Goal: Communication & Community: Answer question/provide support

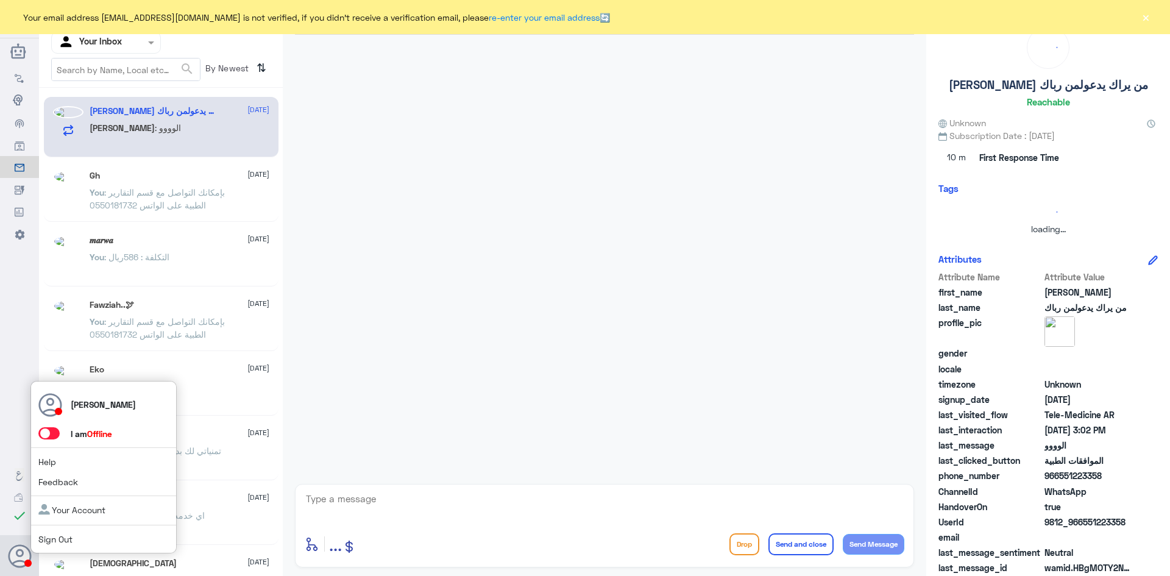
click at [22, 559] on icon at bounding box center [20, 556] width 24 height 24
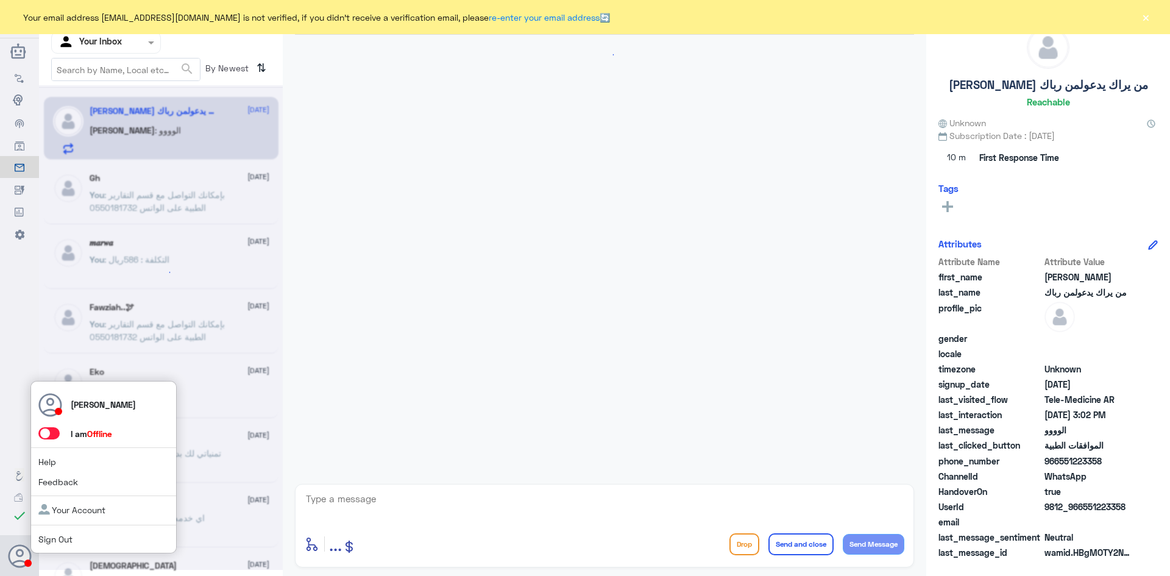
scroll to position [1032, 0]
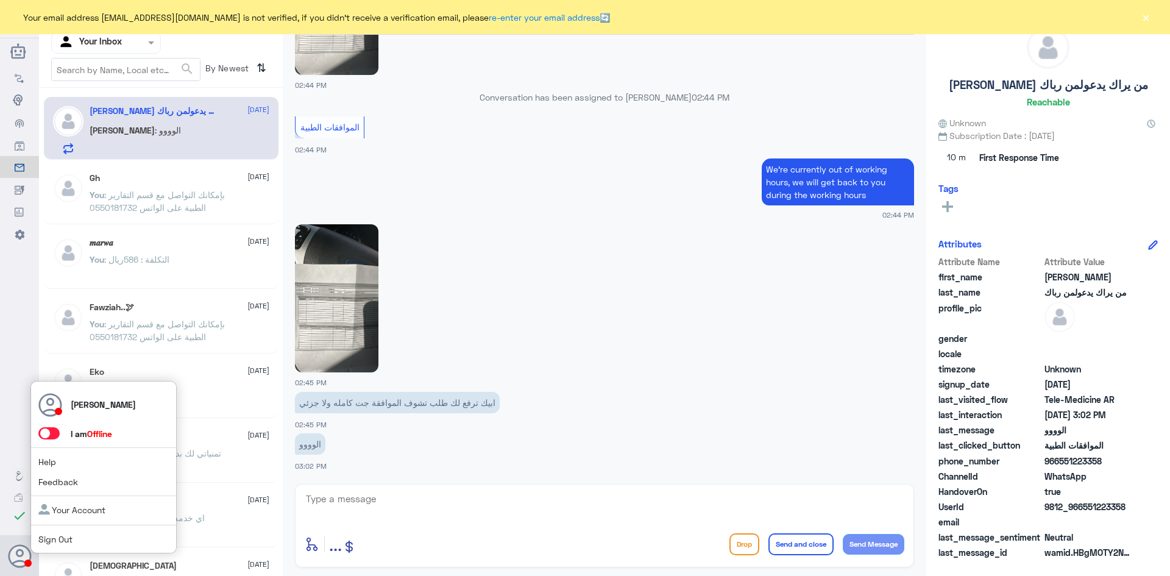
click at [47, 430] on span at bounding box center [48, 433] width 21 height 12
click at [0, 0] on input "checkbox" at bounding box center [0, 0] width 0 height 0
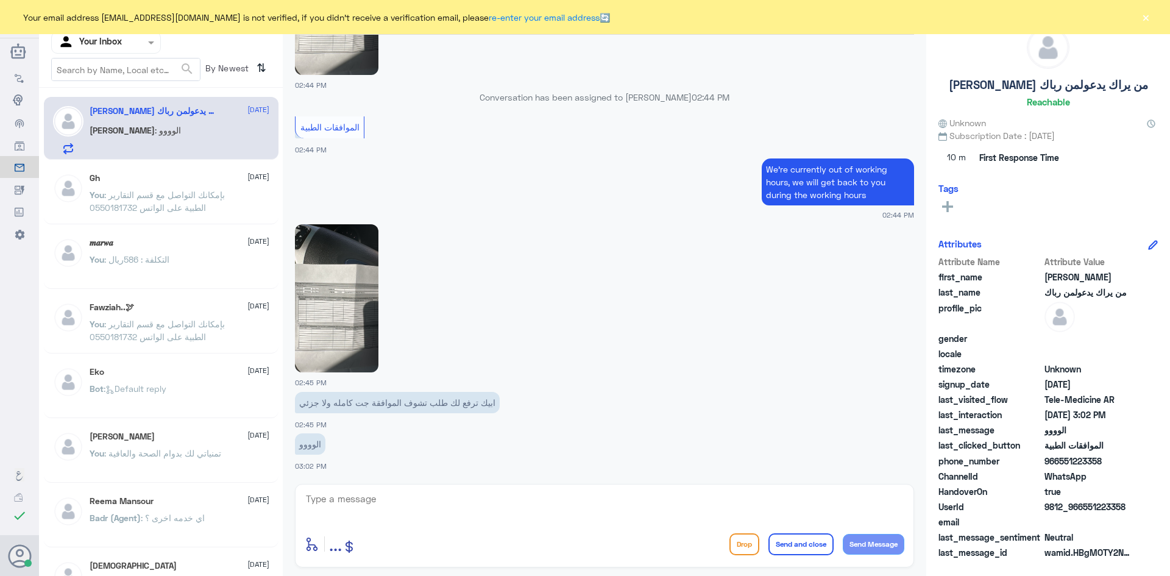
click at [188, 194] on span ": بإمكانك التواصل مع قسم التقارير الطبية على الواتس 0550181732" at bounding box center [157, 200] width 135 height 23
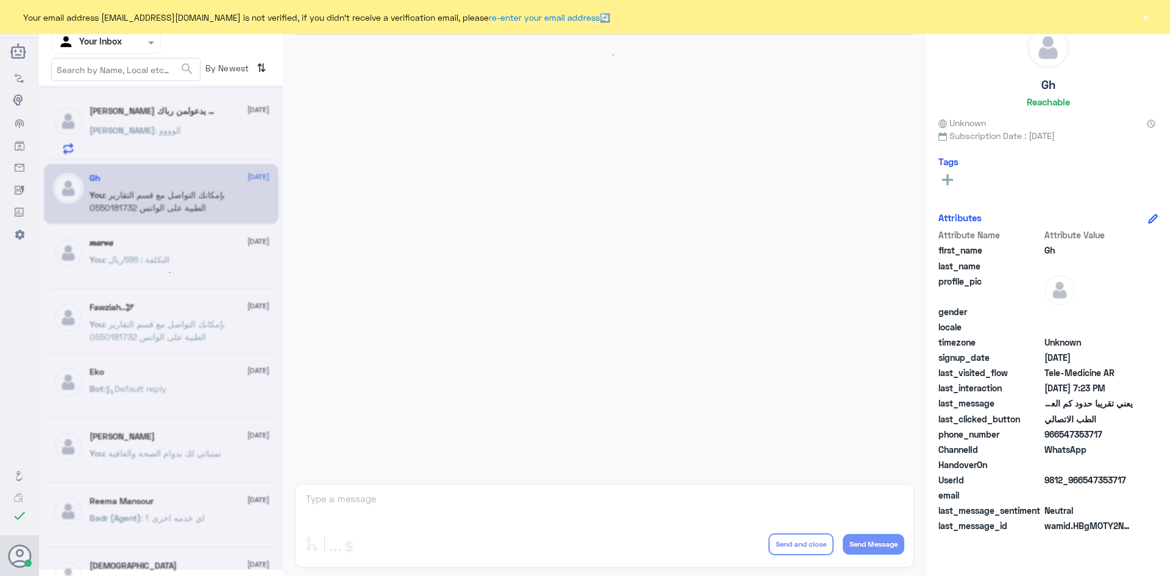
scroll to position [519, 0]
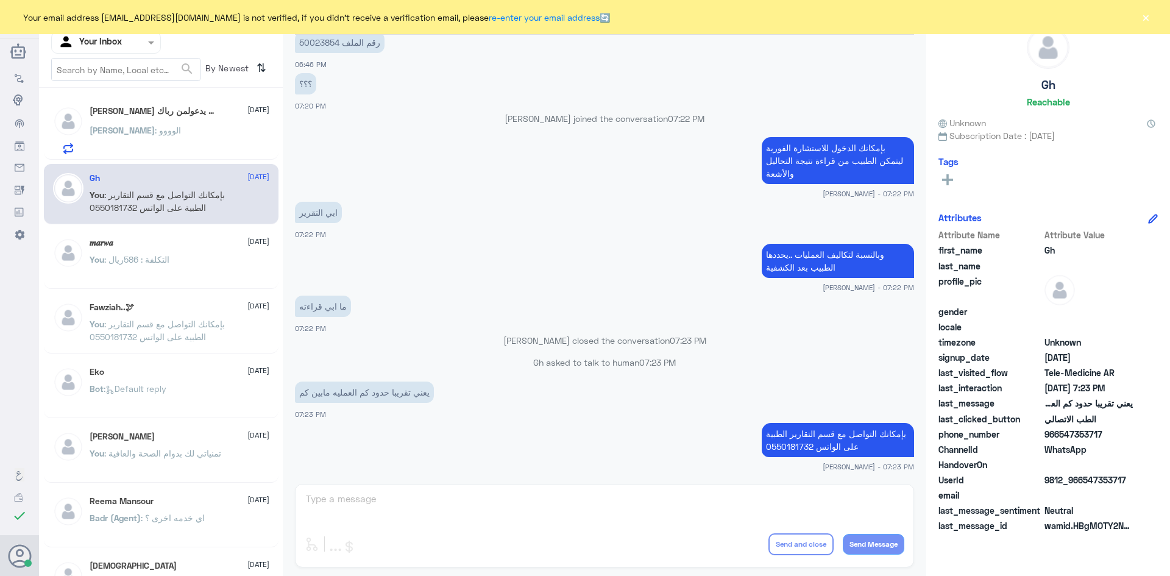
click at [164, 114] on h5 "[PERSON_NAME] من يراك يدعولمن رباك" at bounding box center [153, 111] width 126 height 10
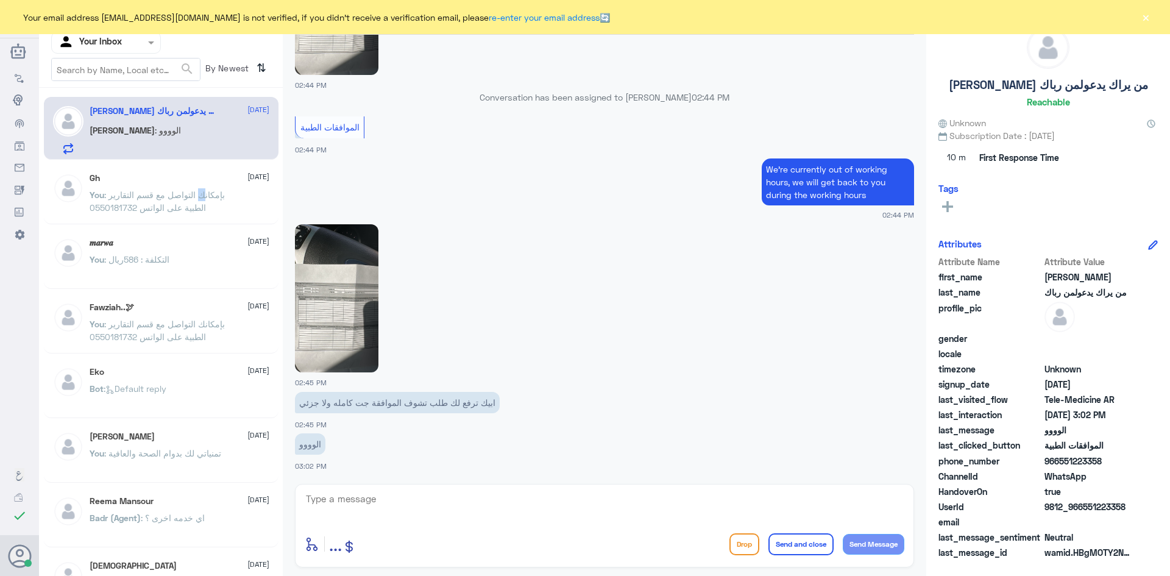
click at [202, 189] on p "You : بإمكانك التواصل مع قسم التقارير الطبية على الواتس 0550181732" at bounding box center [158, 203] width 137 height 30
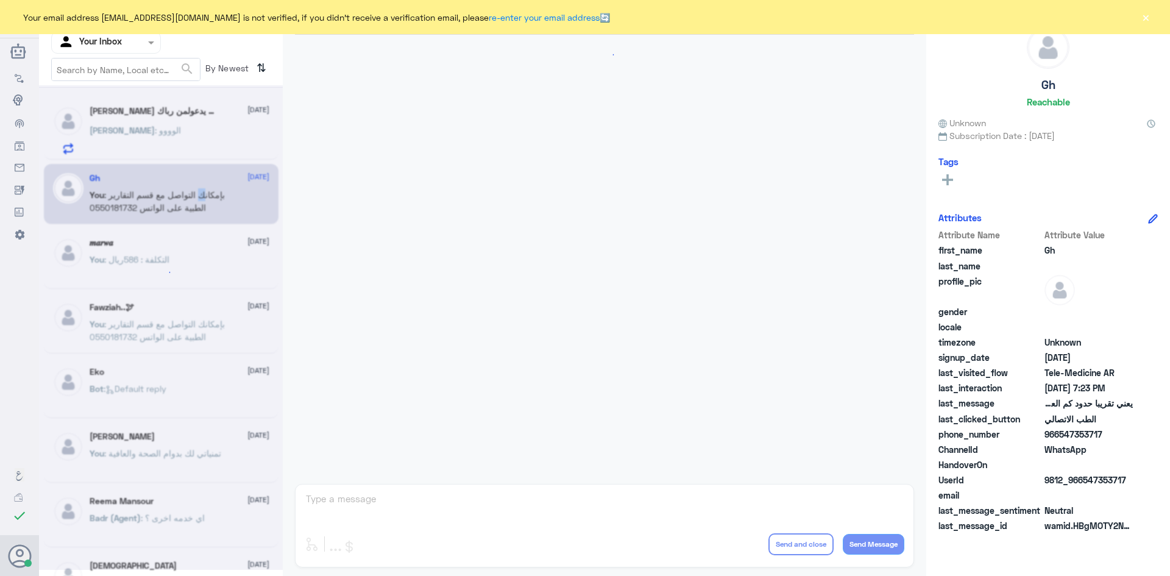
scroll to position [519, 0]
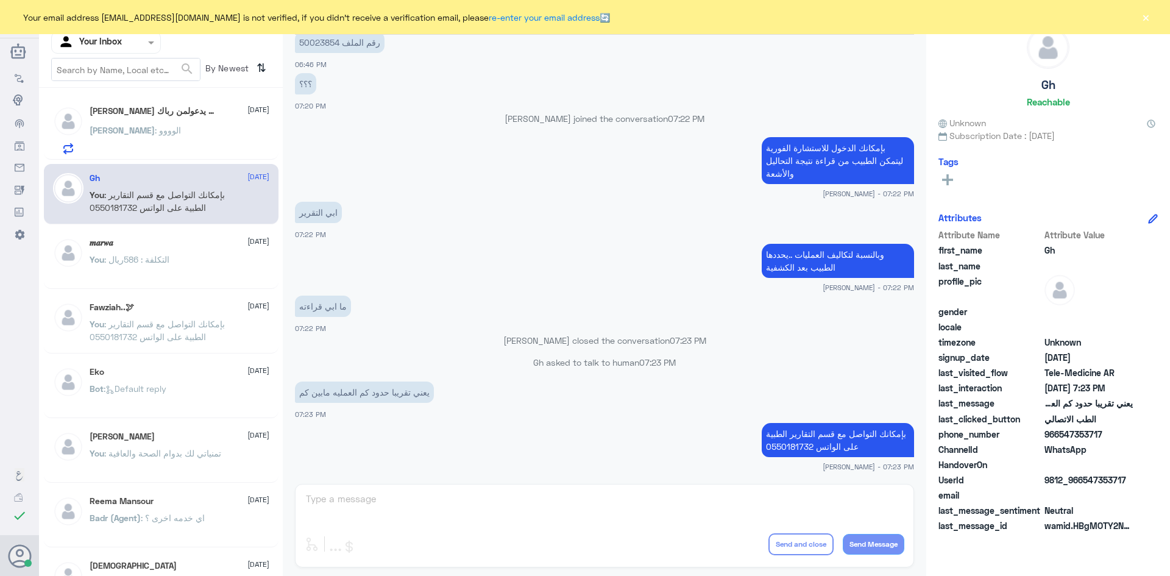
click at [177, 258] on div "You : التكلفة : 586ريال" at bounding box center [180, 269] width 180 height 27
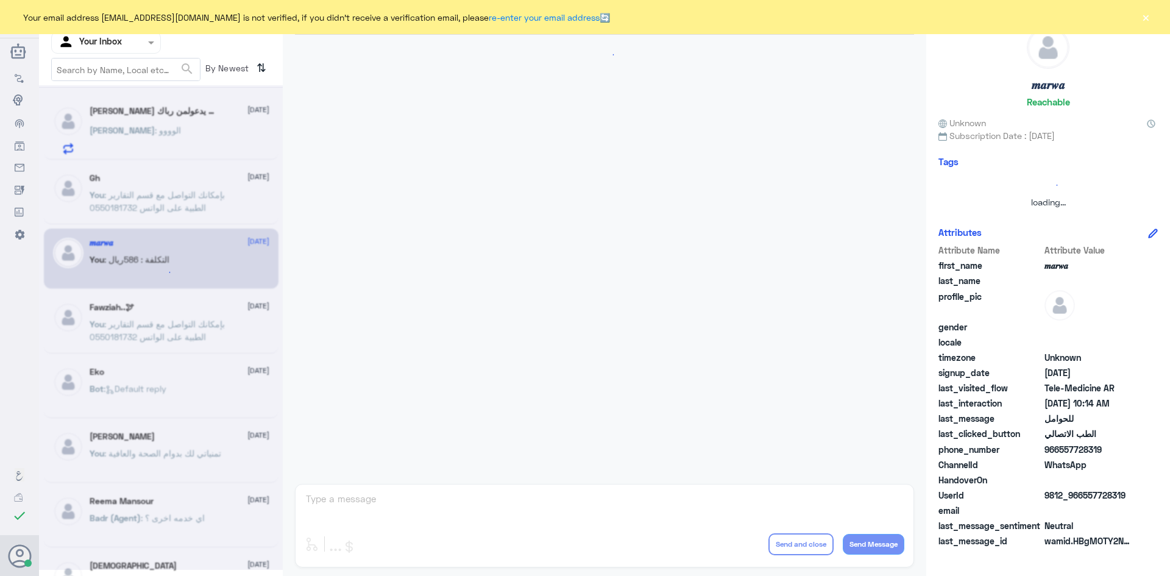
click at [200, 135] on div at bounding box center [161, 327] width 244 height 484
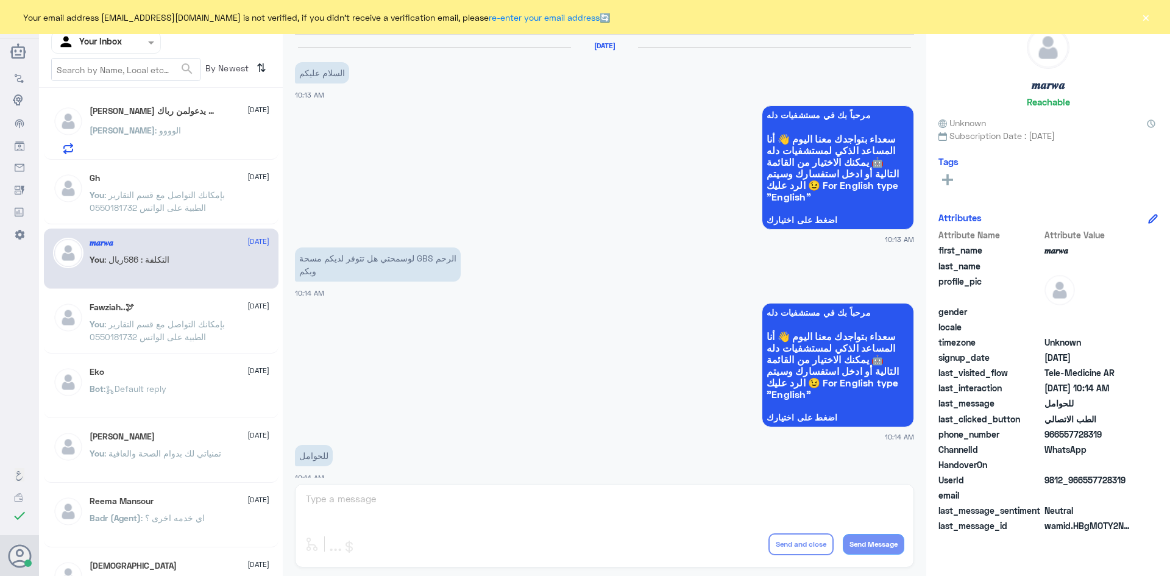
scroll to position [616, 0]
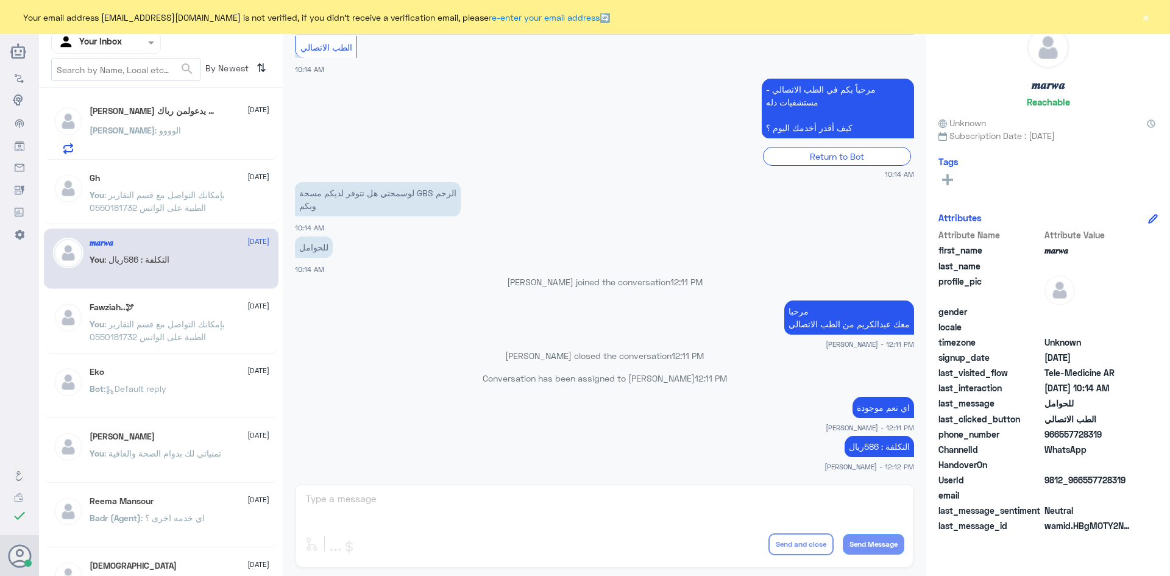
click at [1148, 11] on button "×" at bounding box center [1145, 17] width 12 height 12
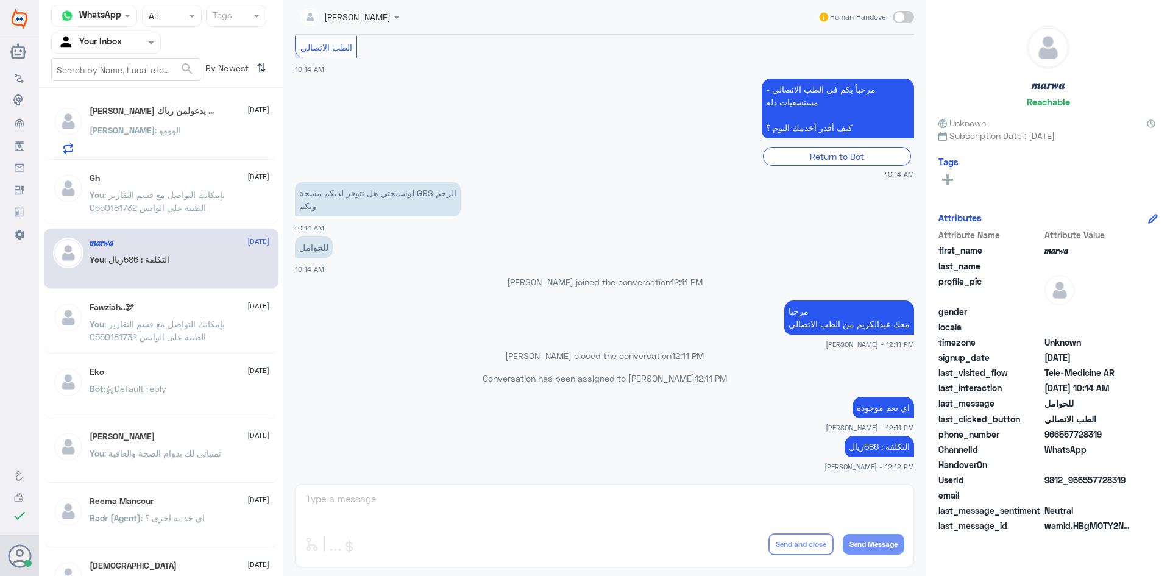
click at [149, 37] on span at bounding box center [152, 42] width 15 height 13
click at [132, 141] on div "Your Team" at bounding box center [106, 152] width 110 height 28
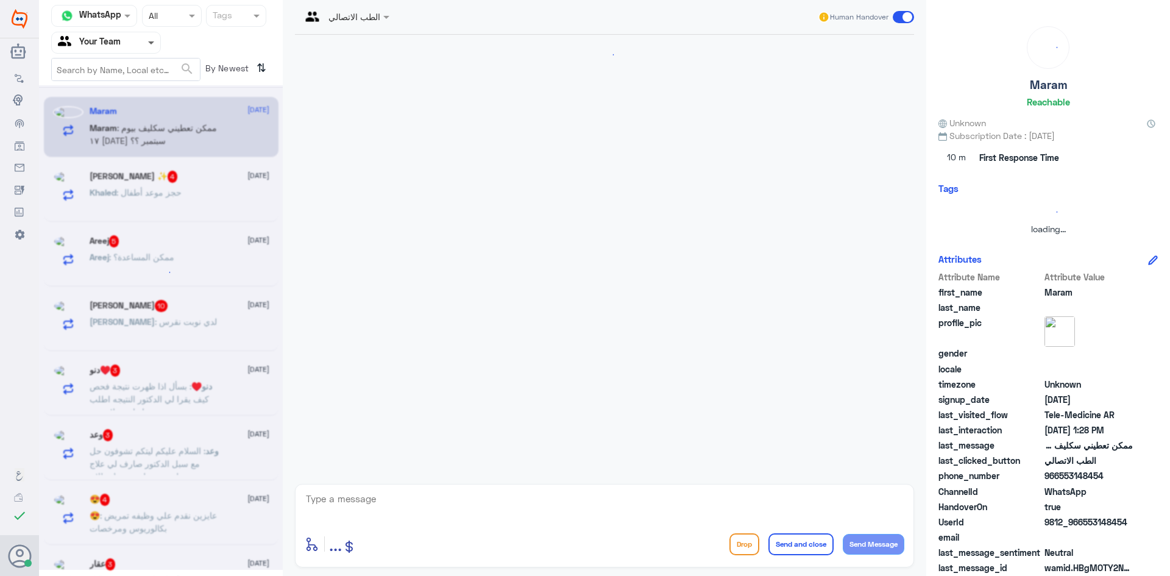
scroll to position [0, 0]
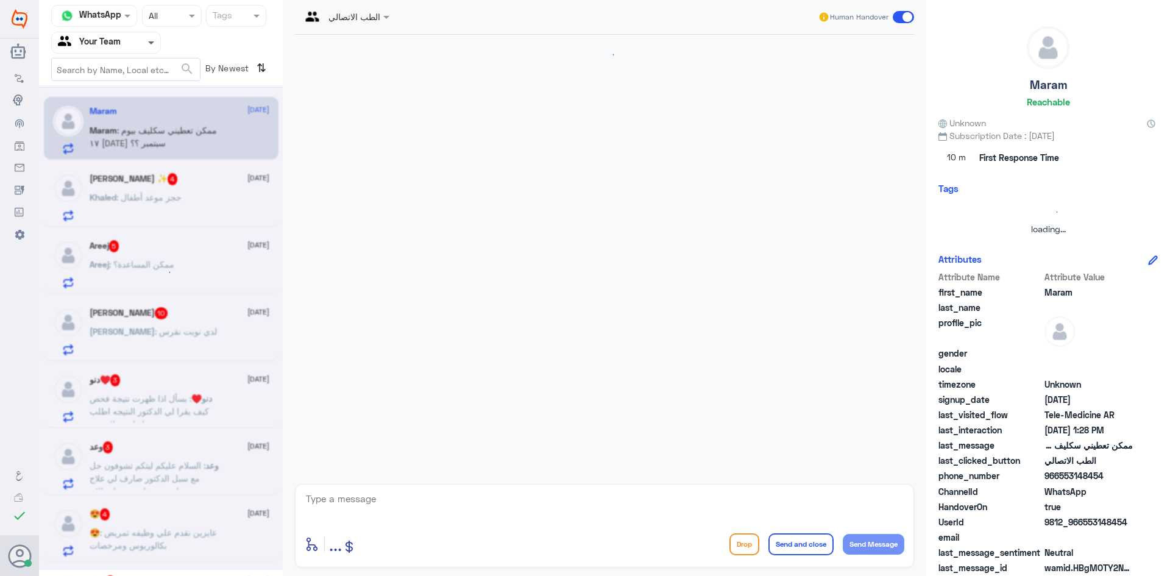
click at [150, 42] on span at bounding box center [151, 43] width 6 height 4
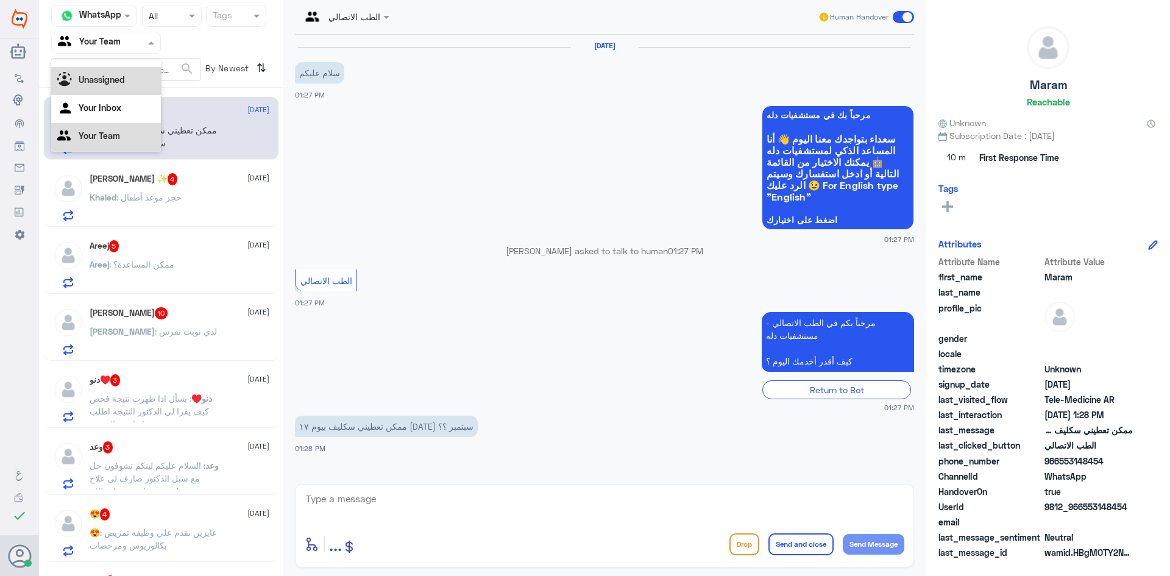
click at [135, 73] on div "Unassigned" at bounding box center [106, 81] width 110 height 28
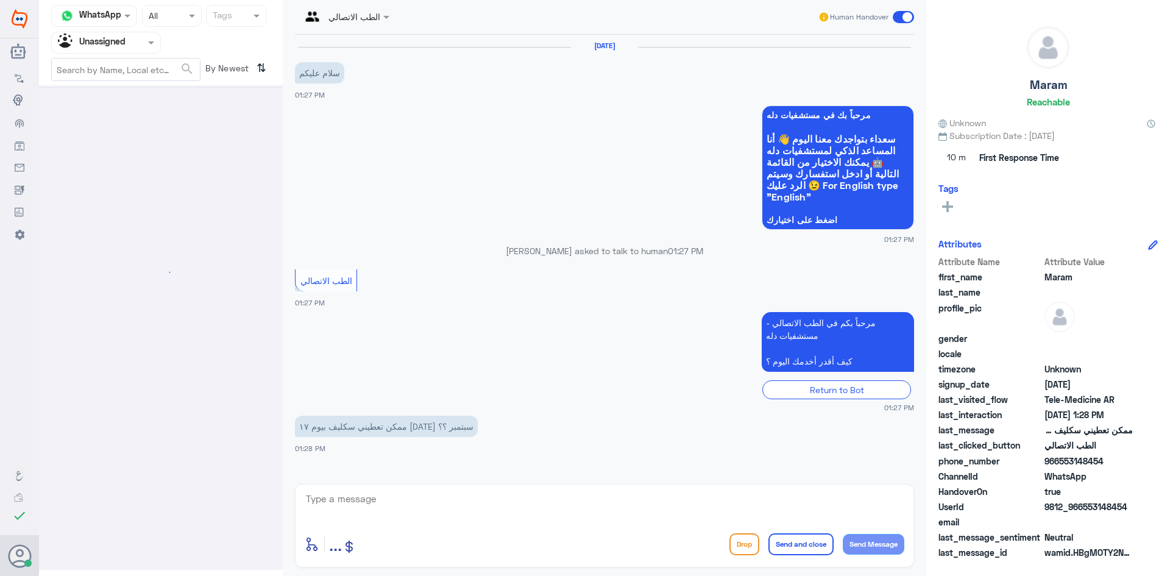
click at [135, 73] on input "text" at bounding box center [126, 69] width 148 height 22
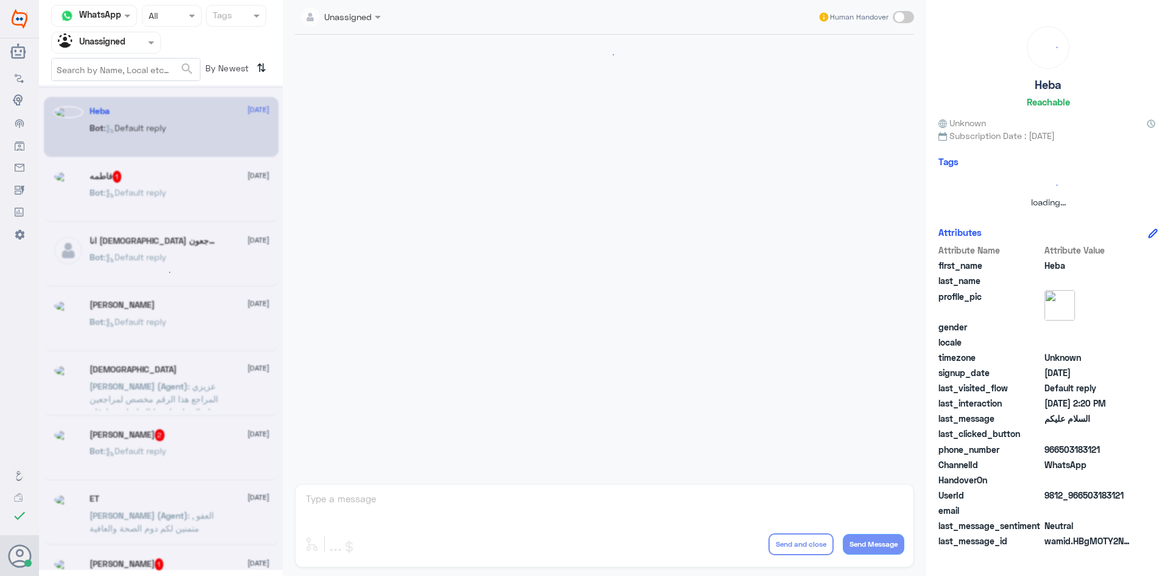
click at [132, 40] on div at bounding box center [106, 42] width 108 height 14
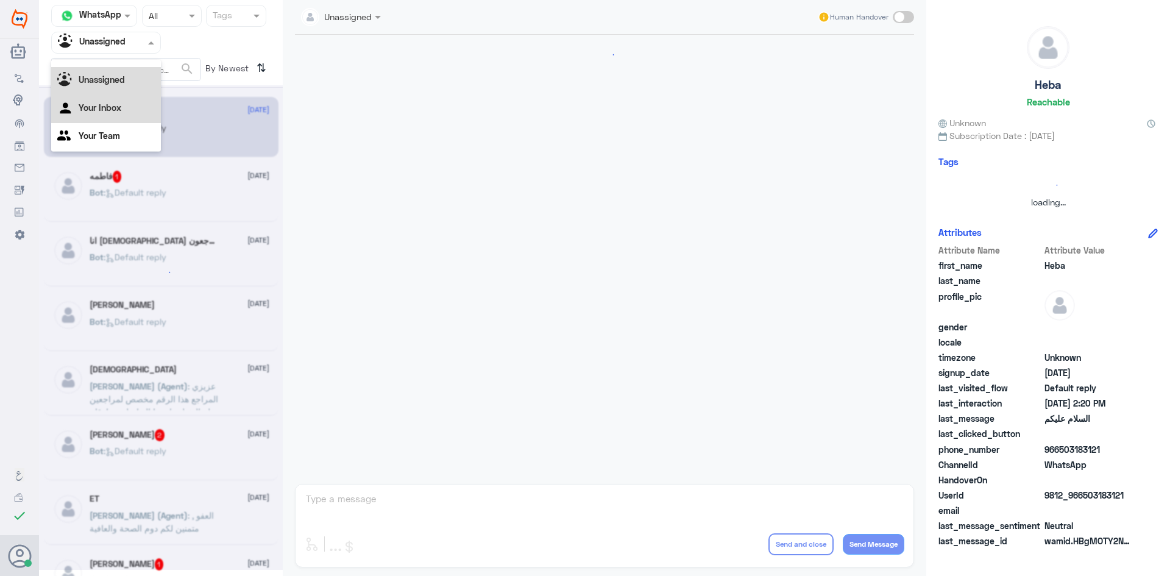
scroll to position [0, 0]
click at [133, 74] on div "All" at bounding box center [106, 71] width 110 height 23
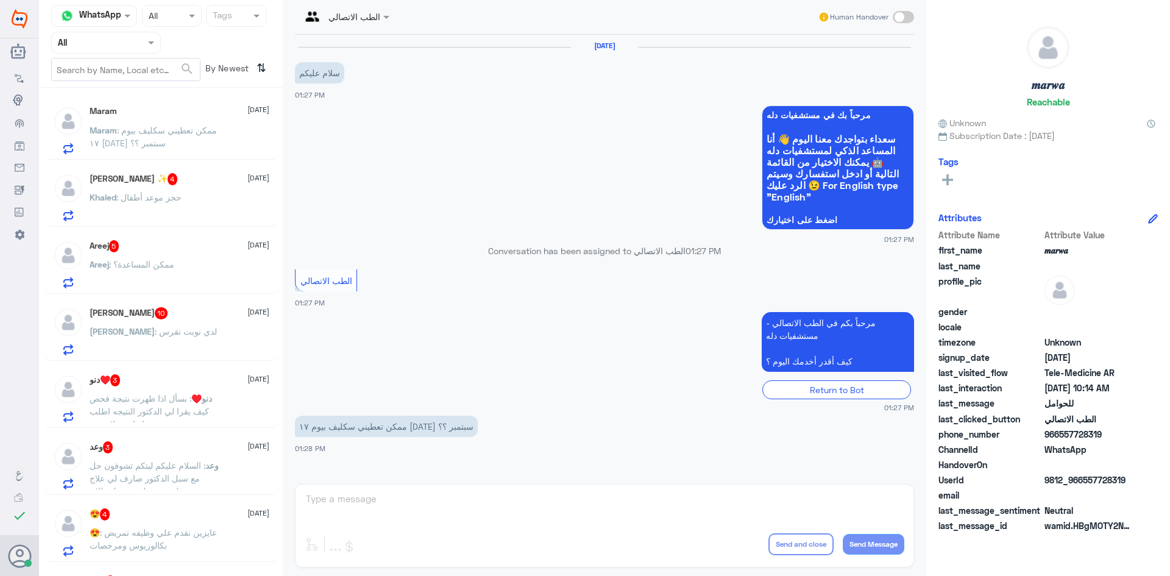
click at [209, 179] on div "[PERSON_NAME] ✨ 4 [DATE]" at bounding box center [180, 179] width 180 height 12
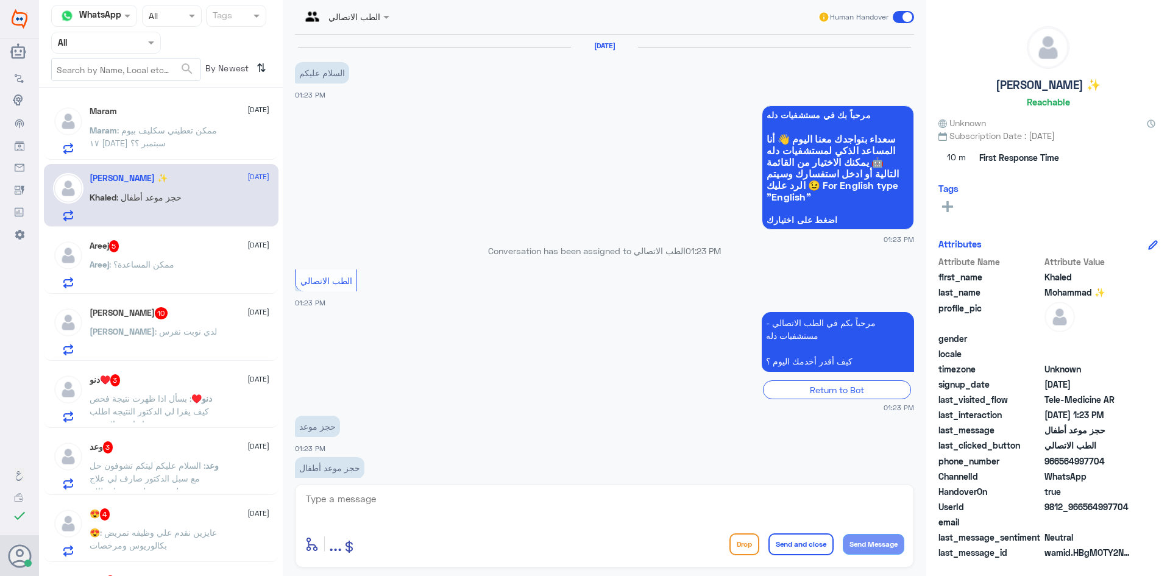
scroll to position [24, 0]
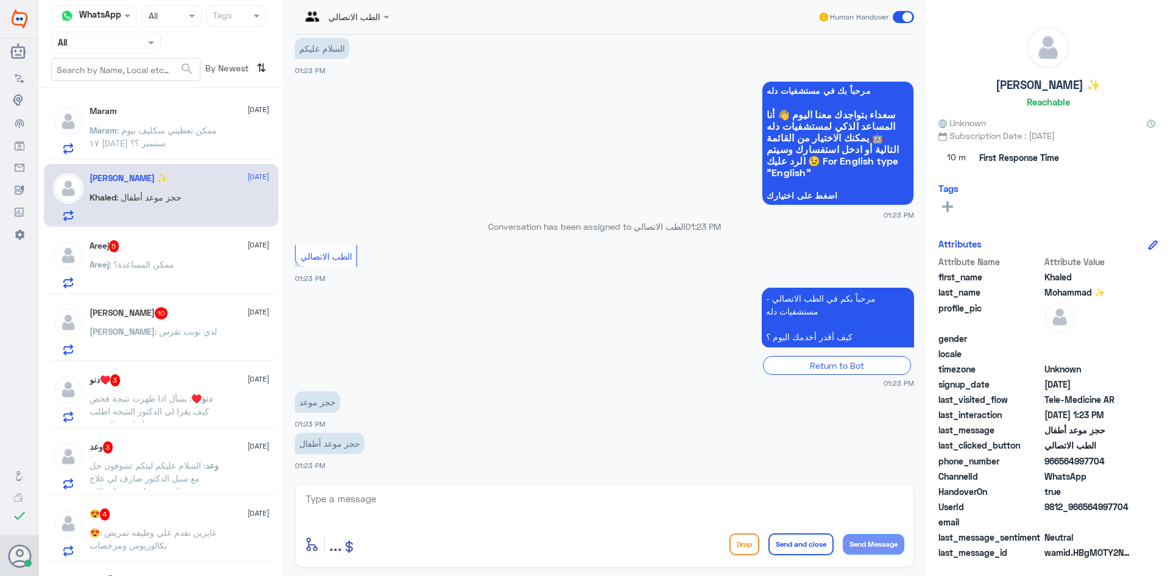
drag, startPoint x: 470, startPoint y: 509, endPoint x: 468, endPoint y: 518, distance: 8.9
click at [468, 517] on textarea at bounding box center [604, 505] width 599 height 30
paste textarea "هنا الطب الاتصالي لكل مايخص الاستشارة الفورية من خلال التطبيق، يمكنك حجز الموعد…"
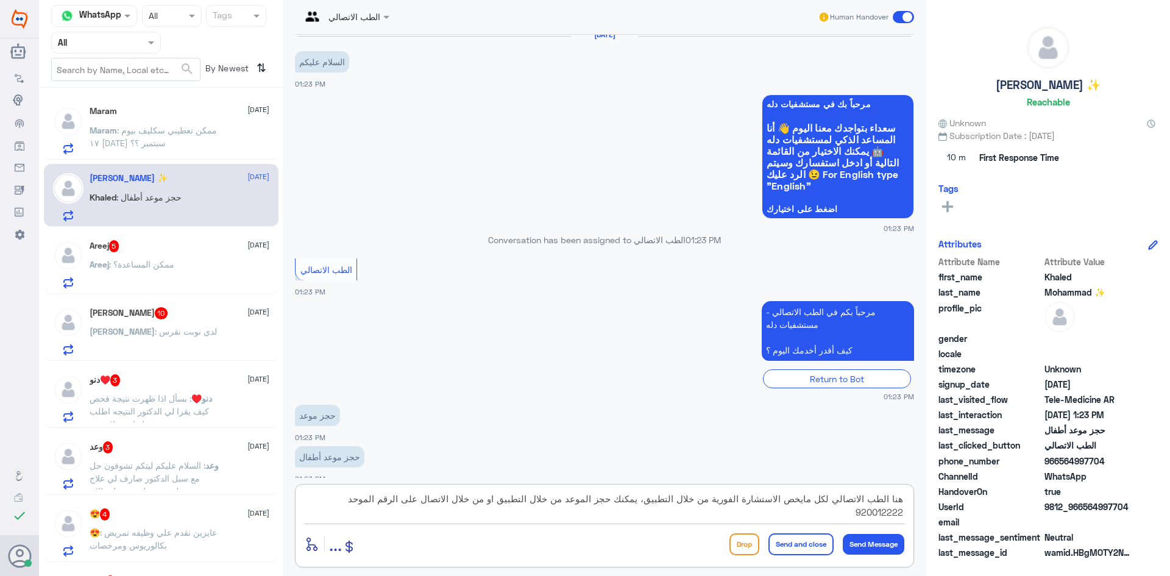
scroll to position [0, 0]
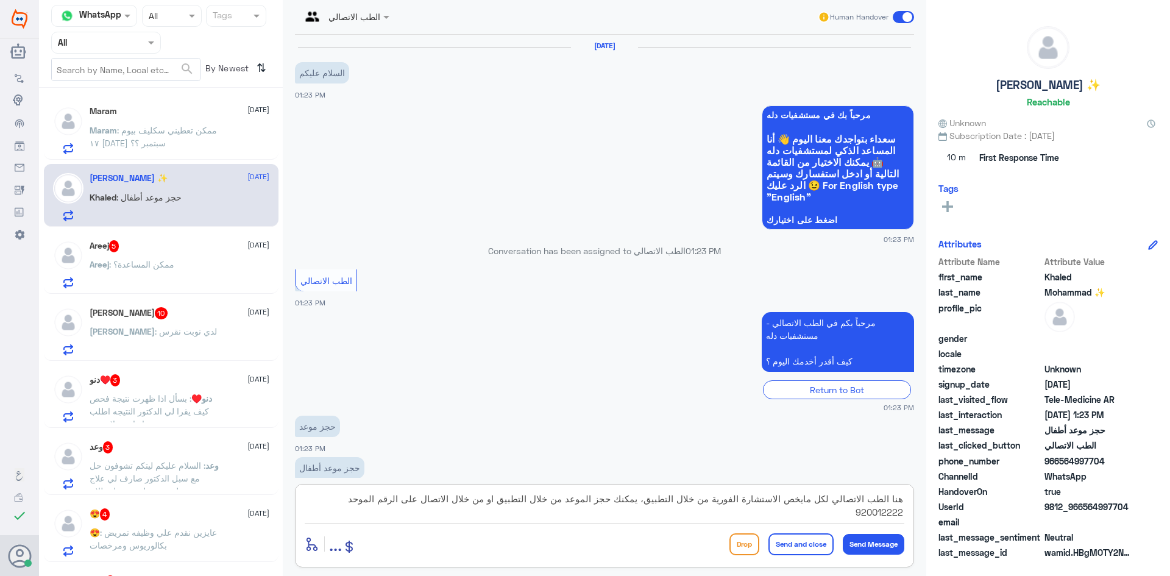
type textarea "هنا الطب الاتصالي لكل مايخص الاستشارة الفورية من خلال التطبيق، يمكنك حجز الموعد…"
click at [822, 543] on button "Send and close" at bounding box center [800, 544] width 65 height 22
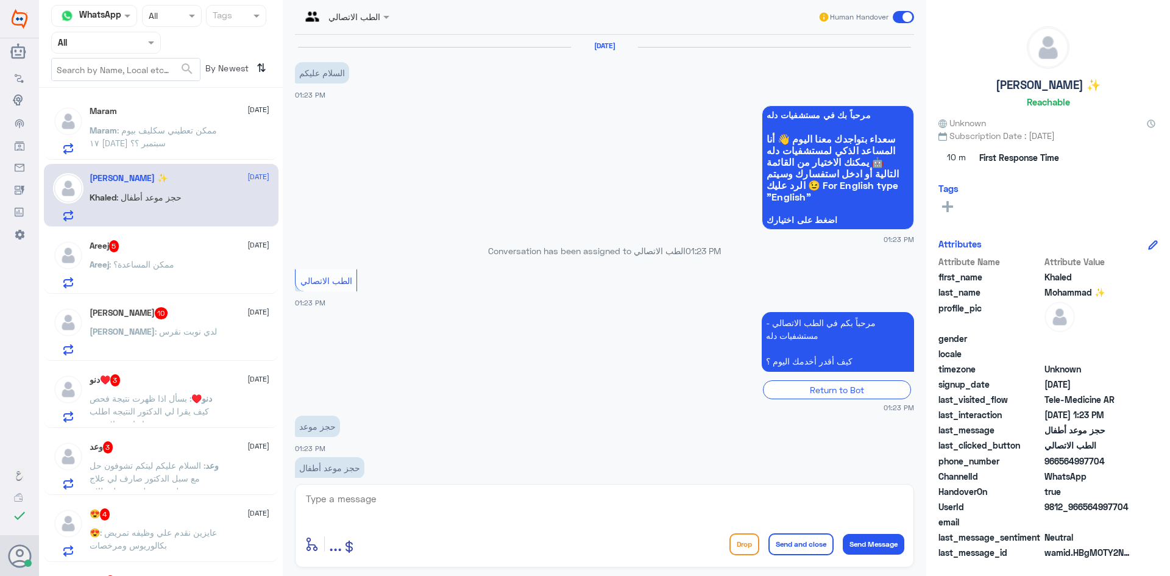
scroll to position [115, 0]
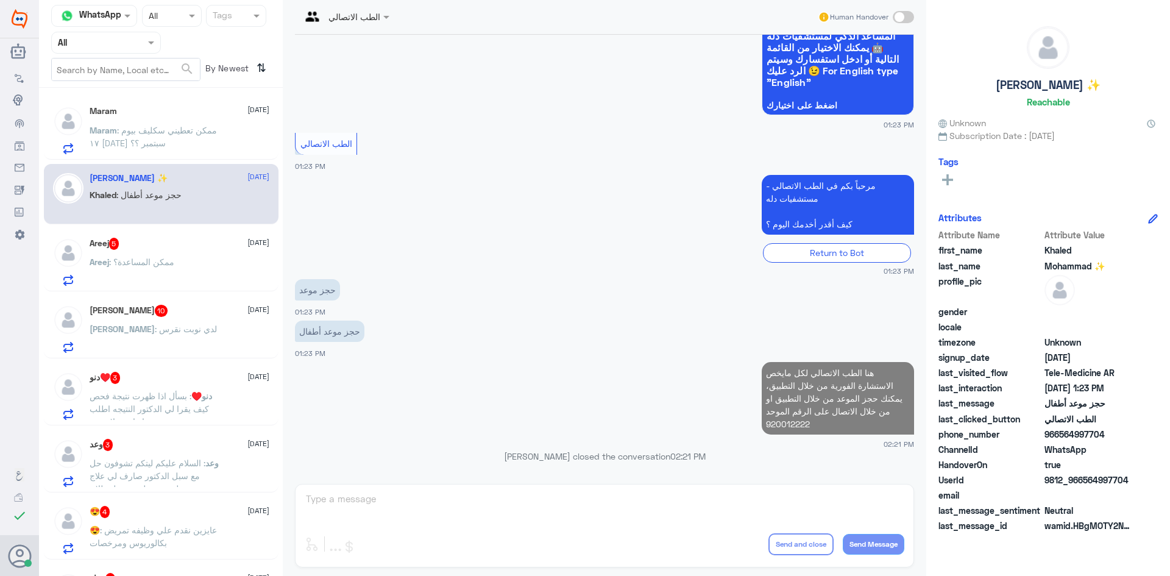
click at [235, 255] on div "Areej 5 [DATE] Areej : ممكن المساعدة؟" at bounding box center [180, 262] width 180 height 48
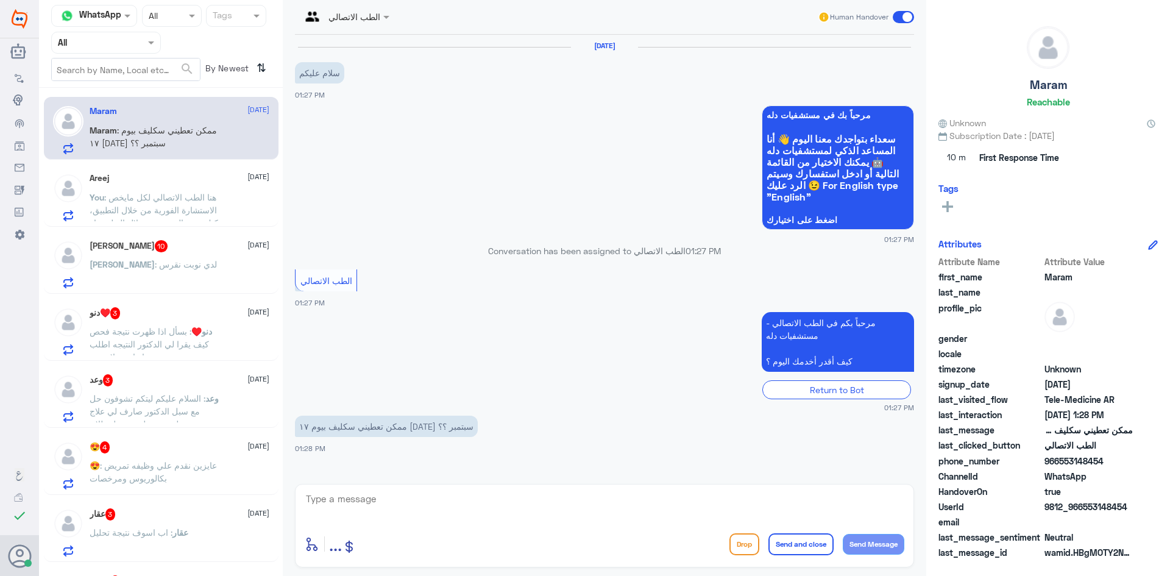
click at [208, 201] on span ": هنا الطب الاتصالي لكل مايخص الاستشارة الفورية من خلال التطبيق، يمكنك حجز المو…" at bounding box center [158, 223] width 136 height 62
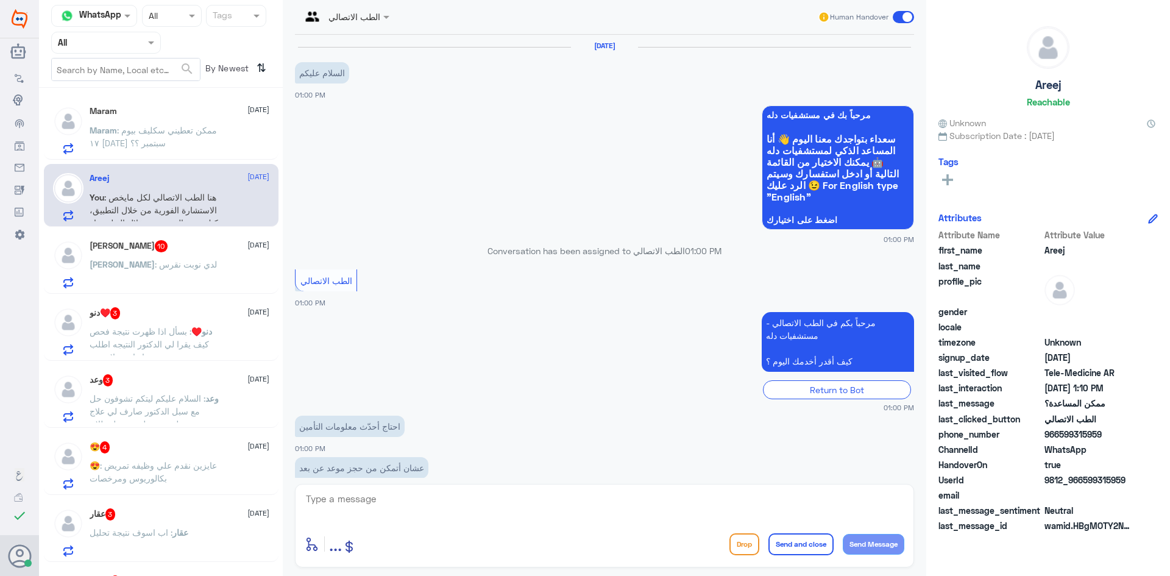
scroll to position [66, 0]
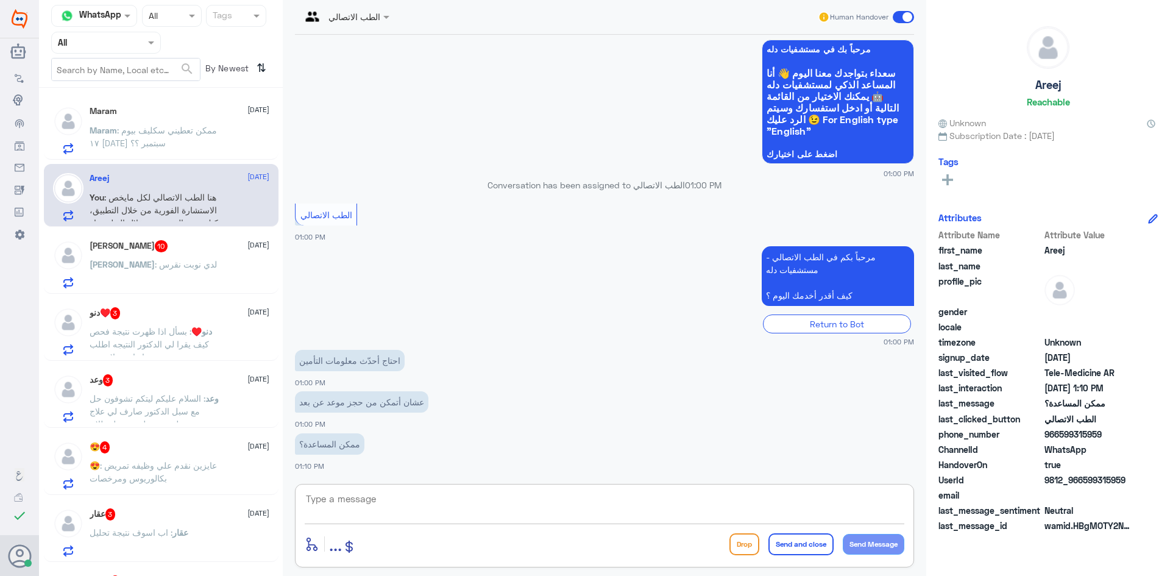
click at [395, 507] on textarea at bounding box center [604, 505] width 599 height 30
type textarea "م"
click at [365, 498] on textarea at bounding box center [604, 505] width 599 height 30
paste textarea "مرحبا، معك نوف من الطب الاتصالي, ممكن تزودني برقم الهوية/رقم الملف من فضلك"
click at [851, 498] on textarea "مرحبا، معك نوف من الطب الاتصالي, ممكن تزودني برقم الهوية/رقم الملف من فضلك" at bounding box center [604, 505] width 599 height 30
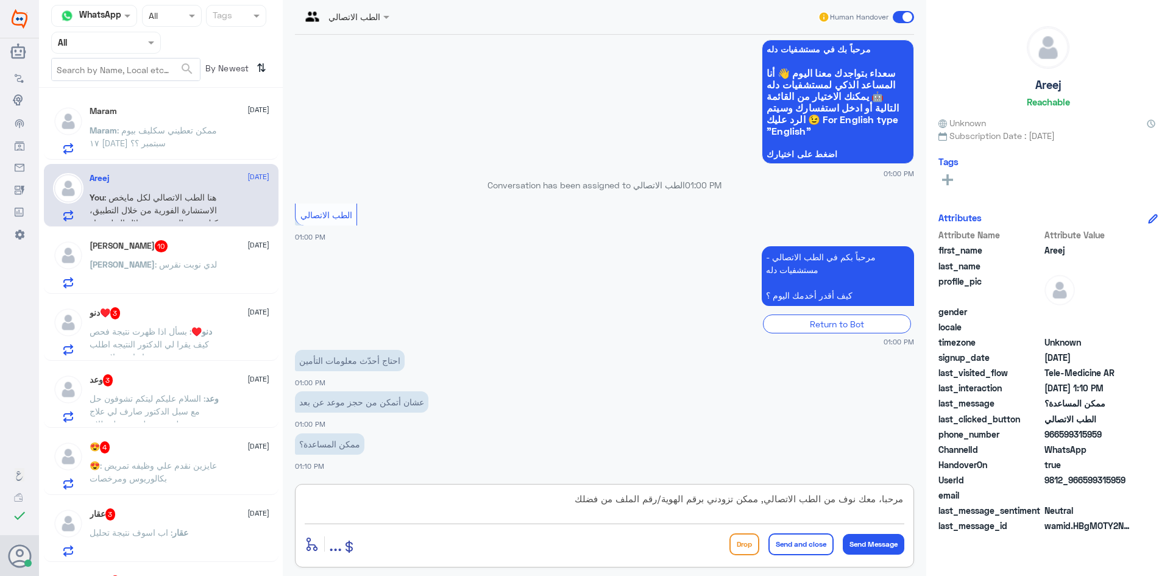
drag, startPoint x: 841, startPoint y: 499, endPoint x: 859, endPoint y: 503, distance: 19.2
click at [859, 503] on textarea "مرحبا، معك نوف من الطب الاتصالي, ممكن تزودني برقم الهوية/رقم الملف من فضلك" at bounding box center [604, 505] width 599 height 30
type textarea "مرحبا، معك اميره من الطب الاتصالي, ممكن تزودني برقم الهوية/رقم الملف من فضلك"
click at [881, 546] on button "Send Message" at bounding box center [873, 544] width 62 height 21
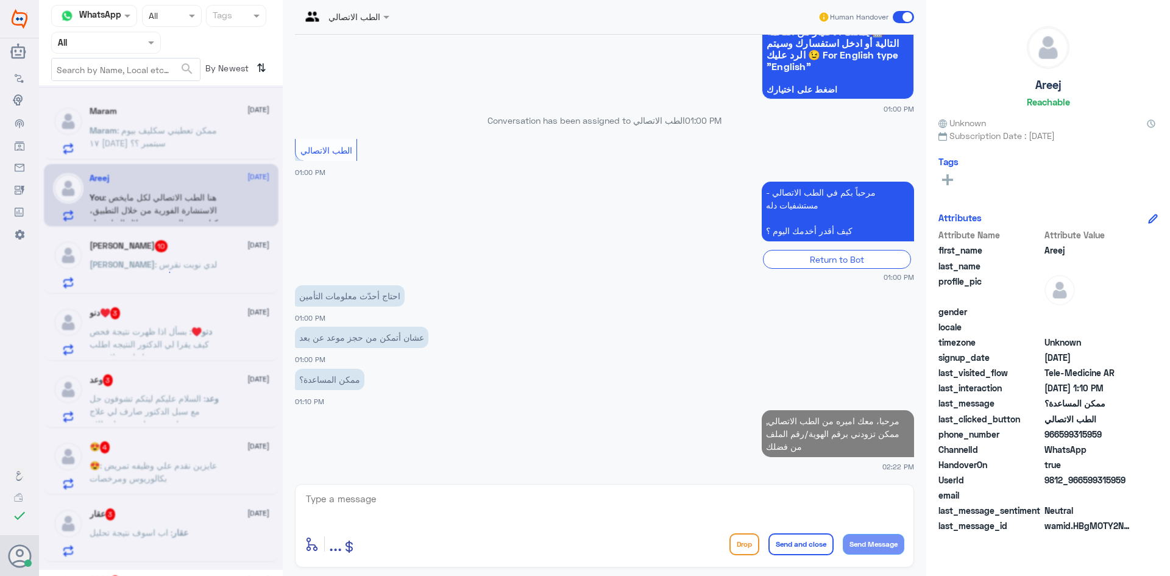
scroll to position [130, 0]
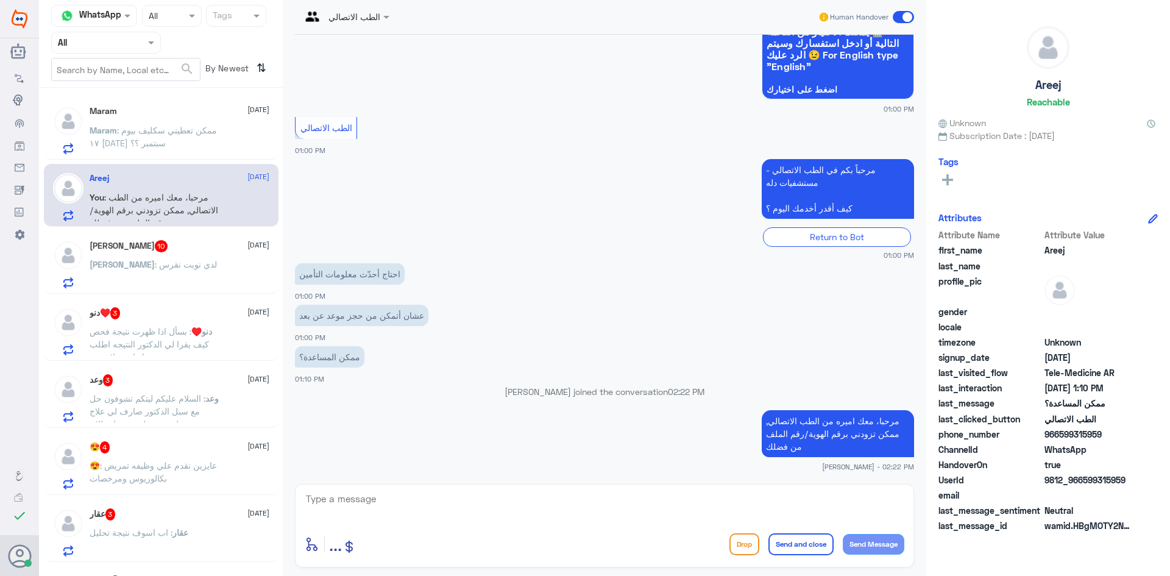
click at [182, 274] on div "[PERSON_NAME] : لدي نوبت نقرس" at bounding box center [180, 274] width 180 height 27
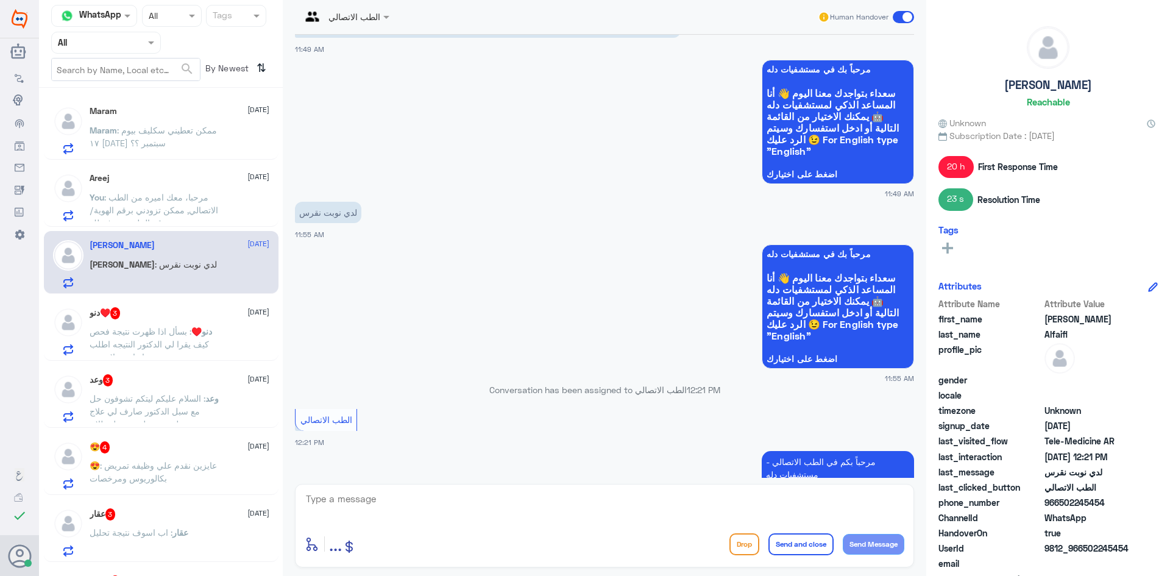
scroll to position [1249, 0]
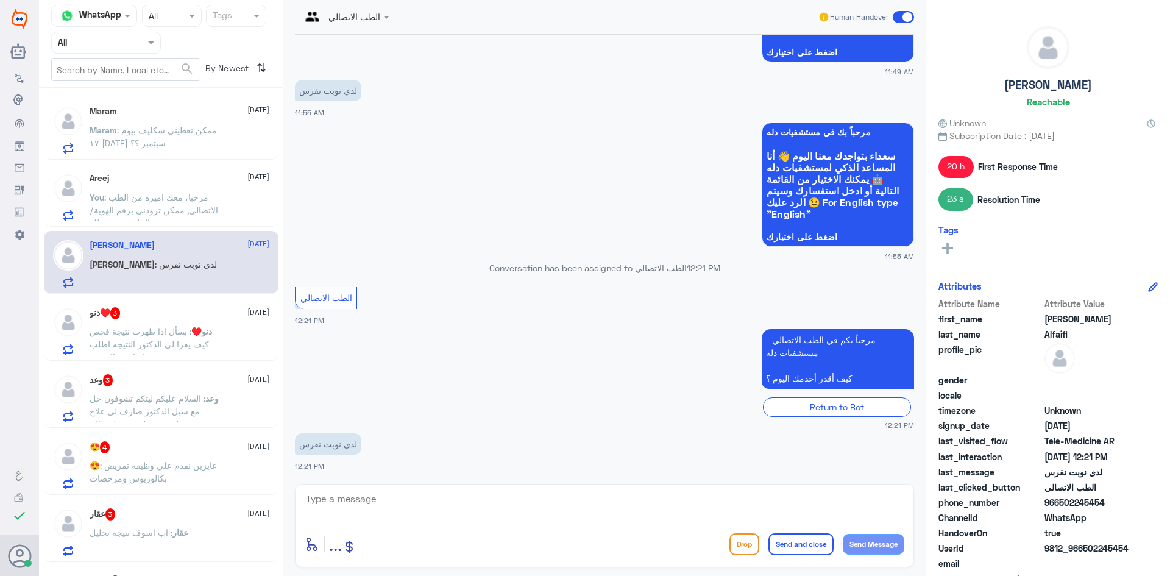
click at [422, 512] on textarea at bounding box center [604, 505] width 599 height 30
click at [365, 496] on textarea at bounding box center [604, 505] width 599 height 30
paste textarea "مرحبا معك بدر من الطب الاتصالي, كيف اقدر اخدمك"
drag, startPoint x: 860, startPoint y: 499, endPoint x: 851, endPoint y: 499, distance: 9.1
click at [851, 499] on textarea "مرحبا معك بدر من الطب الاتصالي, كيف اقدر اخدمك" at bounding box center [604, 505] width 599 height 30
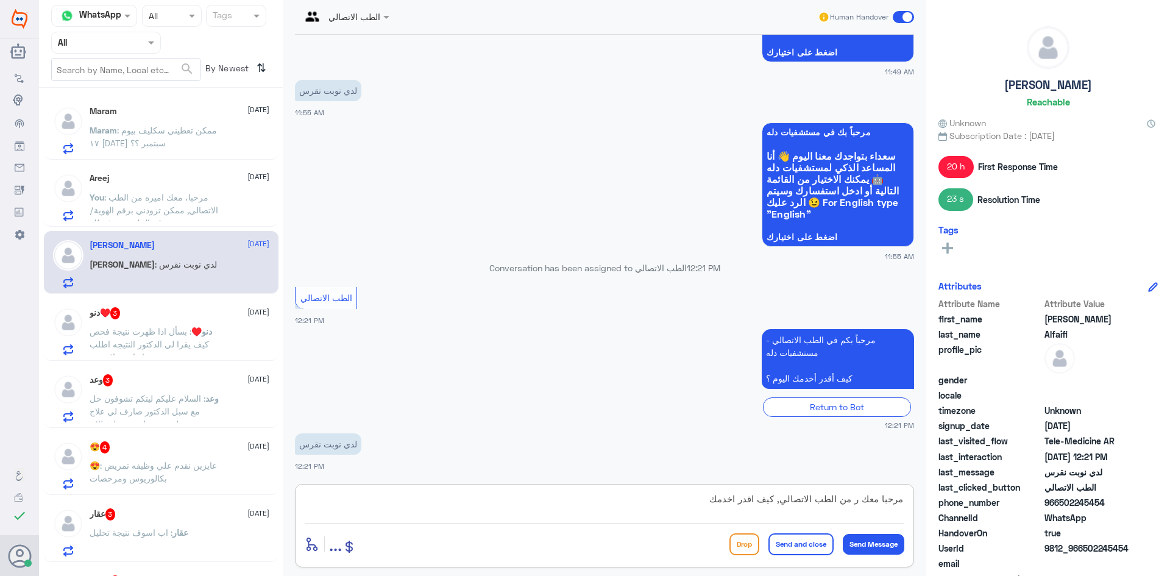
click at [860, 503] on textarea "مرحبا معك ر من الطب الاتصالي, كيف اقدر اخدمك" at bounding box center [604, 505] width 599 height 30
type textarea "مرحبا معك اميره من الطب الاتصالي, كيف اقدر اخدمك"
click at [871, 536] on button "Send Message" at bounding box center [873, 544] width 62 height 21
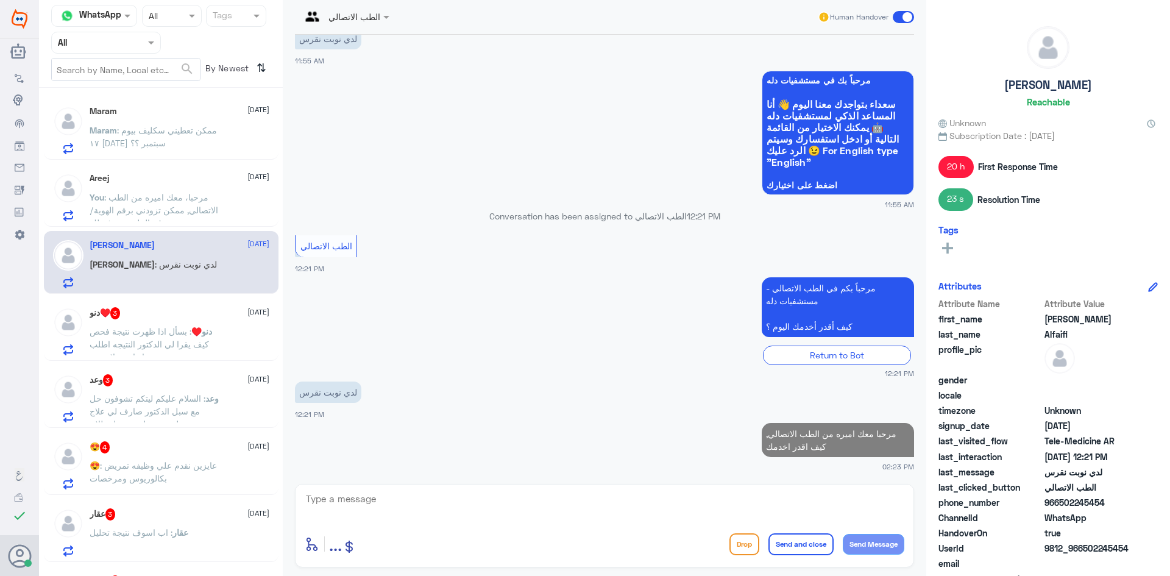
click at [133, 322] on div "دنو♥️ 3 [DATE] دنو♥️ : بسأل اذا ظهرت نتيجة فحص كيف يقرا لي الدكتور النتيجه اطلب…" at bounding box center [180, 331] width 180 height 48
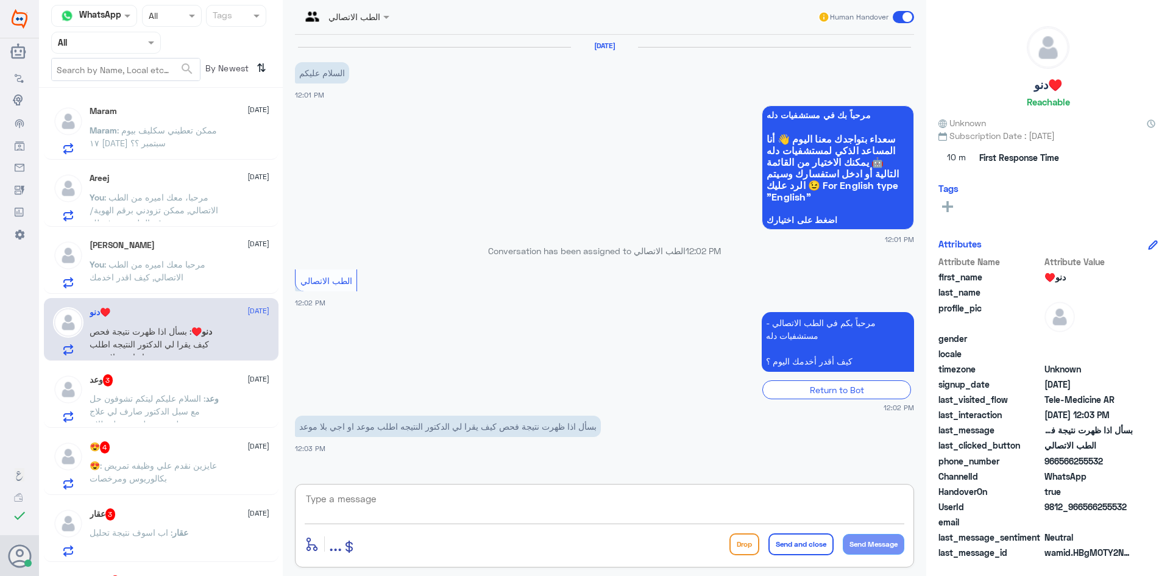
click at [417, 496] on textarea at bounding box center [604, 505] width 599 height 30
paste textarea "مرحبا، معك نوف من الطب الاتصالي"
click at [856, 500] on textarea "مرحبا، معك نوف من الطب الاتصالي" at bounding box center [604, 505] width 599 height 30
click at [861, 500] on textarea "مرحبا، معك ونف من الطب الاتصالي" at bounding box center [604, 505] width 599 height 30
drag, startPoint x: 857, startPoint y: 499, endPoint x: 842, endPoint y: 499, distance: 14.6
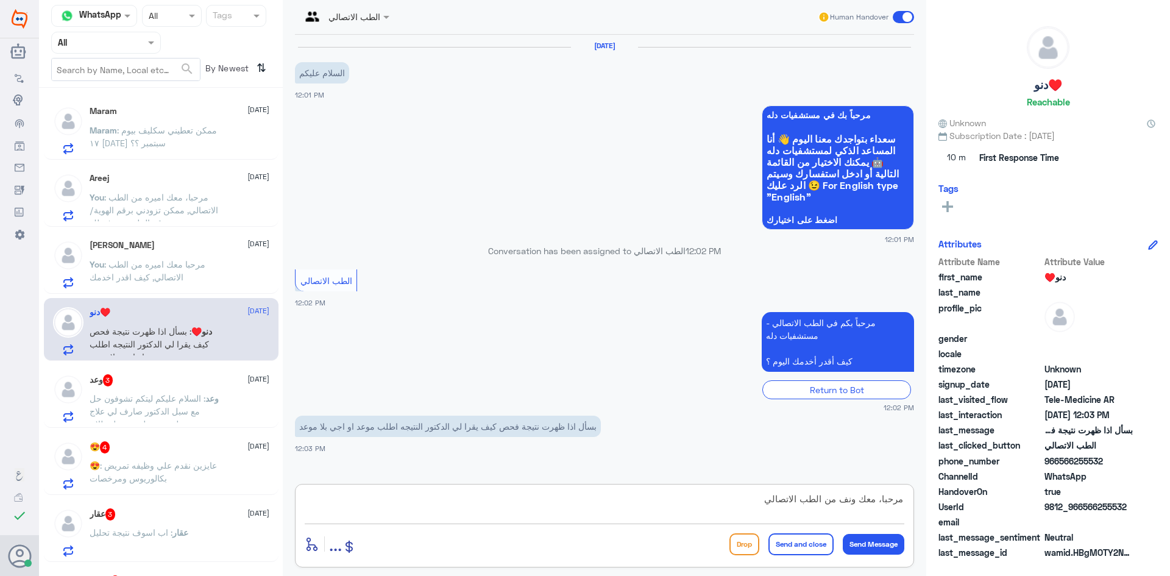
click at [842, 499] on textarea "مرحبا، معك ونف من الطب الاتصالي" at bounding box center [604, 505] width 599 height 30
type textarea "مرحبا، معك اميره من الطب الاتصالي"
click at [878, 543] on button "Send Message" at bounding box center [873, 544] width 62 height 21
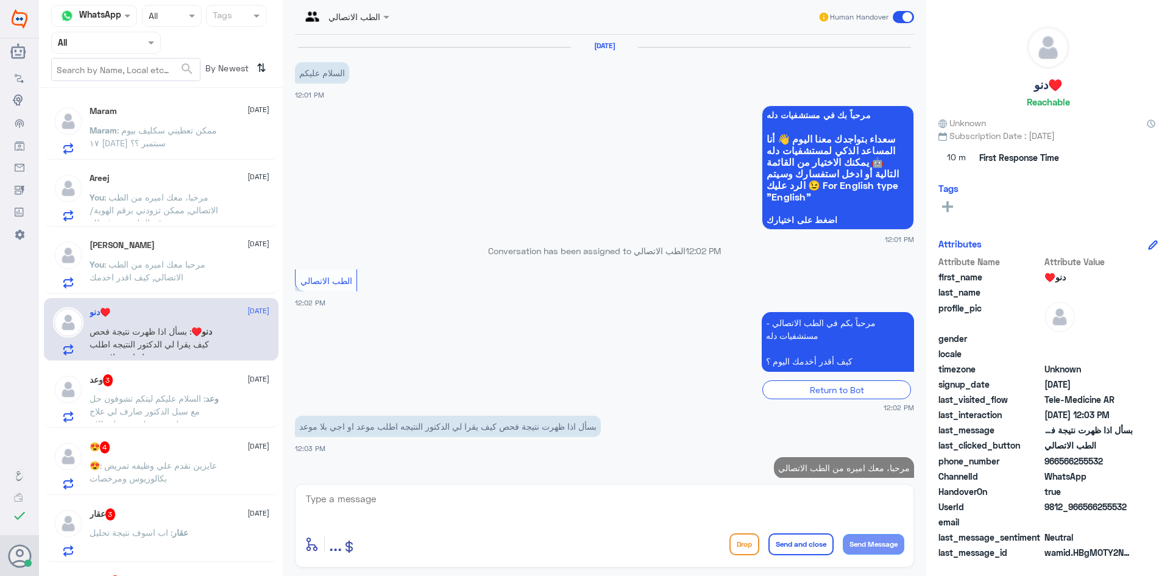
scroll to position [22, 0]
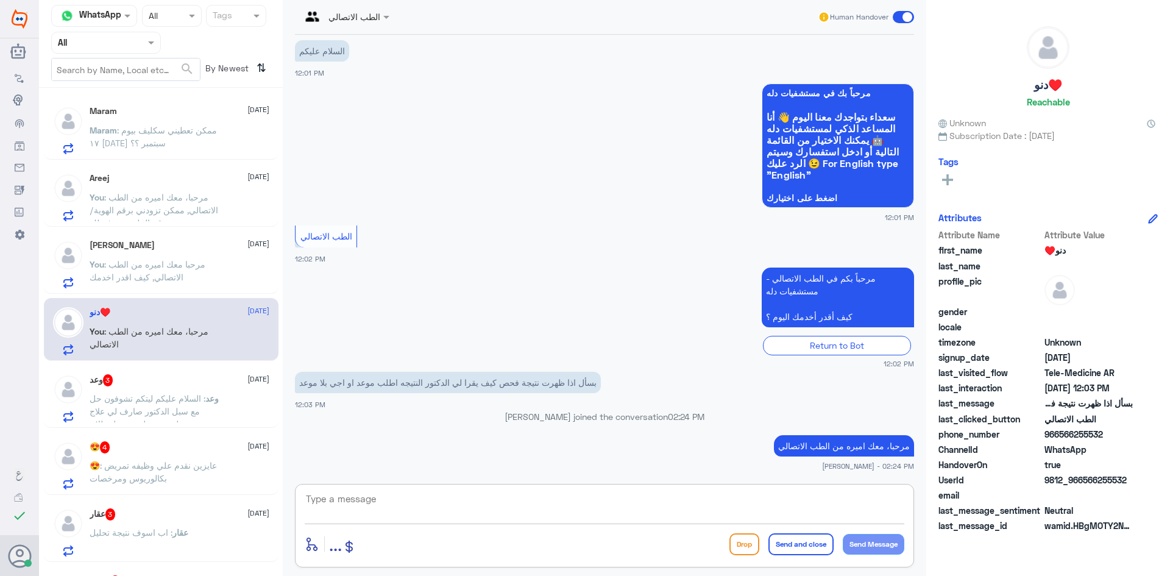
click at [632, 509] on textarea at bounding box center [604, 505] width 599 height 30
click at [552, 495] on textarea at bounding box center [604, 505] width 599 height 30
click at [172, 264] on span ": مرحبا معك اميره من الطب الاتصالي, كيف اقدر اخدمك" at bounding box center [148, 270] width 116 height 23
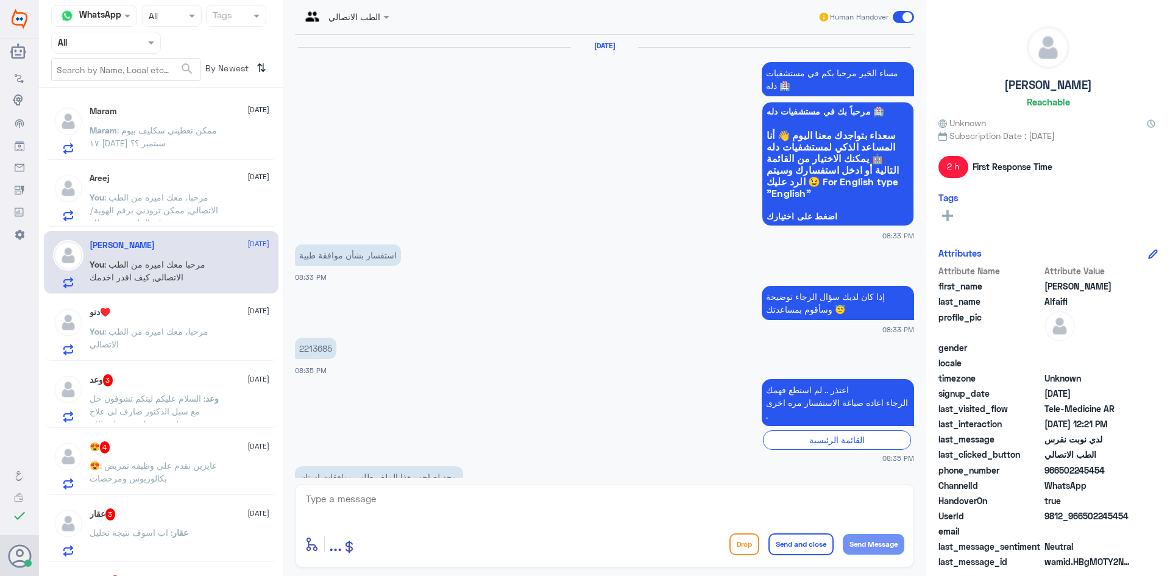
scroll to position [1062, 0]
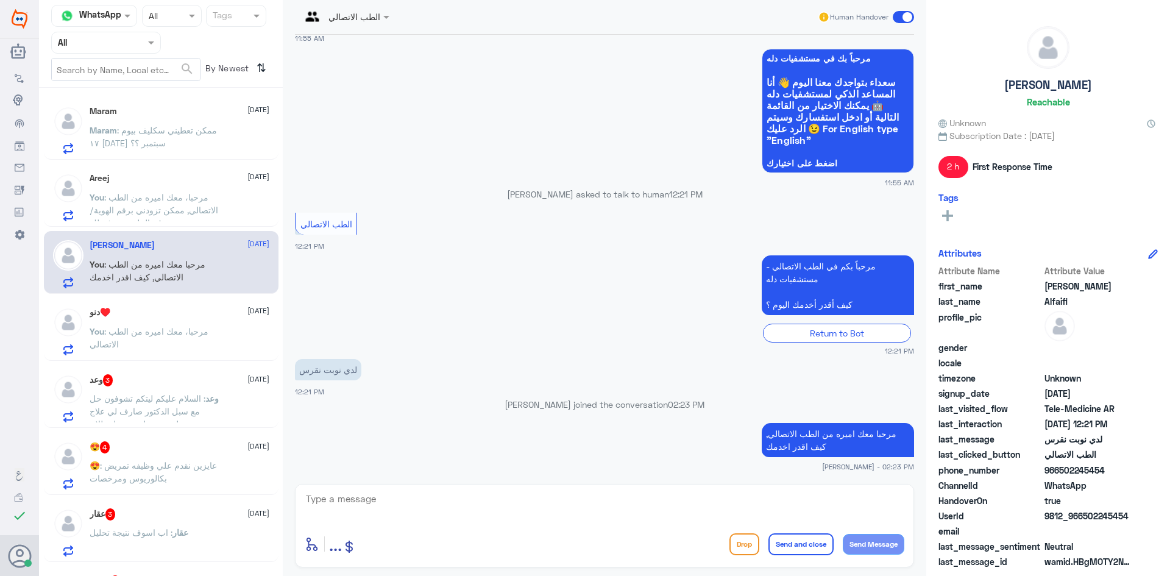
click at [166, 314] on div "دنو♥️ [DATE]" at bounding box center [180, 312] width 180 height 10
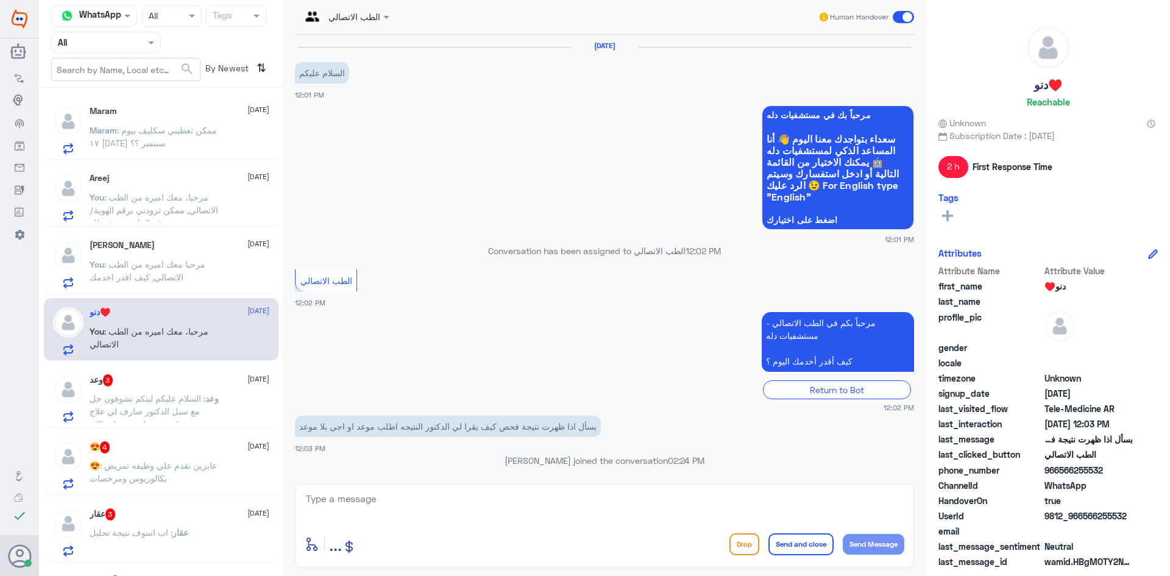
scroll to position [44, 0]
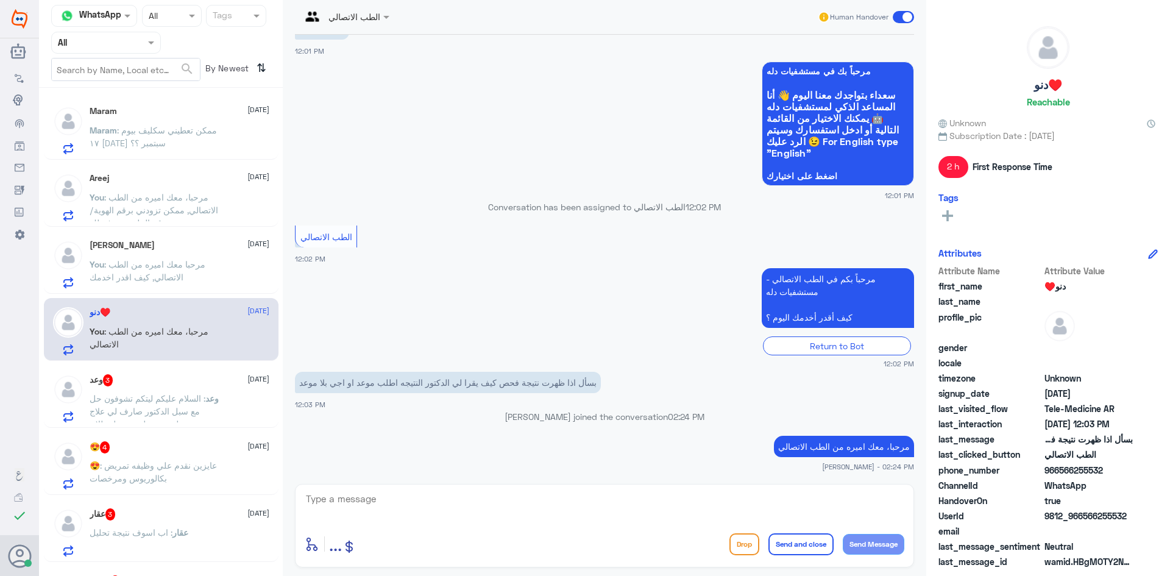
click at [392, 506] on textarea at bounding box center [604, 505] width 599 height 30
paste textarea "لقراءة التحاليل يمكنك الاستفادة من خدمة الاستشارة الفورية من خلال التطبيق بحيث …"
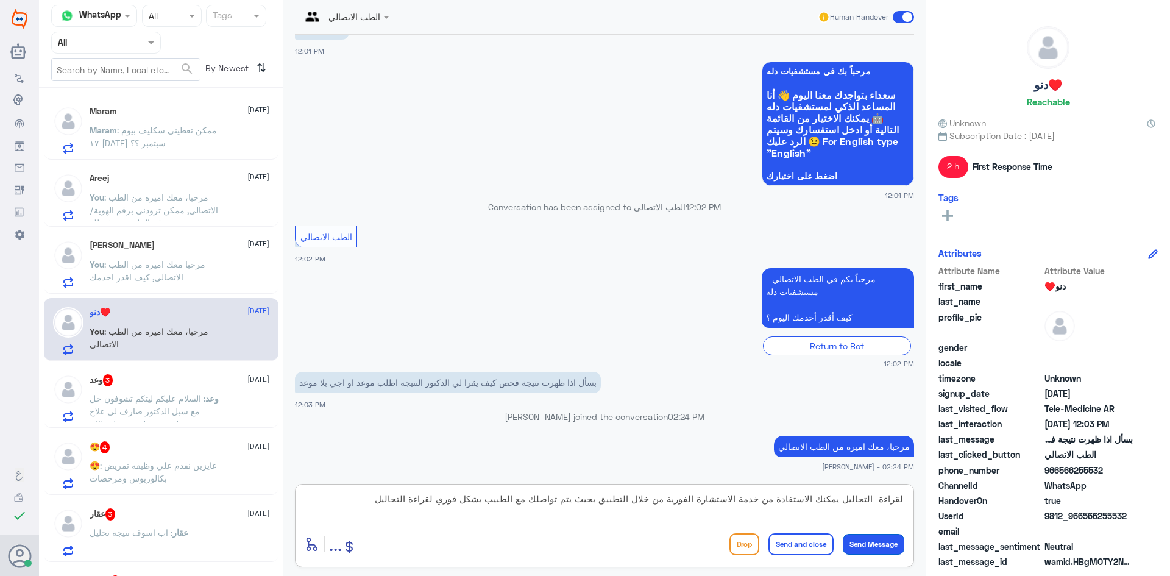
type textarea "لقراءة التحاليل يمكنك الاستفادة من خدمة الاستشارة الفورية من خلال التطبيق بحيث …"
click at [884, 545] on button "Send Message" at bounding box center [873, 544] width 62 height 21
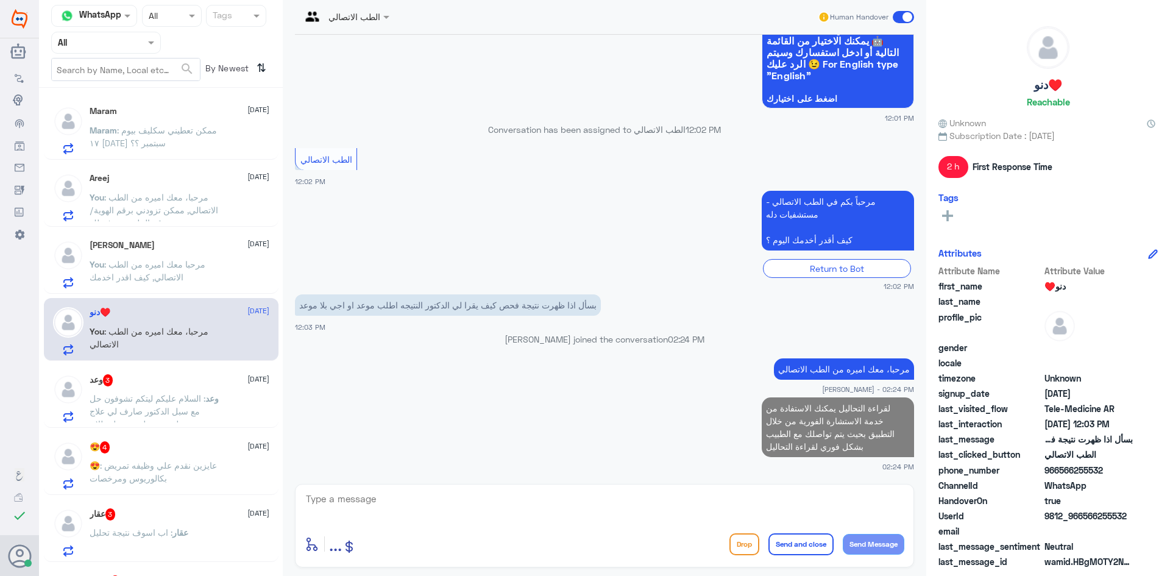
click at [155, 326] on span ": مرحبا، معك اميره من الطب الاتصالي" at bounding box center [149, 337] width 119 height 23
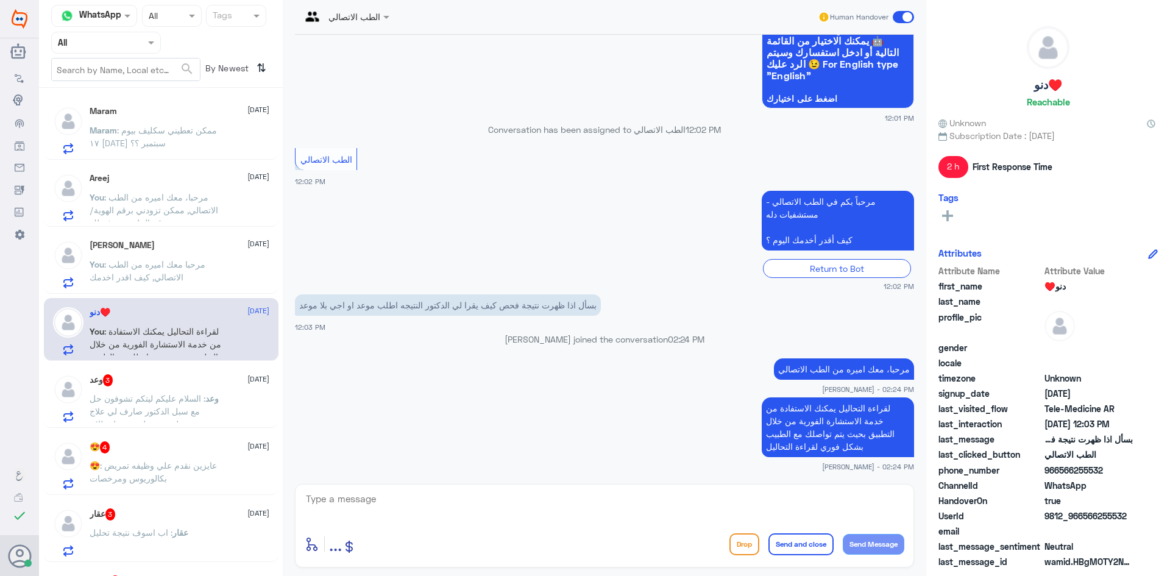
click at [199, 394] on span ": السلام عليكم ليتكم تشوفون حل مع سبل الدكتور صارف لي علاج ومرسلينه عن طريق سبل…" at bounding box center [148, 417] width 116 height 49
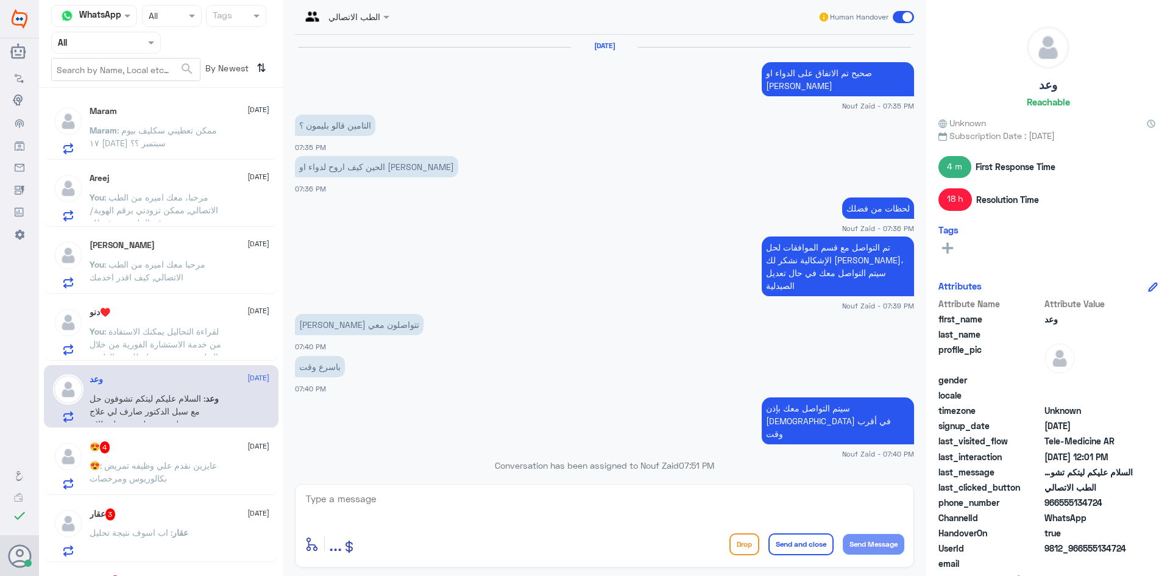
scroll to position [557, 0]
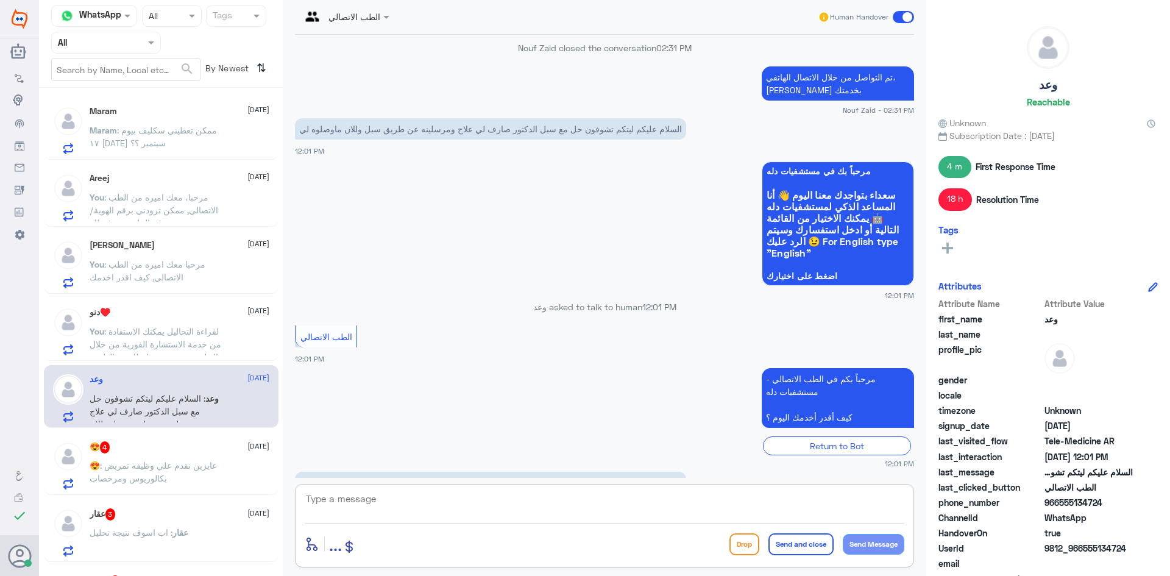
click at [405, 507] on textarea at bounding box center [604, 505] width 599 height 30
paste textarea "مرحبا معك بدر من الطب الاتصالي, كيف اقدر اخدمك"
click at [858, 506] on textarea "مرحبا معك بدر من الطب الاتصالي, كيف اقدر اخدمك" at bounding box center [604, 505] width 599 height 30
click at [841, 515] on textarea "مرحبا معك بدر من الطب الاتصالي, كيف اقدر اخدمك" at bounding box center [604, 505] width 599 height 30
drag, startPoint x: 850, startPoint y: 499, endPoint x: 856, endPoint y: 503, distance: 7.4
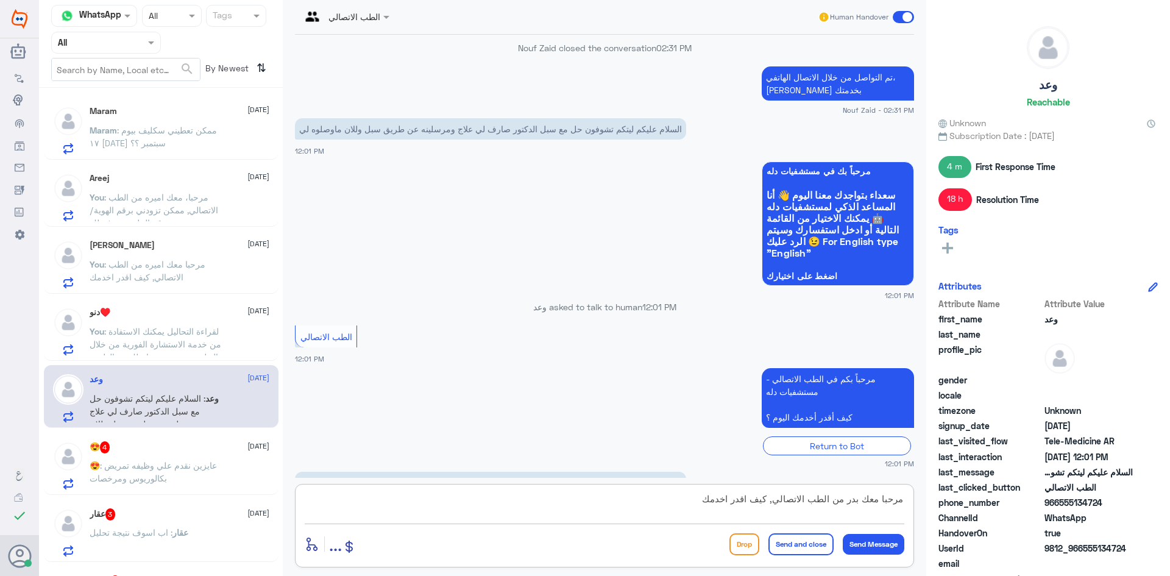
click at [856, 502] on textarea "مرحبا معك بدر من الطب الاتصالي, كيف اقدر اخدمك" at bounding box center [604, 505] width 599 height 30
click at [850, 506] on textarea "مرحبا معك بدر من الطب الاتصالي, كيف اقدر اخدمك" at bounding box center [604, 505] width 599 height 30
drag, startPoint x: 848, startPoint y: 501, endPoint x: 857, endPoint y: 501, distance: 9.1
click at [857, 501] on textarea "مرحبا معك بدر من الطب الاتصالي, كيف اقدر اخدمك" at bounding box center [604, 505] width 599 height 30
type textarea "مرحبا معك ب من الطب الاتصالي, كيف اقدر اخدمك"
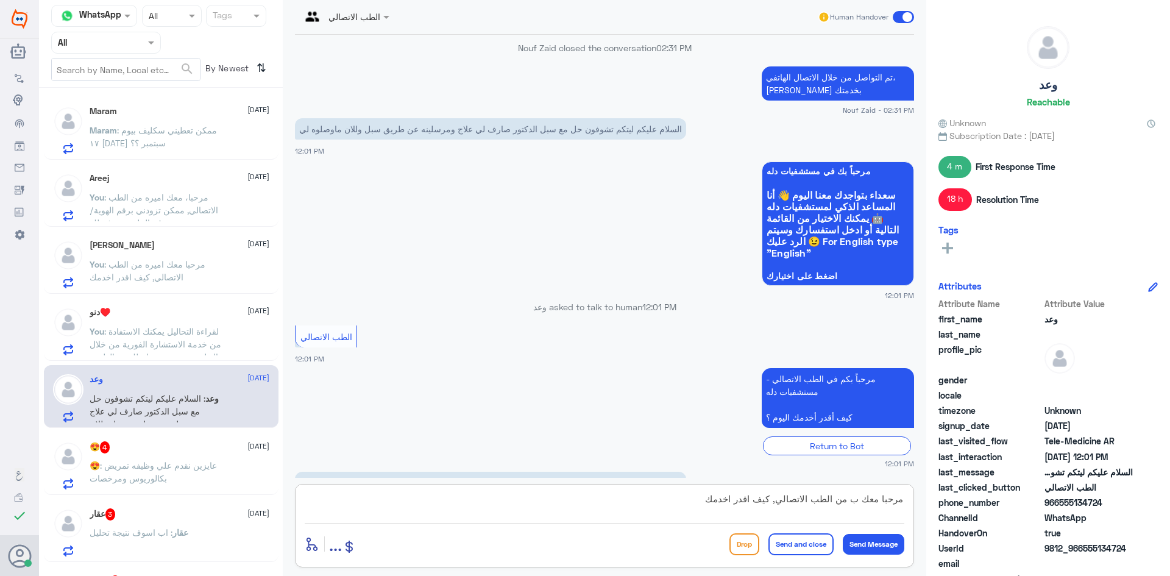
drag, startPoint x: 703, startPoint y: 498, endPoint x: 1091, endPoint y: 484, distance: 388.3
click at [1097, 487] on div "Channel WhatsApp Status × All Tags Agent Filter All search By Newest ⇅ Maram [D…" at bounding box center [604, 289] width 1131 height 579
paste textarea "مرحبا، معك نوف من الطب الاتصالي"
drag, startPoint x: 852, startPoint y: 500, endPoint x: 835, endPoint y: 501, distance: 17.1
click at [835, 501] on textarea "مرحبا، معك نوف من الطب الاتصالي" at bounding box center [604, 505] width 599 height 30
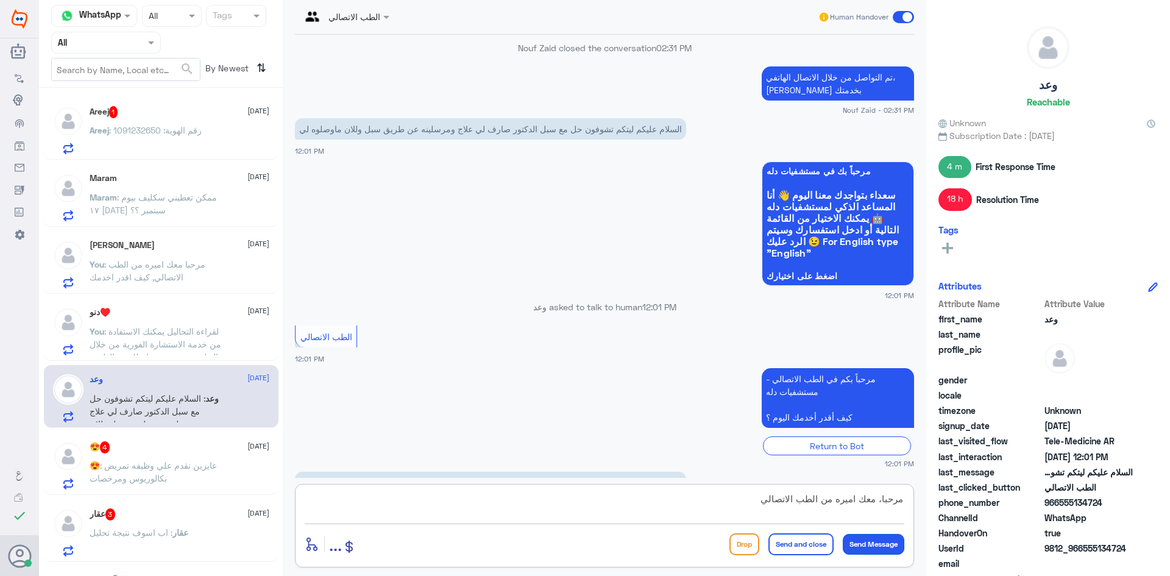
type textarea "مرحبا، معك اميره من الطب الاتصالي"
click at [884, 543] on button "Send Message" at bounding box center [873, 544] width 62 height 21
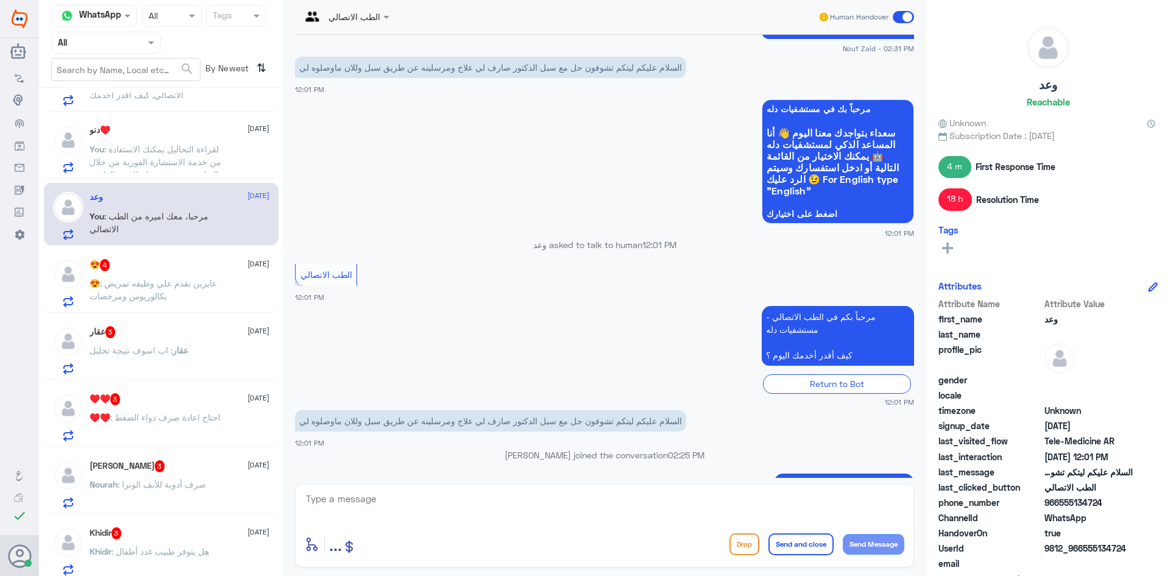
scroll to position [183, 0]
click at [187, 344] on div "عقار 3 [DATE] عقار : اب اسوف نتيجة تحليل" at bounding box center [180, 349] width 180 height 48
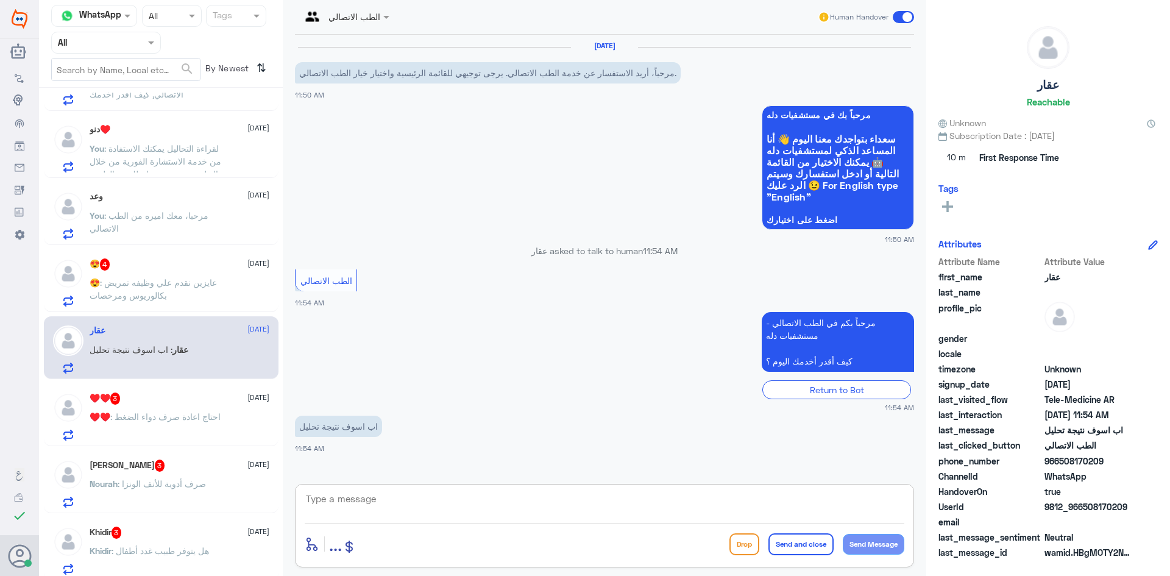
click at [384, 501] on textarea at bounding box center [604, 505] width 599 height 30
paste textarea "مرحبا، معك نوف من الطب الاتصالي"
drag, startPoint x: 857, startPoint y: 503, endPoint x: 841, endPoint y: 499, distance: 16.3
click at [841, 499] on textarea "مرحبا، معك نوف من الطب الاتصالي" at bounding box center [604, 505] width 599 height 30
type textarea "مرحبا، معك اميره من الطب الاتصالي"
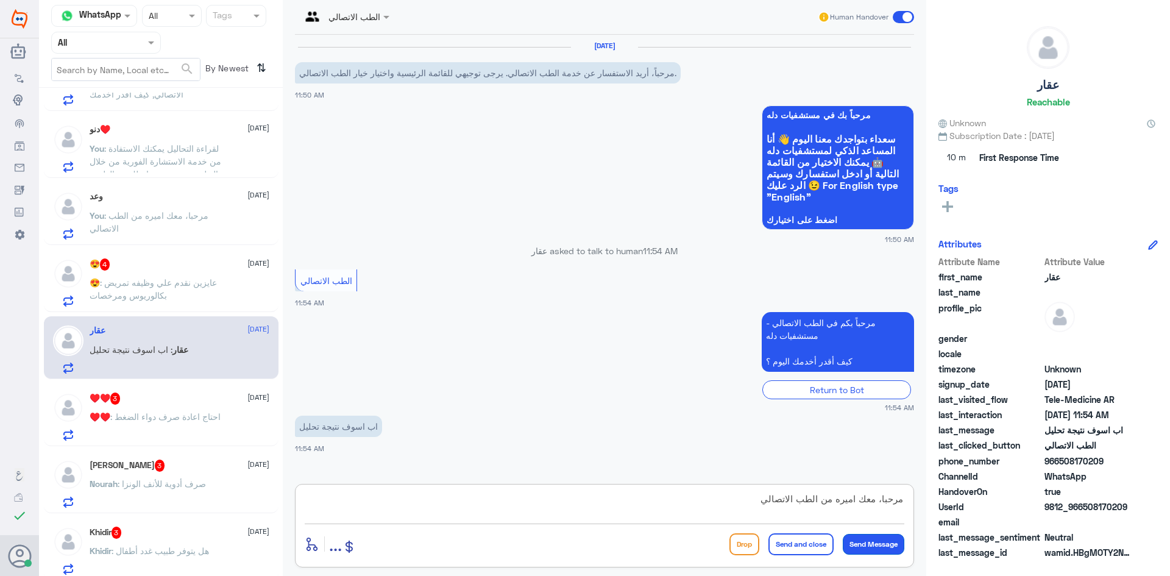
click at [897, 546] on button "Send Message" at bounding box center [873, 544] width 62 height 21
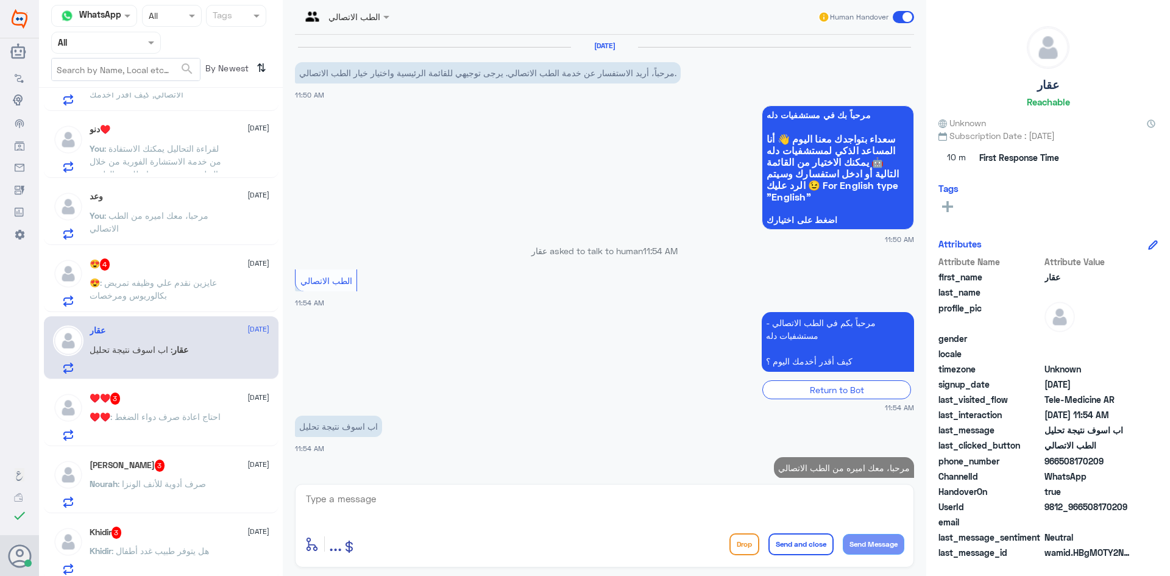
scroll to position [22, 0]
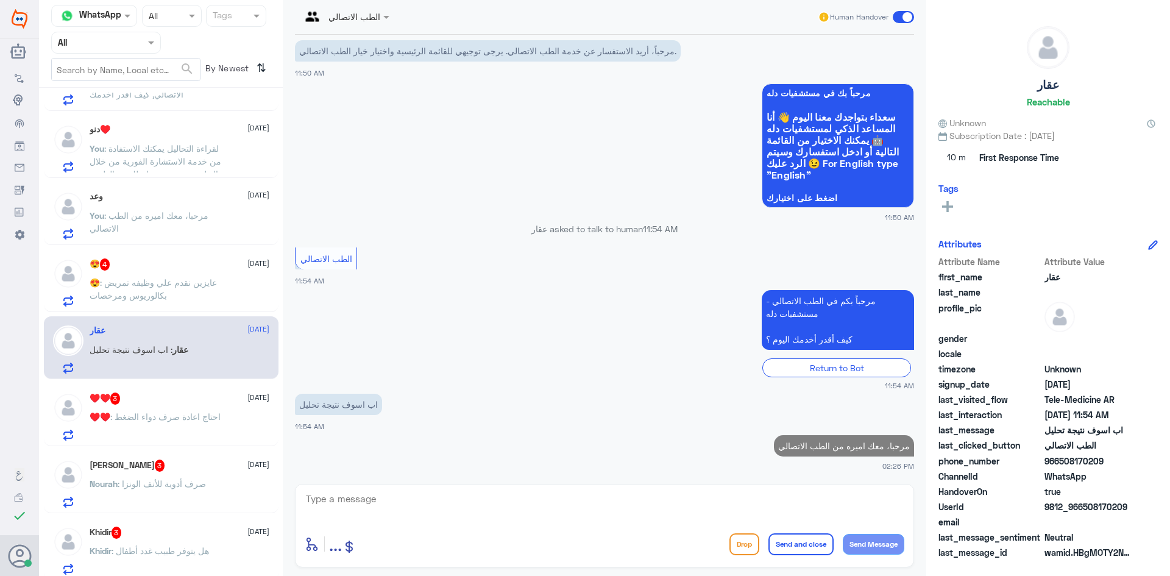
click at [766, 496] on textarea at bounding box center [604, 505] width 599 height 30
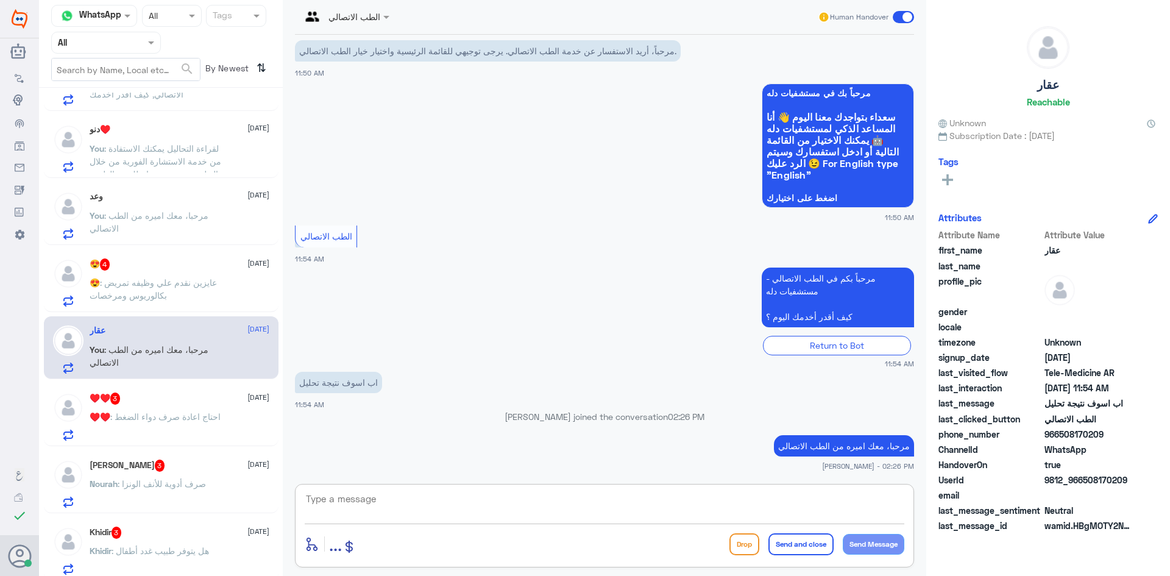
paste textarea "لقراءة التحاليل يمكنك الاستفادة من خدمة الاستشارة الفورية من خلال التطبيق بحيث …"
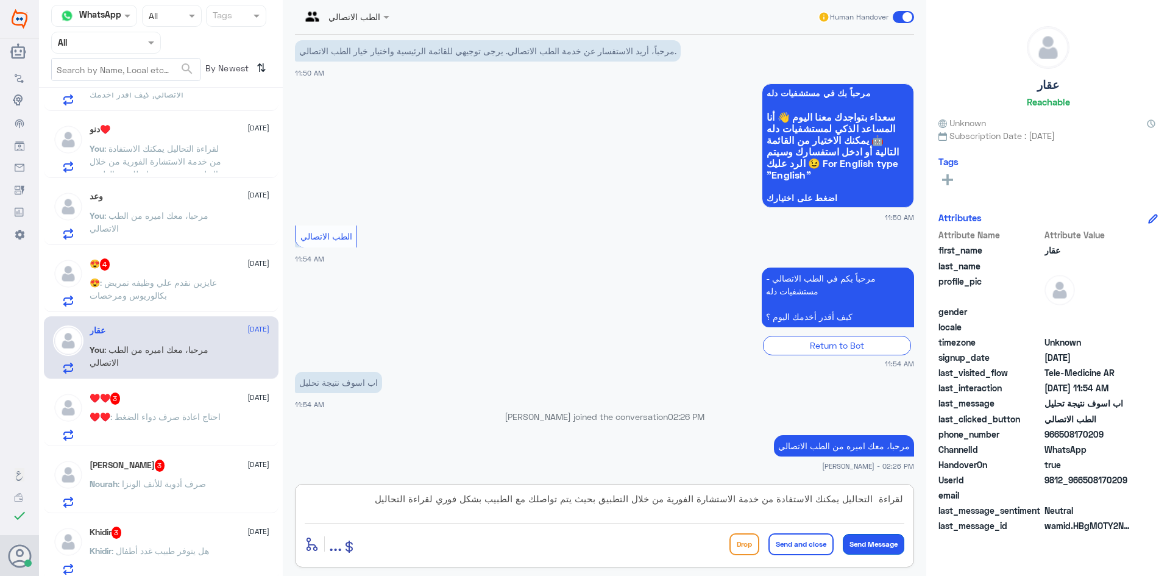
type textarea "لقراءة التحاليل يمكنك الاستفادة من خدمة الاستشارة الفورية من خلال التطبيق بحيث …"
click at [877, 542] on button "Send Message" at bounding box center [873, 544] width 62 height 21
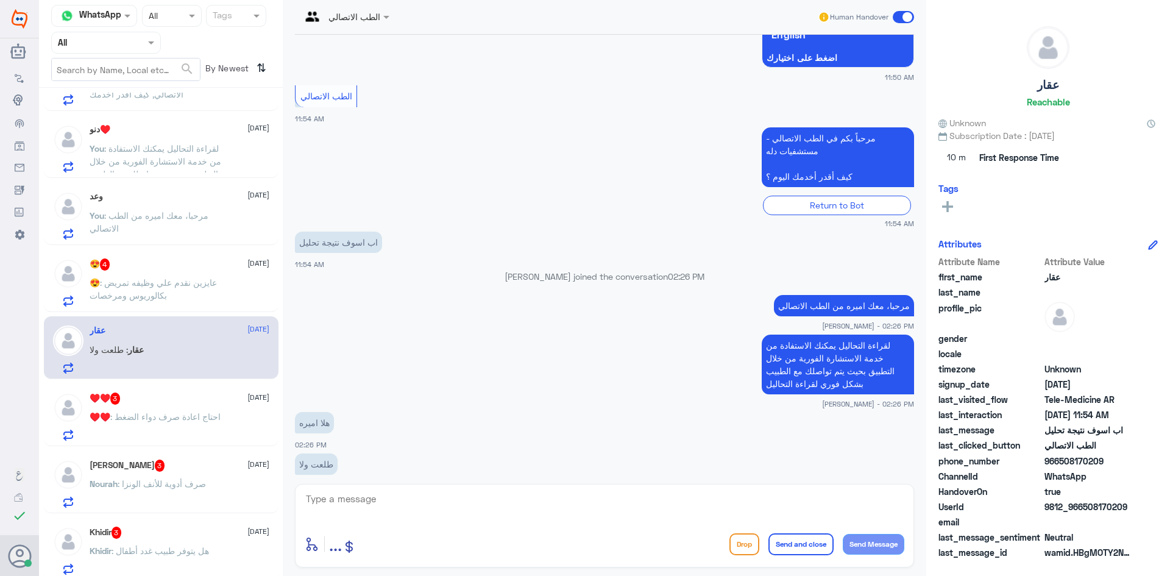
scroll to position [182, 0]
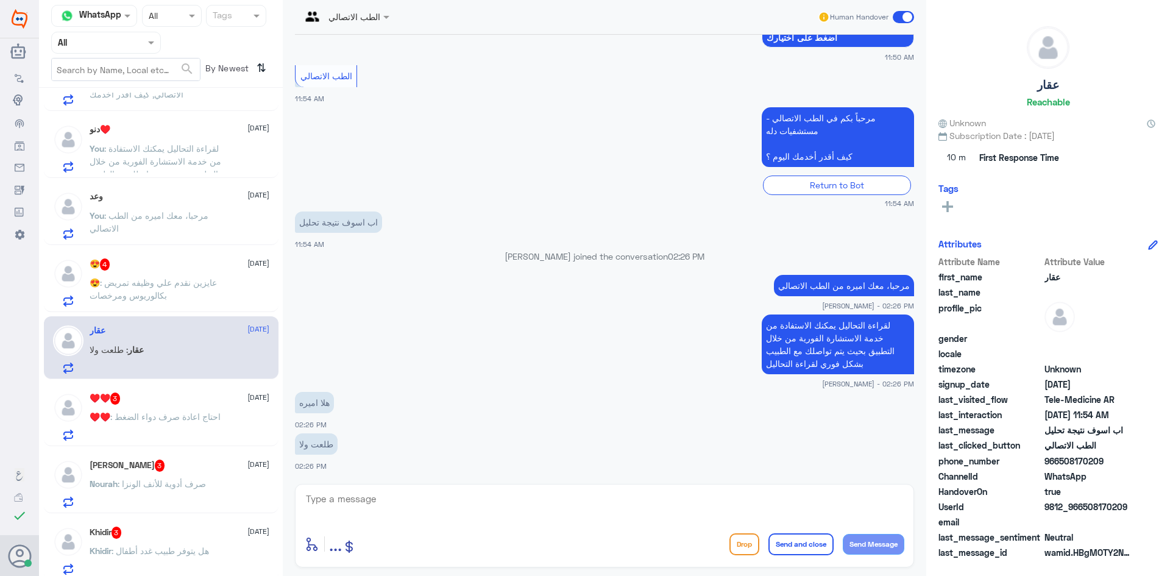
click at [390, 504] on textarea at bounding box center [604, 505] width 599 height 30
click at [179, 138] on div "دنو♥️ [DATE] You : لقراءة التحاليل يمكنك الاستفادة من خدمة الاستشارة الفورية من…" at bounding box center [180, 148] width 180 height 48
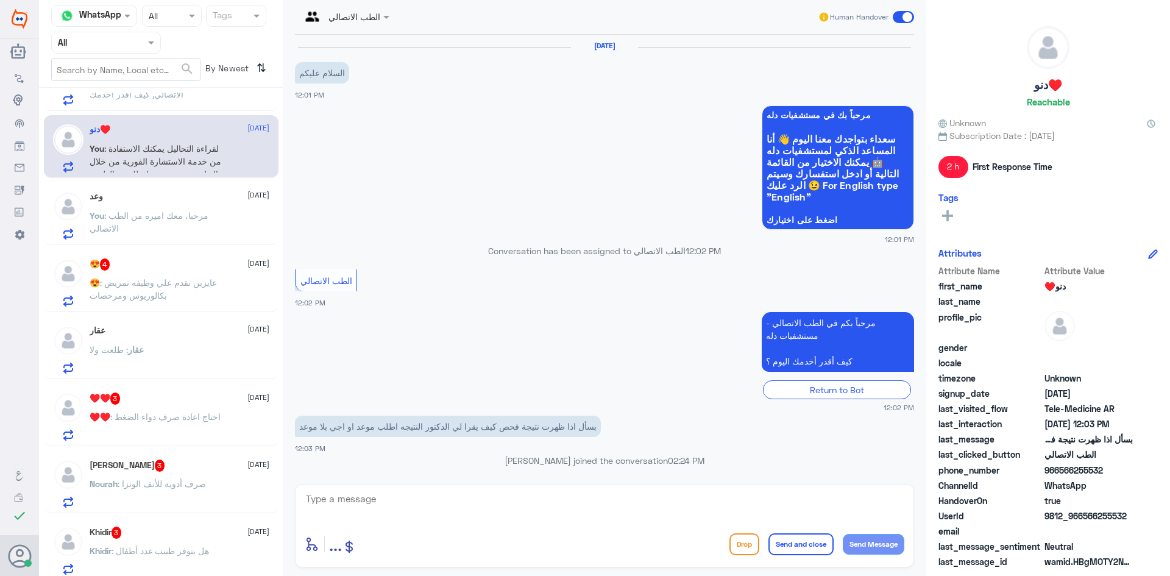
scroll to position [121, 0]
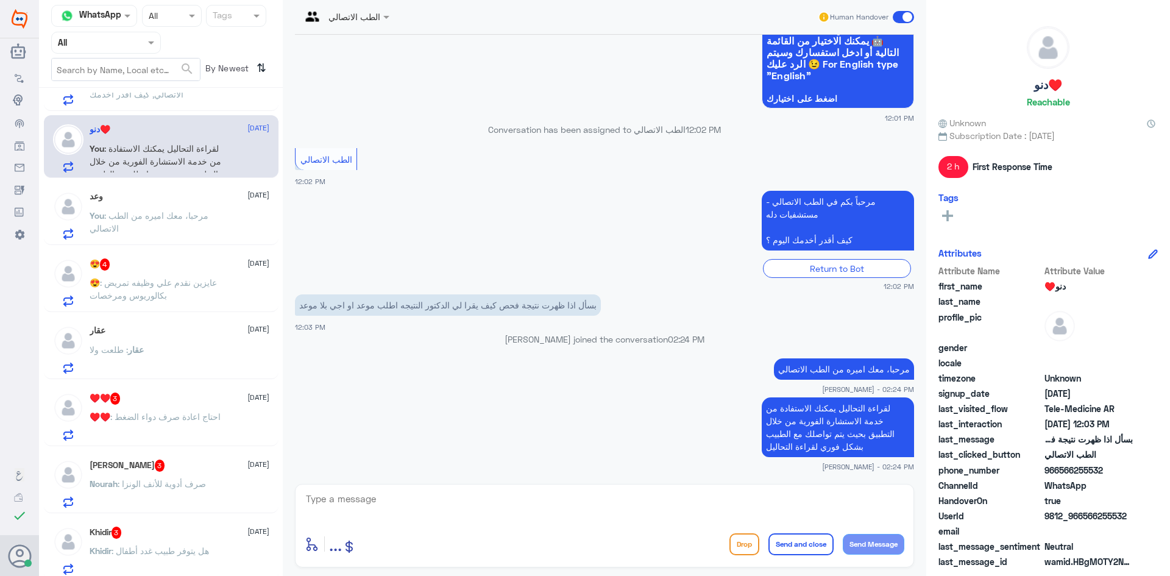
click at [158, 213] on span ": مرحبا، معك اميره من الطب الاتصالي" at bounding box center [149, 221] width 119 height 23
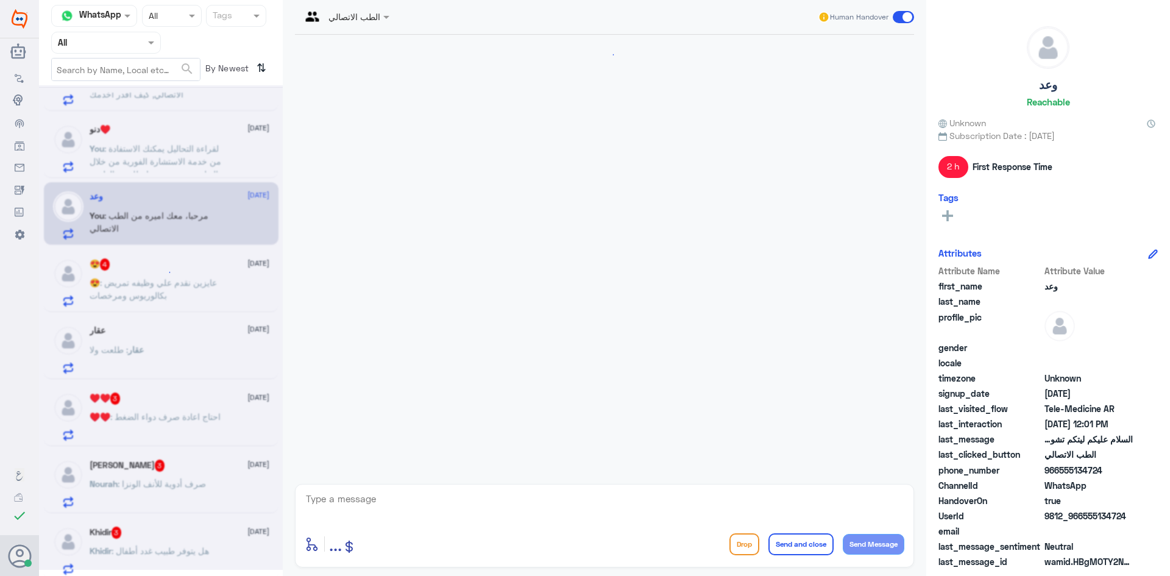
scroll to position [538, 0]
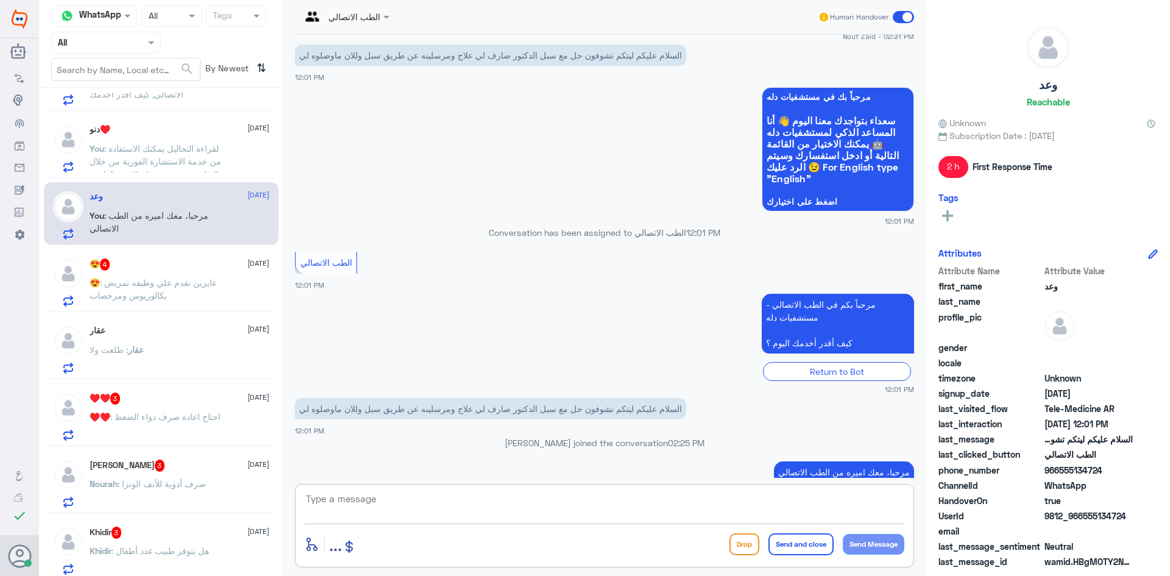
click at [431, 506] on textarea at bounding box center [604, 505] width 599 height 30
click at [376, 506] on textarea at bounding box center [604, 505] width 599 height 30
paste textarea "يرجى توضيح الإشكالية الحاصلة معكم من فضلك"
drag, startPoint x: 637, startPoint y: 512, endPoint x: 917, endPoint y: 503, distance: 279.7
click at [915, 504] on div "الطب الاتصالي Human Handover [DATE] الحين كيف اروح لدواء او [PERSON_NAME] 07:36…" at bounding box center [604, 289] width 643 height 579
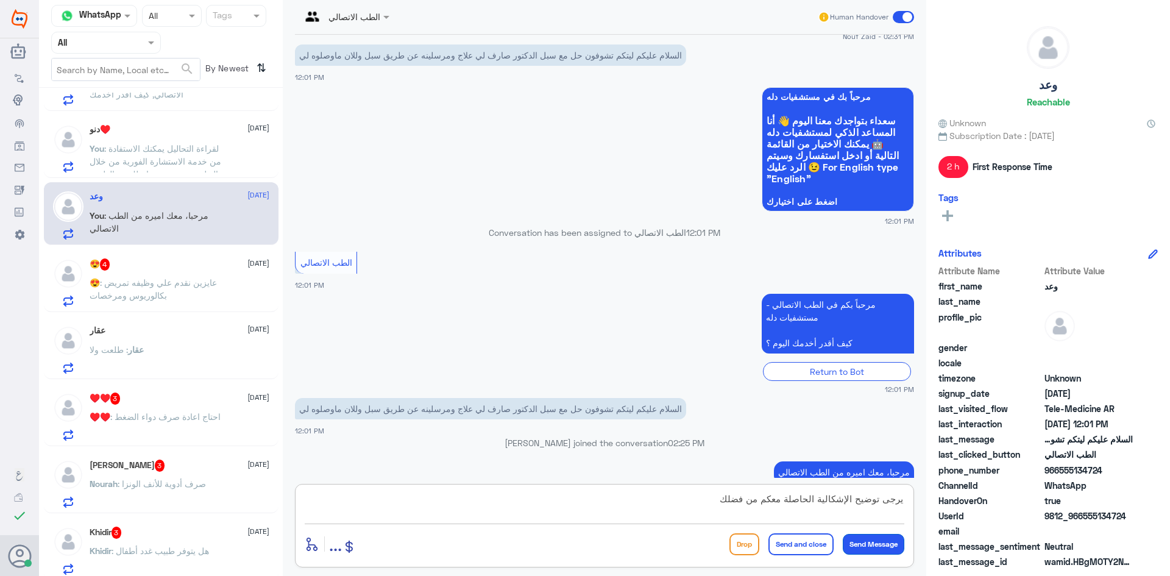
type textarea "يرجى توضيح الإشكالية الحاصلة معكم من فضلك"
click at [874, 544] on button "Send Message" at bounding box center [873, 544] width 62 height 21
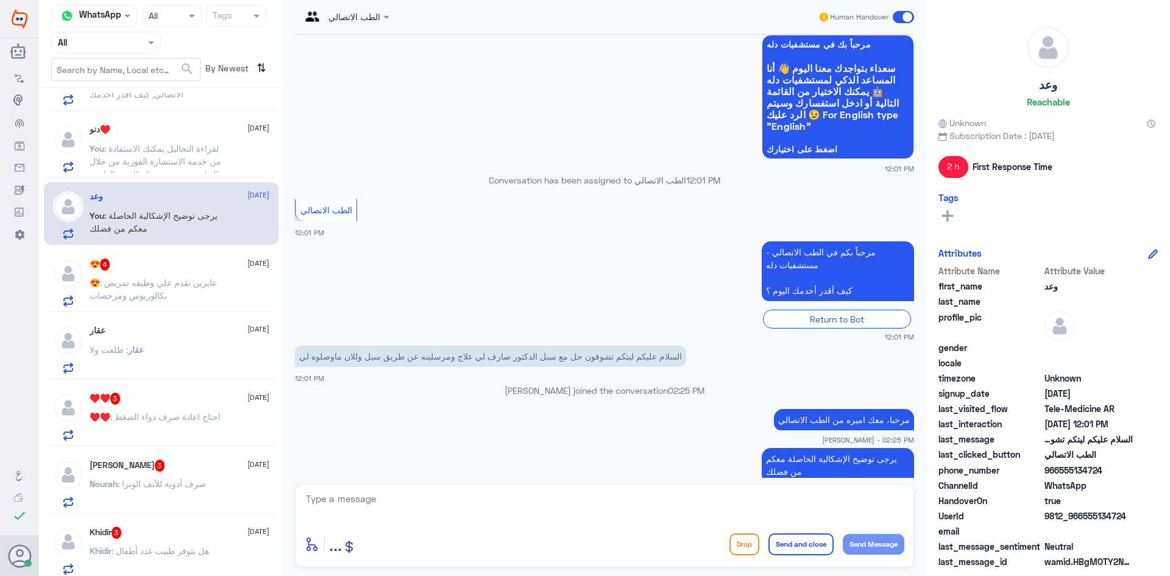
click at [168, 342] on div "عقار [DATE] عقار : طلعت ولا" at bounding box center [180, 349] width 180 height 48
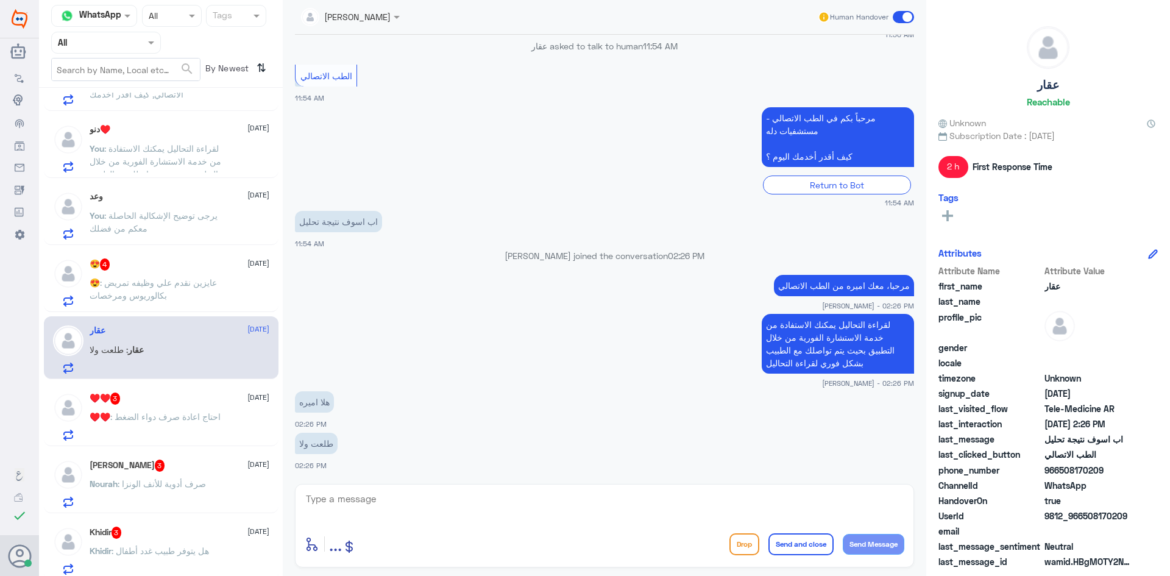
scroll to position [246, 0]
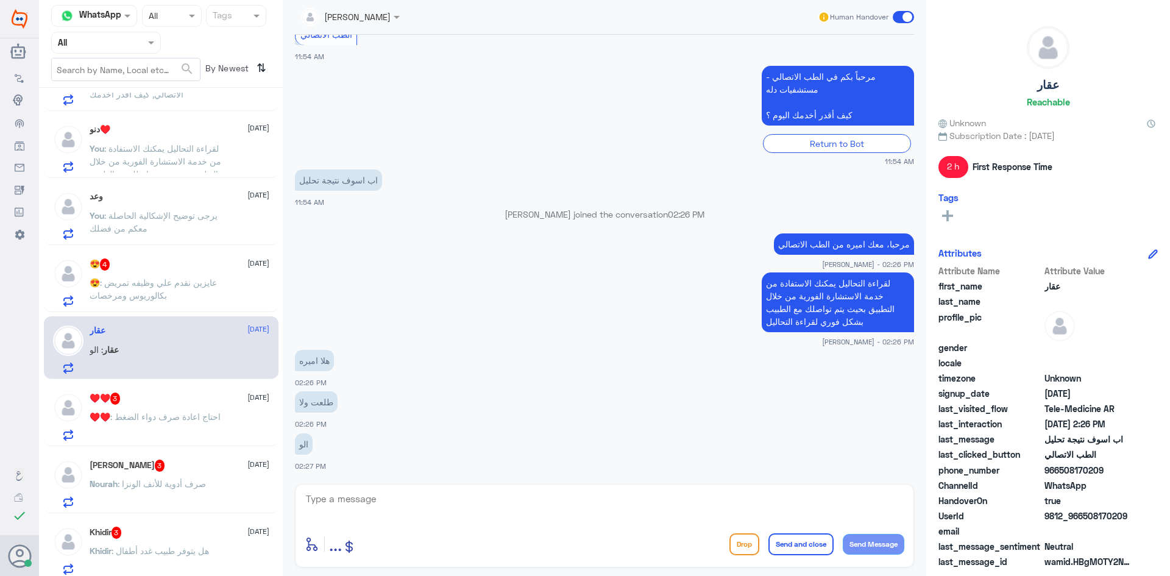
drag, startPoint x: 1110, startPoint y: 470, endPoint x: 1060, endPoint y: 477, distance: 50.5
click at [1060, 477] on div "phone_number [PHONE_NUMBER]" at bounding box center [1047, 471] width 219 height 15
copy span "508170209"
click at [571, 510] on textarea at bounding box center [604, 505] width 599 height 30
type textarea "لحظات من فضلك"
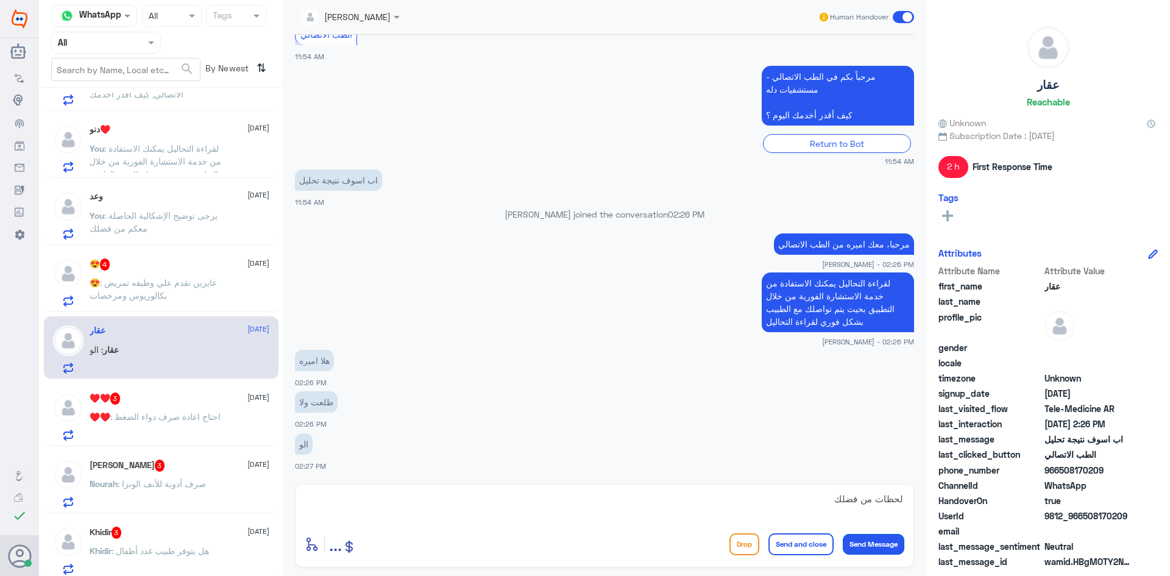
click at [886, 546] on button "Send Message" at bounding box center [873, 544] width 62 height 21
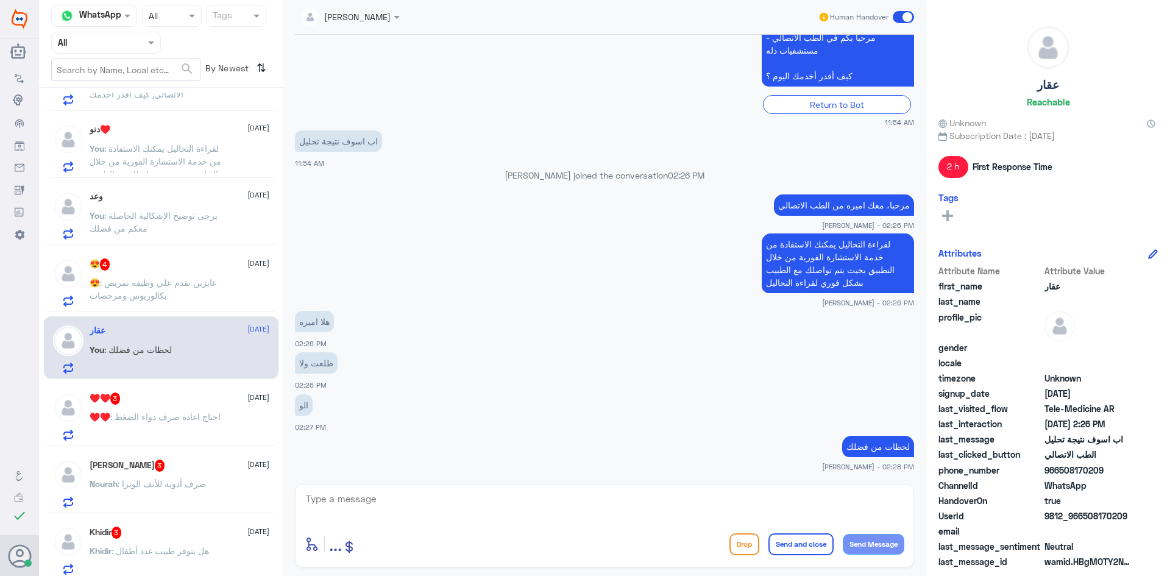
scroll to position [3, 0]
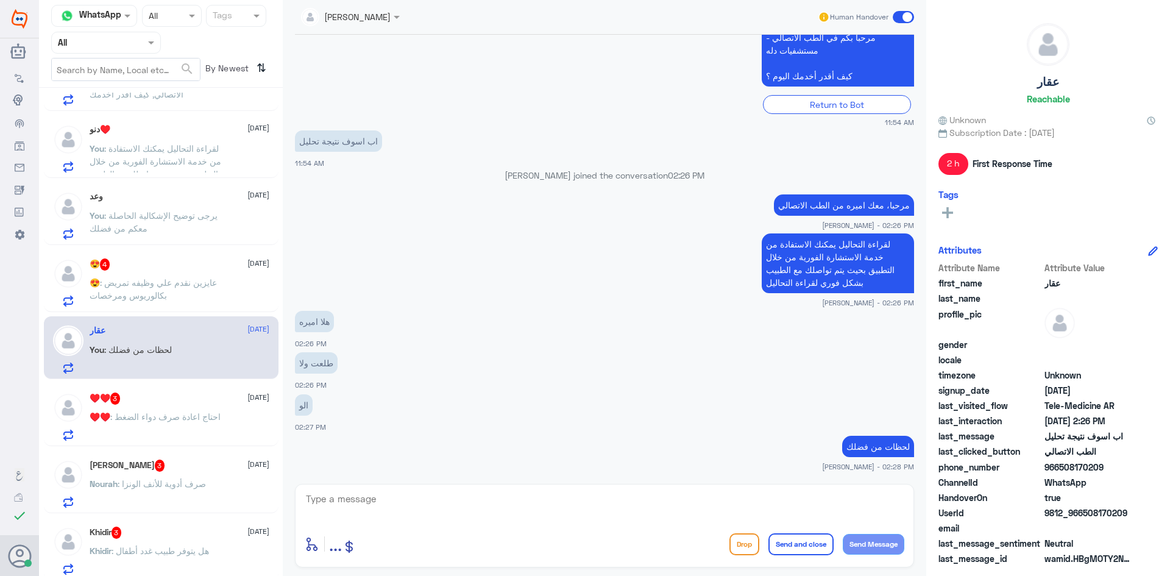
click at [367, 516] on textarea at bounding box center [604, 505] width 599 height 30
paste textarea "مرحبا، معك نوف من الطب الاتصالي, ممكن تزودني برقم الهوية/رقم الملف من فضلك"
drag, startPoint x: 765, startPoint y: 497, endPoint x: 926, endPoint y: 500, distance: 161.4
click at [925, 499] on div "[PERSON_NAME] Human Handover [DATE] مرحباً، أريد الاستفسار عن خدمة الطب الاتصال…" at bounding box center [604, 289] width 643 height 579
type textarea "ممكن تزودني برقم الهوية/رقم الملف من فضلك"
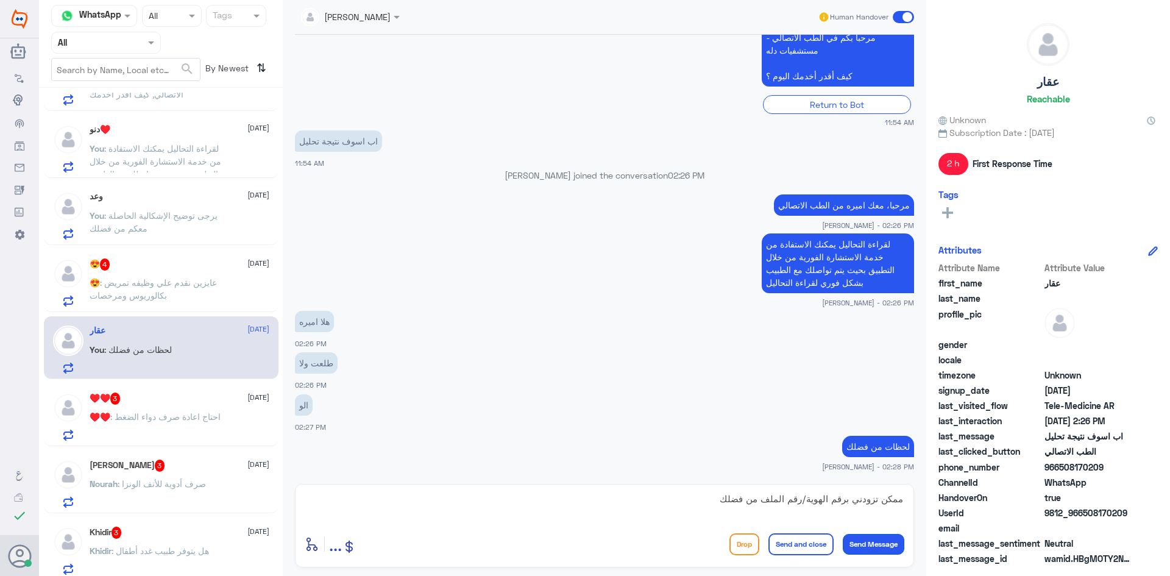
click at [880, 535] on button "Send Message" at bounding box center [873, 544] width 62 height 21
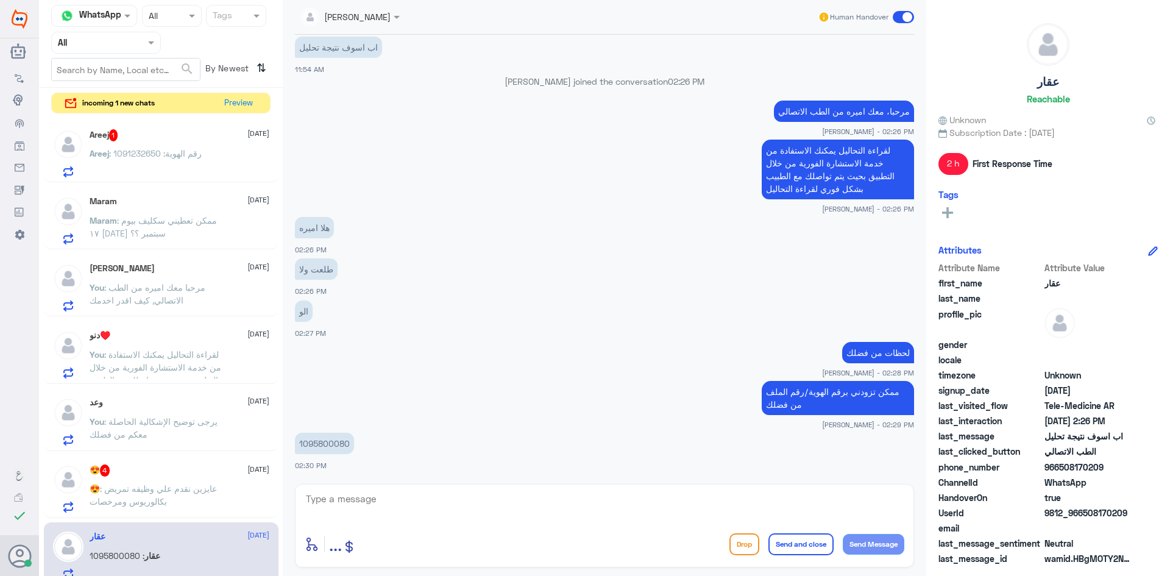
scroll to position [0, 0]
click at [158, 144] on div "Areej 1 [DATE] Areej : رقم الهوية: 1091232650" at bounding box center [180, 154] width 180 height 48
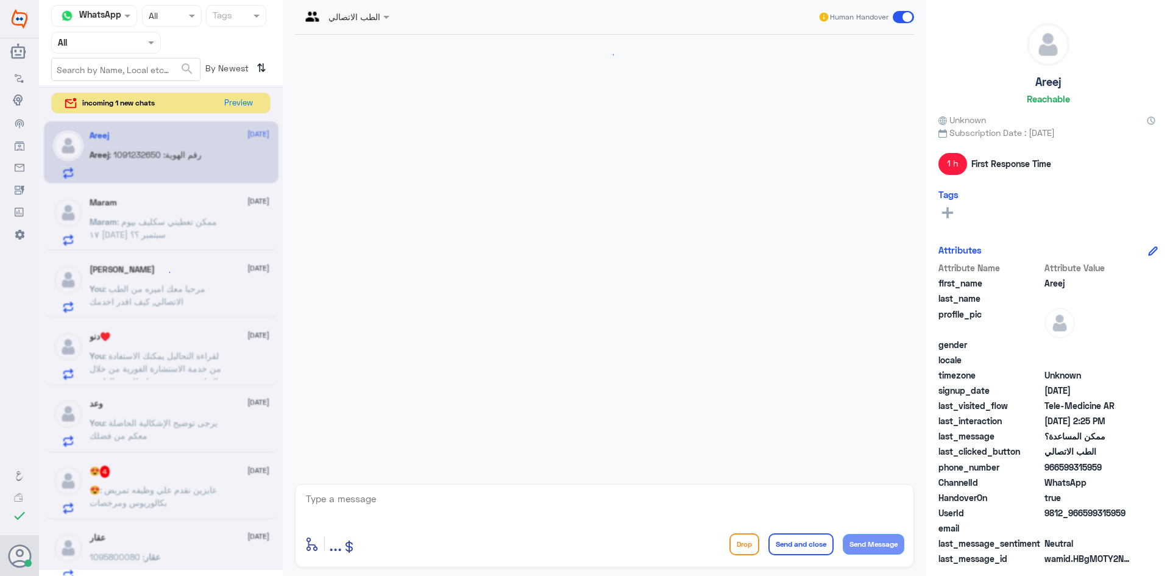
scroll to position [194, 0]
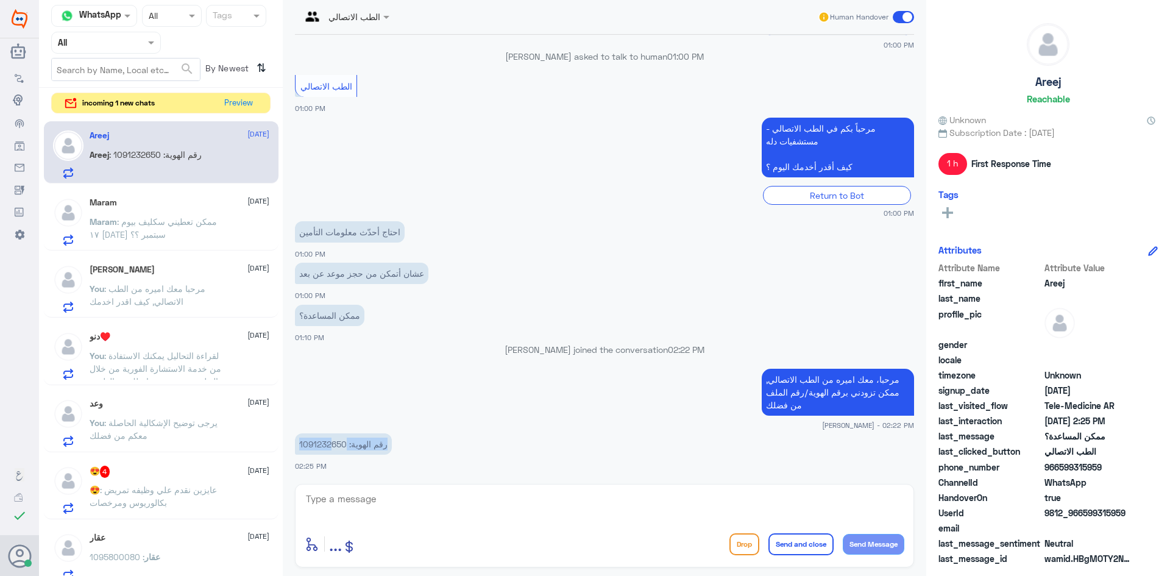
drag, startPoint x: 345, startPoint y: 442, endPoint x: 346, endPoint y: 450, distance: 7.3
click at [343, 449] on p "رقم الهوية: 1091232650" at bounding box center [343, 443] width 97 height 21
click at [362, 465] on div "رقم الهوية: 1091232650 02:25 PM" at bounding box center [604, 450] width 619 height 41
drag, startPoint x: 345, startPoint y: 445, endPoint x: 339, endPoint y: 450, distance: 7.8
click at [338, 450] on p "رقم الهوية: 1091232650" at bounding box center [343, 443] width 97 height 21
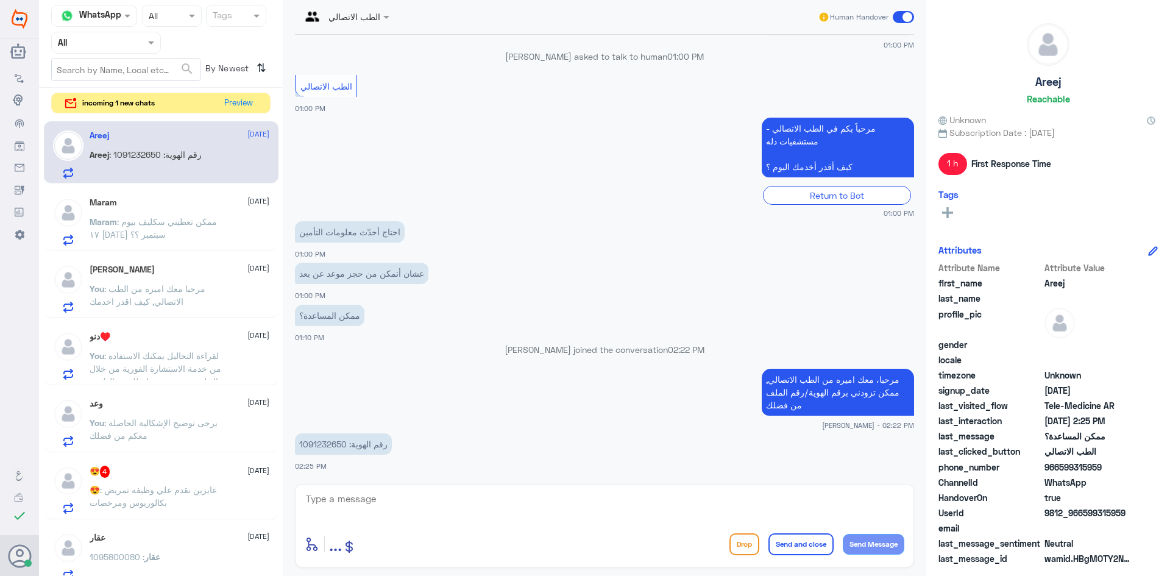
click at [346, 445] on p "رقم الهوية: 1091232650" at bounding box center [343, 443] width 97 height 21
click at [348, 441] on p "رقم الهوية: 1091232650" at bounding box center [343, 443] width 97 height 21
click at [337, 443] on p "رقم الهوية: 1091232650" at bounding box center [343, 443] width 97 height 21
drag, startPoint x: 344, startPoint y: 443, endPoint x: 326, endPoint y: 443, distance: 17.7
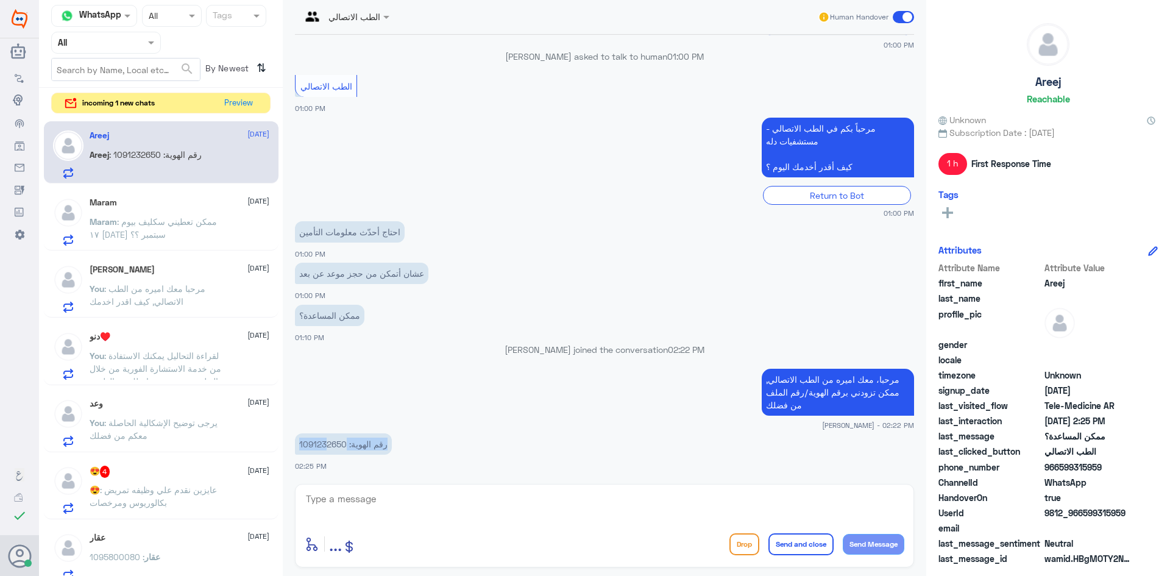
click at [326, 443] on p "رقم الهوية: 1091232650" at bounding box center [343, 443] width 97 height 21
click at [333, 448] on p "رقم الهوية: 1091232650" at bounding box center [343, 443] width 97 height 21
click at [344, 444] on p "رقم الهوية: 1091232650" at bounding box center [343, 443] width 97 height 21
click at [353, 420] on small "[PERSON_NAME] - 02:22 PM" at bounding box center [604, 425] width 619 height 10
drag, startPoint x: 298, startPoint y: 441, endPoint x: 346, endPoint y: 450, distance: 48.9
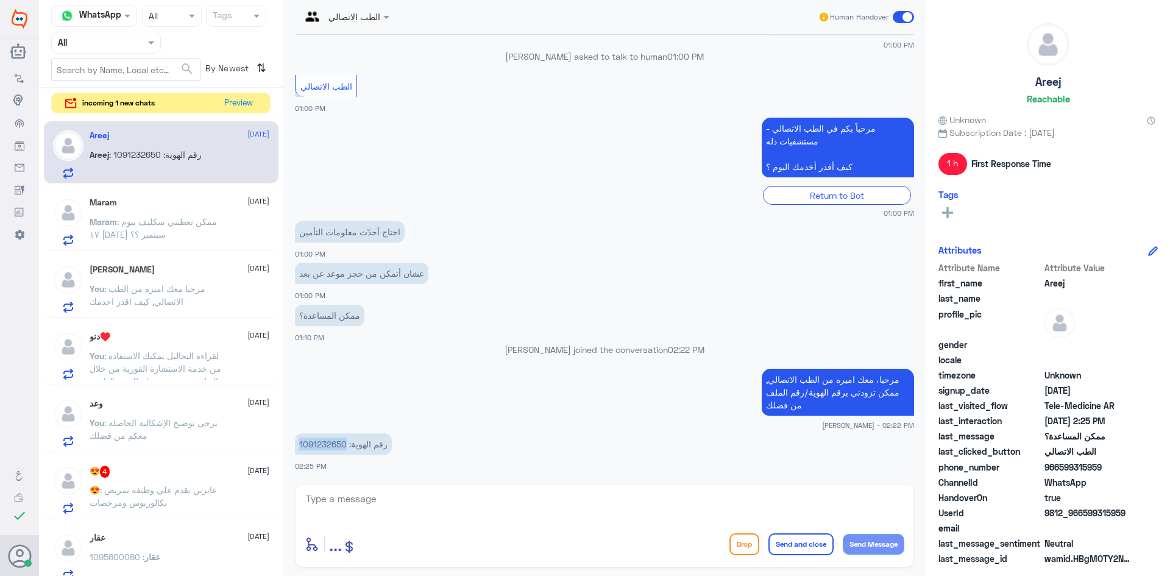
click at [346, 450] on p "رقم الهوية: 1091232650" at bounding box center [343, 443] width 97 height 21
copy p "1091232650"
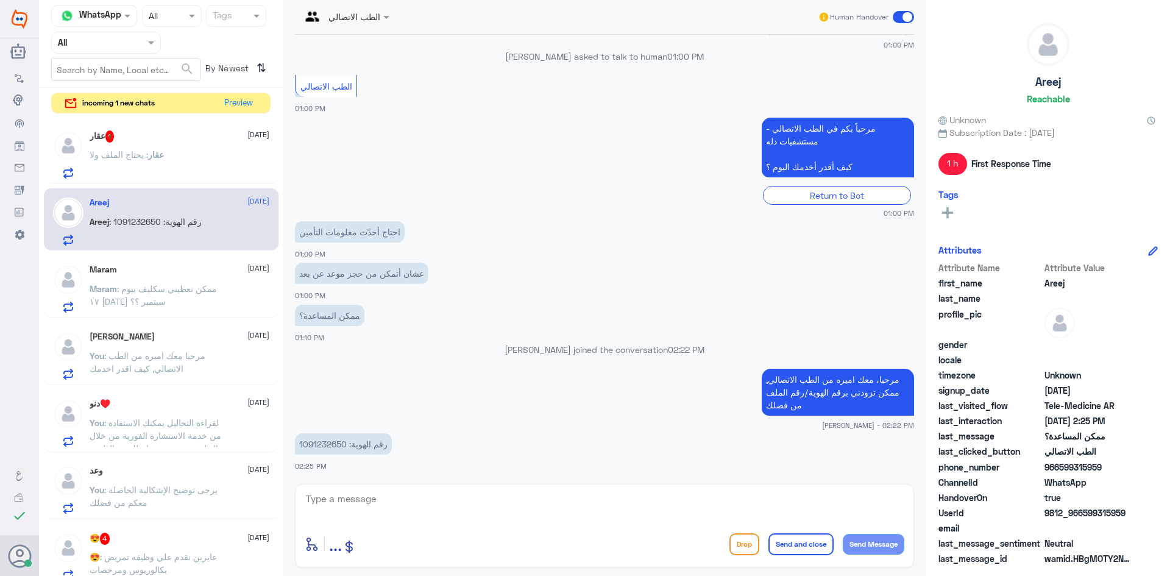
click at [376, 505] on textarea at bounding box center [604, 505] width 599 height 30
paste textarea "تم (تحديث/اضافة) التأمين ، تقدر تستفيد الان من الاستشارة الفورية عبر التطبيق او…"
drag, startPoint x: 798, startPoint y: 499, endPoint x: 809, endPoint y: 501, distance: 11.1
click at [809, 501] on textarea "تم (تحديث/اضافة) التأمين ، تقدر تستفيد الان من الاستشارة الفورية عبر التطبيق او…" at bounding box center [604, 505] width 599 height 30
click at [821, 512] on textarea "تم (تحديث/اضافة) التأمين ، تقدر تستفيد الان من الاستشارة الفورية عبر التطبيق او…" at bounding box center [604, 505] width 599 height 30
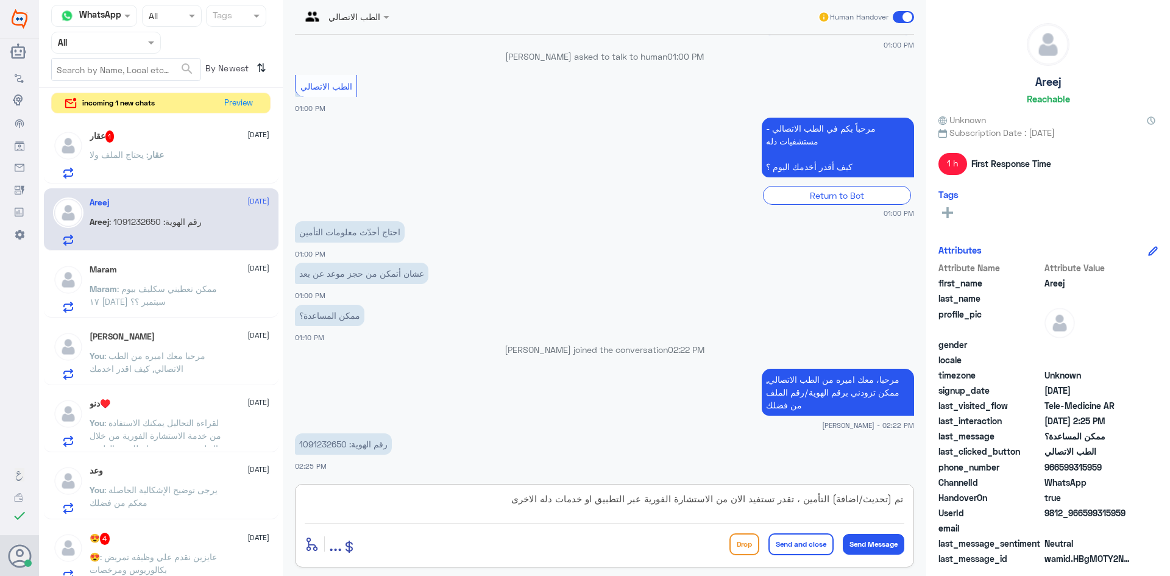
drag, startPoint x: 805, startPoint y: 498, endPoint x: 828, endPoint y: 504, distance: 23.2
click at [819, 503] on textarea "تم (تحديث/اضافة) التأمين ، تقدر تستفيد الان من الاستشارة الفورية عبر التطبيق او…" at bounding box center [604, 505] width 599 height 30
click at [841, 504] on textarea "تم (تحديث/اضافة) التأمين ، تقدر تستفيد الان من الاستشارة الفورية عبر التطبيق او…" at bounding box center [604, 505] width 599 height 30
drag, startPoint x: 833, startPoint y: 496, endPoint x: 865, endPoint y: 502, distance: 32.9
click at [865, 502] on textarea "تم (تحديث/اضافة) التأمين ، تقدر تستفيد الان من الاستشارة الفورية عبر التطبيق او…" at bounding box center [604, 505] width 599 height 30
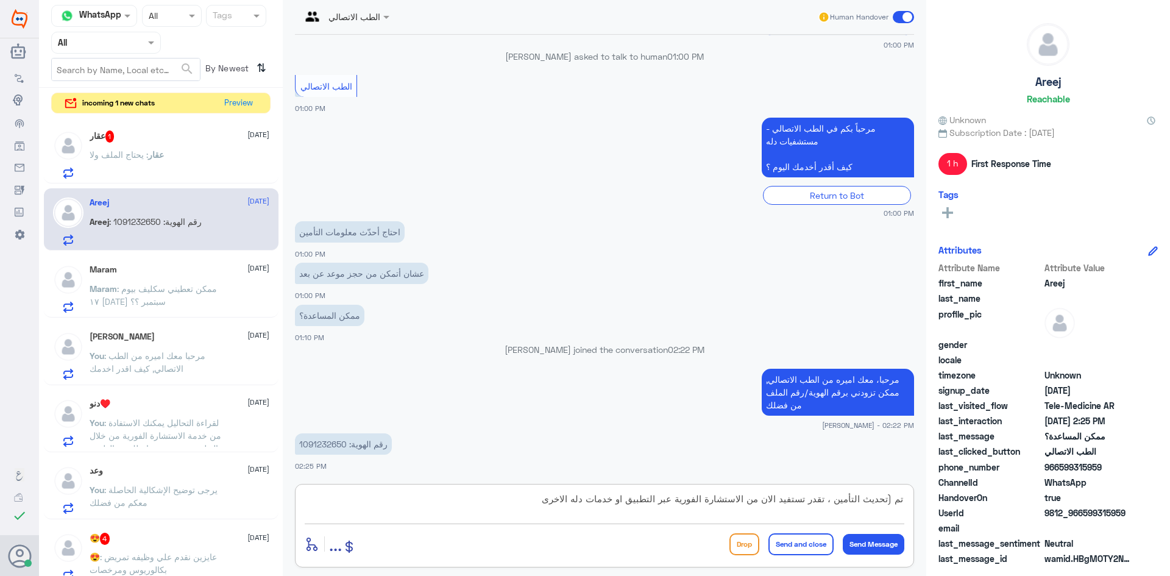
click at [887, 501] on textarea "تم (تحديث التأمين ، تقدر تستفيد الان من الاستشارة الفورية عبر التطبيق او خدمات …" at bounding box center [604, 505] width 599 height 30
click at [867, 497] on textarea "تم تحديث التأمين ، تقدر تستفيد الان من الاستشارة الفورية عبر التطبيق او خدمات د…" at bounding box center [604, 505] width 599 height 30
type textarea "تم تحديث التأمين ، تقدر تستفيد الان من الاستشارة الفورية عبر التطبيق او خدمات د…"
click at [879, 541] on button "Send Message" at bounding box center [873, 544] width 62 height 21
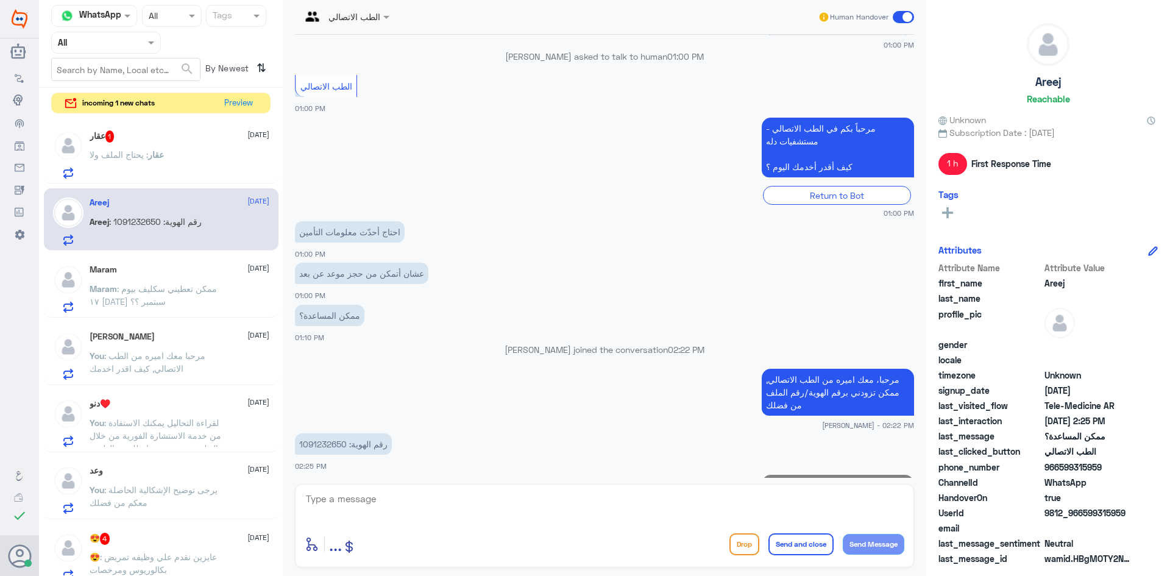
scroll to position [259, 0]
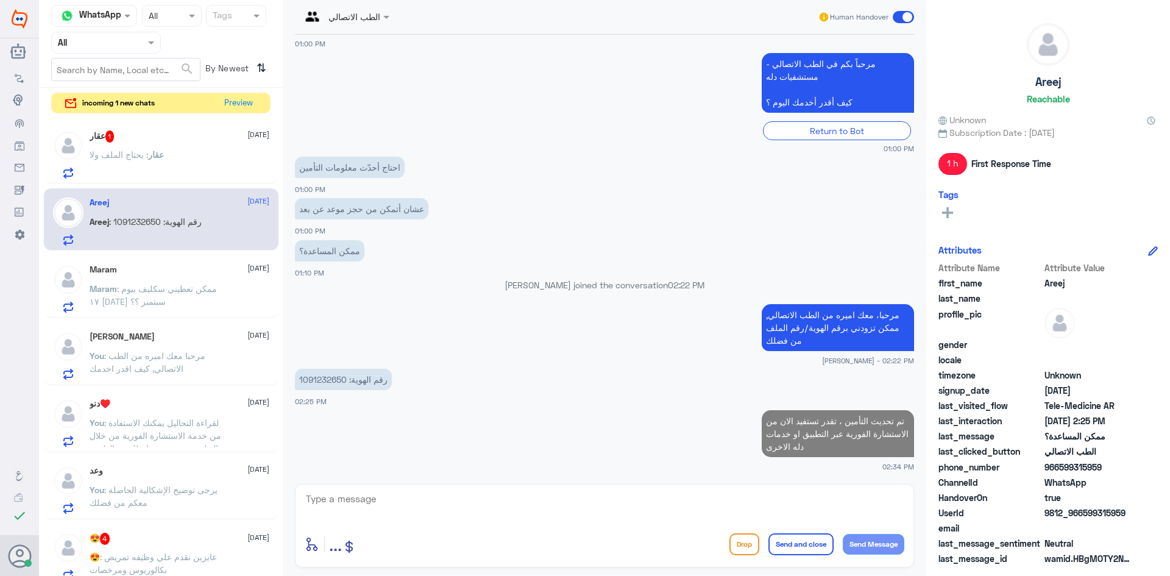
click at [749, 506] on textarea at bounding box center [604, 505] width 599 height 30
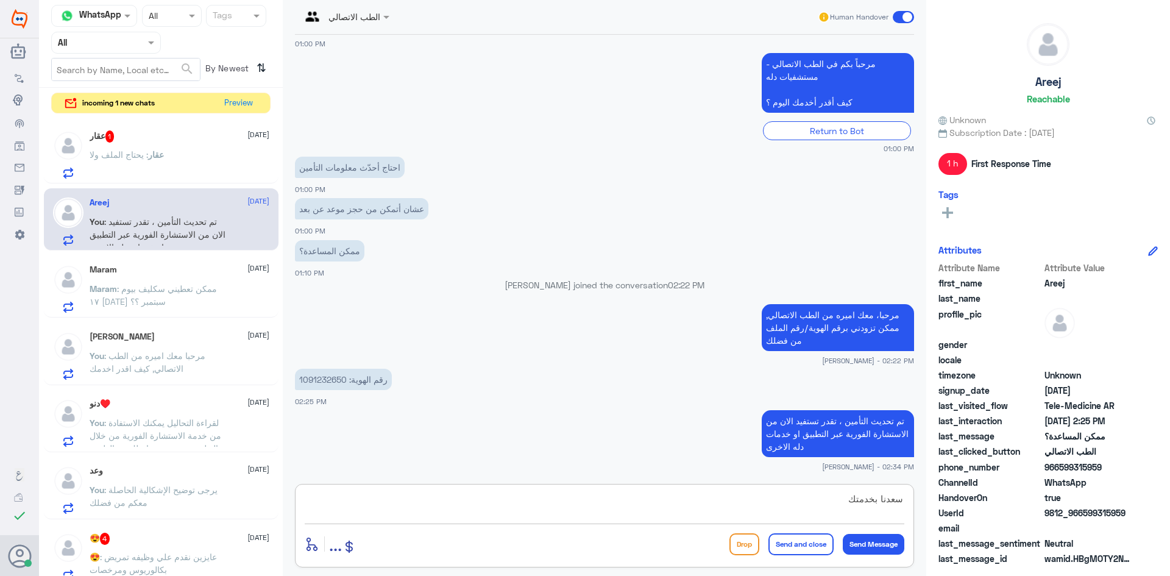
type textarea "سعدنا بخدمتك"
click at [800, 541] on button "Send and close" at bounding box center [800, 544] width 65 height 22
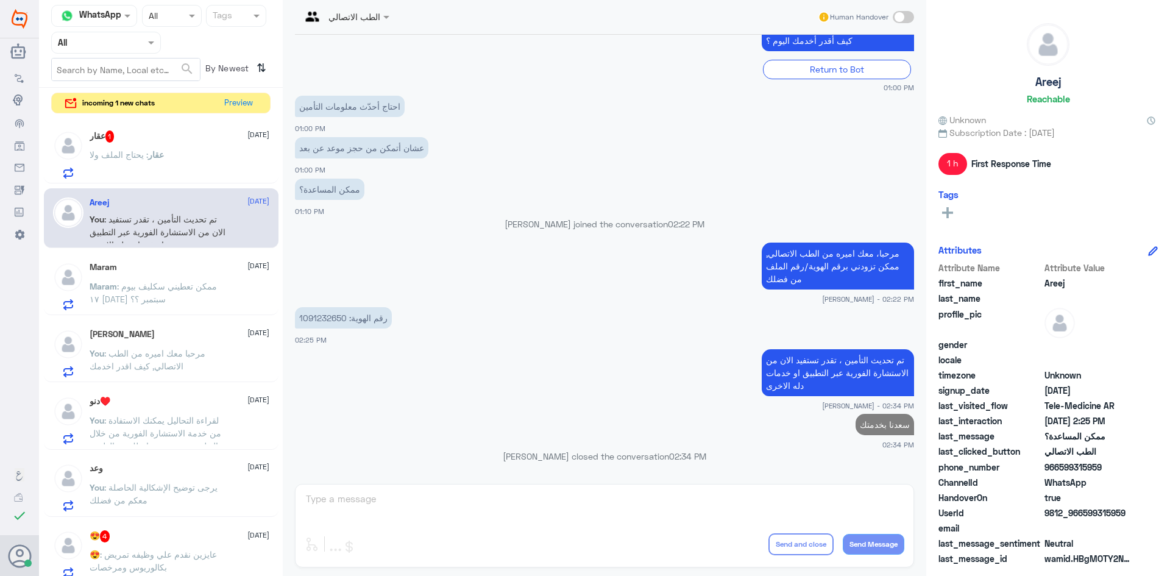
click at [154, 152] on span "عقار" at bounding box center [156, 154] width 16 height 10
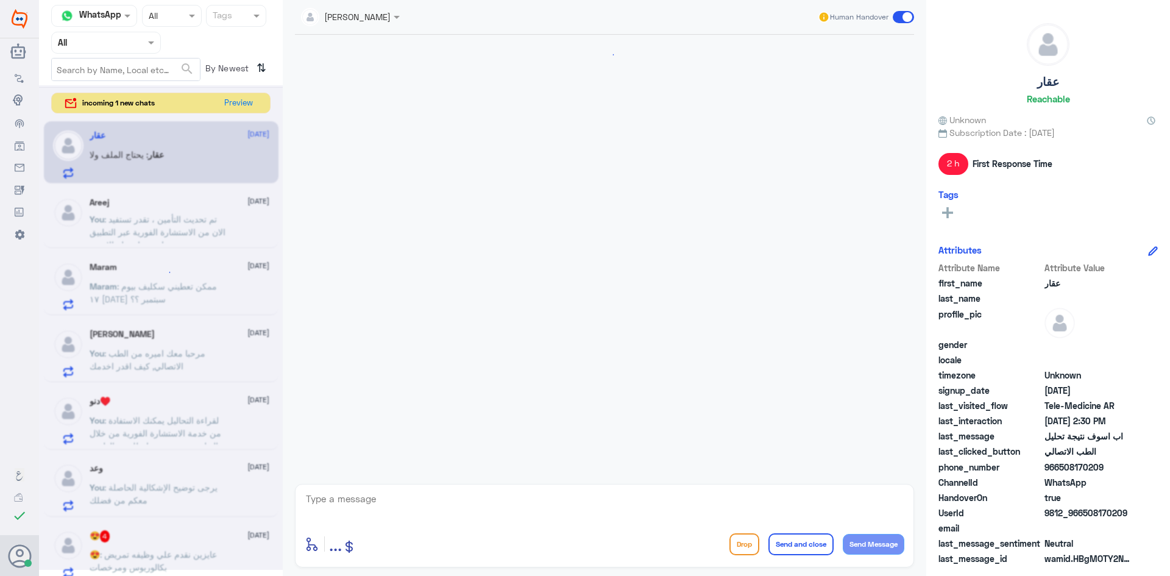
scroll to position [420, 0]
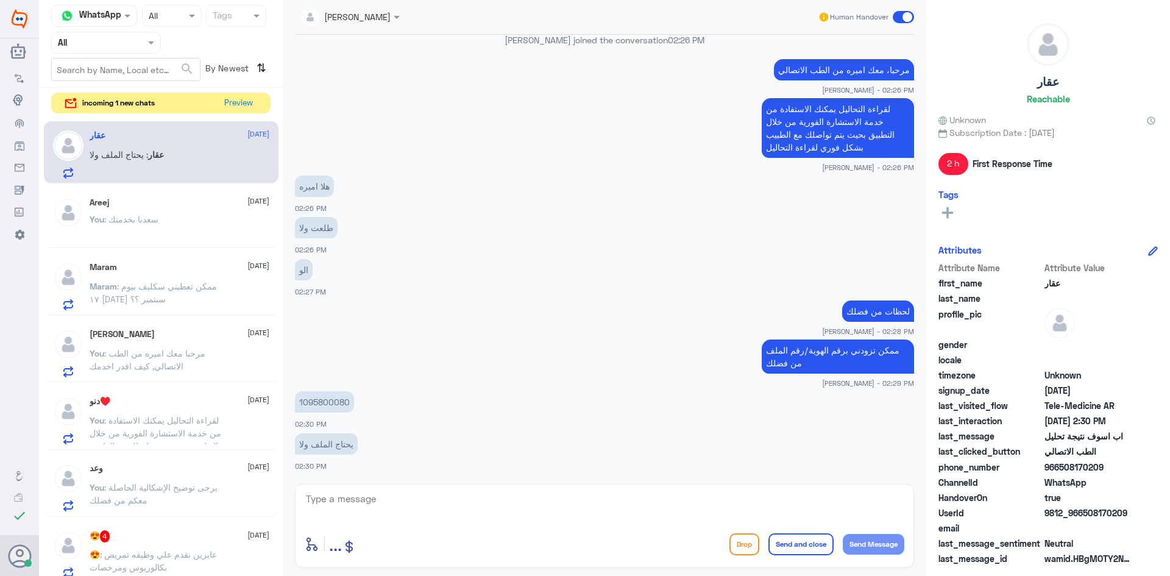
click at [376, 499] on textarea at bounding box center [604, 505] width 599 height 30
click at [338, 401] on p "1095800080" at bounding box center [324, 401] width 59 height 21
copy p "1095800080"
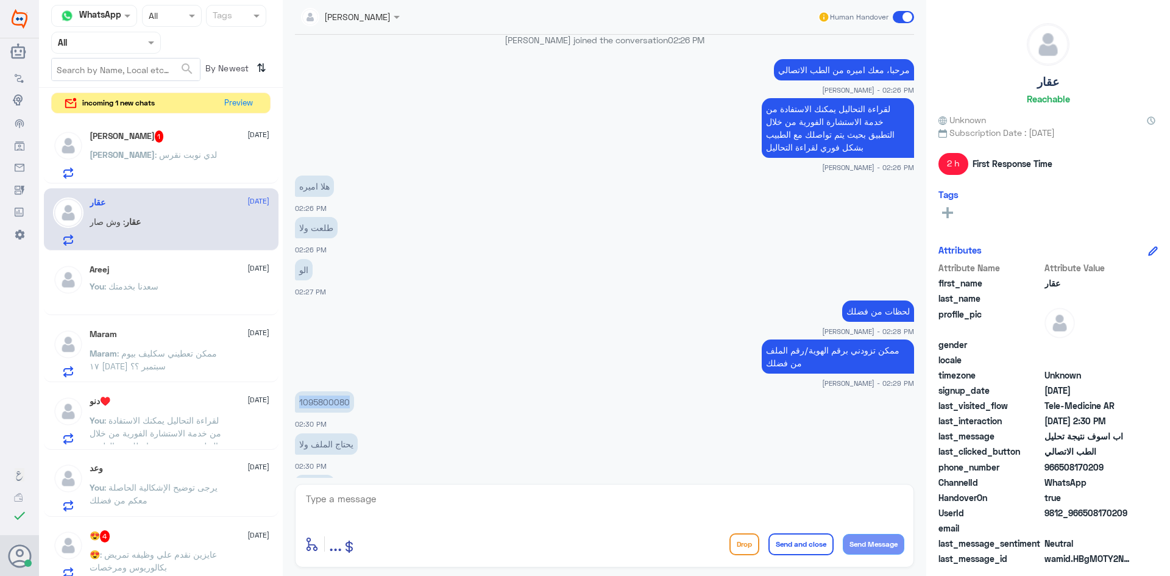
scroll to position [462, 0]
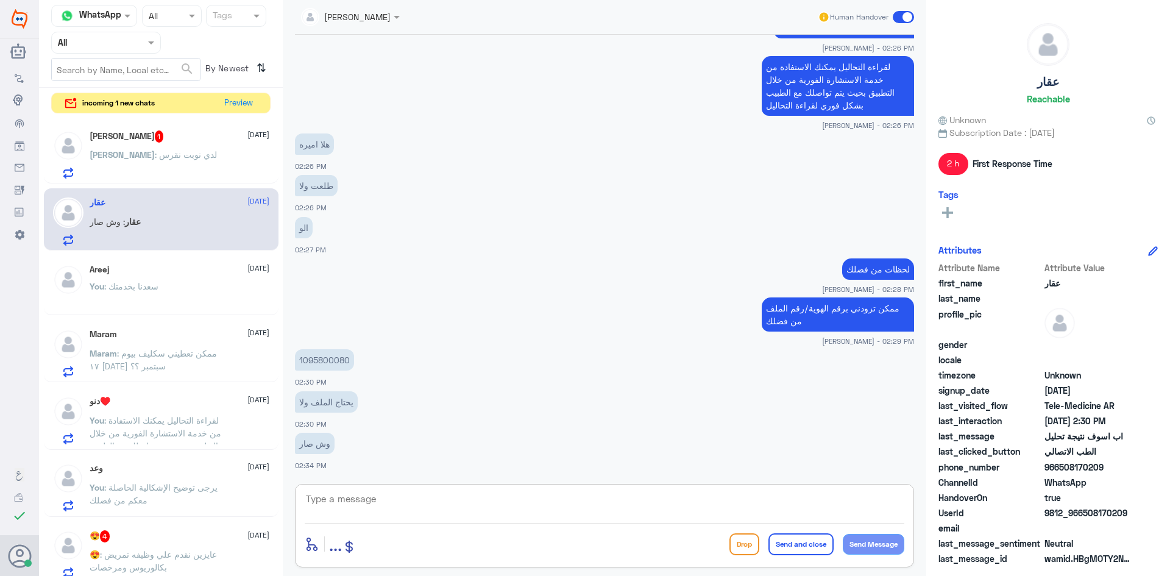
click at [511, 509] on textarea at bounding box center [604, 505] width 599 height 30
type textarea "زودني برقم الملف"
click at [859, 537] on button "Send Message" at bounding box center [873, 544] width 62 height 21
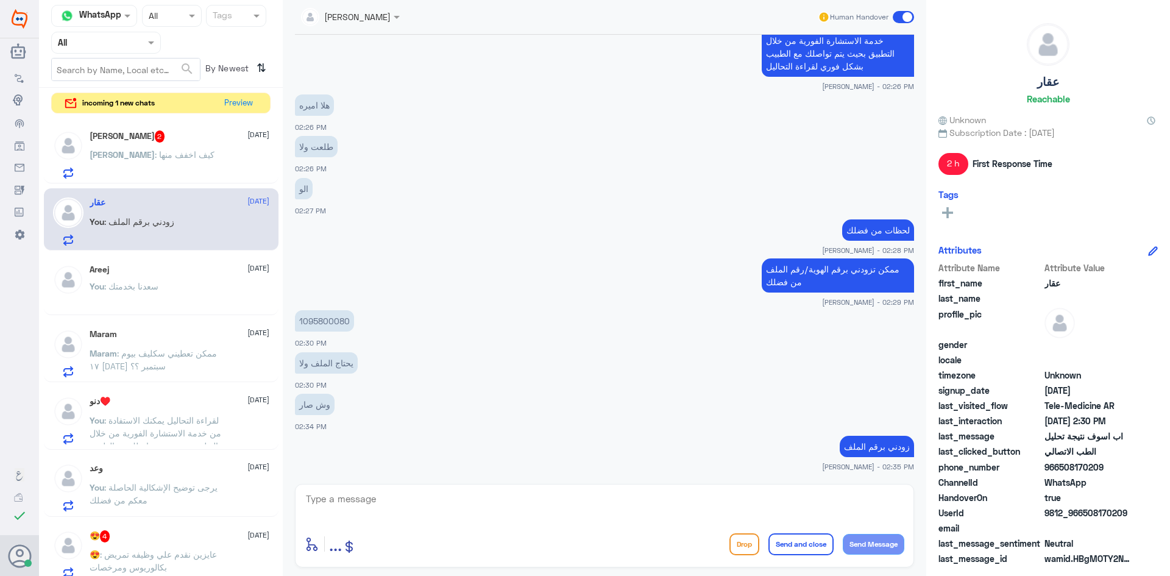
click at [192, 146] on div "[PERSON_NAME] 2 [DATE] [PERSON_NAME] : كيف اخفف منها" at bounding box center [180, 154] width 180 height 48
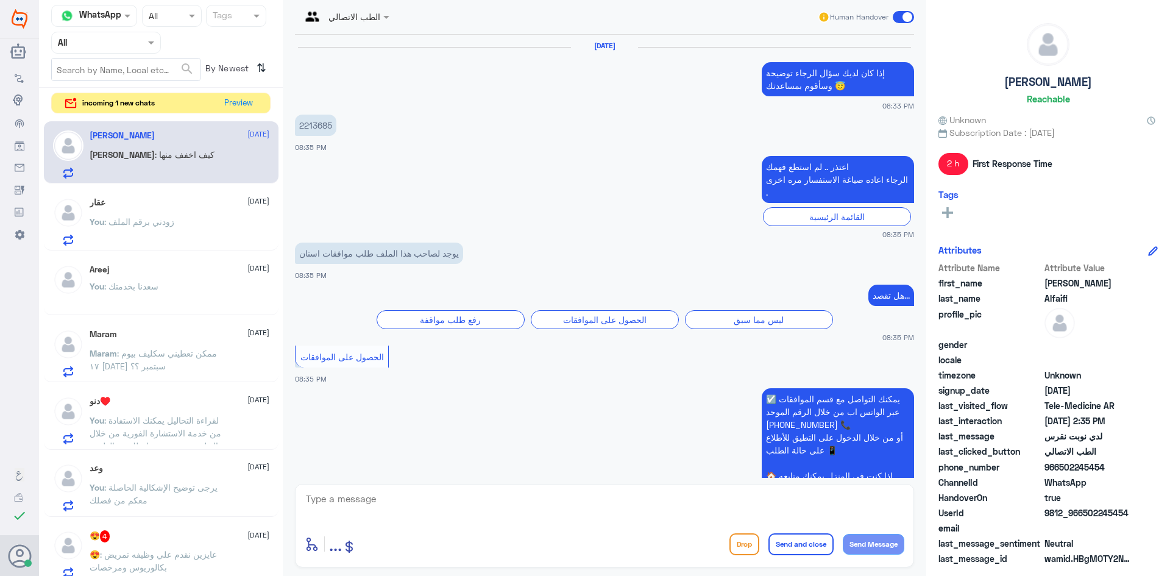
scroll to position [922, 0]
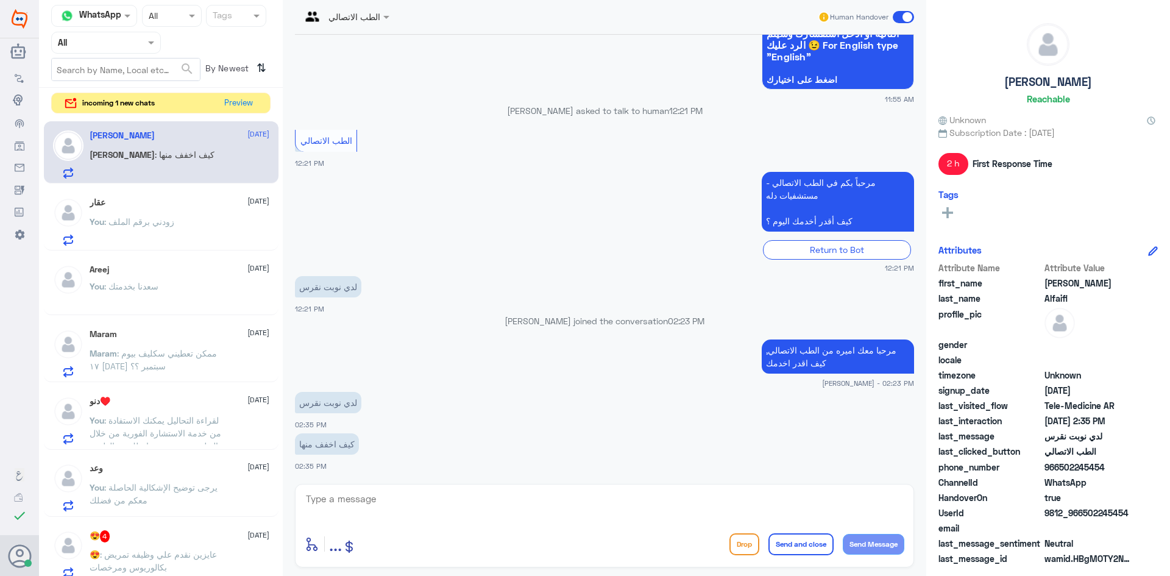
click at [375, 500] on textarea at bounding box center [604, 505] width 599 height 30
paste textarea "لقراءة التحاليل يمكنك الاستفادة من خدمة الاستشارة الفورية من خلال التطبيق بحيث …"
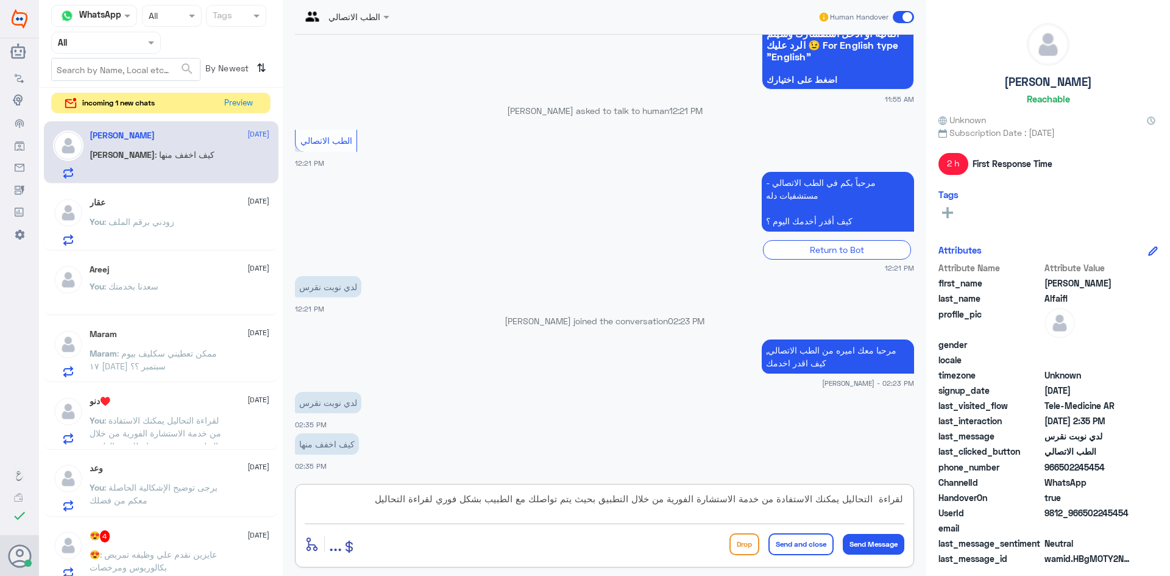
drag, startPoint x: 847, startPoint y: 498, endPoint x: 926, endPoint y: 505, distance: 78.9
click at [926, 505] on div "Channel WhatsApp Status × All Tags Agent Filter All search By Newest ⇅ incoming…" at bounding box center [604, 289] width 1131 height 579
drag, startPoint x: 347, startPoint y: 496, endPoint x: 407, endPoint y: 502, distance: 60.0
click at [407, 502] on textarea "في حال تواجهك اشكاليه يمكنك الاستفادة من خدمة الاستشارة الفورية من خلال التطبيق…" at bounding box center [604, 505] width 599 height 30
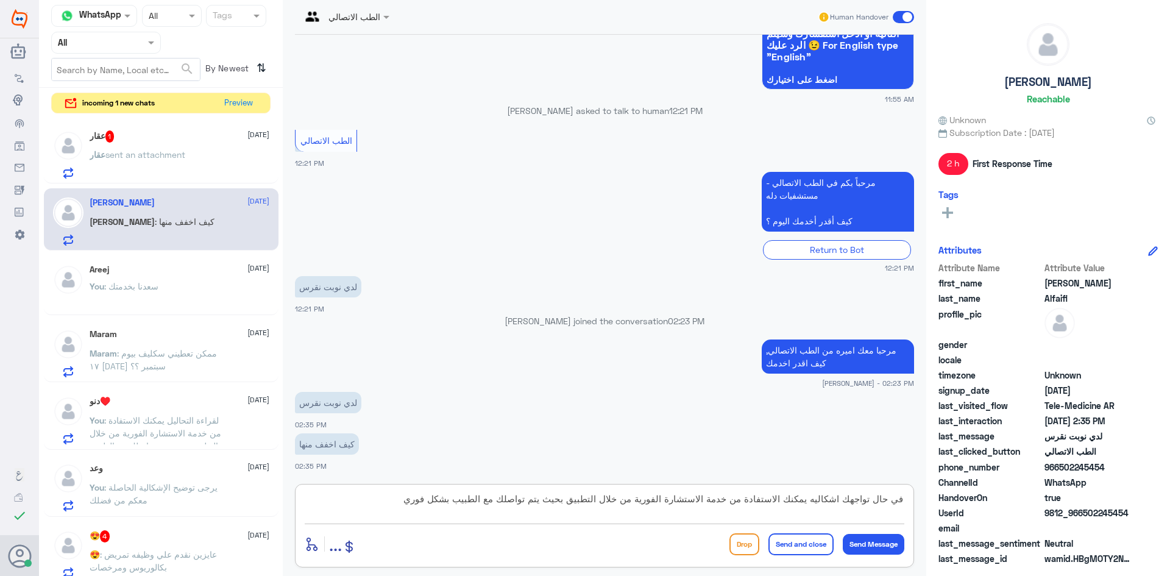
type textarea "في حال تواجهك اشكاليه يمكنك الاستفادة من خدمة الاستشارة الفورية من خلال التطبيق…"
click at [147, 135] on div "عقار 1 [DATE]" at bounding box center [180, 136] width 180 height 12
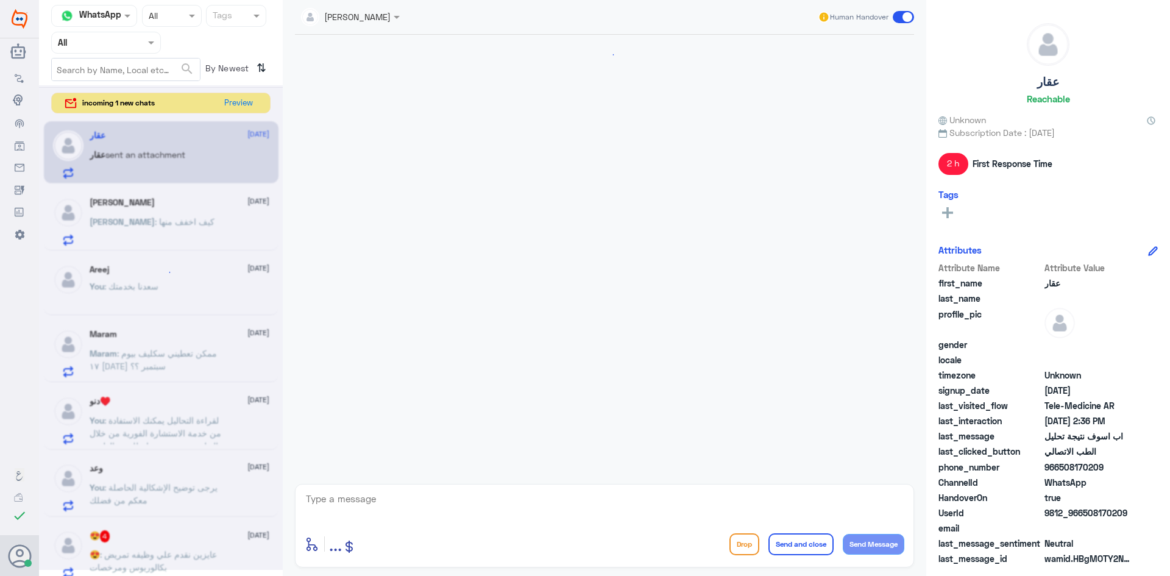
scroll to position [669, 0]
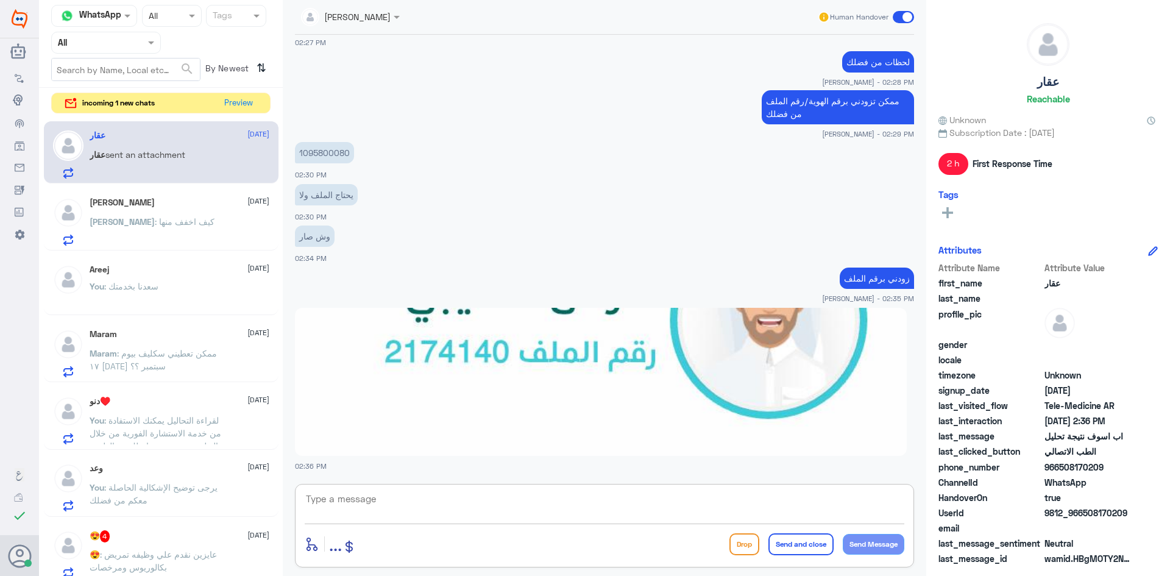
click at [470, 512] on textarea at bounding box center [604, 505] width 599 height 30
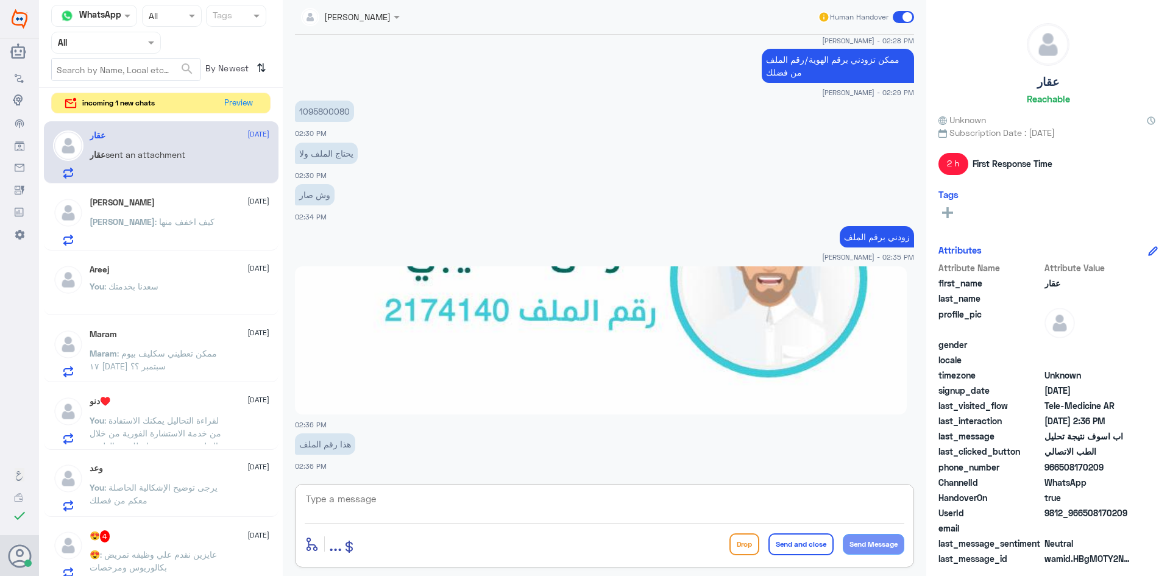
click at [536, 491] on textarea at bounding box center [604, 505] width 599 height 30
click at [536, 511] on textarea at bounding box center [604, 505] width 599 height 30
click at [439, 512] on textarea at bounding box center [604, 505] width 599 height 30
type textarea "ايوا طلعت نتيجة التحاليل"
click at [889, 541] on button "Send Message" at bounding box center [873, 544] width 62 height 21
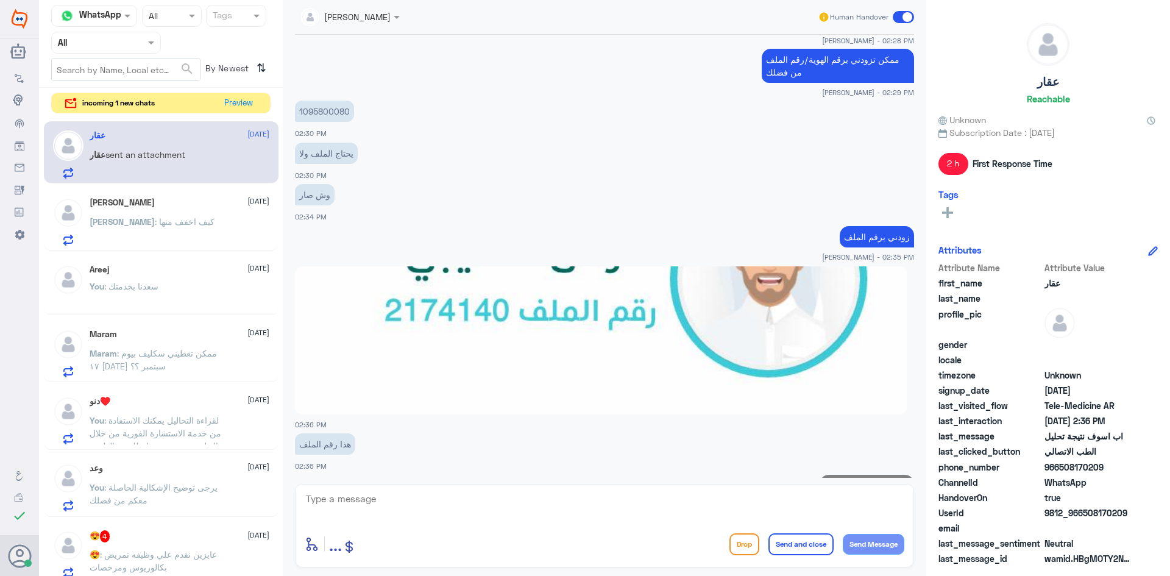
scroll to position [750, 0]
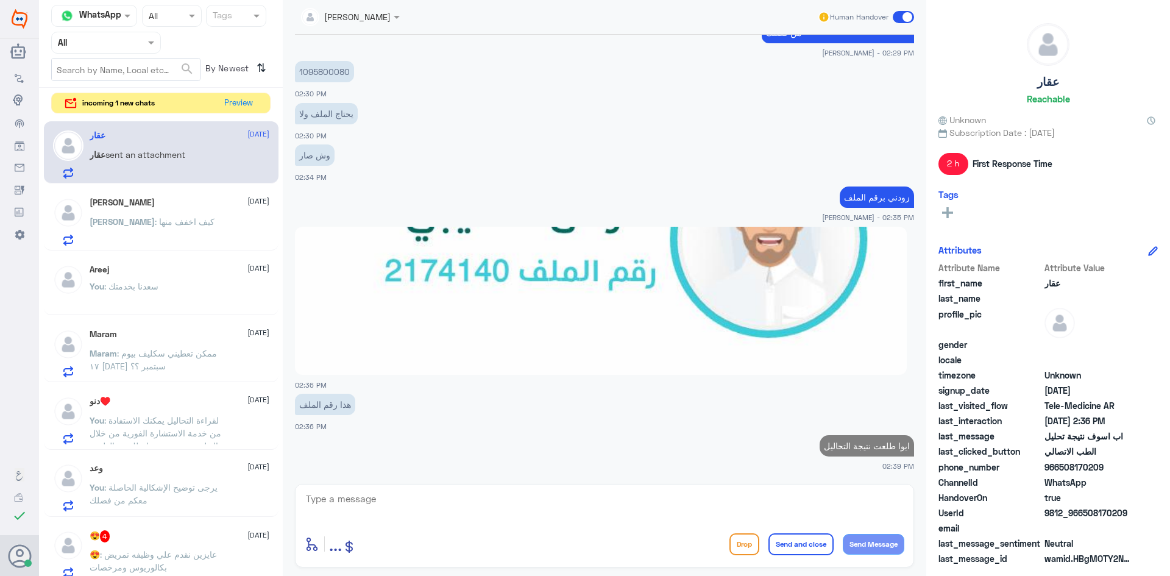
click at [730, 498] on textarea at bounding box center [604, 505] width 599 height 30
paste textarea "لقراءة التحاليل يمكنك الاستفادة من خدمة الاستشارة الفورية من خلال التطبيق بحيث …"
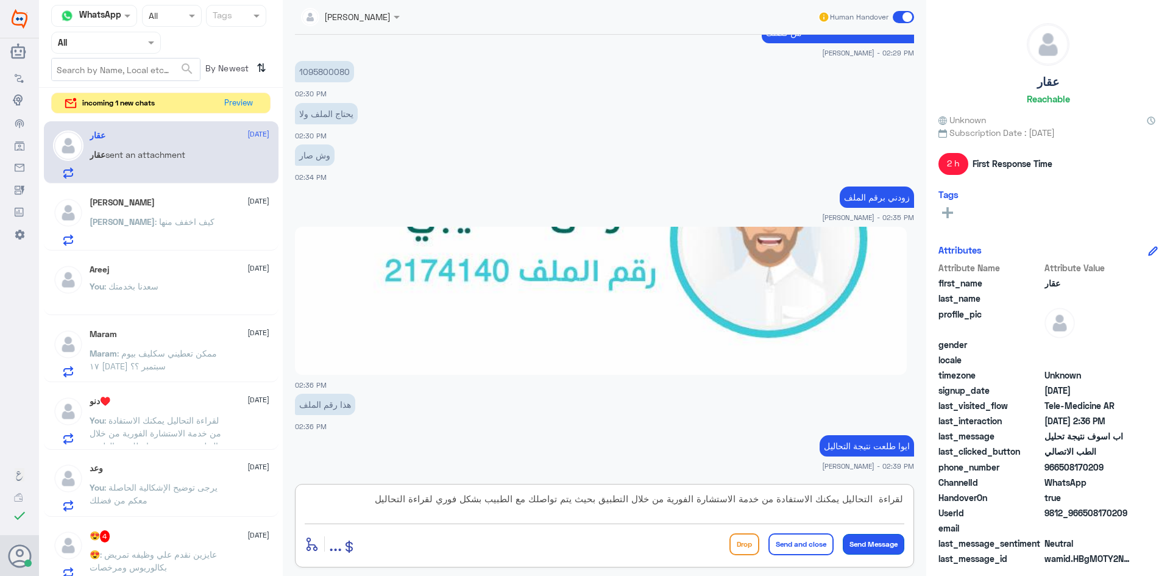
type textarea "لقراءة التحاليل يمكنك الاستفادة من خدمة الاستشارة الفورية من خلال التطبيق بحيث …"
click at [890, 548] on button "Send Message" at bounding box center [873, 544] width 62 height 21
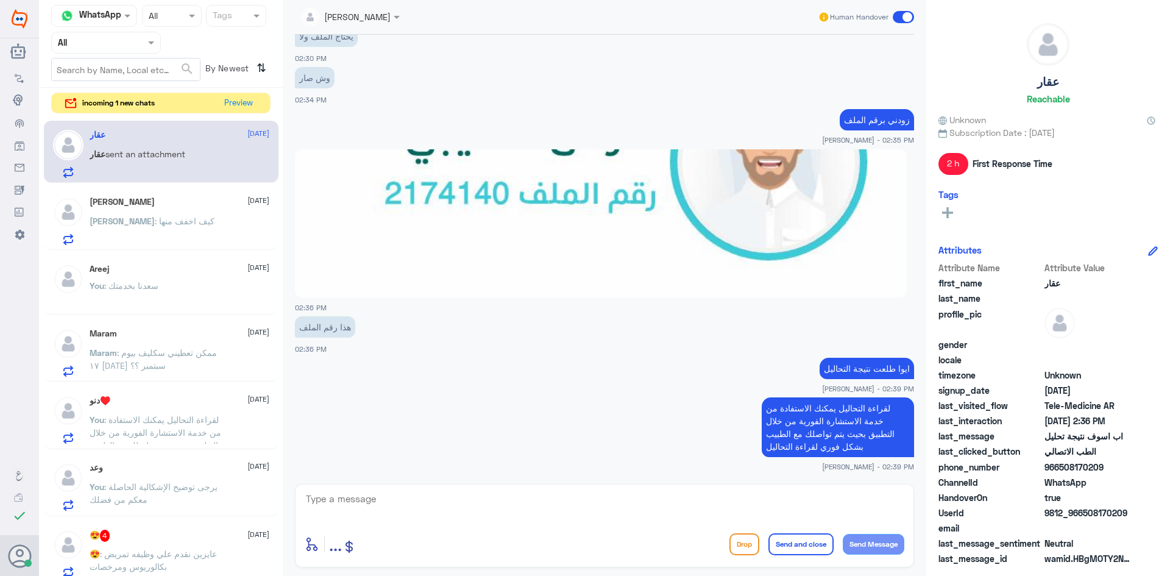
scroll to position [0, 0]
click at [240, 102] on button "Preview" at bounding box center [239, 102] width 38 height 19
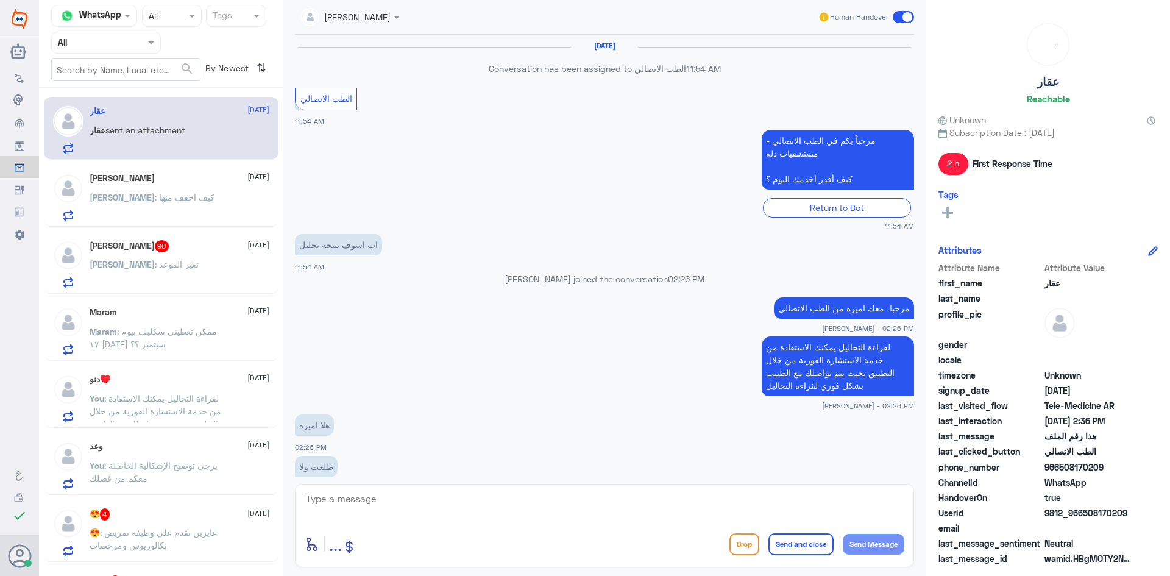
scroll to position [688, 0]
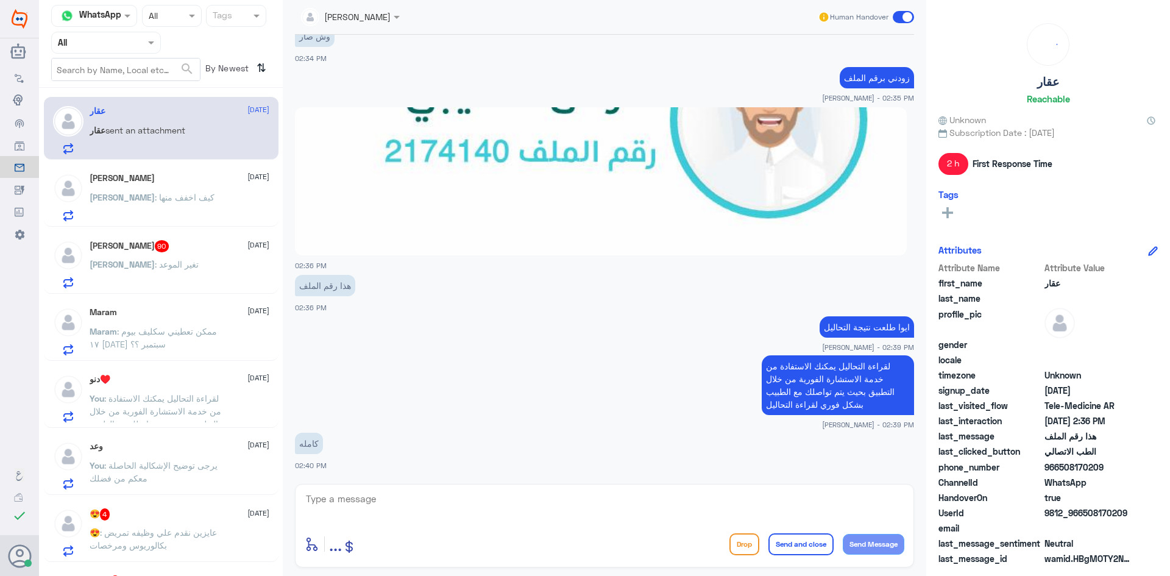
click at [381, 506] on textarea at bounding box center [604, 505] width 599 height 30
click at [422, 497] on textarea at bounding box center [604, 505] width 599 height 30
click at [827, 498] on textarea "لا مو جميعها" at bounding box center [604, 505] width 599 height 30
click at [843, 499] on textarea "لا مو جميعها" at bounding box center [604, 505] width 599 height 30
drag, startPoint x: 854, startPoint y: 495, endPoint x: 919, endPoint y: 507, distance: 65.6
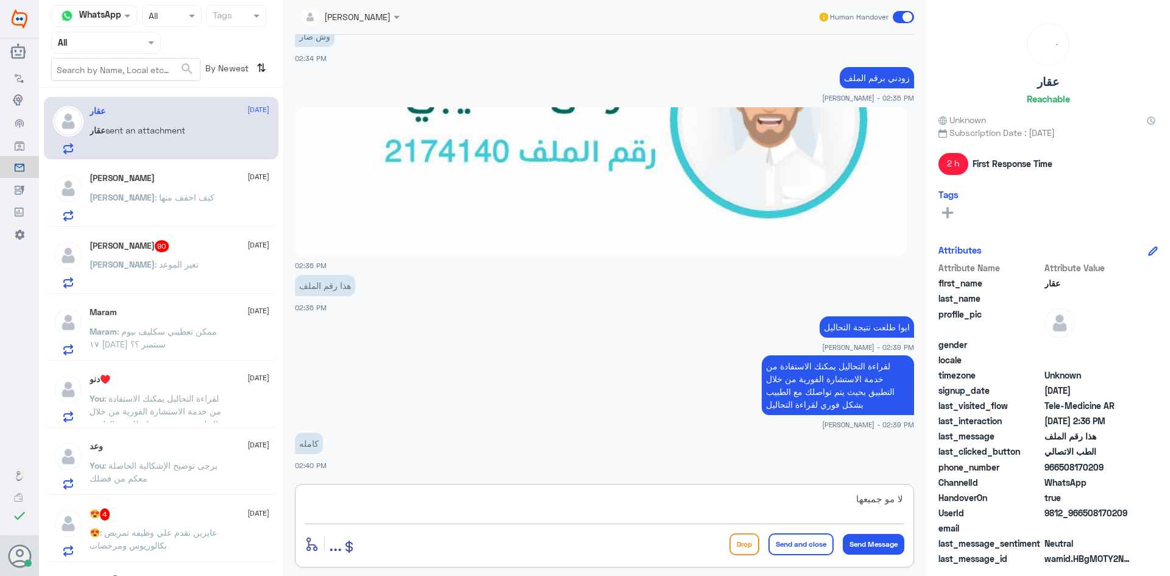
click at [919, 507] on div "[PERSON_NAME] Human Handover [DATE] Conversation has been assigned to الطب الات…" at bounding box center [604, 289] width 643 height 579
type textarea "ا"
drag, startPoint x: 859, startPoint y: 500, endPoint x: 959, endPoint y: 512, distance: 100.0
click at [959, 512] on div "Channel WhatsApp Status × All Tags Agent Filter All search By Newest ⇅ عقار [DA…" at bounding box center [604, 289] width 1131 height 579
drag, startPoint x: 789, startPoint y: 511, endPoint x: 768, endPoint y: 517, distance: 22.2
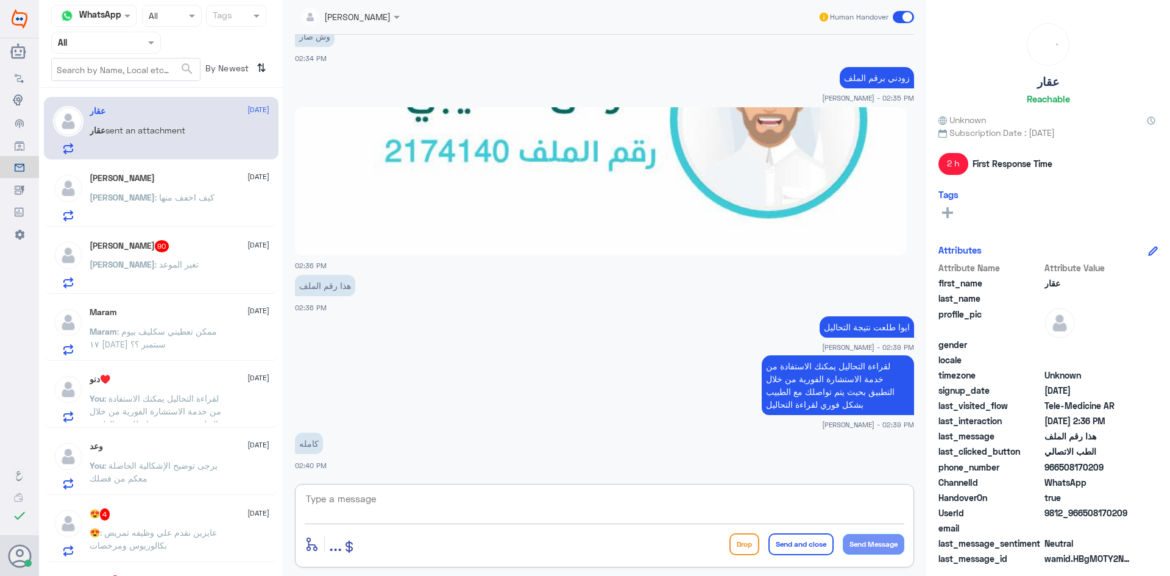
click at [786, 515] on textarea at bounding box center [604, 505] width 599 height 30
type textarea "ليست جميع التحاليل"
click at [863, 540] on button "Send Message" at bounding box center [873, 544] width 62 height 21
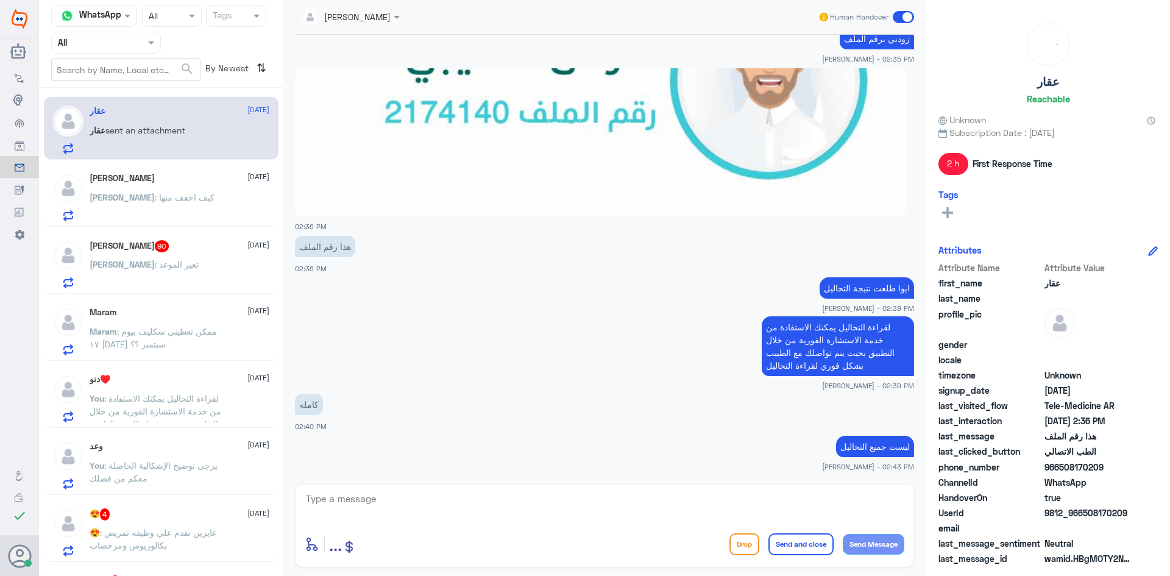
click at [161, 243] on div "[PERSON_NAME] 90 [DATE]" at bounding box center [180, 246] width 180 height 12
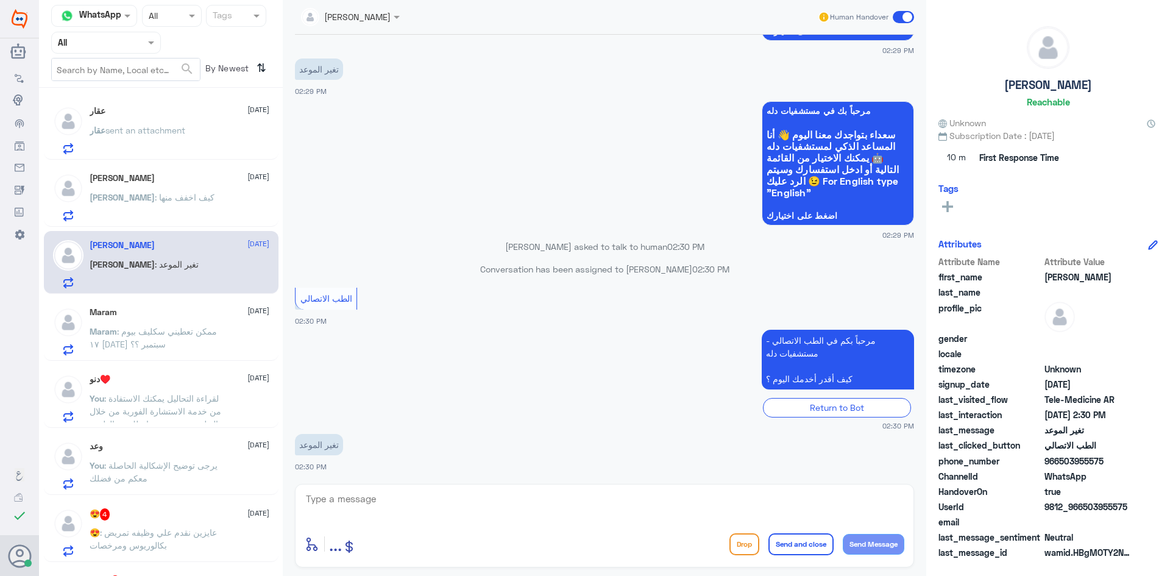
scroll to position [1133, 0]
click at [386, 510] on textarea at bounding box center [604, 505] width 599 height 30
paste textarea "مرحبا، معك نوف من الطب الاتصالي"
type textarea "مرحبا، معك نوف من الطب الاتصالي"
drag, startPoint x: 863, startPoint y: 497, endPoint x: 850, endPoint y: 500, distance: 13.1
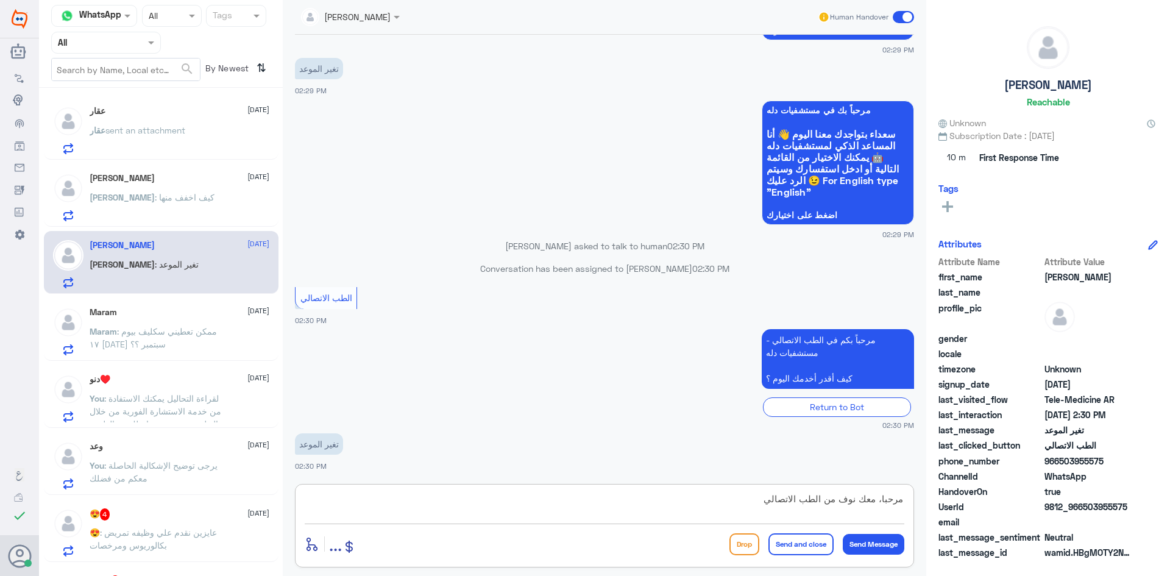
click at [872, 499] on textarea "مرحبا، معك نوف من الطب الاتصالي" at bounding box center [604, 505] width 599 height 30
drag, startPoint x: 736, startPoint y: 503, endPoint x: 912, endPoint y: 510, distance: 176.8
click at [912, 510] on div "مرحبا، معك نوف من الطب الاتصالي enter flow name ... Drop Send and close Send Me…" at bounding box center [604, 525] width 619 height 83
click at [783, 493] on textarea "مرحبا، معك نوف من الطب الاتصالي" at bounding box center [604, 505] width 599 height 30
drag, startPoint x: 757, startPoint y: 498, endPoint x: 936, endPoint y: 503, distance: 179.8
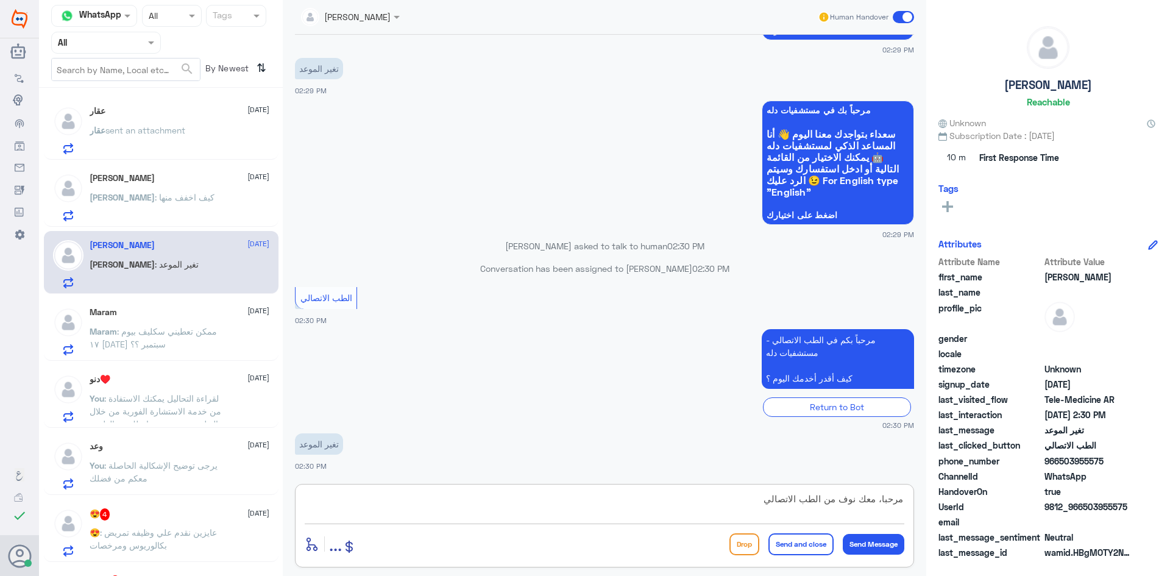
click at [936, 503] on div "Channel WhatsApp Status × All Tags Agent Filter All search By Newest ⇅ عقار [DA…" at bounding box center [604, 289] width 1131 height 579
paste textarea "مرحبا معك بدر من الطب الاتصالي, كيف اقدر اخدمك"
drag, startPoint x: 854, startPoint y: 499, endPoint x: 845, endPoint y: 496, distance: 9.8
click at [845, 496] on textarea "مرحبا معك بدر من الطب الاتصالي, كيف اقدر اخدمك" at bounding box center [604, 505] width 599 height 30
type textarea "مرحبا معك اميره من الطب الاتصالي, كيف اقدر اخدمك"
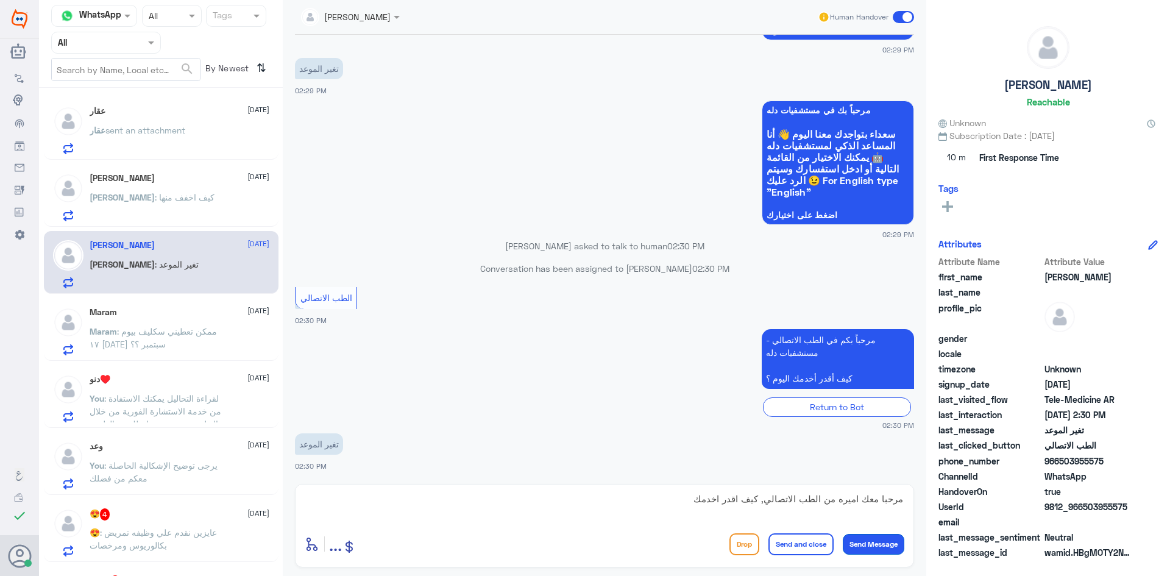
click at [883, 542] on button "Send Message" at bounding box center [873, 544] width 62 height 21
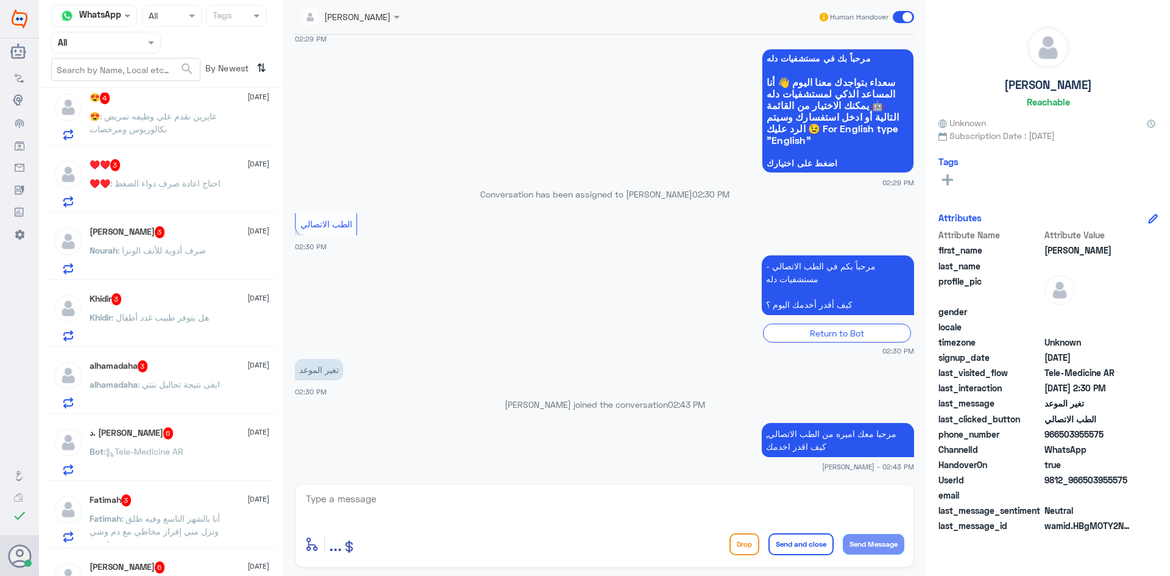
scroll to position [426, 0]
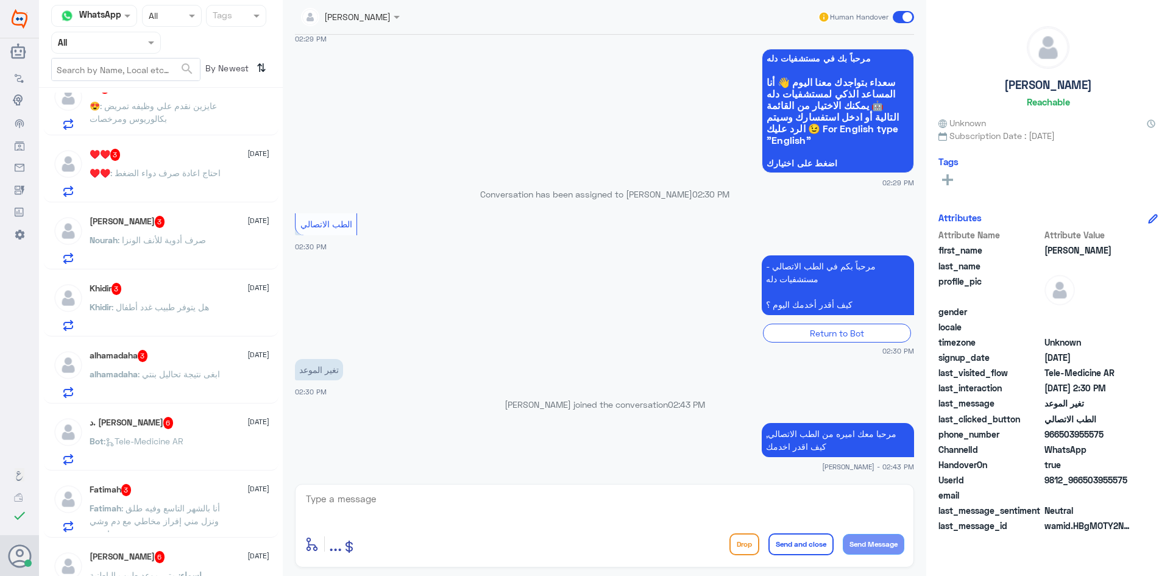
click at [224, 166] on div "♥️♥️ 3 [DATE] ♥️♥️ : احتاج اعادة صرف دواء الضغط" at bounding box center [180, 173] width 180 height 48
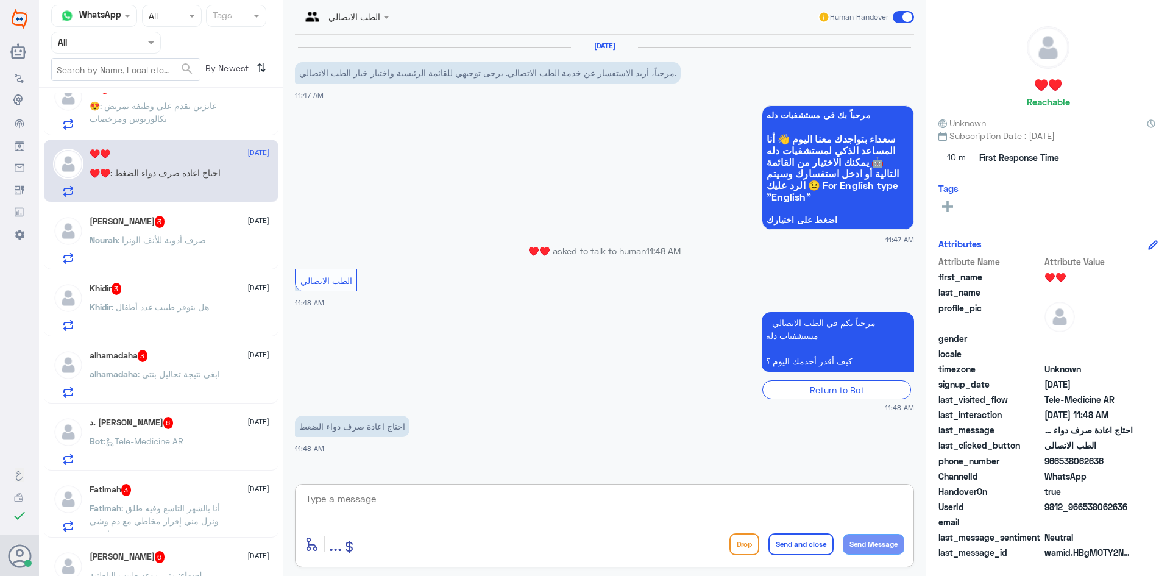
click at [375, 504] on textarea at bounding box center [604, 505] width 599 height 30
paste textarea "مرحبا، معك نوف من الطب الاتصالي"
drag, startPoint x: 854, startPoint y: 496, endPoint x: 845, endPoint y: 501, distance: 9.5
click at [845, 501] on textarea "مرحبا، معك نوف من الطب الاتصالي" at bounding box center [604, 505] width 599 height 30
drag, startPoint x: 858, startPoint y: 498, endPoint x: 842, endPoint y: 499, distance: 15.2
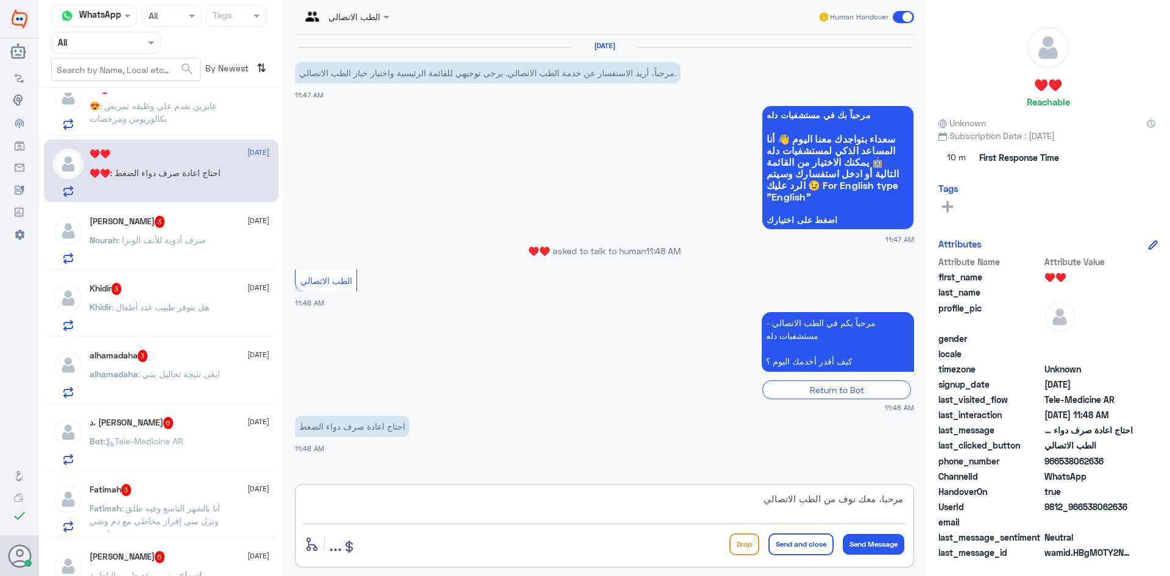
click at [842, 499] on textarea "مرحبا، معك نوف من الطب الاتصالي" at bounding box center [604, 505] width 599 height 30
type textarea "مرحبا، معك اميره من الطب الاتصالي"
click at [867, 545] on button "Send Message" at bounding box center [873, 544] width 62 height 21
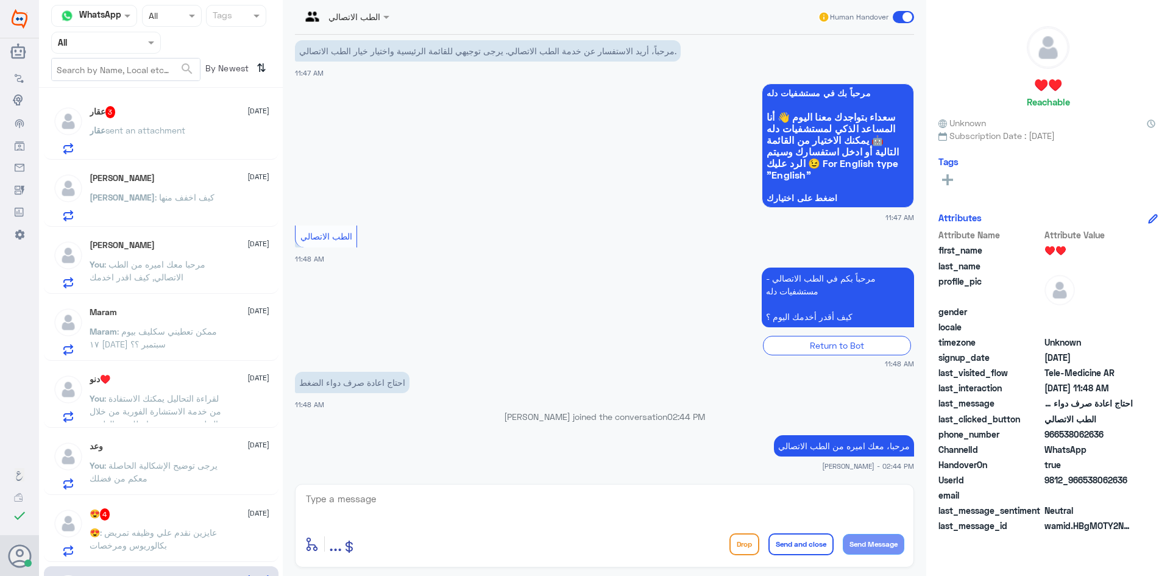
click at [174, 119] on div "عقار 3 [DATE] عقار sent an attachment" at bounding box center [180, 130] width 180 height 48
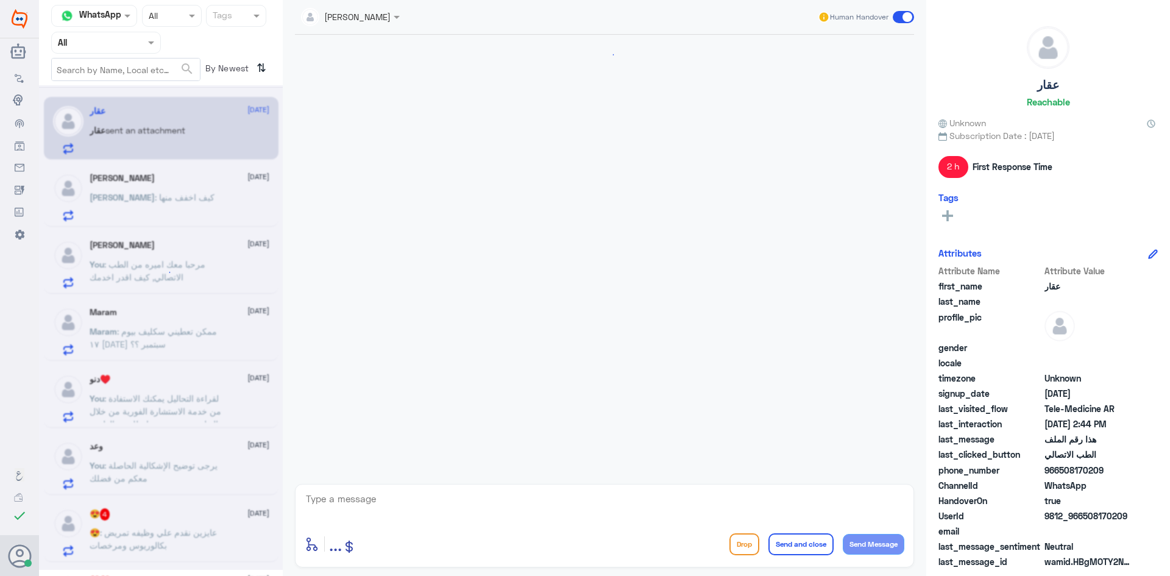
scroll to position [616, 0]
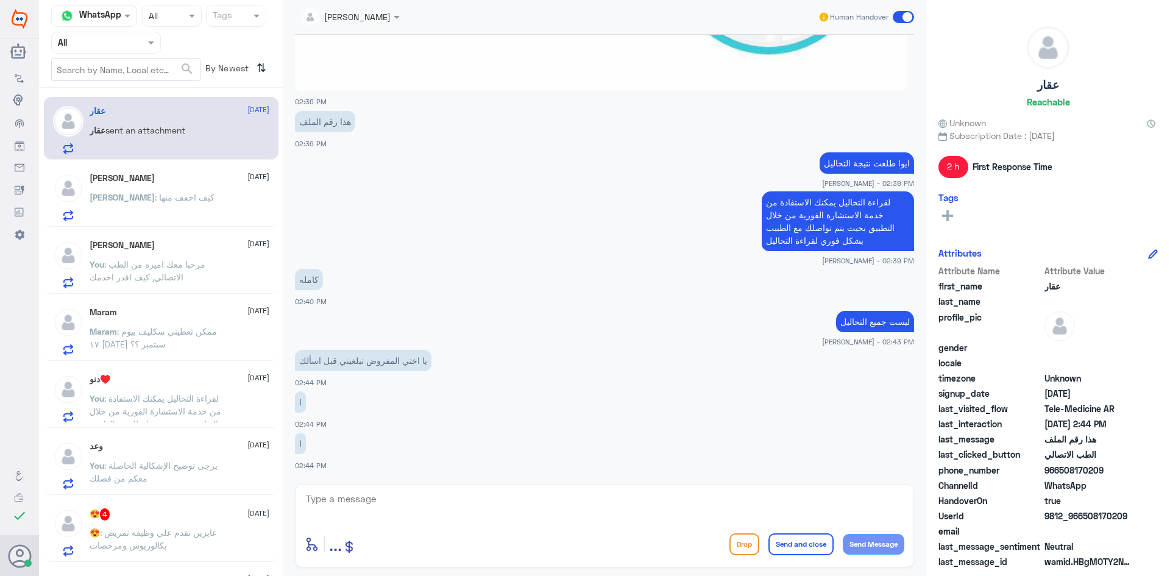
click at [414, 504] on textarea at bounding box center [604, 505] width 599 height 30
drag, startPoint x: 834, startPoint y: 506, endPoint x: 945, endPoint y: 503, distance: 110.9
click at [945, 503] on div "Channel WhatsApp Status × All Tags Agent Filter All search By Newest ⇅ عقار [DA…" at bounding box center [604, 289] width 1131 height 579
click at [820, 502] on textarea "نعتذر منك ولكن" at bounding box center [604, 505] width 599 height 30
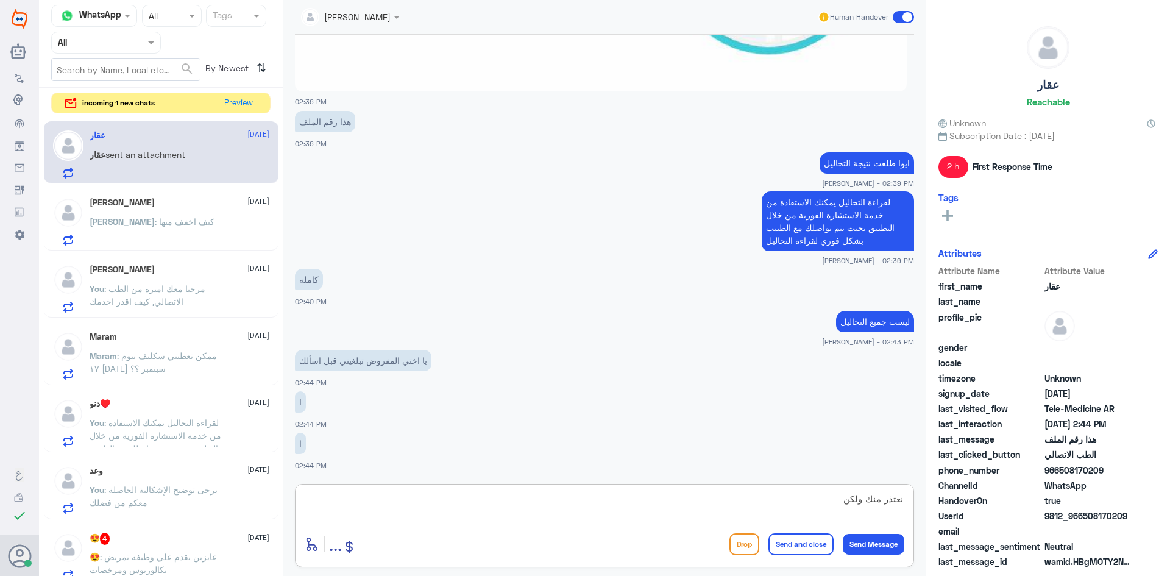
click at [434, 509] on textarea "نعتذر منك ولكن" at bounding box center [604, 505] width 599 height 30
paste textarea "نعتذر منك، تبيّن بعد المراجعة أن نتائج التحاليل لم تصدر بشكل كامل حتى الآن، وال…"
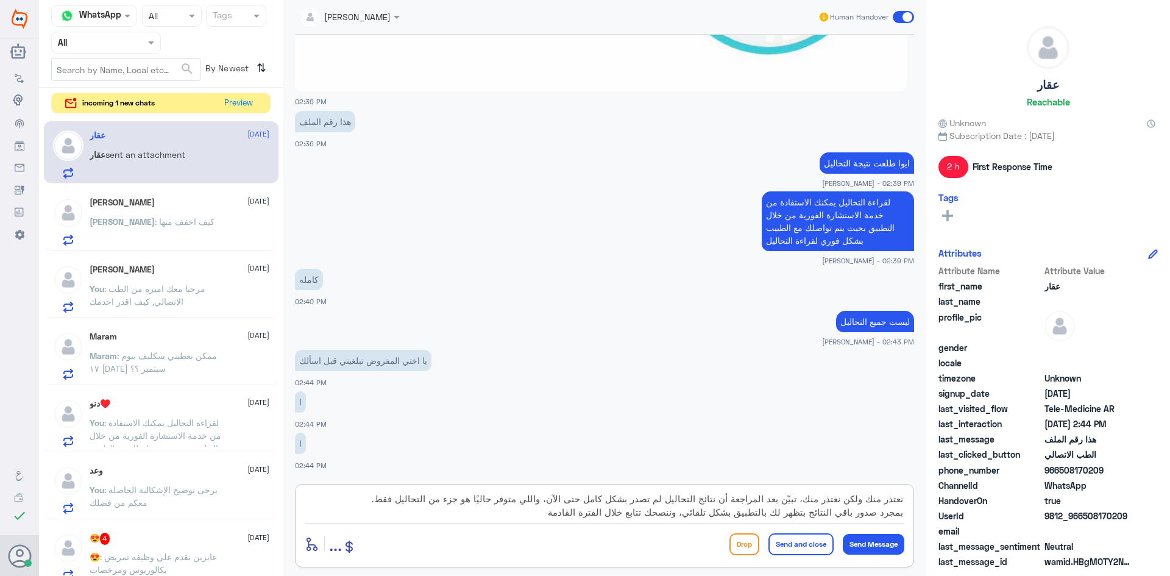
type textarea "نعتذر منك ولكن نعتذر منك، تبيّن بعد المراجعة أن نتائج التحاليل لم تصدر بشكل كام…"
click at [816, 541] on button "Send and close" at bounding box center [800, 544] width 65 height 22
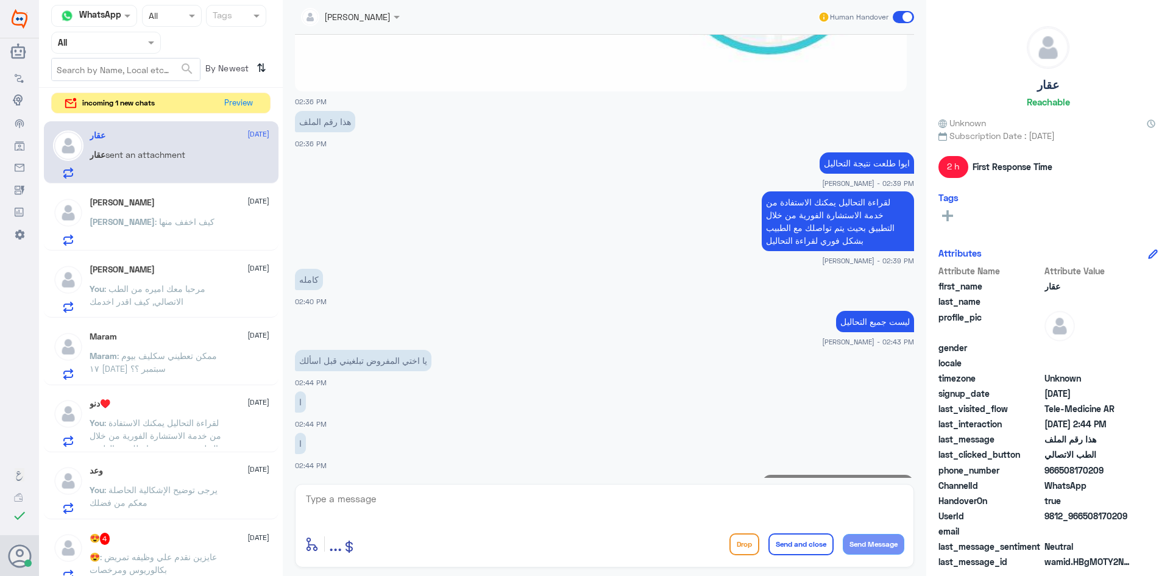
scroll to position [732, 0]
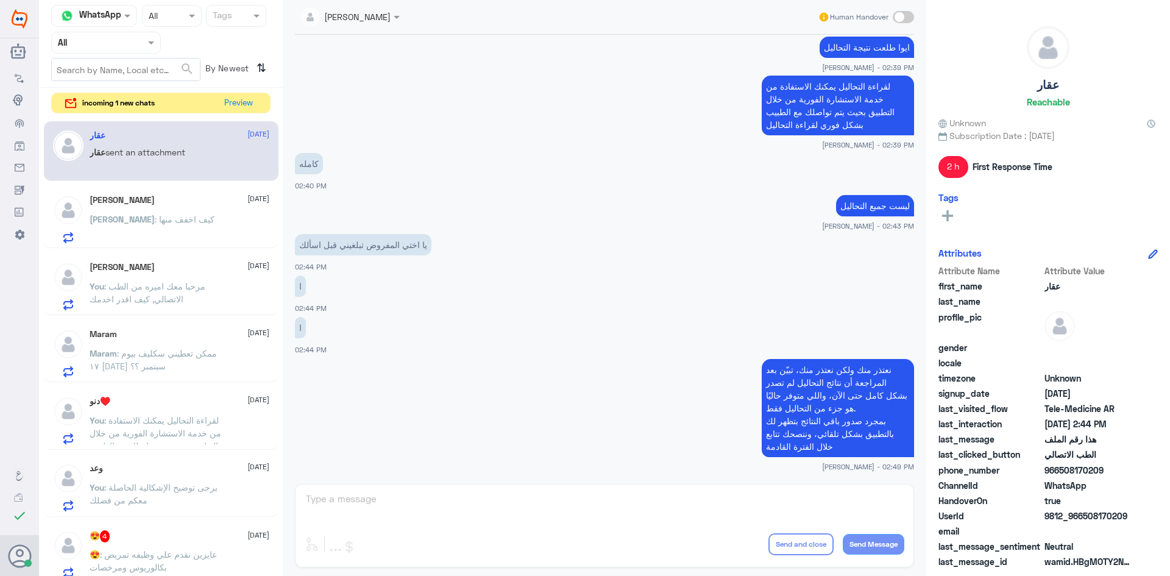
click at [898, 18] on span at bounding box center [902, 17] width 21 height 12
click at [0, 0] on input "checkbox" at bounding box center [0, 0] width 0 height 0
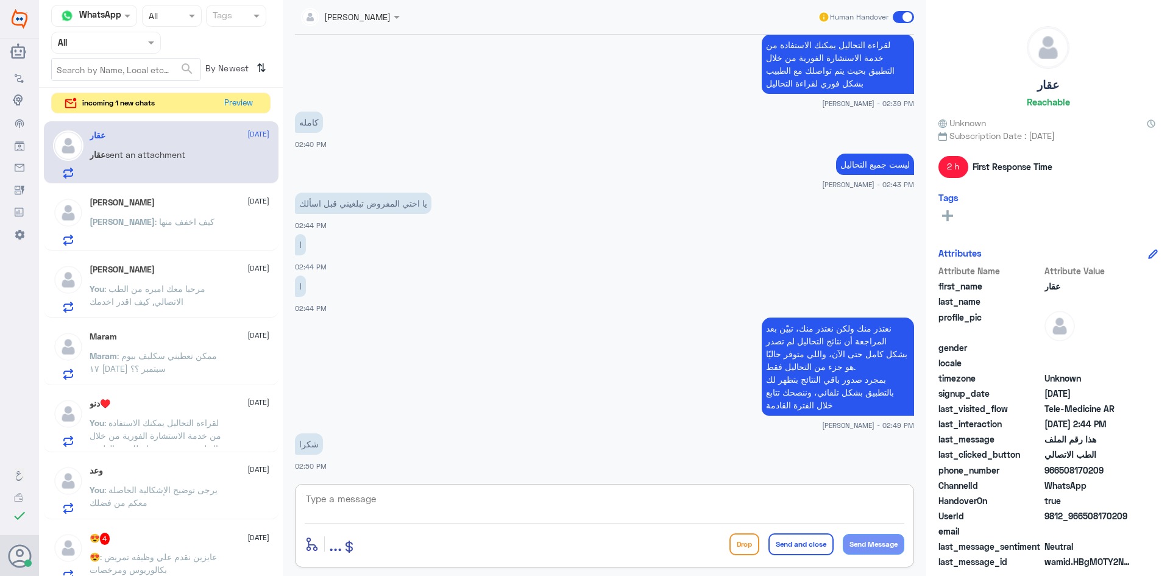
drag, startPoint x: 880, startPoint y: 490, endPoint x: 857, endPoint y: 518, distance: 36.3
click at [880, 490] on textarea at bounding box center [604, 505] width 599 height 30
click at [622, 485] on div "enter flow name ... Drop Send and close Send Message" at bounding box center [604, 525] width 619 height 83
click at [635, 503] on textarea at bounding box center [604, 505] width 599 height 30
type textarea "سعدنا بخدمتك"
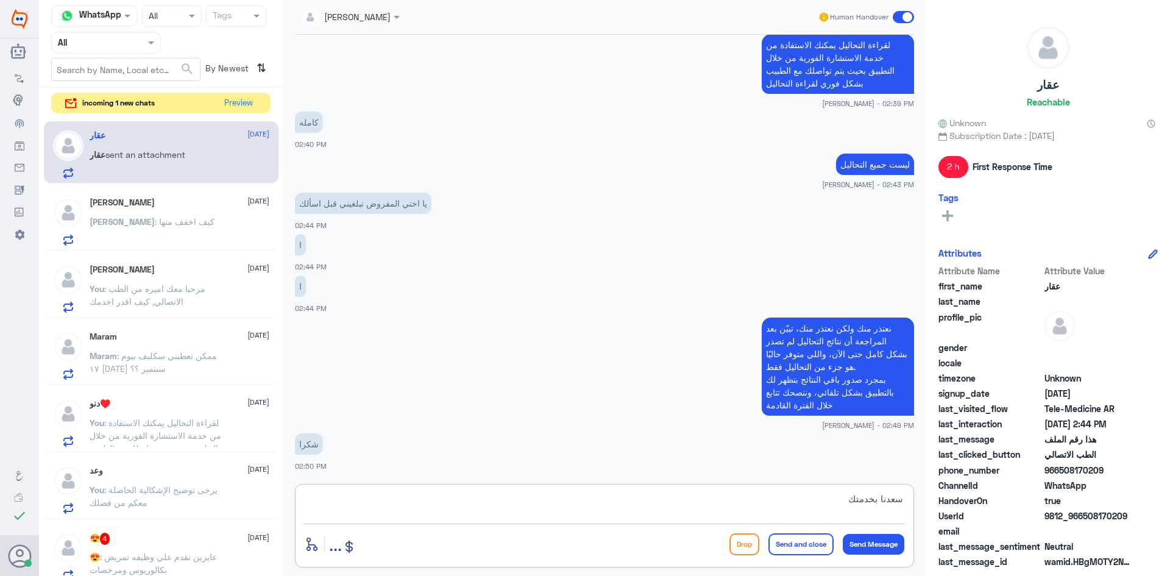
click at [803, 546] on button "Send and close" at bounding box center [800, 544] width 65 height 22
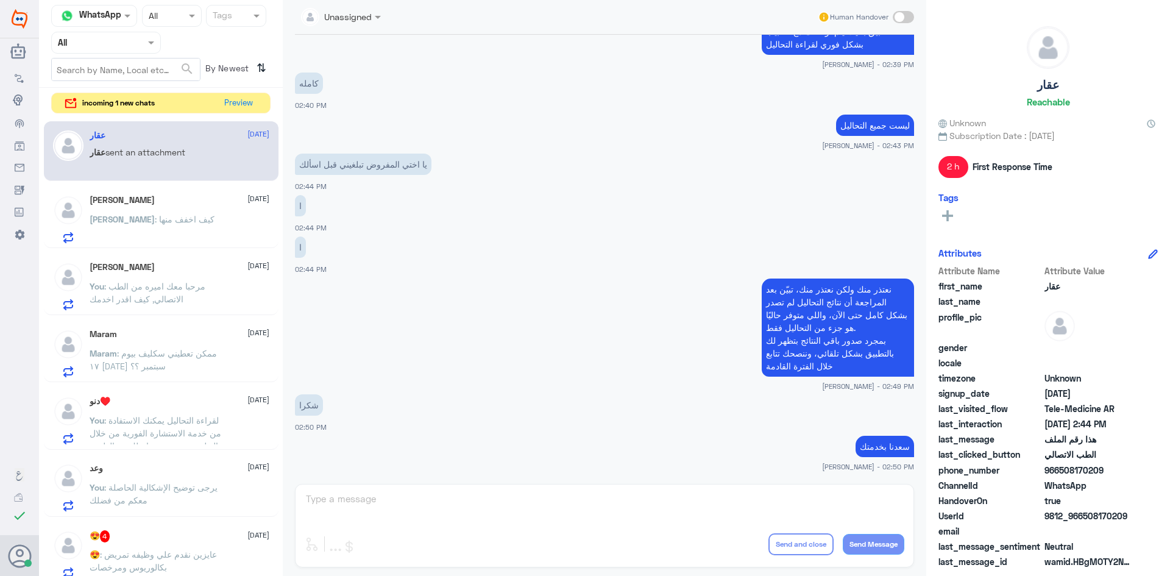
click at [193, 213] on div "[PERSON_NAME] [DATE] [PERSON_NAME] : كيف اخفف منها" at bounding box center [180, 219] width 180 height 48
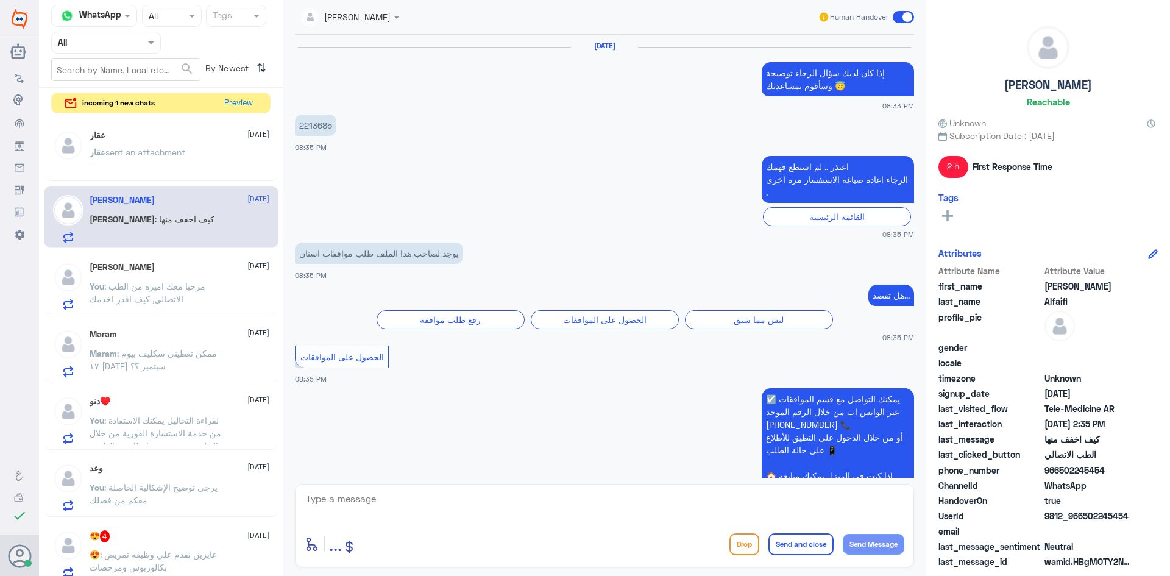
scroll to position [922, 0]
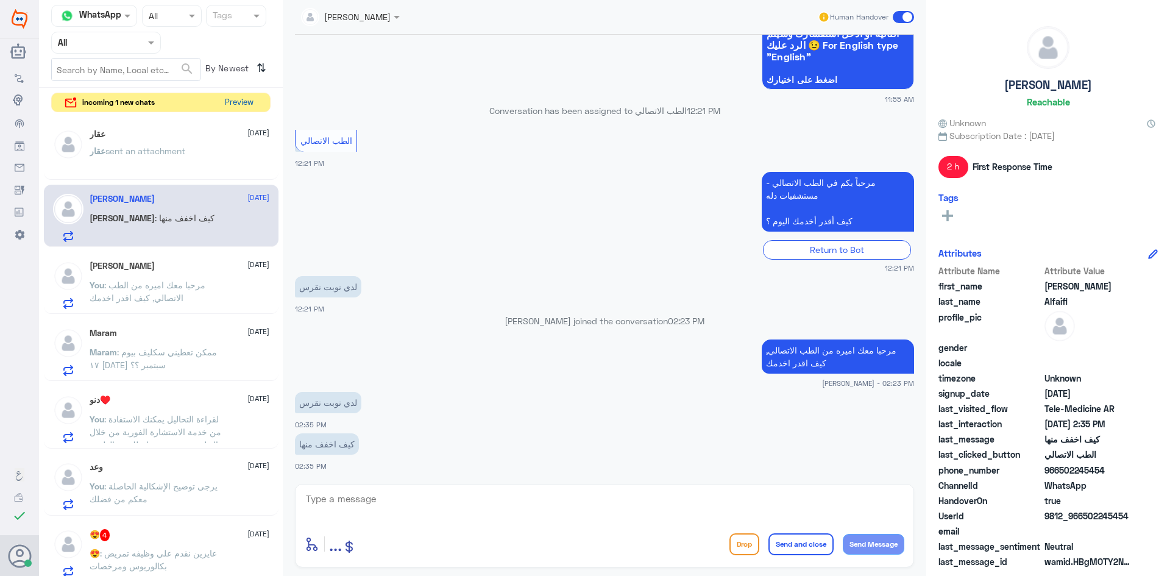
click at [247, 101] on button "Preview" at bounding box center [239, 102] width 38 height 19
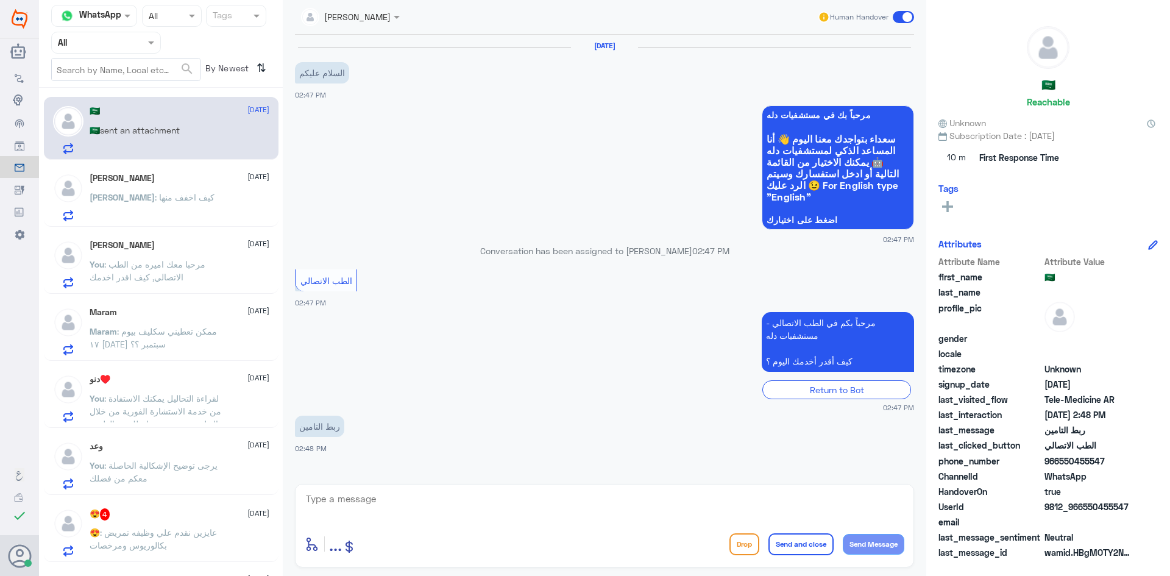
click at [426, 506] on textarea at bounding box center [604, 505] width 599 height 30
paste textarea "مرحبا، معك نوف من الطب الاتصالي, ممكن تزودني برقم الهوية/رقم الملف من فضلك"
drag, startPoint x: 844, startPoint y: 501, endPoint x: 859, endPoint y: 504, distance: 16.0
click at [859, 504] on textarea "مرحبا، معك نوف من الطب الاتصالي, ممكن تزودني برقم الهوية/رقم الملف من فضلك" at bounding box center [604, 505] width 599 height 30
type textarea "مرحبا، معك اميره من الطب الاتصالي, ممكن تزودني برقم الهوية/رقم الملف من فضلك"
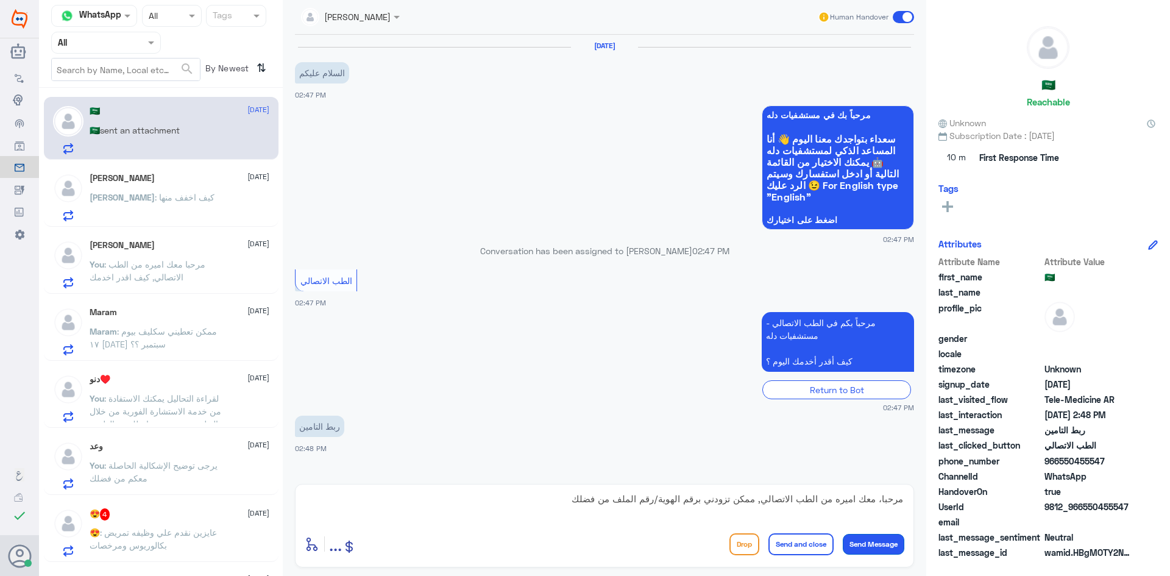
click at [884, 544] on button "Send Message" at bounding box center [873, 544] width 62 height 21
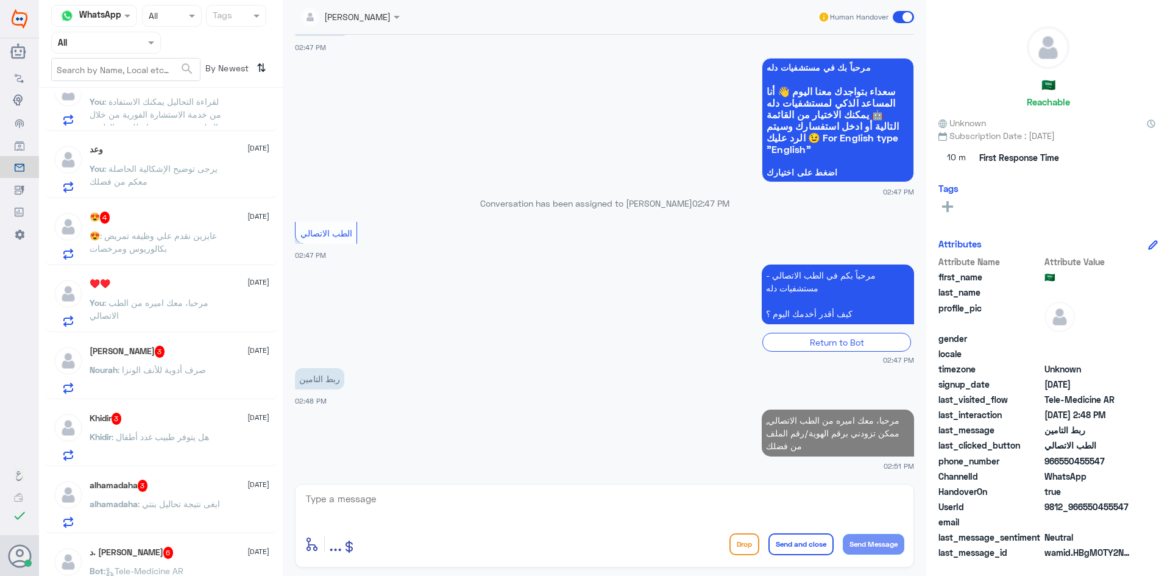
scroll to position [305, 0]
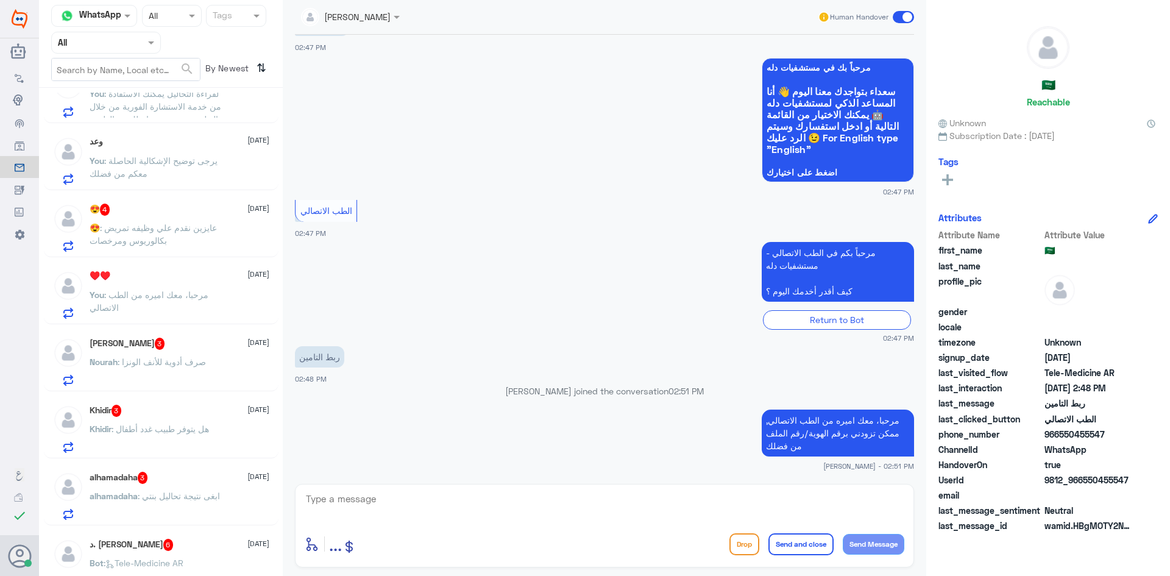
click at [187, 291] on span ": مرحبا، معك اميره من الطب الاتصالي" at bounding box center [149, 300] width 119 height 23
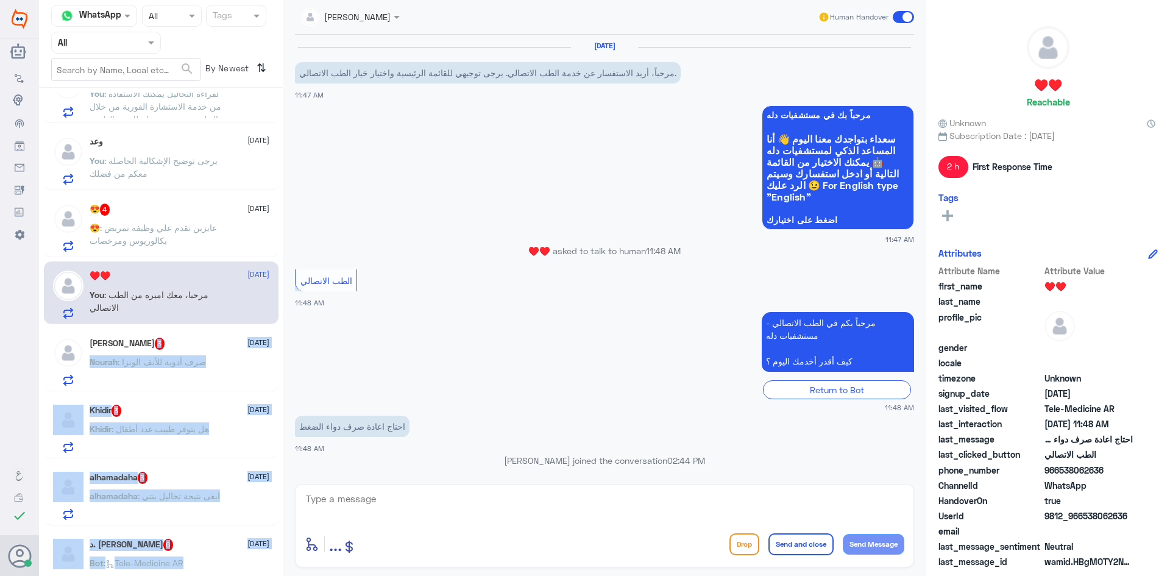
scroll to position [44, 0]
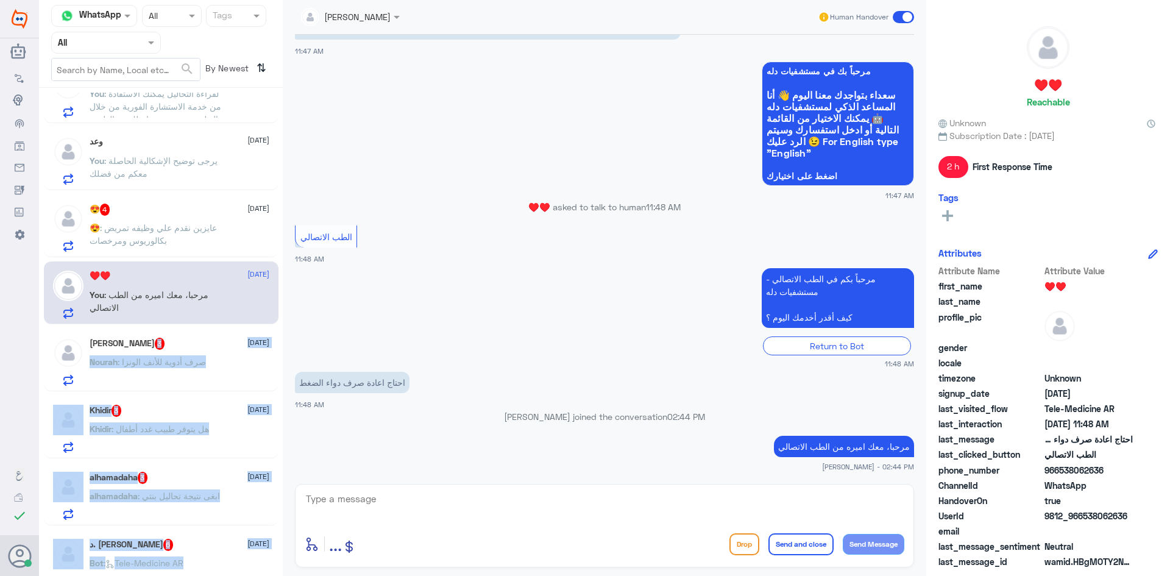
click at [234, 365] on div "Nourah : صرف أدوية للأنف الونزا" at bounding box center [180, 371] width 180 height 27
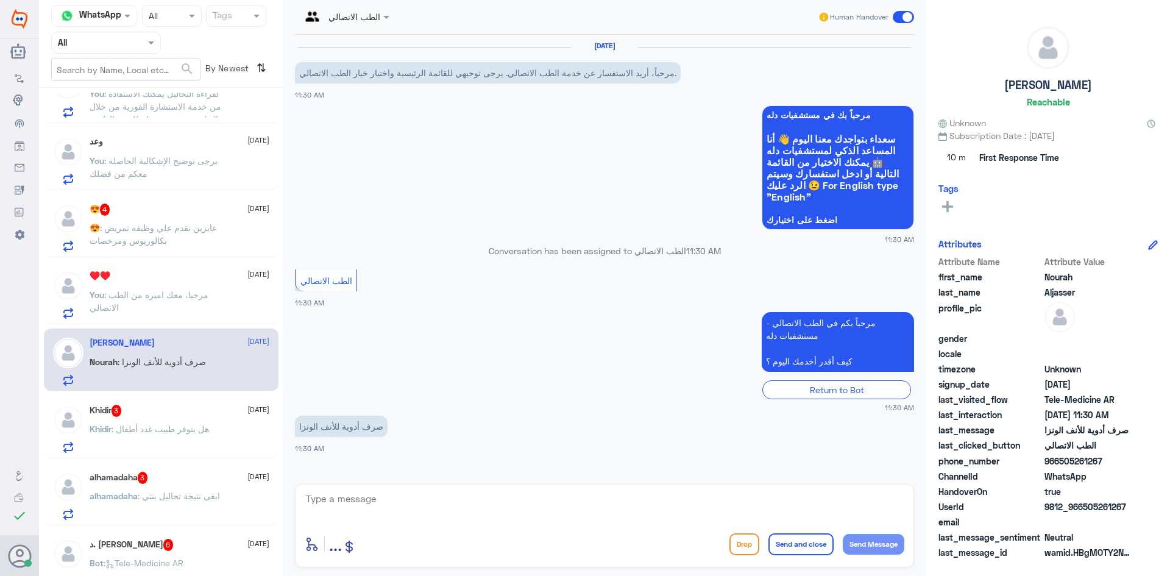
click at [217, 297] on p "You : مرحبا، معك اميره من الطب الاتصالي" at bounding box center [158, 303] width 137 height 30
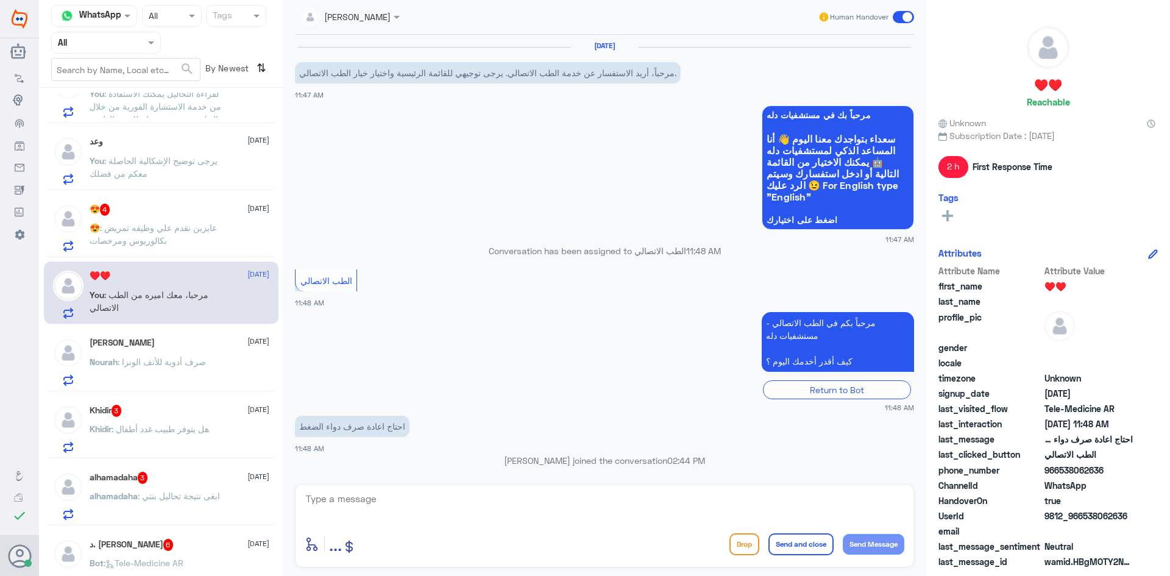
scroll to position [44, 0]
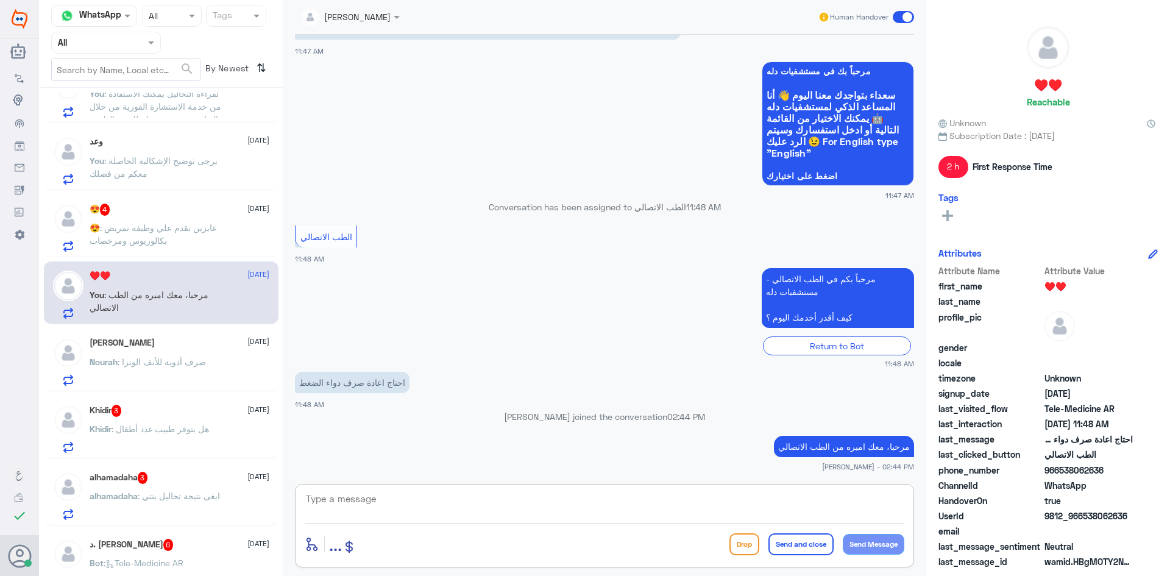
click at [487, 506] on textarea at bounding box center [604, 505] width 599 height 30
click at [373, 512] on textarea at bounding box center [604, 505] width 599 height 30
paste textarea "هنا الطب الاتصالي لكل مايخص الاستشارة الفورية من خلال التطبيق، يمكنك حجز الموعد…"
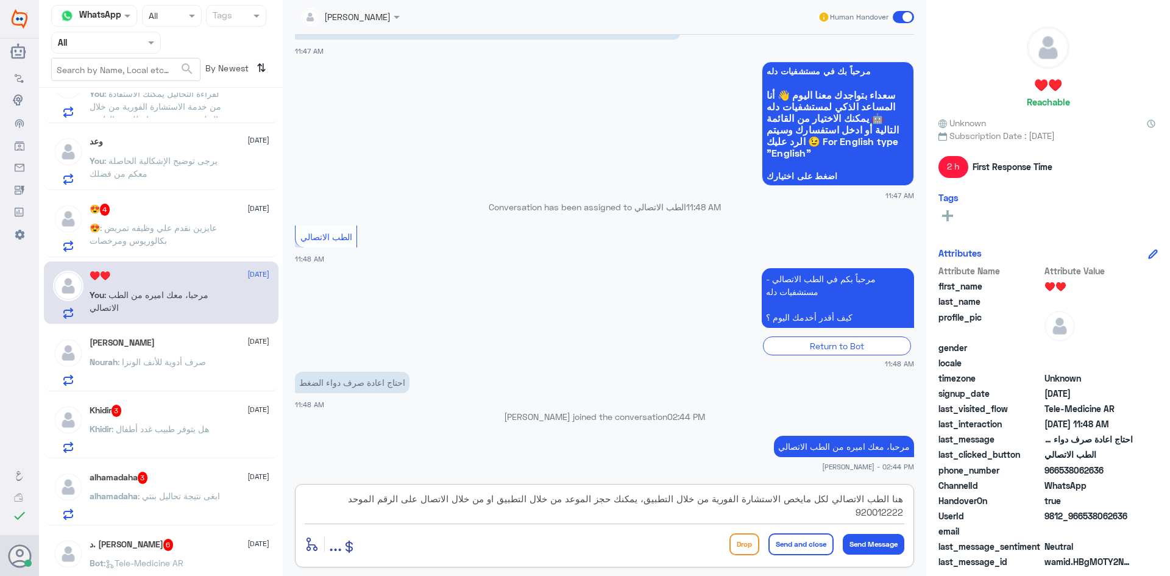
type textarea "هنا الطب الاتصالي لكل مايخص الاستشارة الفورية من خلال التطبيق، يمكنك حجز الموعد…"
drag, startPoint x: 810, startPoint y: 541, endPoint x: 814, endPoint y: 536, distance: 6.5
click at [810, 540] on button "Send and close" at bounding box center [800, 544] width 65 height 22
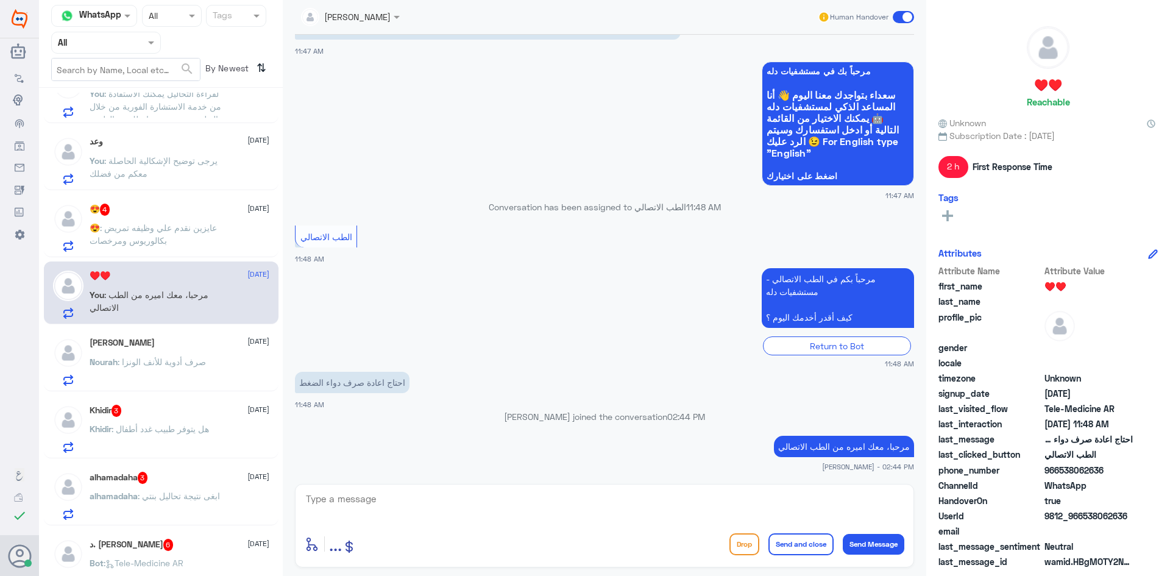
scroll to position [134, 0]
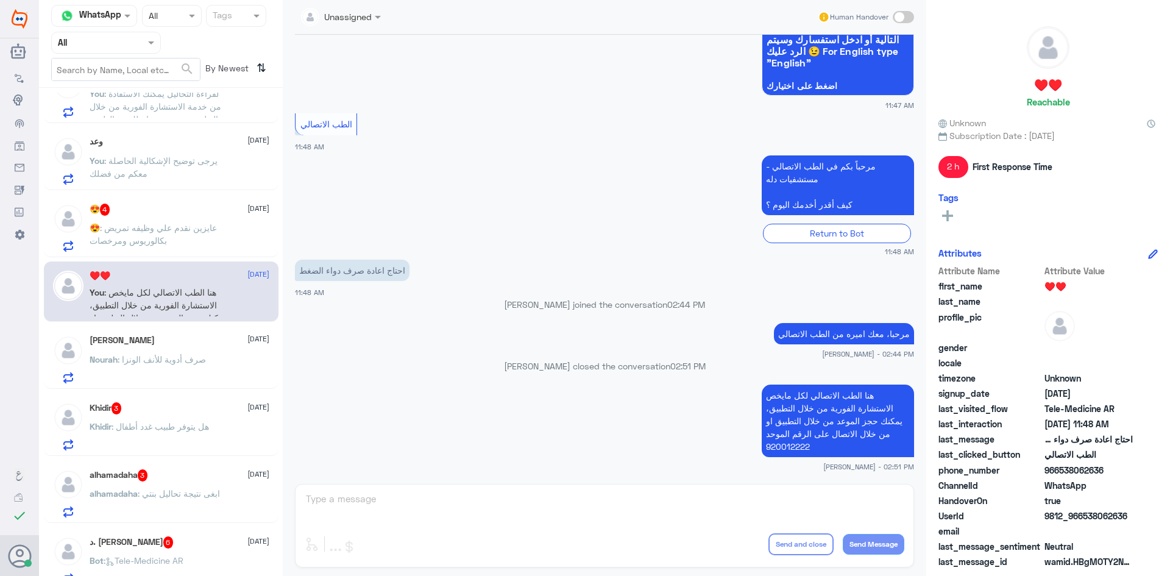
click at [177, 418] on div "Khidir 3 [DATE] Khidir : هل يتوفر طبيب غدد أطفال" at bounding box center [180, 426] width 180 height 48
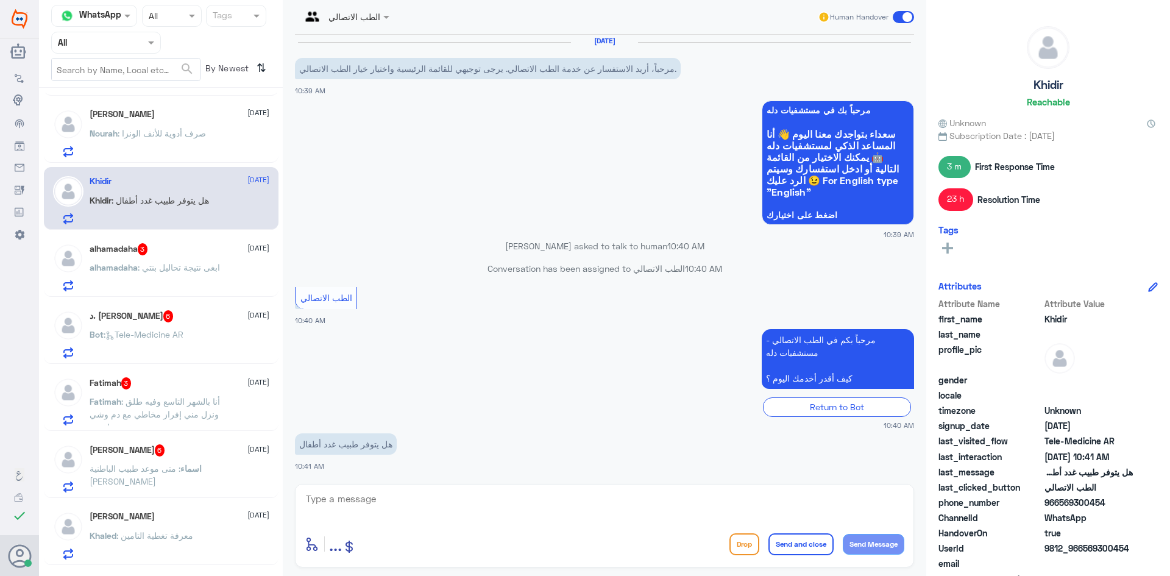
scroll to position [548, 0]
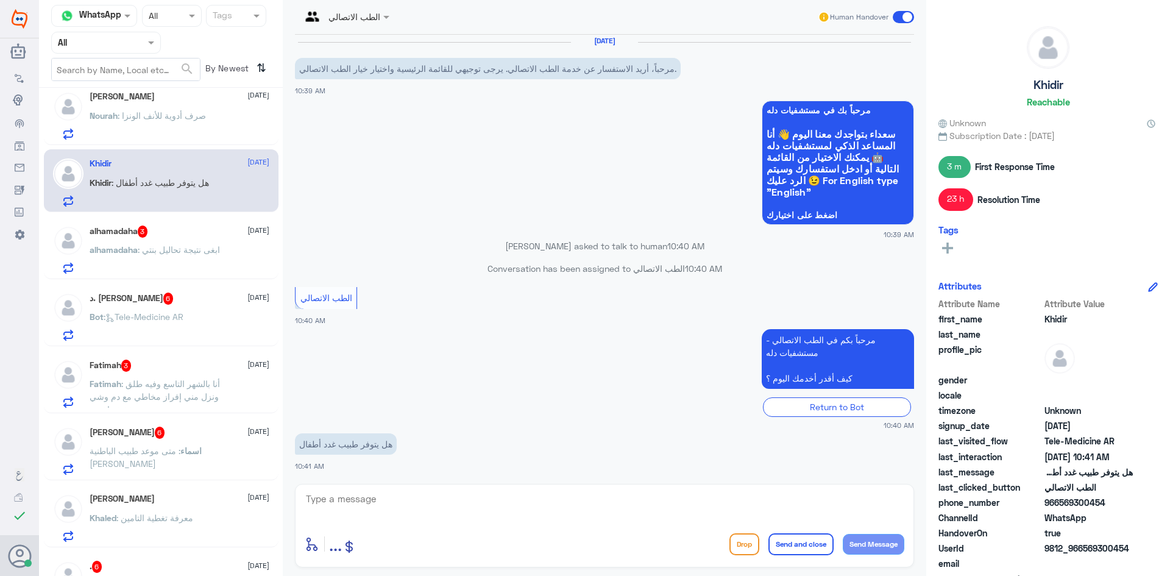
click at [203, 253] on span ": ابغى نتيجة تحاليل بنتي" at bounding box center [179, 249] width 82 height 10
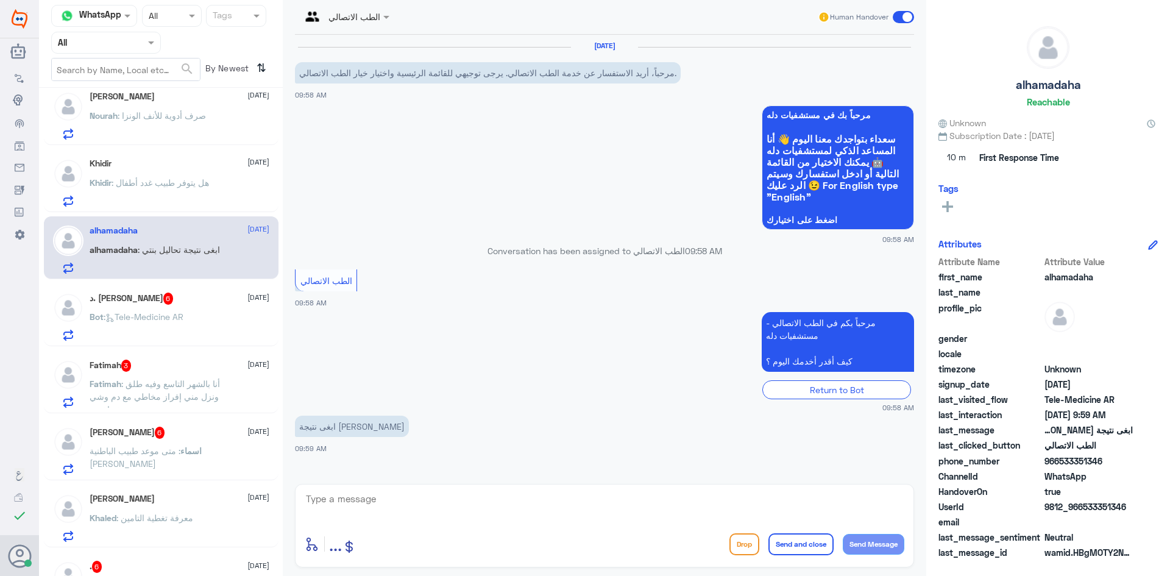
click at [403, 503] on textarea at bounding box center [604, 505] width 599 height 30
paste textarea "مرحبا، معك نوف من الطب الاتصالي"
drag, startPoint x: 858, startPoint y: 500, endPoint x: 843, endPoint y: 500, distance: 14.6
click at [843, 500] on textarea "مرحبا، معك نوف من الطب الاتصالي" at bounding box center [604, 505] width 599 height 30
type textarea "مرحبا، معك اميره من الطب الاتصالي"
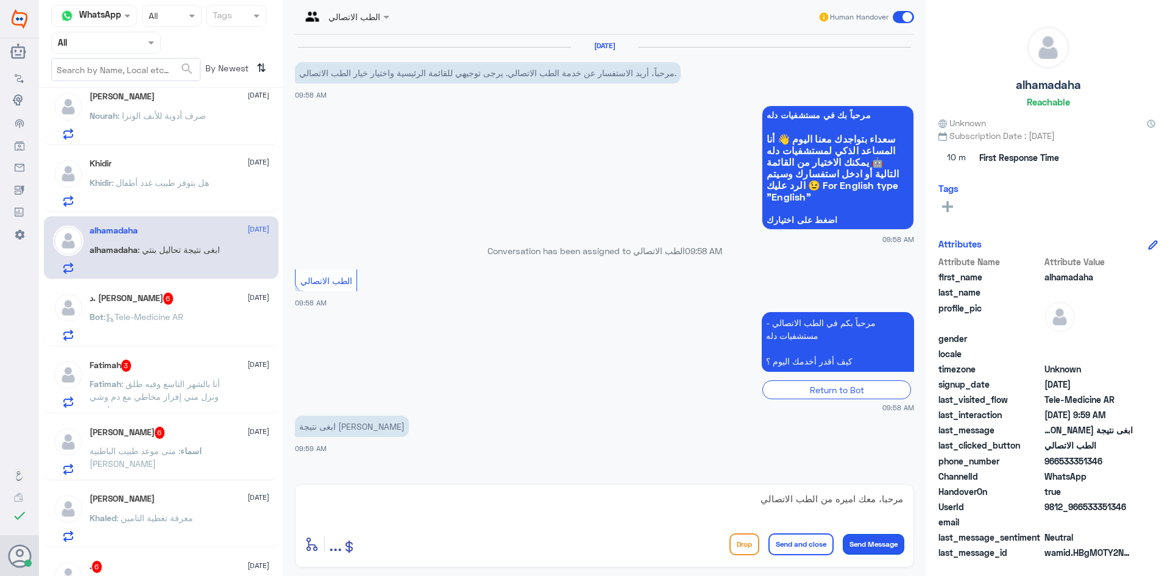
click at [872, 543] on button "Send Message" at bounding box center [873, 544] width 62 height 21
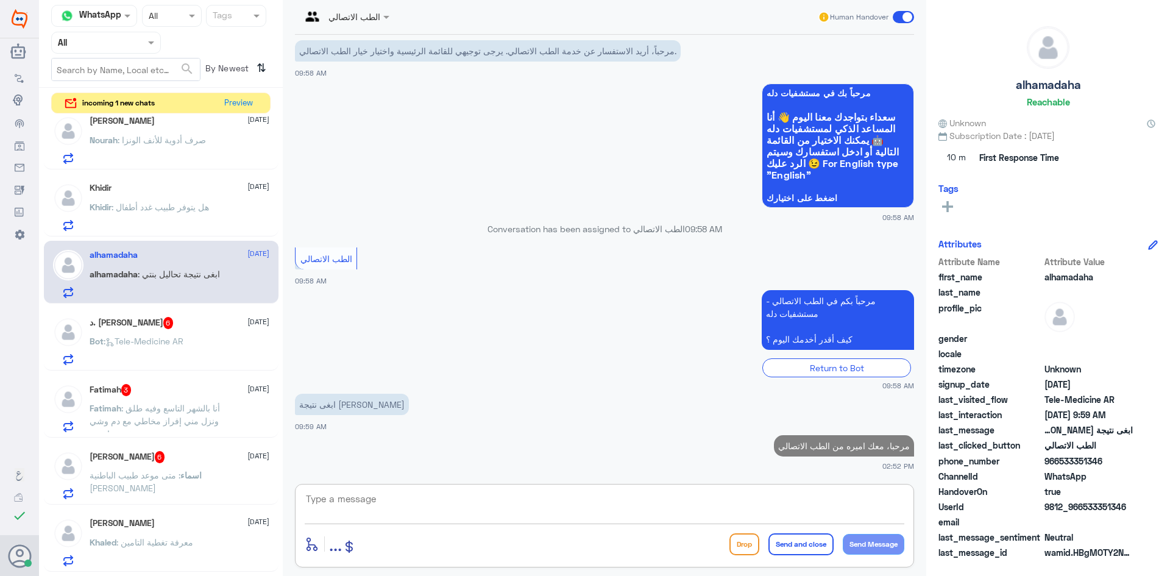
click at [752, 493] on textarea at bounding box center [604, 505] width 599 height 30
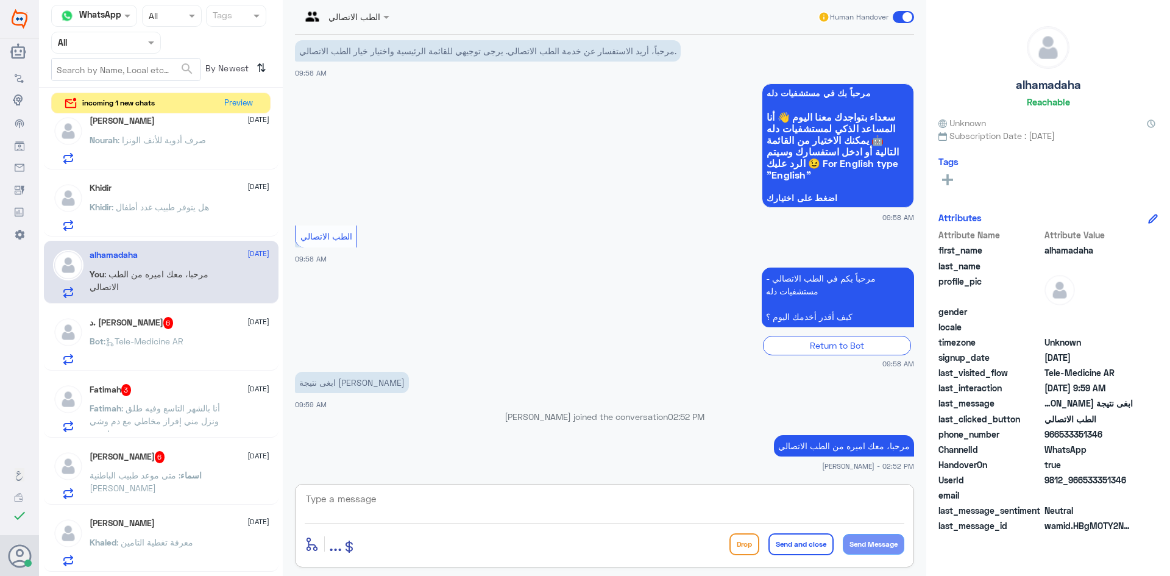
click at [418, 507] on textarea at bounding box center [604, 505] width 599 height 30
paste textarea "لقراءة التحاليل يمكنك الاستفادة من خدمة الاستشارة الفورية من خلال التطبيق بحيث …"
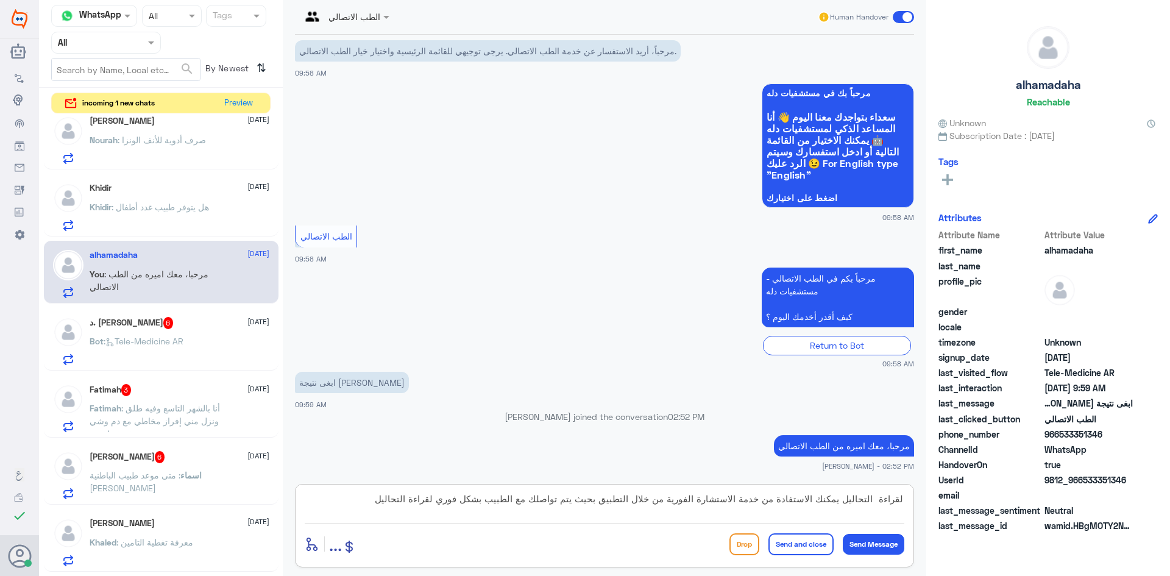
type textarea "لقراءة التحاليل يمكنك الاستفادة من خدمة الاستشارة الفورية من خلال التطبيق بحيث …"
drag, startPoint x: 814, startPoint y: 544, endPoint x: 813, endPoint y: 553, distance: 9.2
click at [814, 545] on button "Send and close" at bounding box center [800, 544] width 65 height 22
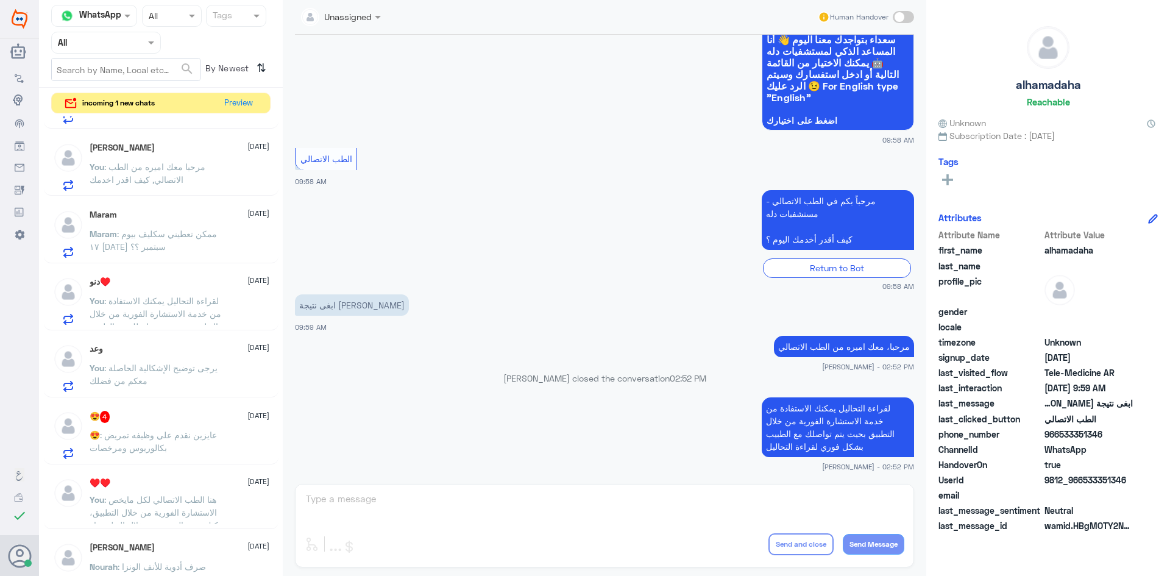
scroll to position [0, 0]
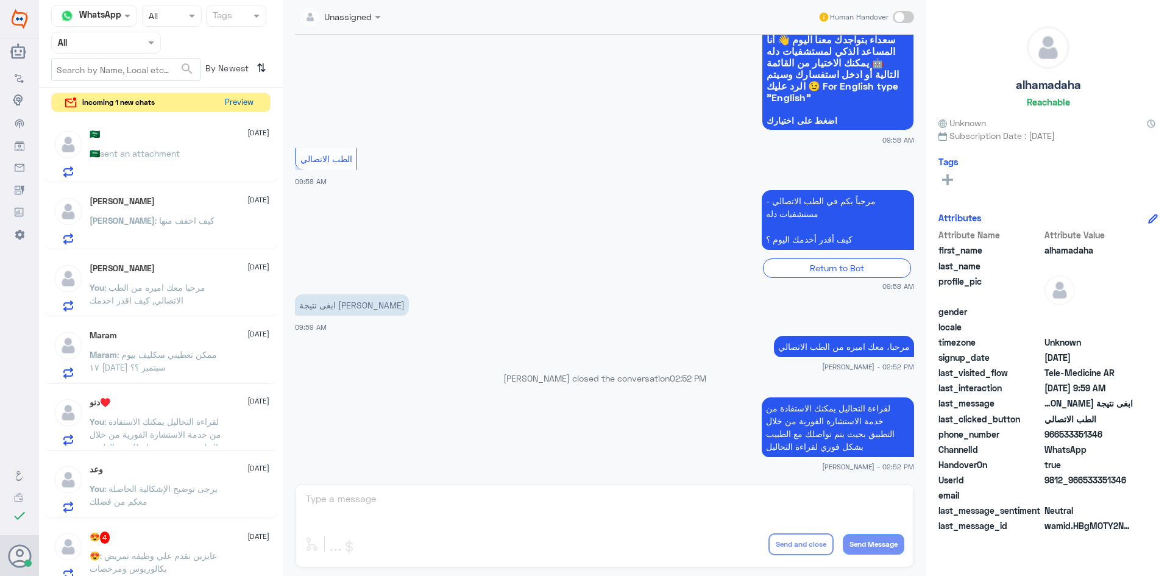
click at [238, 103] on button "Preview" at bounding box center [239, 102] width 38 height 19
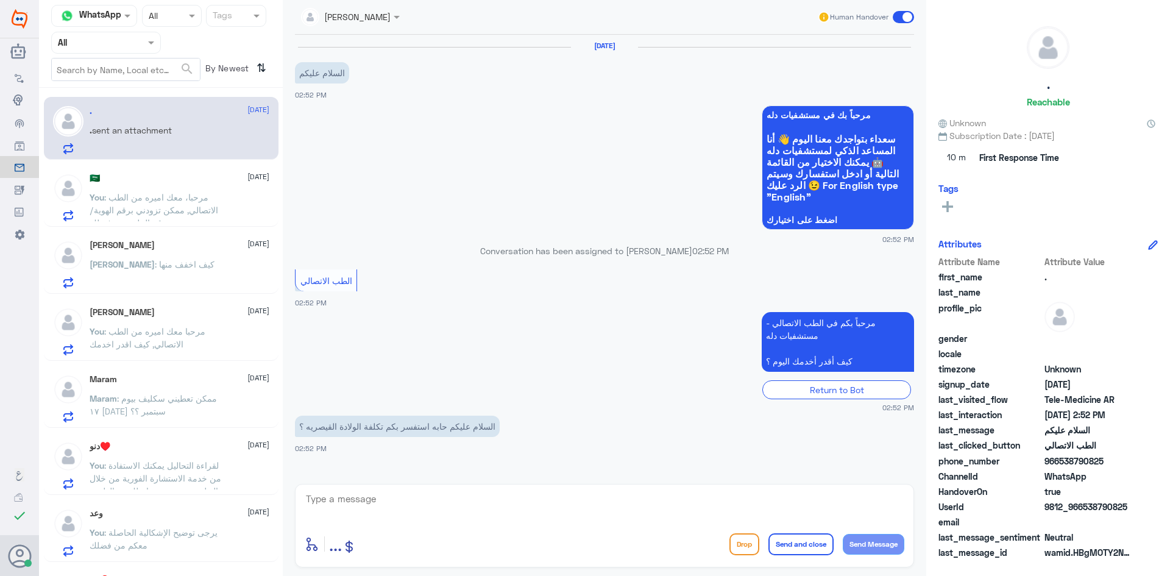
click at [415, 508] on textarea at bounding box center [604, 505] width 599 height 30
paste textarea "هنا الطب الاتصالي لكل مايخص الاستشارة الفورية من خلال التطبيق، يمكنك الاستفسار …"
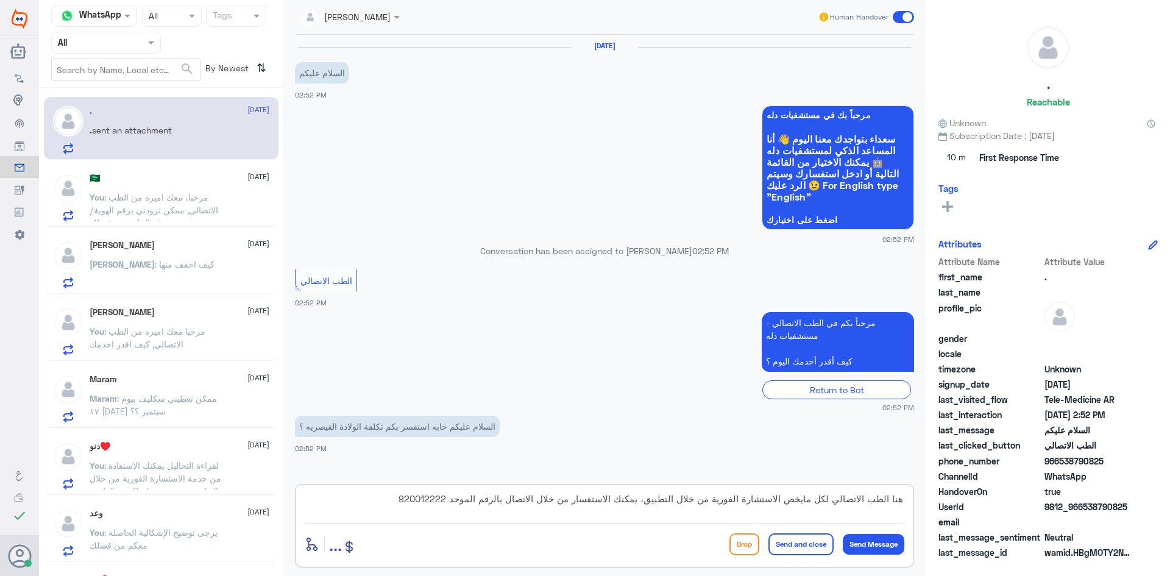
type textarea "هنا الطب الاتصالي لكل مايخص الاستشارة الفورية من خلال التطبيق، يمكنك الاستفسار …"
click at [816, 542] on button "Send and close" at bounding box center [800, 544] width 65 height 22
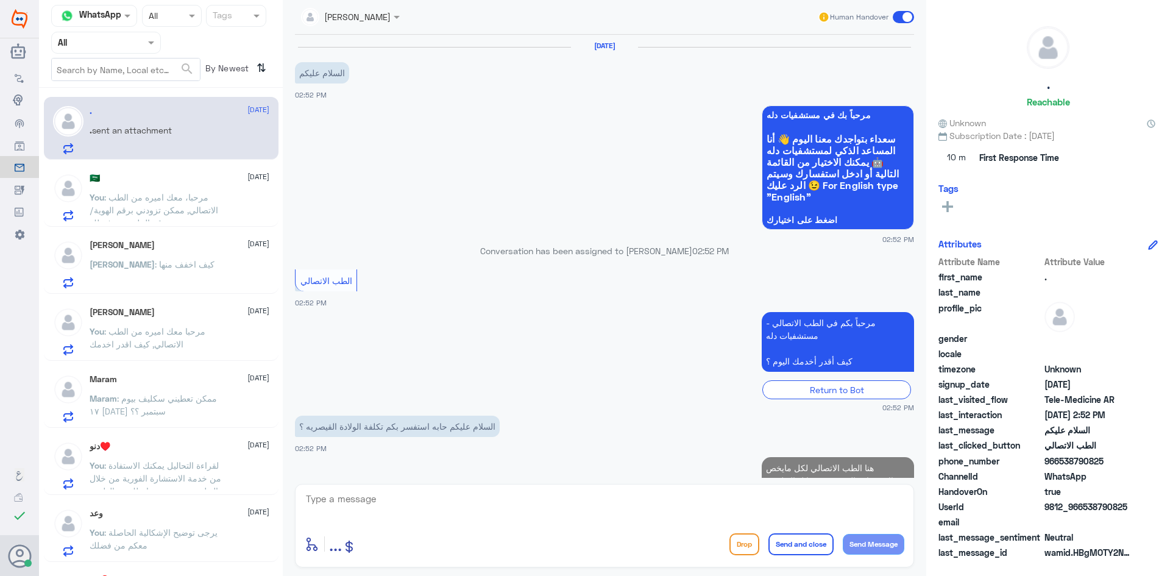
scroll to position [60, 0]
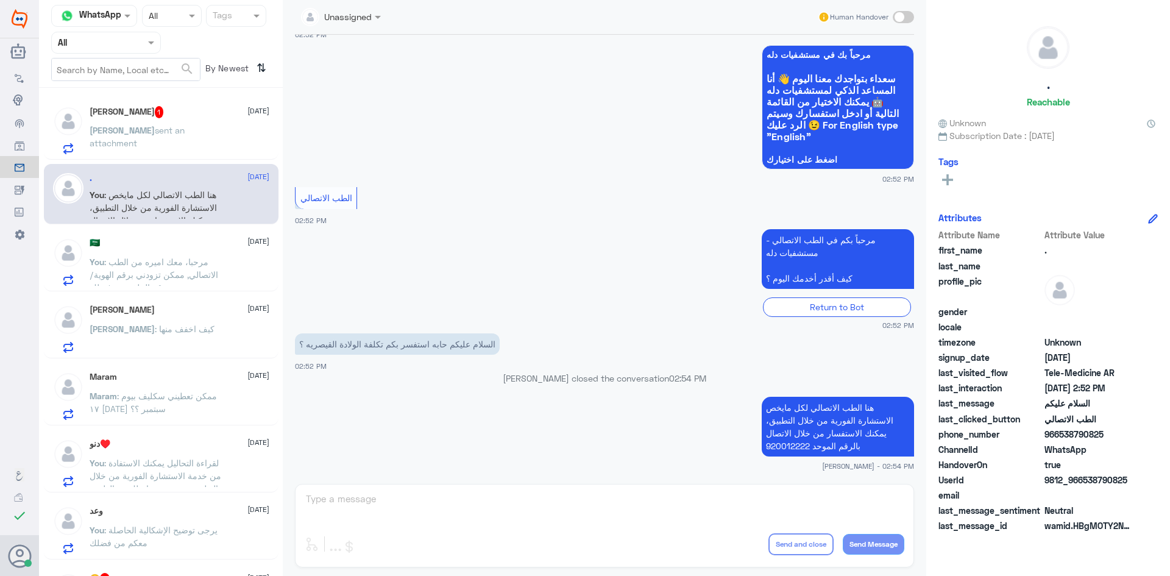
click at [169, 129] on span "sent an attachment" at bounding box center [137, 136] width 95 height 23
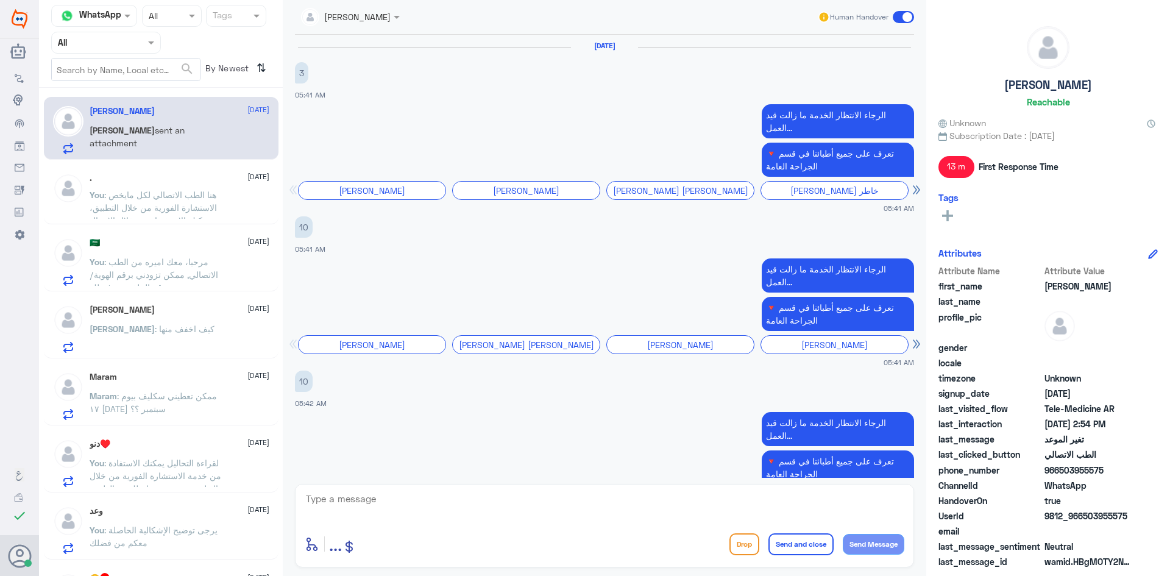
scroll to position [957, 0]
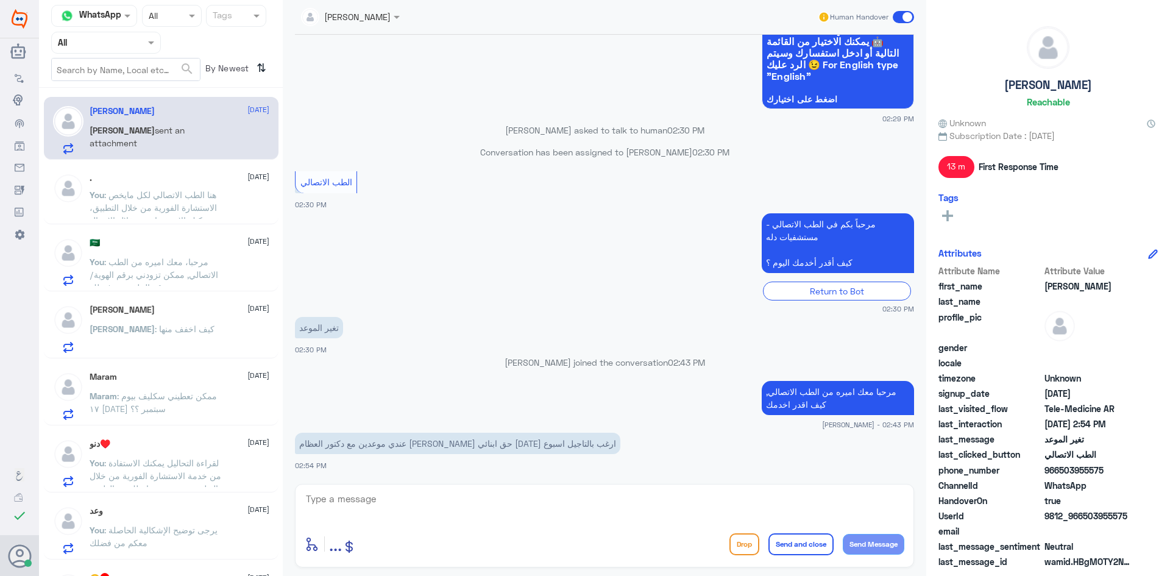
click at [375, 513] on textarea at bounding box center [604, 505] width 599 height 30
paste textarea "هنا الطب الاتصالي لكل مايخص الاستشارة الفورية من خلال التطبيق، يمكنك حجز الموعد…"
type textarea "هنا الطب الاتصالي لكل مايخص الاستشارة الفورية من خلال التطبيق، يمكنك حجز الموعد…"
drag, startPoint x: 311, startPoint y: 498, endPoint x: 906, endPoint y: 501, distance: 595.1
click at [906, 501] on div "enter flow name ... Drop Send and close Send Message" at bounding box center [604, 525] width 619 height 83
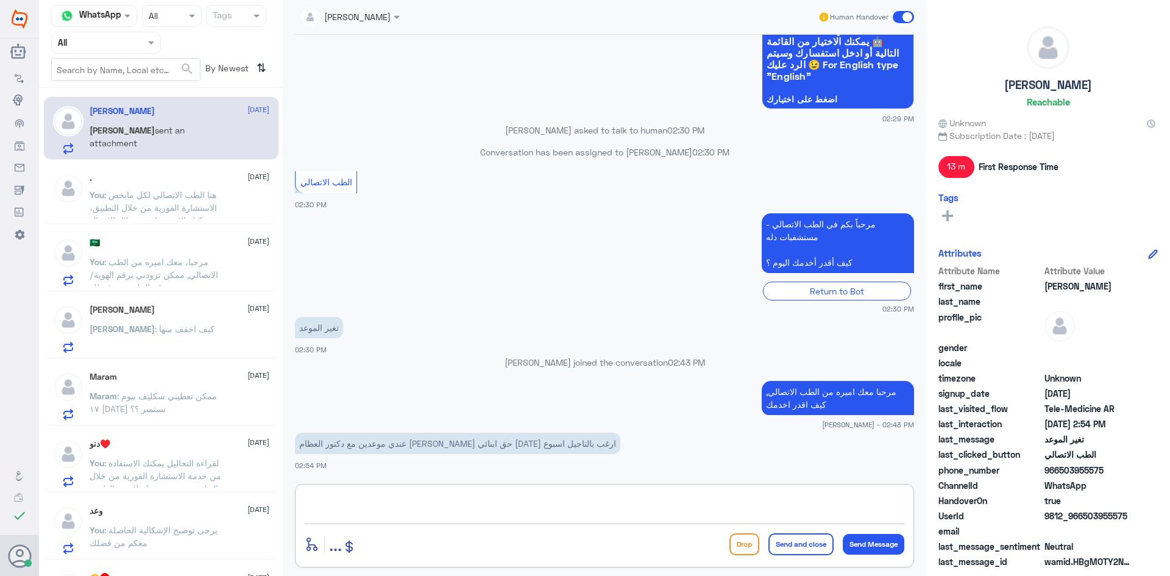
paste textarea "مرحبا، معك نوف من الطب الاتصالي"
drag, startPoint x: 853, startPoint y: 499, endPoint x: 838, endPoint y: 496, distance: 14.9
click at [838, 496] on textarea "مرحبا، معك نوف من الطب الاتصالي" at bounding box center [604, 505] width 599 height 30
type textarea "مرحبا، معك اميره من الطب الاتصالي"
click at [889, 543] on button "Send Message" at bounding box center [873, 544] width 62 height 21
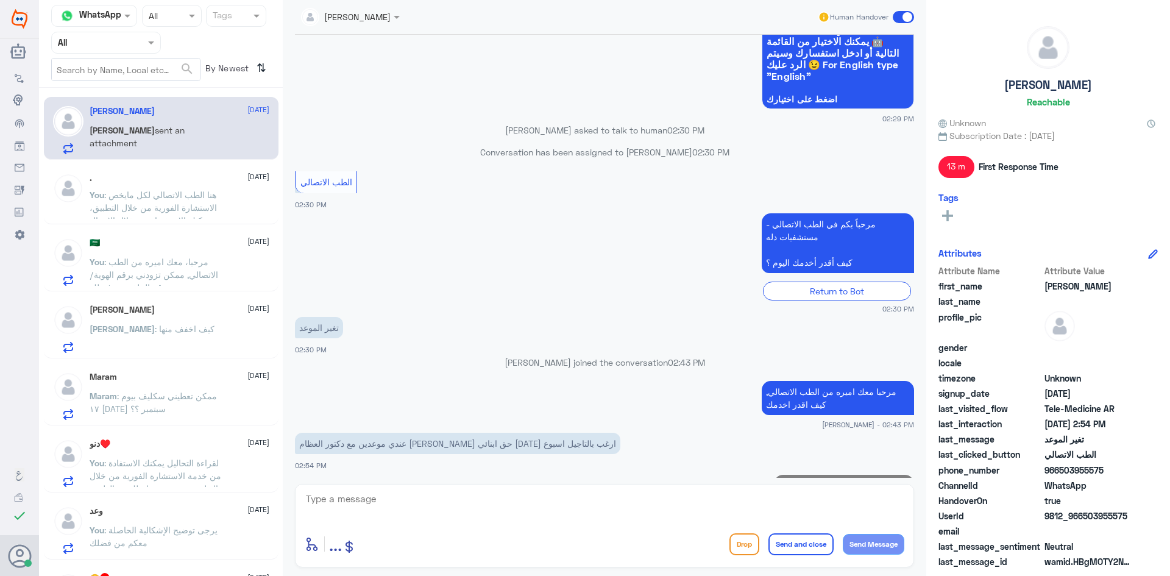
scroll to position [996, 0]
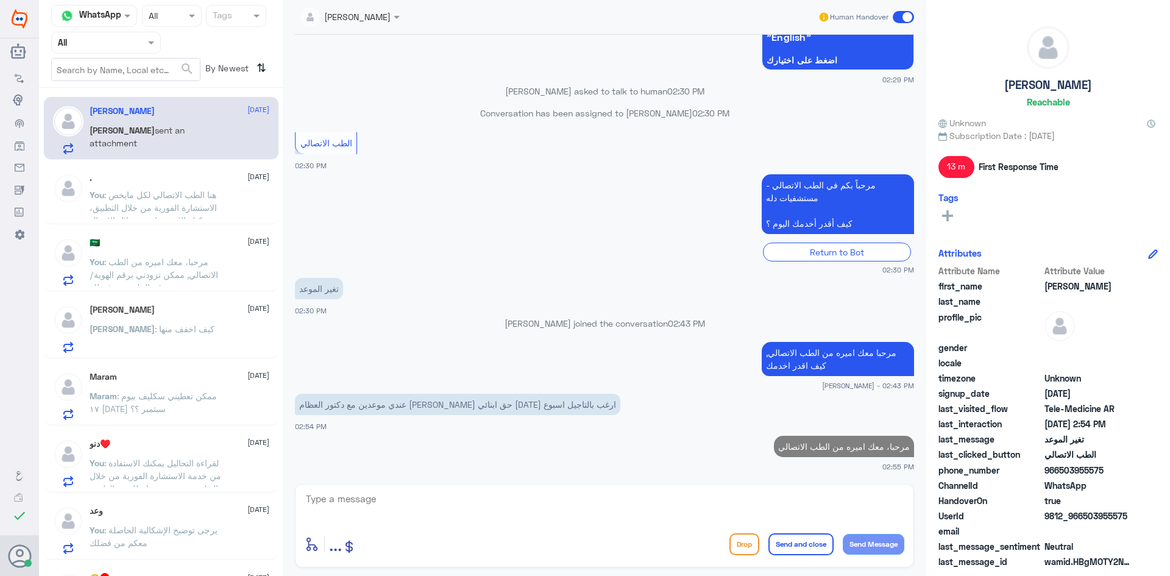
click at [759, 502] on textarea at bounding box center [604, 505] width 599 height 30
paste textarea "هنا الطب الاتصالي لكل مايخص الاستشارة الفورية من خلال التطبيق، يمكنك حجز الموعد…"
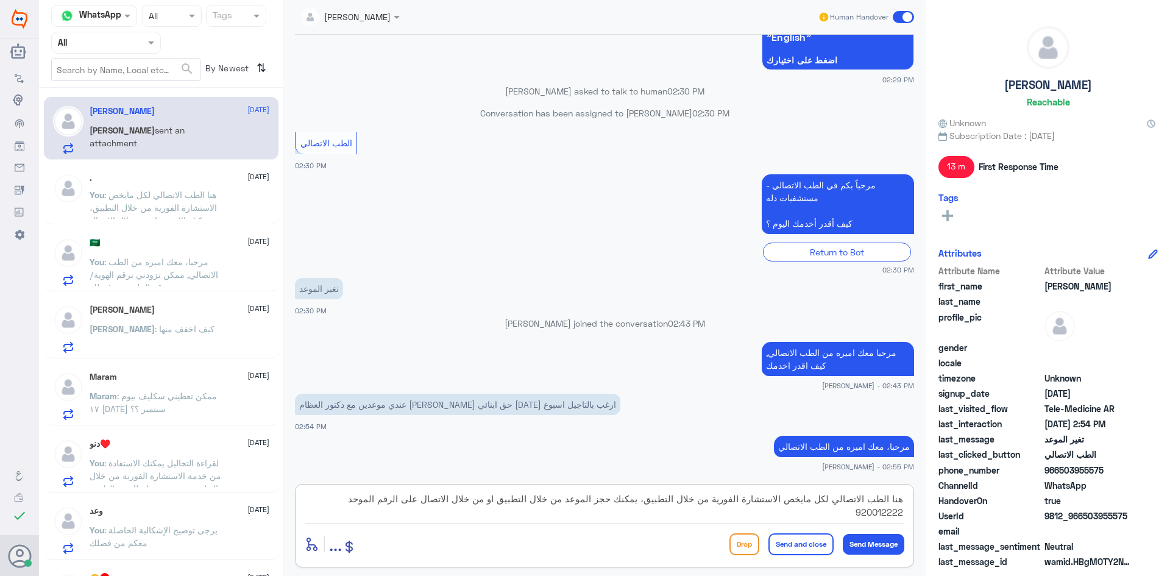
type textarea "هنا الطب الاتصالي لكل مايخص الاستشارة الفورية من خلال التطبيق، يمكنك حجز الموعد…"
click at [824, 540] on button "Send and close" at bounding box center [800, 544] width 65 height 22
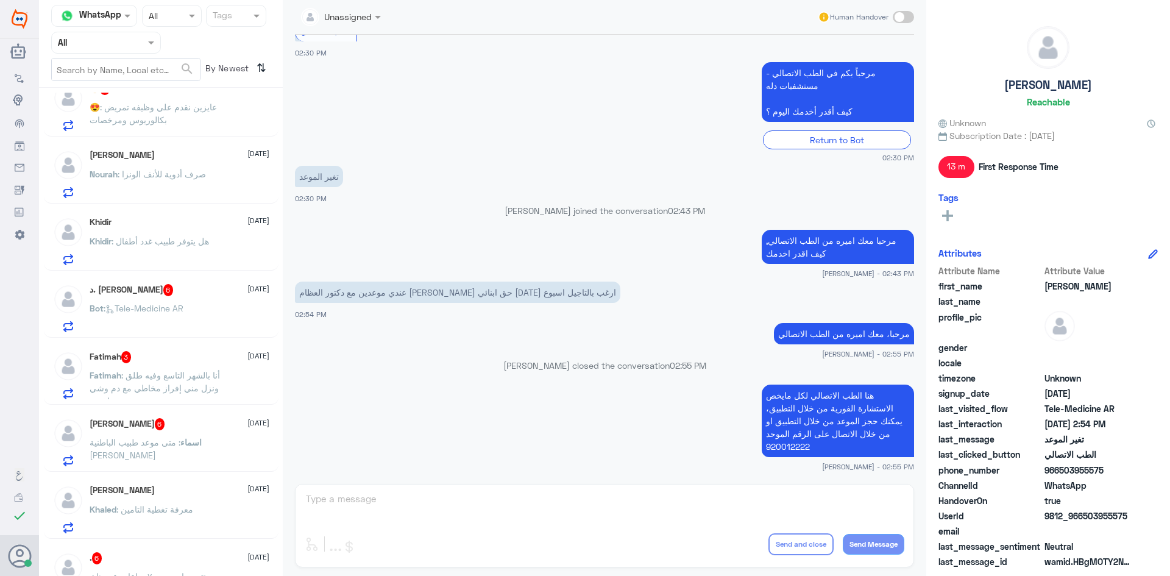
scroll to position [426, 0]
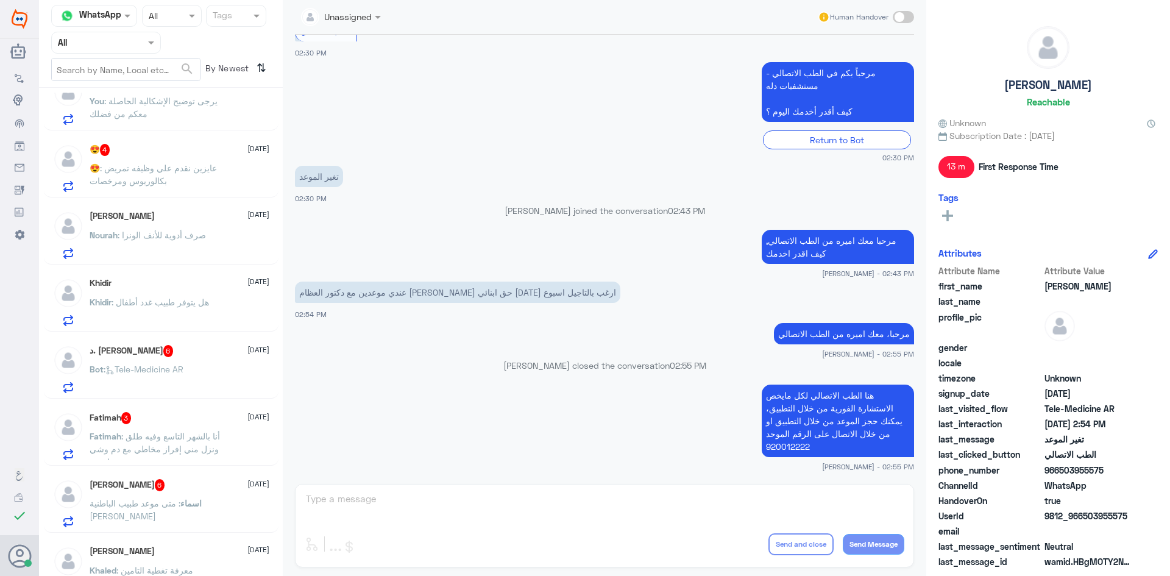
click at [174, 359] on div "د. [PERSON_NAME] 6 [DATE] Bot : Tele-Medicine AR" at bounding box center [180, 369] width 180 height 48
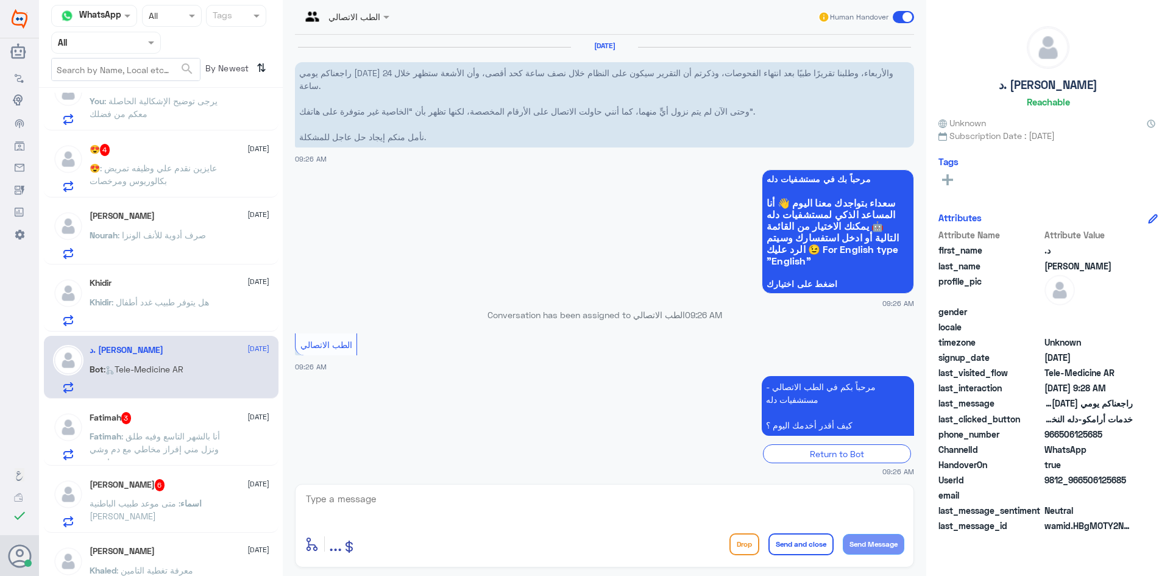
scroll to position [291, 0]
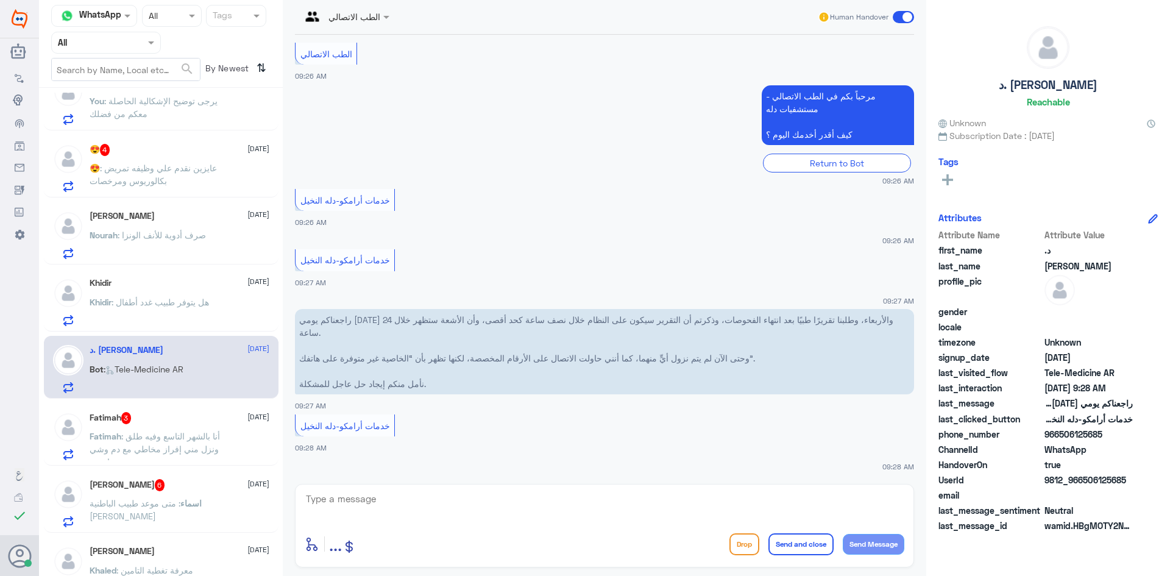
click at [358, 504] on textarea at bounding box center [604, 505] width 599 height 30
paste textarea "مرحبا، معك نوف من الطب الاتصالي"
drag, startPoint x: 758, startPoint y: 503, endPoint x: 965, endPoint y: 509, distance: 207.2
click at [968, 515] on div "Channel WhatsApp Status × All Tags Agent Filter All search By Newest ⇅ [PERSON_…" at bounding box center [604, 289] width 1131 height 579
click at [777, 499] on textarea "مرحبا، معك نوف من الطب الاتصالي" at bounding box center [604, 505] width 599 height 30
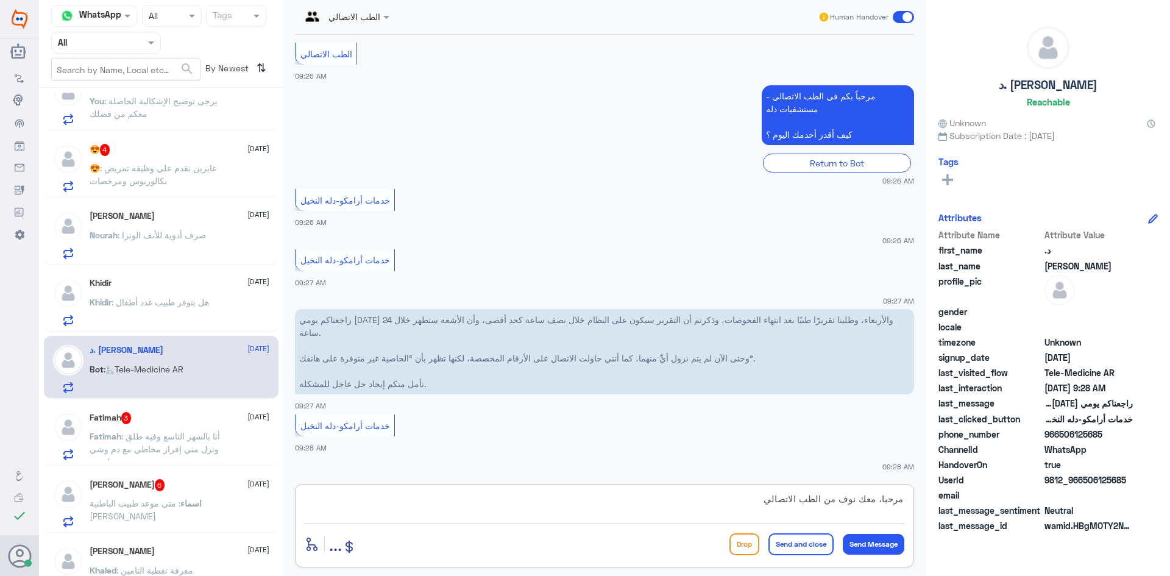
drag, startPoint x: 699, startPoint y: 501, endPoint x: 824, endPoint y: 497, distance: 125.6
click at [895, 510] on textarea "مرحبا، معك نوف من الطب الاتصالي" at bounding box center [604, 505] width 599 height 30
click at [727, 498] on textarea "مرحبا، معك نوف من الطب الاتصالي" at bounding box center [604, 505] width 599 height 30
type textarea "ي"
drag, startPoint x: 773, startPoint y: 500, endPoint x: 881, endPoint y: 499, distance: 108.4
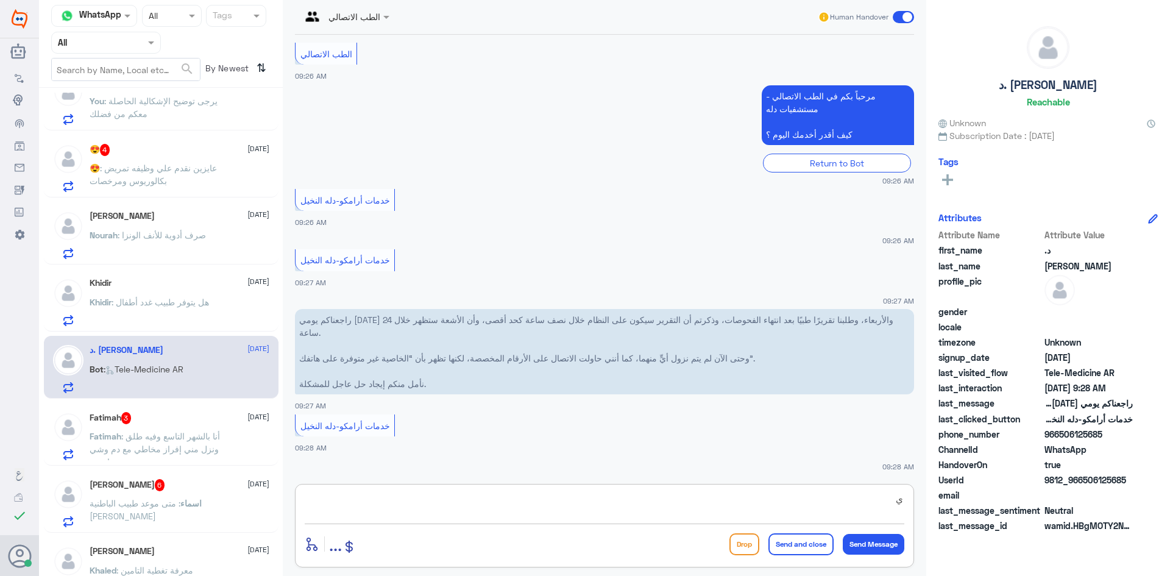
click at [881, 499] on textarea "ي" at bounding box center [604, 505] width 599 height 30
paste textarea "مرحبا معك بدر من الطب الاتصالي, كيف اقدر اخدمك"
drag, startPoint x: 855, startPoint y: 500, endPoint x: 845, endPoint y: 499, distance: 9.8
click at [845, 499] on textarea "مرحبا معك بدر من الطب الاتصالي, كيف اقدر اخدمك" at bounding box center [604, 505] width 599 height 30
type textarea "مرحبا معك اميره من الطب الاتصالي, كيف اقدر اخدمك"
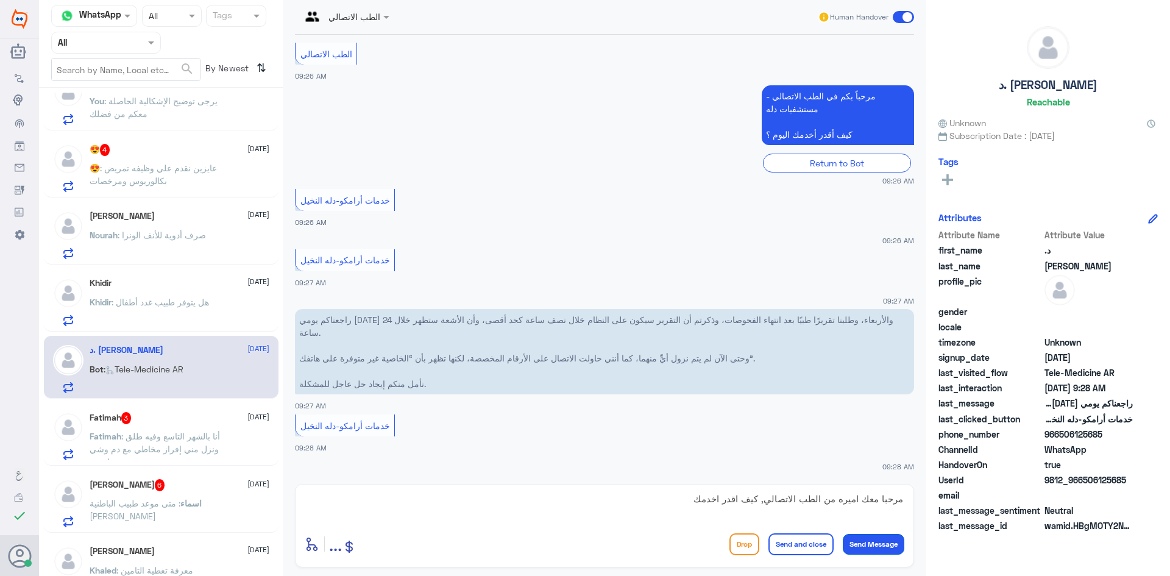
click at [872, 543] on button "Send Message" at bounding box center [873, 544] width 62 height 21
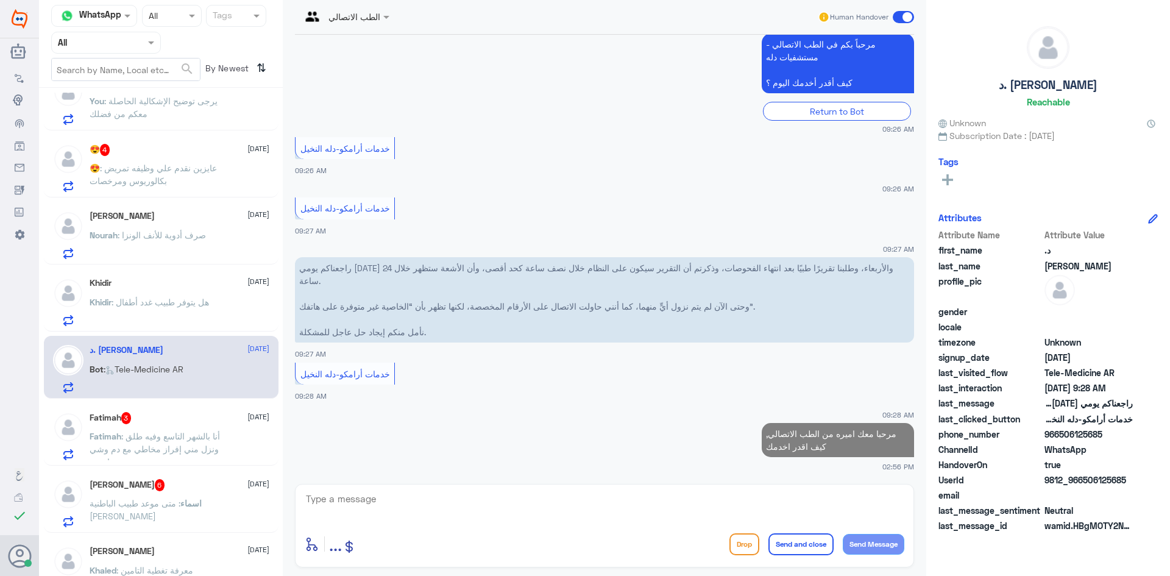
click at [196, 429] on div "Fatimah 3 [DATE] Fatimah : أنا بالشهر التاسع وفيه طلق ونزل مني إفراز مخاطي مع د…" at bounding box center [180, 436] width 180 height 48
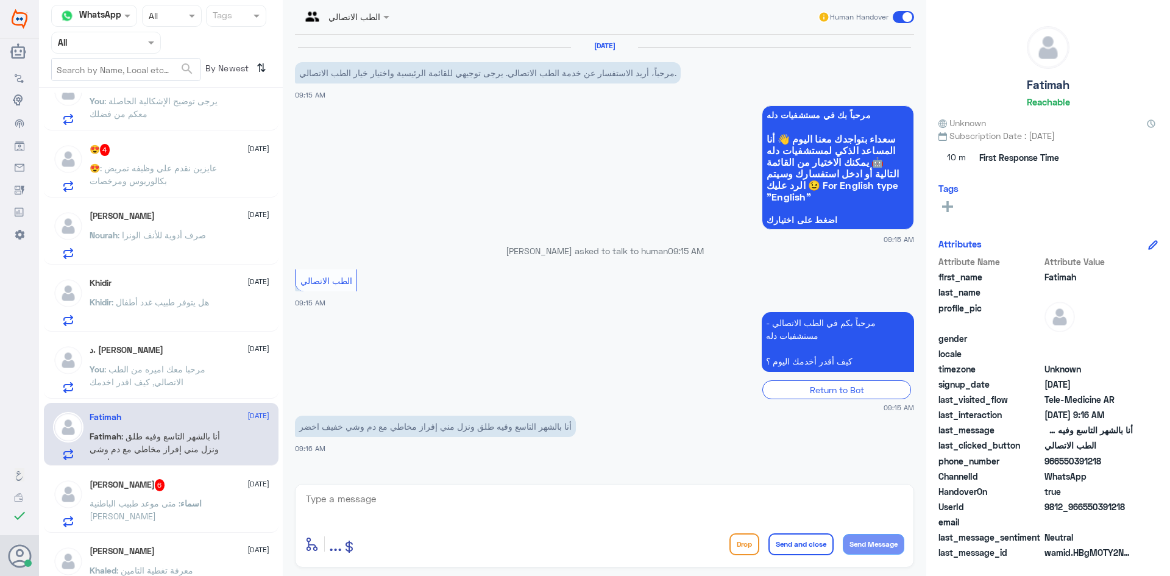
click at [498, 503] on textarea at bounding box center [604, 505] width 599 height 30
click at [441, 506] on textarea at bounding box center [604, 505] width 599 height 30
paste textarea "مرحبا، معك نوف من الطب الاتصالي"
drag, startPoint x: 844, startPoint y: 500, endPoint x: 857, endPoint y: 501, distance: 13.4
click at [857, 501] on textarea "مرحبا، معك نوف من الطب الاتصالي" at bounding box center [604, 505] width 599 height 30
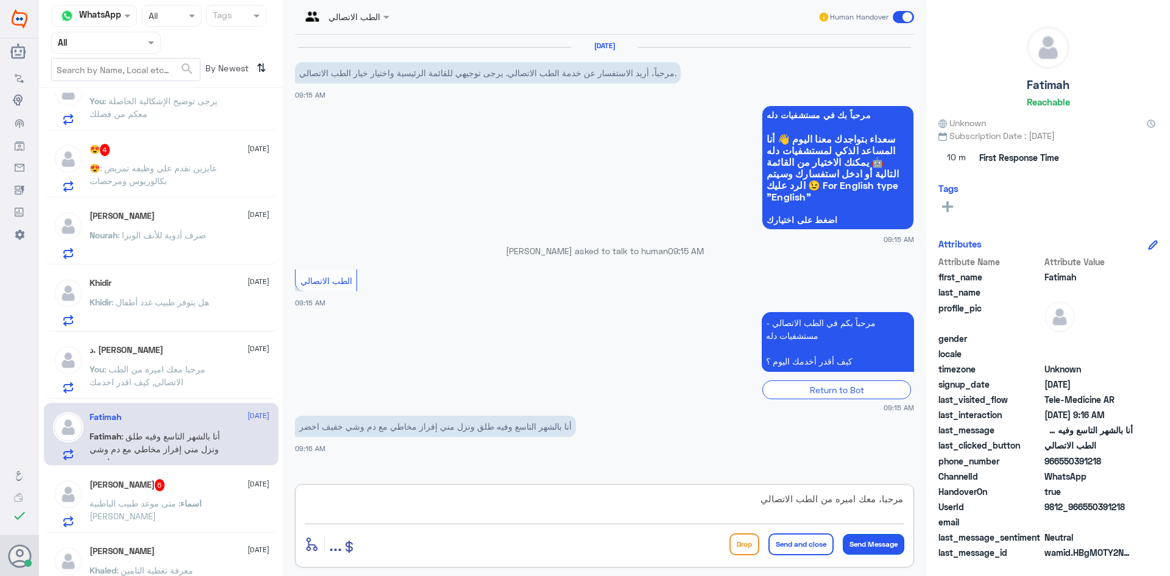
type textarea "مرحبا، معك اميره من الطب الاتصالي"
click at [885, 539] on button "Send Message" at bounding box center [873, 544] width 62 height 21
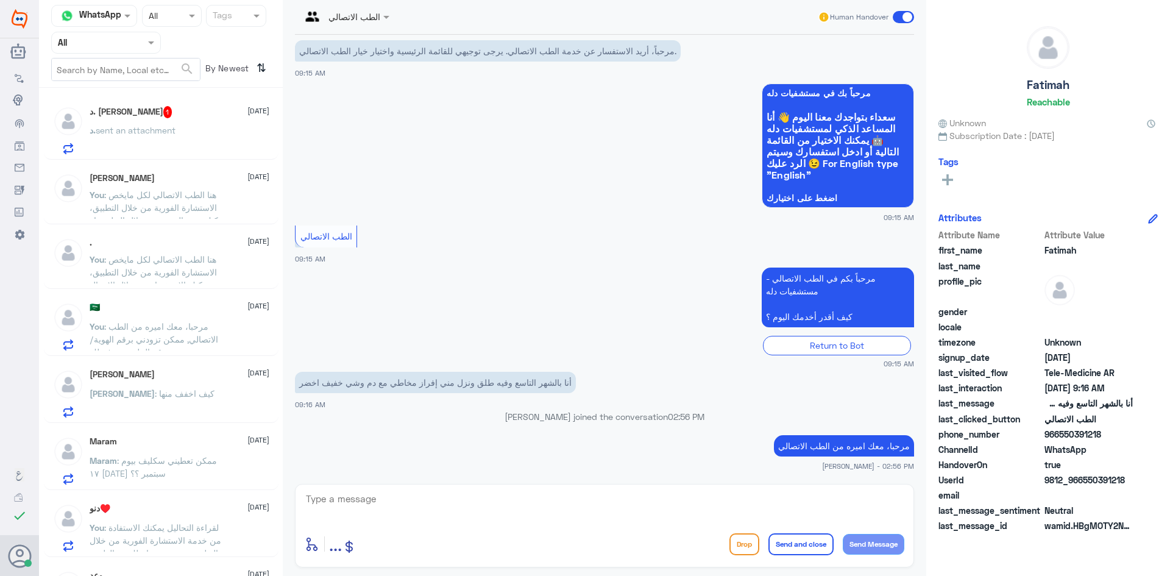
click at [207, 129] on div "د. sent an attachment" at bounding box center [180, 140] width 180 height 27
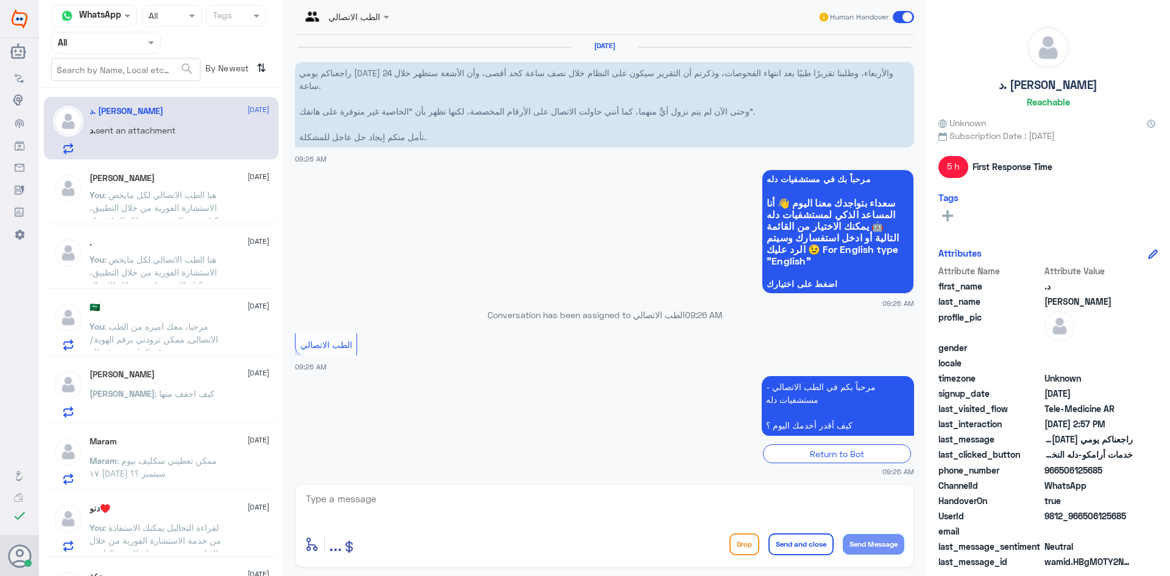
scroll to position [406, 0]
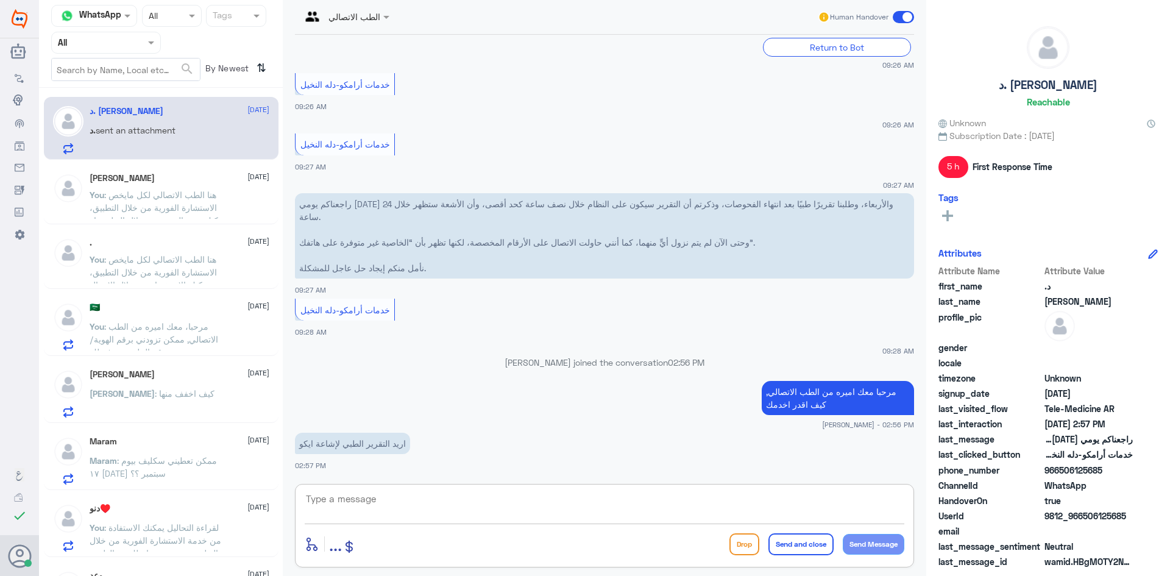
click at [383, 507] on textarea at bounding box center [604, 505] width 599 height 30
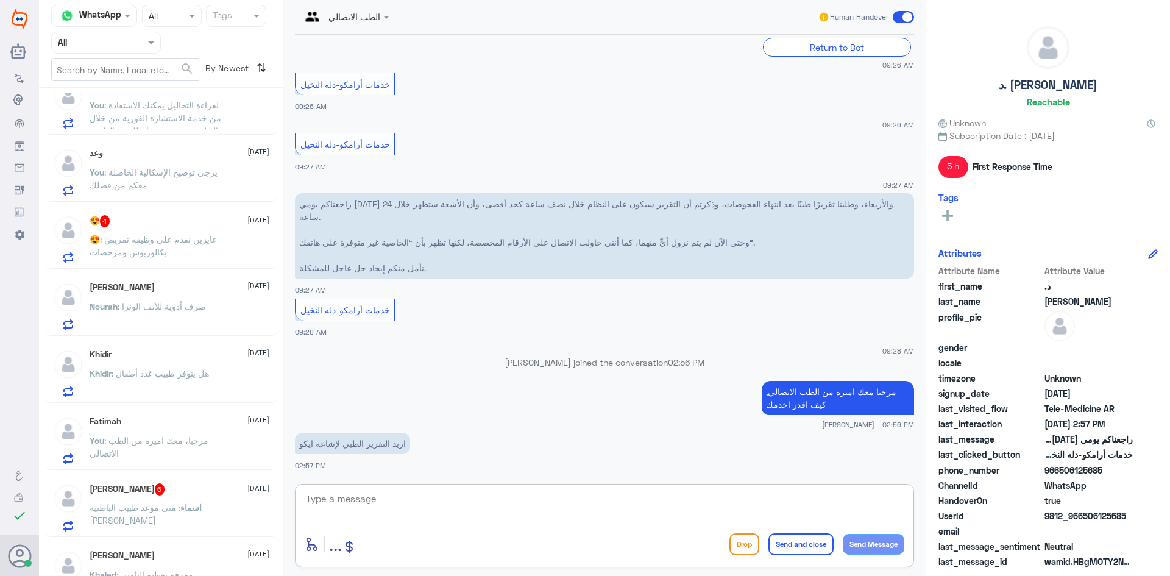
scroll to position [487, 0]
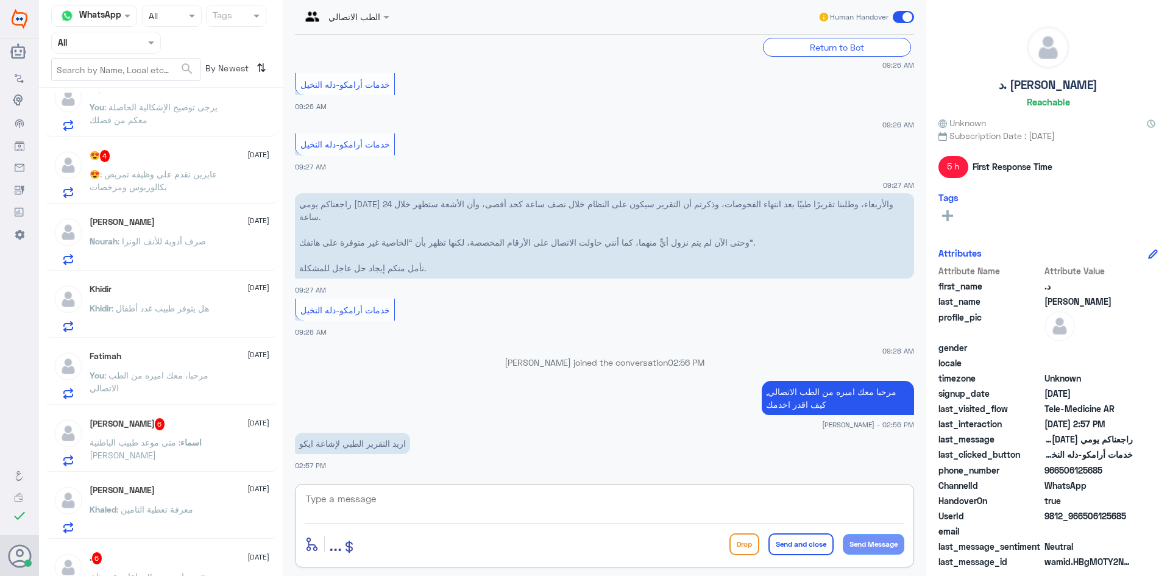
click at [208, 361] on div "Fatimah [DATE]" at bounding box center [180, 356] width 180 height 10
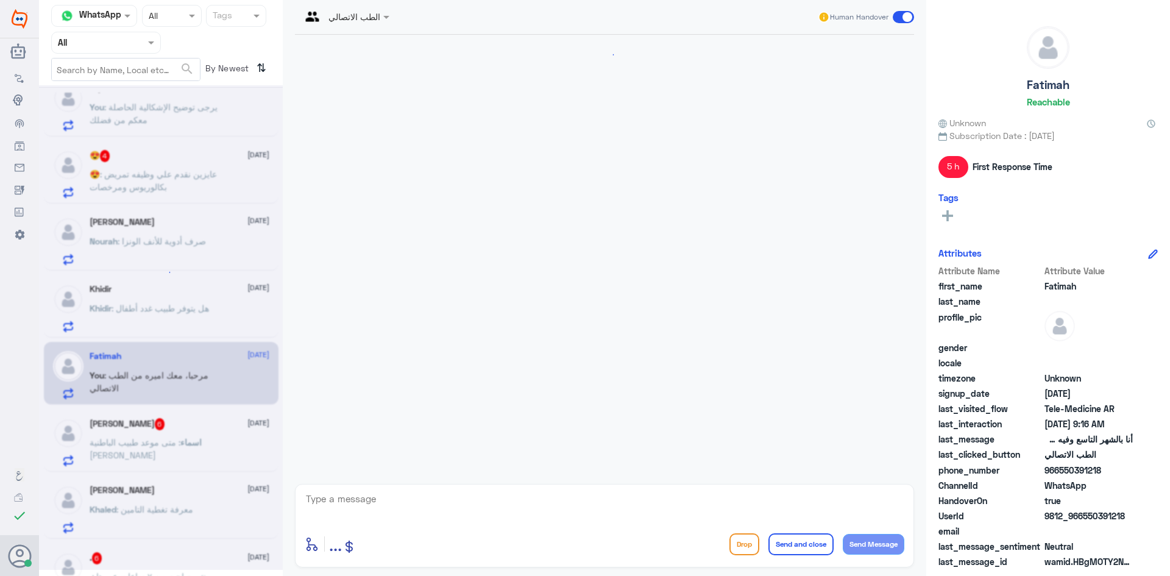
scroll to position [44, 0]
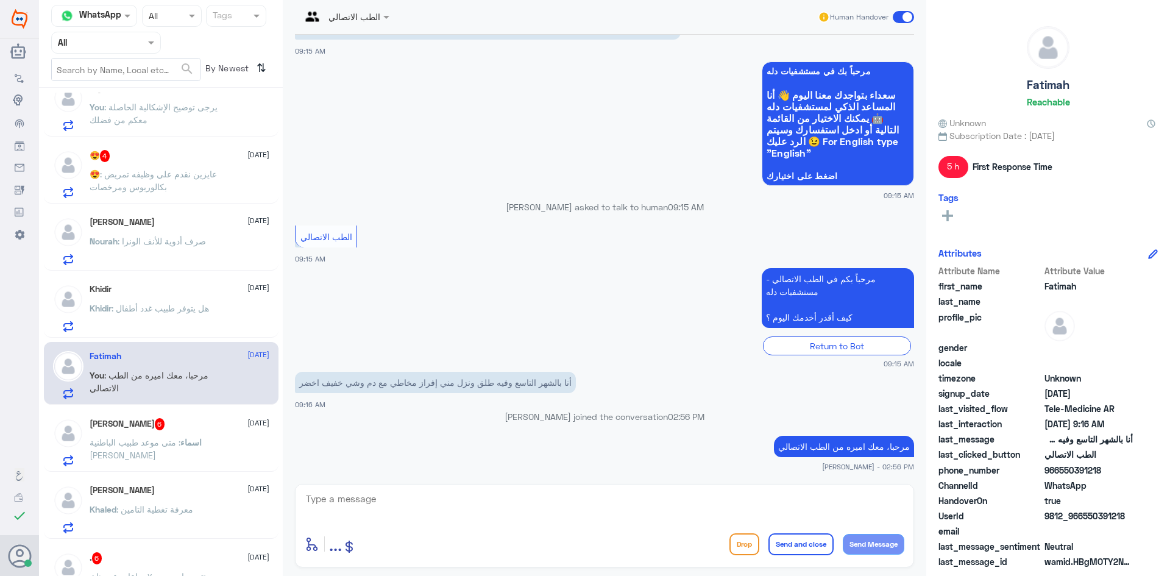
click at [339, 504] on textarea at bounding box center [604, 505] width 599 height 30
paste textarea "هنا الطب الاتصالي لكل مايخص الاستشارة الفورية من خلال التطبيق، يفضل التوجه آلى …"
type textarea "هنا الطب الاتصالي لكل مايخص الاستشارة الفورية من خلال التطبيق، يفضل التوجه آلى …"
click at [812, 540] on button "Send and close" at bounding box center [800, 544] width 65 height 22
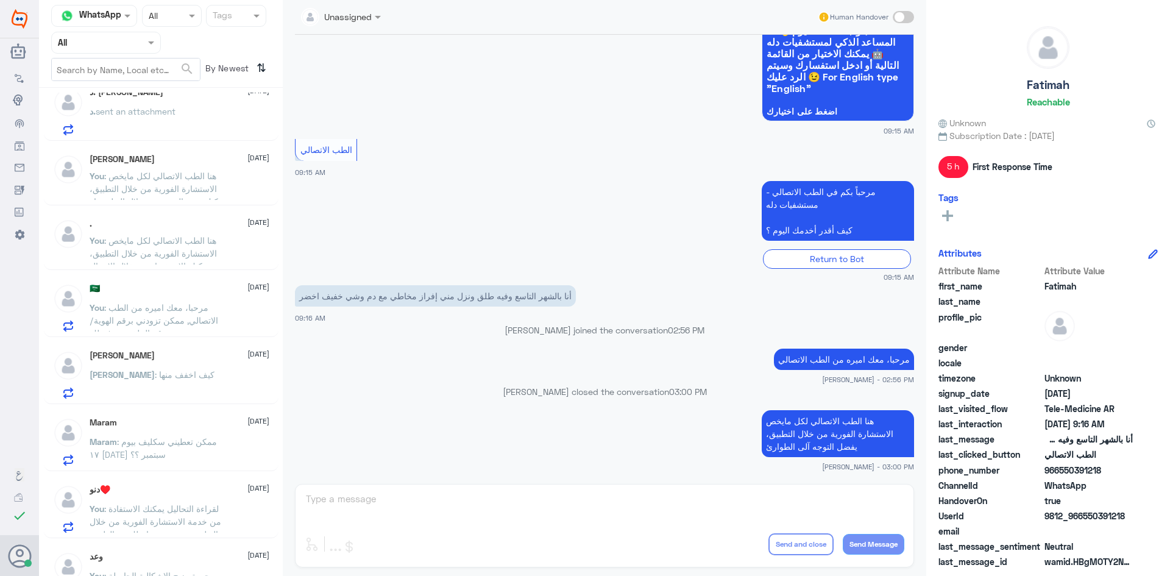
scroll to position [0, 0]
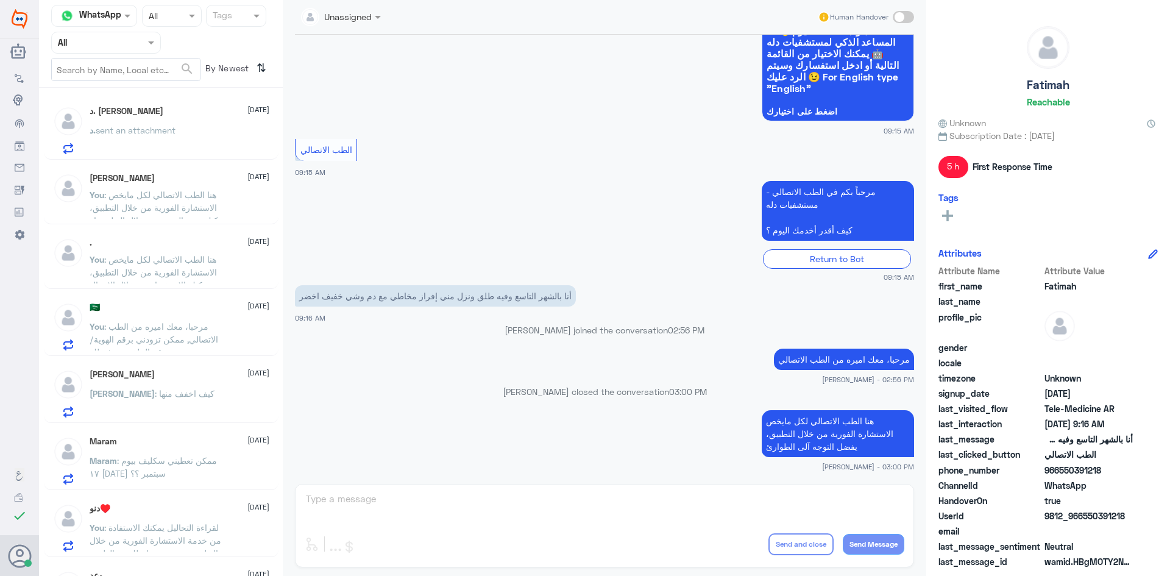
click at [169, 125] on span "sent an attachment" at bounding box center [136, 130] width 80 height 10
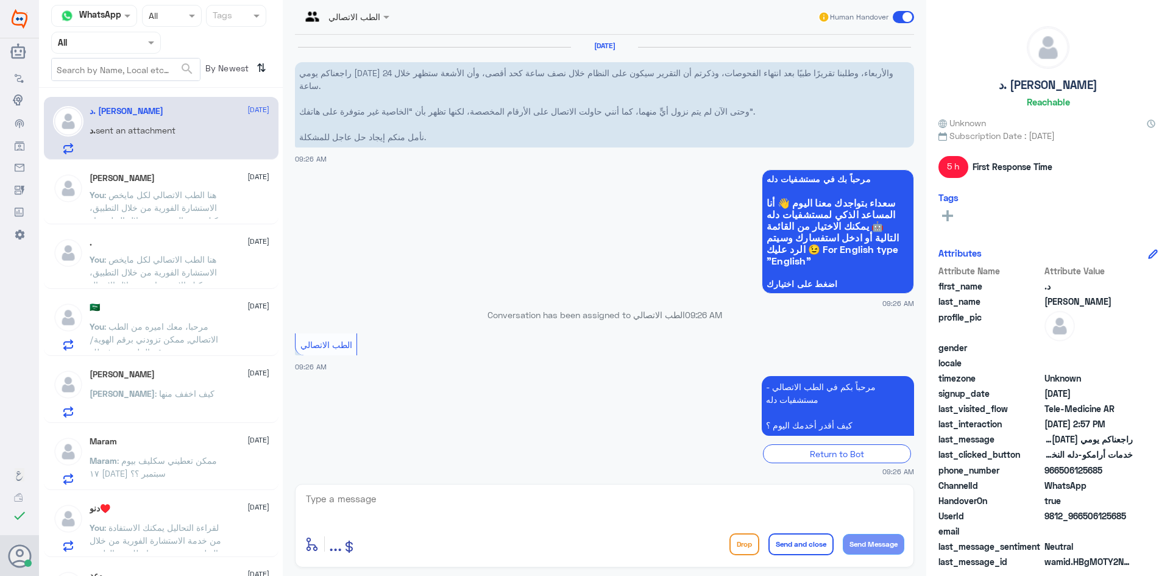
scroll to position [406, 0]
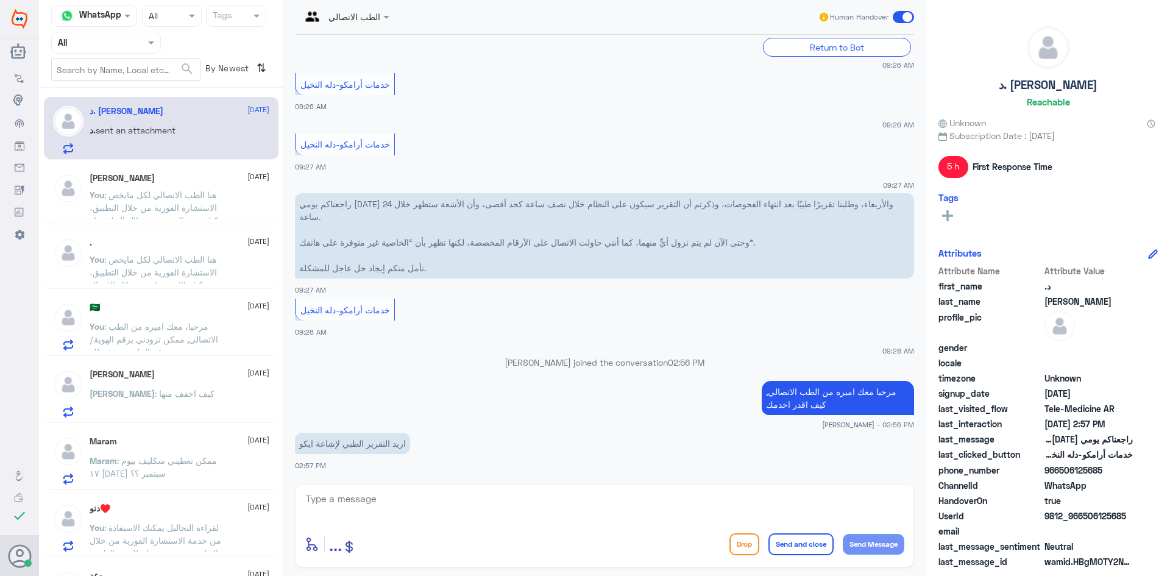
click at [367, 519] on textarea at bounding box center [604, 505] width 599 height 30
paste textarea "هنا الطب الاتصالي لكل مايخص الاستشارة الفورية من خلال التطبيق، يمكنك التواصل مع…"
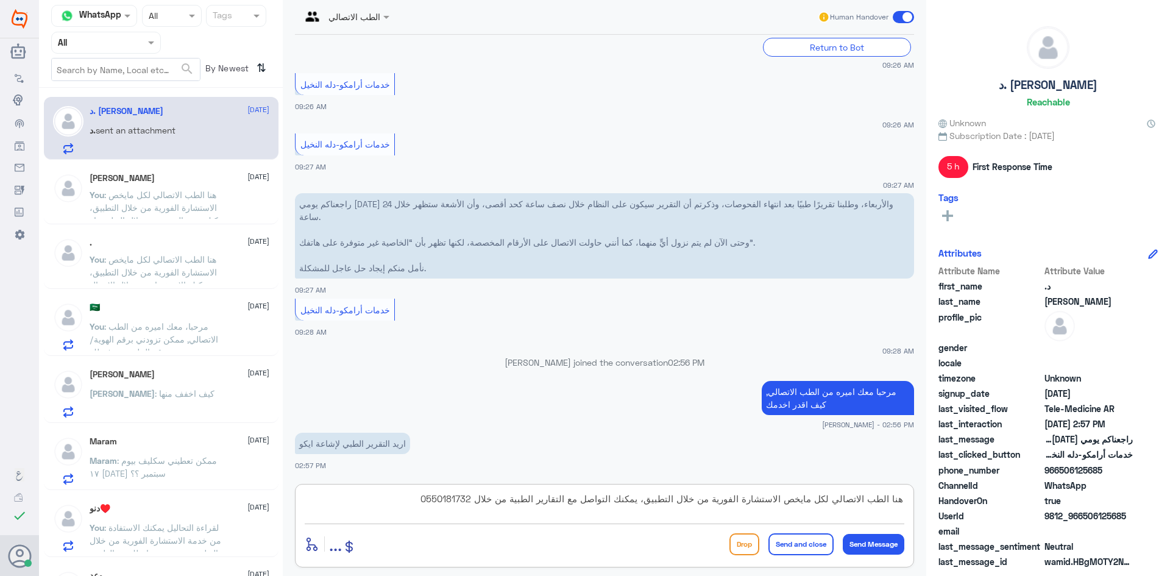
type textarea "هنا الطب الاتصالي لكل مايخص الاستشارة الفورية من خلال التطبيق، يمكنك التواصل مع…"
click at [816, 540] on button "Send and close" at bounding box center [800, 544] width 65 height 22
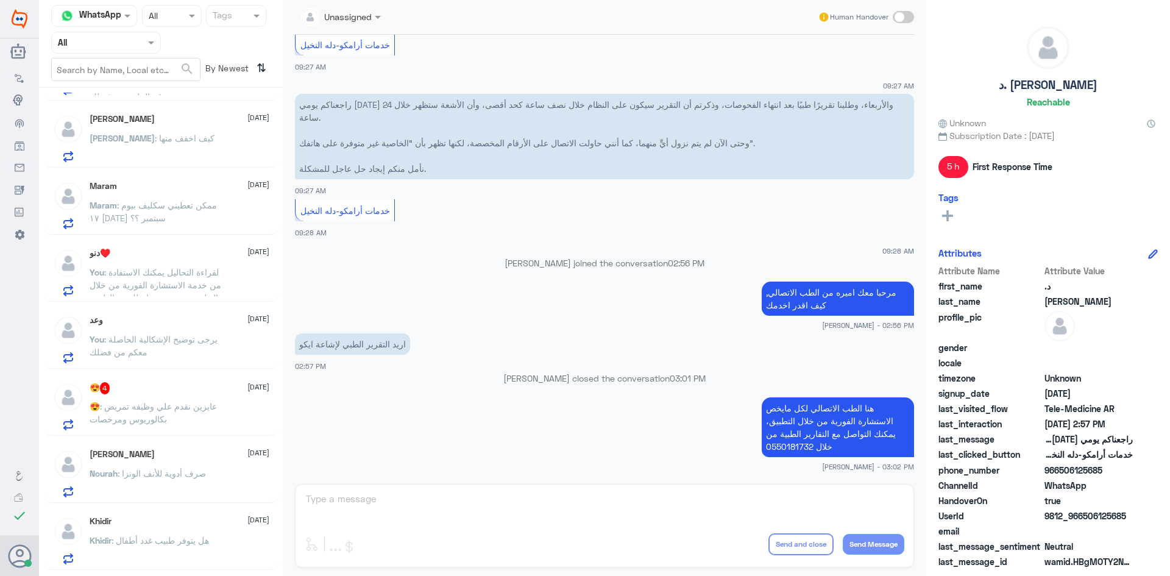
scroll to position [244, 0]
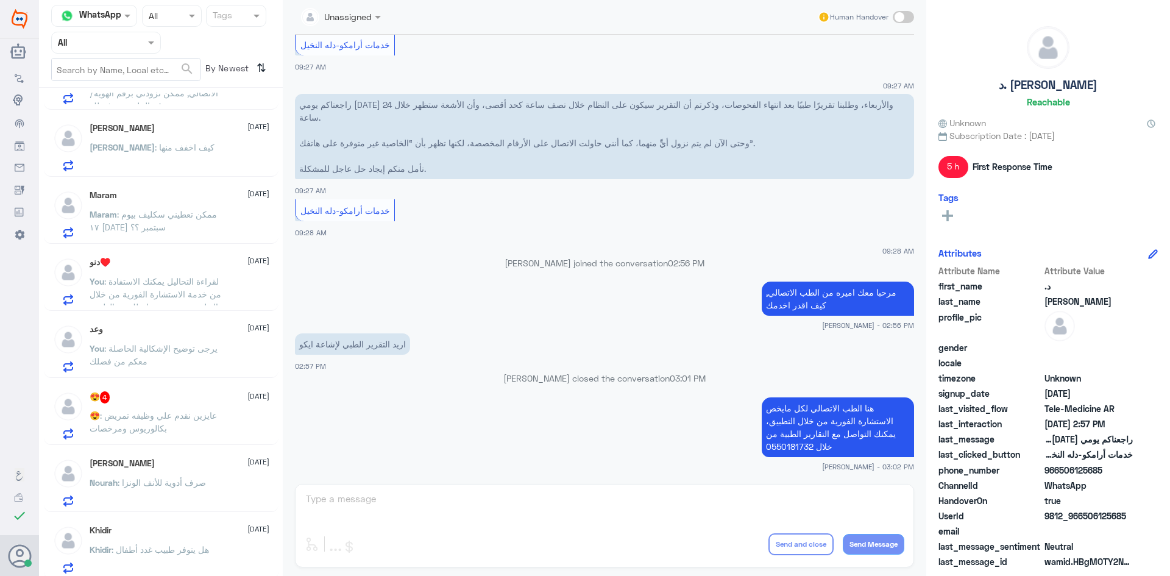
click at [196, 202] on div "Maram [DATE] Maram : ممكن تعطيني سكليف بيوم ١٧ [DATE] سبتمبر ؟؟" at bounding box center [180, 214] width 180 height 48
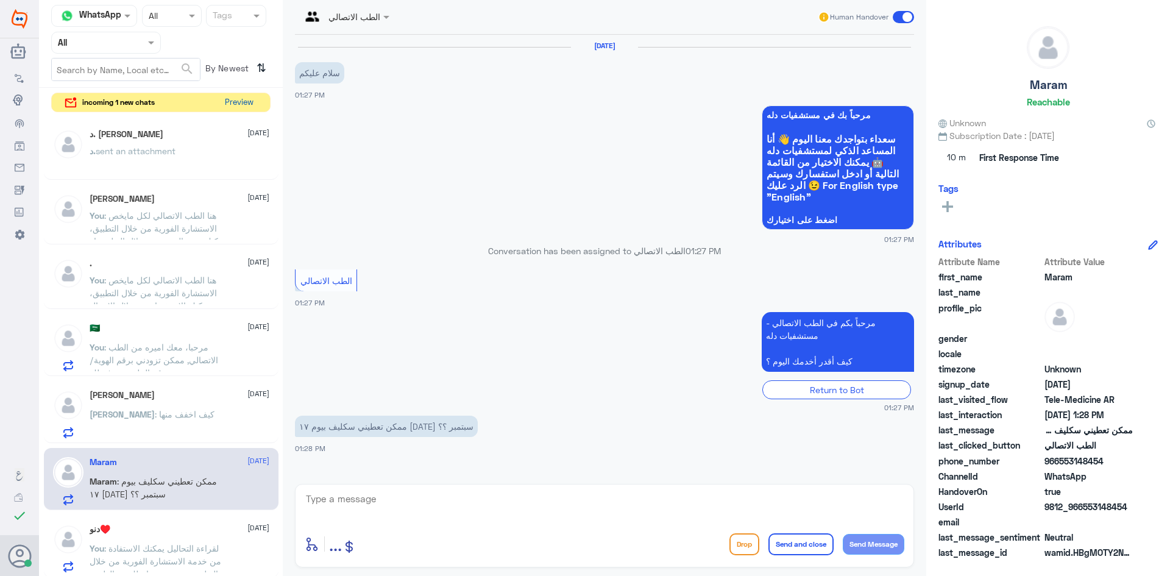
click at [244, 100] on button "Preview" at bounding box center [239, 102] width 38 height 19
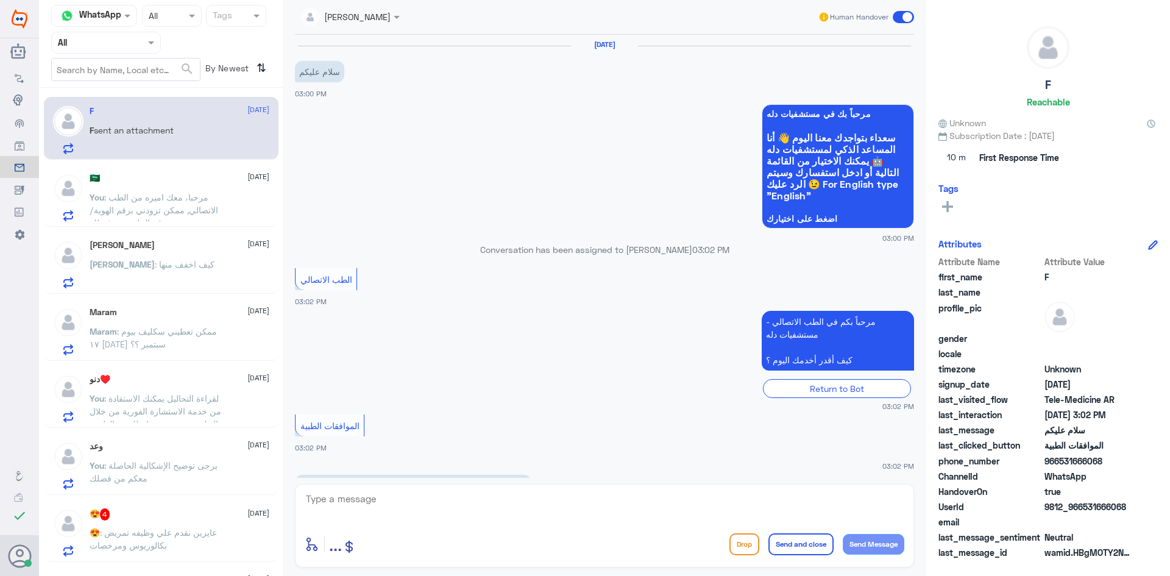
scroll to position [55, 0]
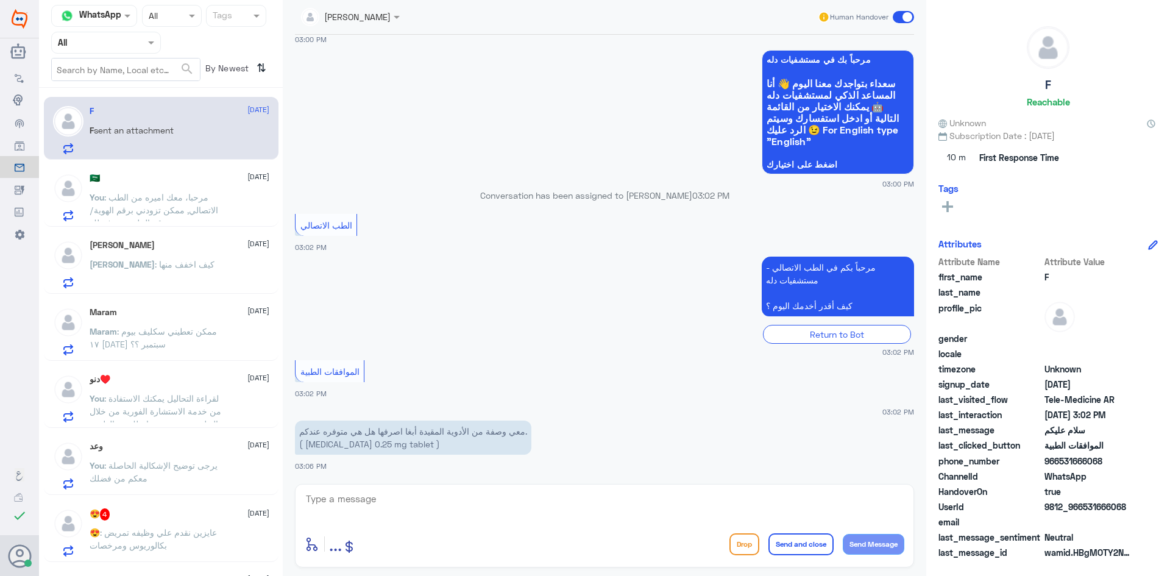
click at [187, 139] on div "F sent an attachment" at bounding box center [180, 140] width 180 height 27
click at [421, 499] on textarea at bounding box center [604, 505] width 599 height 30
click at [436, 447] on p "معي وصفة من الأدوية المقيدة أبغا اصرفها هل هي متوفره عندكم. ( [MEDICAL_DATA] 0.…" at bounding box center [413, 437] width 236 height 34
drag, startPoint x: 428, startPoint y: 443, endPoint x: 411, endPoint y: 445, distance: 17.2
click at [424, 444] on p "معي وصفة من الأدوية المقيدة أبغا اصرفها هل هي متوفره عندكم. ( [MEDICAL_DATA] 0.…" at bounding box center [413, 437] width 236 height 34
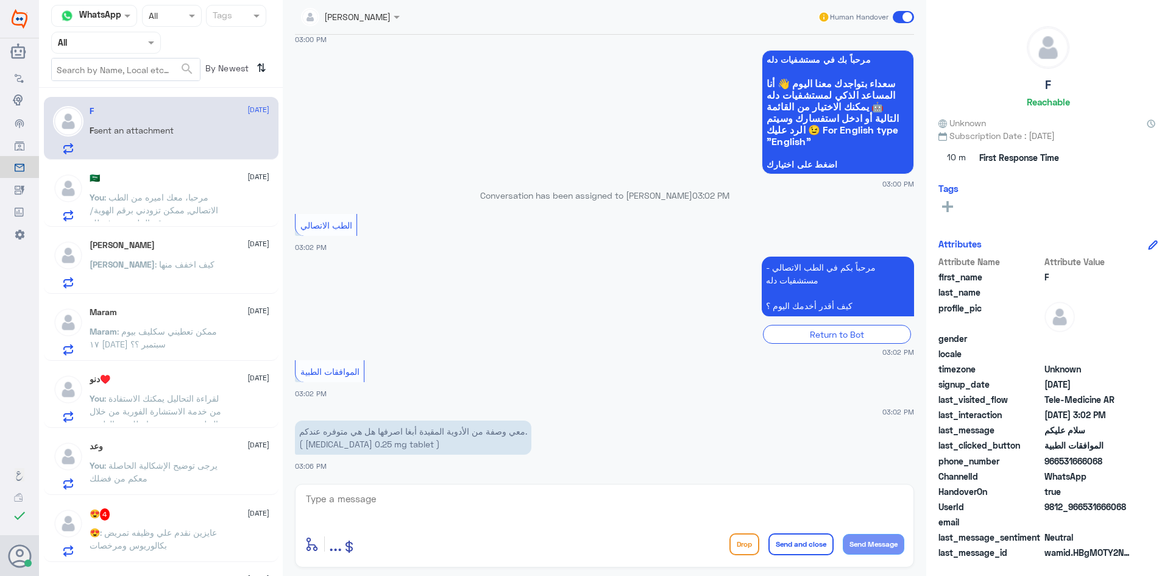
drag, startPoint x: 431, startPoint y: 445, endPoint x: 424, endPoint y: 446, distance: 6.8
click at [429, 445] on p "معي وصفة من الأدوية المقيدة أبغا اصرفها هل هي متوفره عندكم. ( [MEDICAL_DATA] 0.…" at bounding box center [413, 437] width 236 height 34
drag, startPoint x: 417, startPoint y: 447, endPoint x: 310, endPoint y: 444, distance: 107.2
click at [310, 444] on p "معي وصفة من الأدوية المقيدة أبغا اصرفها هل هي متوفره عندكم. ( [MEDICAL_DATA] 0.…" at bounding box center [413, 437] width 236 height 34
click at [464, 509] on textarea at bounding box center [604, 505] width 599 height 30
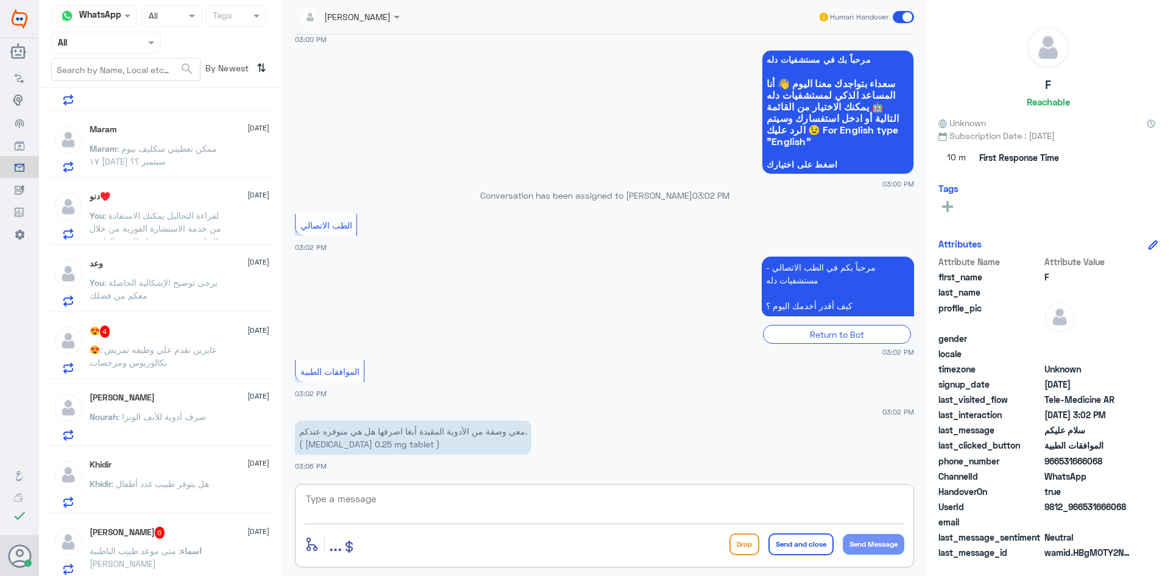
click at [471, 503] on textarea at bounding box center [604, 505] width 599 height 30
paste textarea "مرحبا، معك نوف من الطب الاتصالي"
drag, startPoint x: 855, startPoint y: 499, endPoint x: 841, endPoint y: 498, distance: 13.4
click at [841, 498] on textarea "مرحبا، معك نوف من الطب الاتصالي" at bounding box center [604, 505] width 599 height 30
click at [861, 501] on textarea "مرحبا، معك نوف من الطب الاتصالي" at bounding box center [604, 505] width 599 height 30
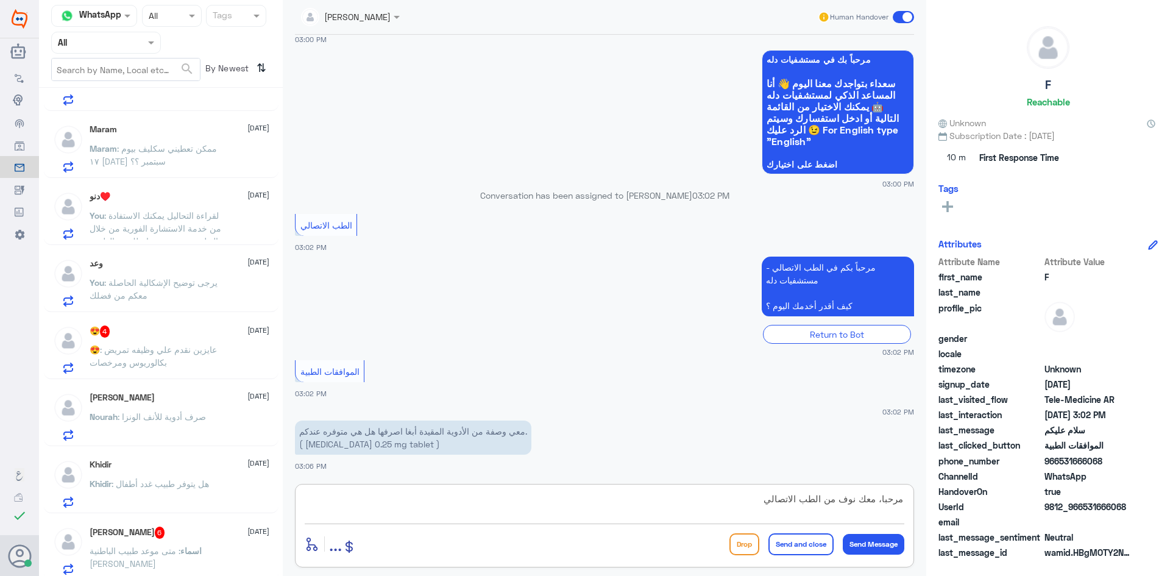
drag, startPoint x: 856, startPoint y: 499, endPoint x: 846, endPoint y: 493, distance: 12.0
click at [846, 493] on textarea "مرحبا، معك نوف من الطب الاتصالي" at bounding box center [604, 505] width 599 height 30
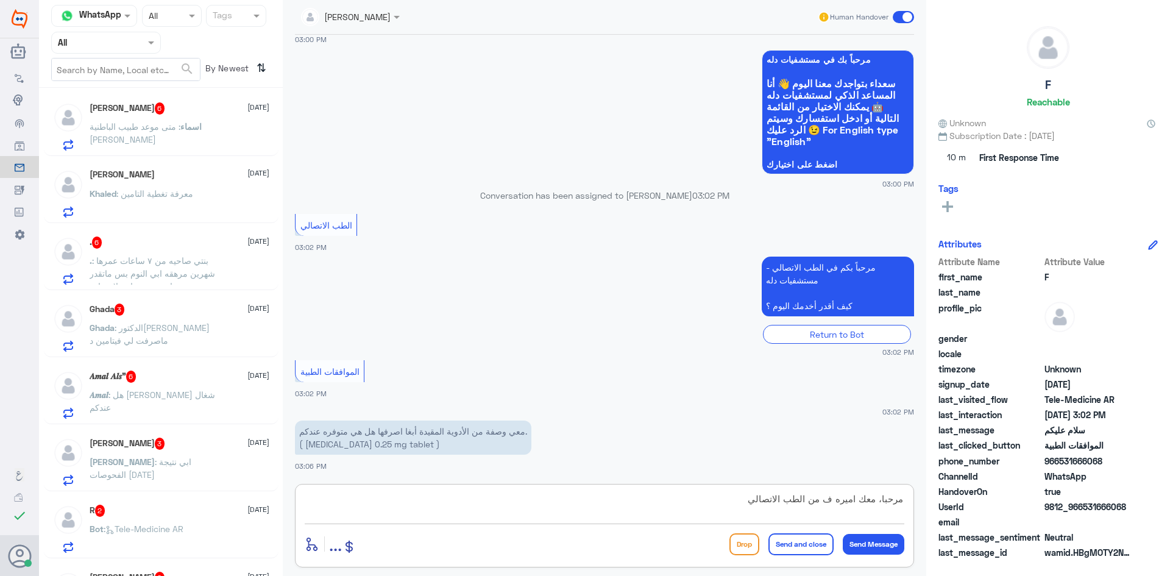
scroll to position [609, 0]
type textarea "مرحبا، معك اميره ف من الطب الاتصالي"
click at [886, 543] on button "Send Message" at bounding box center [873, 544] width 62 height 21
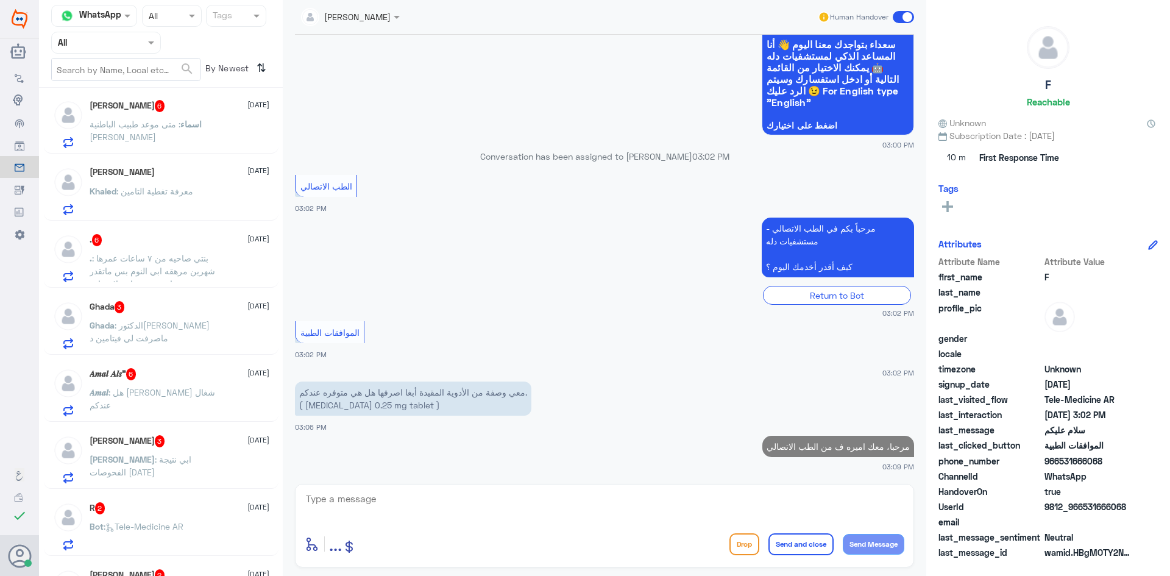
click at [782, 500] on textarea at bounding box center [604, 505] width 599 height 30
click at [749, 509] on textarea at bounding box center [604, 505] width 599 height 30
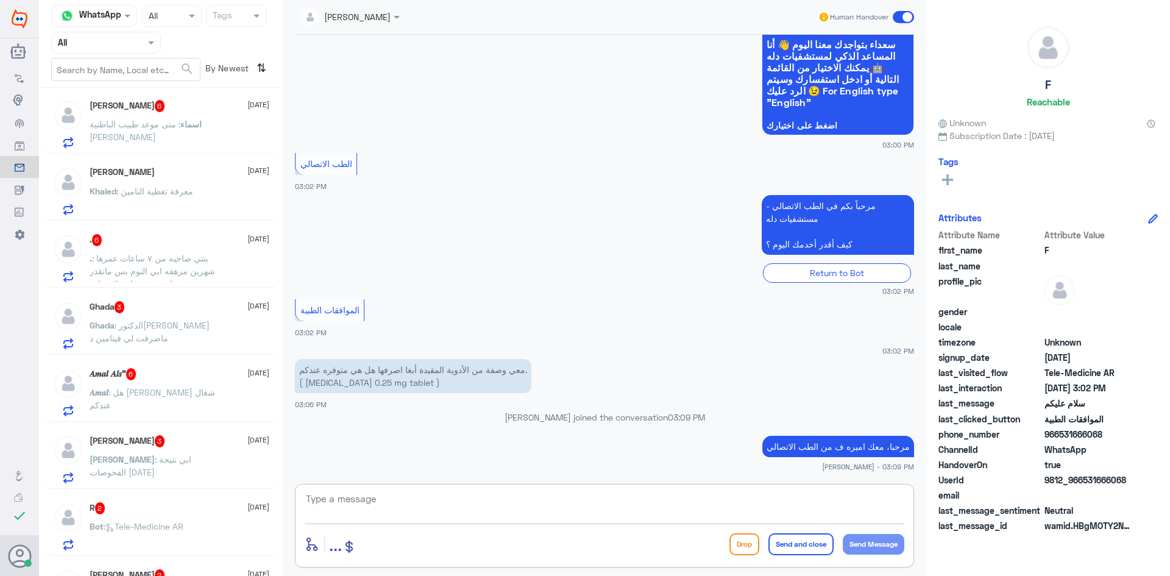
paste textarea "هنا الطب الاتصالي لكل مايخص الاستشارة الفورية من خلال التطبيق، يمكنك التواصل مع…"
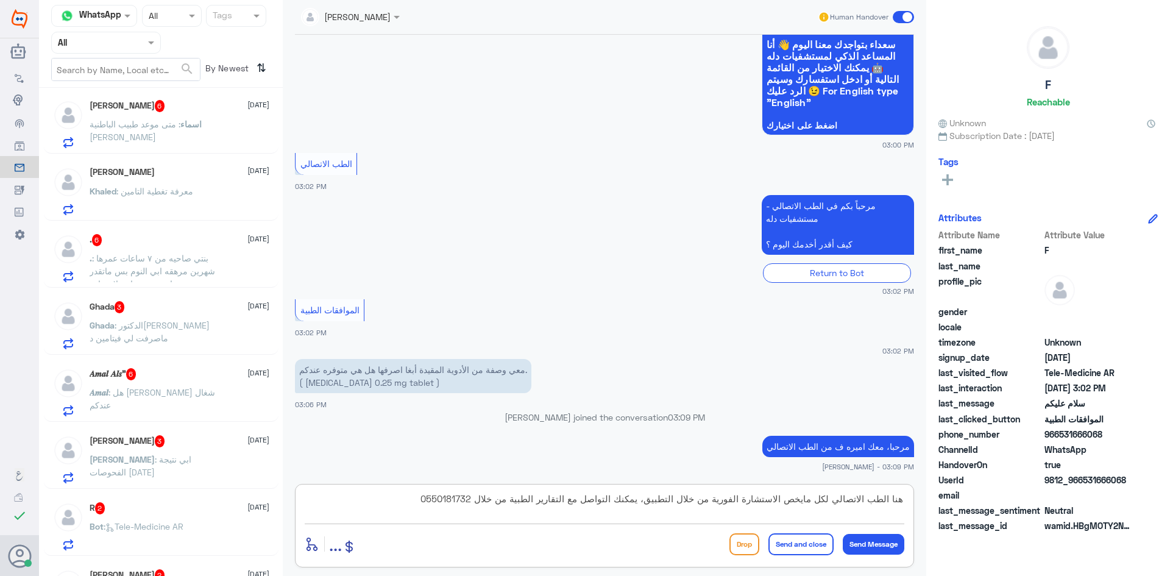
drag, startPoint x: 428, startPoint y: 498, endPoint x: 517, endPoint y: 502, distance: 89.6
click at [517, 502] on textarea "هنا الطب الاتصالي لكل مايخص الاستشارة الفورية من خلال التطبيق، يمكنك التواصل مع…" at bounding box center [604, 505] width 599 height 30
type textarea "هنا الطب الاتصالي لكل مايخص الاستشارة الفورية من خلال التطبيق، يمكنك التواصل مع…"
click at [819, 546] on button "Send and close" at bounding box center [800, 544] width 65 height 22
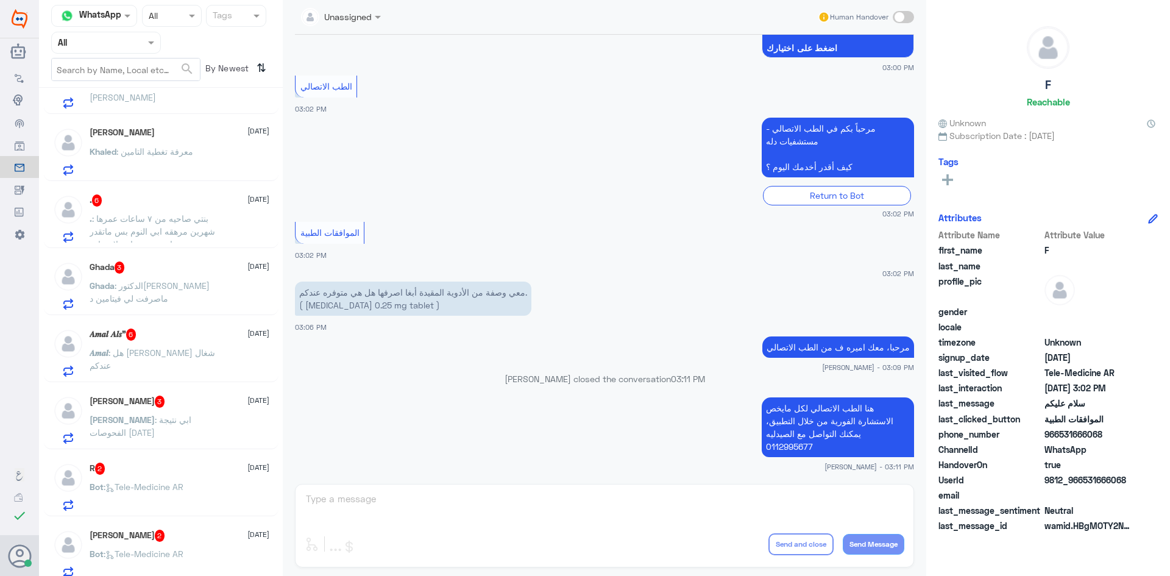
scroll to position [668, 0]
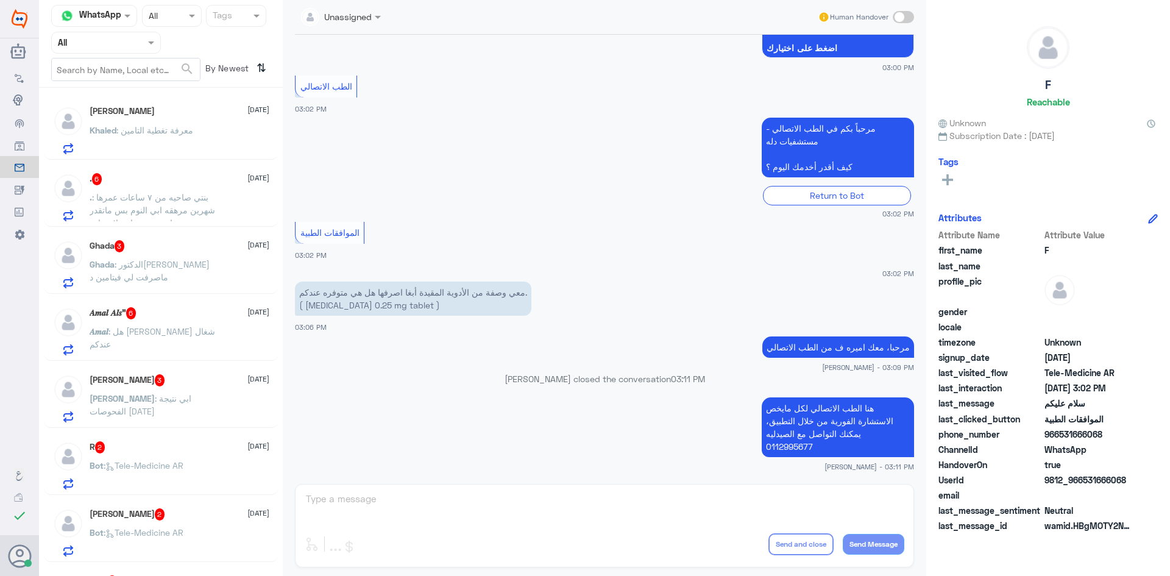
click at [205, 192] on span ": بنتي صاحيه من ٧ ساعات عمرها شهرين مرهقه ابي النوم بس ماتقدر تنام بدون صياح ول…" at bounding box center [152, 210] width 125 height 36
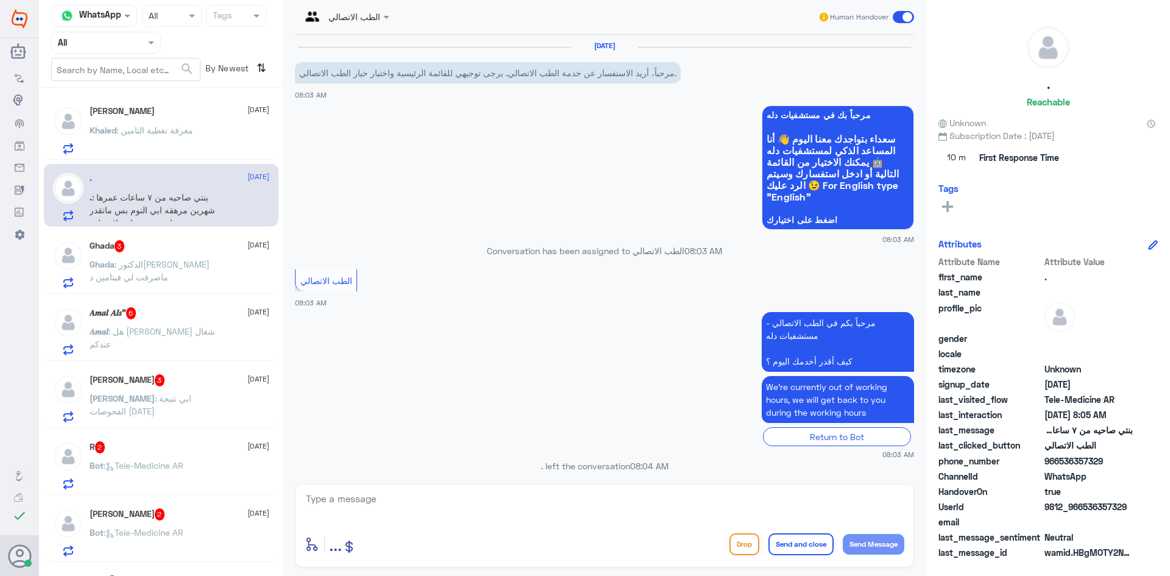
scroll to position [546, 0]
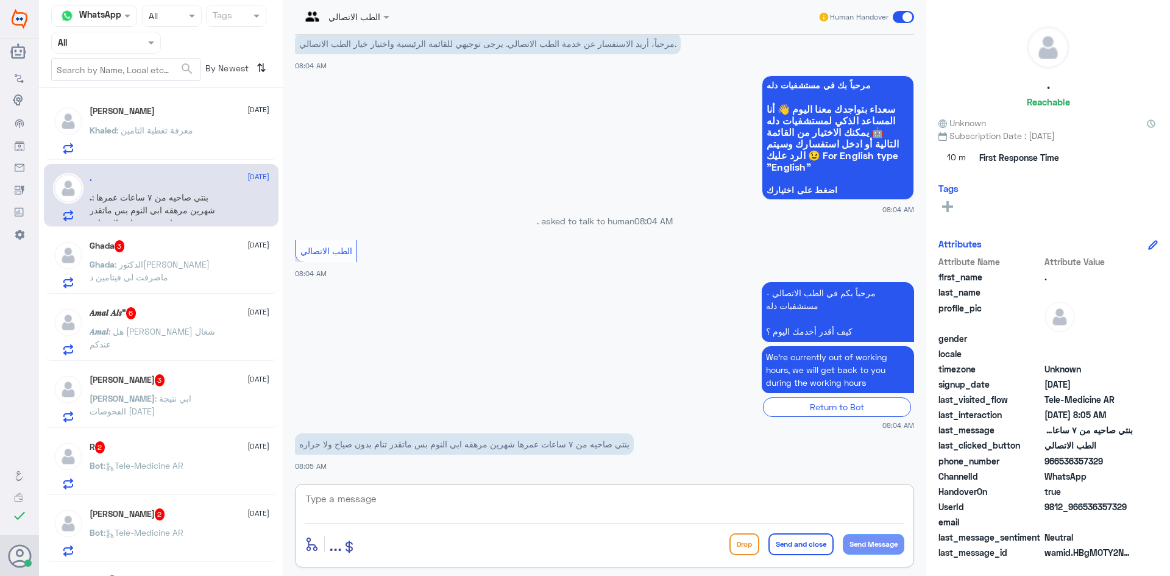
click at [476, 501] on textarea at bounding box center [604, 505] width 599 height 30
click at [227, 260] on div "Ghada 3 [DATE] Ghada : الدكتوره ماصرفت لي فيتامين د" at bounding box center [180, 264] width 180 height 48
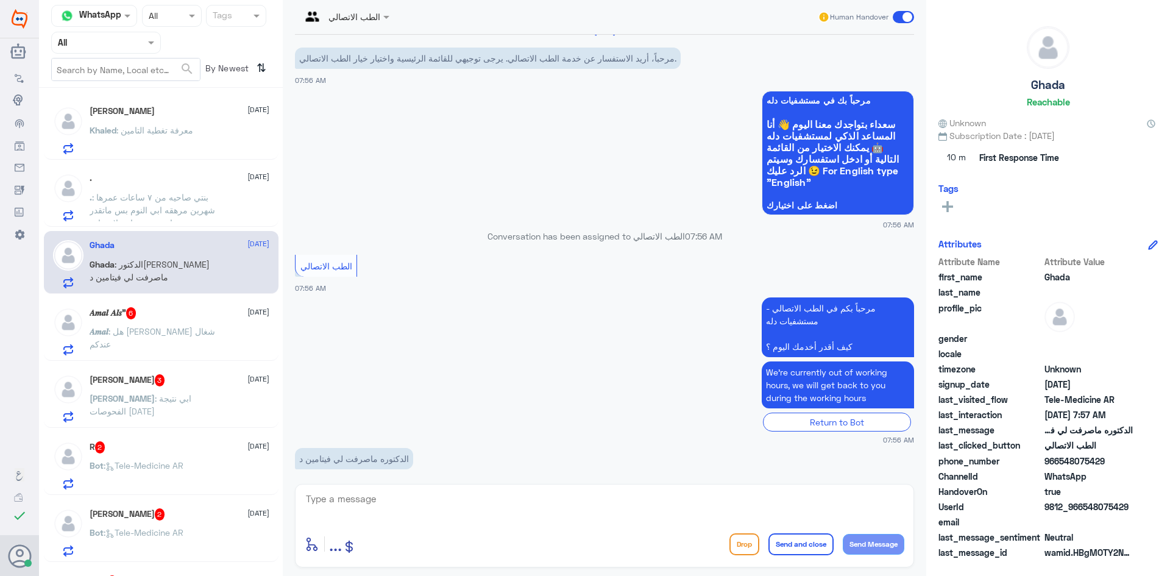
scroll to position [29, 0]
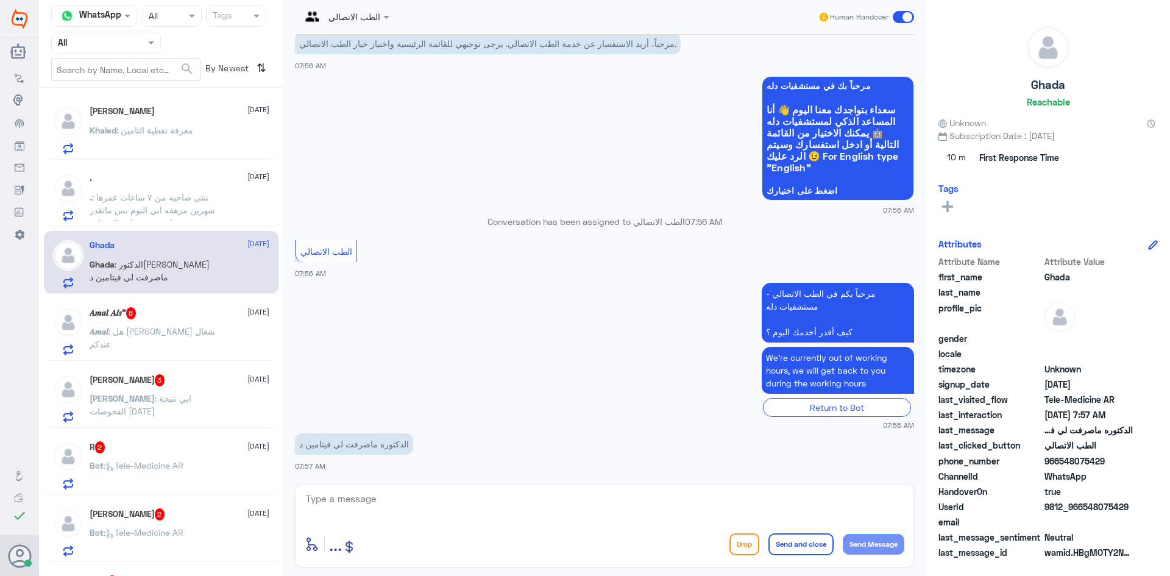
click at [206, 325] on p "𝑨𝒎𝒂𝒍 : هل [PERSON_NAME] شغال عندكم" at bounding box center [158, 340] width 137 height 30
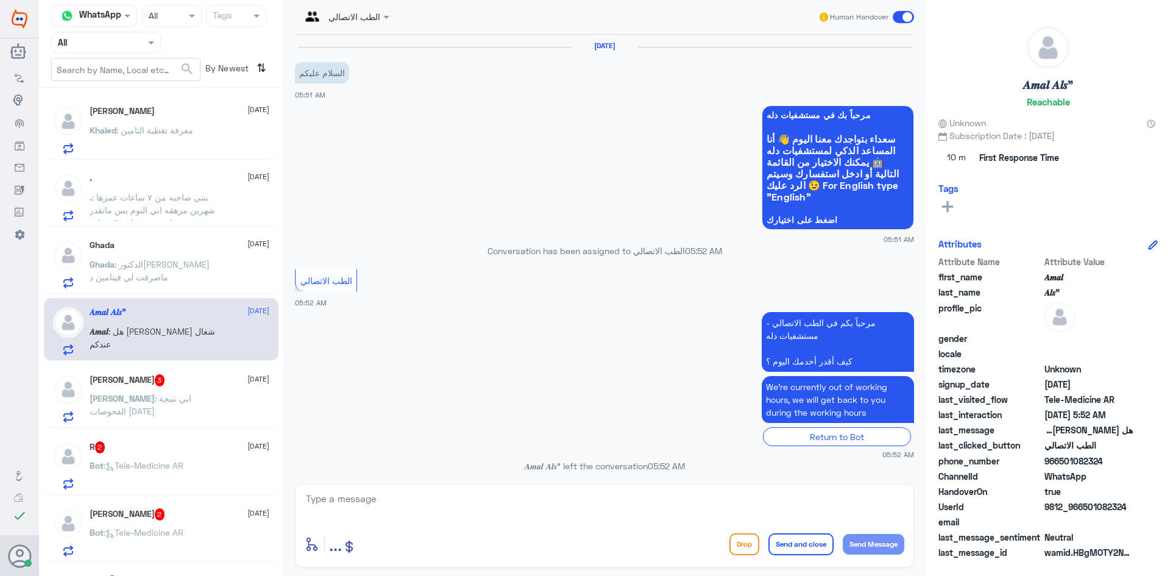
scroll to position [546, 0]
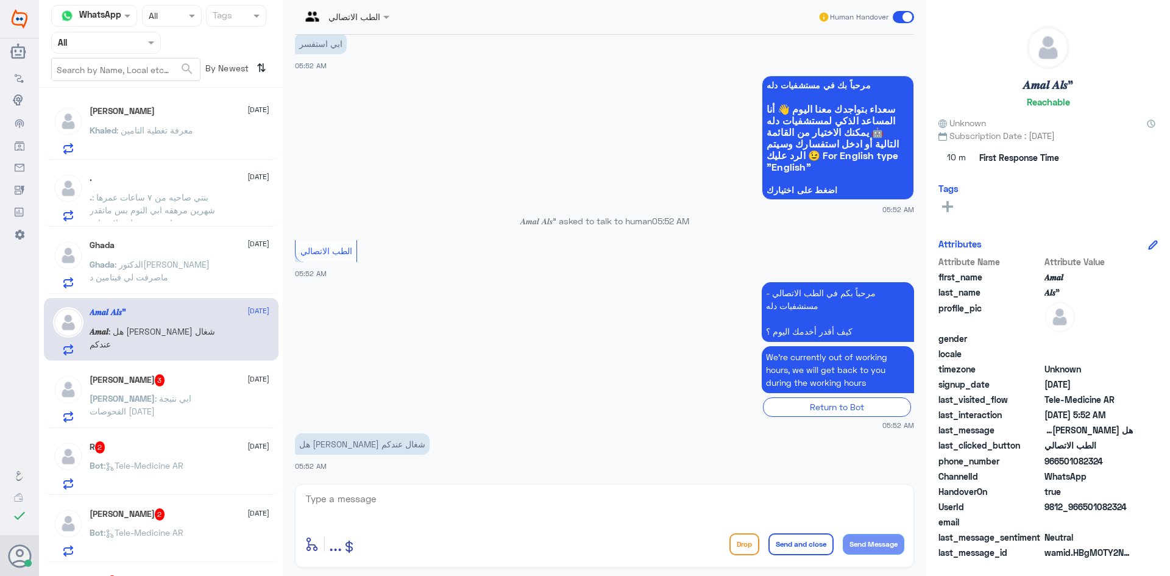
click at [427, 501] on textarea at bounding box center [604, 505] width 599 height 30
click at [599, 505] on textarea at bounding box center [604, 505] width 599 height 30
paste textarea "مرحبا، معك نوف من الطب الاتصالي"
drag, startPoint x: 856, startPoint y: 500, endPoint x: 843, endPoint y: 503, distance: 13.6
click at [843, 503] on textarea "مرحبا، معك نوف من الطب الاتصالي" at bounding box center [604, 505] width 599 height 30
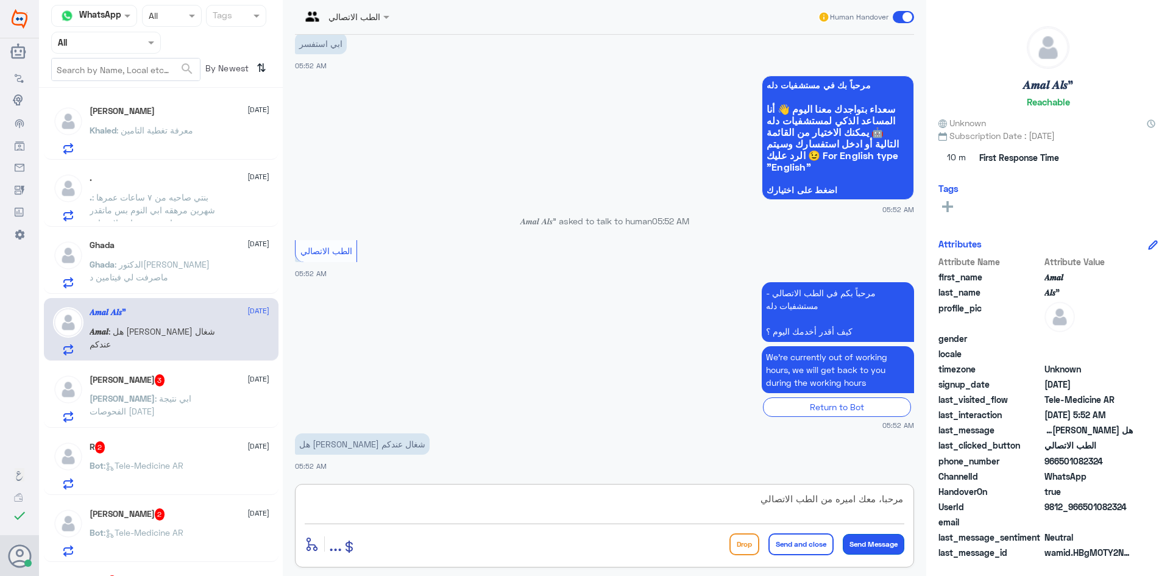
type textarea "مرحبا، معك اميره من الطب الاتصالي"
click at [885, 542] on button "Send Message" at bounding box center [873, 544] width 62 height 21
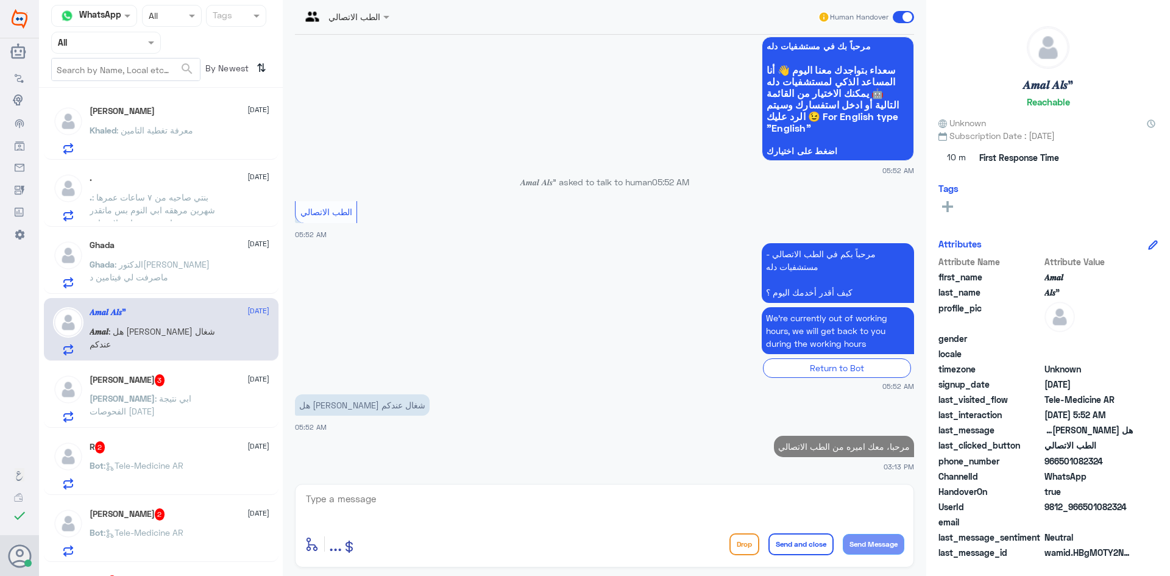
click at [671, 497] on textarea at bounding box center [604, 505] width 599 height 30
click at [429, 499] on textarea at bounding box center [604, 505] width 599 height 30
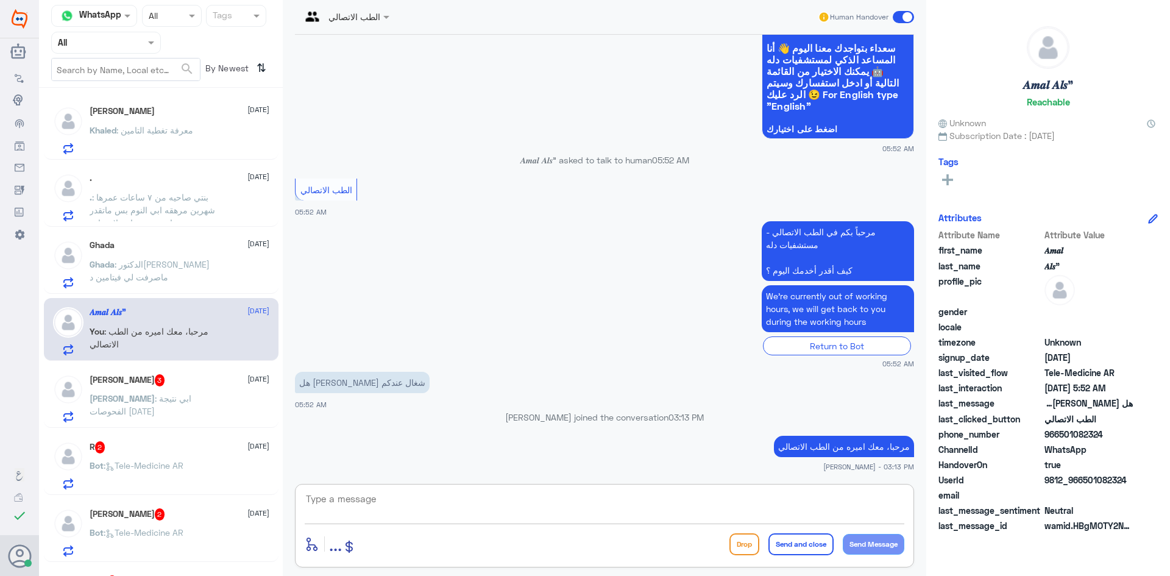
click at [432, 499] on textarea at bounding box center [604, 505] width 599 height 30
type textarea "نعم تأمين بوبا فعال عندنا ولكن على حسب الفئه"
click at [869, 547] on button "Send Message" at bounding box center [873, 544] width 62 height 21
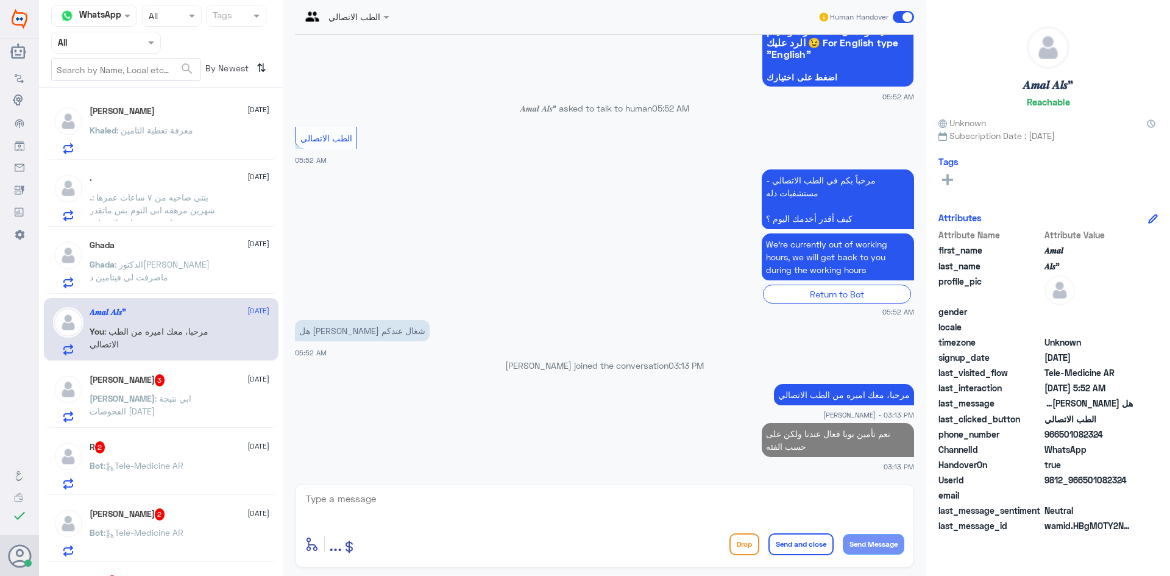
click at [211, 384] on div "[PERSON_NAME] 3 [DATE]" at bounding box center [180, 380] width 180 height 12
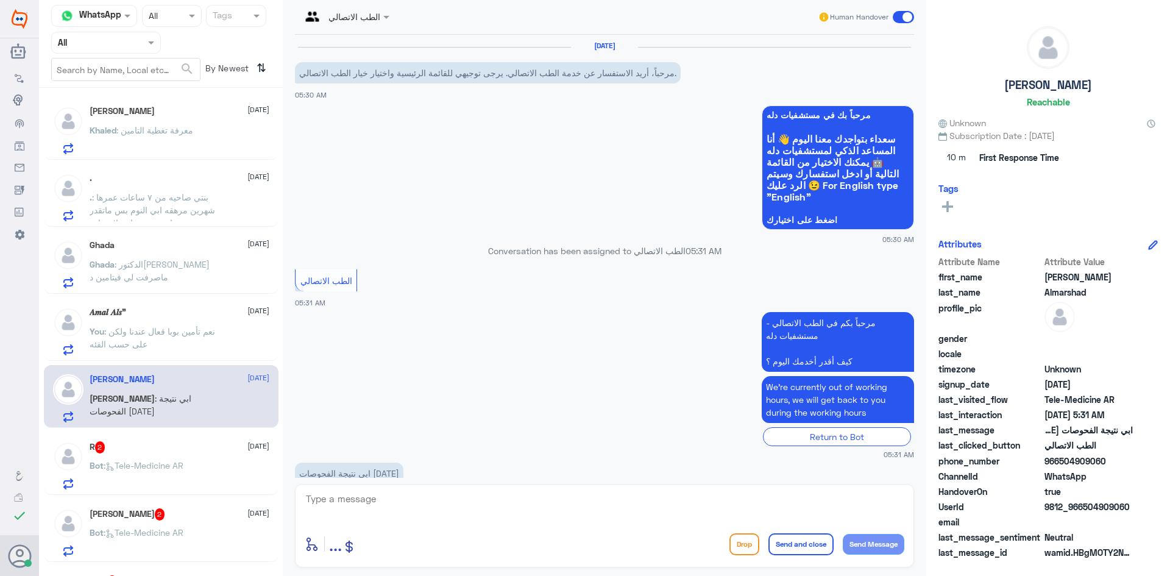
scroll to position [29, 0]
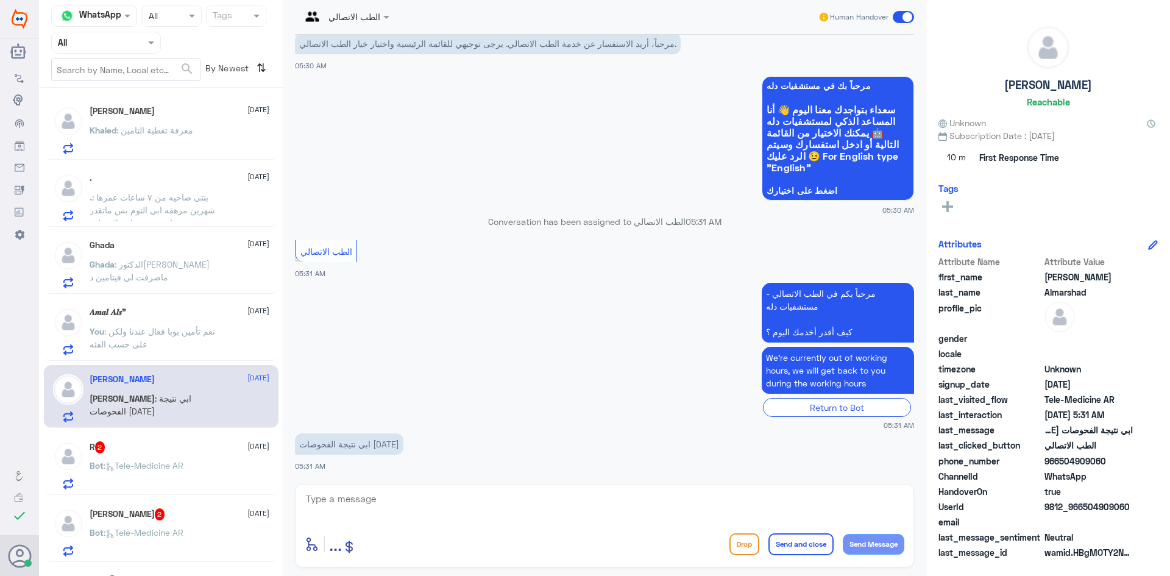
click at [408, 495] on textarea at bounding box center [604, 505] width 599 height 30
click at [372, 504] on textarea at bounding box center [604, 505] width 599 height 30
paste textarea "مرحبا، معك نوف من الطب الاتصالي"
drag, startPoint x: 842, startPoint y: 497, endPoint x: 861, endPoint y: 502, distance: 19.5
click at [861, 502] on textarea "مرحبا، معك نوف من الطب الاتصالي" at bounding box center [604, 505] width 599 height 30
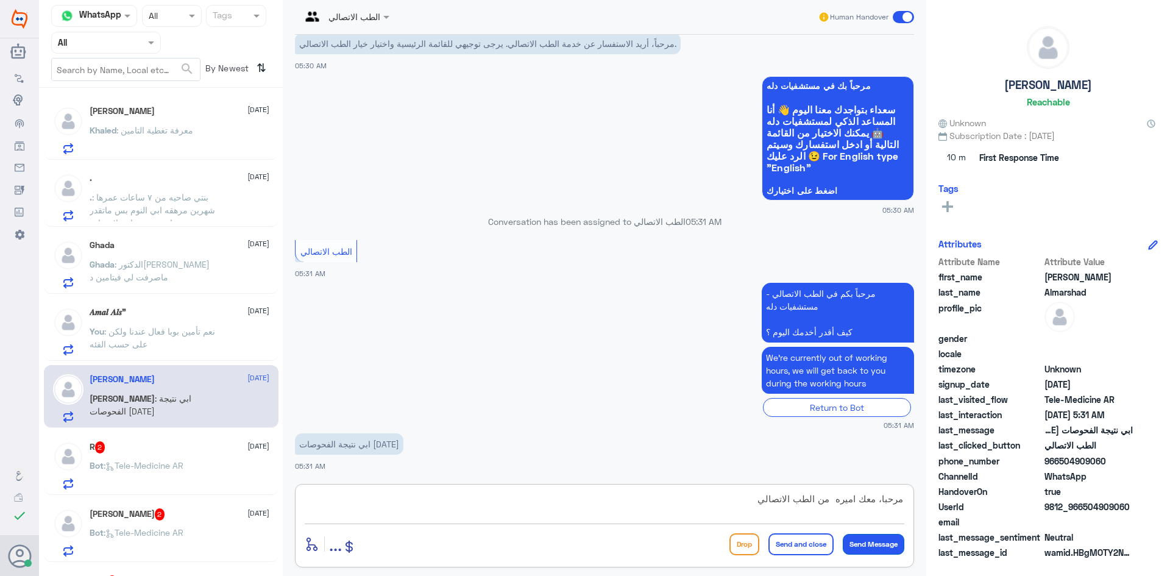
type textarea "مرحبا، معك اميره من الطب الاتصالي"
click at [872, 545] on button "Send Message" at bounding box center [873, 544] width 62 height 21
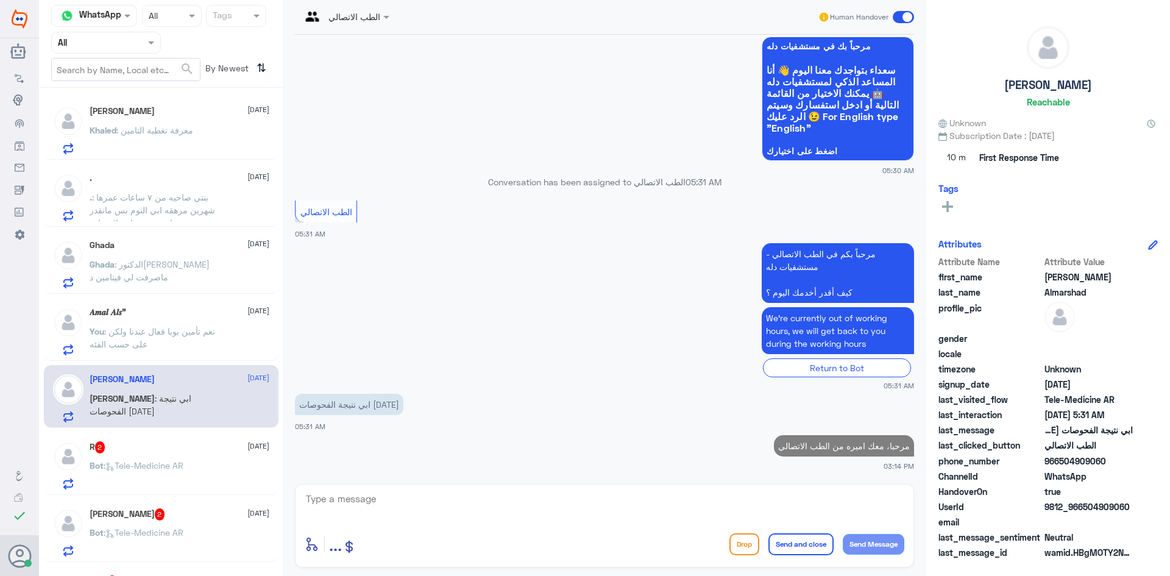
click at [634, 513] on textarea at bounding box center [604, 505] width 599 height 30
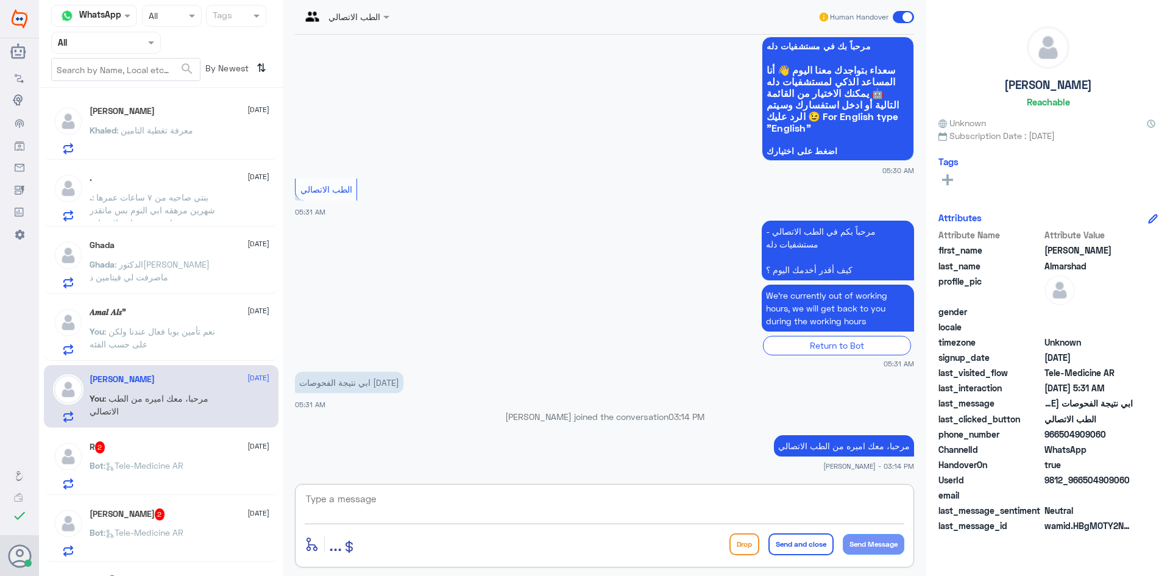
paste textarea "لقراءة التحاليل يمكنك الاستفادة من خدمة الاستشارة الفورية من خلال التطبيق بحيث …"
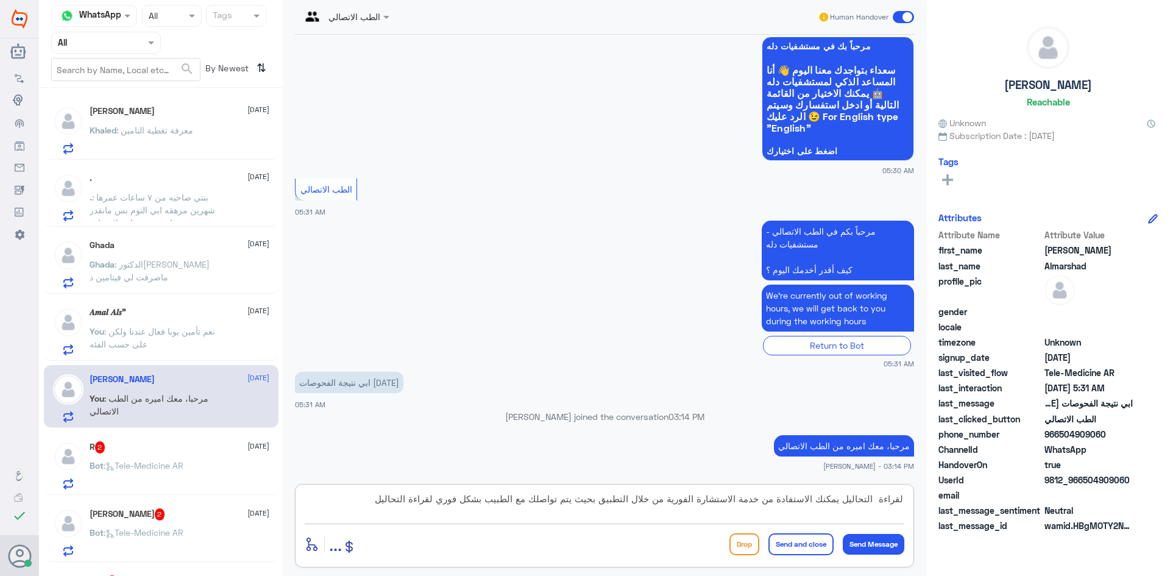
type textarea "لقراءة التحاليل يمكنك الاستفادة من خدمة الاستشارة الفورية من خلال التطبيق بحيث …"
click at [813, 543] on button "Send and close" at bounding box center [800, 544] width 65 height 22
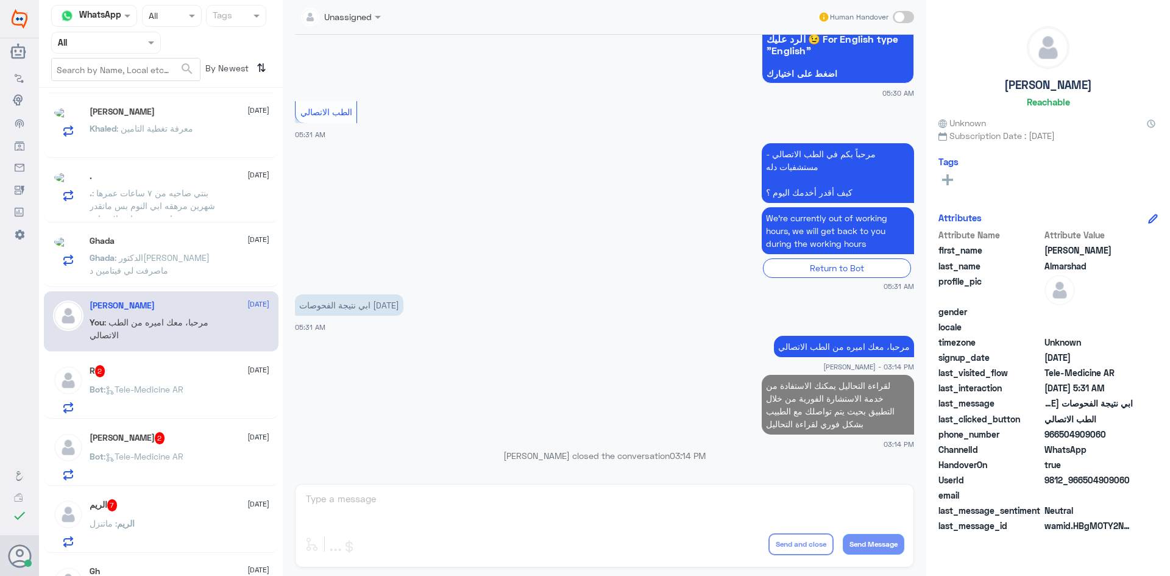
scroll to position [789, 0]
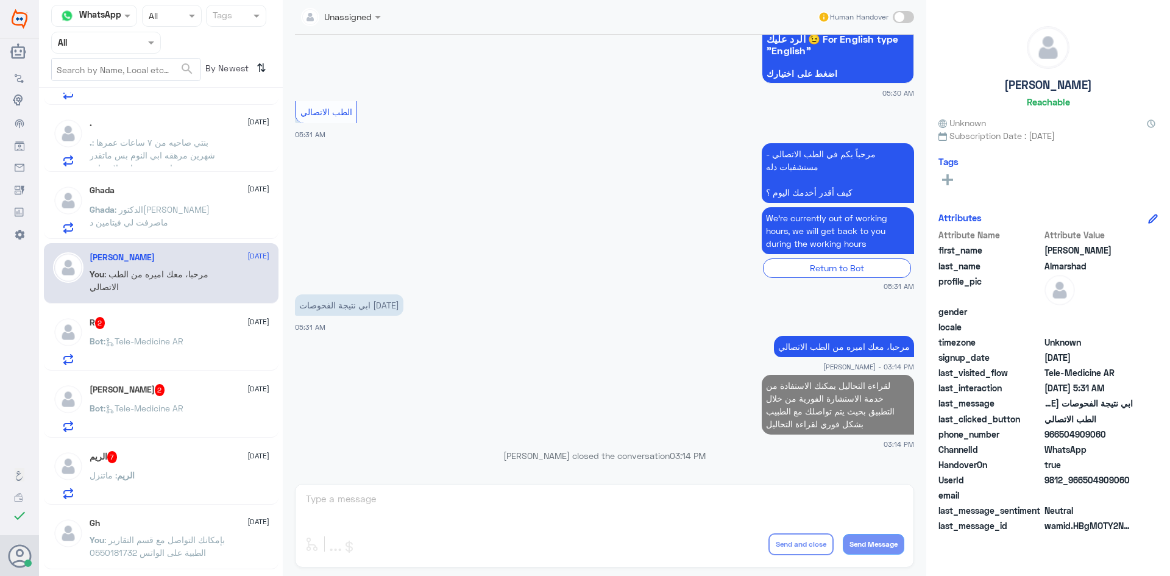
click at [179, 339] on span ": Tele-Medicine [GEOGRAPHIC_DATA]" at bounding box center [144, 341] width 80 height 10
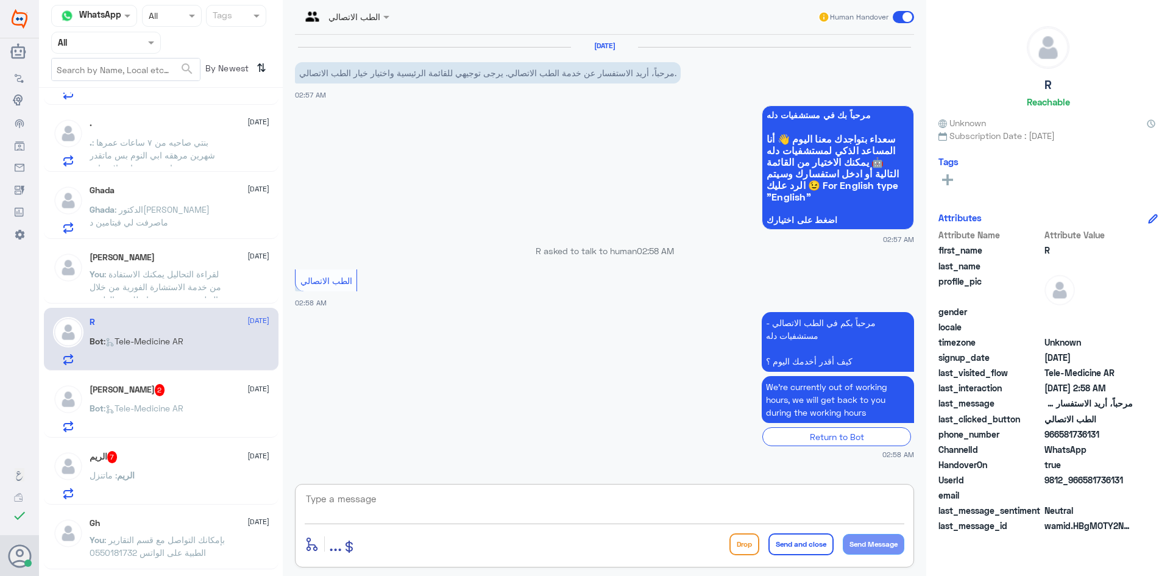
click at [403, 497] on textarea at bounding box center [604, 505] width 599 height 30
paste textarea "مرحبا معك بدر من الطب الاتصالي, كيف اقدر اخدمك"
drag, startPoint x: 859, startPoint y: 503, endPoint x: 851, endPoint y: 503, distance: 7.9
click at [850, 499] on textarea "مرحبا معك بدر من الطب الاتصالي, كيف اقدر اخدمك" at bounding box center [604, 505] width 599 height 30
type textarea "مرحبا معك اميره من الطب الاتصالي, كيف اقدر اخدمك"
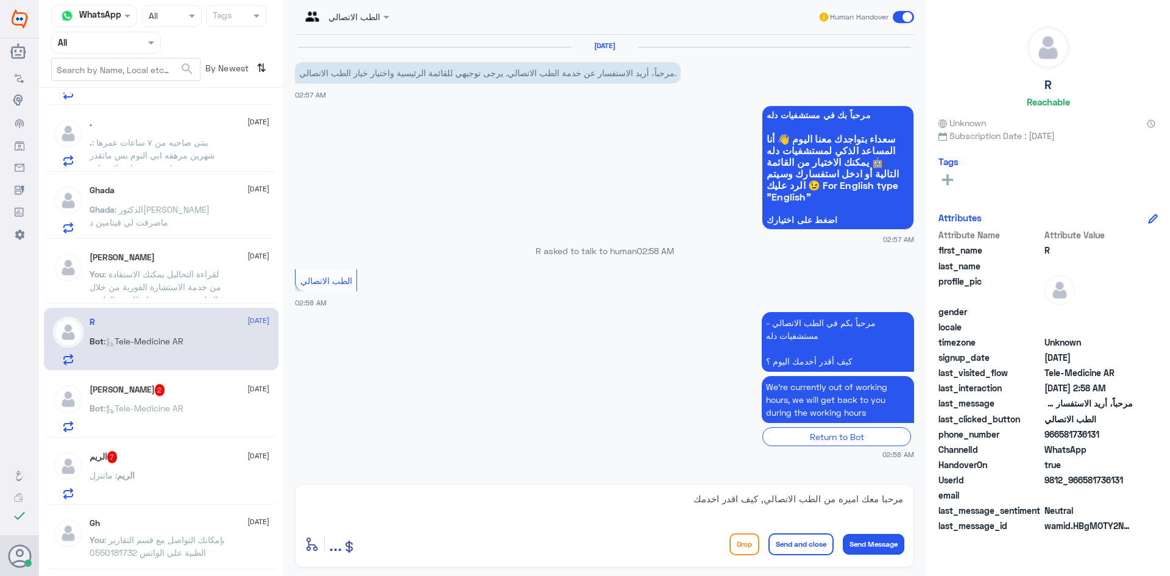
click at [874, 545] on button "Send Message" at bounding box center [873, 544] width 62 height 21
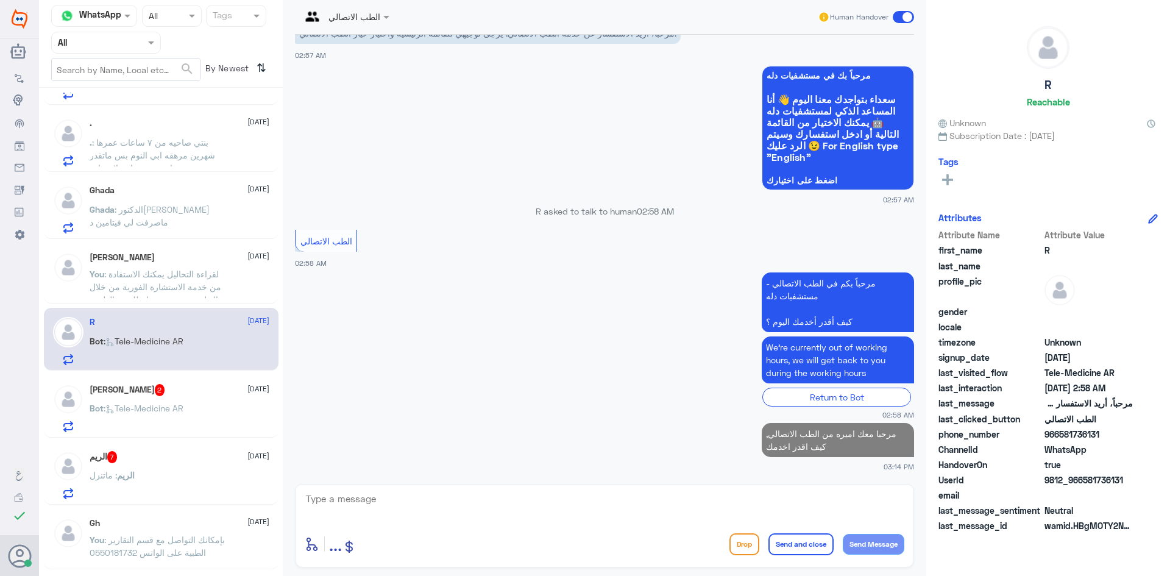
click at [154, 403] on span ": Tele-Medicine [GEOGRAPHIC_DATA]" at bounding box center [144, 408] width 80 height 10
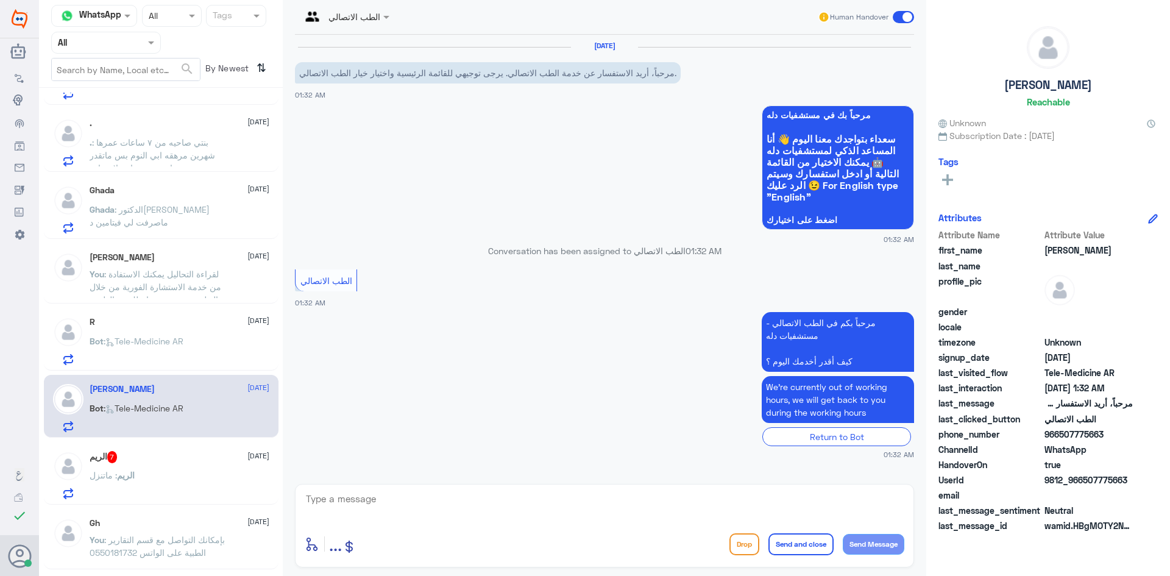
click at [474, 503] on textarea at bounding box center [604, 505] width 599 height 30
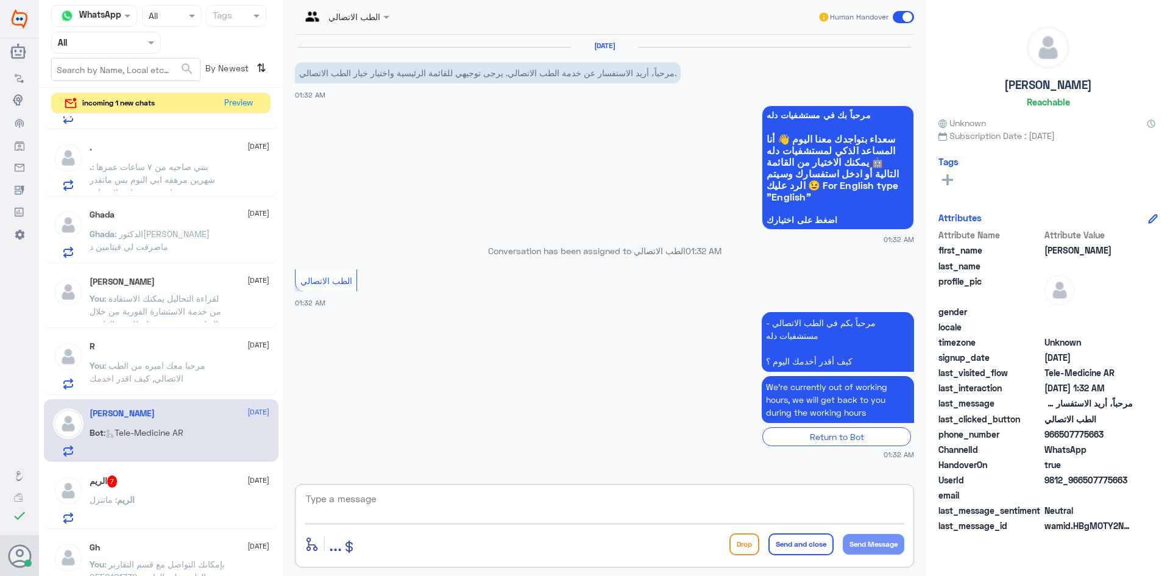
paste textarea "مرحبا، معك نوف من الطب الاتصالي"
type textarea "مرحبا، معك نوف من الطب الاتصالي"
drag, startPoint x: 749, startPoint y: 504, endPoint x: 1014, endPoint y: 489, distance: 265.4
click at [1015, 492] on div "Channel WhatsApp Status × All Tags Agent Filter All search By Newest ⇅ incoming…" at bounding box center [604, 289] width 1131 height 579
paste textarea "مرحبا معك بدر من الطب الاتصالي, كيف اقدر اخدمك"
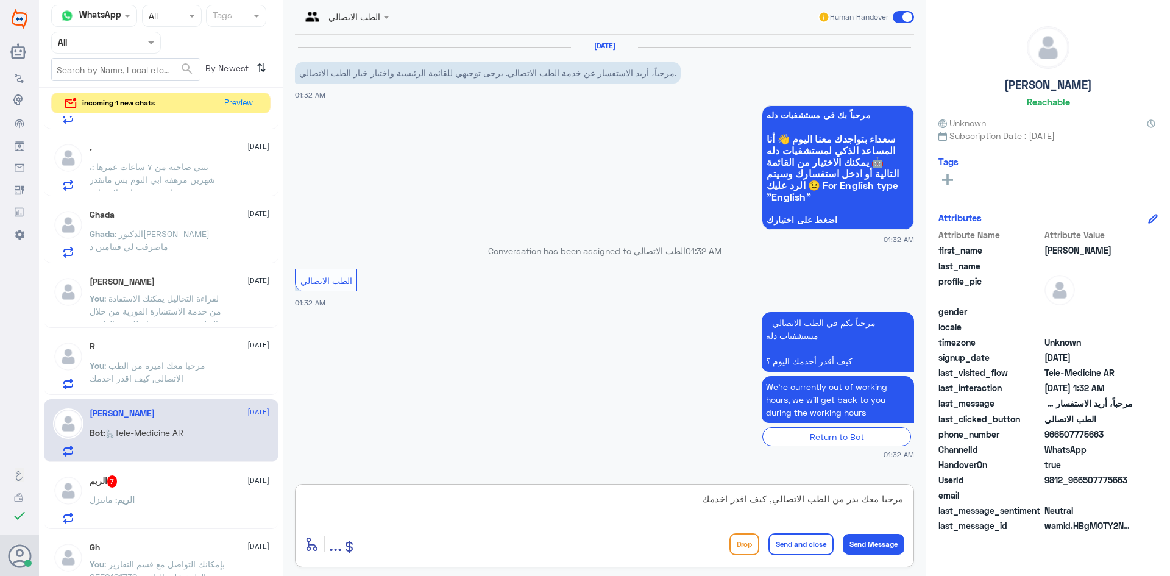
drag, startPoint x: 853, startPoint y: 503, endPoint x: 845, endPoint y: 504, distance: 8.6
click at [845, 504] on textarea "مرحبا معك بدر من الطب الاتصالي, كيف اقدر اخدمك" at bounding box center [604, 505] width 599 height 30
type textarea "مرحبا معك اميره من الطب الاتصالي, كيف اقدر اخدمك"
click at [871, 539] on button "Send Message" at bounding box center [873, 544] width 62 height 21
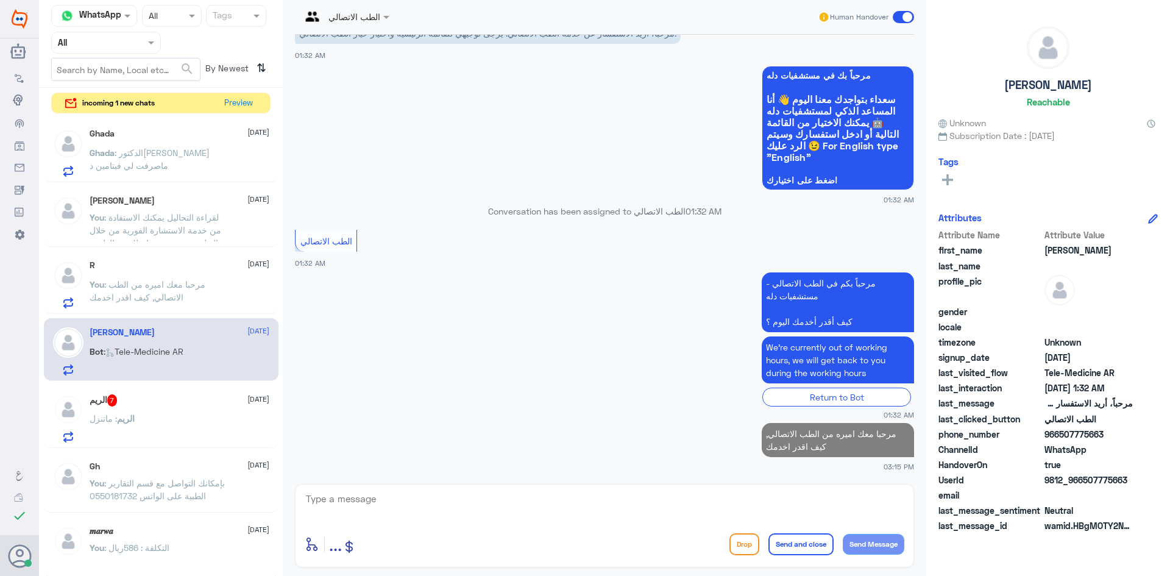
scroll to position [872, 0]
click at [175, 401] on div "الريم 7 [DATE]" at bounding box center [180, 398] width 180 height 12
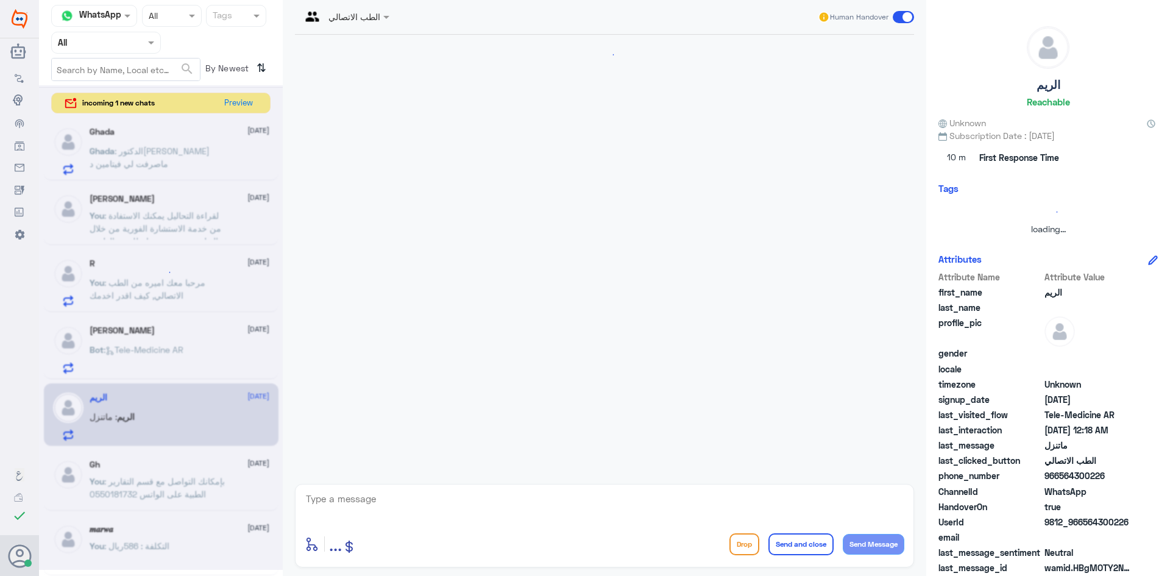
scroll to position [444, 0]
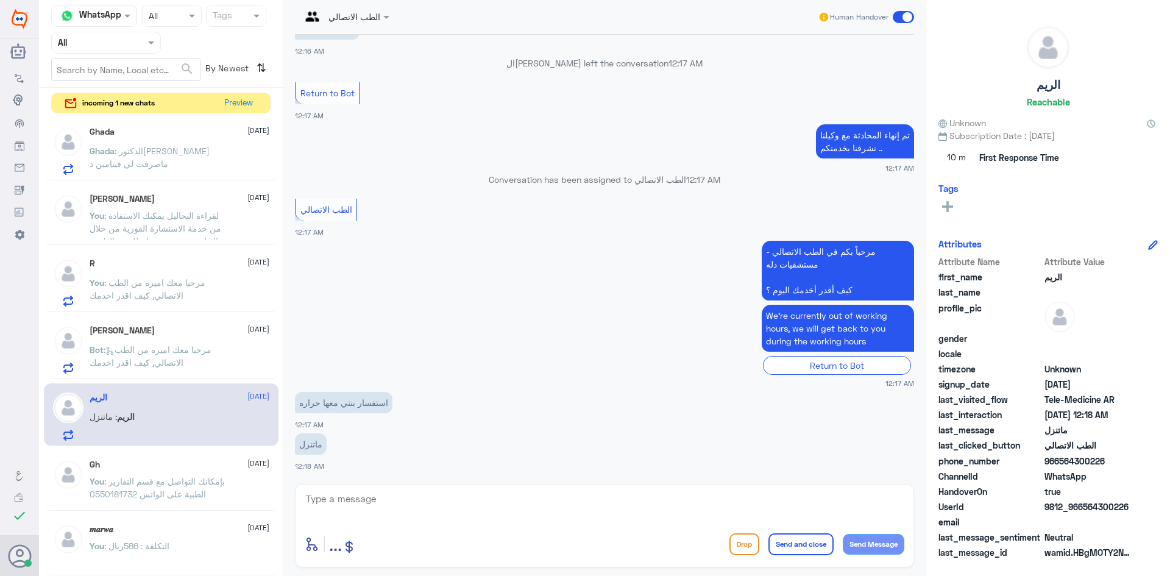
click at [392, 504] on textarea at bounding box center [604, 505] width 599 height 30
paste textarea "هنا الطب الاتصالي لكل مايخص الاستشارة الفورية من خلال التطبيق، يمكنك الاستفسار …"
type textarea "هنا الطب الاتصالي لكل مايخص الاستشارة الفورية من خلال التطبيق، يمكنك الاستفسار …"
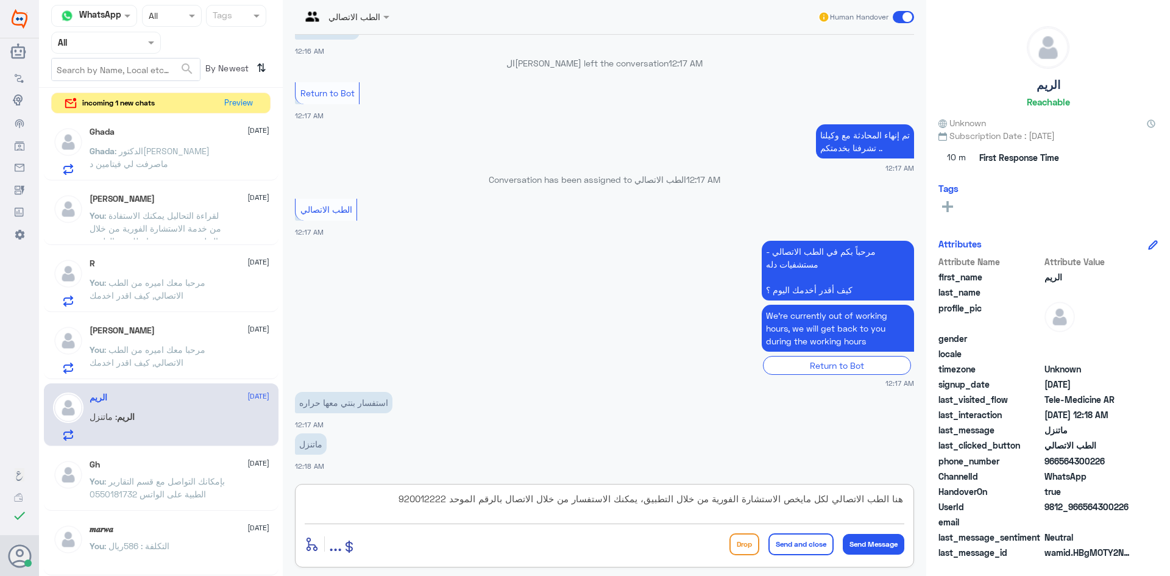
drag, startPoint x: 408, startPoint y: 499, endPoint x: 399, endPoint y: 505, distance: 11.0
click at [409, 505] on textarea "هنا الطب الاتصالي لكل مايخص الاستشارة الفورية من خلال التطبيق، يمكنك الاستفسار …" at bounding box center [604, 505] width 599 height 30
click at [385, 504] on textarea "هنا الطب الاتصالي لكل مايخص الاستشارة الفورية من خلال التطبيق، يمكنك الاستفسار …" at bounding box center [604, 505] width 599 height 30
drag, startPoint x: 411, startPoint y: 500, endPoint x: 908, endPoint y: 495, distance: 497.1
click at [908, 495] on div "هنا الطب الاتصالي لكل مايخص الاستشارة الفورية من خلال التطبيق، يمكنك الاستفسار …" at bounding box center [604, 525] width 619 height 83
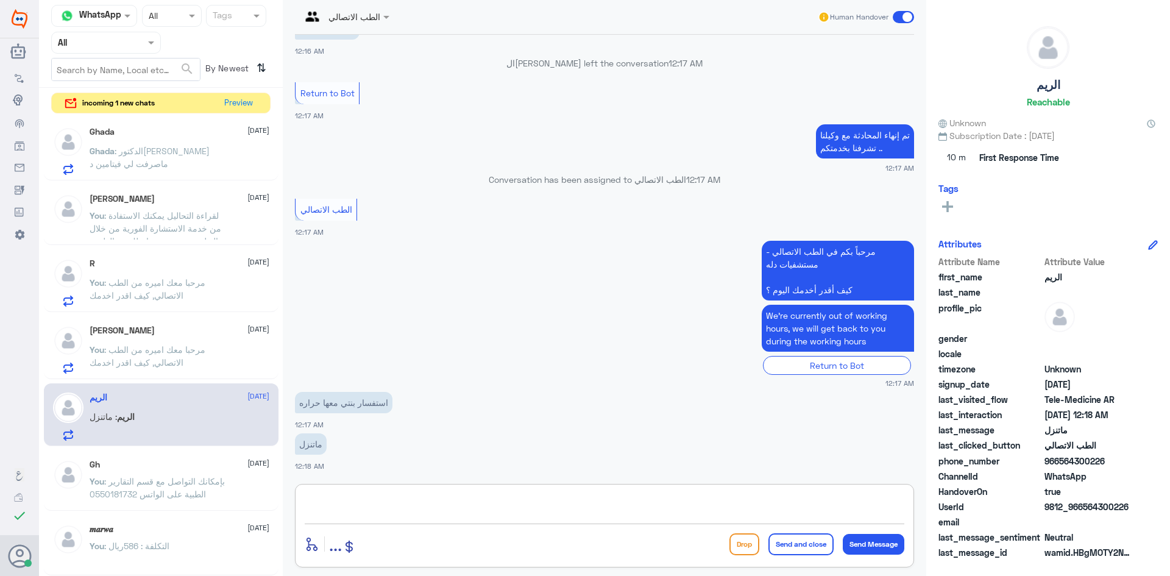
paste textarea "هنا الطب الاتصالي لكل مايخص الاستشارة الفورية من خلال التطبيق، يفضل التوجه آلى …"
type textarea "هنا الطب الاتصالي لكل مايخص الاستشارة الفورية من خلال التطبيق، يفضل التوجه آلى …"
click at [808, 542] on button "Send and close" at bounding box center [800, 544] width 65 height 22
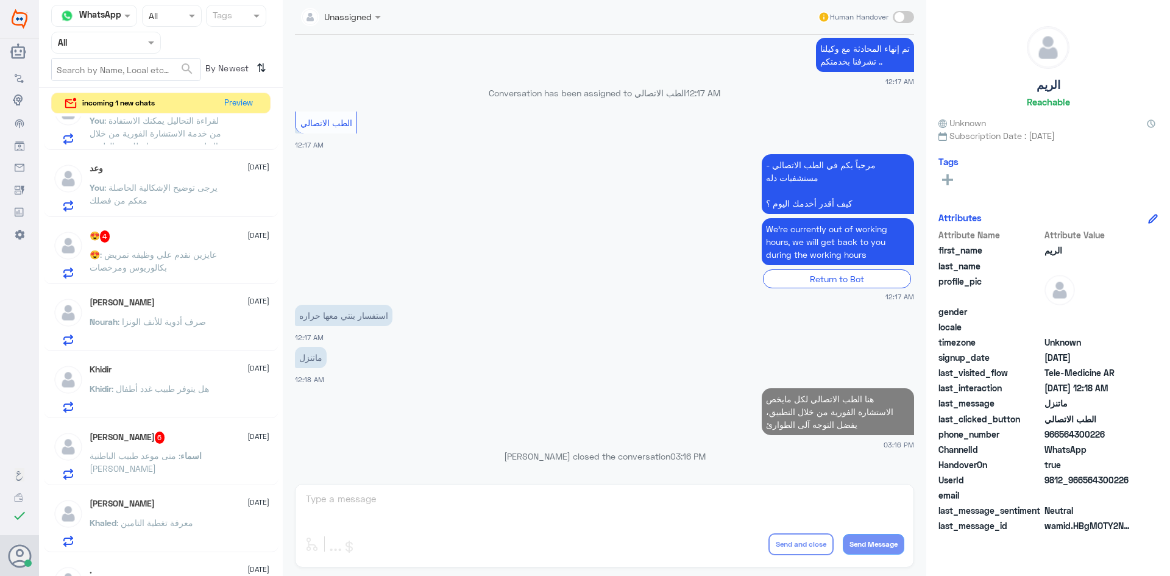
scroll to position [383, 0]
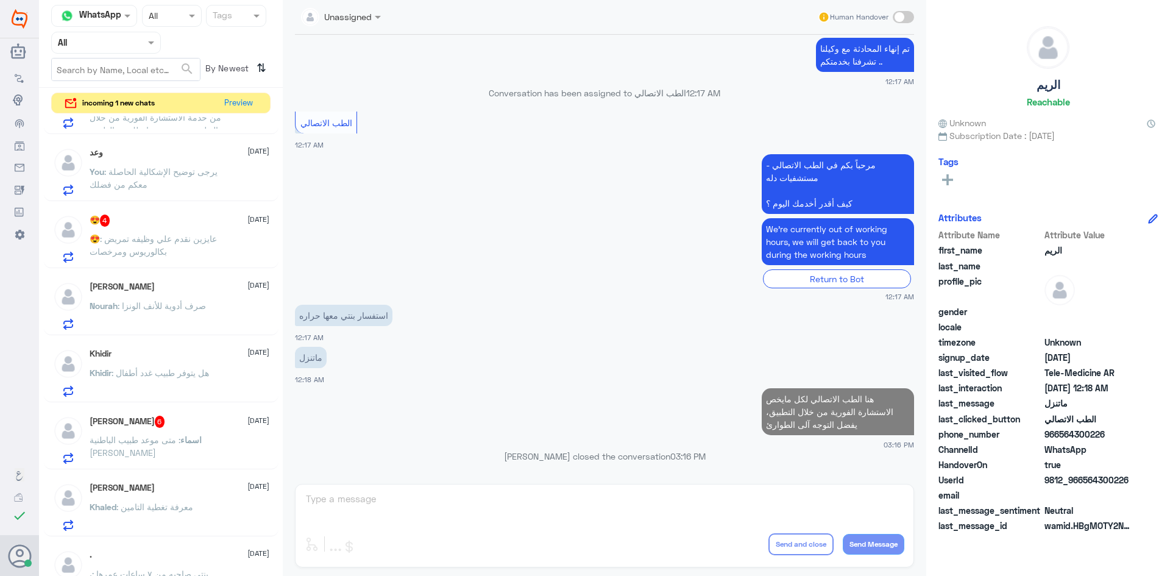
click at [180, 429] on div "اسماء حسني 6 [DATE] اسماء : [PERSON_NAME] طبيب الباطنية [PERSON_NAME]" at bounding box center [180, 439] width 180 height 48
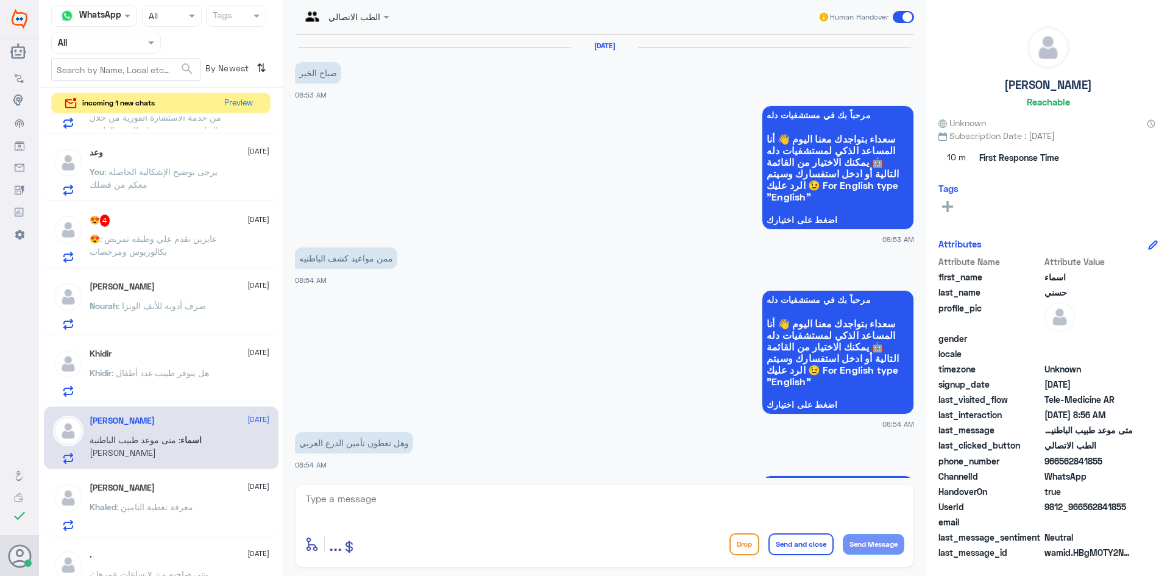
scroll to position [441, 0]
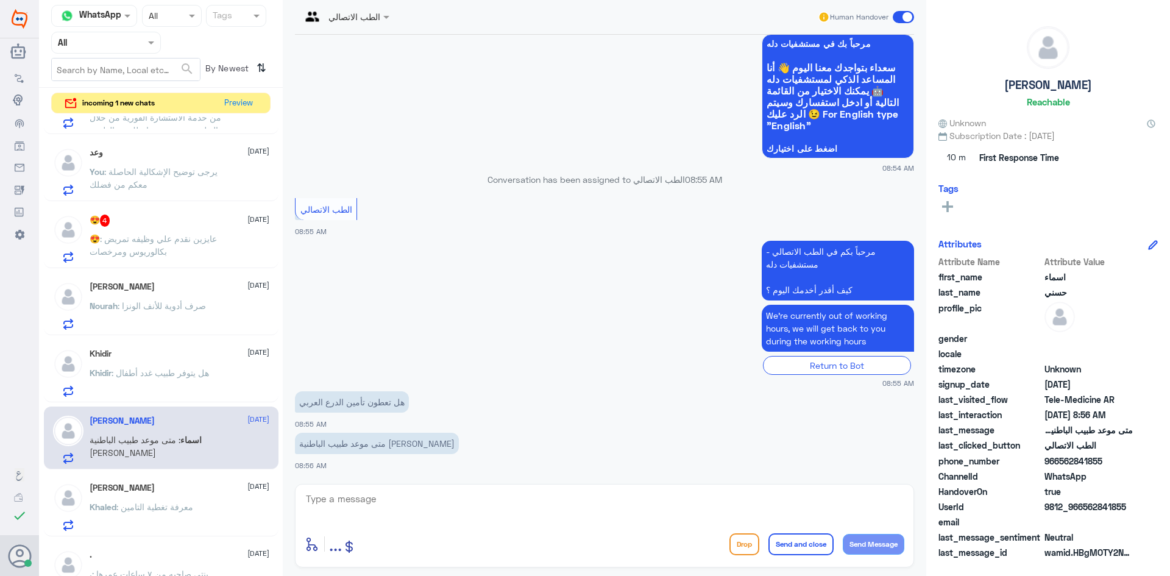
click at [379, 501] on textarea at bounding box center [604, 505] width 599 height 30
paste textarea "مرحبا، معك نوف من الطب الاتصالي"
drag, startPoint x: 856, startPoint y: 499, endPoint x: 841, endPoint y: 500, distance: 15.2
click at [841, 500] on textarea "مرحبا، معك نوف من الطب الاتصالي" at bounding box center [604, 505] width 599 height 30
type textarea "مرحبا، معك اميره من الطب الاتصالي"
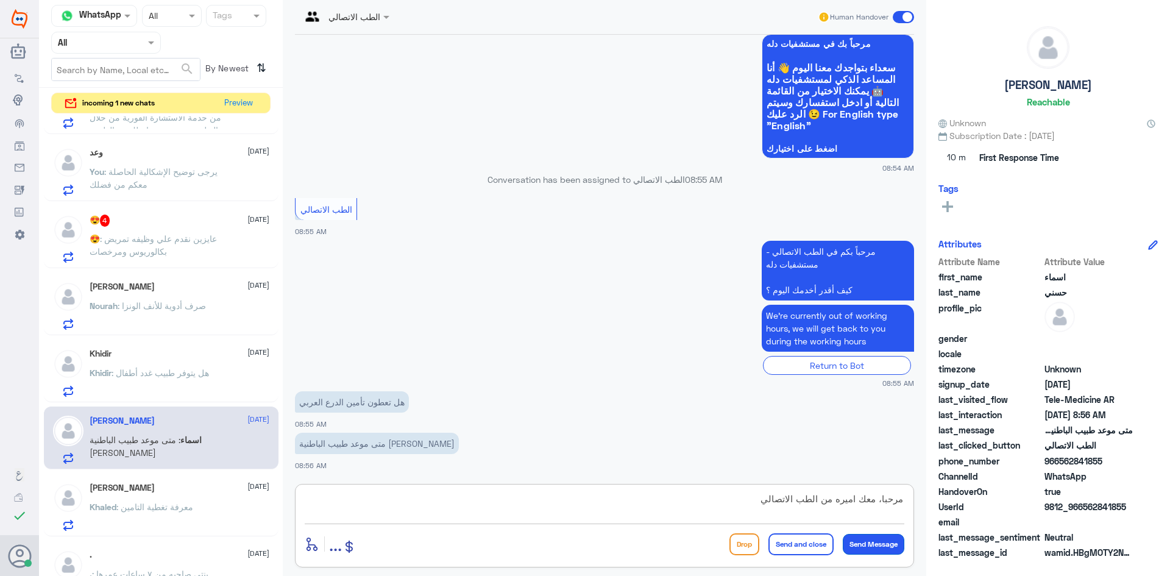
click at [868, 539] on button "Send Message" at bounding box center [873, 544] width 62 height 21
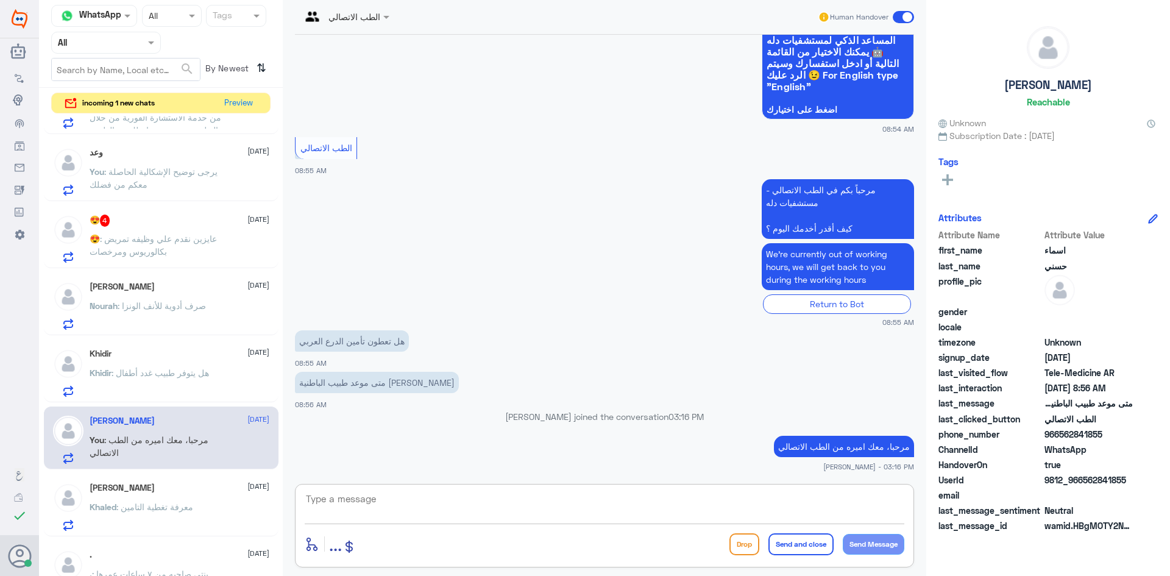
click at [378, 504] on textarea at bounding box center [604, 505] width 599 height 30
paste textarea "هنا الطب الاتصالي لكل مايخص الاستشارة الفورية من خلال التطبيق، يمكنك حجز الموعد…"
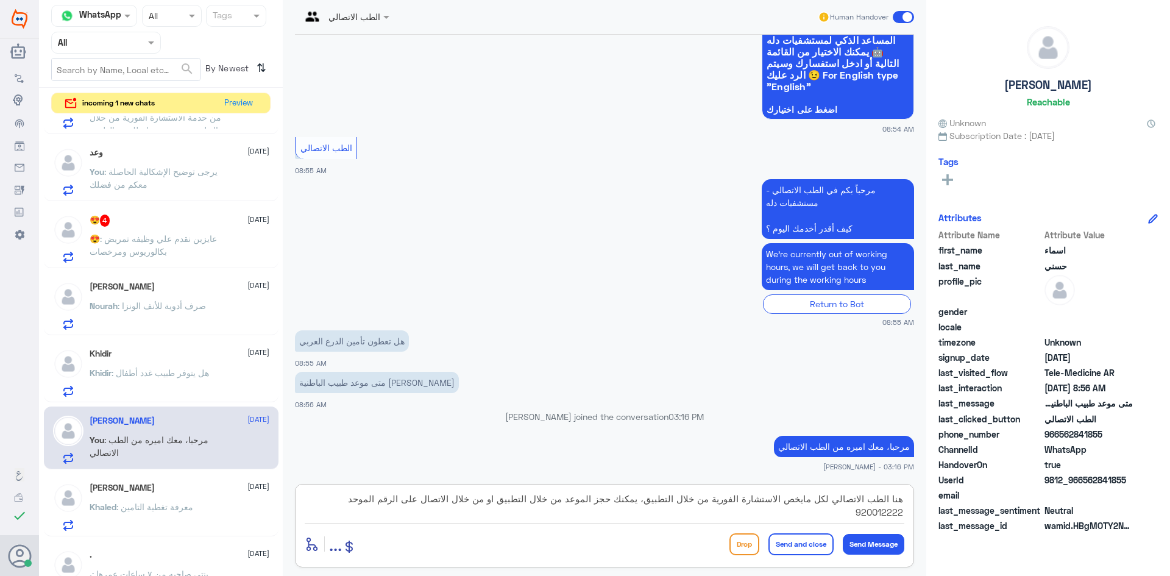
type textarea "هنا الطب الاتصالي لكل مايخص الاستشارة الفورية من خلال التطبيق، يمكنك حجز الموعد…"
click at [793, 542] on button "Send and close" at bounding box center [800, 544] width 65 height 22
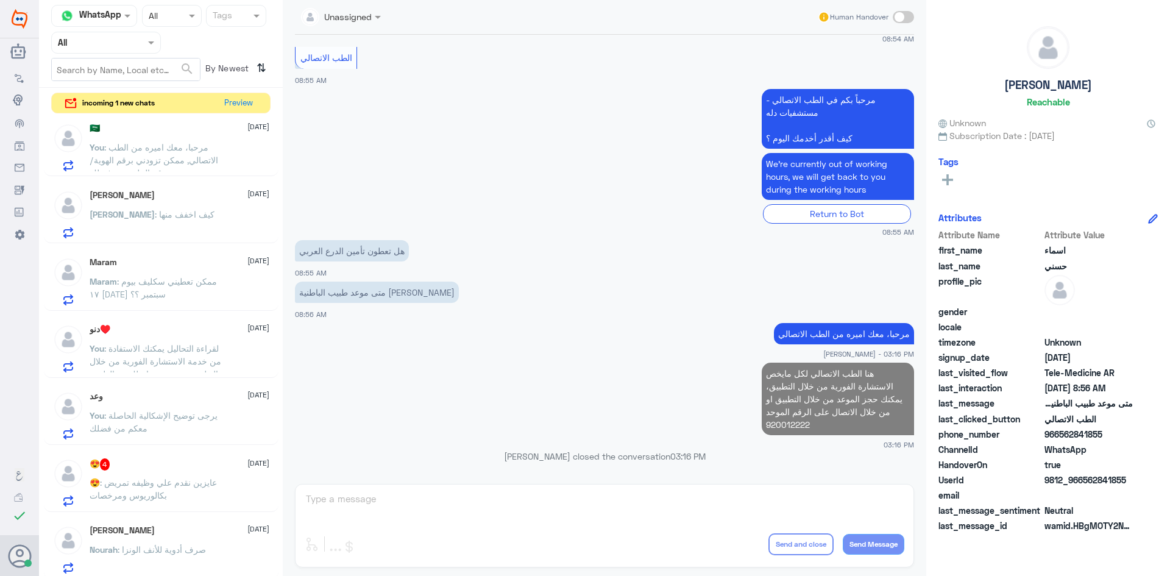
scroll to position [0, 0]
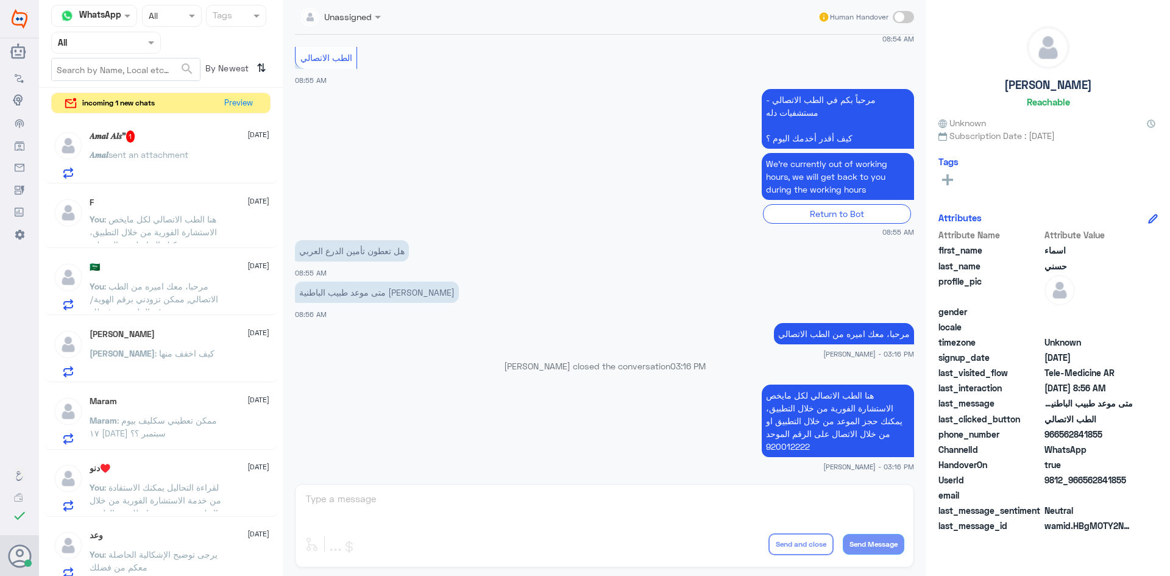
click at [190, 147] on div "𝑨𝒎𝒂𝒍 𝑨𝒍𝒔” 1 [DATE] 𝑨𝒎𝒂𝒍 sent an attachment" at bounding box center [180, 154] width 180 height 48
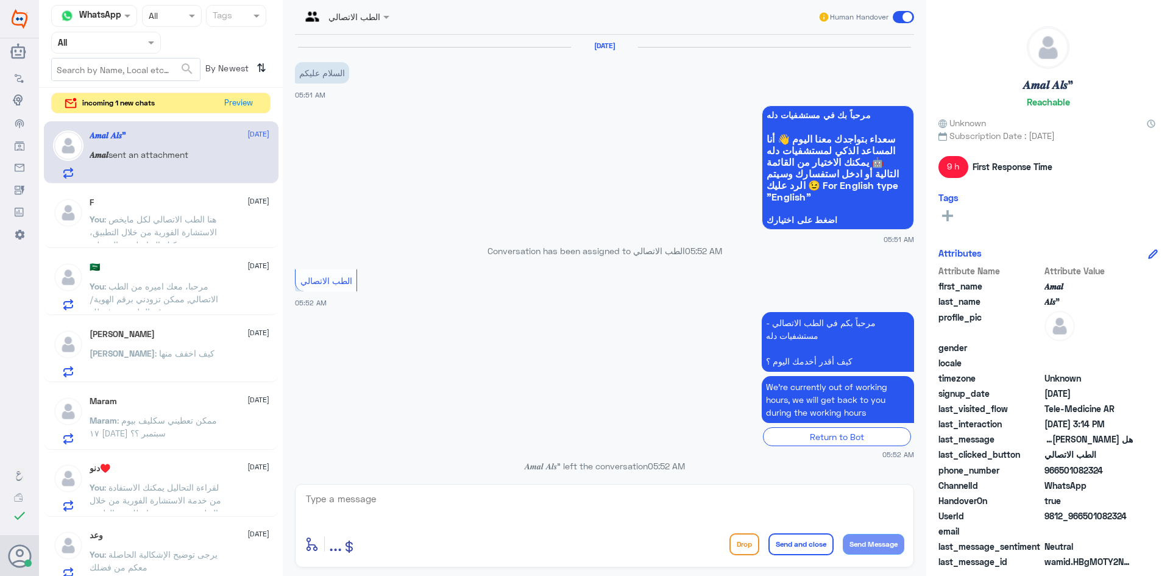
scroll to position [700, 0]
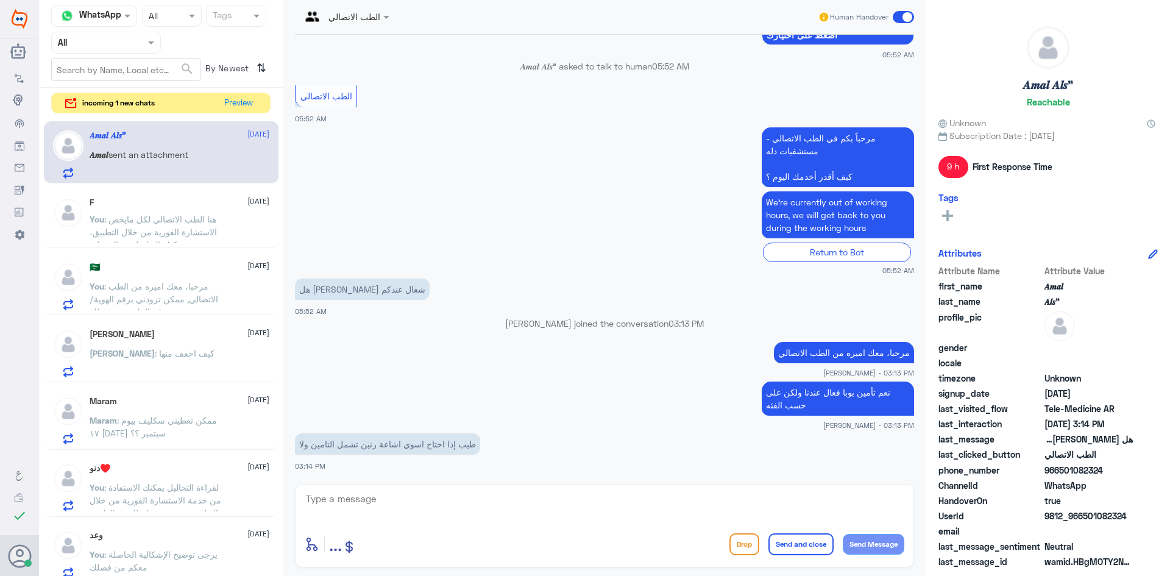
click at [386, 505] on textarea at bounding box center [604, 505] width 599 height 30
click at [245, 99] on button "Preview" at bounding box center [239, 102] width 38 height 19
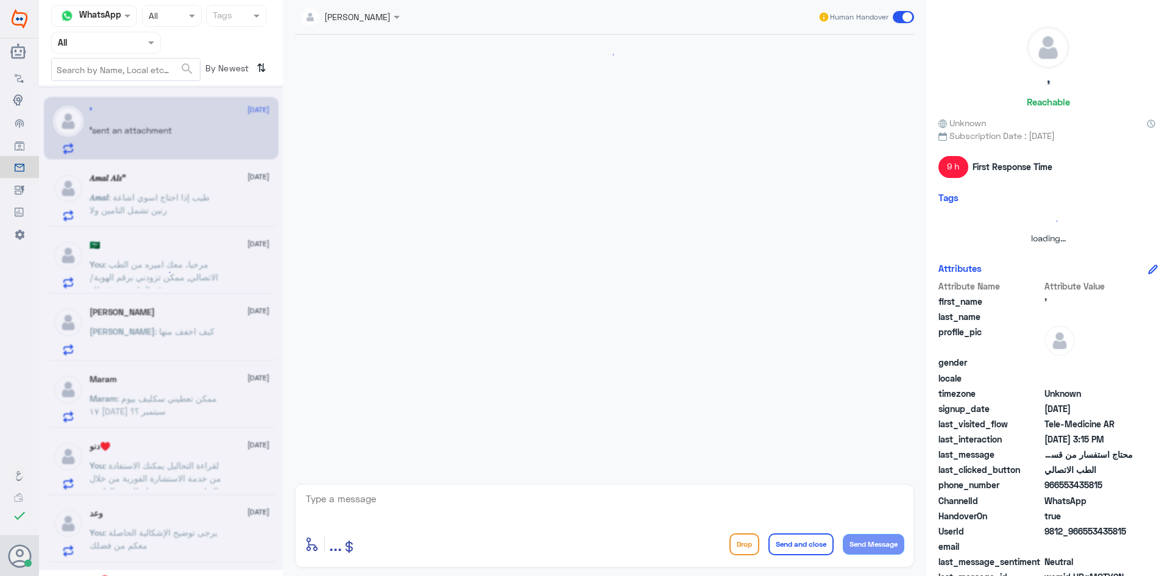
scroll to position [168, 0]
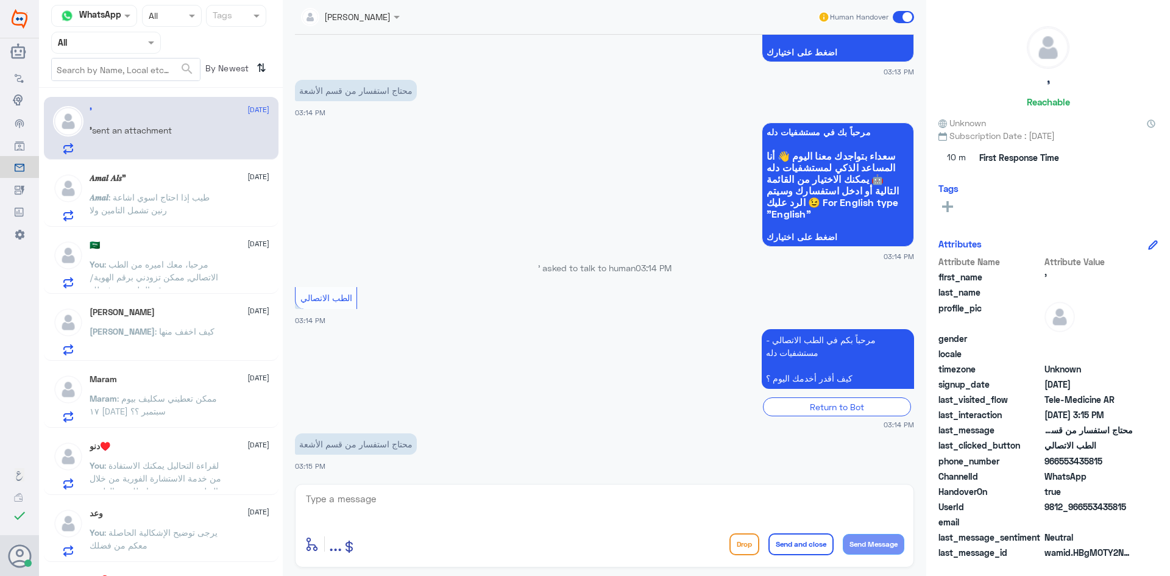
click at [377, 499] on textarea at bounding box center [604, 505] width 599 height 30
click at [378, 507] on textarea at bounding box center [604, 505] width 599 height 30
paste textarea "هنا الطب الاتصالي لكل مايخص الاستشارة الفورية من خلال التطبيق، يمكنك الاستفسار …"
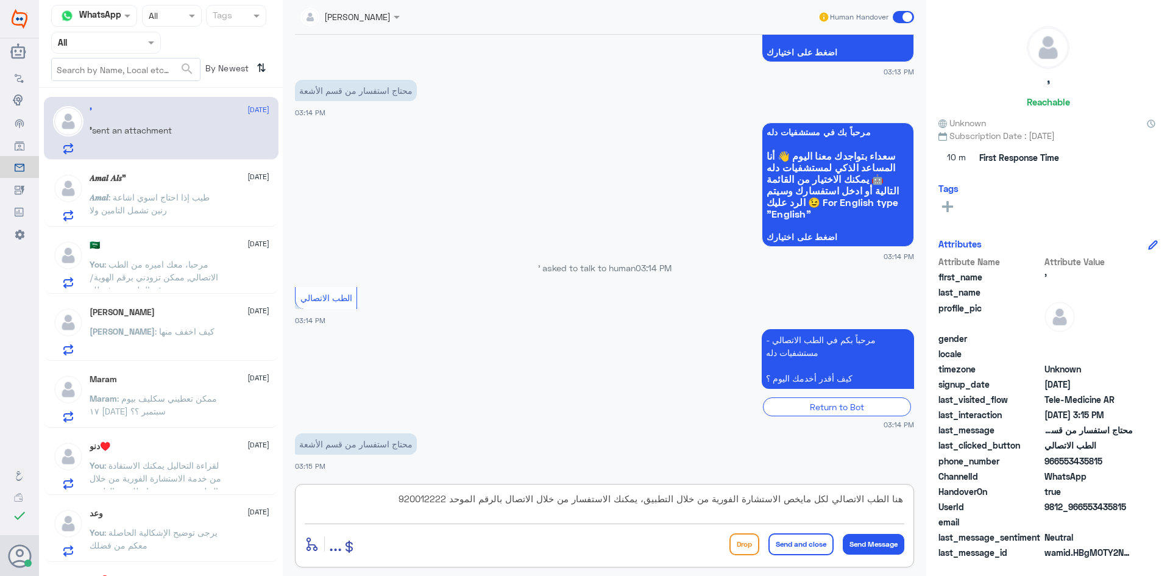
type textarea "هنا الطب الاتصالي لكل مايخص الاستشارة الفورية من خلال التطبيق، يمكنك الاستفسار …"
click at [803, 543] on button "Send and close" at bounding box center [800, 544] width 65 height 22
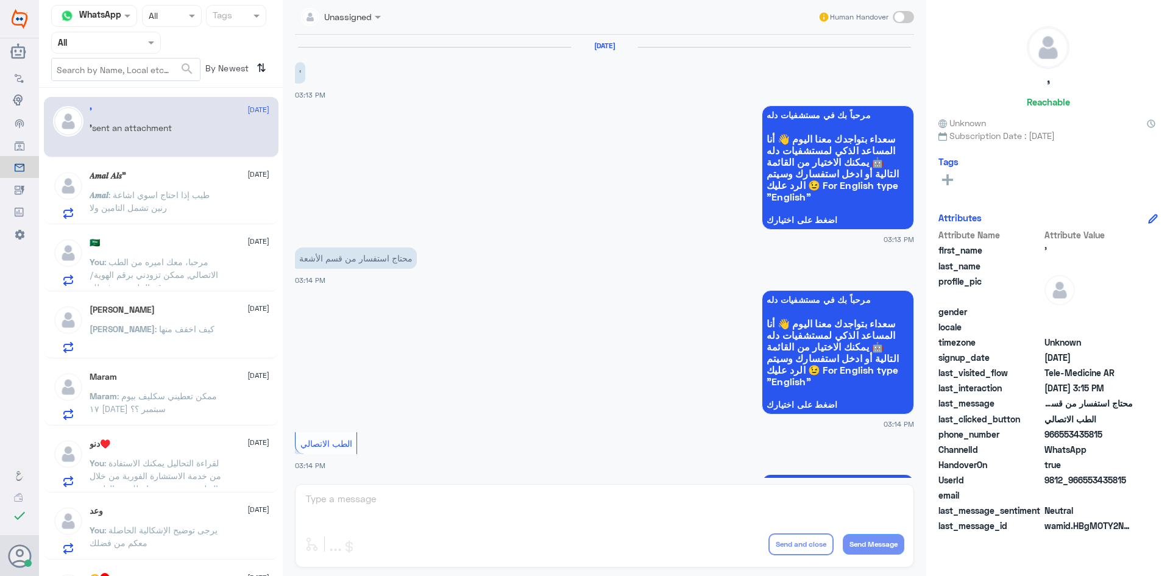
scroll to position [245, 0]
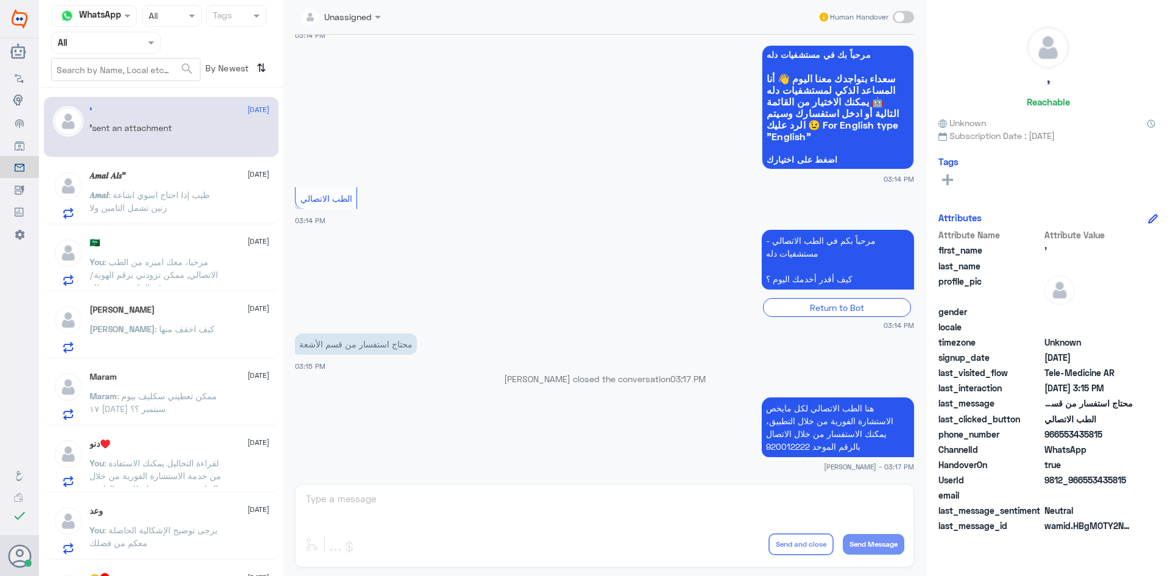
click at [183, 192] on span ": طيب إذا احتاج اسوي اشاعة رنين تشمل التامين ولا" at bounding box center [150, 200] width 120 height 23
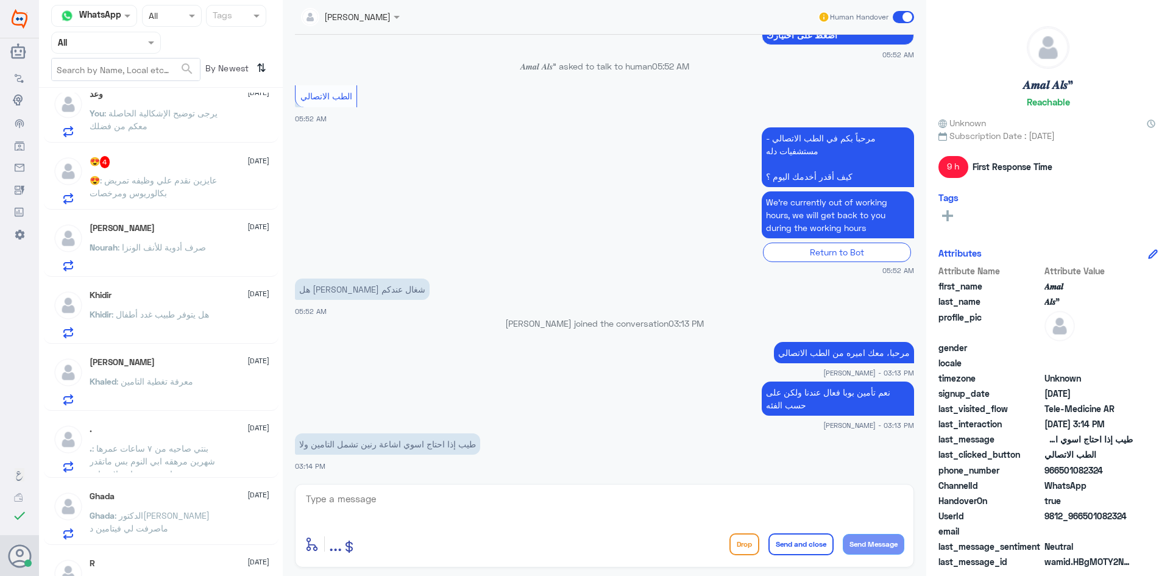
scroll to position [112, 0]
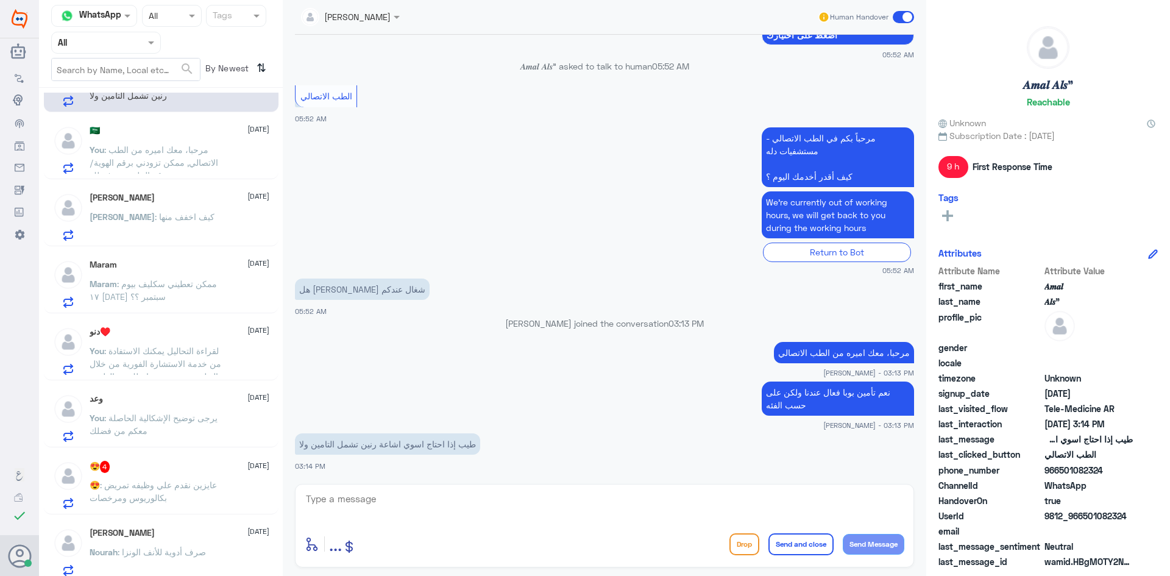
click at [199, 350] on span ": لقراءة التحاليل يمكنك الاستفادة من خدمة الاستشارة الفورية من خلال التطبيق بحي…" at bounding box center [156, 369] width 132 height 49
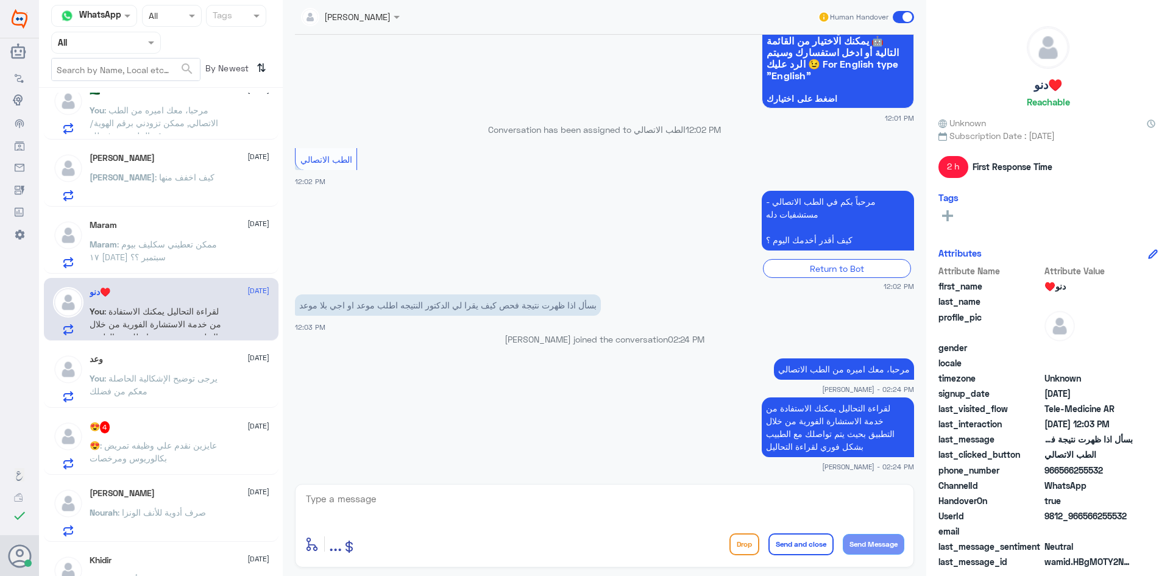
scroll to position [173, 0]
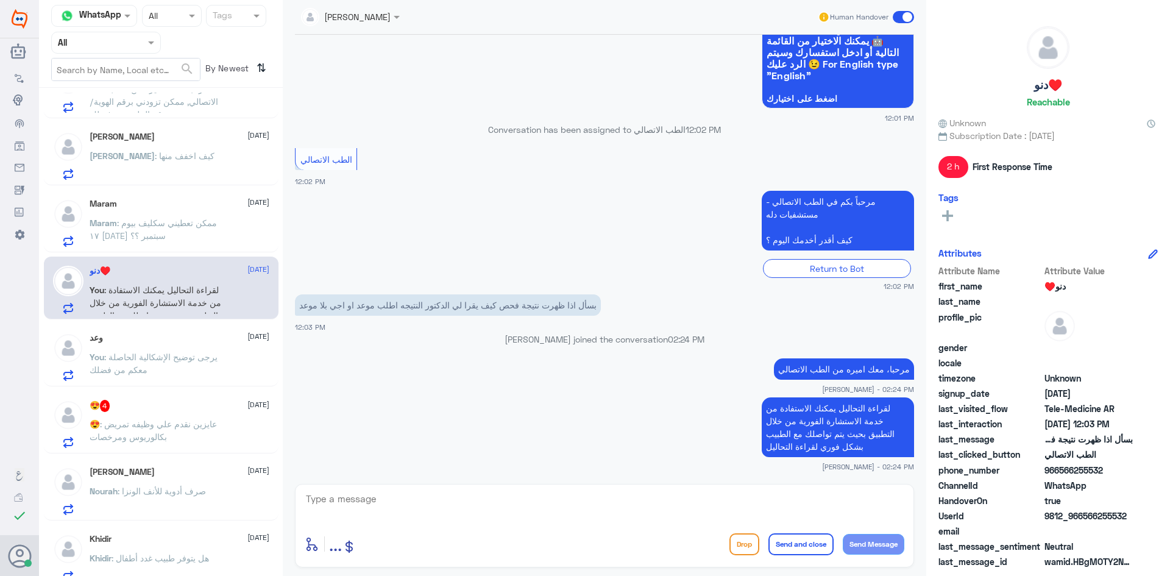
click at [205, 363] on p "You : يرجى توضيح الإشكالية الحاصلة معكم من فضلك" at bounding box center [158, 365] width 137 height 30
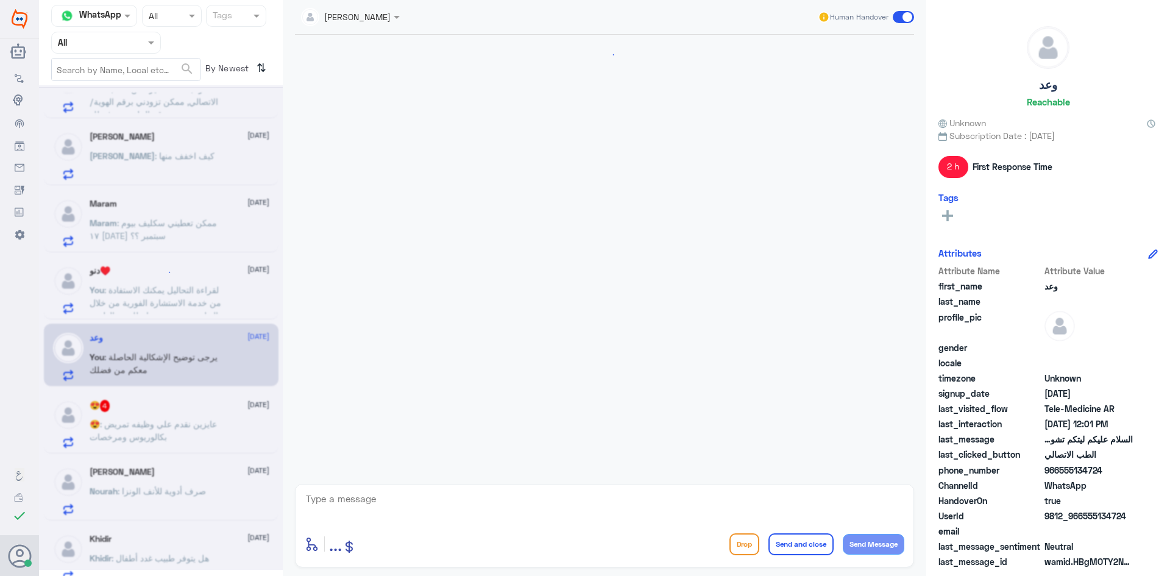
scroll to position [548, 0]
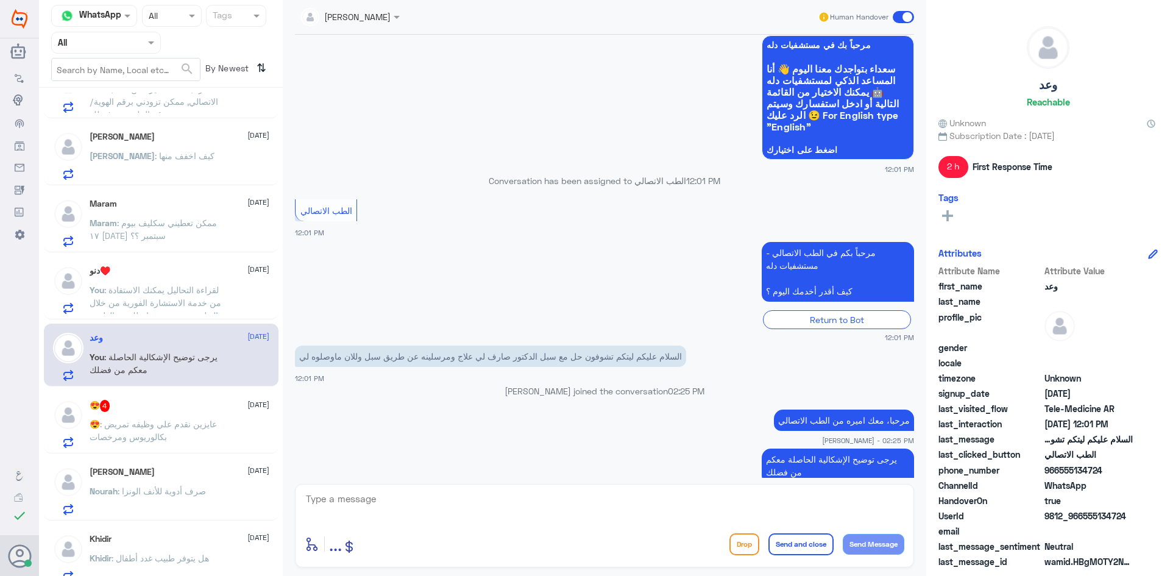
click at [199, 481] on div "[PERSON_NAME] [DATE] Nourah : صرف أدوية للأنف الونزا" at bounding box center [180, 491] width 180 height 48
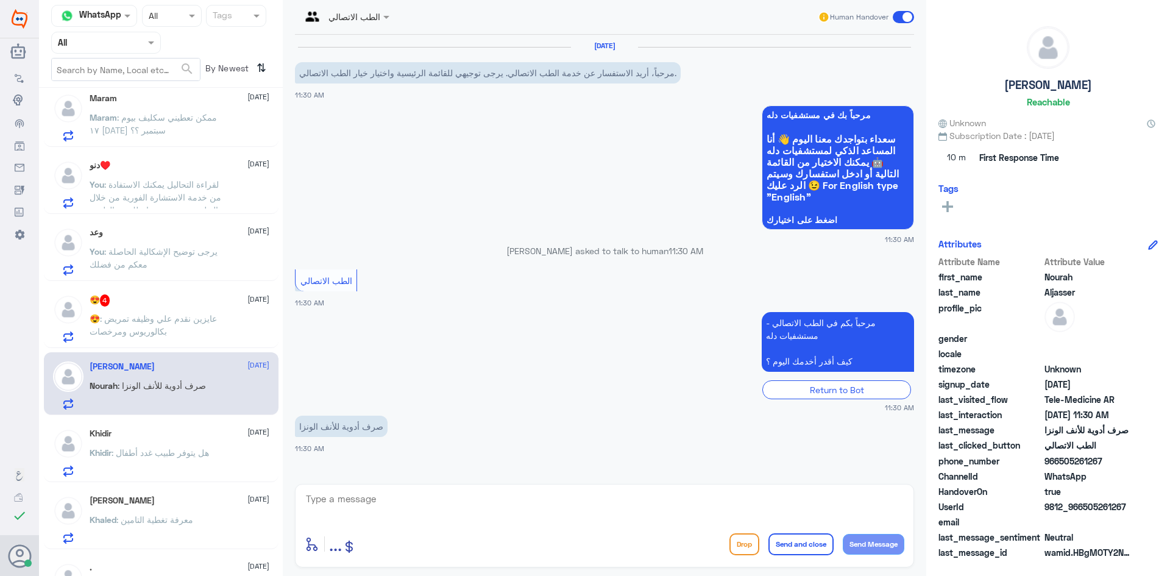
scroll to position [295, 0]
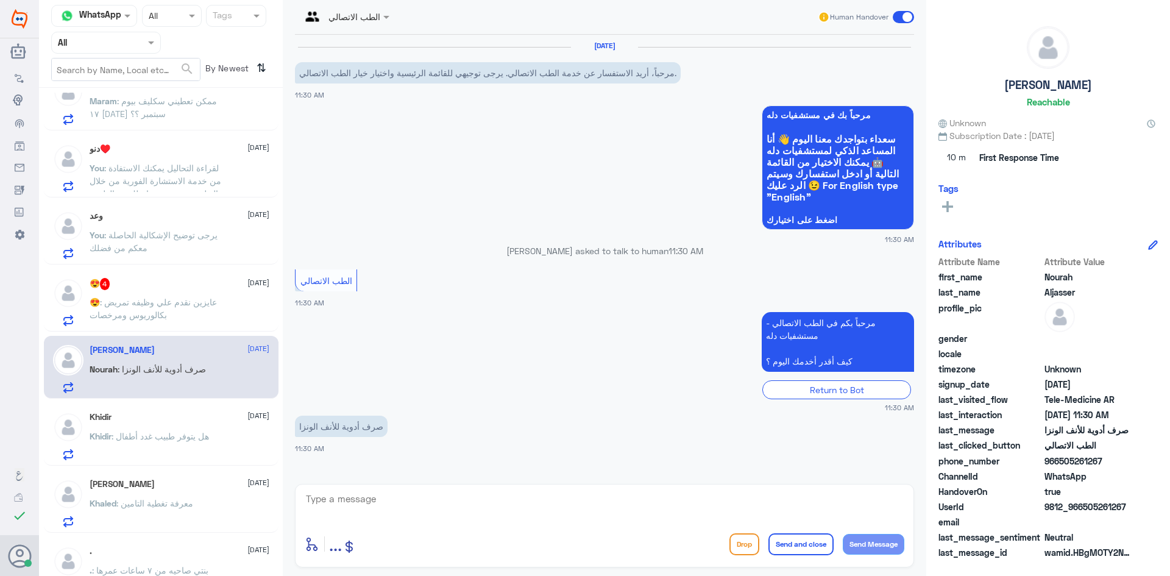
click at [176, 423] on div "Khidir [DATE] Khidir : هل يتوفر طبيب غدد أطفال" at bounding box center [180, 436] width 180 height 48
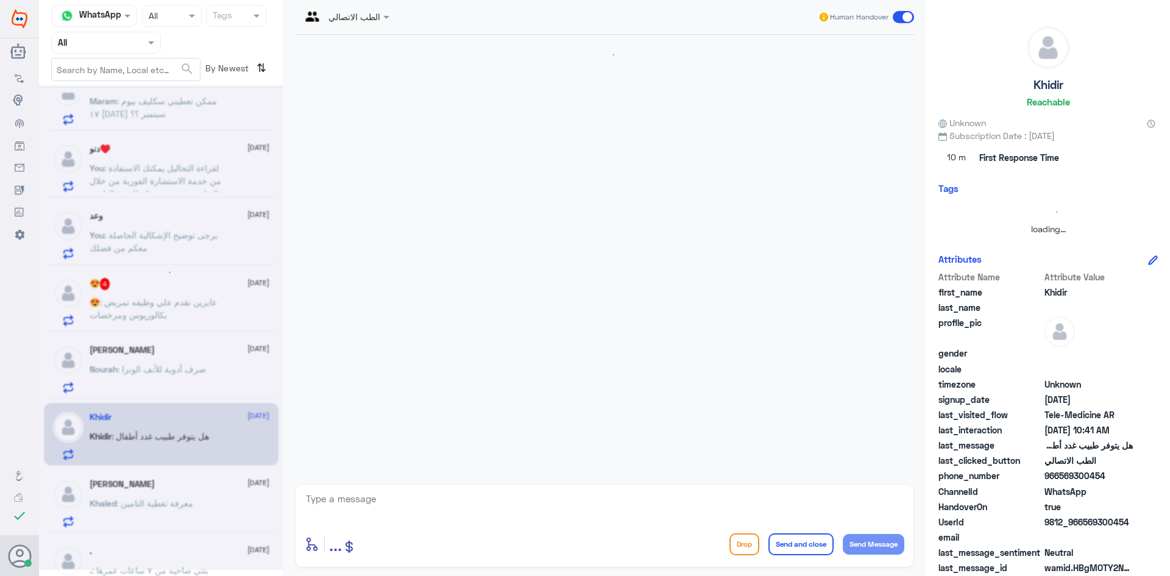
scroll to position [813, 0]
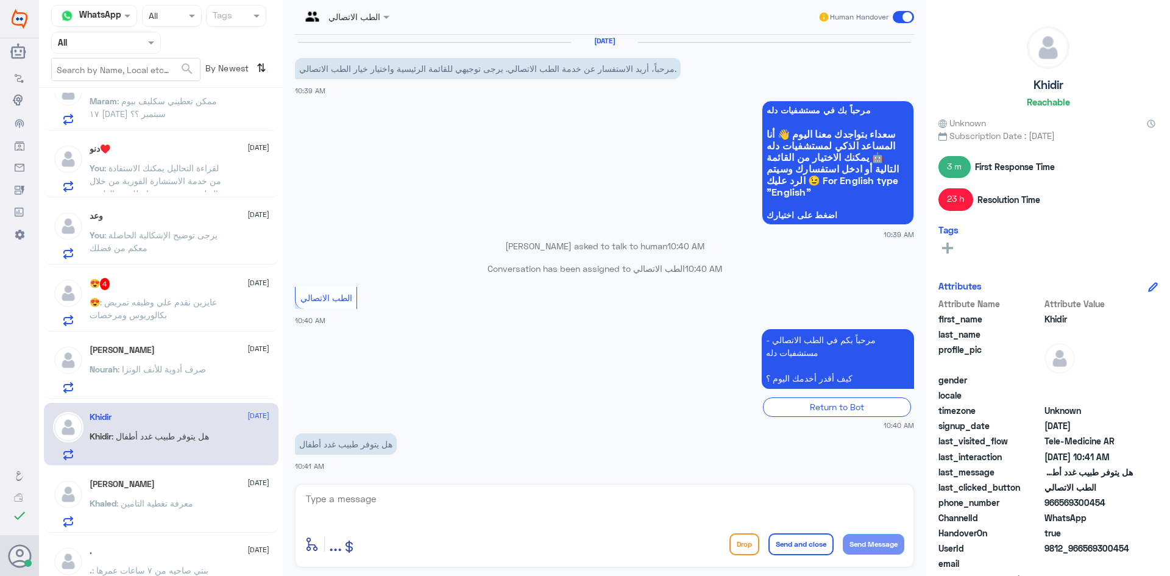
click at [372, 503] on textarea at bounding box center [604, 505] width 599 height 30
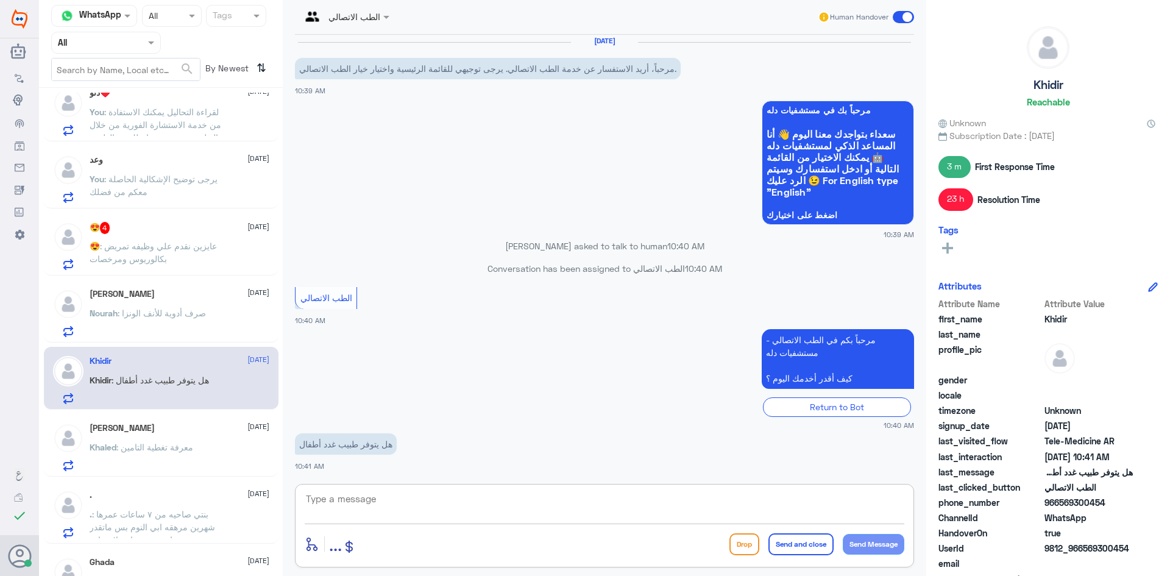
scroll to position [417, 0]
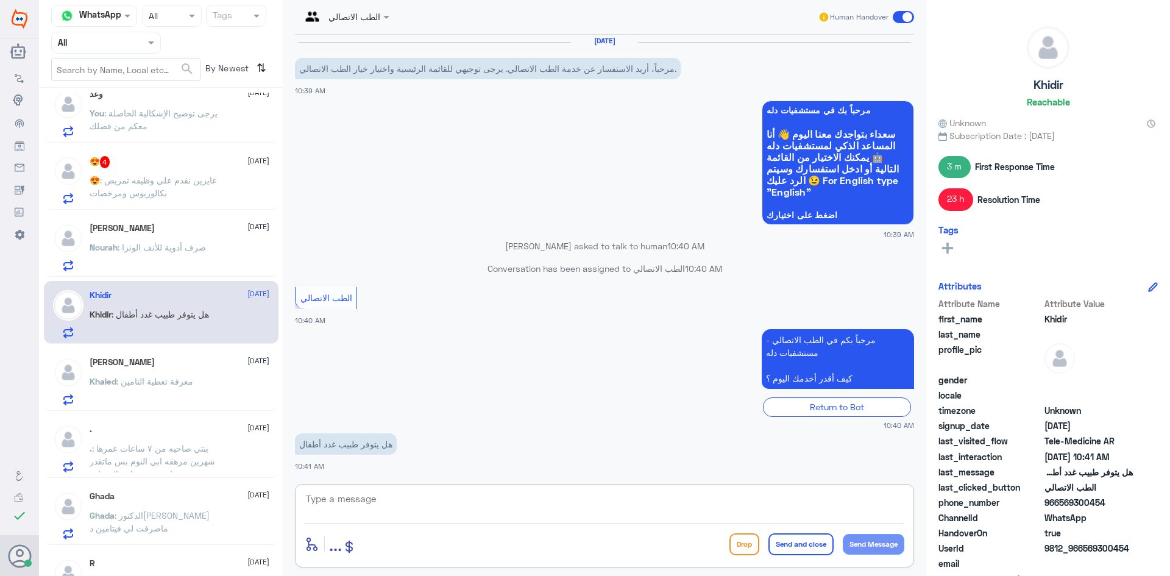
click at [149, 359] on h5 "[PERSON_NAME]" at bounding box center [122, 362] width 65 height 10
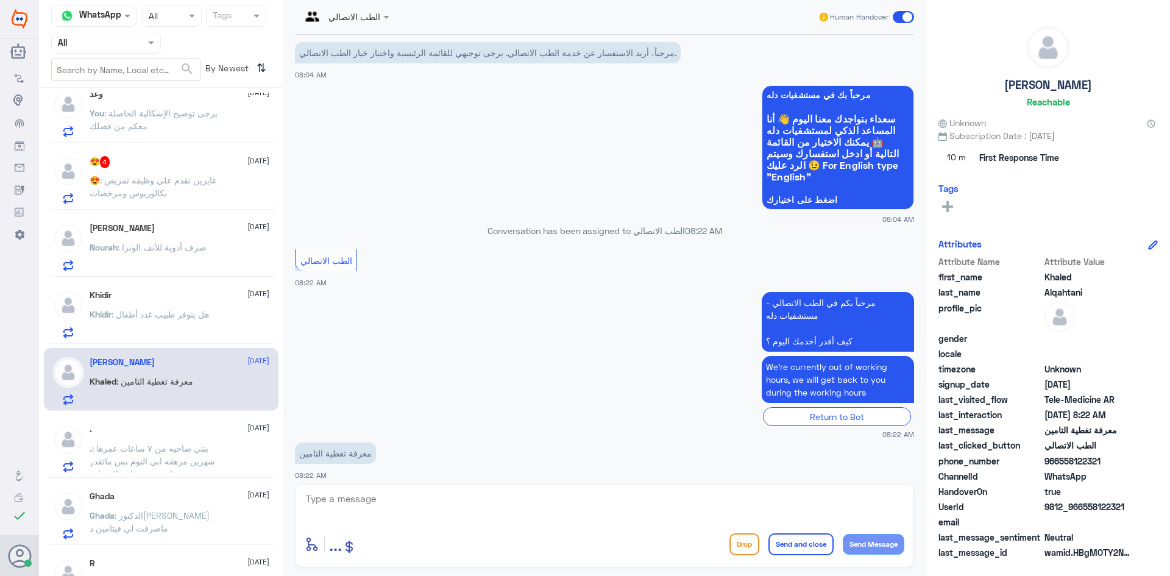
scroll to position [29, 0]
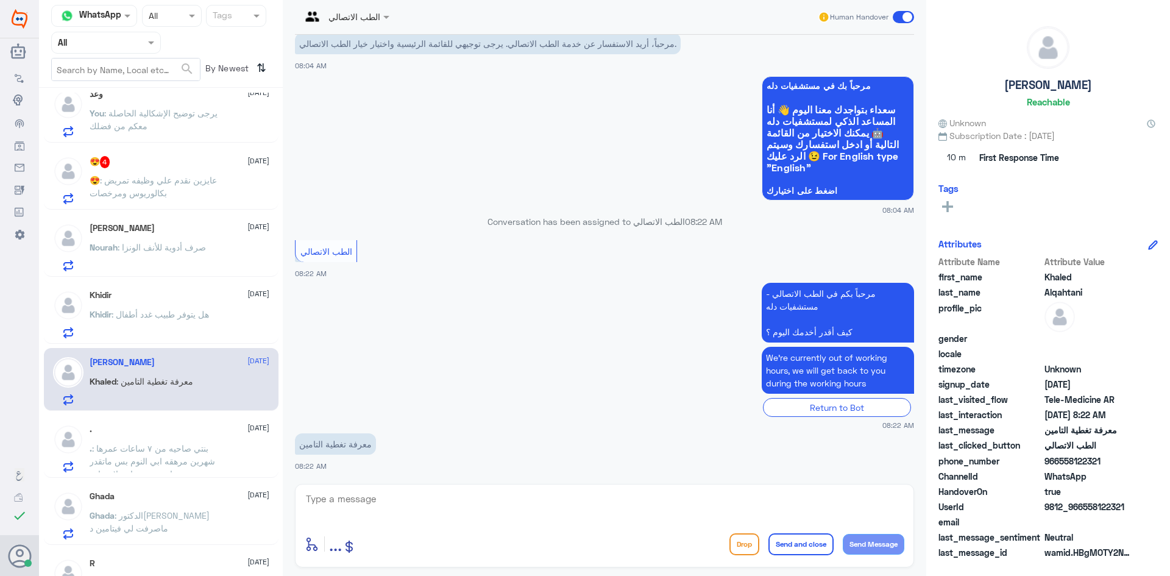
click at [397, 509] on textarea at bounding box center [604, 505] width 599 height 30
paste textarea "مرحبا، معك نوف من الطب الاتصالي, ممكن تزودني برقم الهوية/رقم الملف من فضلك"
drag, startPoint x: 856, startPoint y: 499, endPoint x: 841, endPoint y: 499, distance: 14.6
click at [841, 499] on textarea "مرحبا، معك نوف من الطب الاتصالي, ممكن تزودني برقم الهوية/رقم الملف من فضلك" at bounding box center [604, 505] width 599 height 30
type textarea "مرحبا، معك اميره من الطب الاتصالي, ممكن تزودني برقم الهوية/رقم الملف من فضلك"
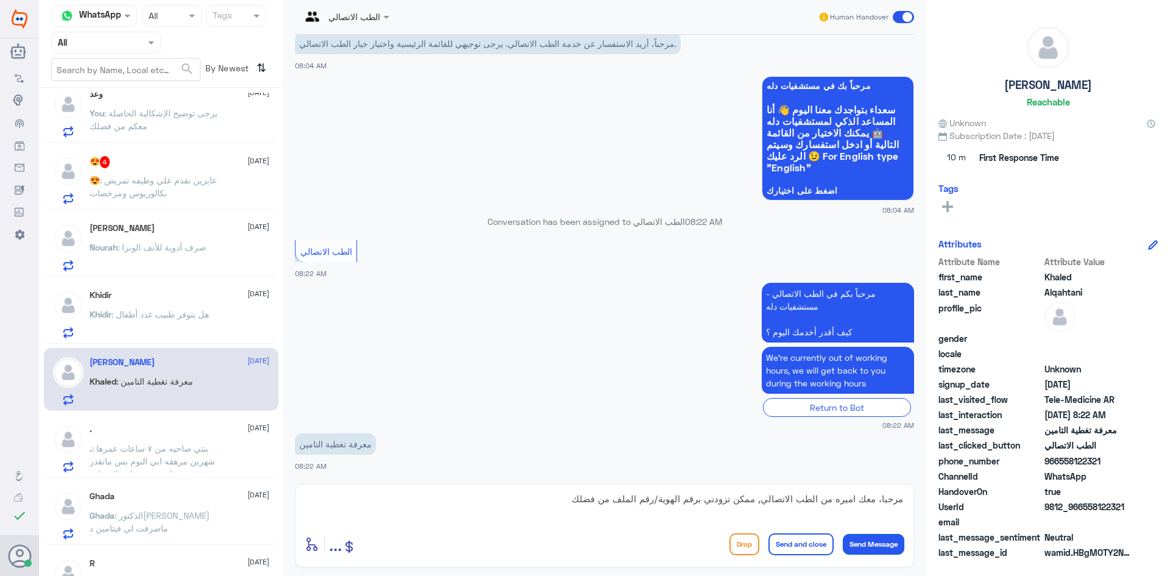
click at [891, 554] on button "Send Message" at bounding box center [873, 544] width 62 height 21
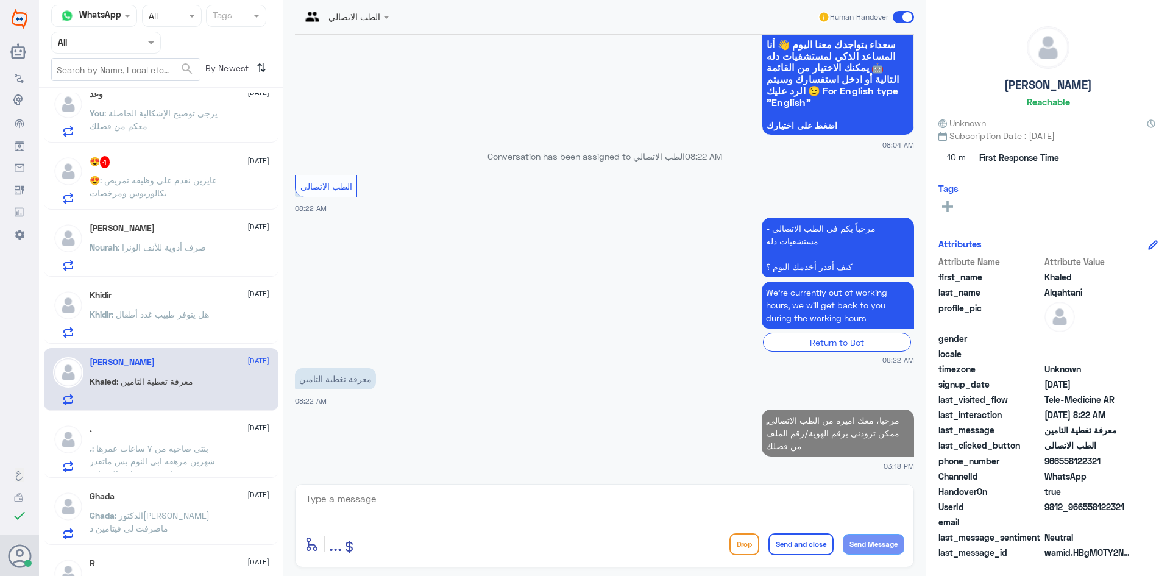
click at [165, 320] on p "Khidir : هل يتوفر طبيب غدد أطفال" at bounding box center [149, 323] width 119 height 30
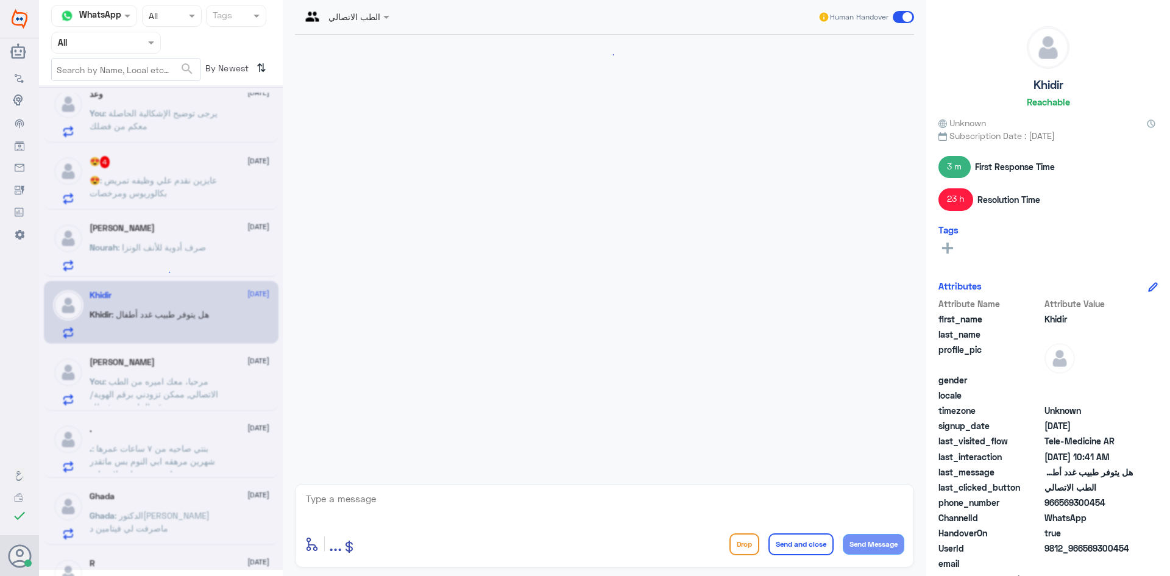
scroll to position [813, 0]
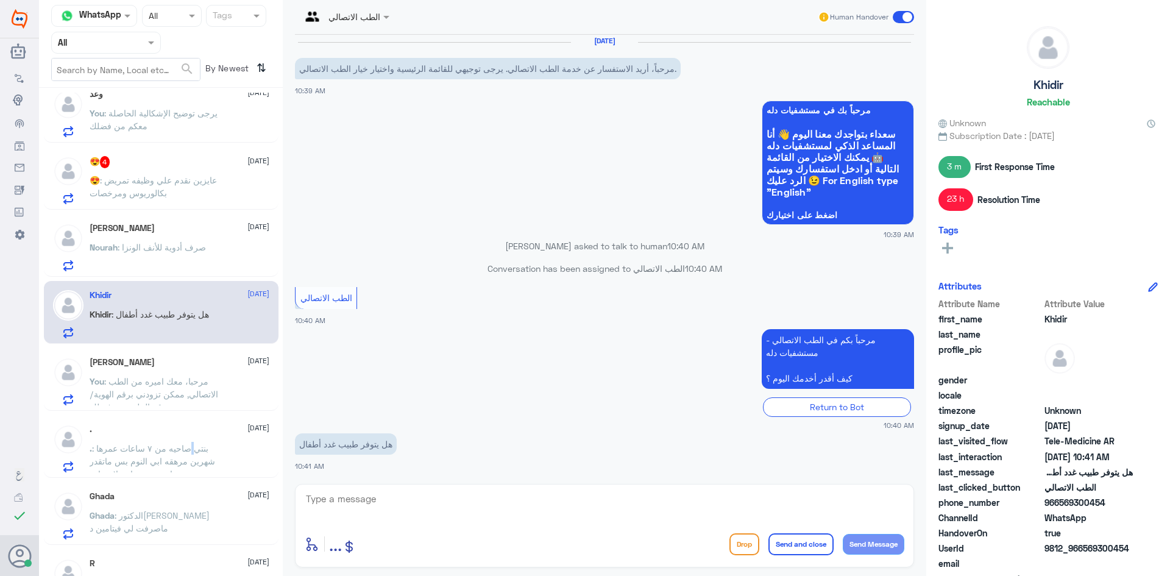
click at [194, 448] on span ": بنتي صاحيه من ٧ ساعات عمرها شهرين مرهقه ابي النوم بس ماتقدر تنام بدون صياح ول…" at bounding box center [152, 461] width 125 height 36
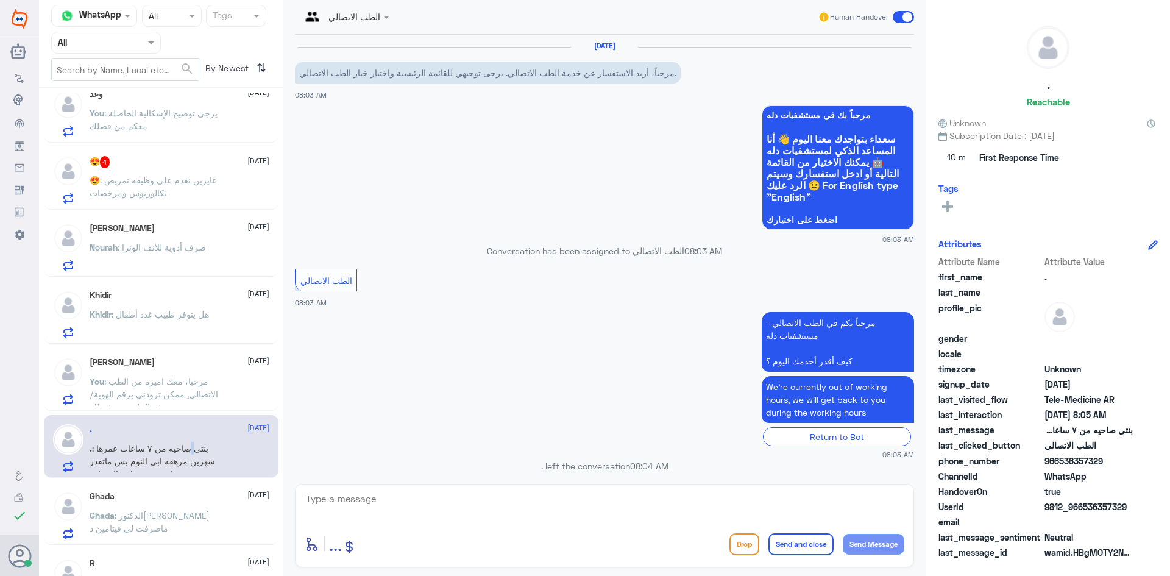
scroll to position [546, 0]
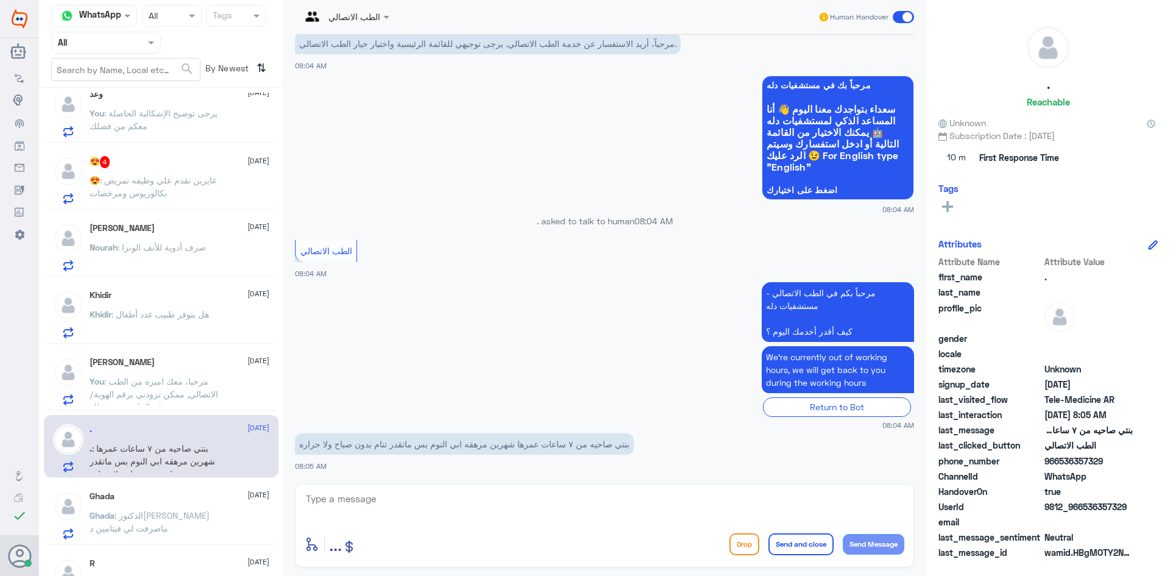
click at [331, 510] on textarea at bounding box center [604, 505] width 599 height 30
paste textarea "هنا الطب الاتصالي لكل مايخص الاستشارة الفورية من خلال التطبيق، يفضل التوجه آلى …"
type textarea "هنا الطب الاتصالي لكل مايخص الاستشارة الفورية من خلال التطبيق، يفضل التوجه آلى …"
click at [804, 544] on button "Send and close" at bounding box center [800, 544] width 65 height 22
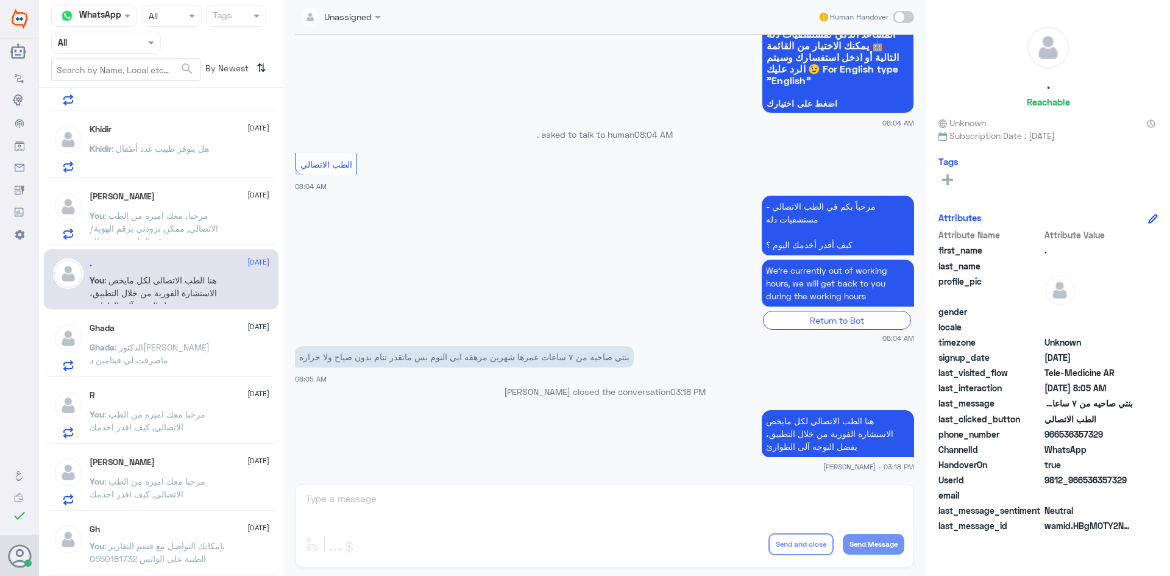
scroll to position [599, 0]
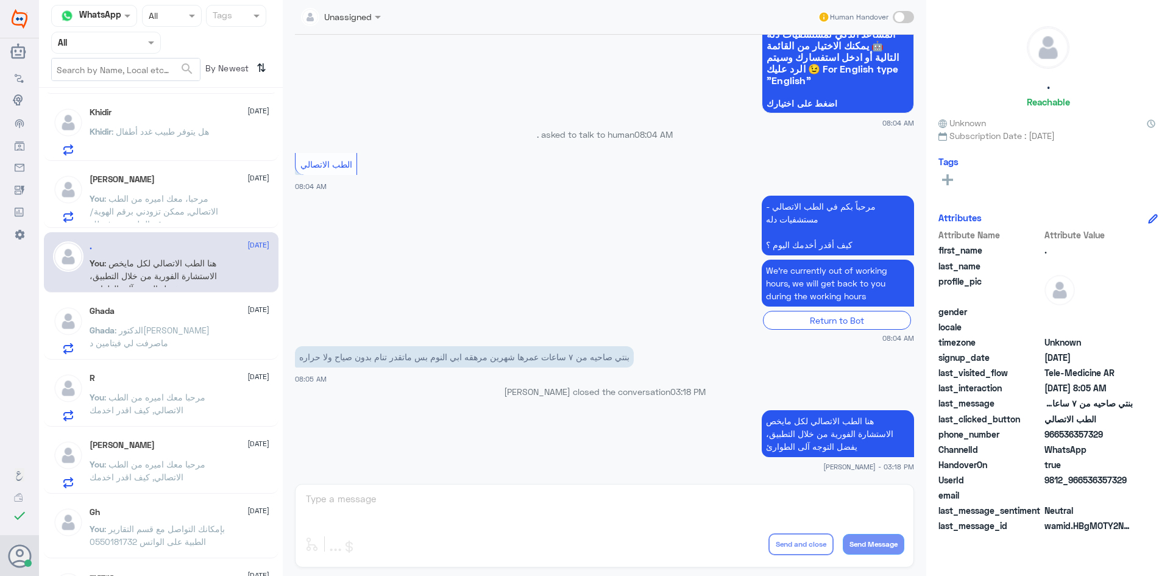
click at [157, 332] on span ": الدكتور[PERSON_NAME] ماصرفت لي فيتامين د" at bounding box center [150, 336] width 120 height 23
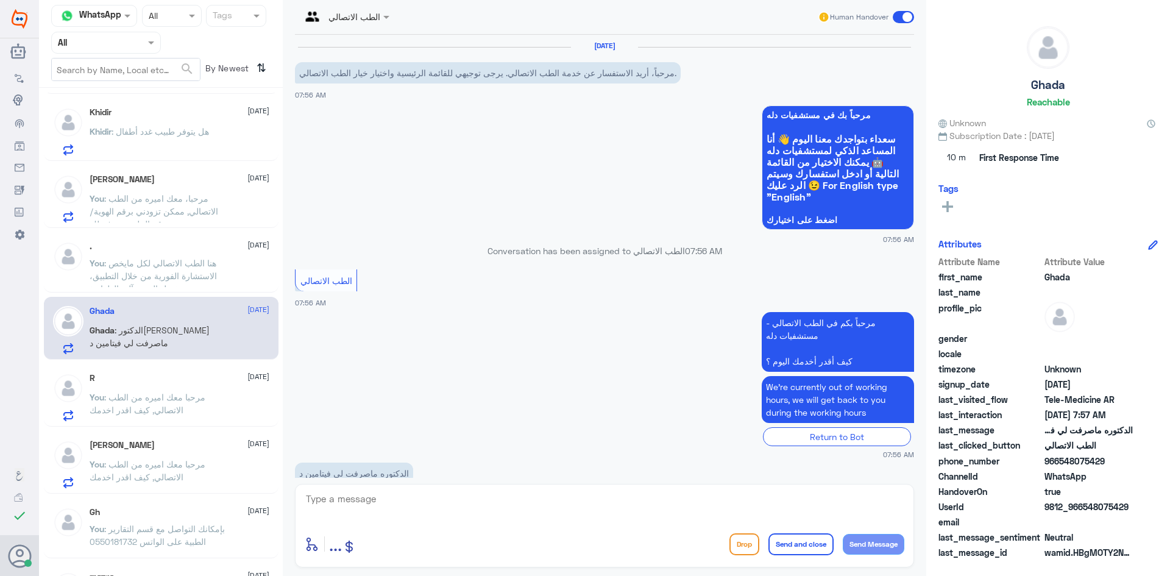
scroll to position [29, 0]
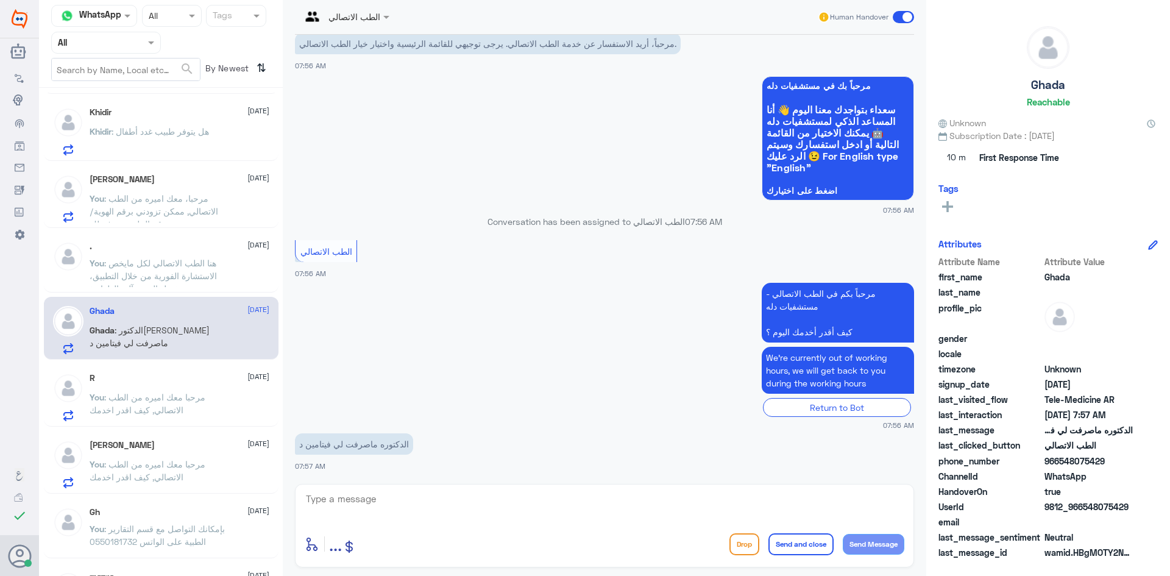
click at [172, 391] on p "You : مرحبا معك اميره من الطب الاتصالي, كيف اقدر اخدمك" at bounding box center [158, 405] width 137 height 30
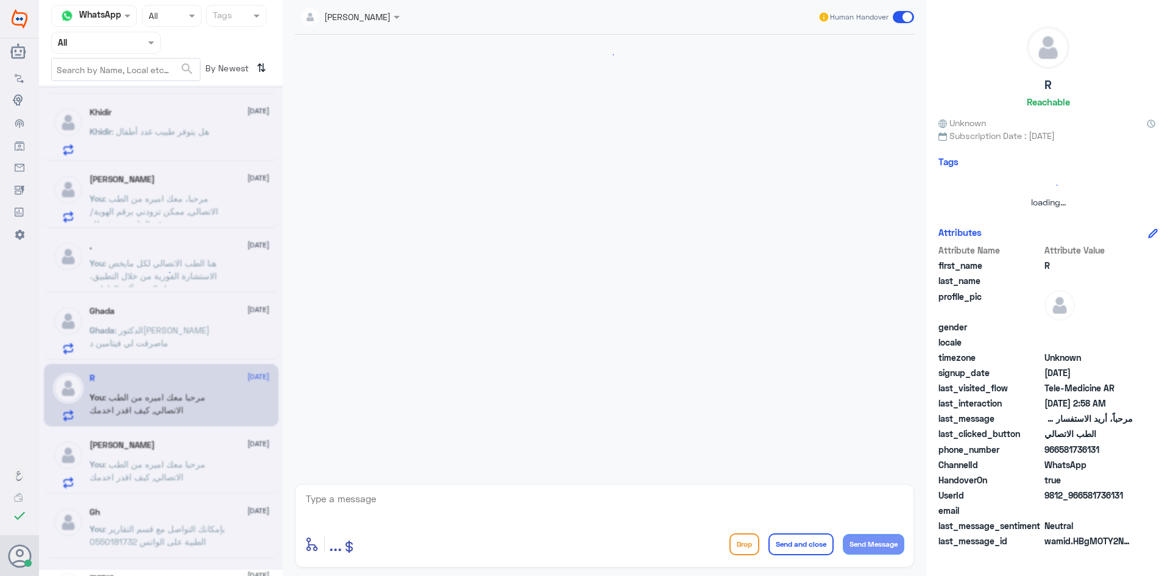
scroll to position [62, 0]
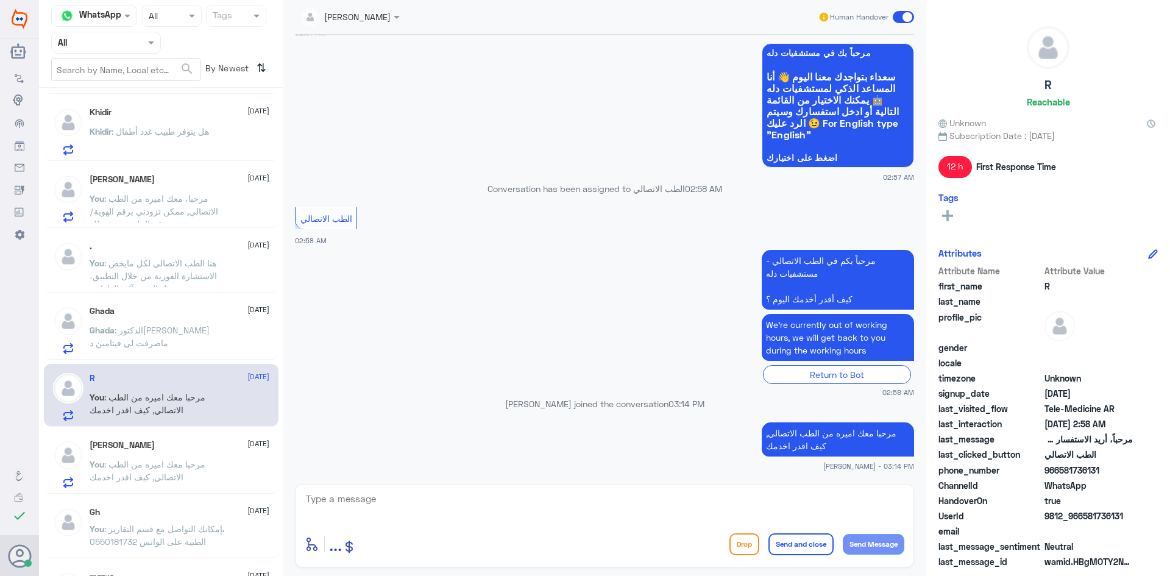
click at [197, 436] on div "[PERSON_NAME] [DATE] You : مرحبا معك اميره من الطب الاتصالي, كيف اقدر اخدمك" at bounding box center [161, 462] width 235 height 63
click at [185, 360] on div "' [DATE] ' sent an attachment 𝑨𝒎𝒂𝒍 𝑨𝒍𝒔” [DATE] 𝑨𝒎𝒂𝒍 : طيب إذا احتاج اسوي اشاعة …" at bounding box center [161, 336] width 244 height 487
click at [185, 329] on span ": الدكتور[PERSON_NAME] ماصرفت لي فيتامين د" at bounding box center [150, 336] width 120 height 23
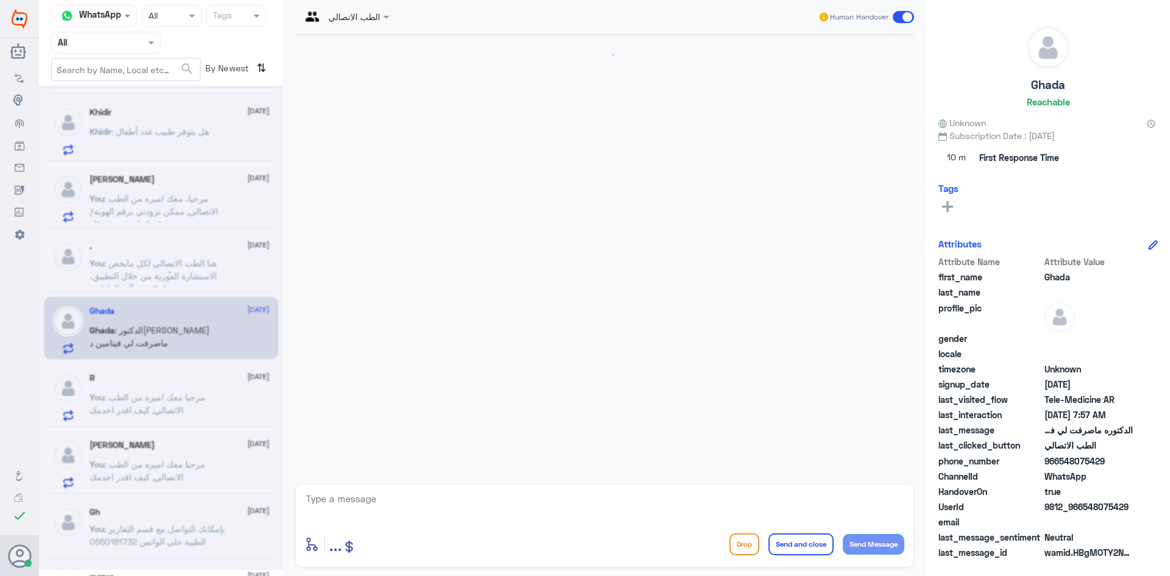
scroll to position [29, 0]
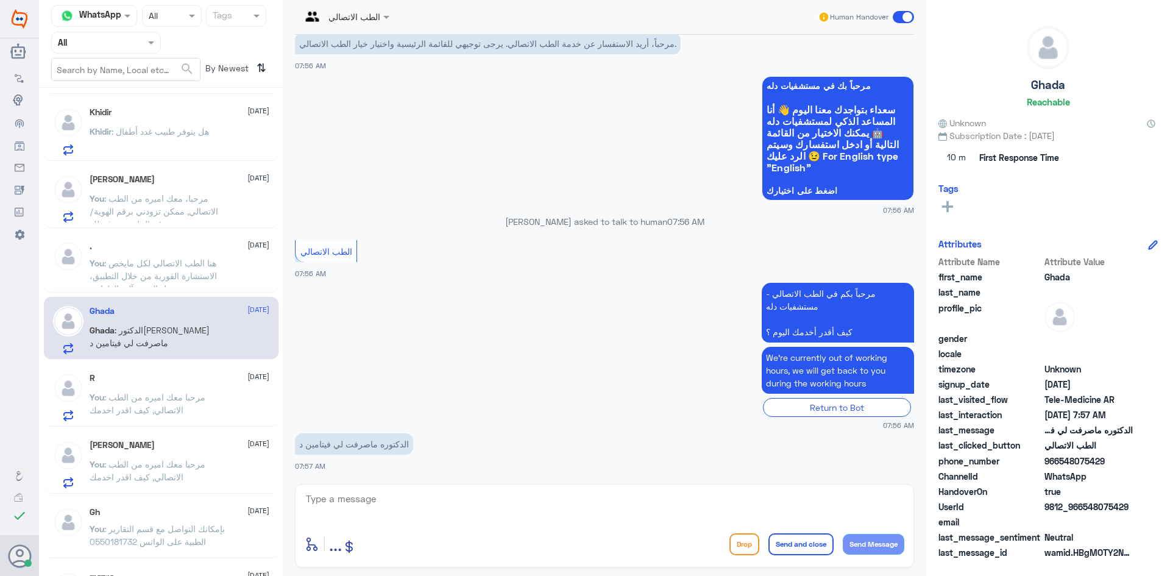
click at [188, 398] on span ": مرحبا معك اميره من الطب الاتصالي, كيف اقدر اخدمك" at bounding box center [148, 403] width 116 height 23
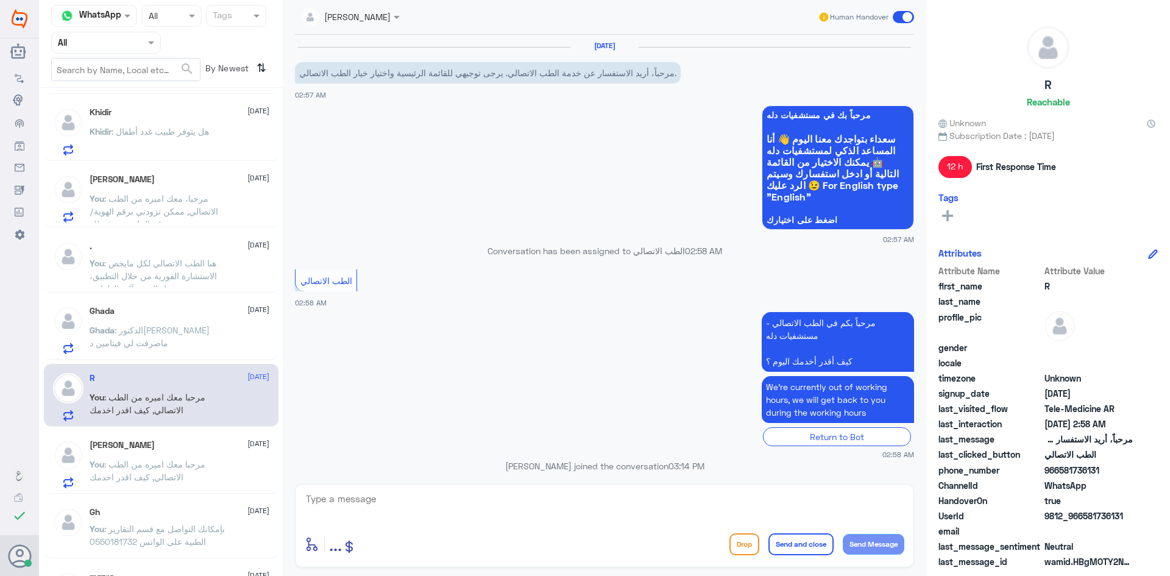
scroll to position [62, 0]
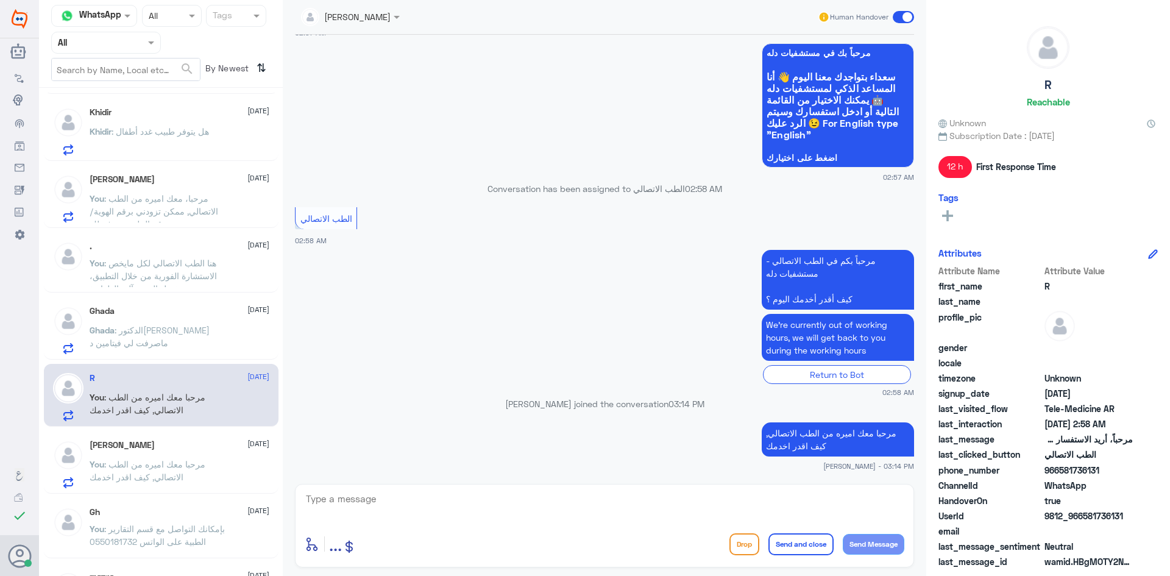
click at [798, 545] on button "Send and close" at bounding box center [800, 544] width 65 height 22
click at [908, 10] on div "Human Handover" at bounding box center [865, 17] width 97 height 22
click at [906, 18] on span at bounding box center [902, 17] width 21 height 12
click at [0, 0] on input "checkbox" at bounding box center [0, 0] width 0 height 0
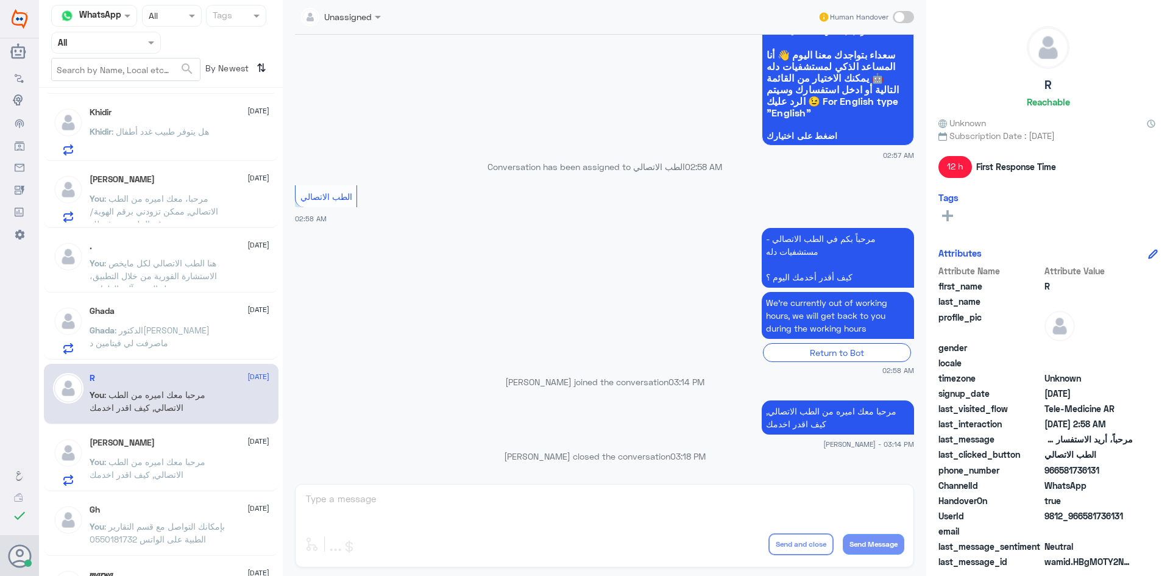
click at [232, 457] on div "[PERSON_NAME] [DATE] You : مرحبا معك اميره من الطب الاتصالي, كيف اقدر اخدمك" at bounding box center [180, 461] width 180 height 48
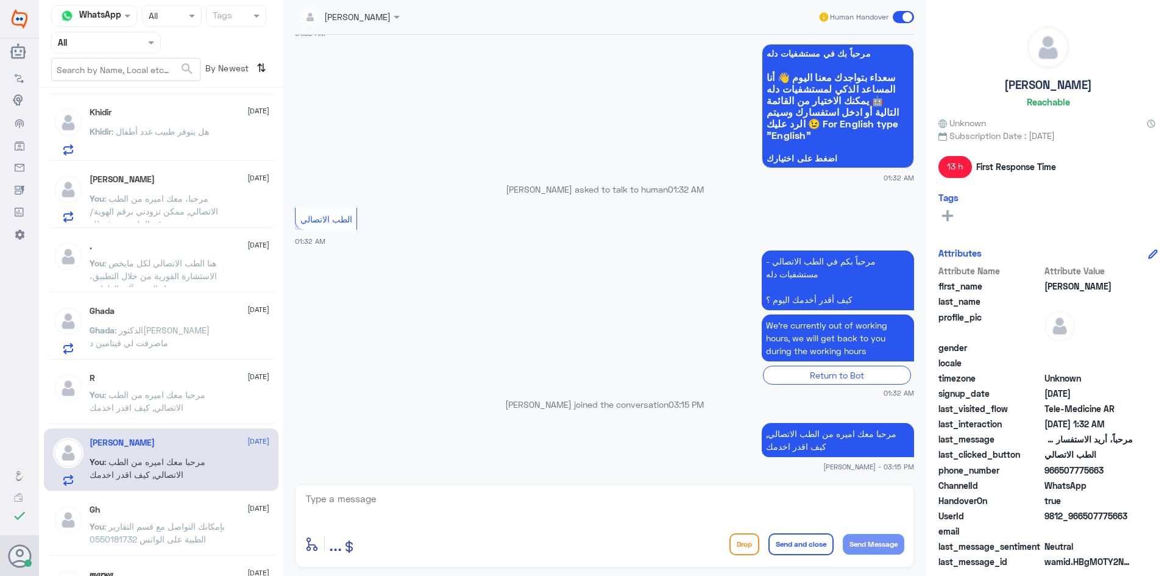
scroll to position [62, 0]
click at [901, 18] on span at bounding box center [902, 17] width 21 height 12
click at [0, 0] on input "checkbox" at bounding box center [0, 0] width 0 height 0
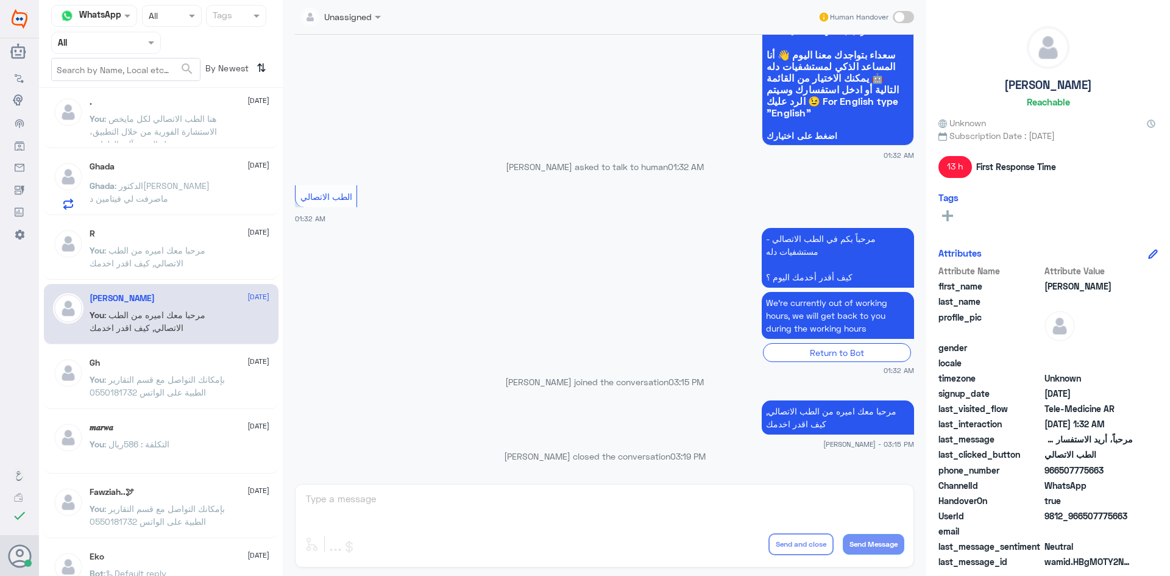
scroll to position [782, 0]
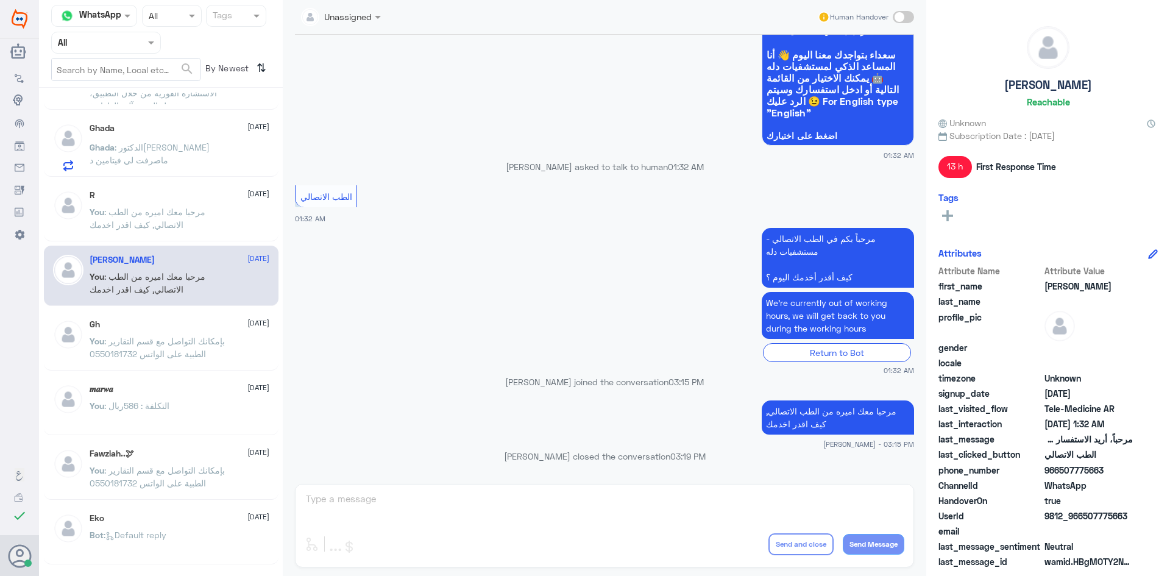
click at [139, 333] on div "Gh [DATE] You : بإمكانك التواصل مع قسم التقارير الطبية على الواتس 0550181732" at bounding box center [180, 342] width 180 height 46
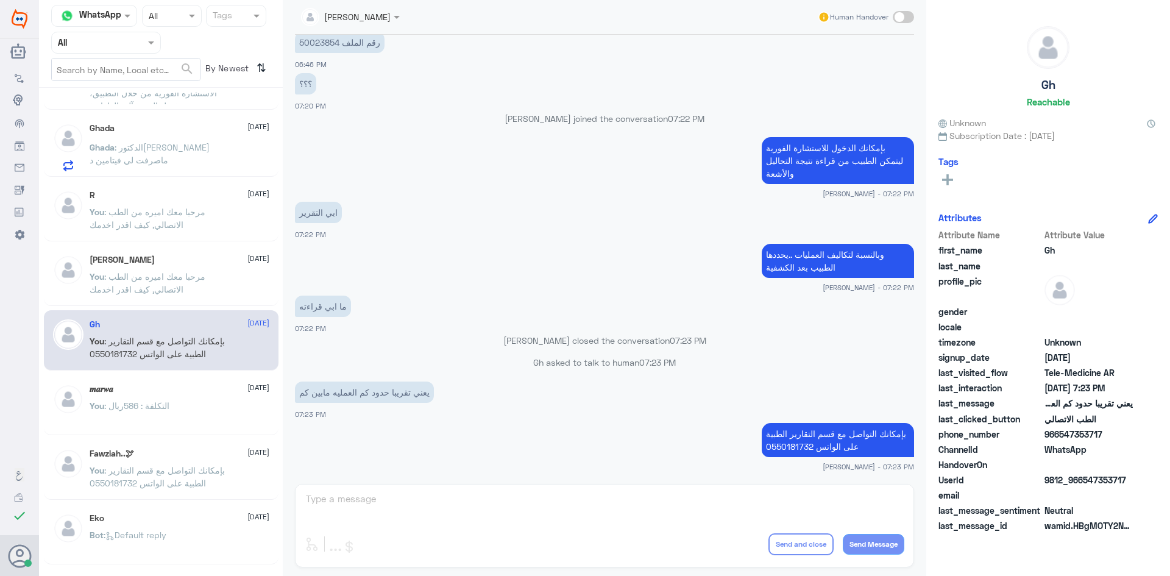
scroll to position [836, 0]
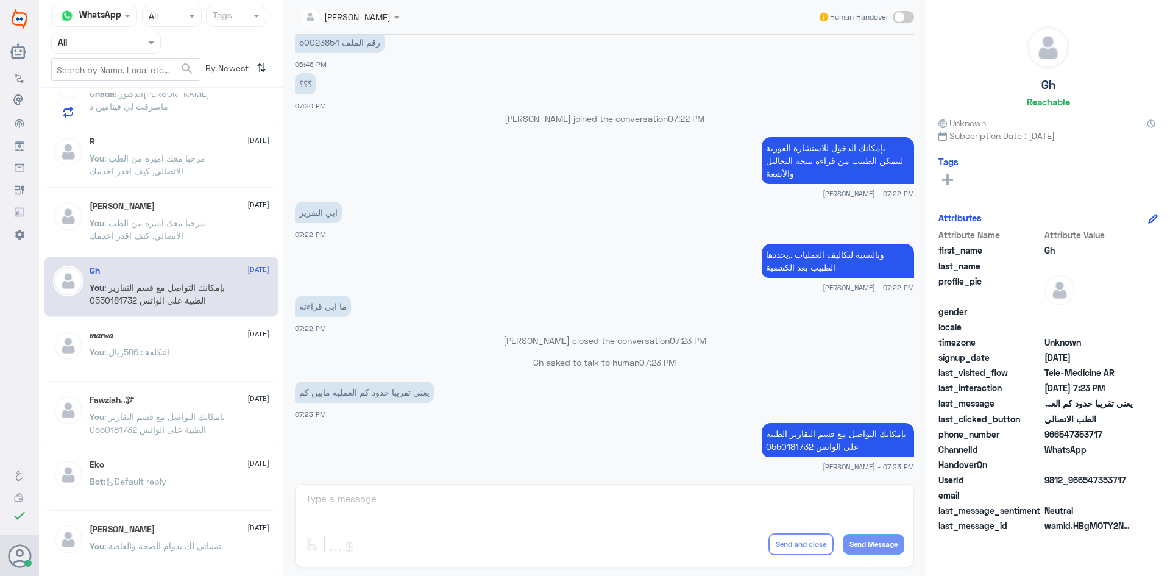
click at [138, 347] on span ": التكلفة : 586ريال" at bounding box center [136, 352] width 65 height 10
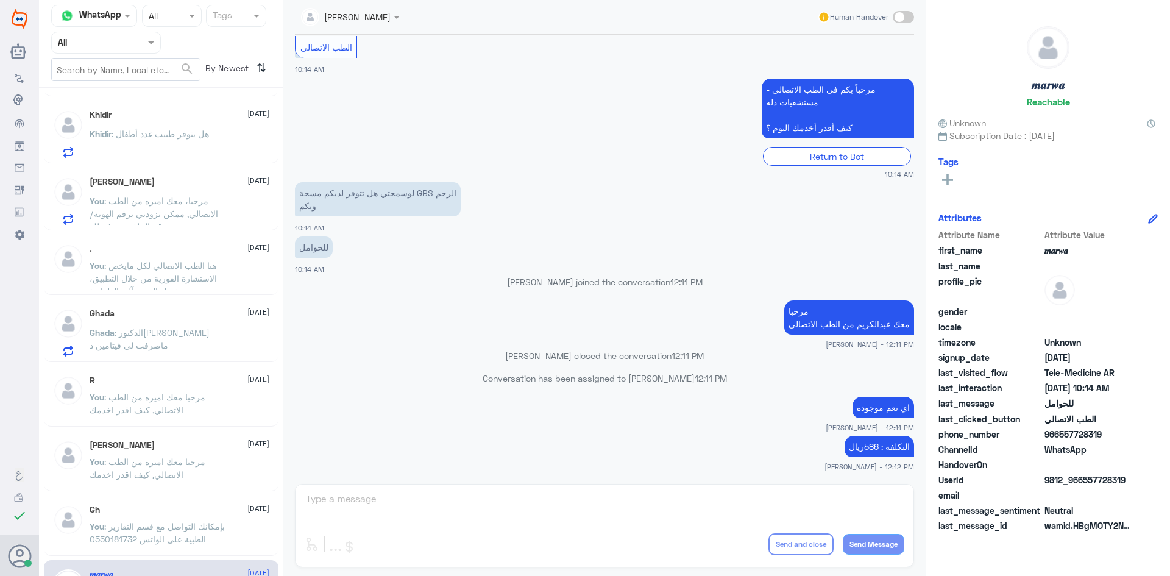
scroll to position [592, 0]
click at [161, 464] on span ": مرحبا معك اميره من الطب الاتصالي, كيف اقدر اخدمك" at bounding box center [148, 472] width 116 height 23
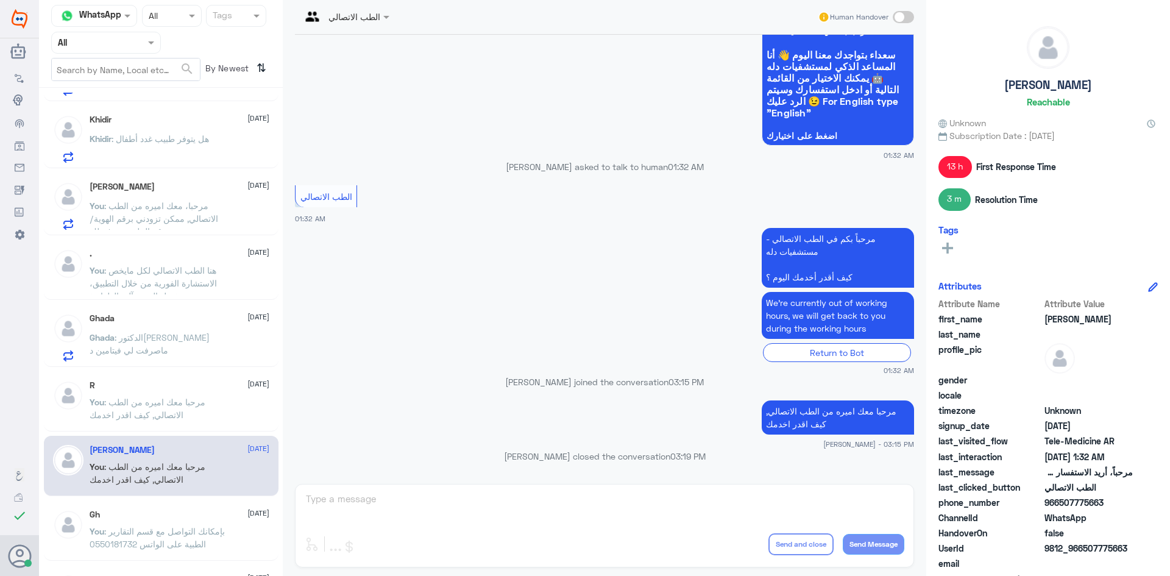
click at [171, 398] on span ": مرحبا معك اميره من الطب الاتصالي, كيف اقدر اخدمك" at bounding box center [148, 408] width 116 height 23
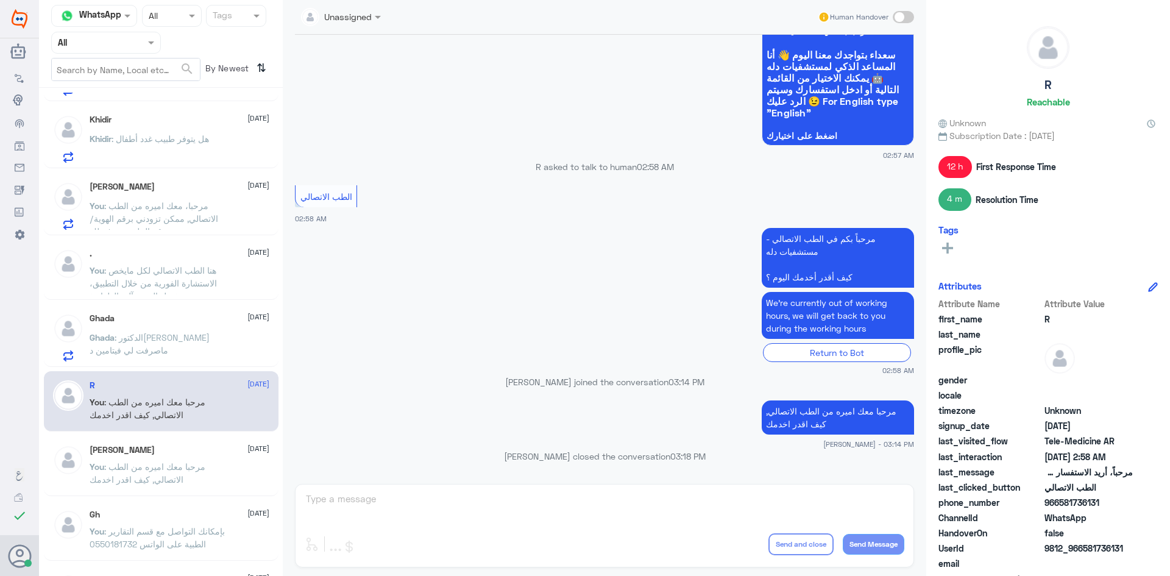
click at [169, 347] on p "Ghada : الدكتوره ماصرفت لي فيتامين د" at bounding box center [158, 346] width 137 height 30
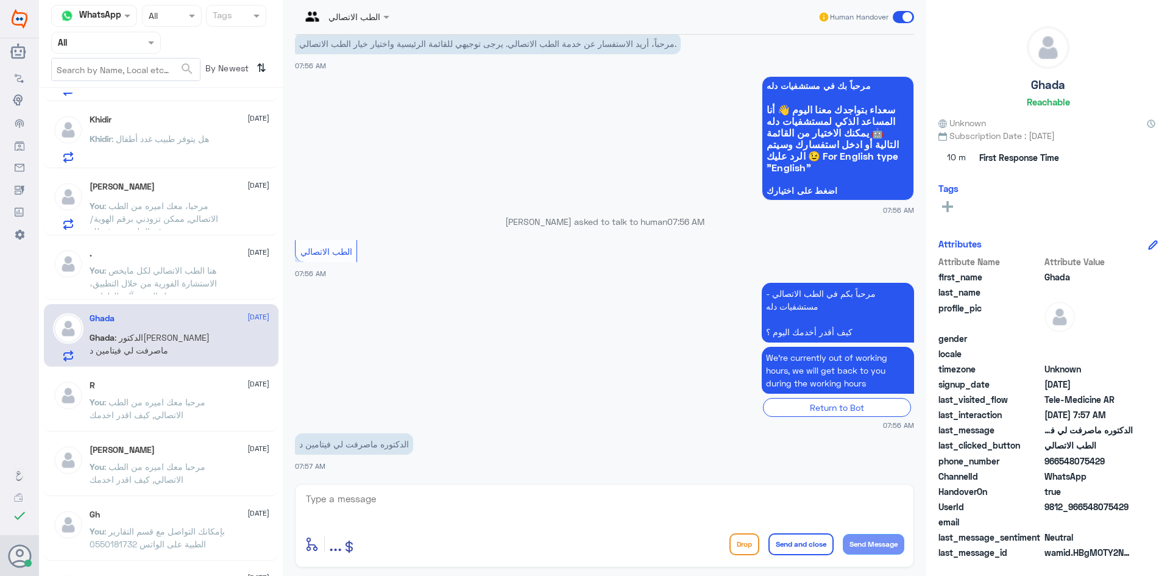
click at [386, 508] on textarea at bounding box center [604, 505] width 599 height 30
paste textarea "هنا الطب الاتصالي لكل مايخص الاستشارة الفورية من خلال التطبيق، يمكنك الاستفسار …"
type textarea "هنا الطب الاتصالي لكل مايخص الاستشارة الفورية من خلال التطبيق، يمكنك الاستفسار …"
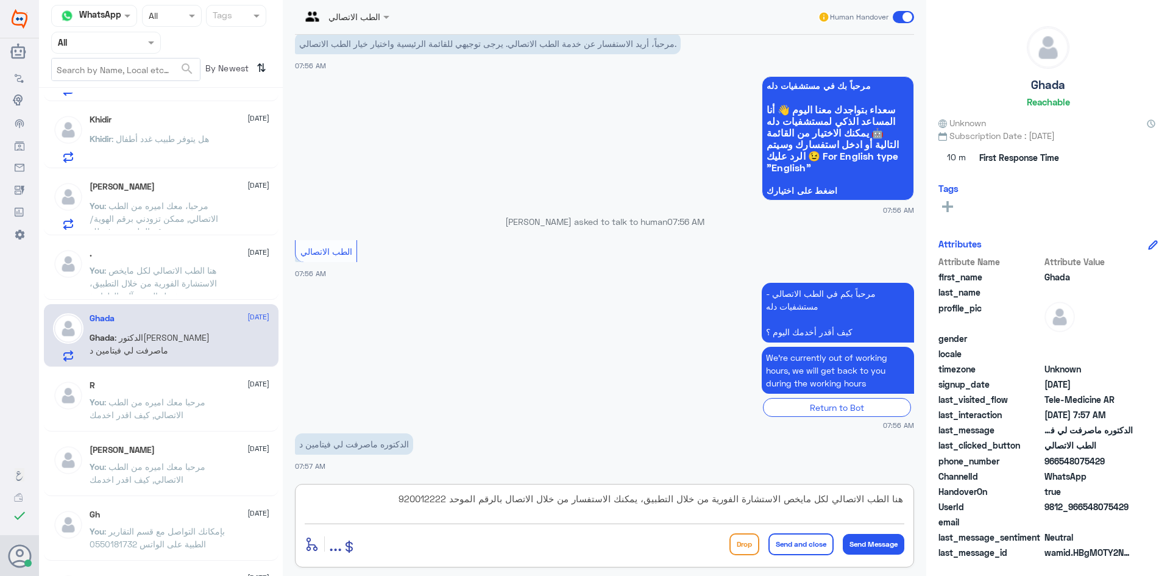
drag, startPoint x: 376, startPoint y: 502, endPoint x: 921, endPoint y: 490, distance: 544.7
click at [921, 490] on div "الطب الاتصالي Human Handover [DATE] مرحباً، أريد الاستفسار عن خدمة الطب الاتصال…" at bounding box center [604, 289] width 643 height 579
click at [141, 411] on span ": مرحبا معك اميره من الطب الاتصالي, كيف اقدر اخدمك" at bounding box center [148, 408] width 116 height 23
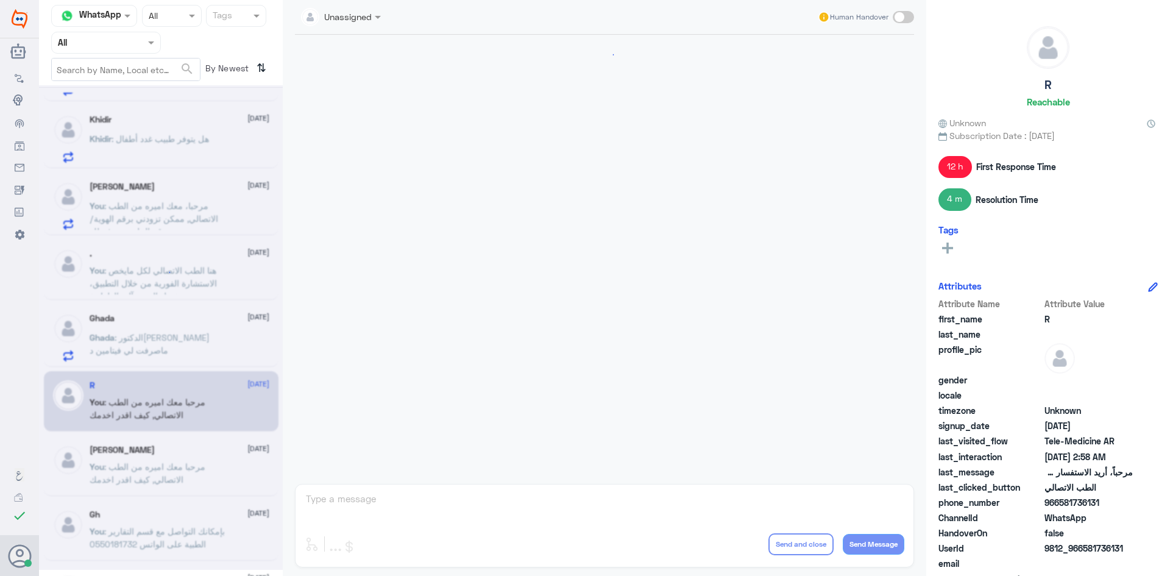
scroll to position [84, 0]
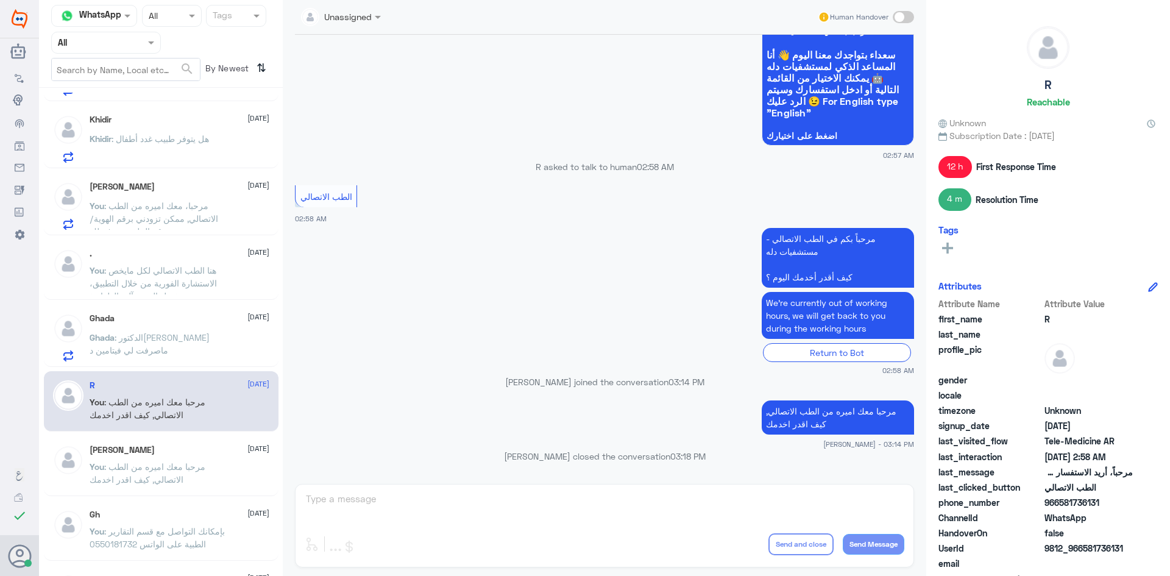
click at [148, 319] on div "Ghada [DATE]" at bounding box center [180, 318] width 180 height 10
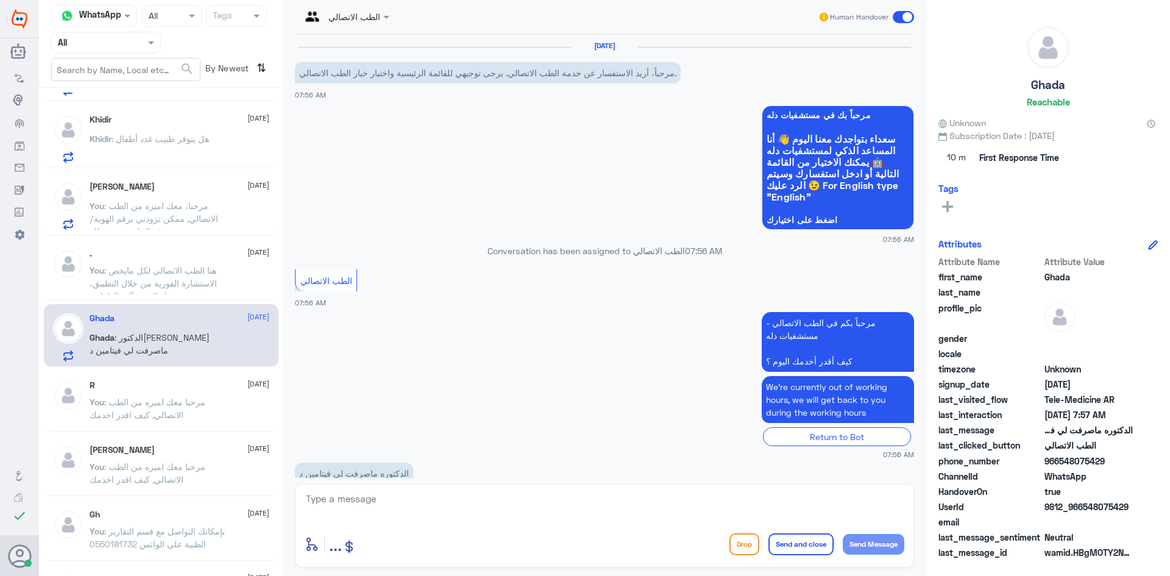
scroll to position [29, 0]
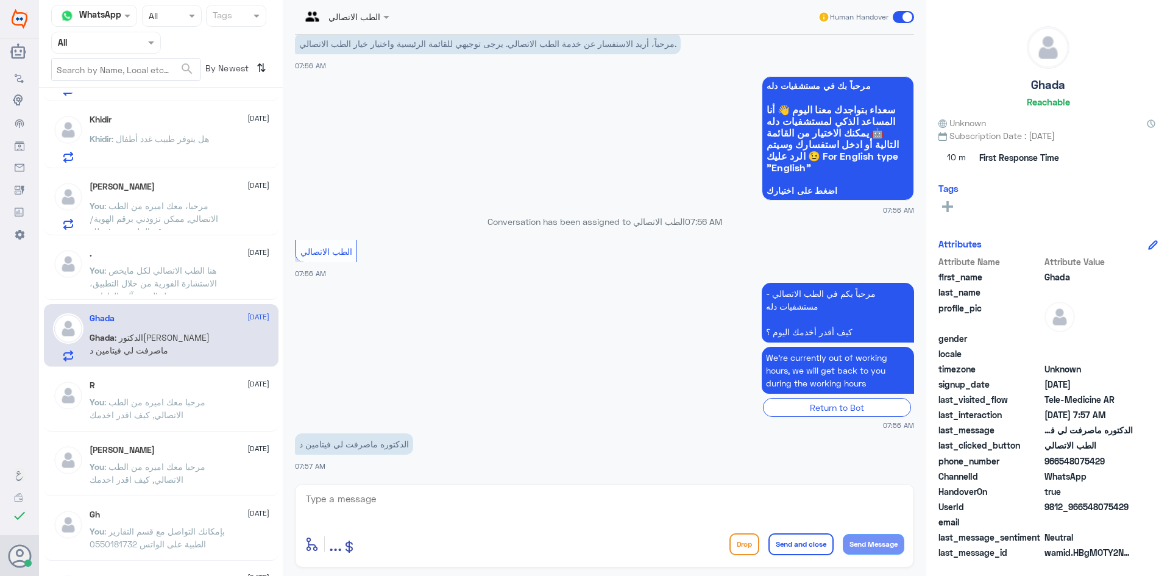
click at [151, 272] on span ": هنا الطب الاتصالي لكل مايخص الاستشارة الفورية من خلال التطبيق، يفضل التوجه آل…" at bounding box center [153, 283] width 127 height 36
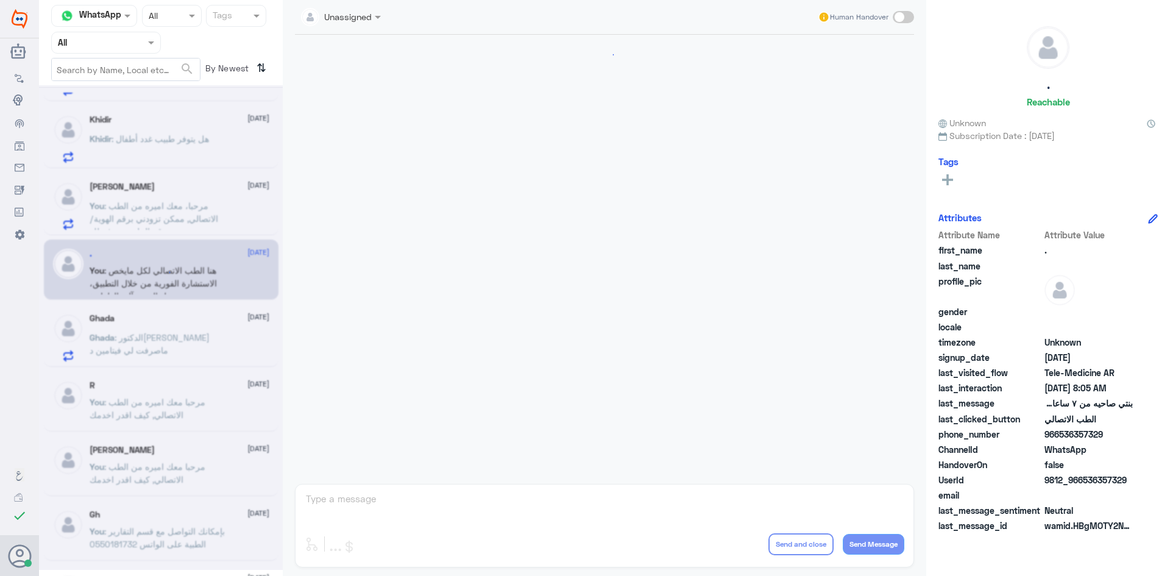
scroll to position [633, 0]
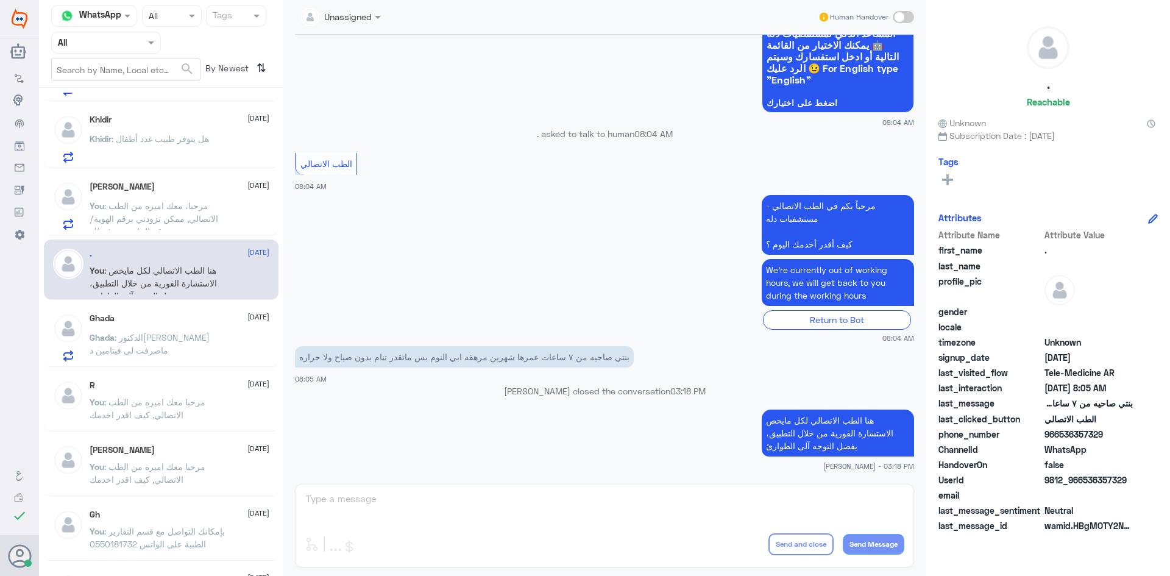
click at [170, 216] on span ": مرحبا، معك اميره من الطب الاتصالي, ممكن تزودني برقم الهوية/رقم الملف من فضلك" at bounding box center [154, 218] width 129 height 36
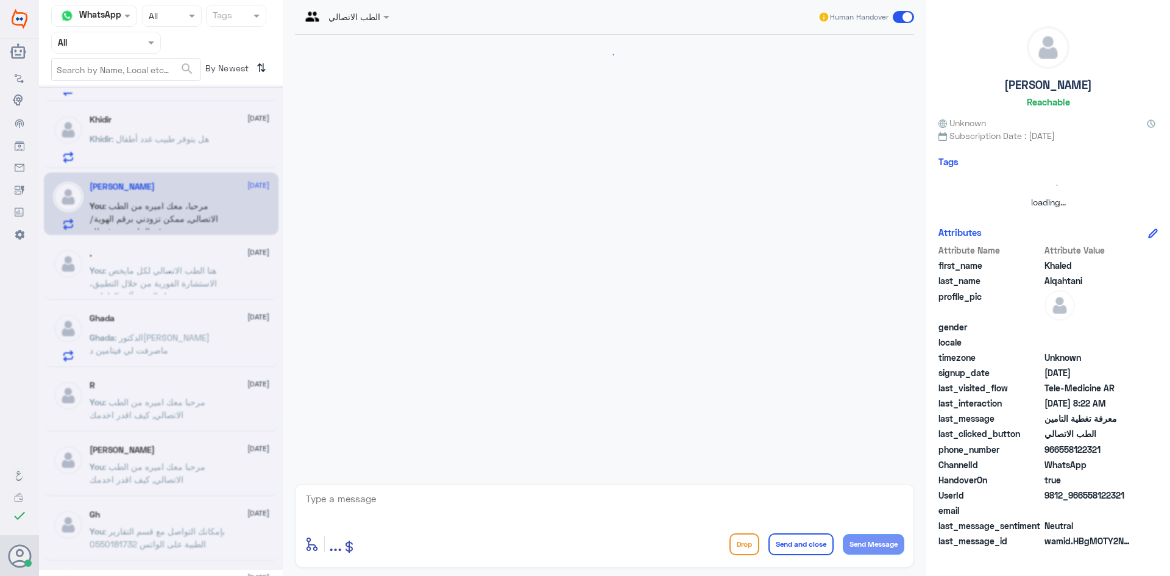
scroll to position [116, 0]
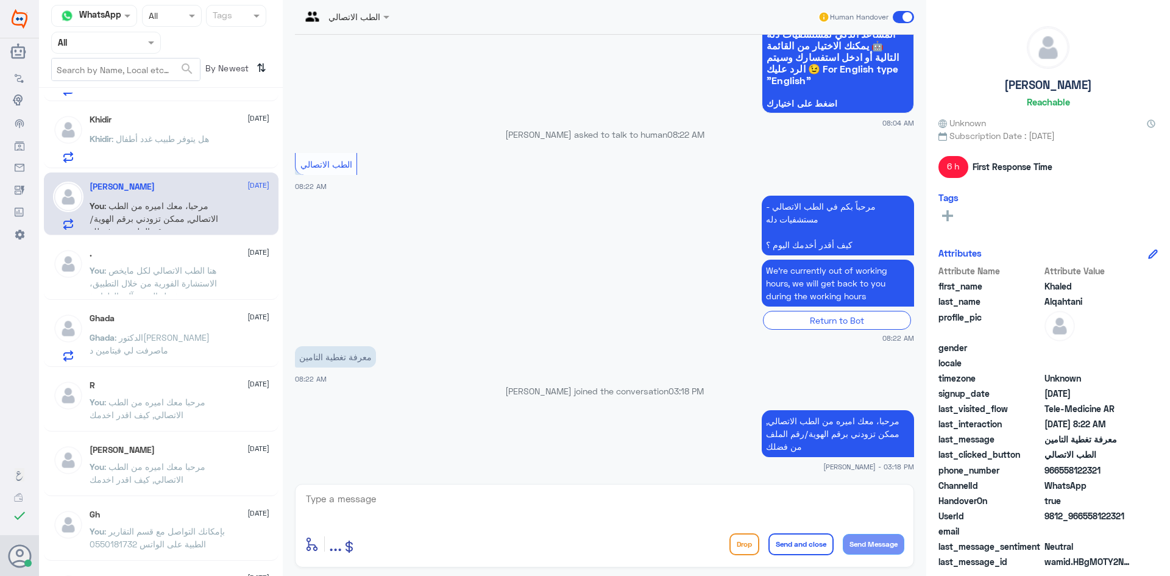
click at [147, 148] on p "Khidir : هل يتوفر طبيب غدد أطفال" at bounding box center [149, 147] width 119 height 30
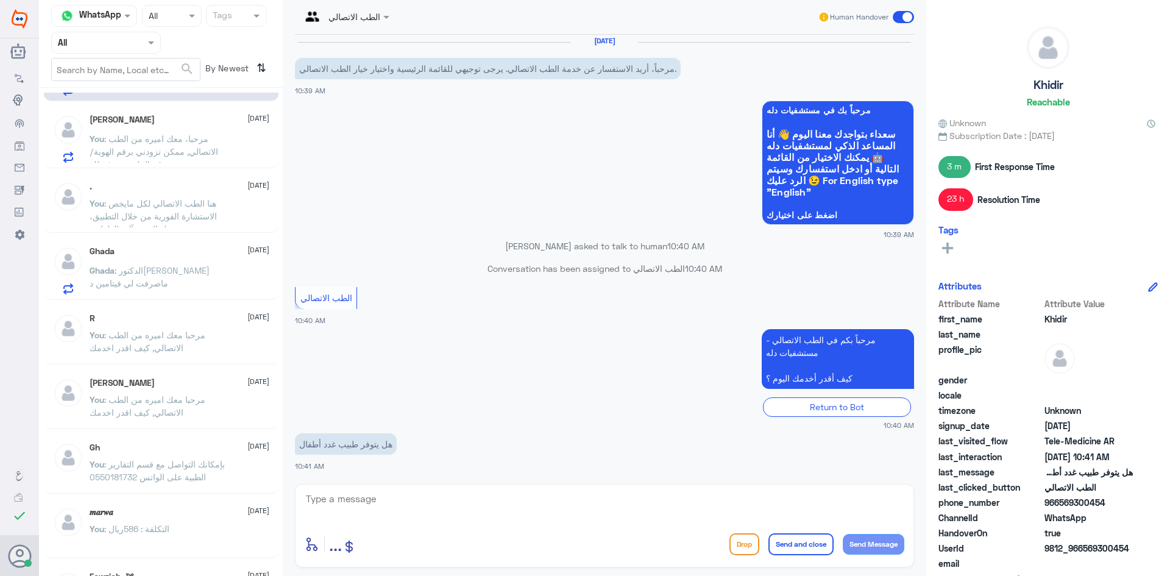
scroll to position [792, 0]
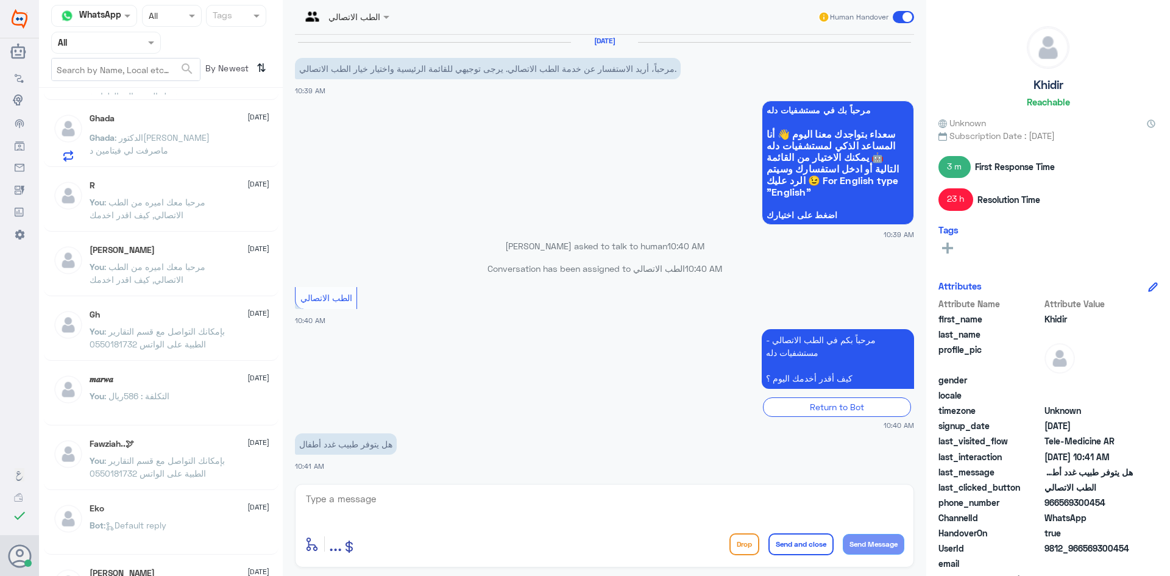
click at [174, 135] on span ": الدكتور[PERSON_NAME] ماصرفت لي فيتامين د" at bounding box center [150, 143] width 120 height 23
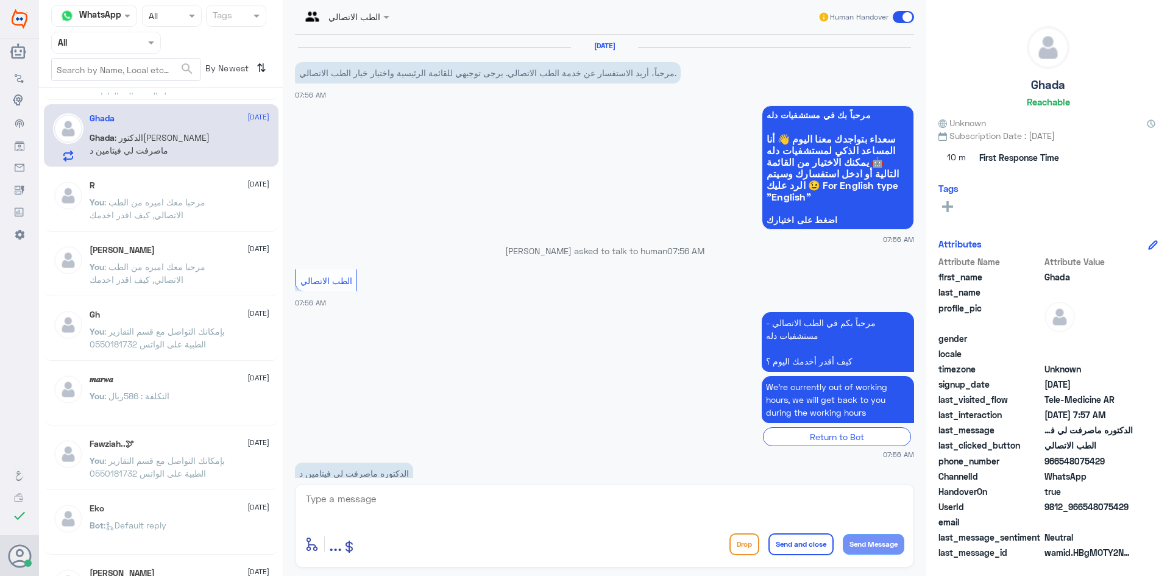
scroll to position [29, 0]
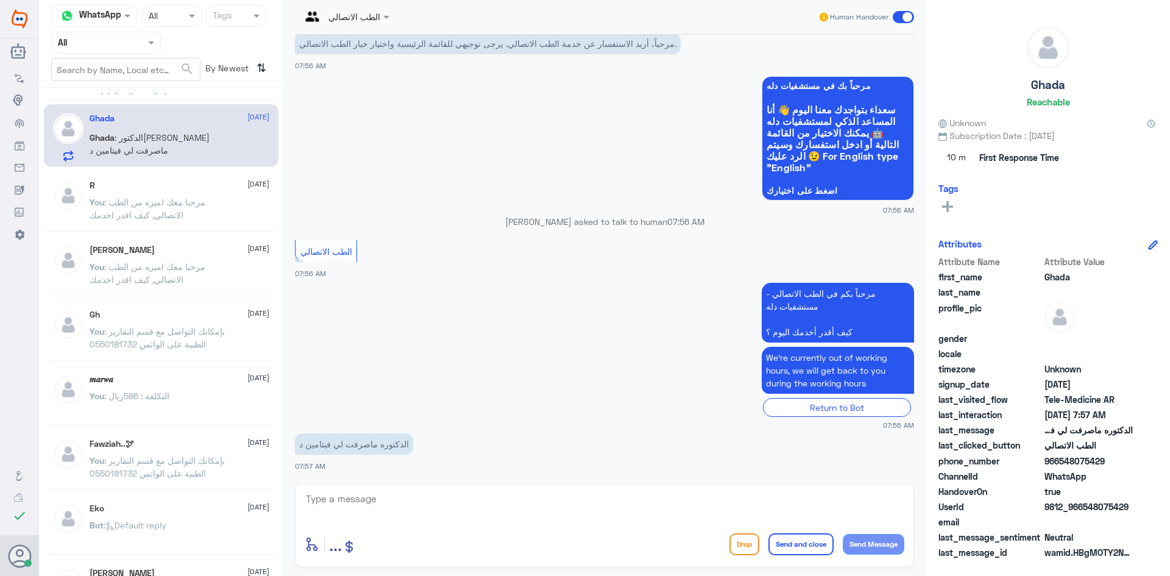
click at [426, 510] on textarea at bounding box center [604, 505] width 599 height 30
paste textarea "مرحبا، معك نوف من الطب الاتصالي"
drag, startPoint x: 862, startPoint y: 499, endPoint x: 877, endPoint y: 503, distance: 15.7
click at [877, 503] on textarea "مرحبا، معك نوف من الطب الاتصالي" at bounding box center [604, 505] width 599 height 30
drag, startPoint x: 845, startPoint y: 503, endPoint x: 864, endPoint y: 502, distance: 19.5
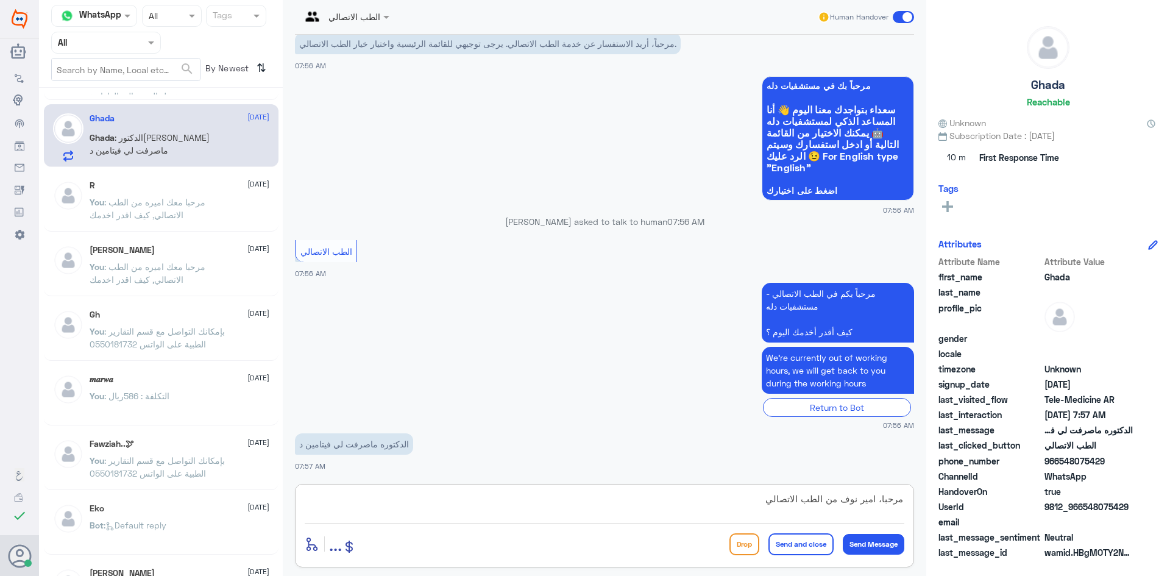
click at [864, 502] on textarea "مرحبا، امير نوف من الطب الاتصالي" at bounding box center [604, 505] width 599 height 30
type textarea "مرحبا، اميره من الطب الاتصالي"
click at [867, 540] on button "Send Message" at bounding box center [873, 544] width 62 height 21
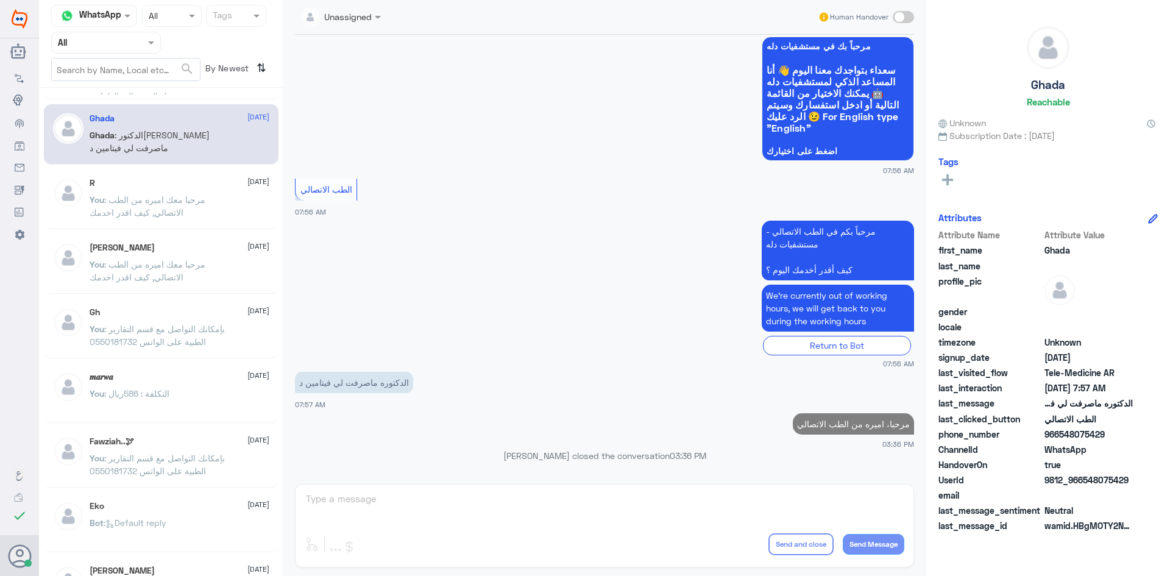
click at [749, 496] on div "Unassigned Human Handover [DATE] مرحباً، أريد الاستفسار عن خدمة الطب الاتصالي. …" at bounding box center [604, 289] width 643 height 579
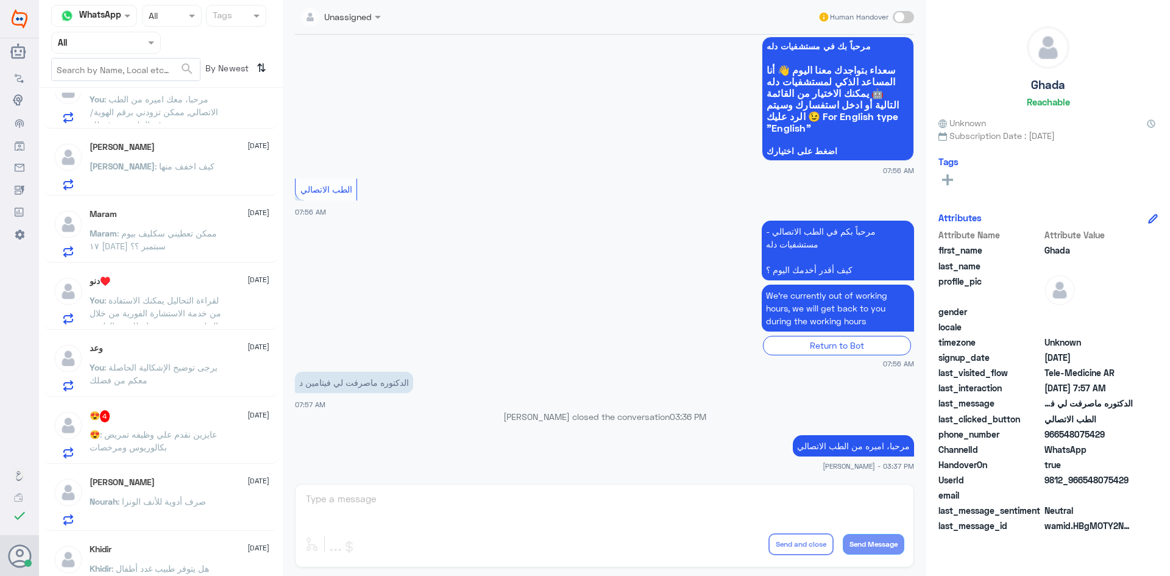
scroll to position [0, 0]
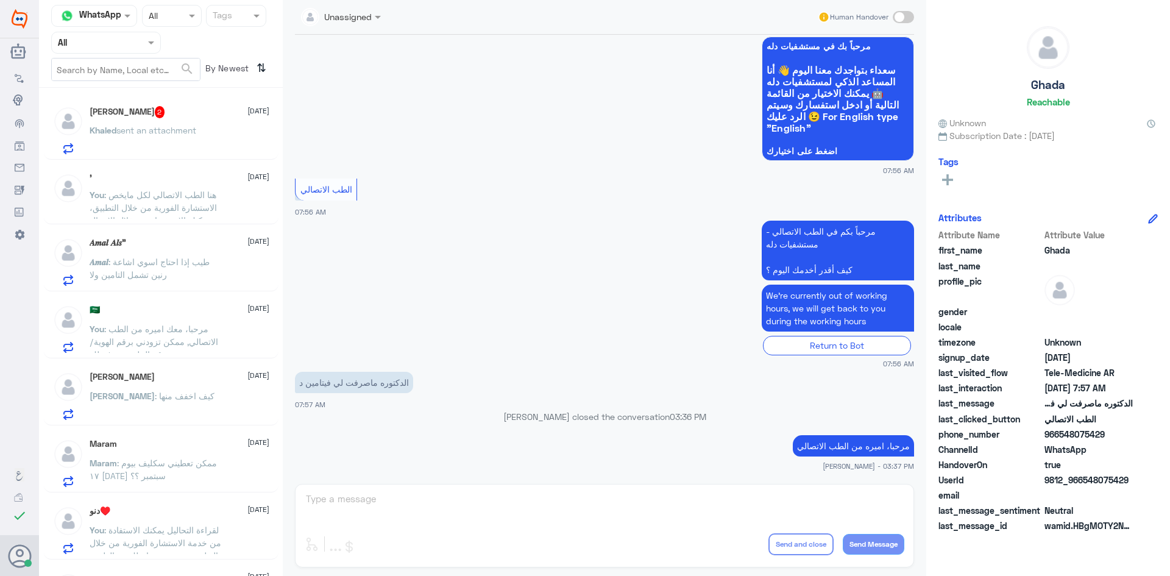
click at [173, 118] on div "[PERSON_NAME] 2 [DATE]" at bounding box center [180, 112] width 180 height 12
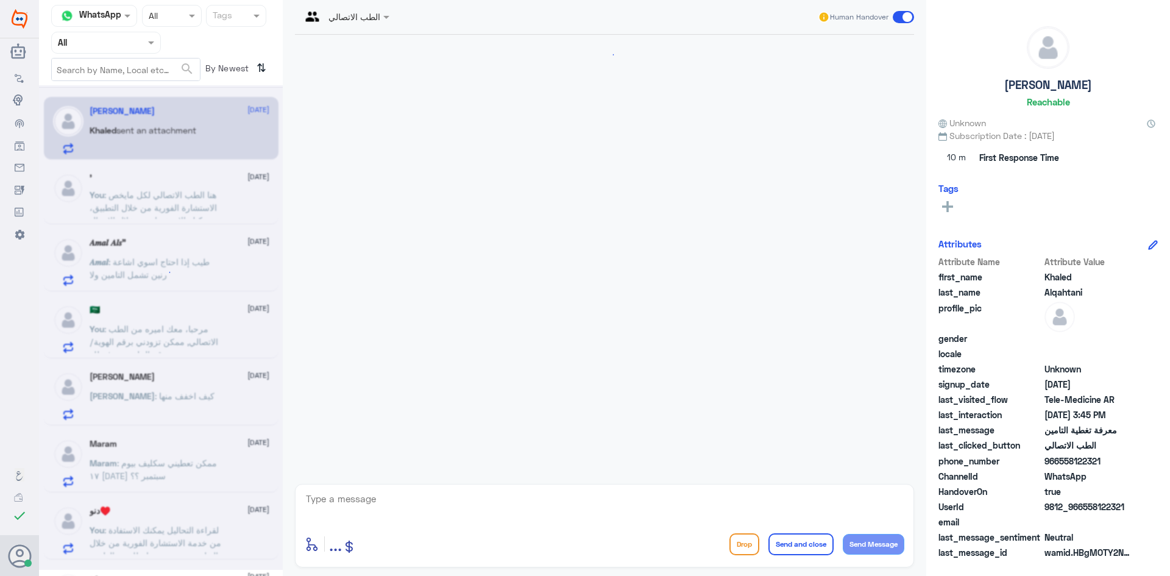
scroll to position [200, 0]
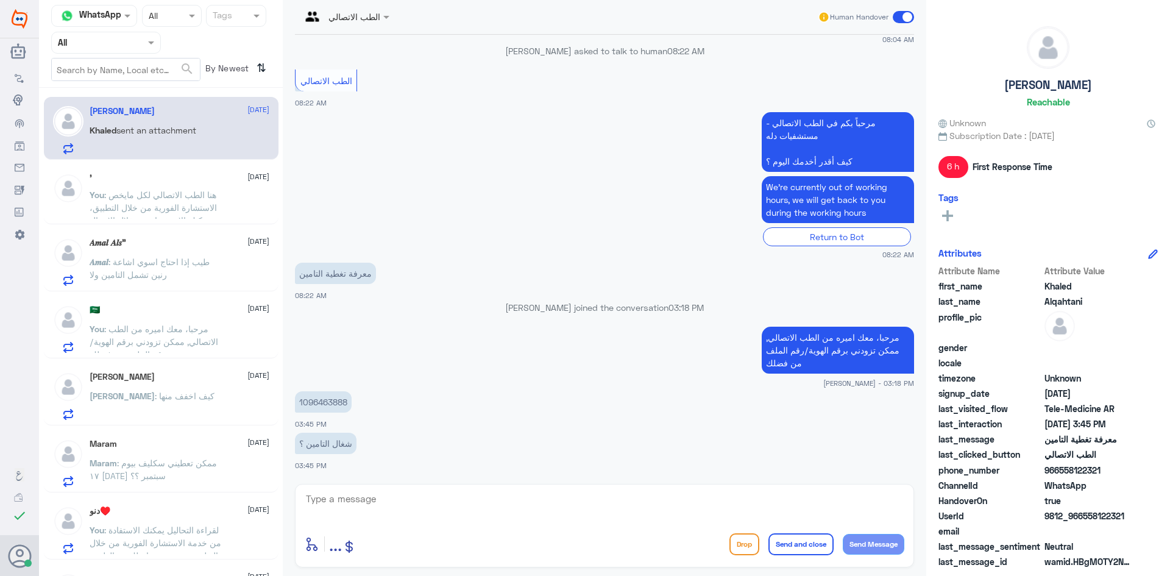
click at [381, 510] on textarea at bounding box center [604, 505] width 599 height 30
type textarea "لحظات من فضلك"
click at [872, 541] on button "Send Message" at bounding box center [873, 544] width 62 height 21
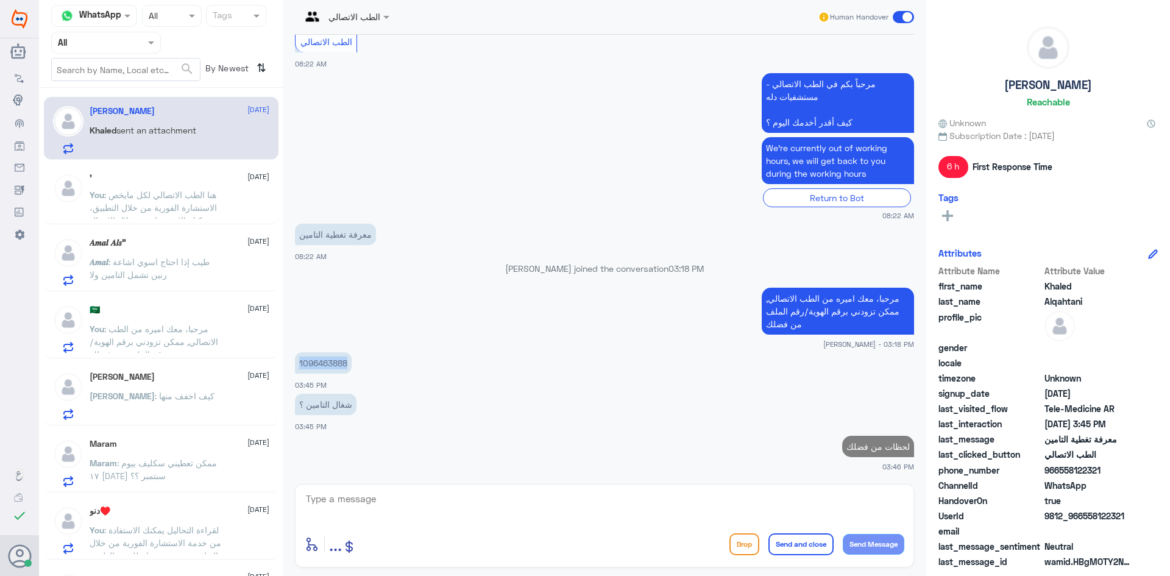
drag, startPoint x: 350, startPoint y: 364, endPoint x: 297, endPoint y: 370, distance: 53.4
click at [297, 370] on p "1096463888" at bounding box center [323, 362] width 57 height 21
copy p "1096463888"
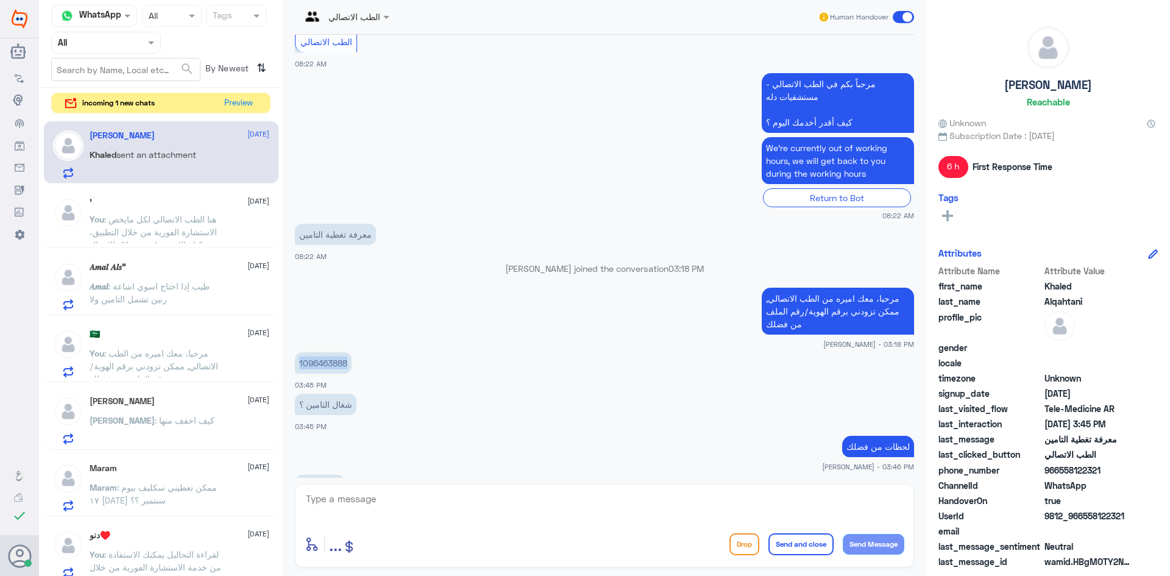
scroll to position [280, 0]
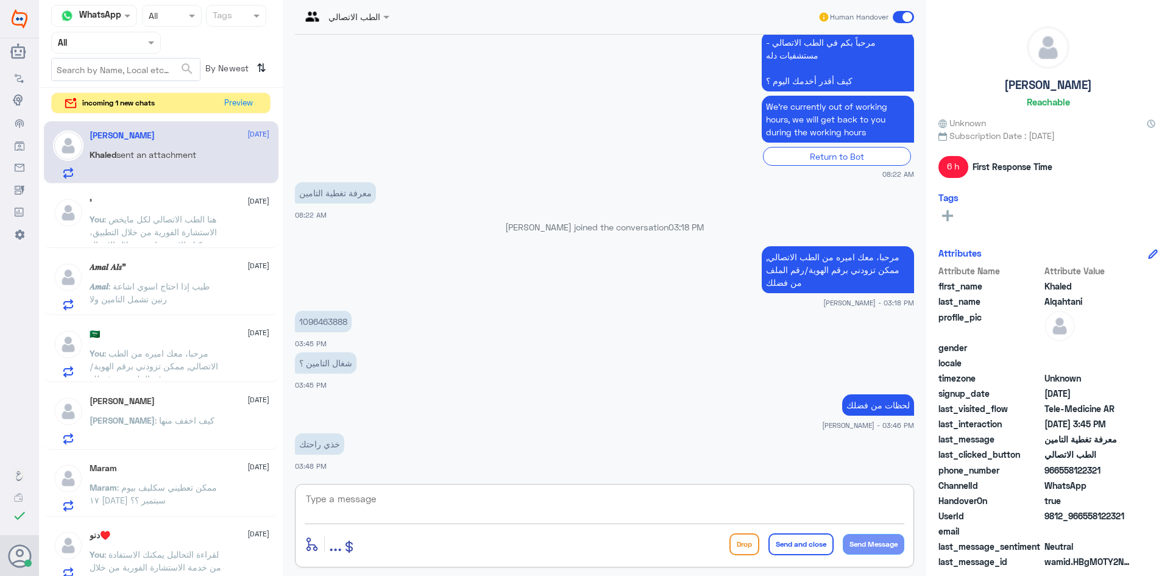
click at [471, 502] on textarea at bounding box center [604, 505] width 599 height 30
click at [805, 499] on textarea "نعتذر منك فئة التأمين لاتغى لدينا" at bounding box center [604, 505] width 599 height 30
click at [791, 501] on textarea "نعتذر منك فئة التأمين لاتغطى لدينا" at bounding box center [604, 505] width 599 height 30
click at [758, 497] on textarea "نعتذر منك فئة التأمين لاتغطي لدينا" at bounding box center [604, 505] width 599 height 30
type textarea "نعتذر منك فئة التأمين لاتغطي لدينا"
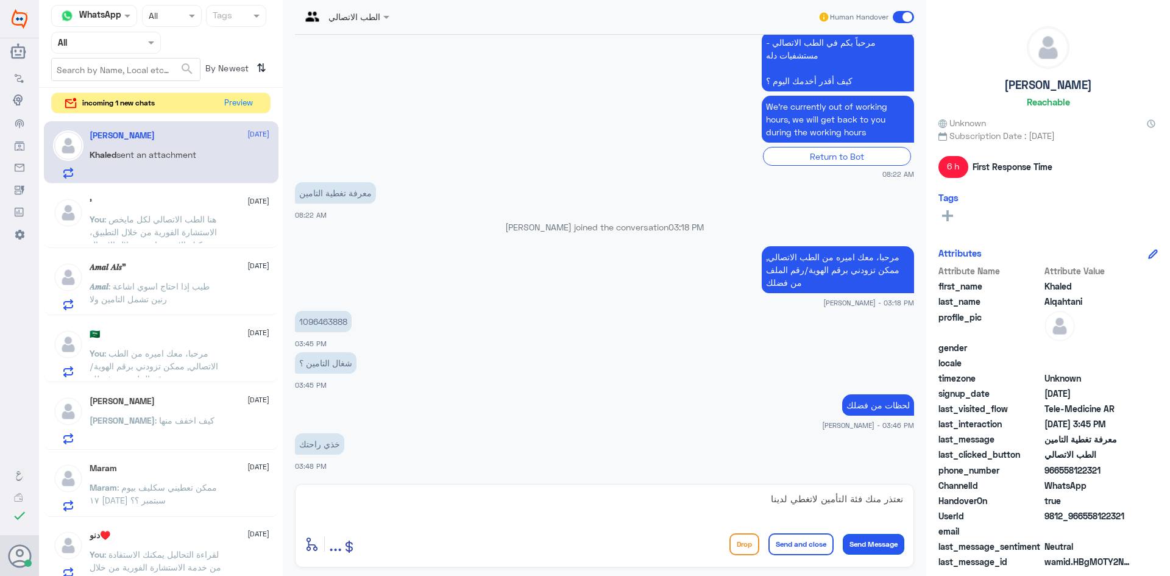
click at [863, 545] on button "Send Message" at bounding box center [873, 544] width 62 height 21
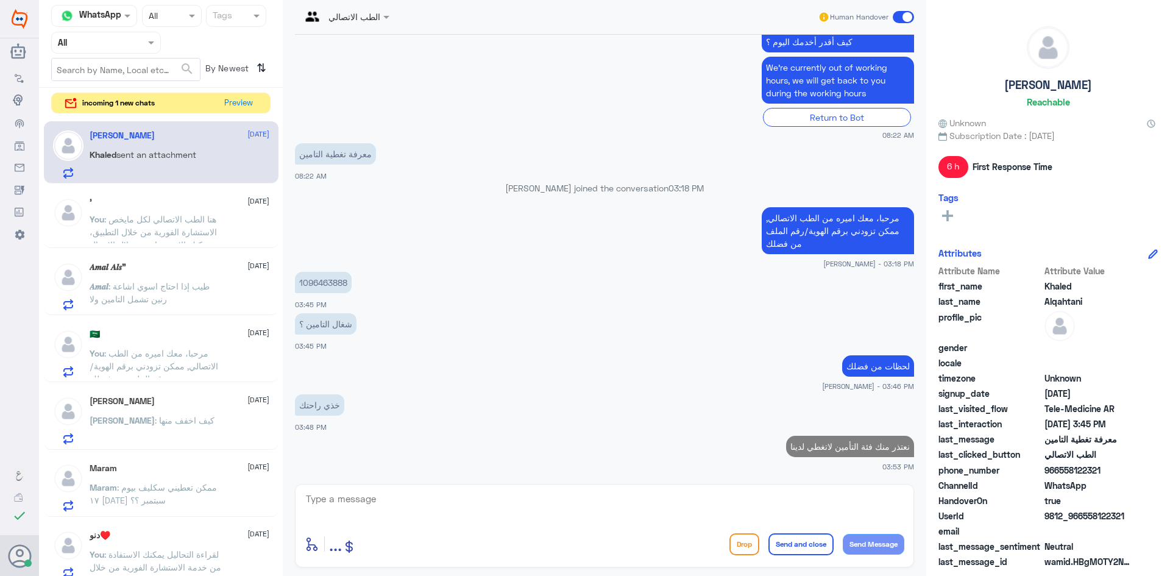
click at [776, 500] on textarea at bounding box center [604, 505] width 599 height 30
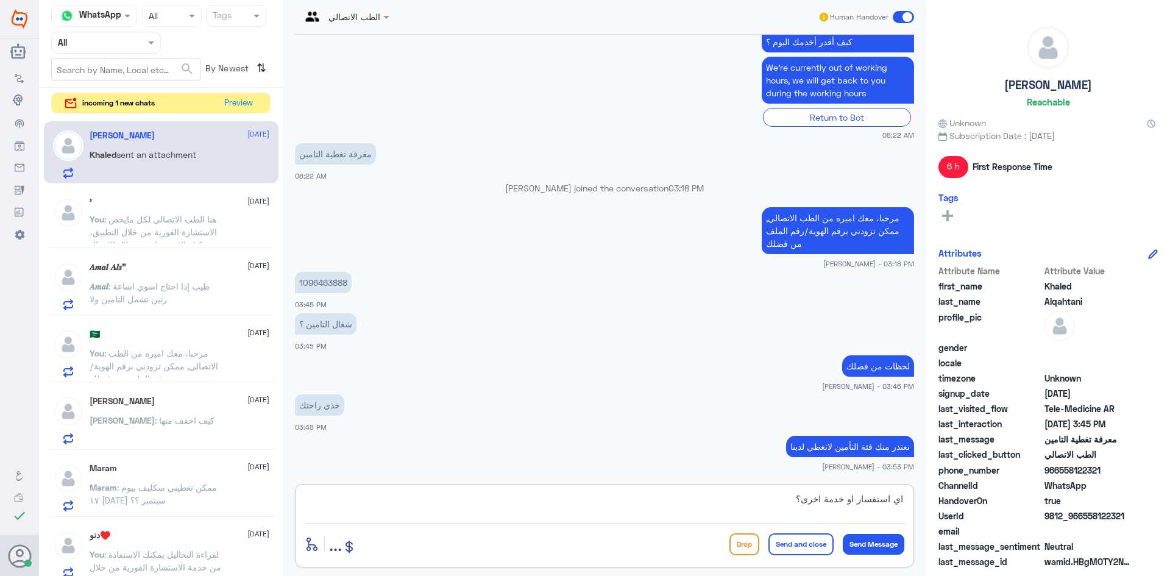
type textarea "اي استفسار او خدمة اخرى؟"
click at [877, 542] on button "Send Message" at bounding box center [873, 544] width 62 height 21
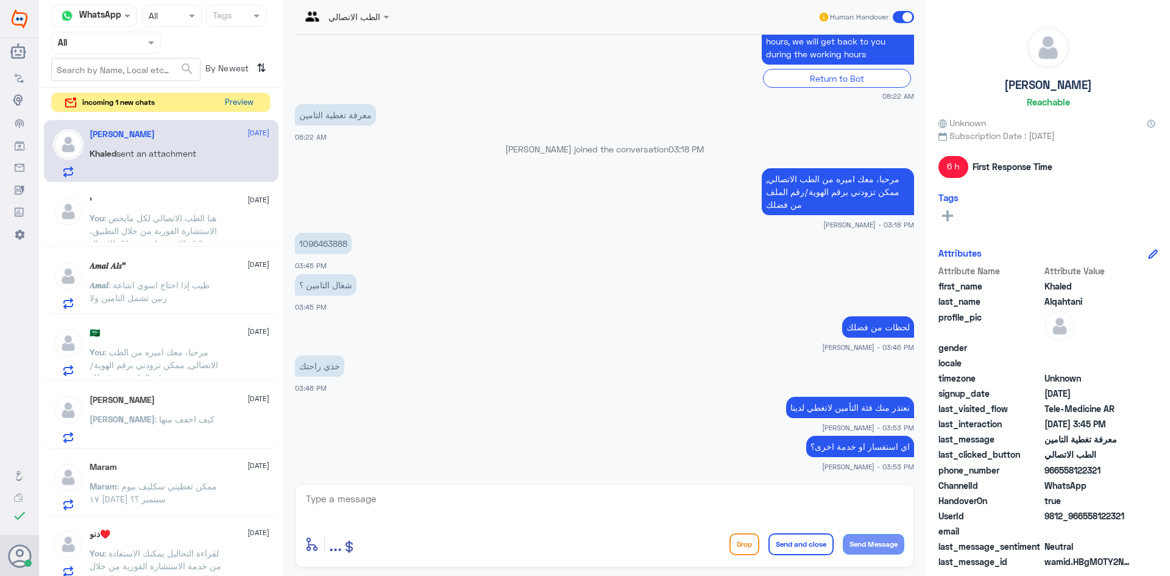
click at [241, 102] on button "Preview" at bounding box center [239, 102] width 38 height 19
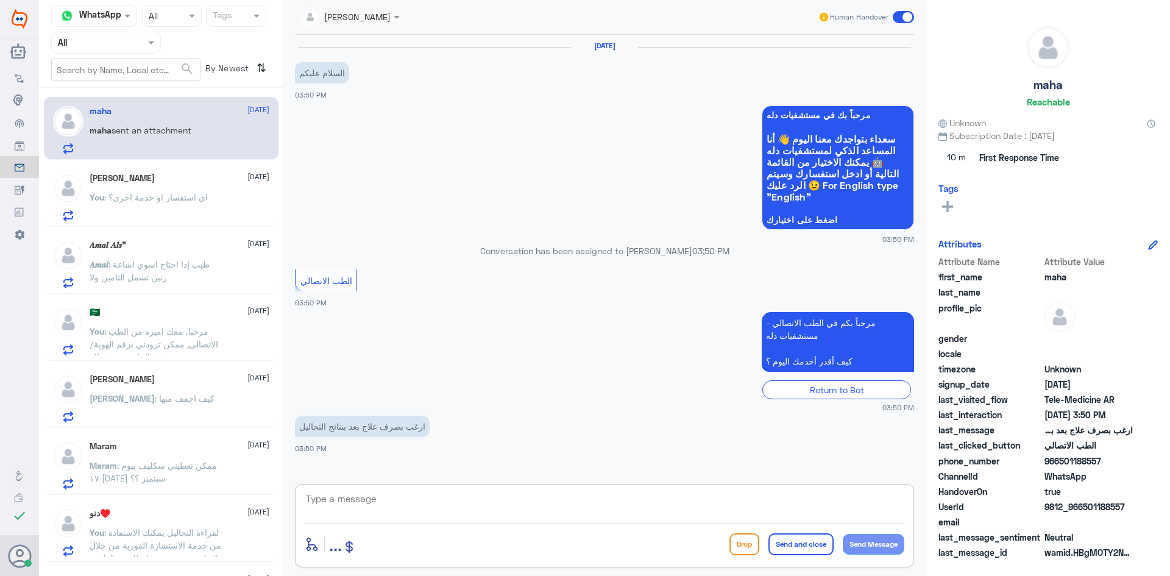
click at [353, 505] on textarea at bounding box center [604, 505] width 599 height 30
paste textarea "مرحبا، معك نوف من الطب الاتصالي"
drag, startPoint x: 864, startPoint y: 503, endPoint x: 870, endPoint y: 504, distance: 6.2
click at [871, 504] on textarea "مرحبا، معك نوف من الطب الاتصالي" at bounding box center [604, 505] width 599 height 30
drag, startPoint x: 860, startPoint y: 501, endPoint x: 877, endPoint y: 504, distance: 17.2
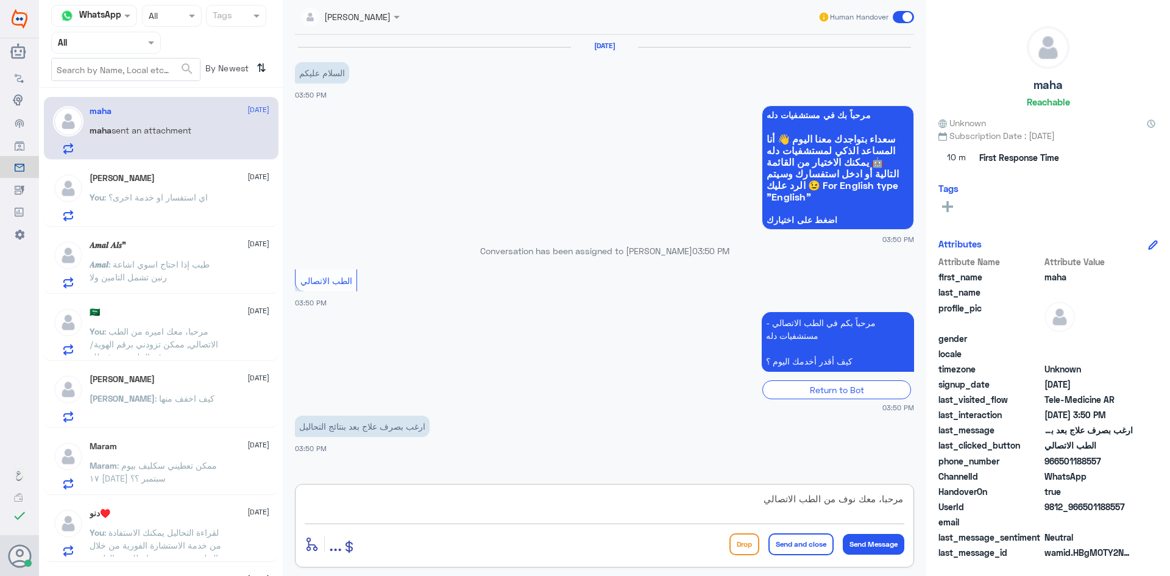
click at [877, 504] on textarea "مرحبا، معك نوف من الطب الاتصالي" at bounding box center [604, 505] width 599 height 30
drag, startPoint x: 786, startPoint y: 506, endPoint x: 877, endPoint y: 515, distance: 90.7
click at [877, 515] on textarea "مرحبا، نوف من الطب الاتصالي" at bounding box center [604, 505] width 599 height 30
click at [881, 499] on textarea "مرحبا، نوف من الطب الاتصالي" at bounding box center [604, 505] width 599 height 30
drag, startPoint x: 838, startPoint y: 497, endPoint x: 858, endPoint y: 501, distance: 20.4
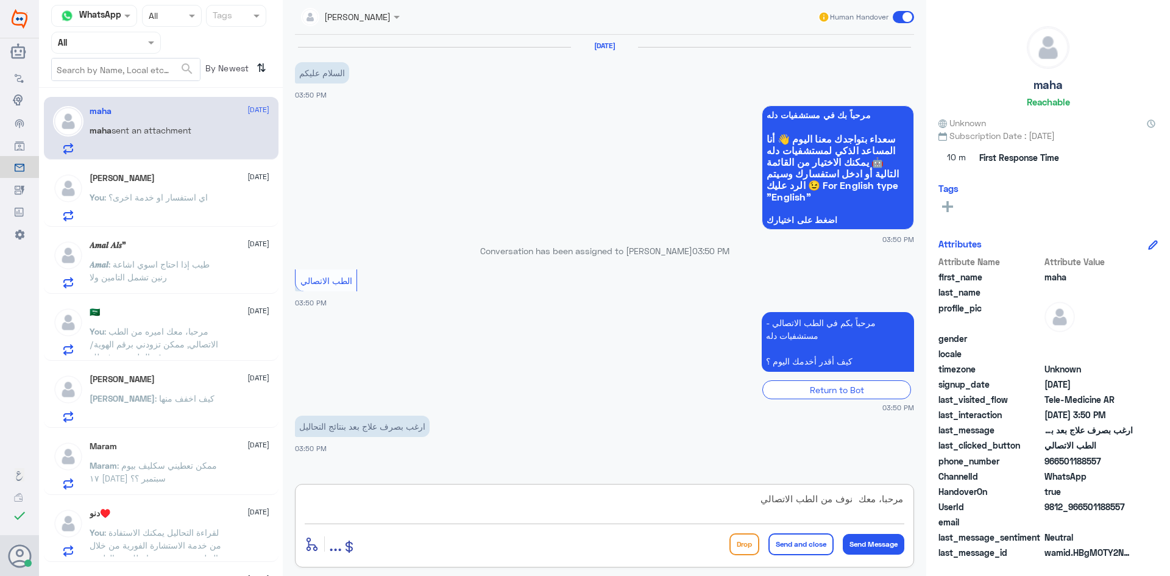
click at [858, 501] on textarea "مرحبا، معك نوف من الطب الاتصالي" at bounding box center [604, 505] width 599 height 30
type textarea "مرحبا، معك اميره من الطب الاتصالي"
click at [867, 544] on button "Send Message" at bounding box center [873, 544] width 62 height 21
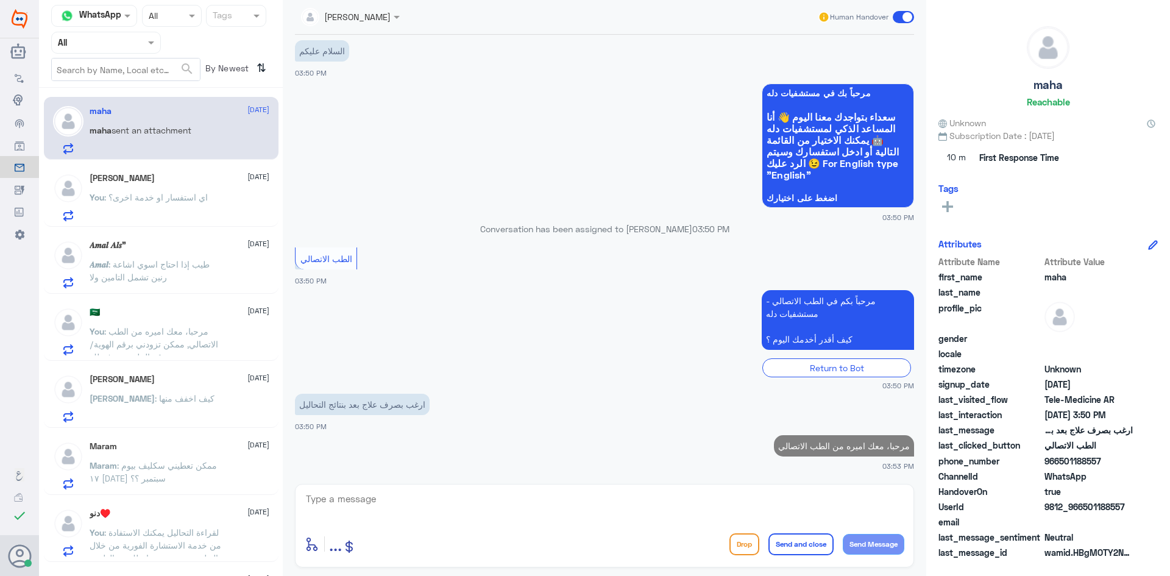
click at [768, 512] on textarea at bounding box center [604, 505] width 599 height 30
click at [501, 505] on textarea at bounding box center [604, 505] width 599 height 30
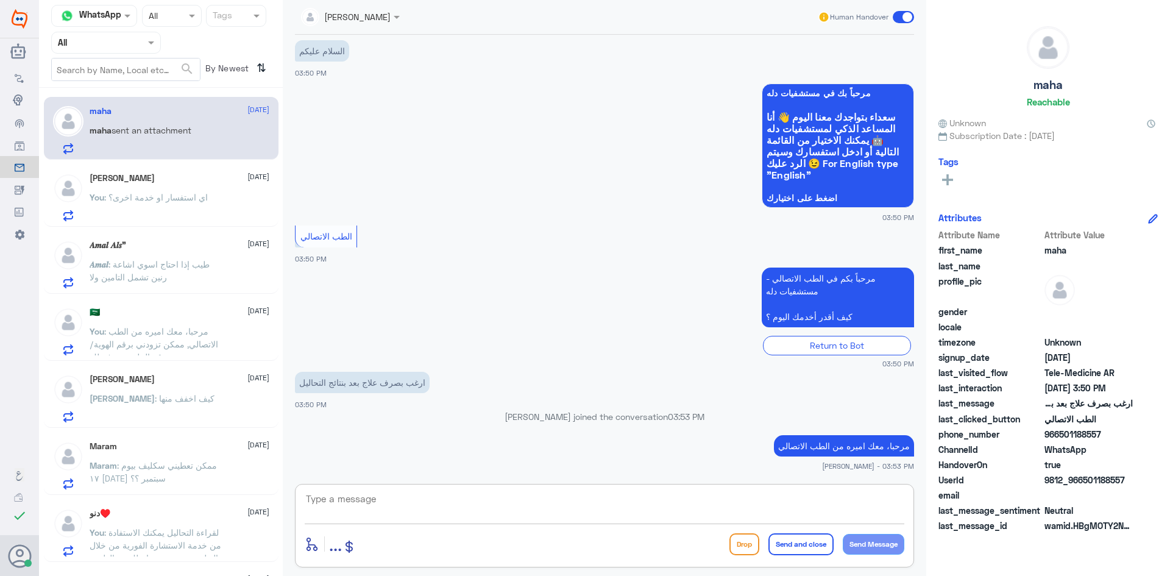
scroll to position [63, 0]
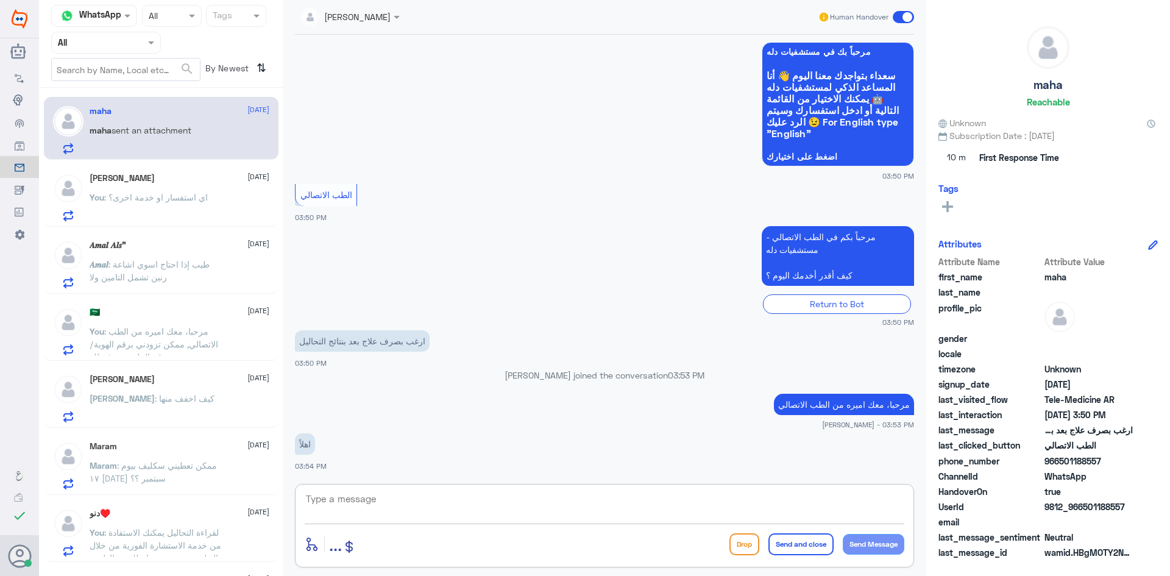
click at [363, 509] on textarea at bounding box center [604, 505] width 599 height 30
paste textarea "لقراءة التحاليل يمكنك الاستفادة من خدمة الاستشارة الفورية من خلال التطبيق بحيث …"
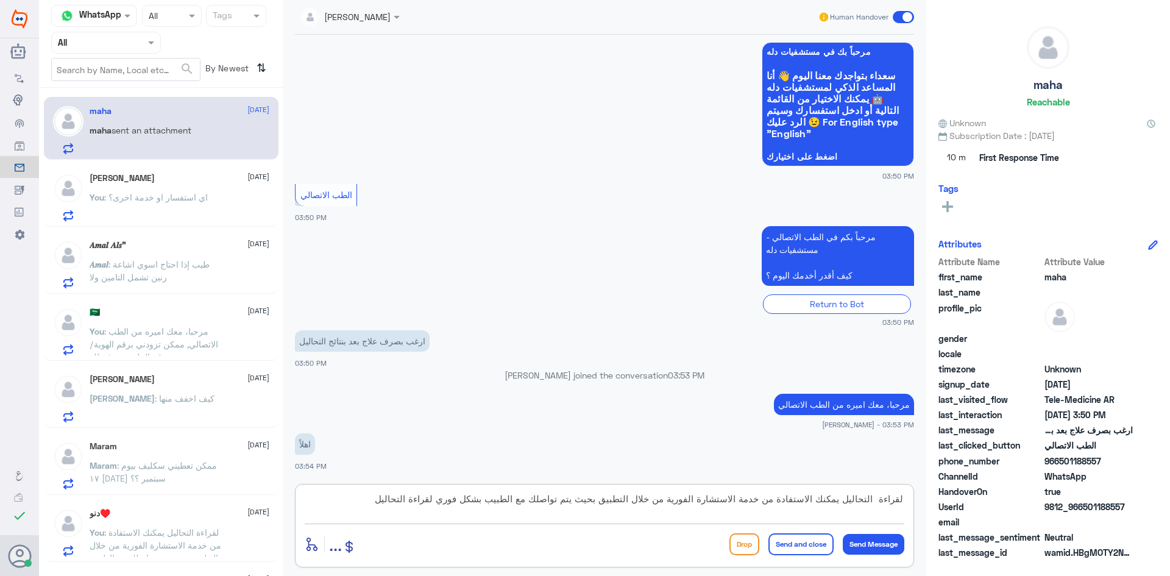
drag, startPoint x: 880, startPoint y: 498, endPoint x: 906, endPoint y: 498, distance: 26.8
click at [906, 498] on div "لقراءة التحاليل يمكنك الاستفادة من خدمة الاستشارة الفورية من خلال التطبيق بحيث …" at bounding box center [604, 525] width 619 height 83
drag, startPoint x: 762, startPoint y: 497, endPoint x: 738, endPoint y: 498, distance: 23.8
click at [738, 498] on textarea "في حال تحتاج الى صرف دواء معين التحاليل يمكنك الاستفادة من خدمة الاستشارة الفور…" at bounding box center [604, 505] width 599 height 30
drag, startPoint x: 313, startPoint y: 498, endPoint x: 365, endPoint y: 499, distance: 51.8
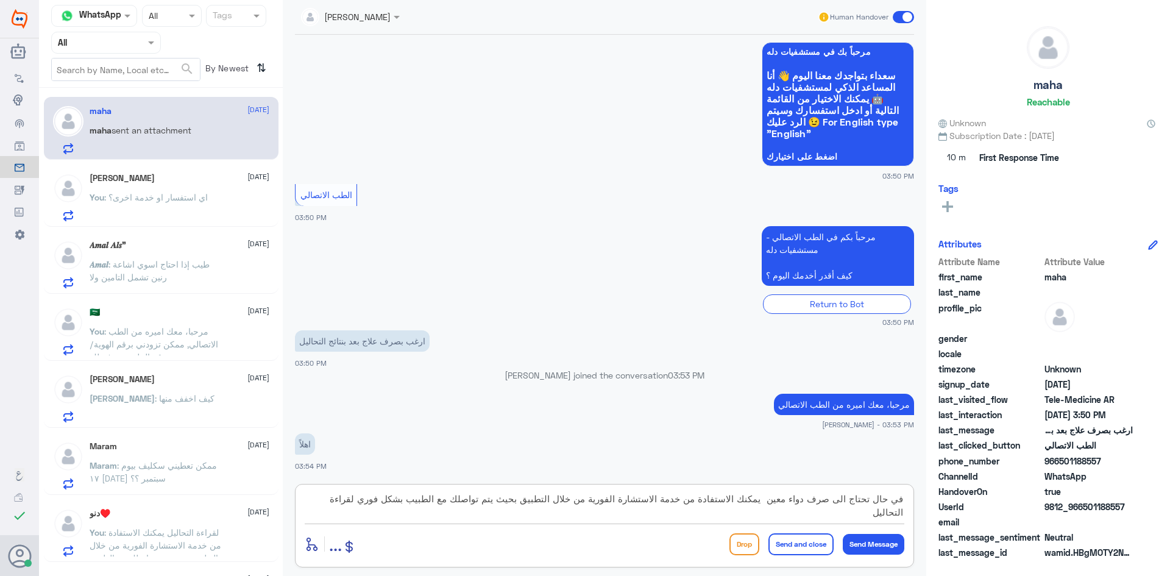
click at [365, 499] on textarea "في حال تحتاج الى صرف دواء معين يمكنك الاستفادة من خدمة الاستشارة الفورية من خلا…" at bounding box center [604, 505] width 599 height 30
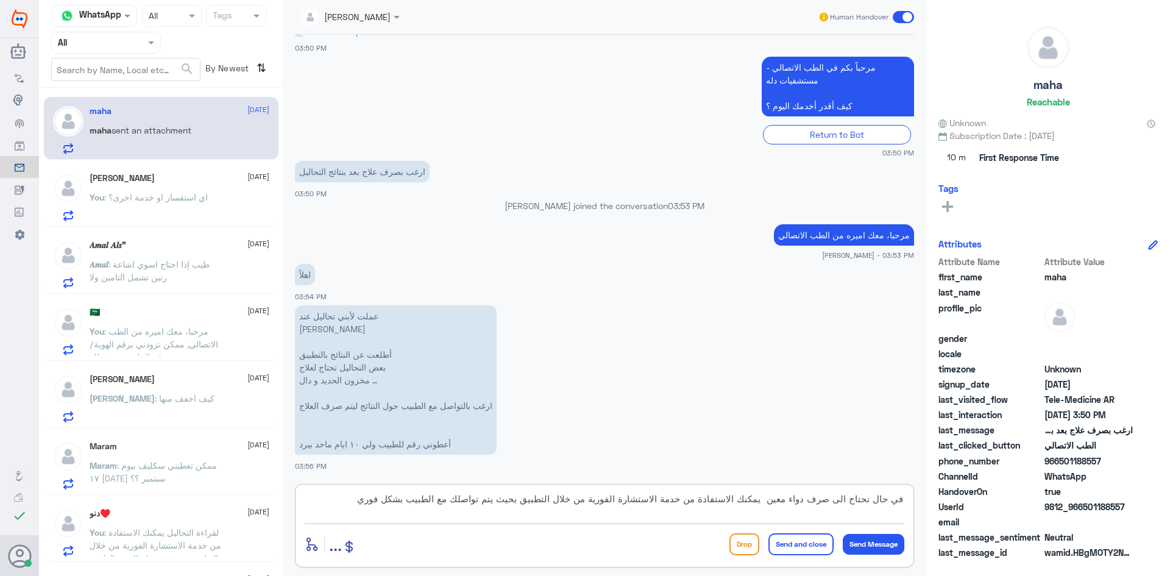
drag, startPoint x: 768, startPoint y: 497, endPoint x: 903, endPoint y: 498, distance: 135.2
click at [903, 498] on textarea "في حال تحتاج الى صرف دواء معين يمكنك الاستفادة من خدمة الاستشارة الفورية من خلا…" at bounding box center [604, 505] width 599 height 30
click at [498, 503] on textarea "يمكنك الاستفادة من خدمة الاستشارة الفورية من خلال التطبيق بحيث يتم تواصلك مع ال…" at bounding box center [604, 505] width 599 height 30
click at [499, 498] on textarea "يمكنك الاستفادة من خدمة الاستشارة الفورية من خلال التطبيق بحيث يتم تواصلك مع ال…" at bounding box center [604, 505] width 599 height 30
paste textarea "في حال تحتاج الى صرف دواء معين"
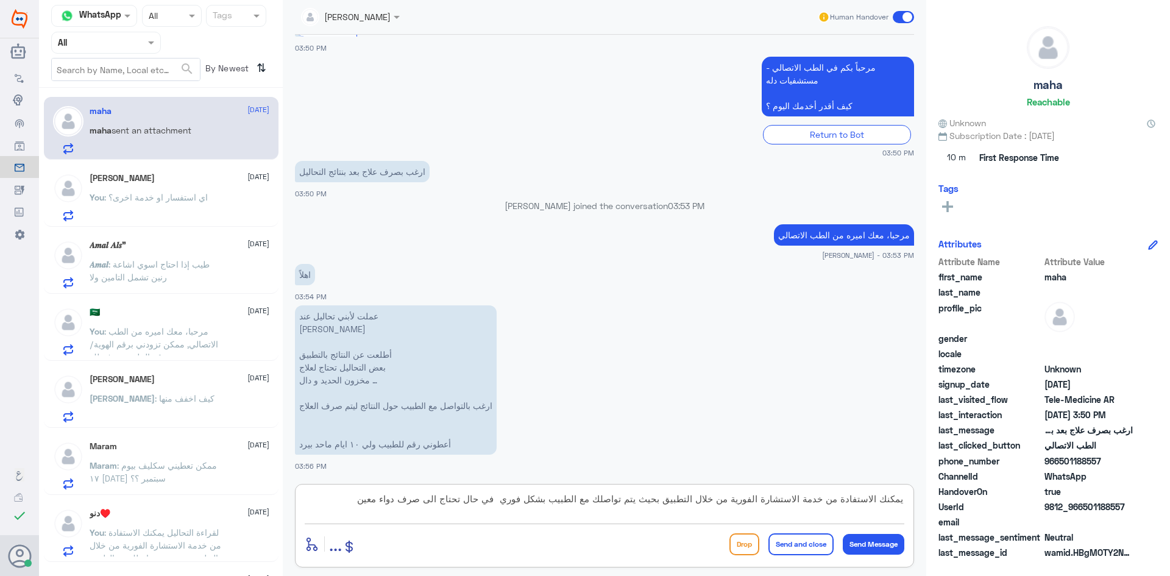
click at [500, 499] on textarea "يمكنك الاستفادة من خدمة الاستشارة الفورية من خلال التطبيق بحيث يتم تواصلك مع ال…" at bounding box center [604, 505] width 599 height 30
click at [362, 503] on textarea "يمكنك الاستفادة من خدمة الاستشارة الفورية من خلال التطبيق بحيث يتم تواصلك مع ال…" at bounding box center [604, 505] width 599 height 30
type textarea "يمكنك الاستفادة من خدمة الاستشارة الفورية من خلال التطبيق بحيث يتم تواصلك مع ال…"
click at [888, 542] on button "Send Message" at bounding box center [873, 544] width 62 height 21
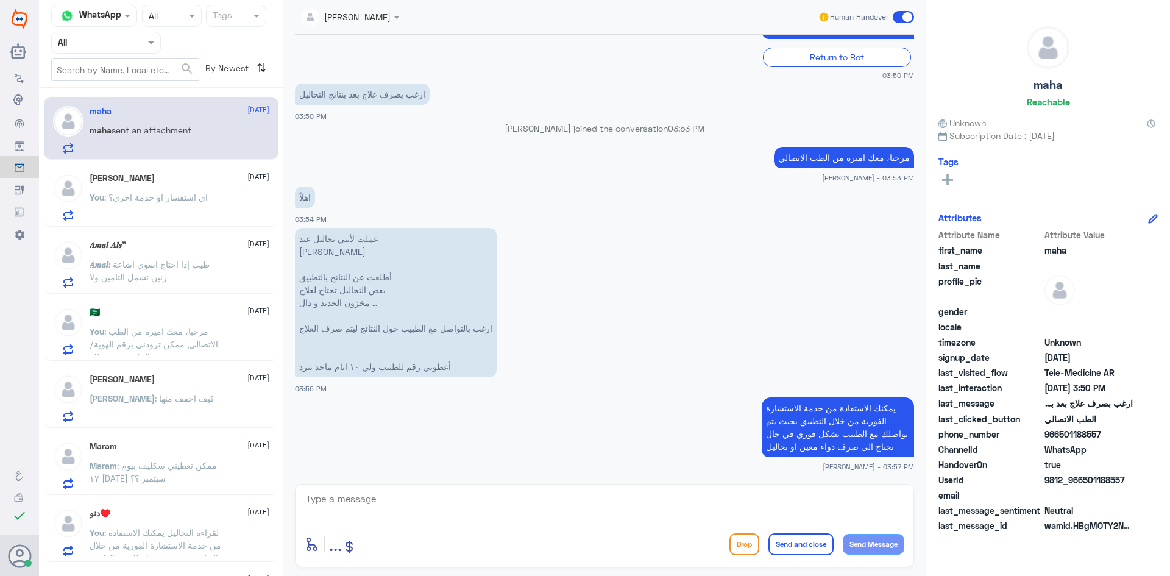
click at [146, 212] on p "You : اي استفسار او خدمة اخرى؟" at bounding box center [149, 206] width 118 height 30
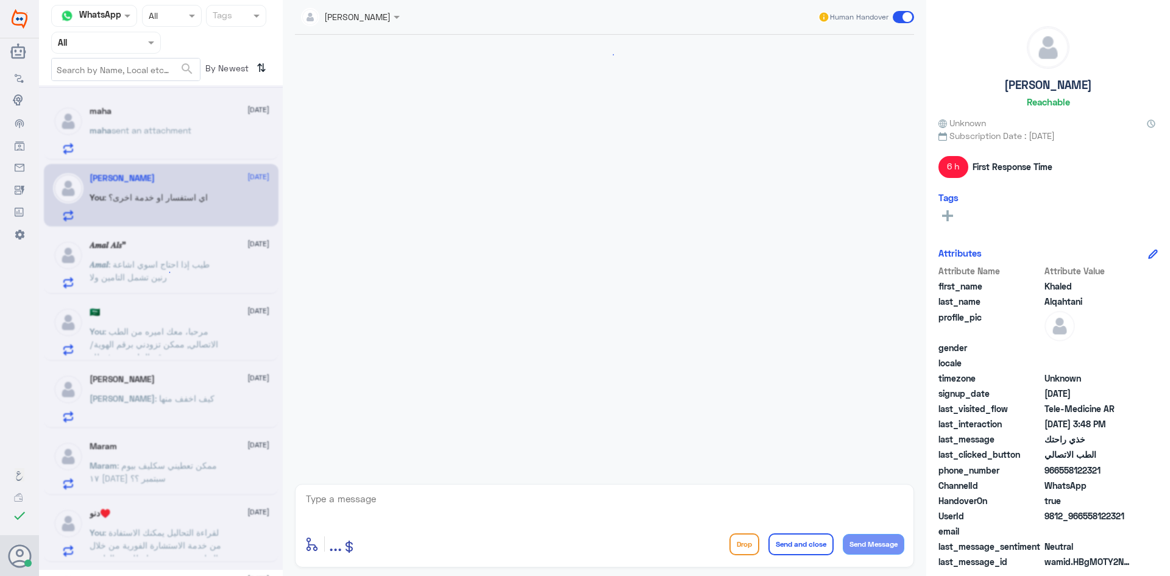
scroll to position [358, 0]
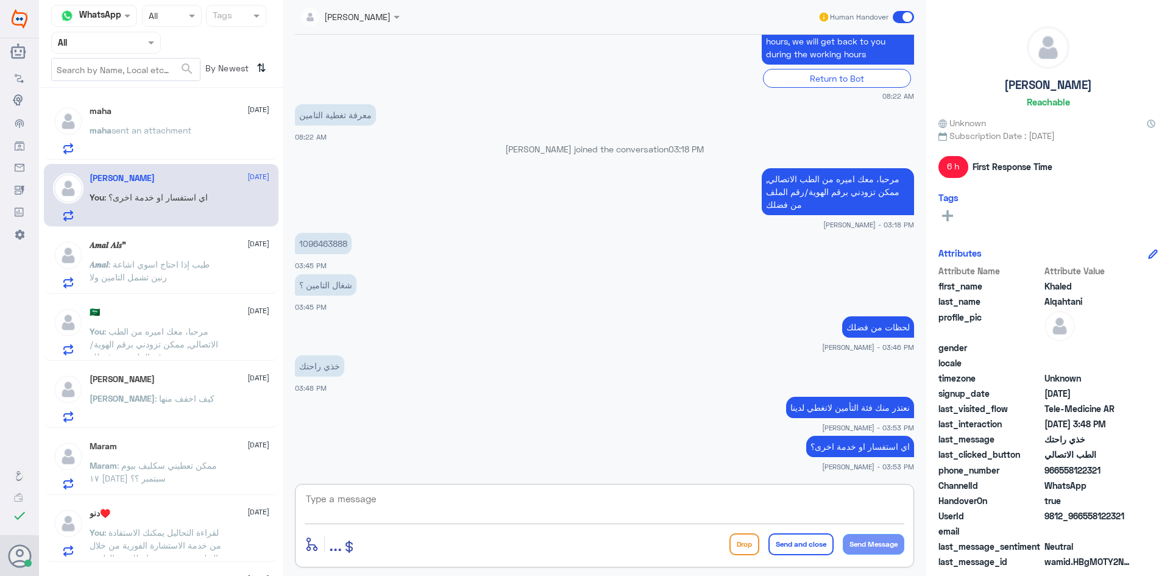
click at [506, 506] on textarea at bounding box center [604, 505] width 599 height 30
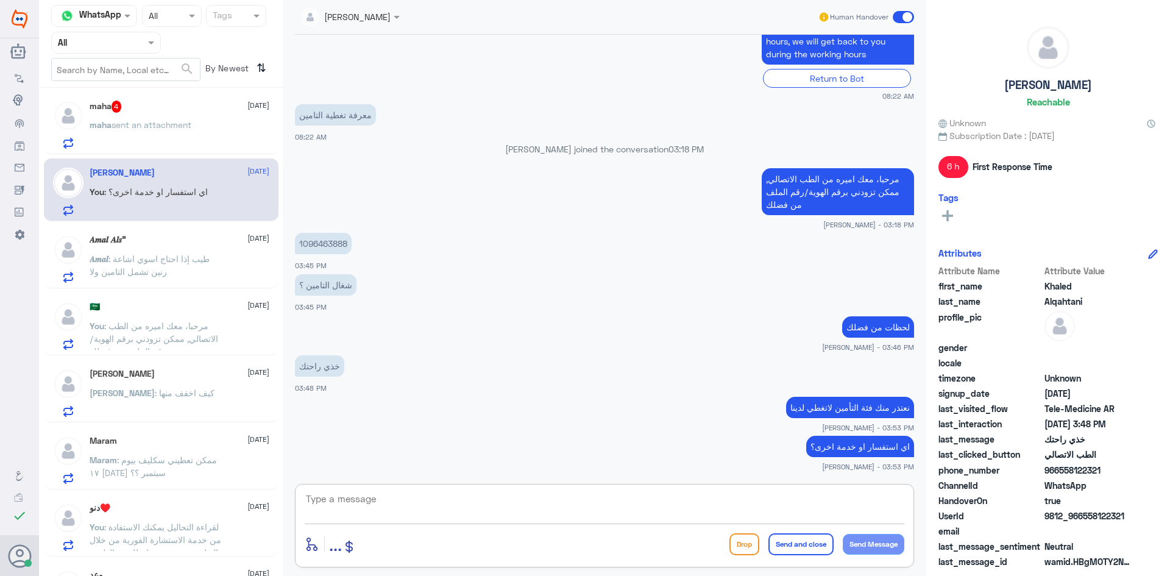
scroll to position [0, 0]
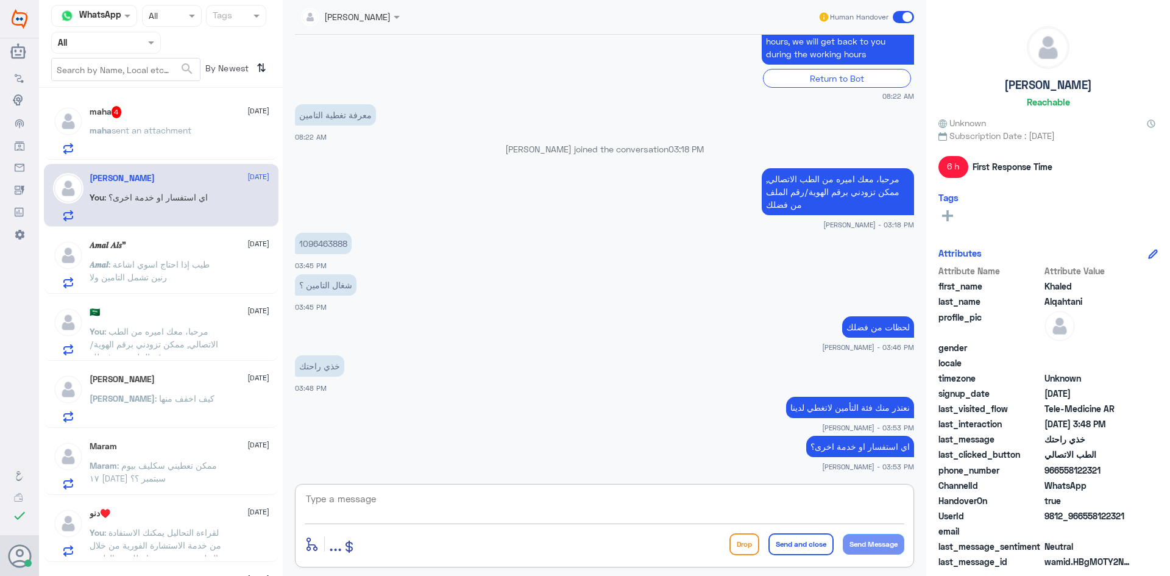
click at [149, 121] on div "maha 4 [DATE] maha sent an attachment" at bounding box center [180, 130] width 180 height 48
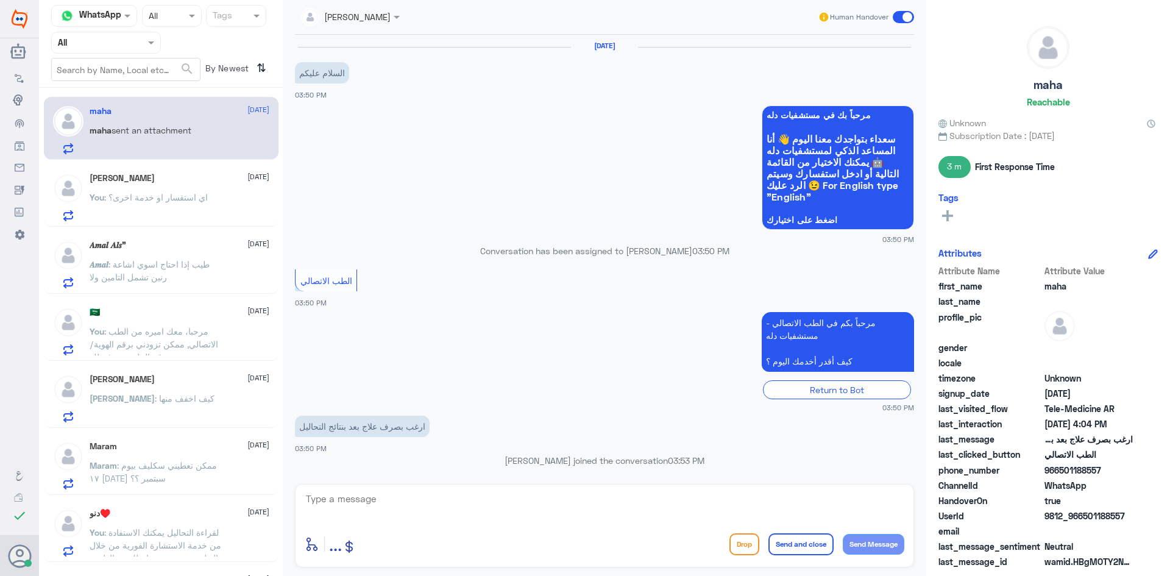
scroll to position [499, 0]
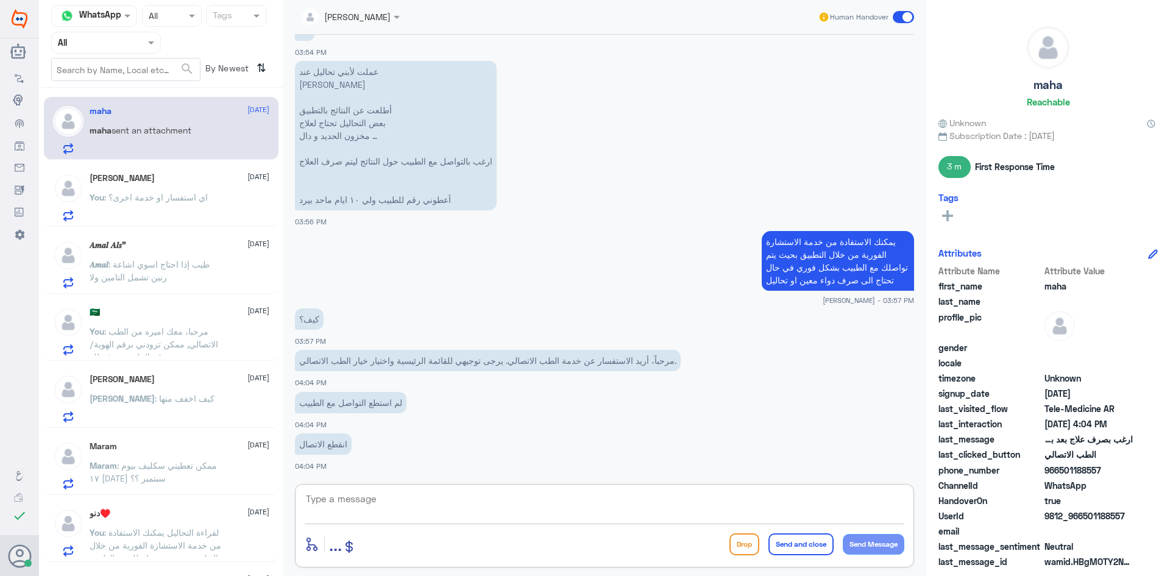
click at [423, 504] on textarea at bounding box center [604, 505] width 599 height 30
type textarea "في حال انقطع الاتصال سيتوصل معك الطبيب مرة اخرى"
click at [856, 542] on button "Send Message" at bounding box center [873, 544] width 62 height 21
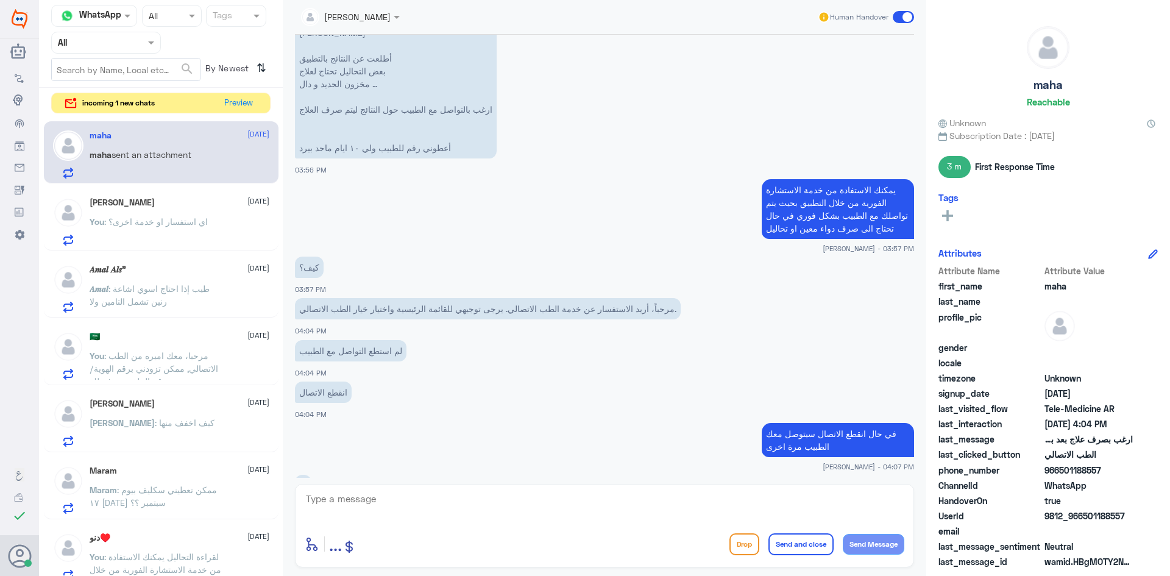
scroll to position [593, 0]
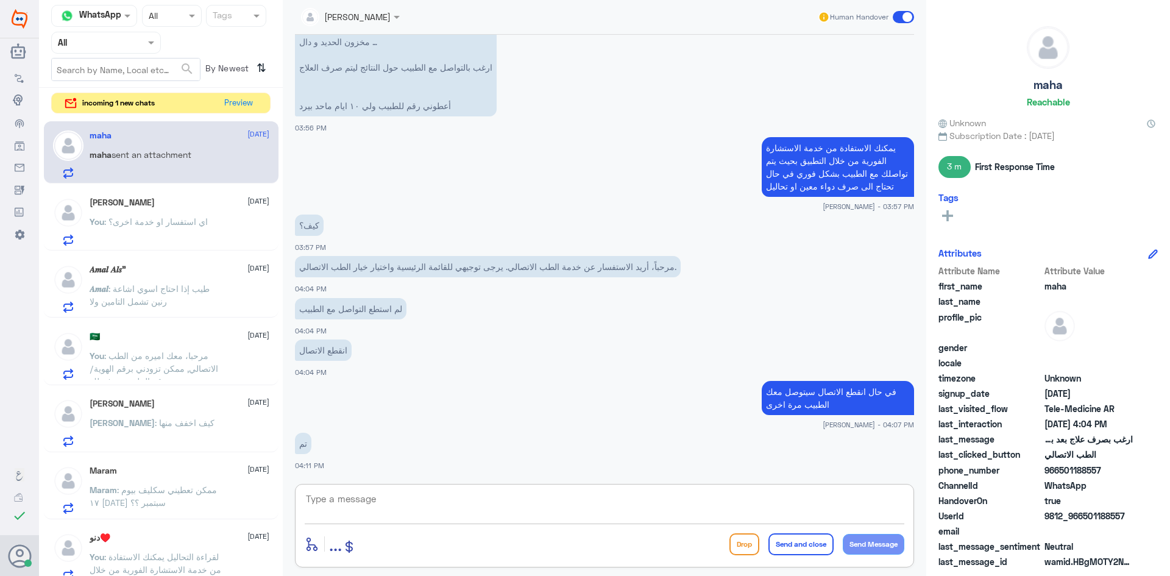
click at [524, 520] on textarea at bounding box center [604, 505] width 599 height 30
type textarea "سعدنا بخدمتك"
click at [884, 540] on button "Send Message" at bounding box center [873, 544] width 62 height 21
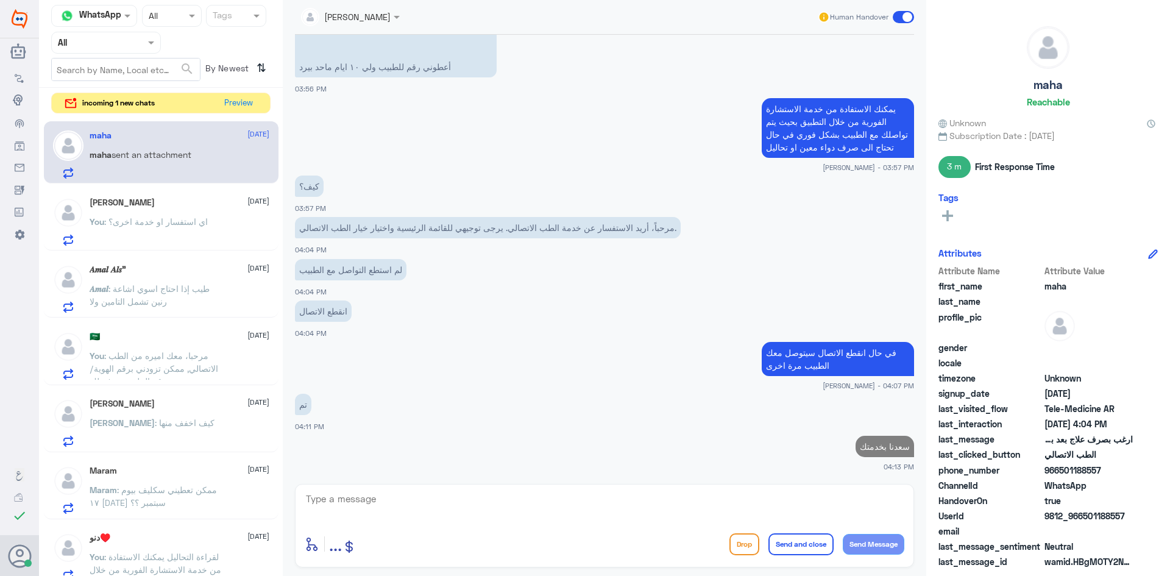
click at [908, 16] on span at bounding box center [902, 17] width 21 height 12
click at [0, 0] on input "checkbox" at bounding box center [0, 0] width 0 height 0
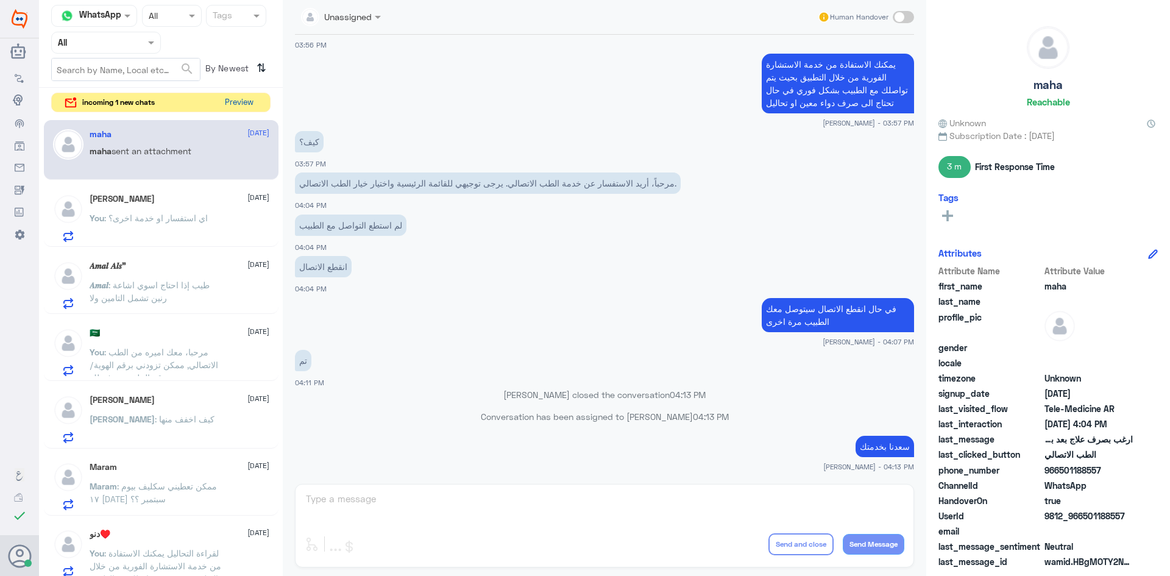
click at [235, 99] on button "Preview" at bounding box center [239, 102] width 38 height 19
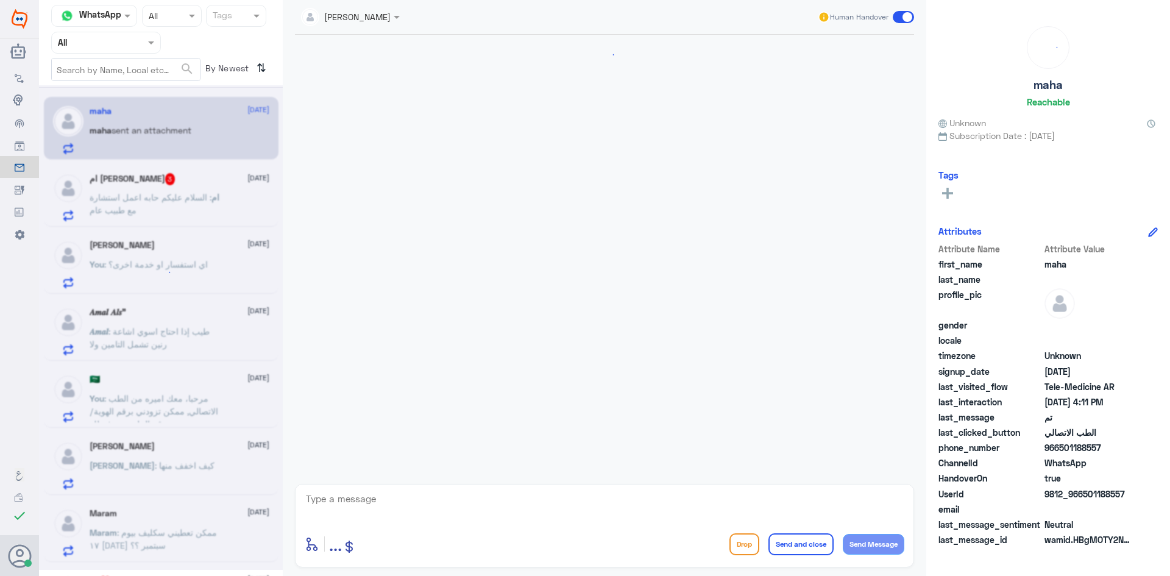
scroll to position [634, 0]
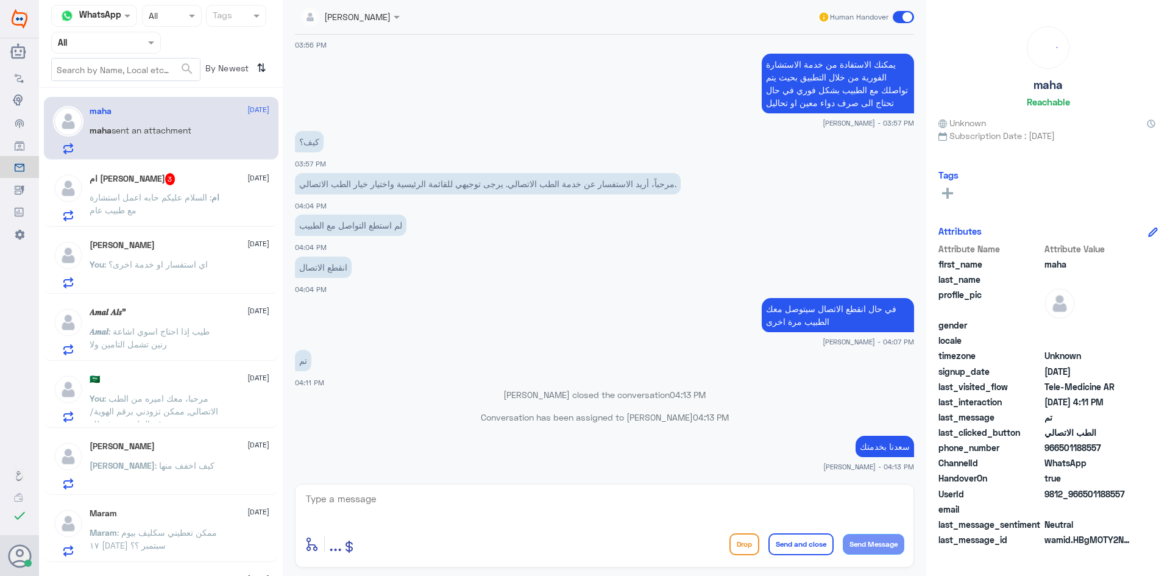
click at [210, 274] on div "You : اي استفسار او خدمة اخرى؟" at bounding box center [180, 274] width 180 height 27
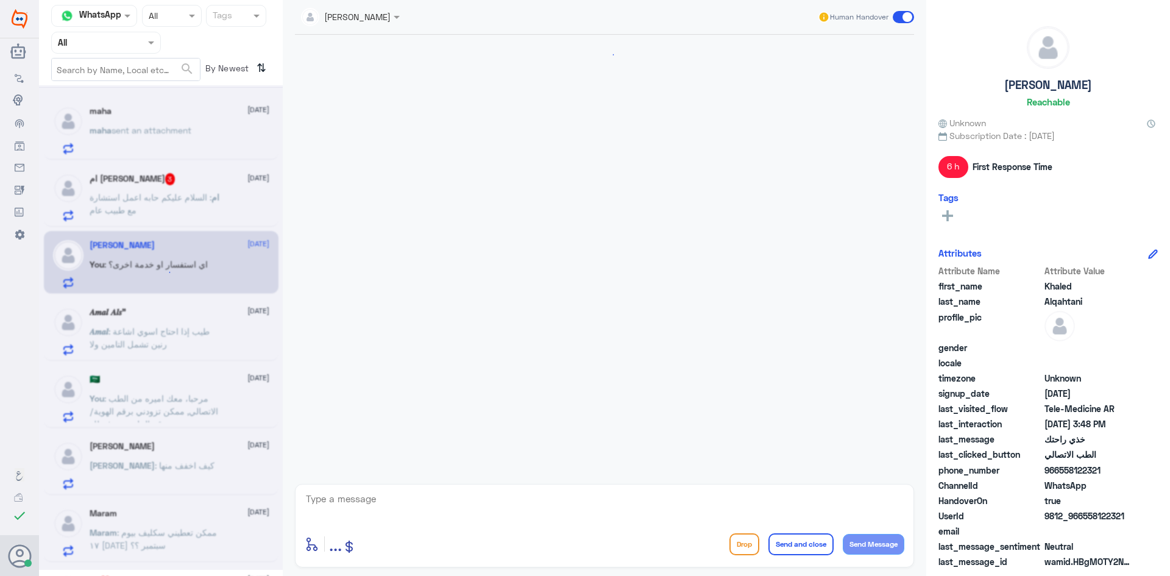
scroll to position [358, 0]
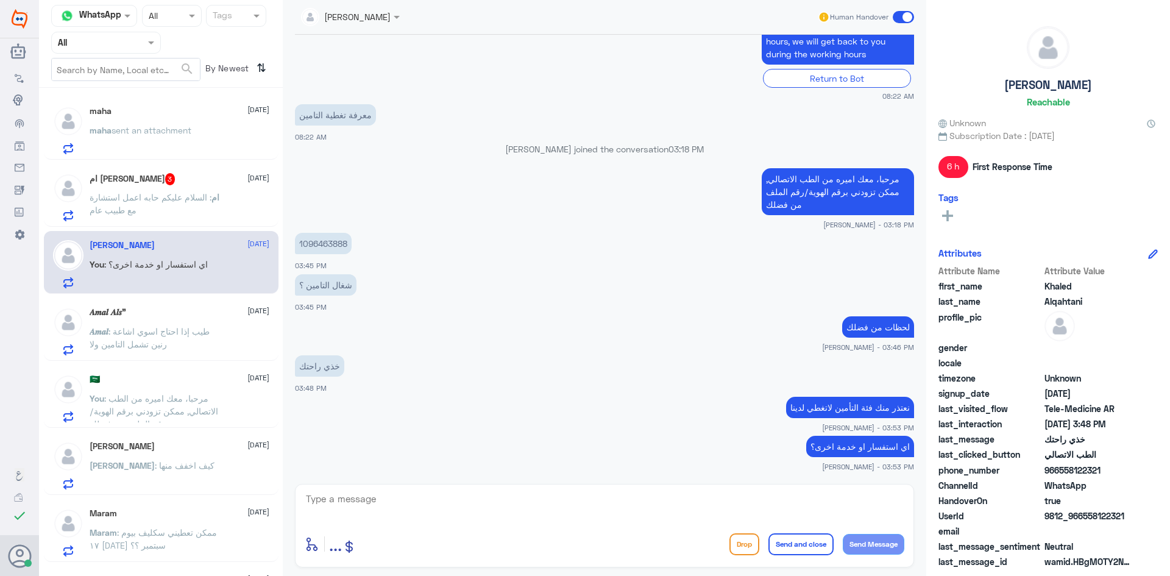
click at [496, 511] on textarea at bounding box center [604, 505] width 599 height 30
type textarea "سعدنا بخدمتك"
click at [870, 544] on button "Send Message" at bounding box center [873, 544] width 62 height 21
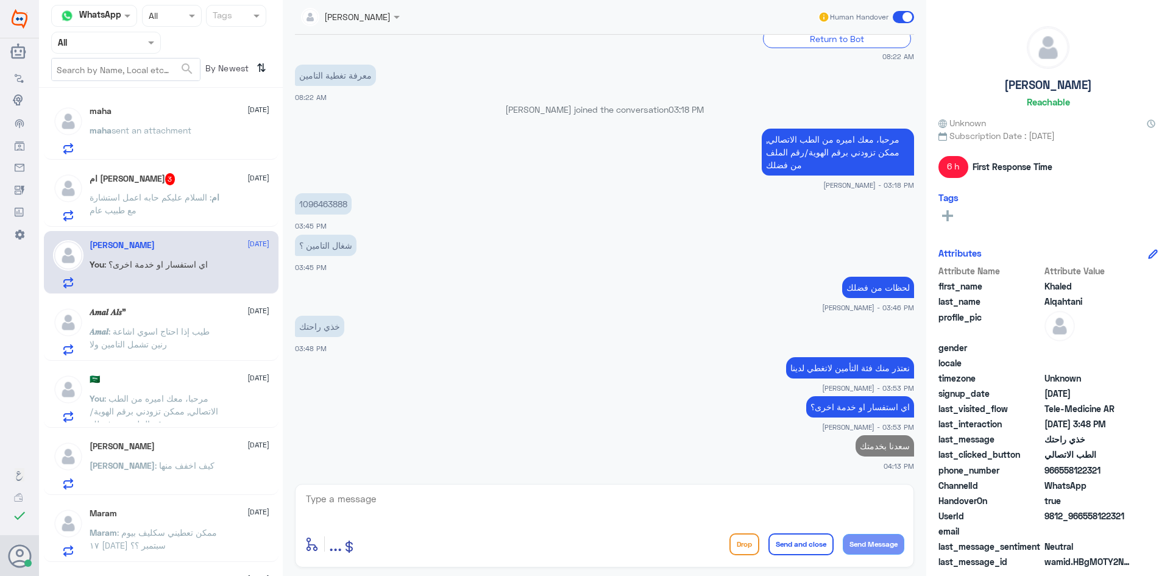
click at [914, 15] on div "[PERSON_NAME] Human Handover" at bounding box center [604, 17] width 643 height 35
click at [911, 15] on span at bounding box center [902, 17] width 21 height 12
click at [0, 0] on input "checkbox" at bounding box center [0, 0] width 0 height 0
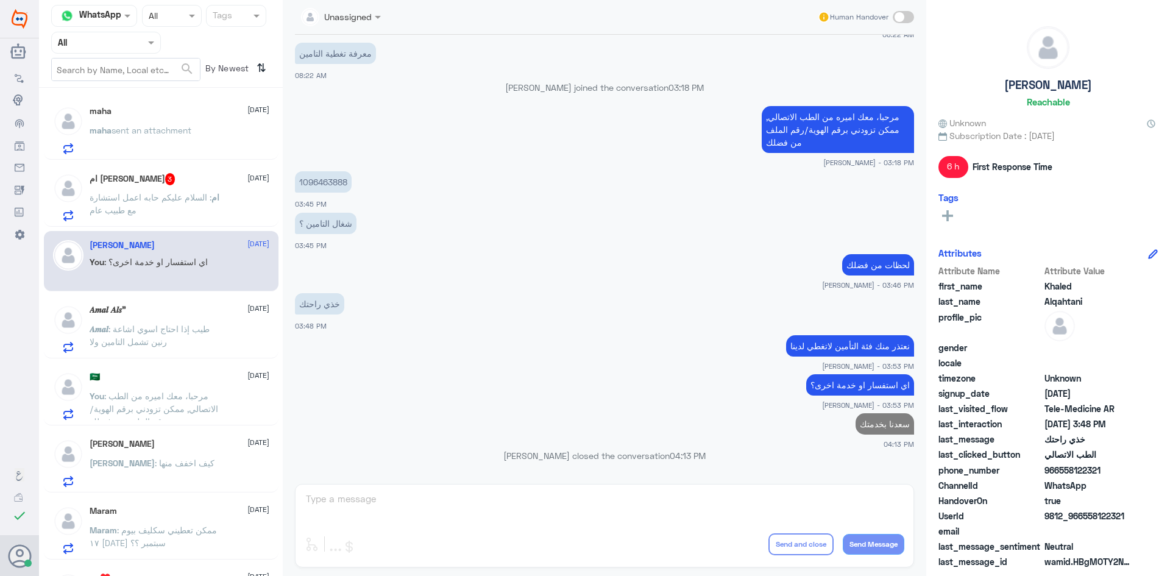
click at [908, 15] on span at bounding box center [902, 17] width 21 height 12
click at [0, 0] on input "checkbox" at bounding box center [0, 0] width 0 height 0
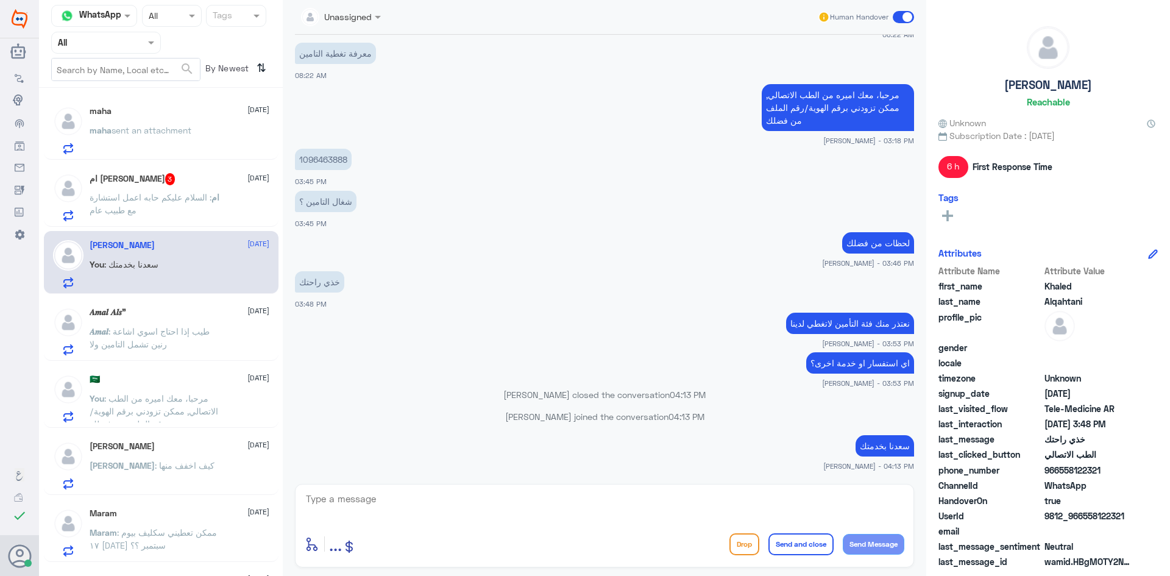
click at [902, 16] on span at bounding box center [902, 17] width 21 height 12
click at [0, 0] on input "checkbox" at bounding box center [0, 0] width 0 height 0
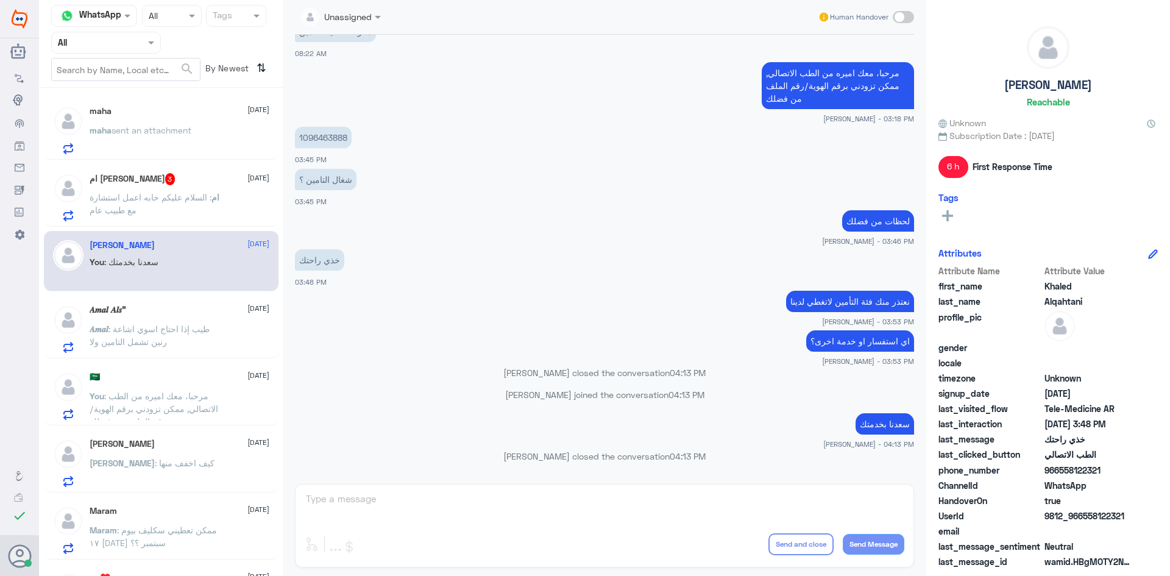
click at [236, 188] on div "ام [PERSON_NAME] 3 [DATE] ام : السلام عليكم حابه اعمل استشارة مع طبيب عام" at bounding box center [180, 197] width 180 height 48
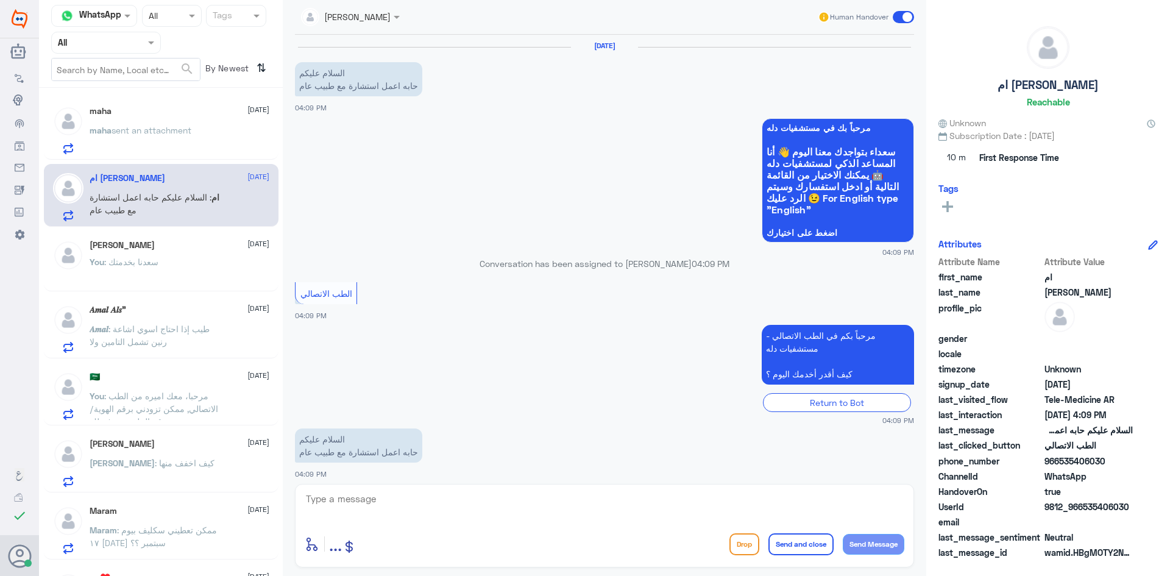
scroll to position [8, 0]
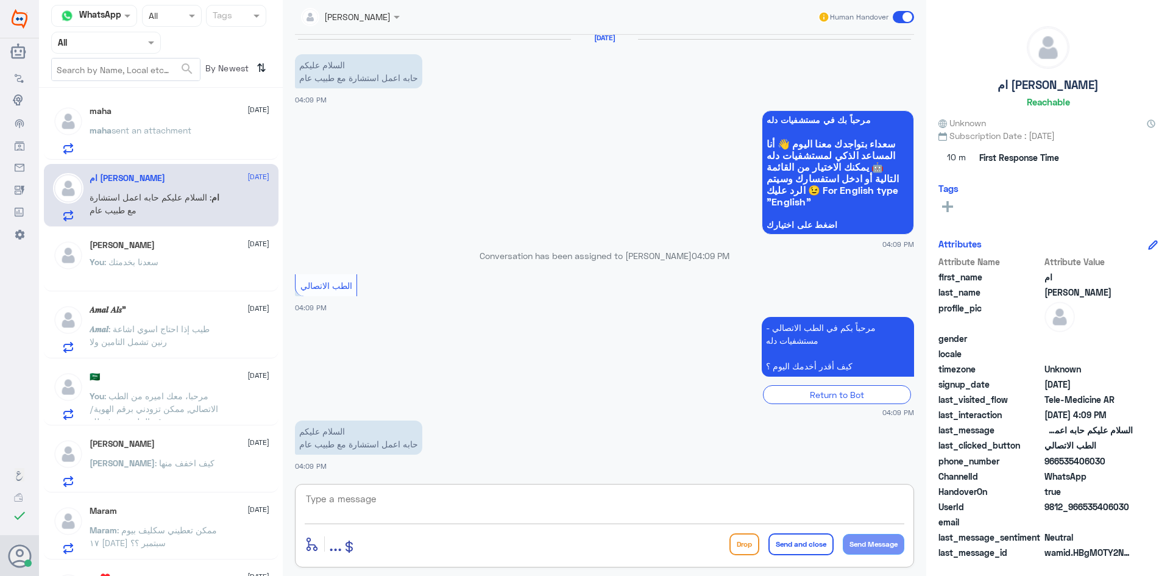
click at [409, 501] on textarea at bounding box center [604, 505] width 599 height 30
click at [408, 506] on textarea at bounding box center [604, 505] width 599 height 30
click at [194, 119] on div "maha [DATE] maha sent an attachment" at bounding box center [180, 130] width 180 height 48
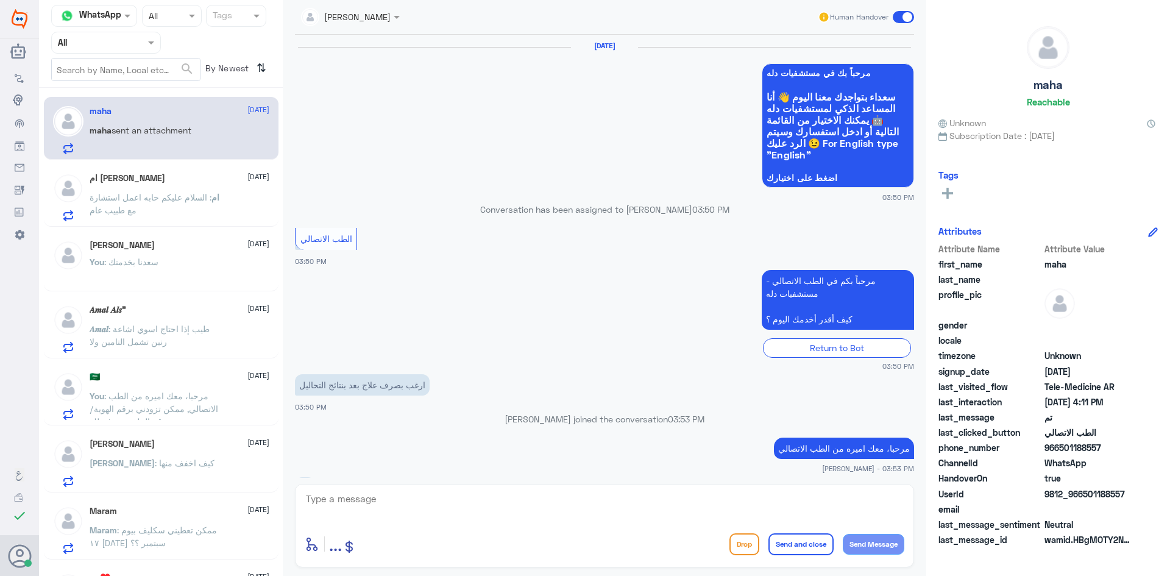
scroll to position [634, 0]
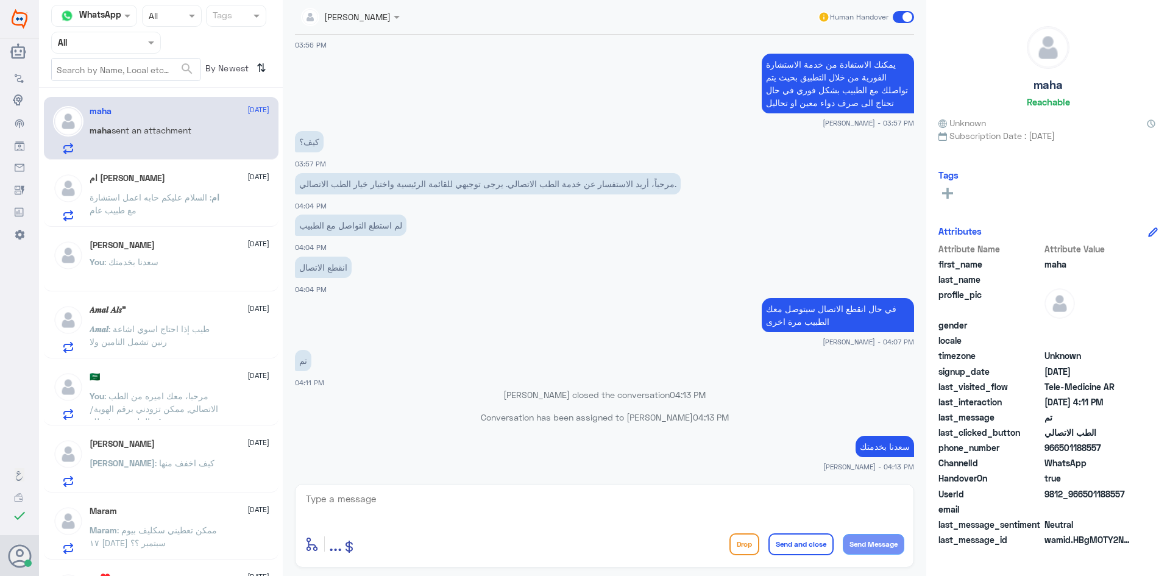
click at [905, 16] on span at bounding box center [902, 17] width 21 height 12
click at [0, 0] on input "checkbox" at bounding box center [0, 0] width 0 height 0
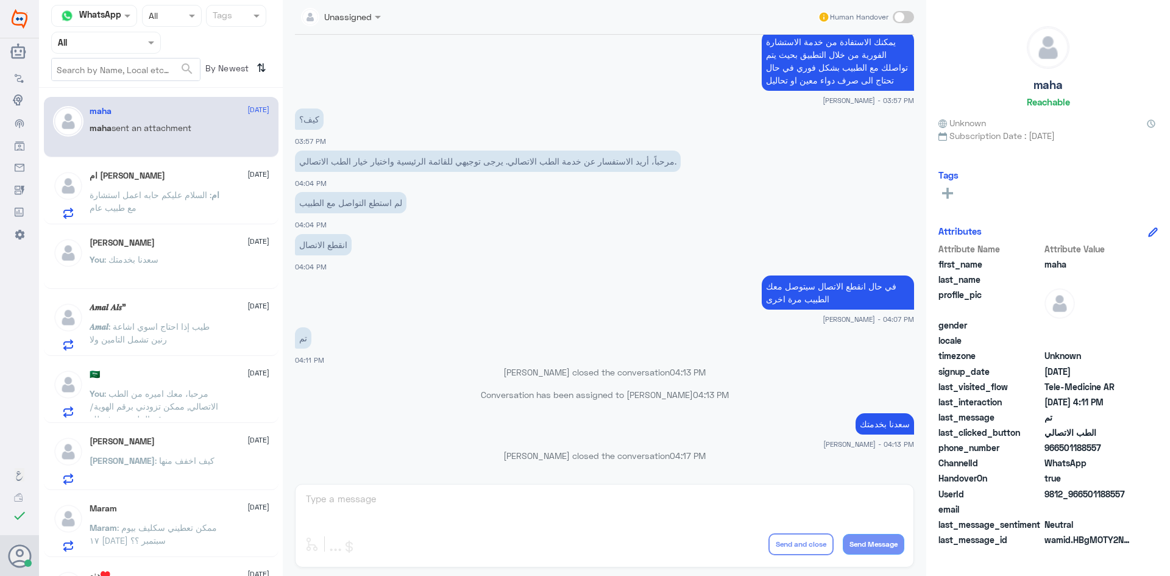
click at [111, 203] on span ": السلام عليكم حابه اعمل استشارة مع طبيب عام" at bounding box center [151, 200] width 122 height 23
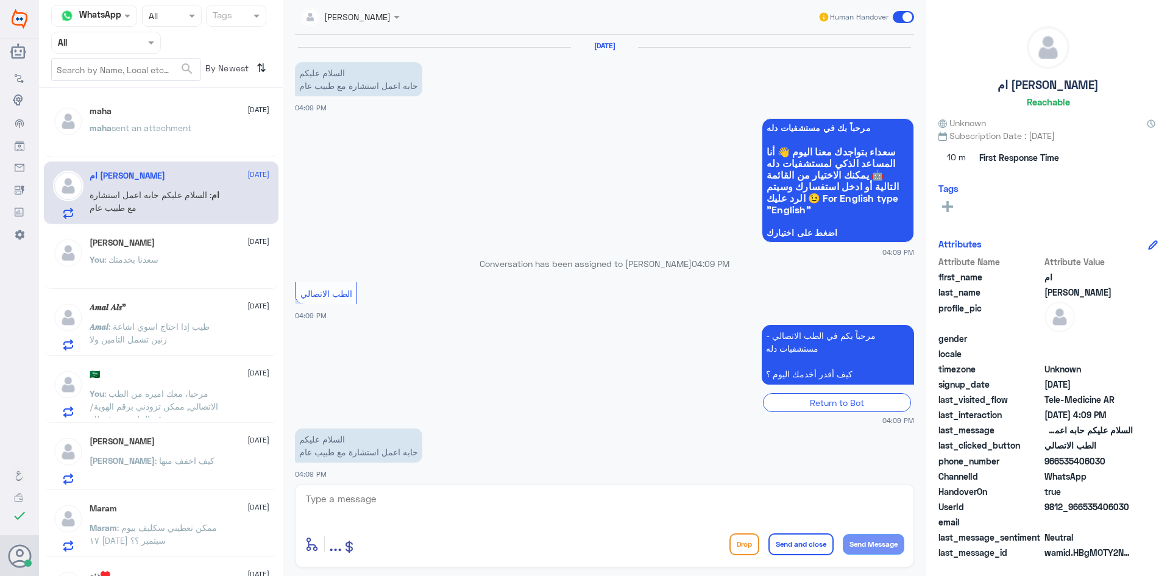
scroll to position [8, 0]
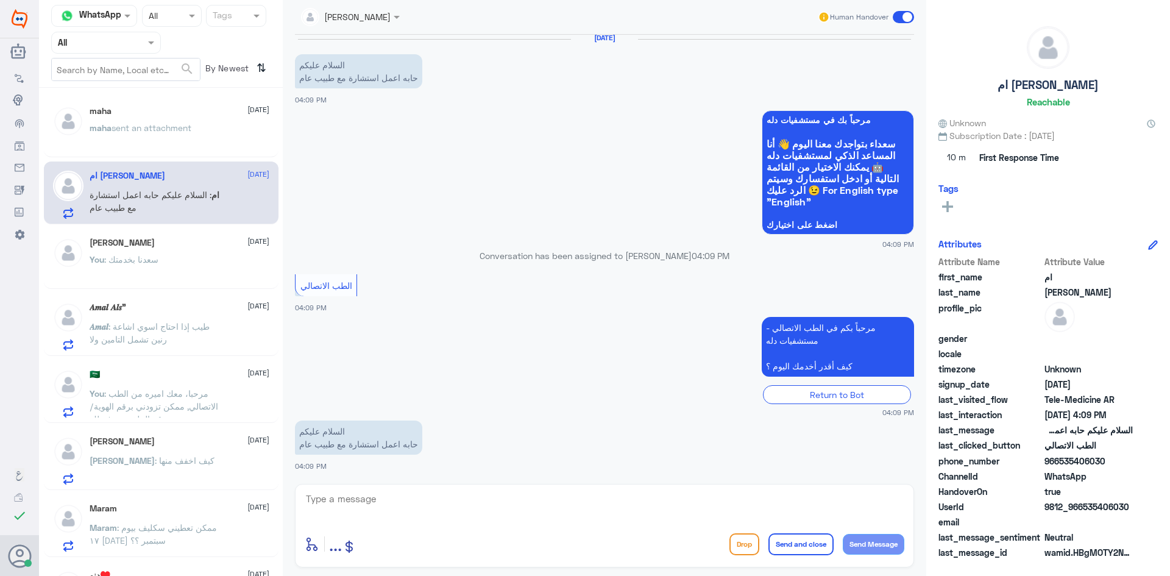
click at [180, 113] on div "maha [DATE]" at bounding box center [180, 111] width 180 height 10
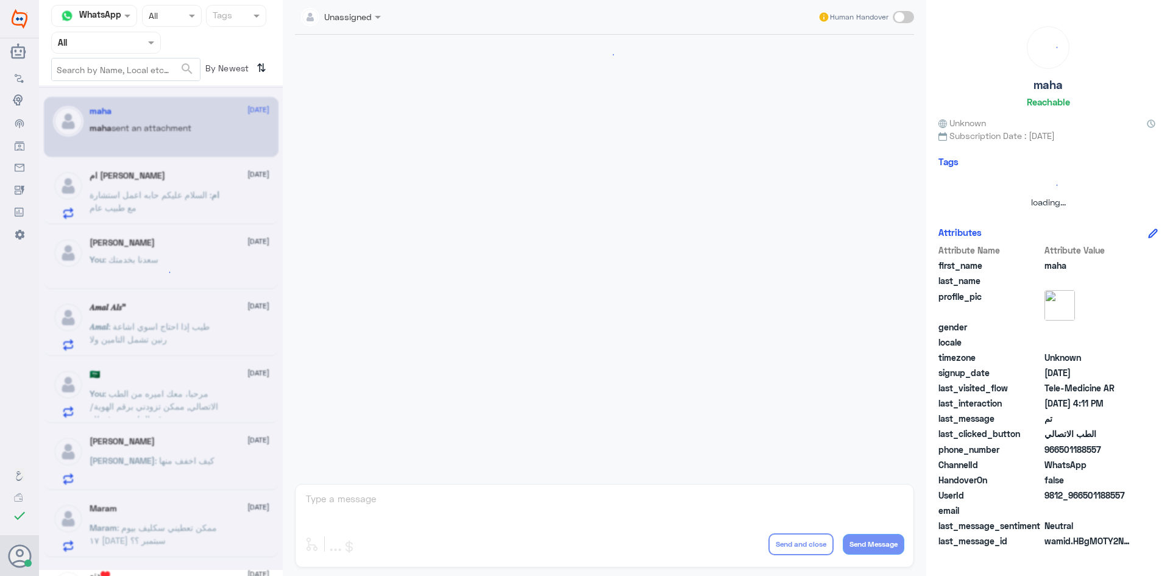
scroll to position [517, 0]
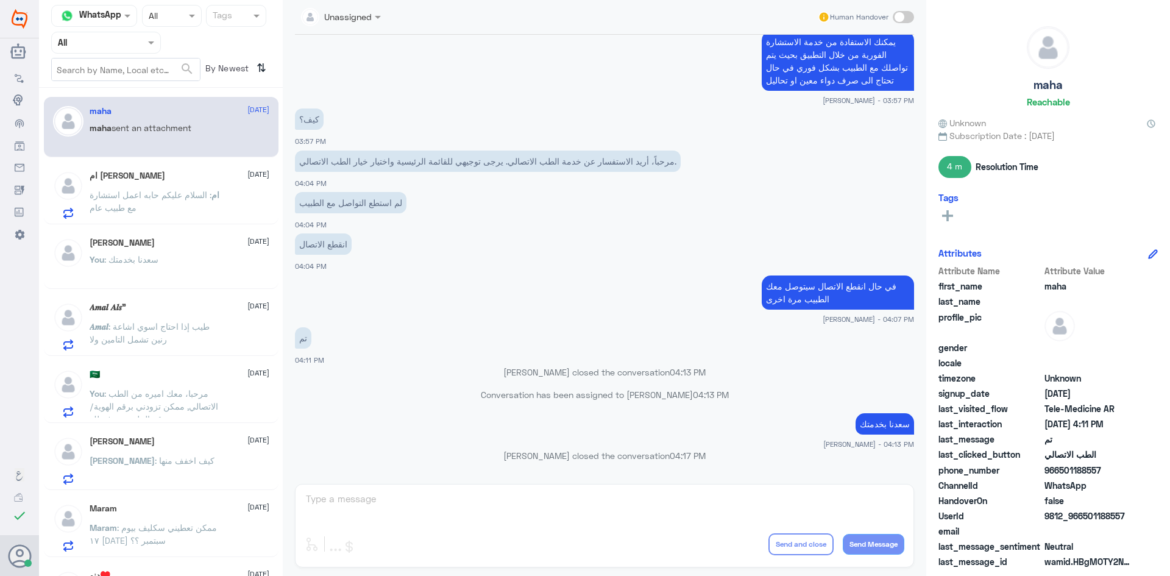
click at [194, 188] on div "ام [PERSON_NAME] [DATE] ام : السلام عليكم حابه اعمل استشارة مع طبيب عام" at bounding box center [180, 195] width 180 height 48
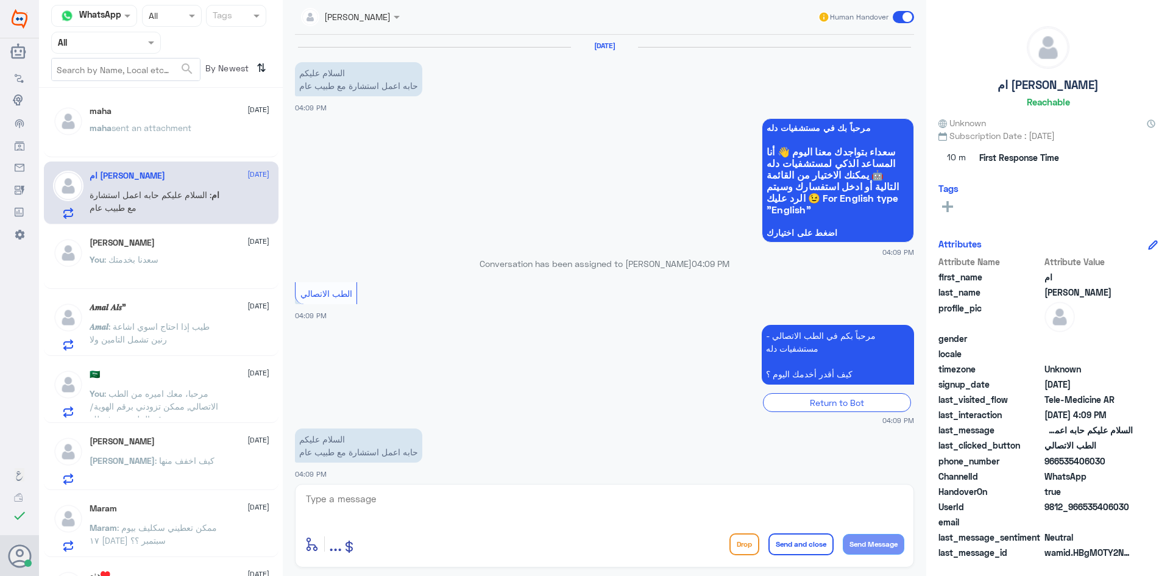
scroll to position [8, 0]
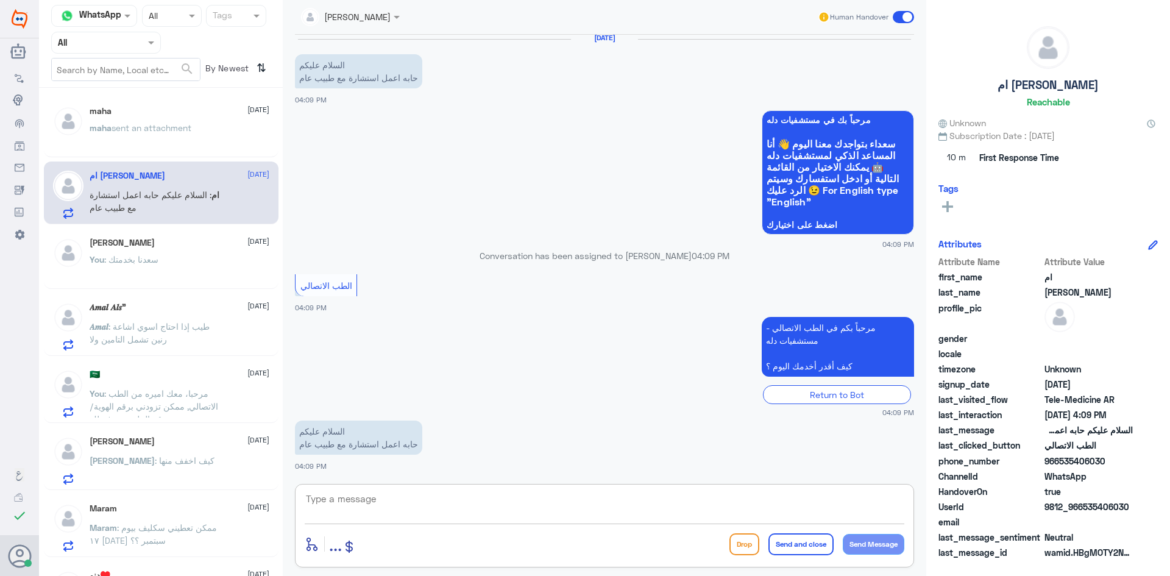
click at [608, 513] on textarea at bounding box center [604, 505] width 599 height 30
click at [402, 489] on div "[PERSON_NAME] Human Handover [DATE] السلام عليكم حابه اعمل استشارة مع طبيب عام …" at bounding box center [604, 289] width 643 height 579
click at [395, 504] on textarea at bounding box center [604, 505] width 599 height 30
click at [685, 506] on textarea "بأمكانك حجز استشاره فورية من خلال التطبيق" at bounding box center [604, 505] width 599 height 30
type textarea "بأمكانك حجز استشاره فورية من خلال التطبيق"
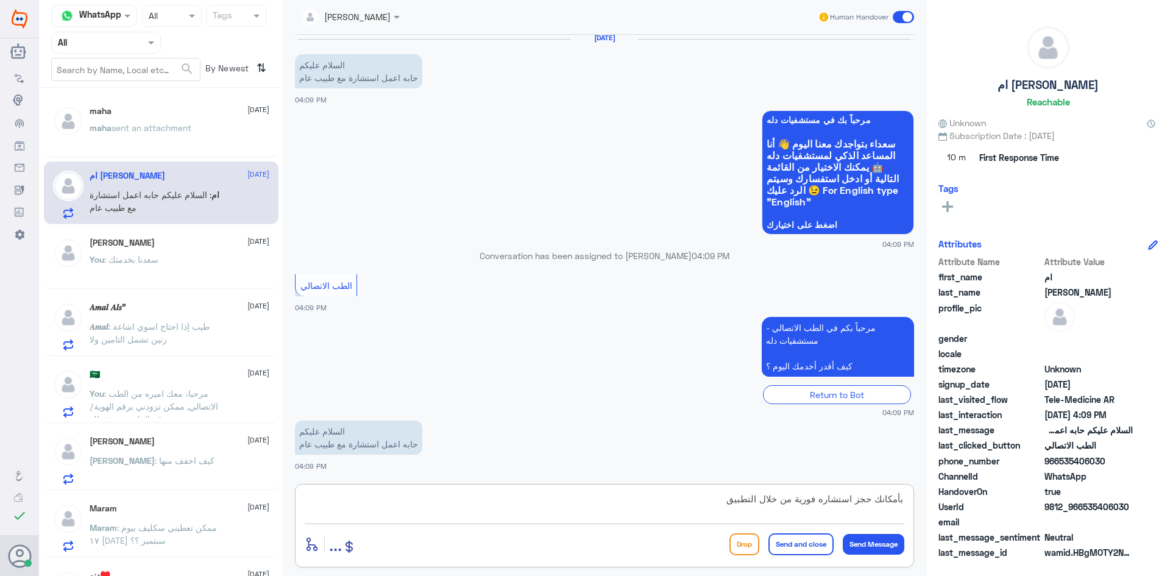
drag, startPoint x: 693, startPoint y: 510, endPoint x: 1039, endPoint y: 515, distance: 346.0
click at [1028, 520] on div "Channel WhatsApp Status × All Tags Agent Filter All search By Newest ⇅ maha [DA…" at bounding box center [604, 289] width 1131 height 579
paste textarea "بإمكانك حجز استشارة فورية من خلال التطبيق، وبعد الحجز راح تدخلين مباشرة مع طبيب…"
type textarea "بإمكانك حجز استشارة فورية من خلال التطبيق، وبعد الحجز راح تدخلين مباشرة مع طبيب…"
click at [861, 545] on button "Send Message" at bounding box center [873, 544] width 62 height 21
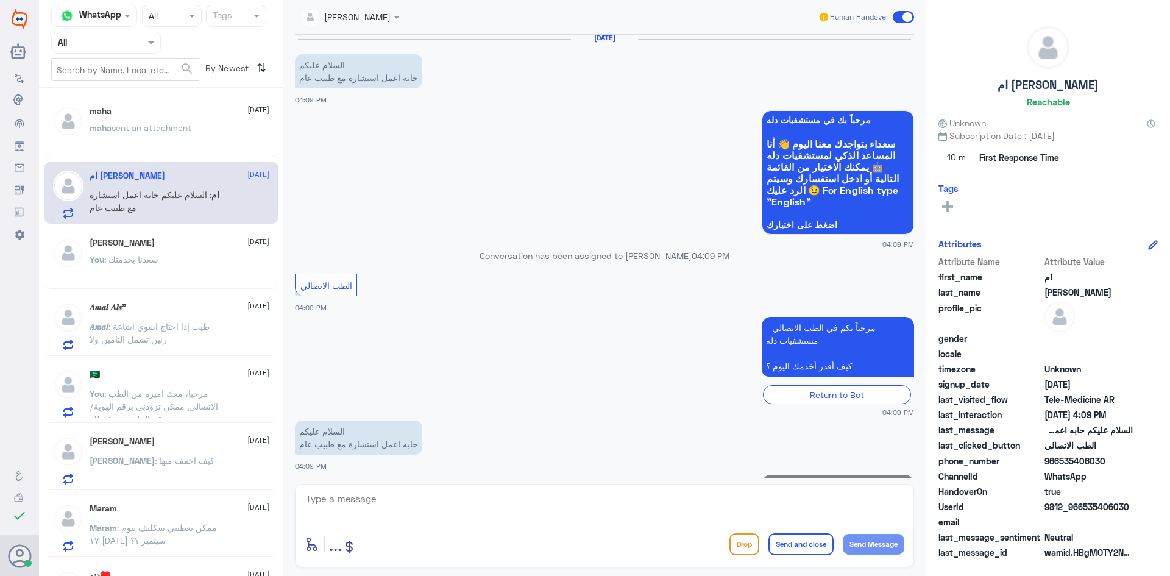
scroll to position [73, 0]
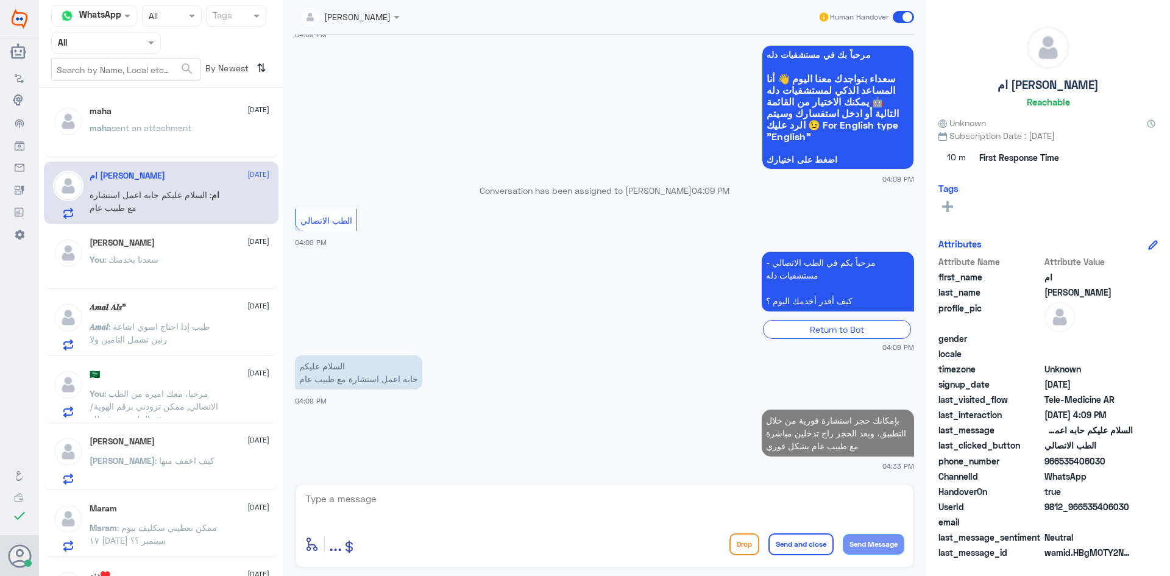
click at [733, 500] on textarea at bounding box center [604, 505] width 599 height 30
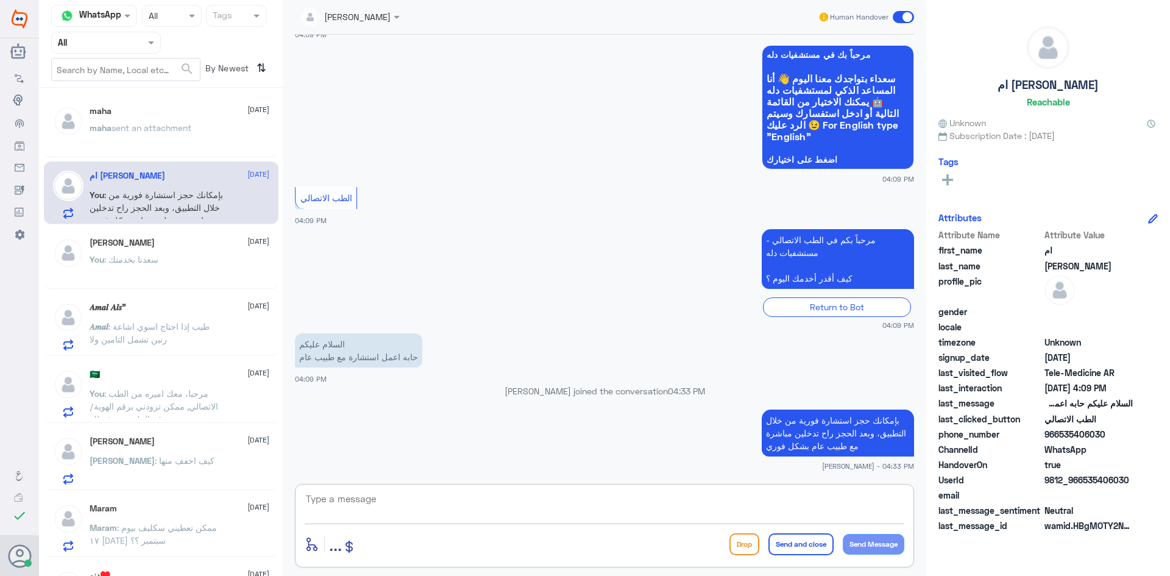
click at [185, 110] on div "maha [DATE]" at bounding box center [180, 111] width 180 height 10
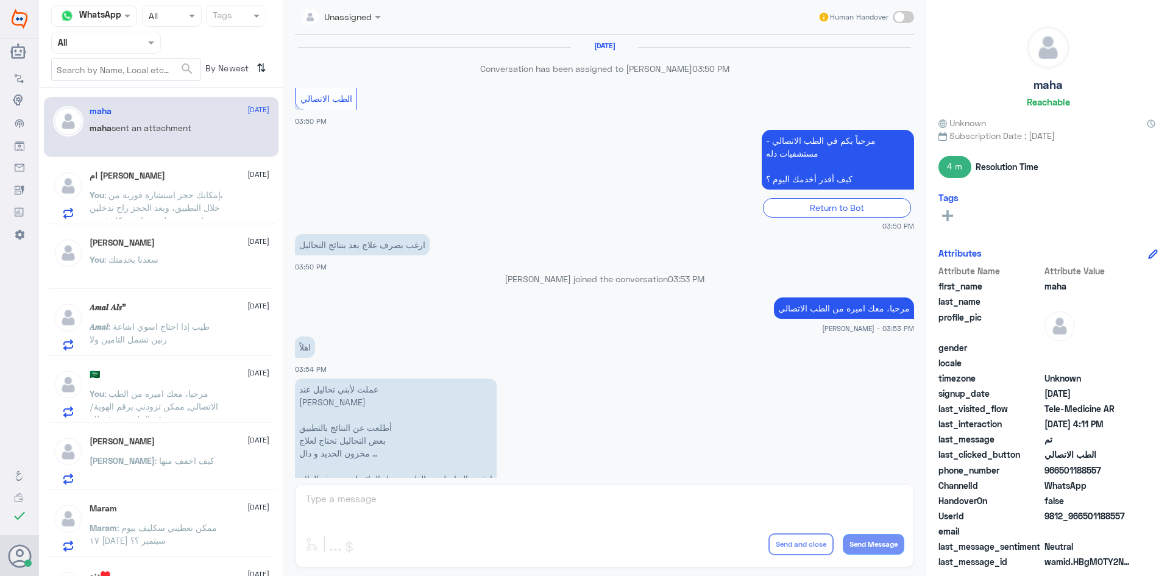
scroll to position [517, 0]
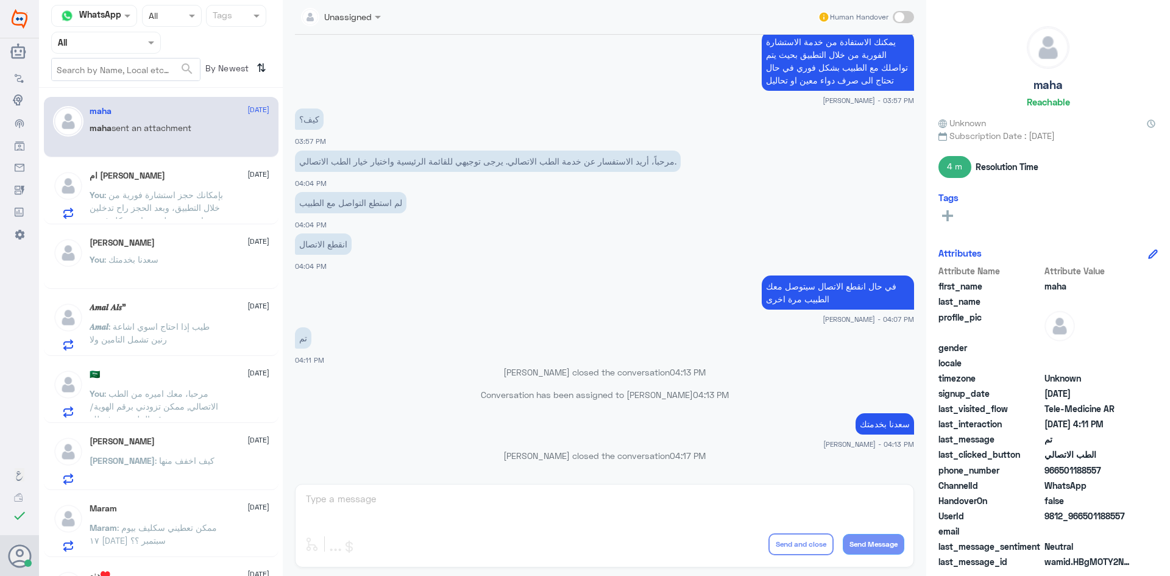
click at [124, 283] on p "You : [PERSON_NAME] بخدمتك" at bounding box center [124, 268] width 69 height 30
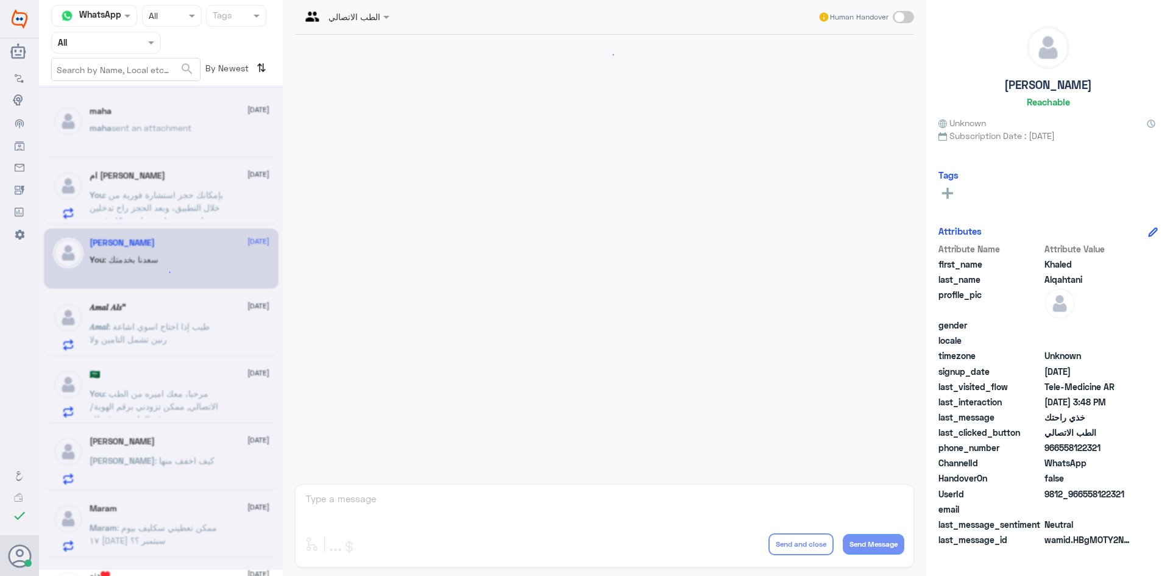
scroll to position [464, 0]
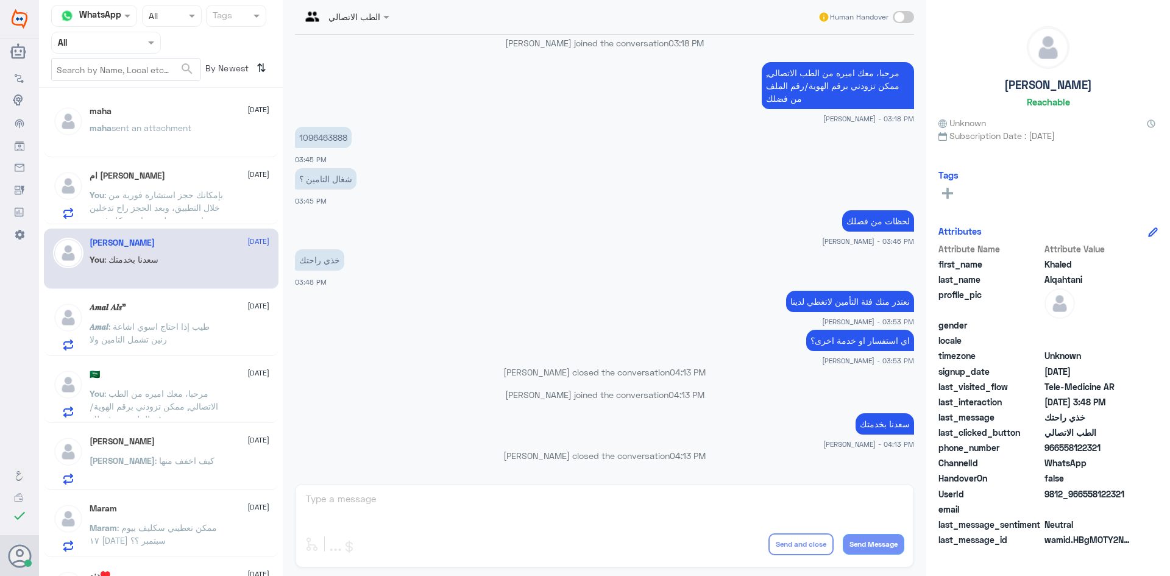
click at [168, 315] on div "𝑨𝒎𝒂𝒍 𝑨𝒍𝒔” [DATE] 𝑨𝒎𝒂𝒍 : طيب إذا احتاج اسوي اشاعة رنين تشمل التامين ولا" at bounding box center [180, 326] width 180 height 48
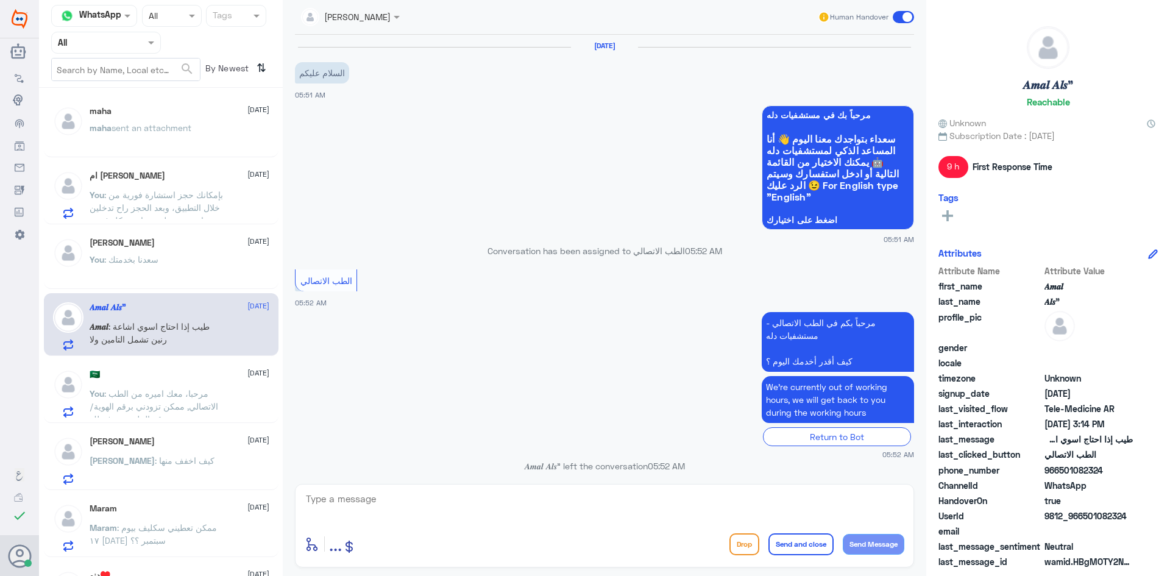
scroll to position [700, 0]
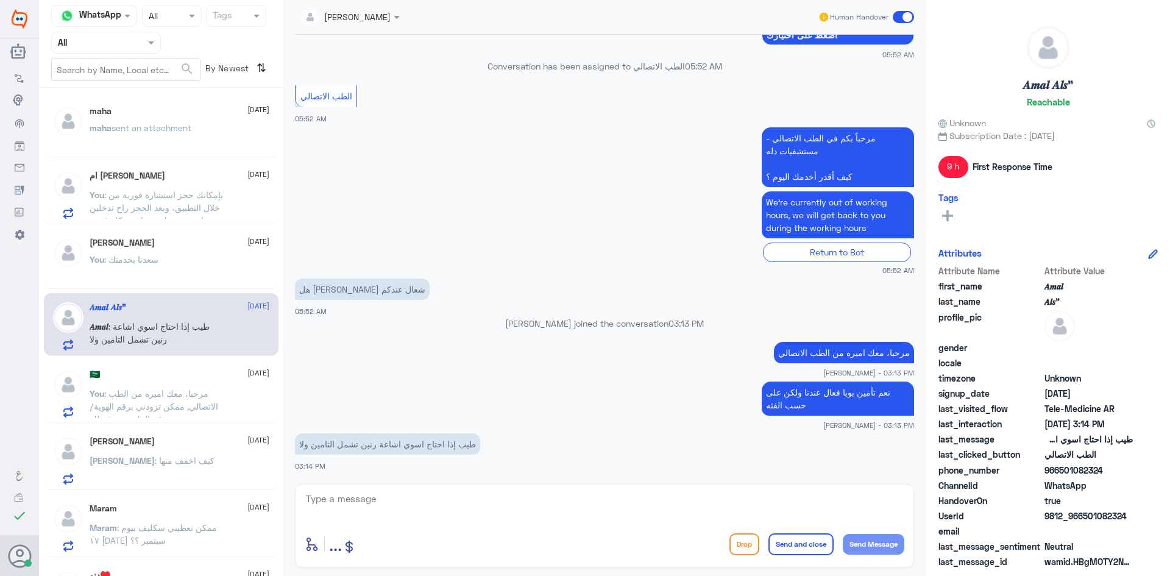
click at [372, 499] on textarea at bounding box center [604, 505] width 599 height 30
type textarea "على حسب نوع التأمين والفئه"
click at [869, 543] on button "Send Message" at bounding box center [873, 544] width 62 height 21
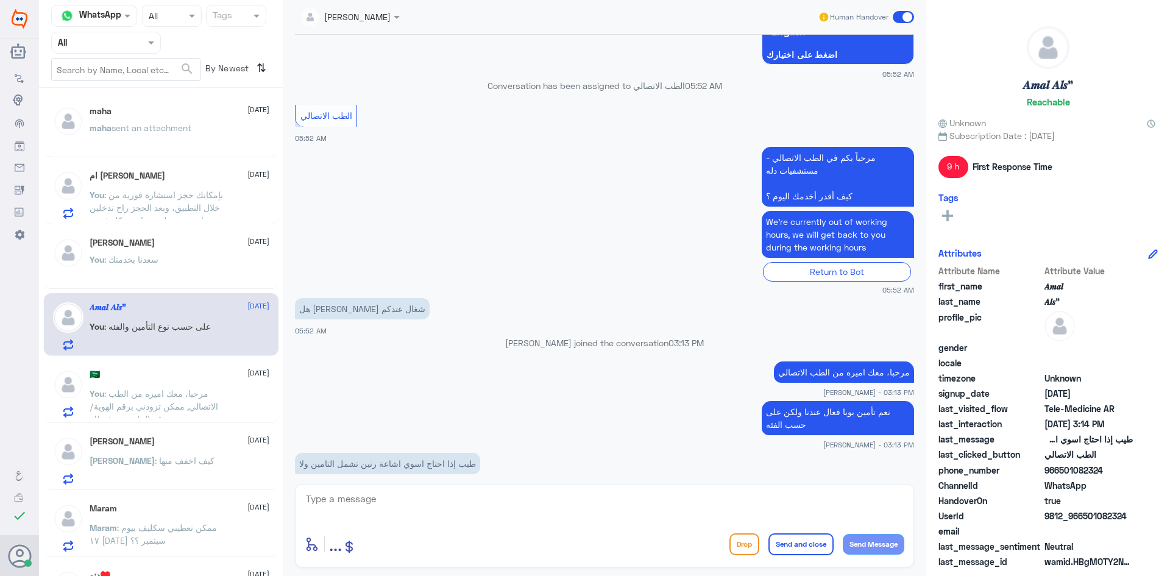
scroll to position [739, 0]
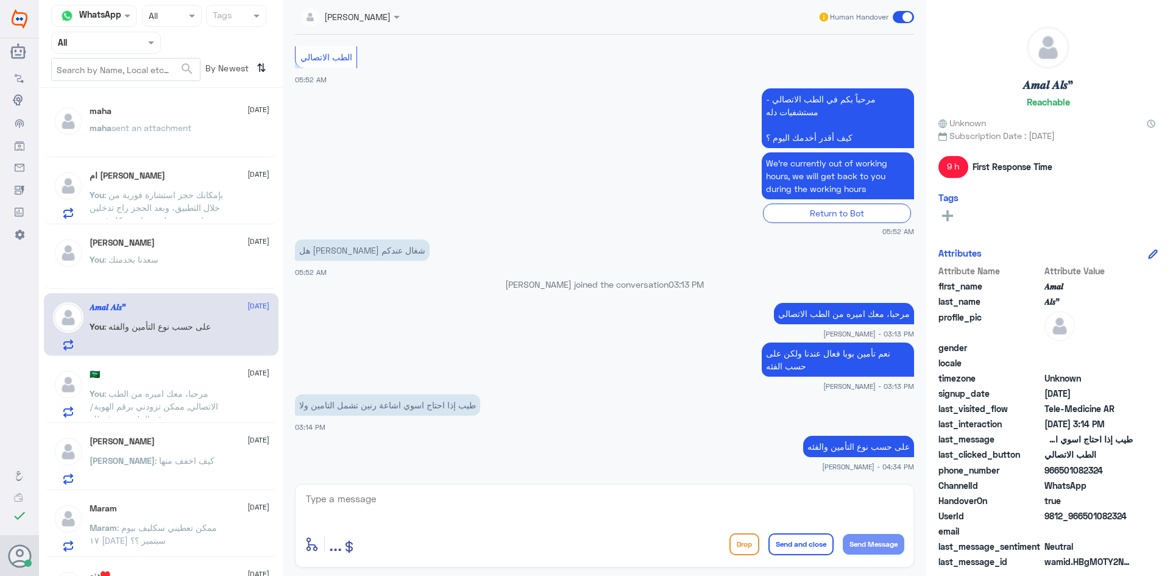
click at [466, 501] on textarea at bounding box center [604, 505] width 599 height 30
paste textarea "هنا الطب الاتصالي لكل مايخص الاستشارة الفورية من خلال التطبيق، يمكنك الاستفسار …"
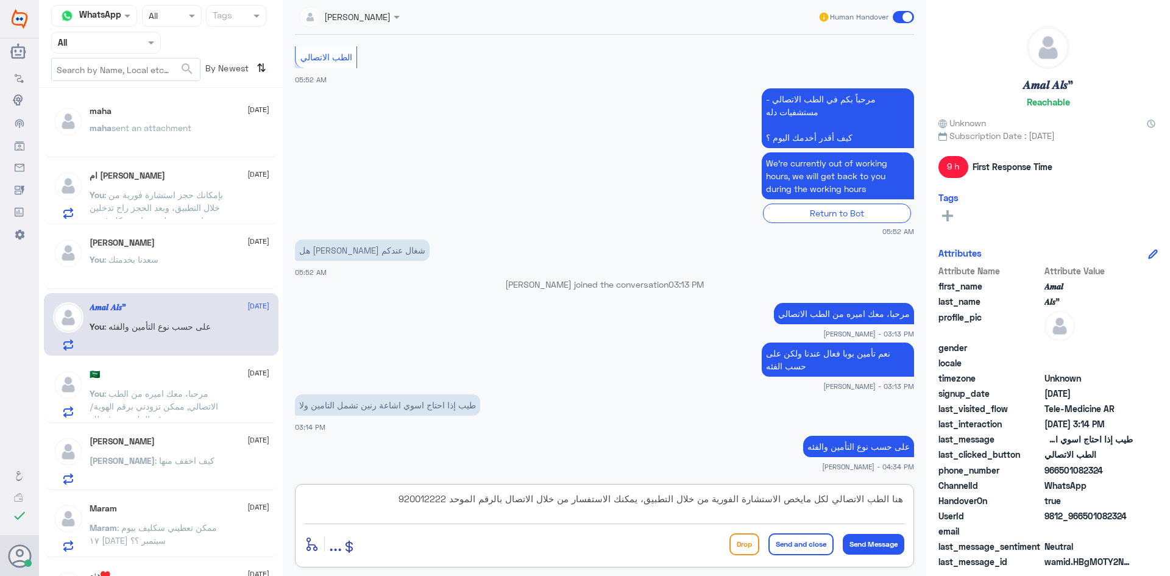
type textarea "هنا الطب الاتصالي لكل مايخص الاستشارة الفورية من خلال التطبيق، يمكنك الاستفسار …"
click at [817, 541] on button "Send and close" at bounding box center [800, 544] width 65 height 22
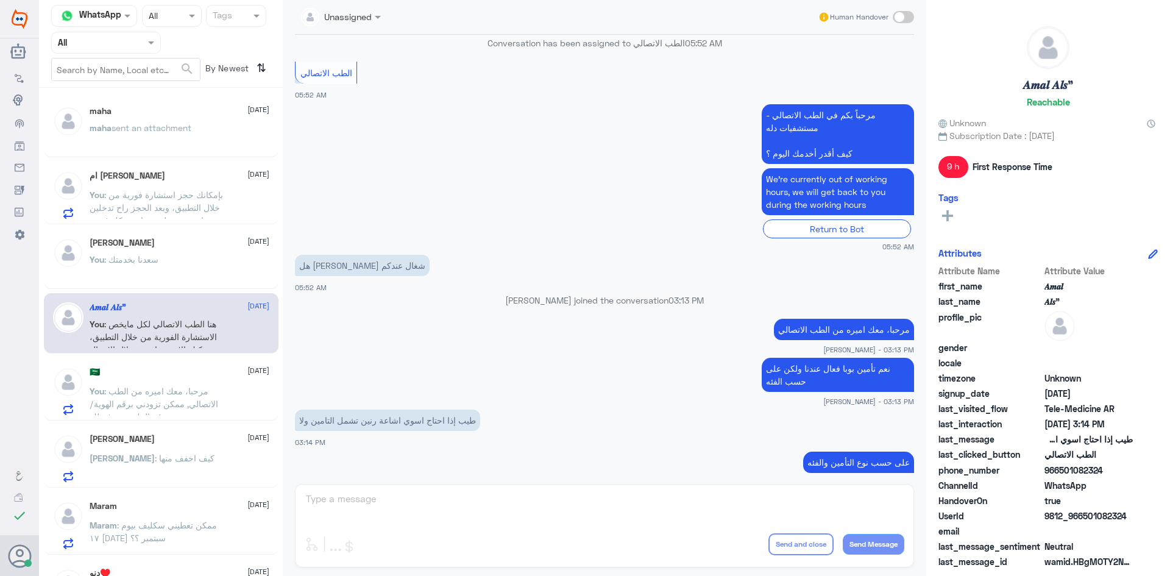
scroll to position [573, 0]
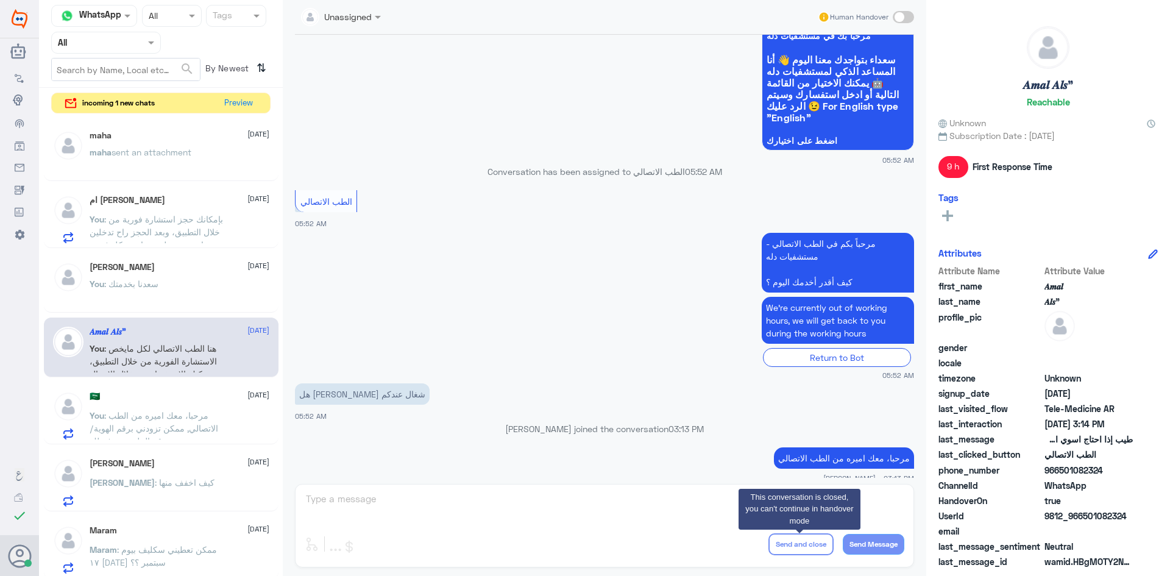
click at [197, 143] on div "maha [DATE] maha sent an attachment" at bounding box center [180, 153] width 180 height 46
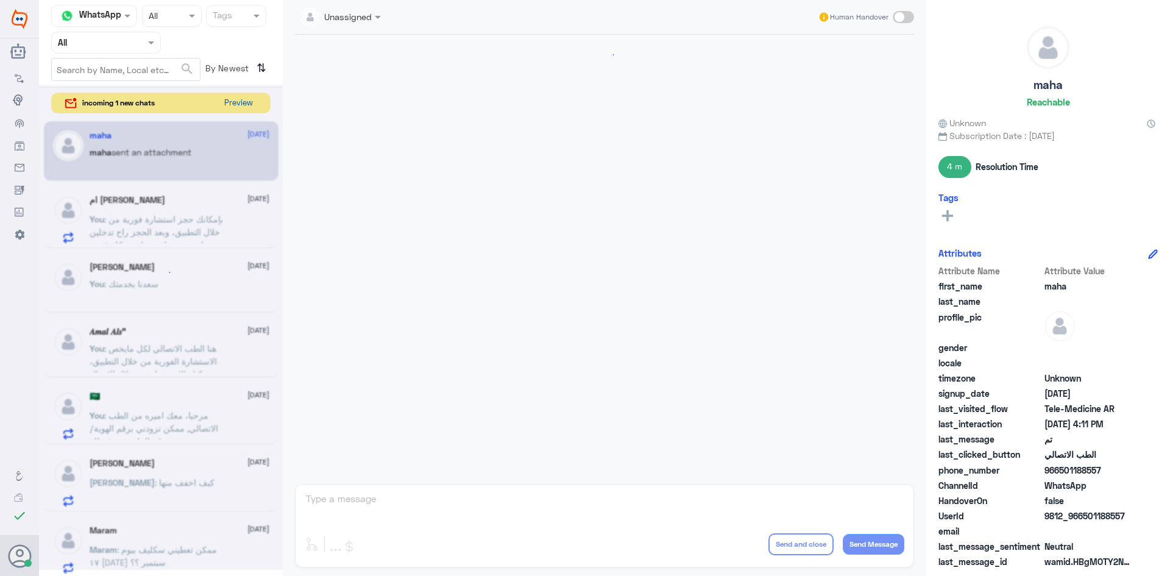
scroll to position [517, 0]
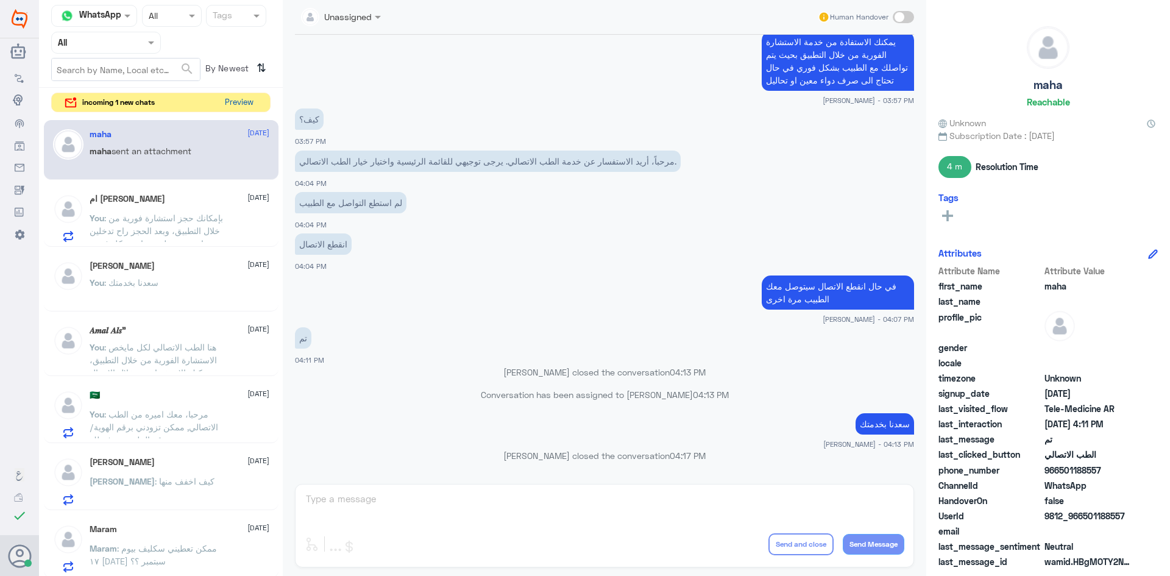
click at [248, 101] on button "Preview" at bounding box center [239, 102] width 38 height 19
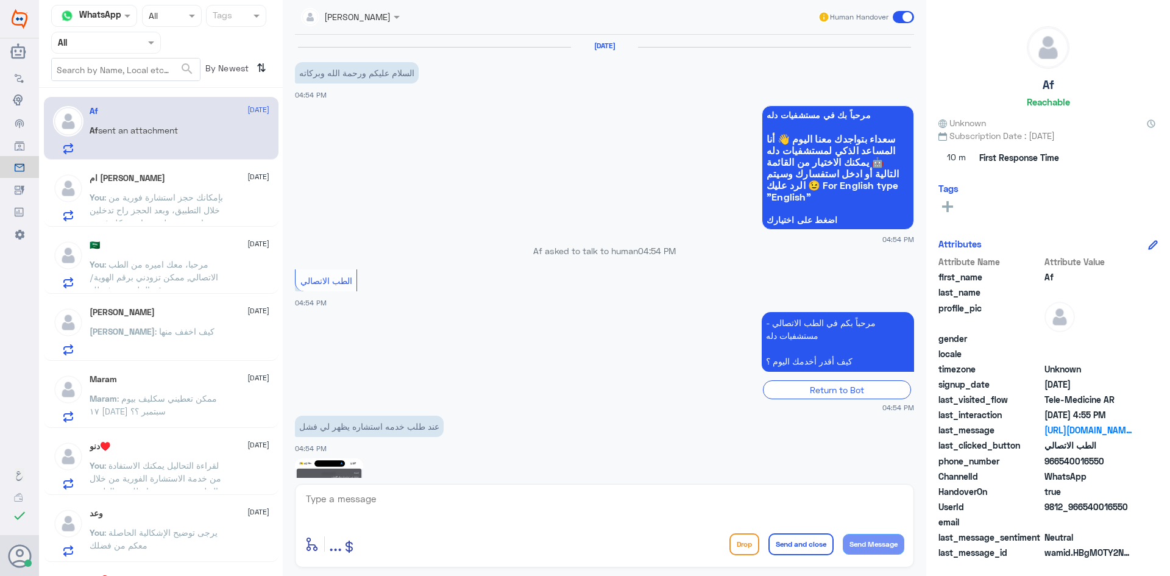
scroll to position [151, 0]
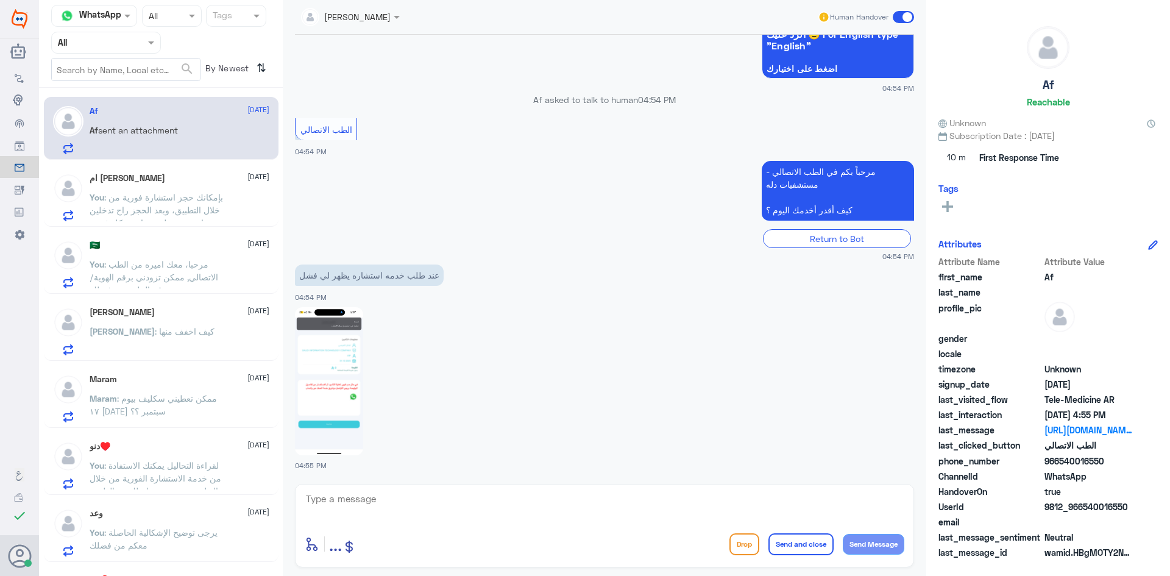
click at [341, 351] on img at bounding box center [329, 381] width 68 height 148
click at [381, 510] on textarea at bounding box center [604, 505] width 599 height 30
paste textarea "مرحبا، معك نوف من الطب الاتصالي"
drag, startPoint x: 844, startPoint y: 502, endPoint x: 856, endPoint y: 504, distance: 11.7
click at [856, 504] on textarea "مرحبا، معك نوف من الطب الاتصالي" at bounding box center [604, 505] width 599 height 30
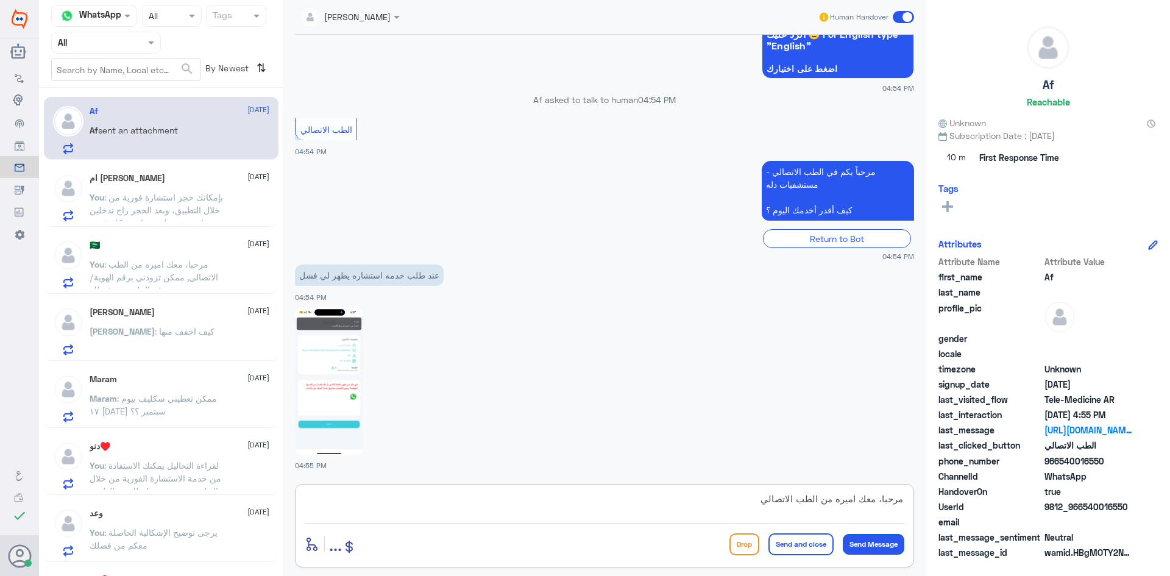
type textarea "مرحبا، معك اميره من الطب الاتصالي"
click at [875, 539] on button "Send Message" at bounding box center [873, 544] width 62 height 21
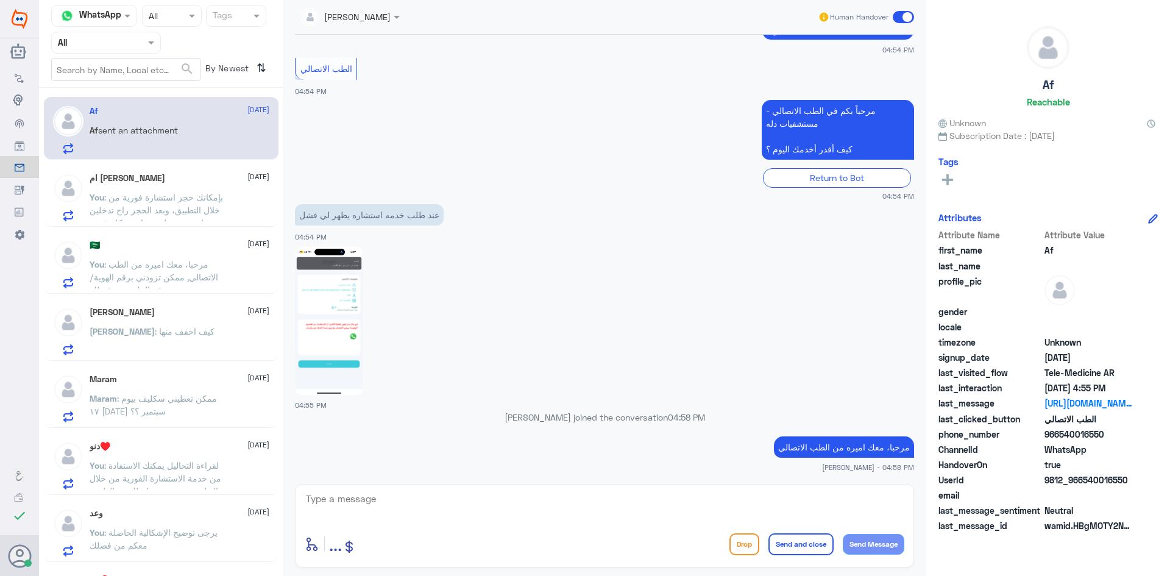
scroll to position [190, 0]
click at [675, 491] on textarea at bounding box center [604, 505] width 599 height 30
paste textarea "يرجى التأكد من تحديث التطبيق"
click at [761, 499] on textarea "يرجى التأكد من تحديث التطبيق" at bounding box center [604, 505] width 599 height 30
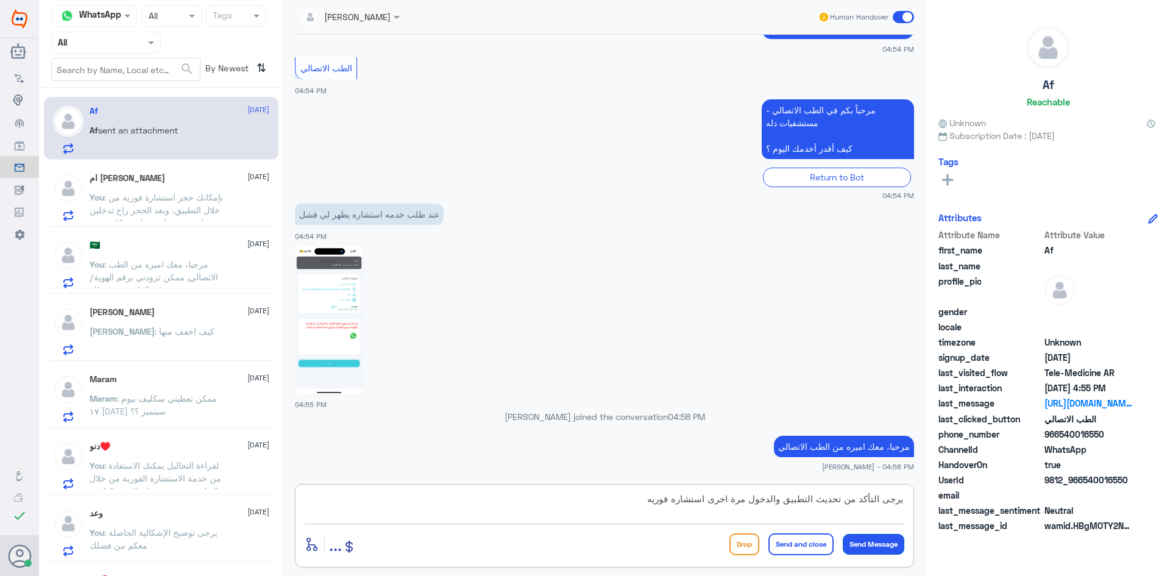
type textarea "يرجى التأكد من تحديث التطبيق والدخول مرة اخرى استشاره فوريه"
click at [887, 549] on button "Send Message" at bounding box center [873, 544] width 62 height 21
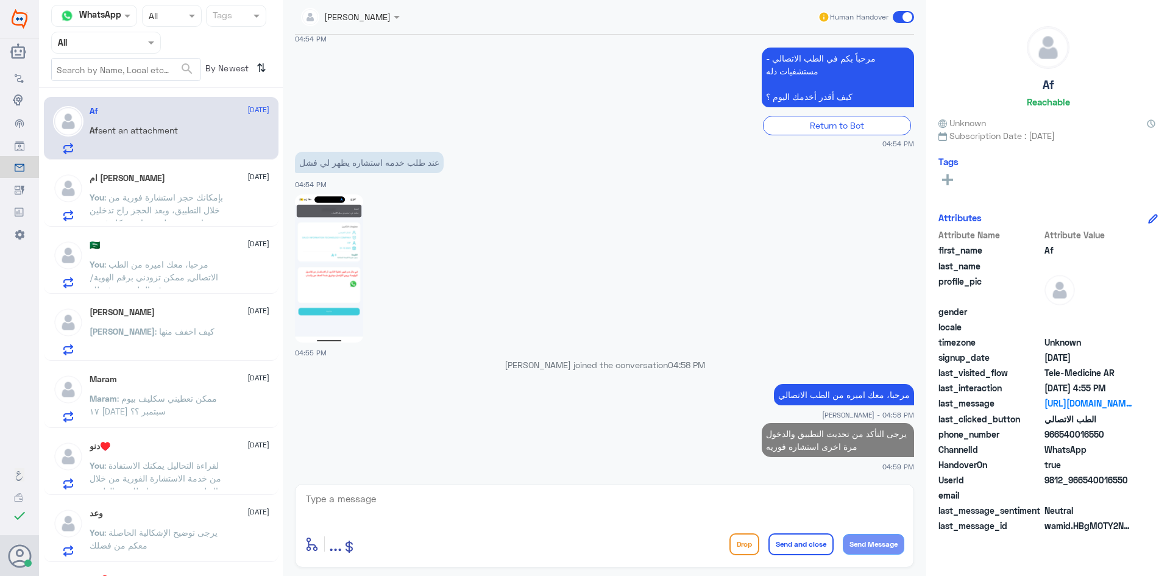
click at [342, 290] on img at bounding box center [329, 268] width 68 height 148
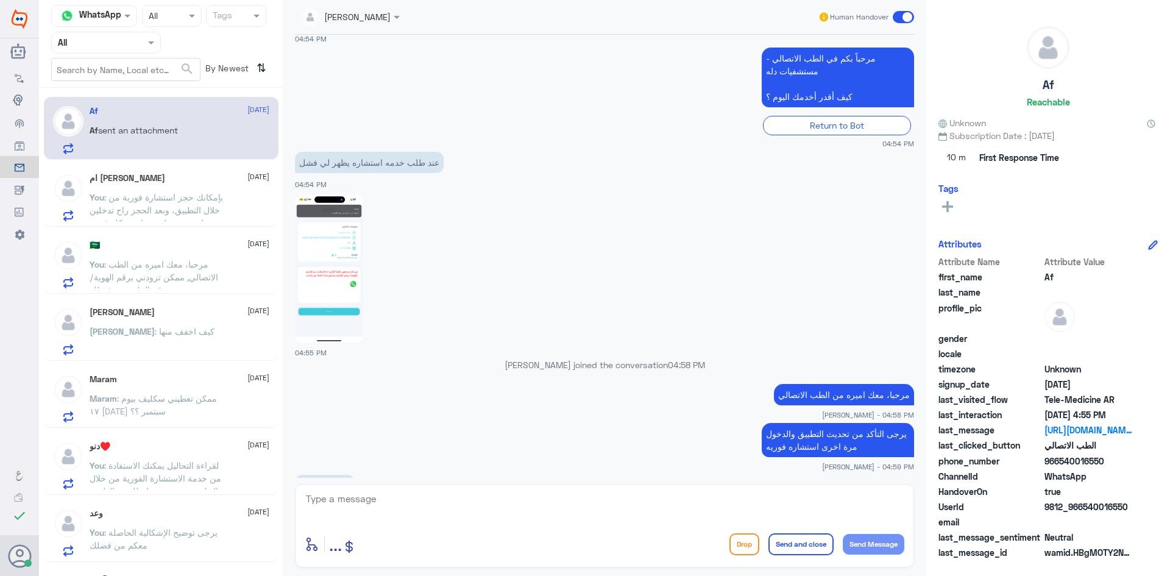
scroll to position [283, 0]
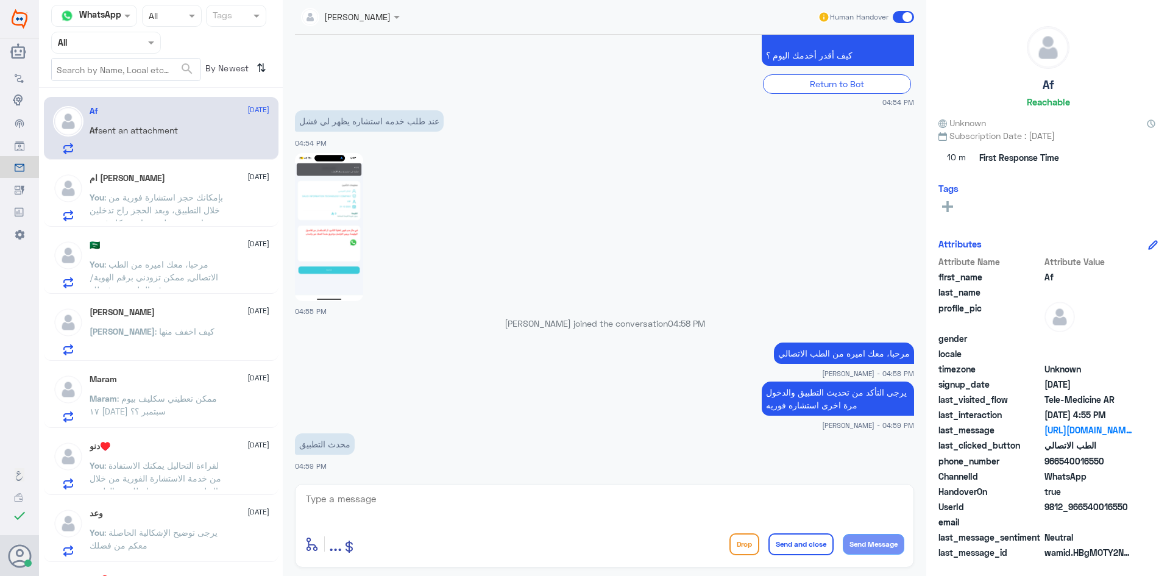
click at [382, 512] on textarea at bounding box center [604, 505] width 599 height 30
click at [880, 497] on textarea "الرساله تعني ان يوجد مشكله بالدفع الرجاء التأكد" at bounding box center [604, 505] width 599 height 30
click at [665, 499] on textarea "الرساله اعلى الصفحه تعني ان يوجد مشكله بالدفع الرجاء التأكد" at bounding box center [604, 505] width 599 height 30
click at [653, 500] on textarea "الرساله اعلى الصفحه تعني ان يوجد مشكله بالدفع الرجاء التأكد" at bounding box center [604, 505] width 599 height 30
type textarea "الرساله اعلى الصفحه تعني ان يوجد مشكله بالدفع الرجاء المحاوله مرة اخرى"
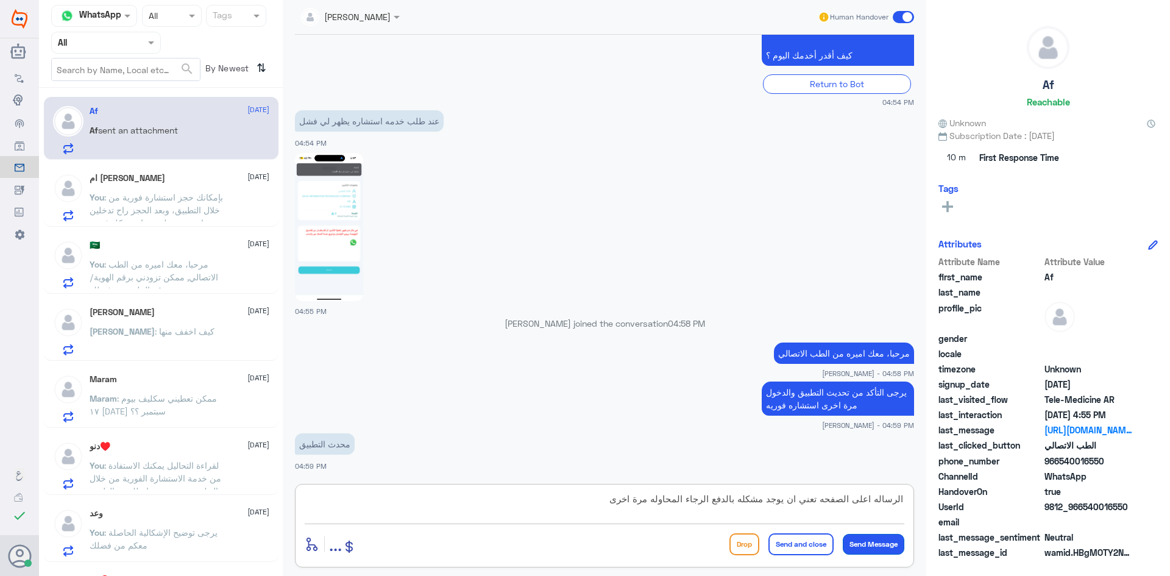
click at [861, 542] on button "Send Message" at bounding box center [873, 544] width 62 height 21
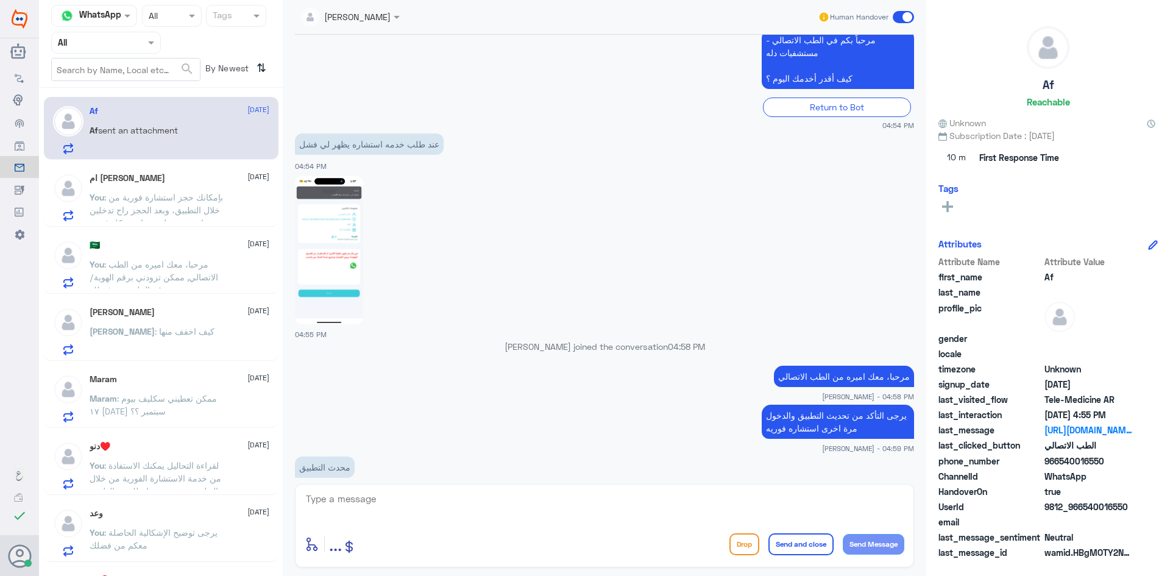
scroll to position [255, 0]
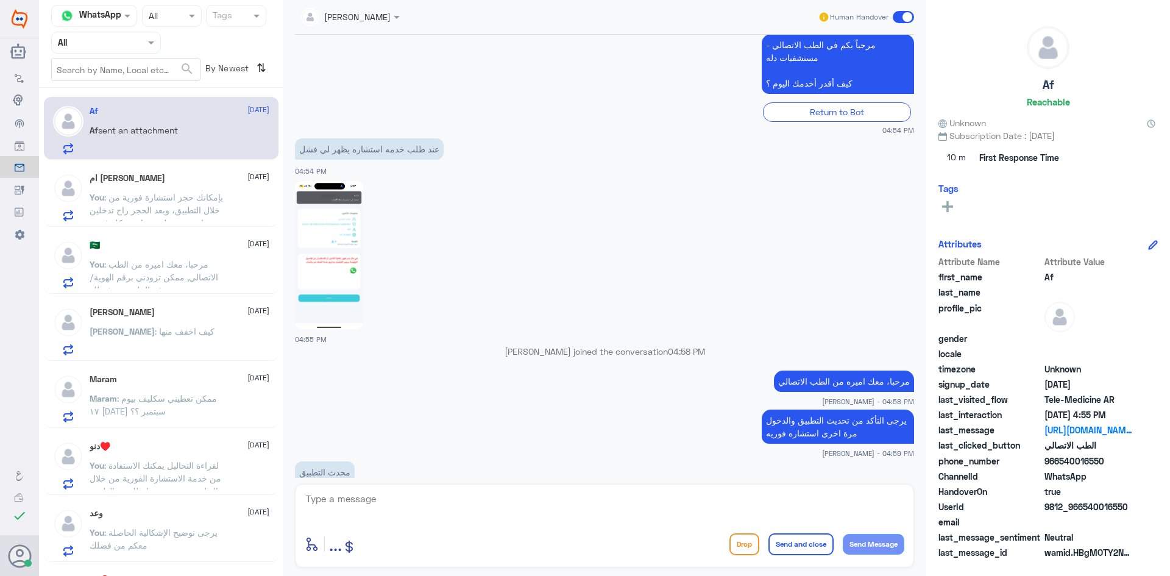
click at [333, 288] on img at bounding box center [329, 255] width 68 height 148
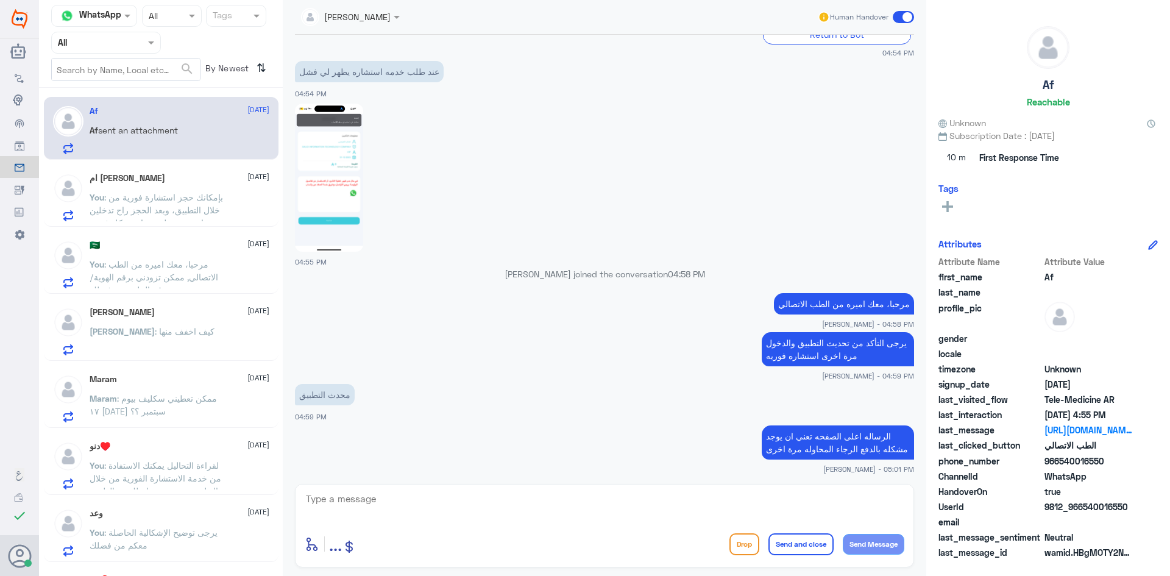
scroll to position [377, 0]
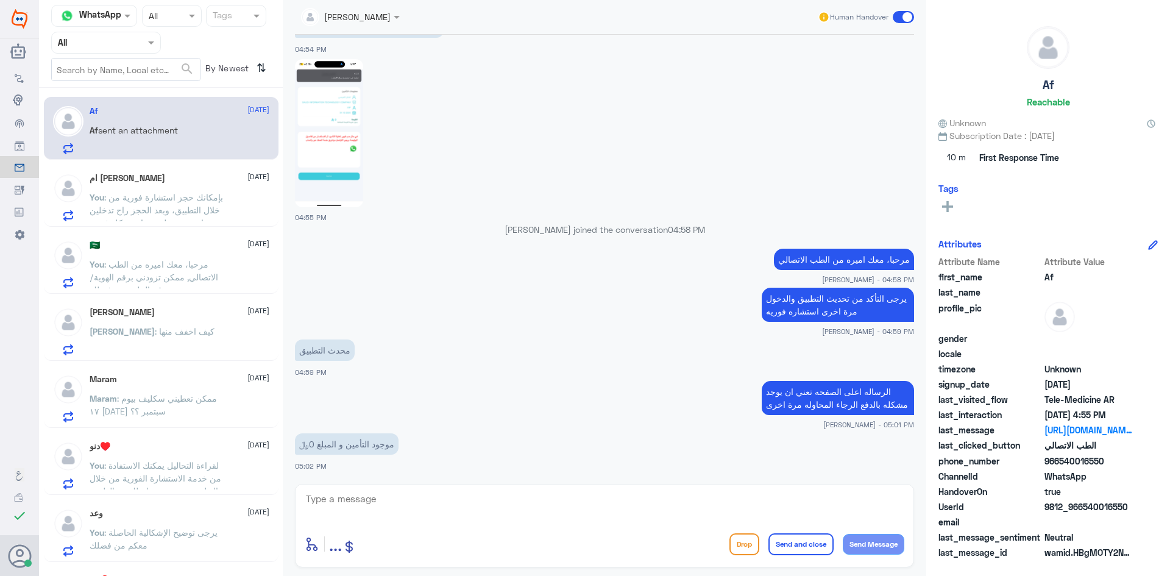
click at [346, 125] on img at bounding box center [329, 133] width 68 height 148
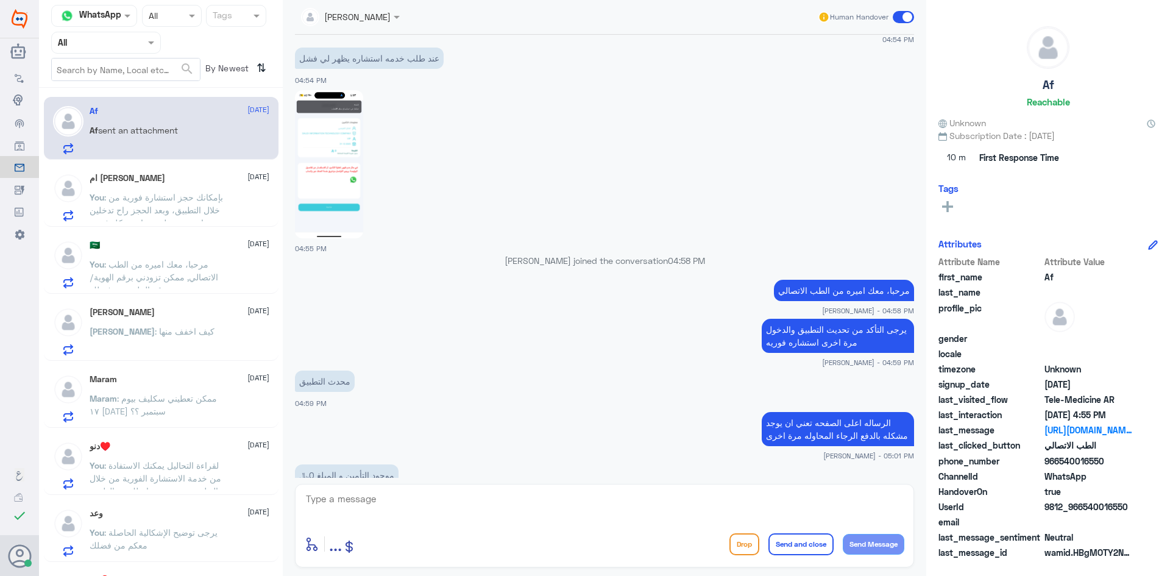
scroll to position [316, 0]
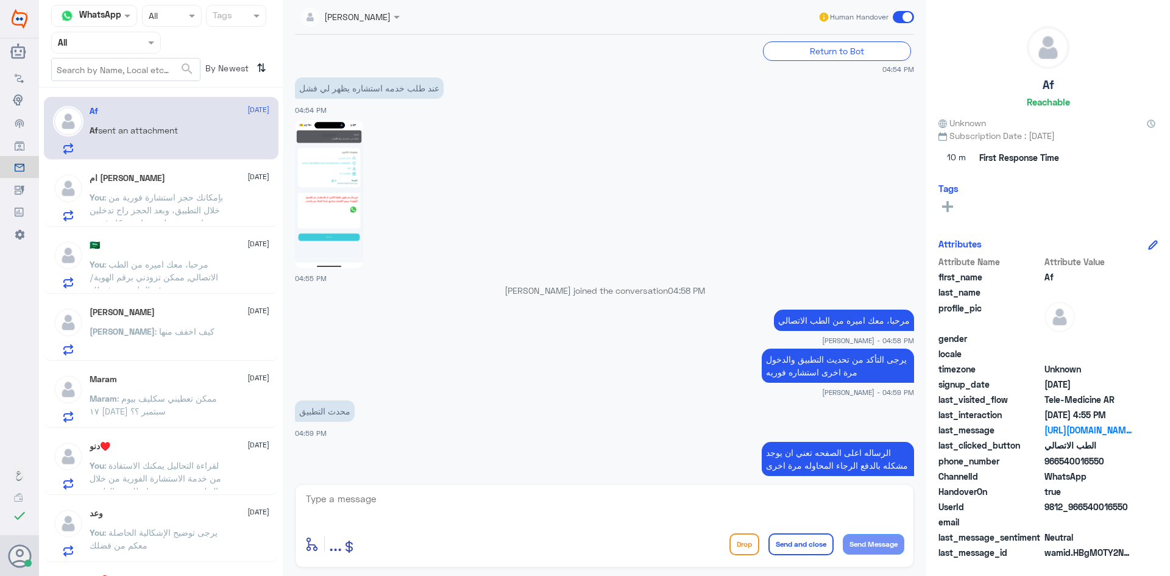
click at [344, 174] on img at bounding box center [329, 194] width 68 height 148
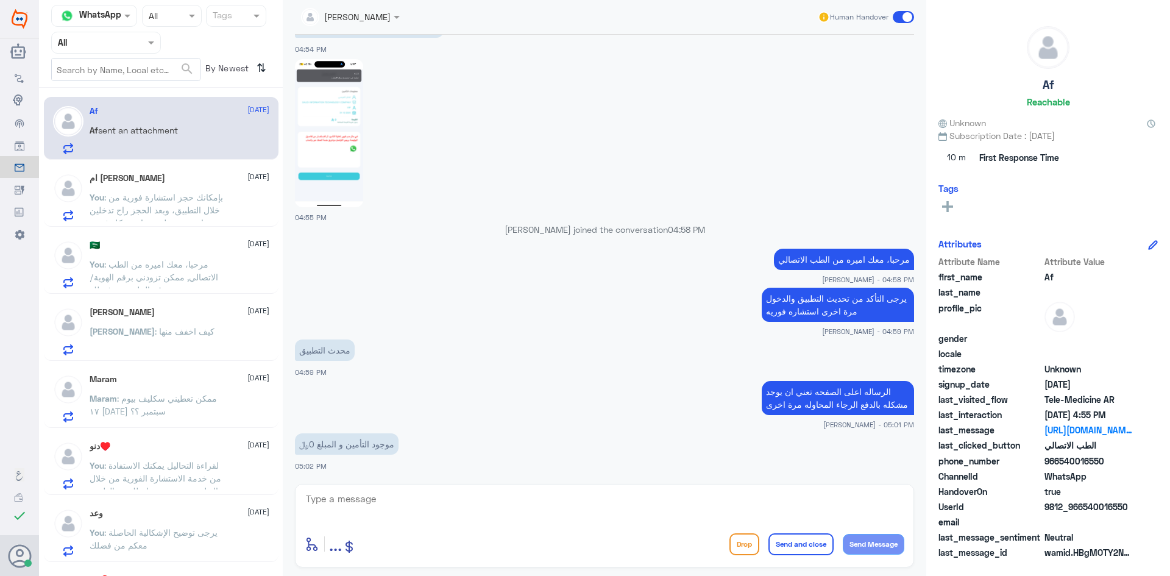
click at [352, 503] on textarea at bounding box center [604, 505] width 599 height 30
click at [348, 102] on img at bounding box center [329, 133] width 68 height 148
click at [1059, 454] on span "966540016550" at bounding box center [1088, 460] width 88 height 13
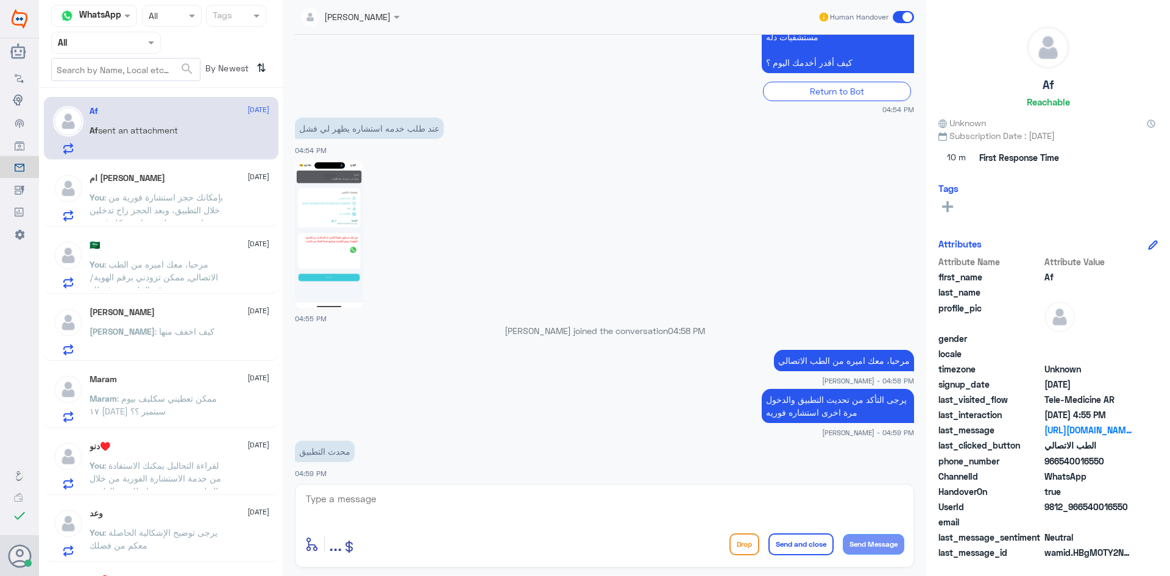
scroll to position [255, 0]
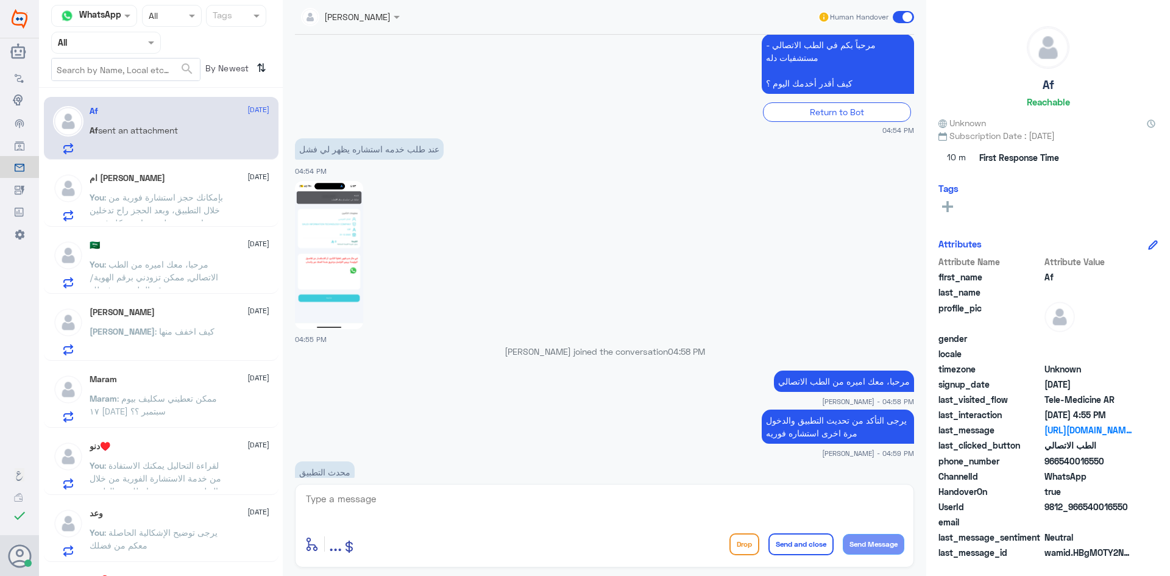
click at [341, 254] on img at bounding box center [329, 255] width 68 height 148
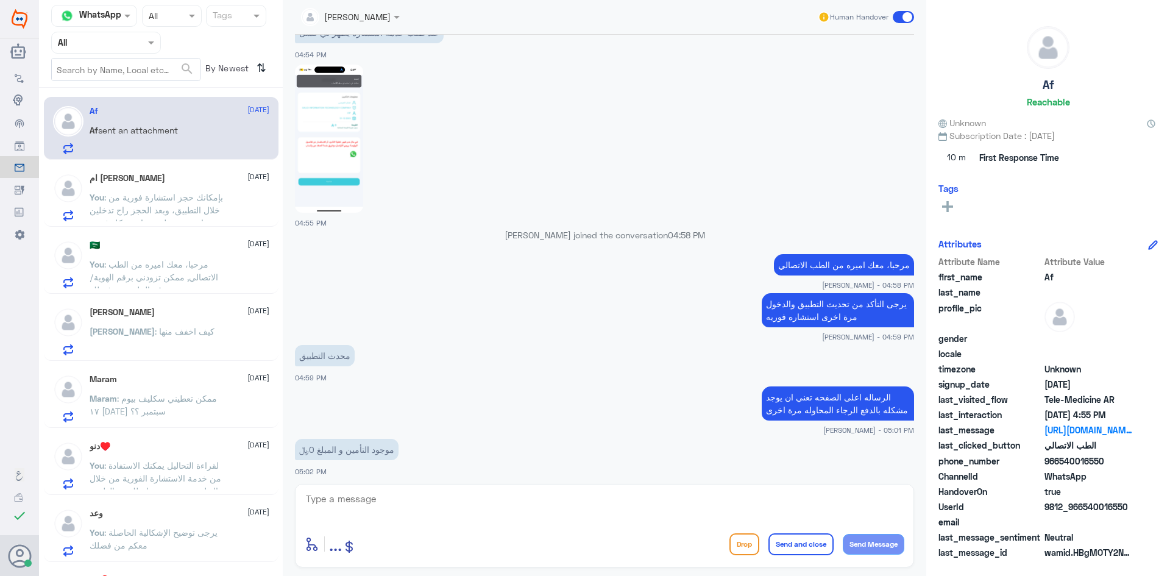
scroll to position [377, 0]
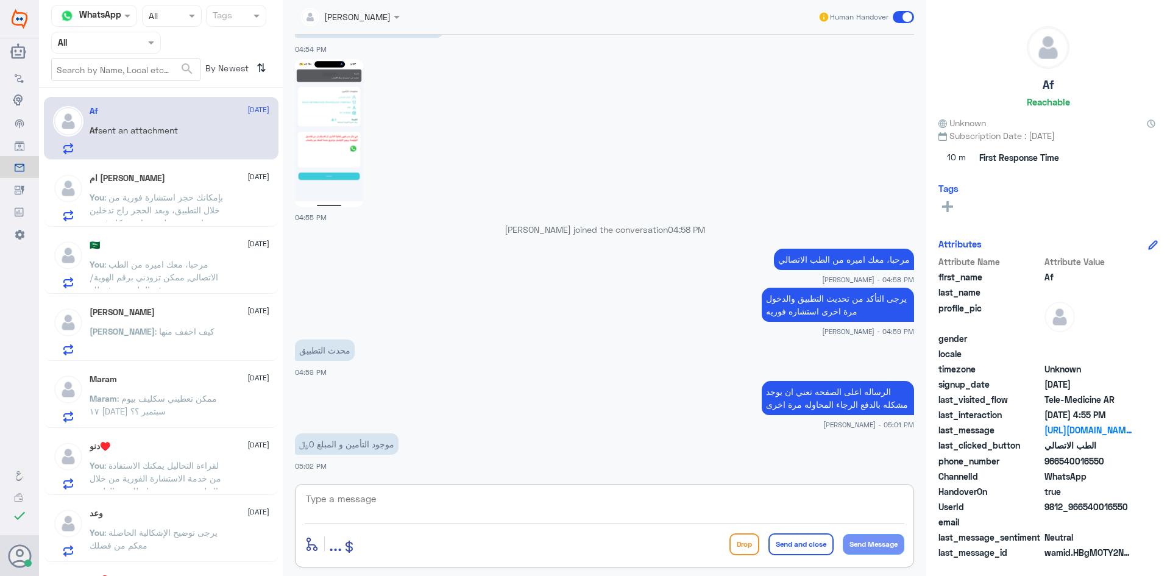
click at [406, 497] on textarea at bounding box center [604, 505] width 599 height 30
type textarea "تم الاتصال هاتفيًا ، [PERSON_NAME] بخدمتك"
click at [811, 544] on button "Send and close" at bounding box center [800, 544] width 65 height 22
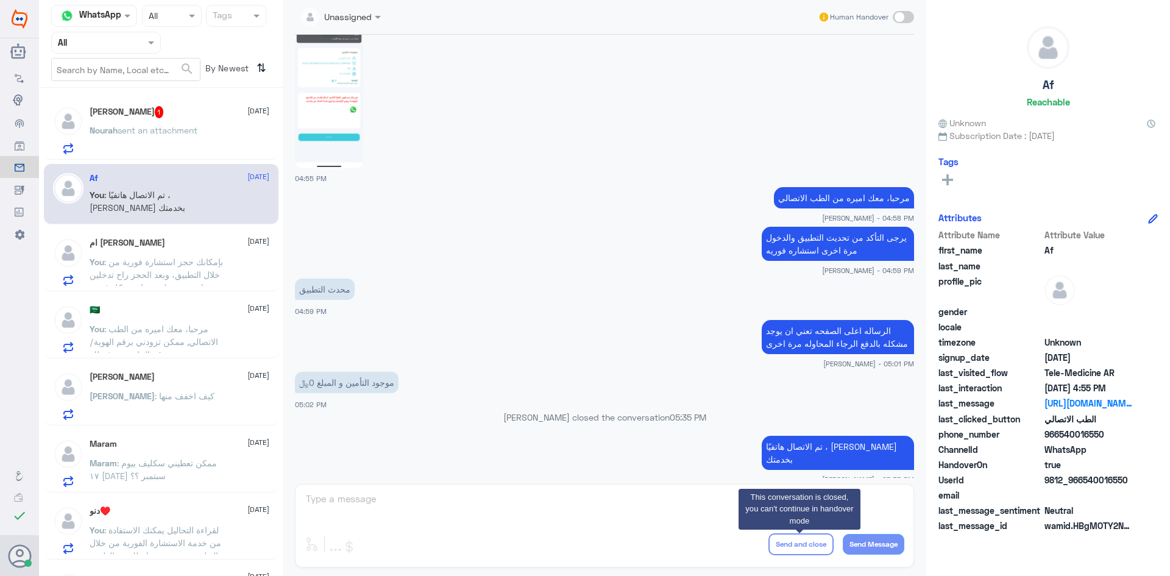
click at [219, 133] on div "[PERSON_NAME] sent an attachment" at bounding box center [180, 140] width 180 height 27
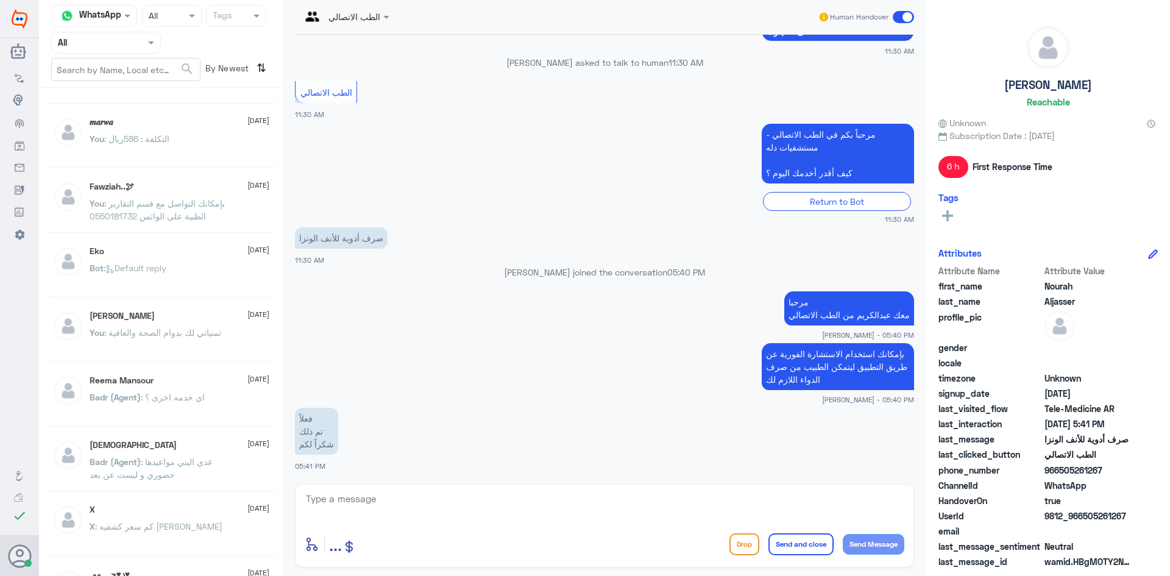
scroll to position [831, 0]
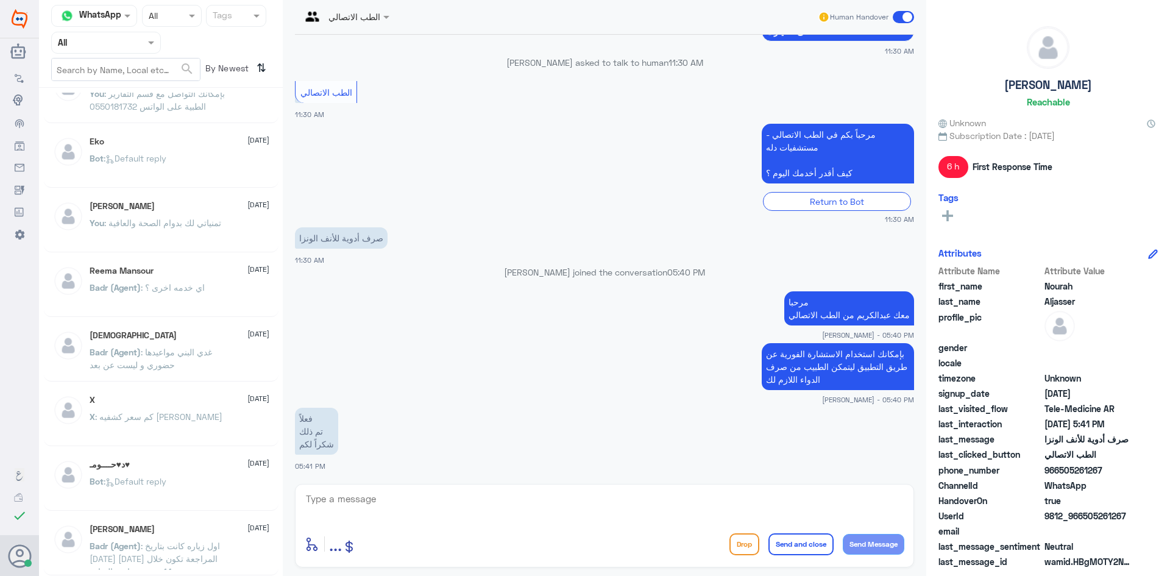
click at [206, 408] on div "X [DATE] X : كم سعر كشفيه [PERSON_NAME]" at bounding box center [180, 418] width 180 height 46
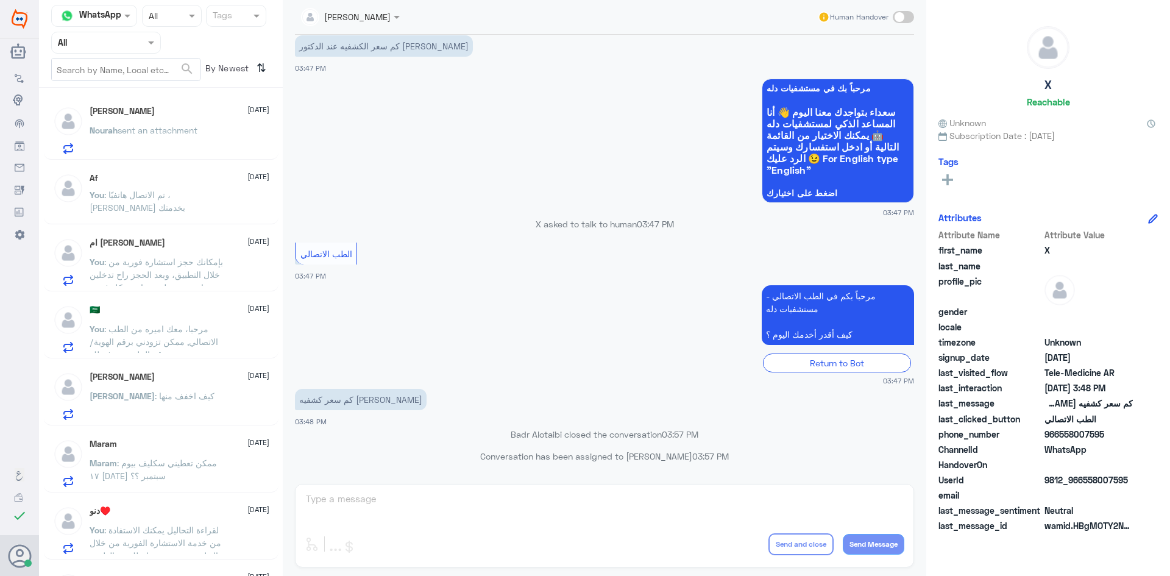
click at [175, 131] on span "sent an attachment" at bounding box center [158, 130] width 80 height 10
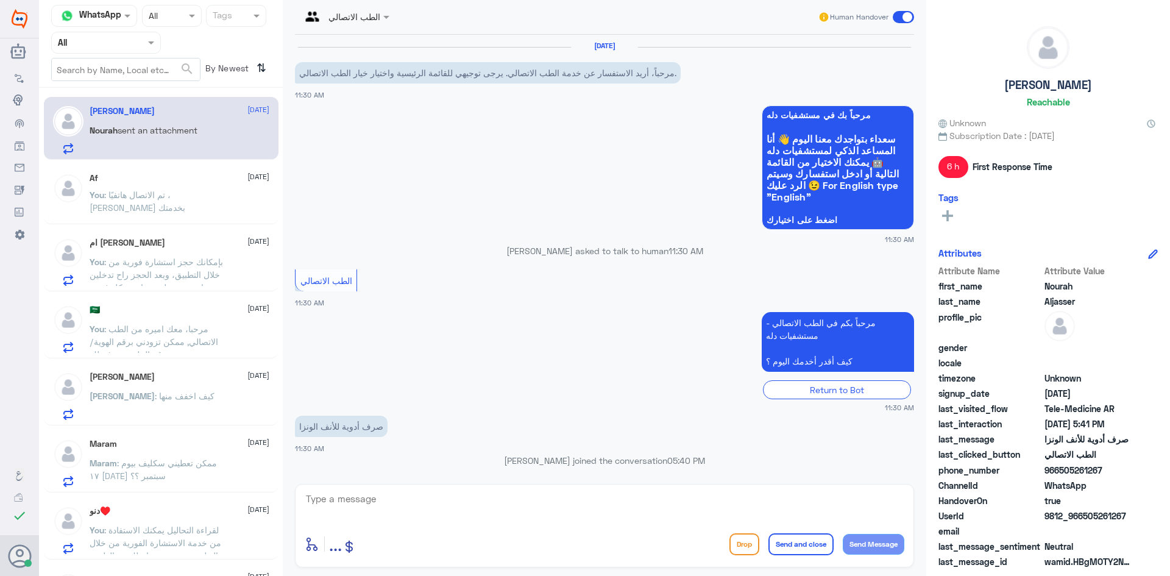
scroll to position [188, 0]
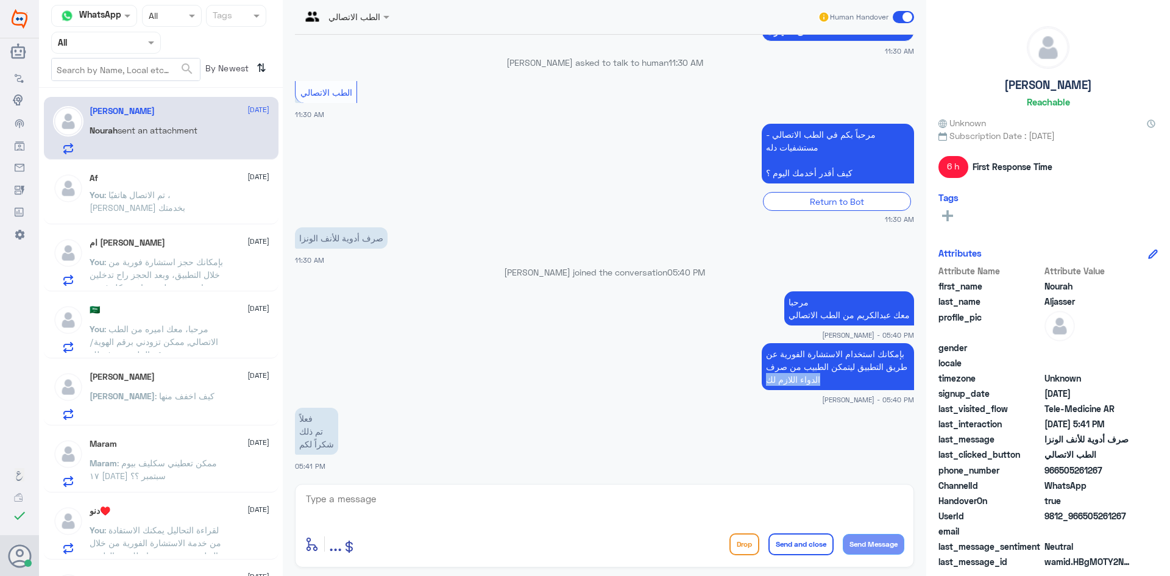
drag, startPoint x: 761, startPoint y: 376, endPoint x: 828, endPoint y: 386, distance: 67.7
click at [832, 385] on p "بإمكانك استخدام الاستشارة الفورية عن طريق التطبيق ليتمكن الطبيب من صرف الدواء ا…" at bounding box center [837, 366] width 152 height 47
click at [820, 383] on p "بإمكانك استخدام الاستشارة الفورية عن طريق التطبيق ليتمكن الطبيب من صرف الدواء ا…" at bounding box center [837, 366] width 152 height 47
drag, startPoint x: 811, startPoint y: 381, endPoint x: 763, endPoint y: 345, distance: 60.5
click at [763, 345] on p "بإمكانك استخدام الاستشارة الفورية عن طريق التطبيق ليتمكن الطبيب من صرف الدواء ا…" at bounding box center [837, 366] width 152 height 47
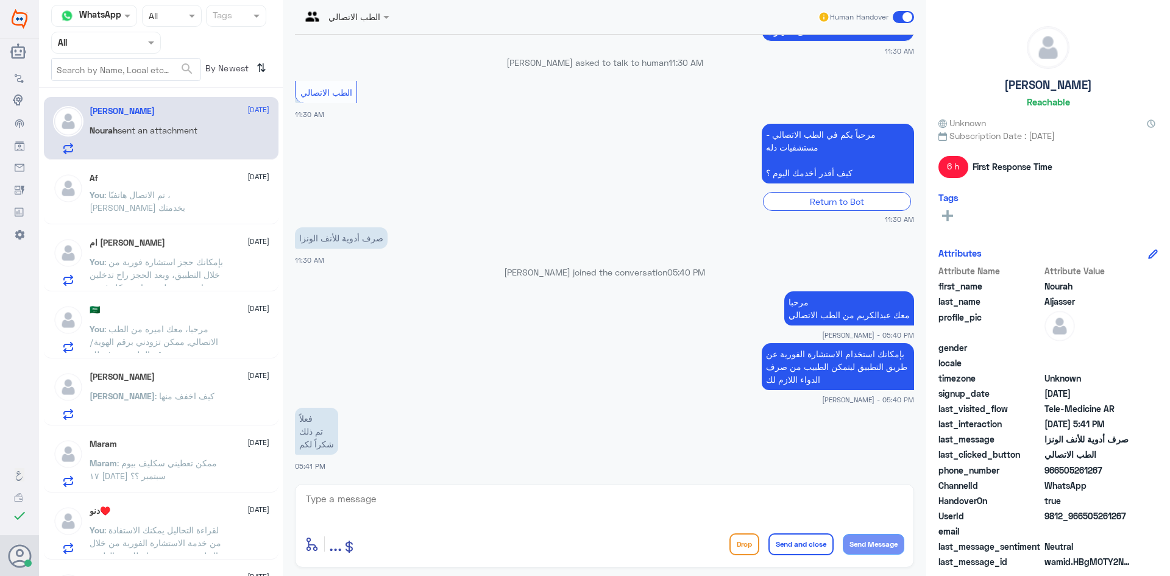
click at [377, 506] on textarea at bounding box center [604, 505] width 599 height 30
click at [199, 174] on div "Af [DATE]" at bounding box center [180, 178] width 180 height 10
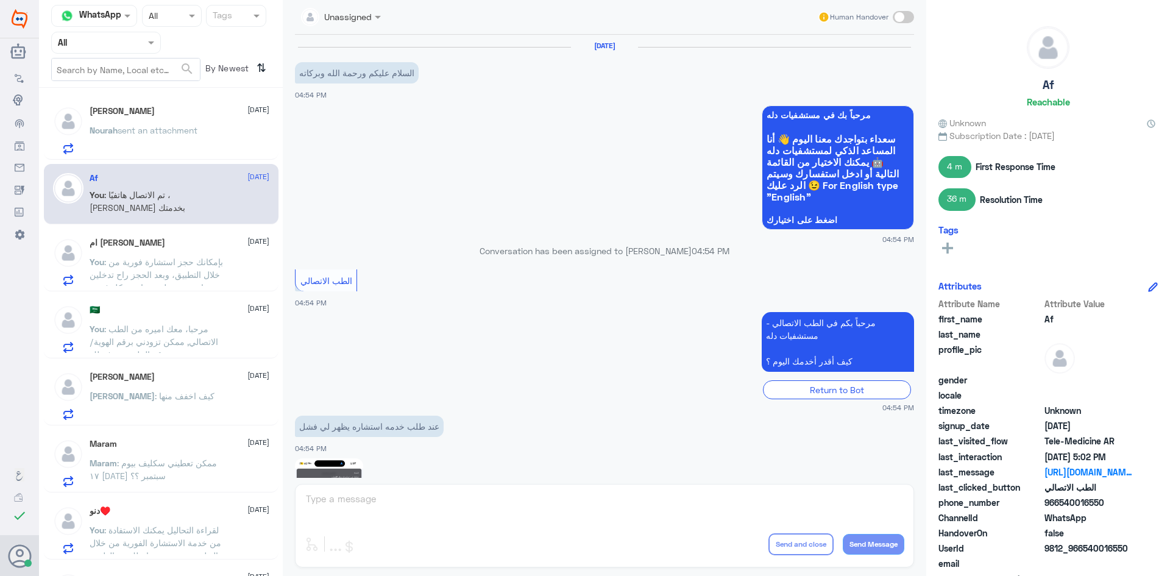
scroll to position [461, 0]
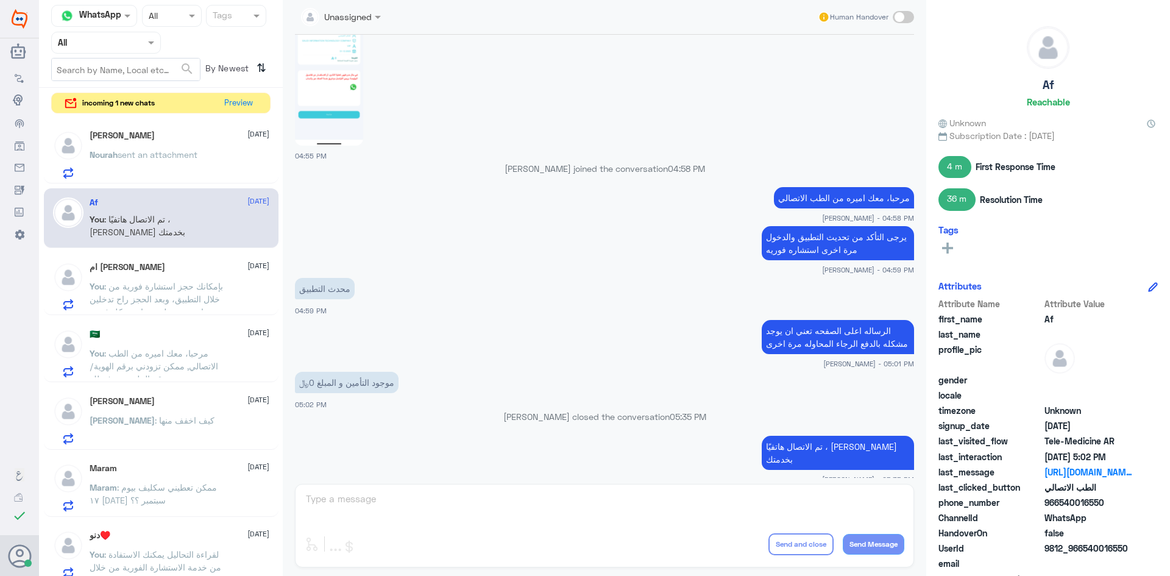
click at [189, 147] on div "[PERSON_NAME] [DATE] [PERSON_NAME] sent an attachment" at bounding box center [180, 154] width 180 height 48
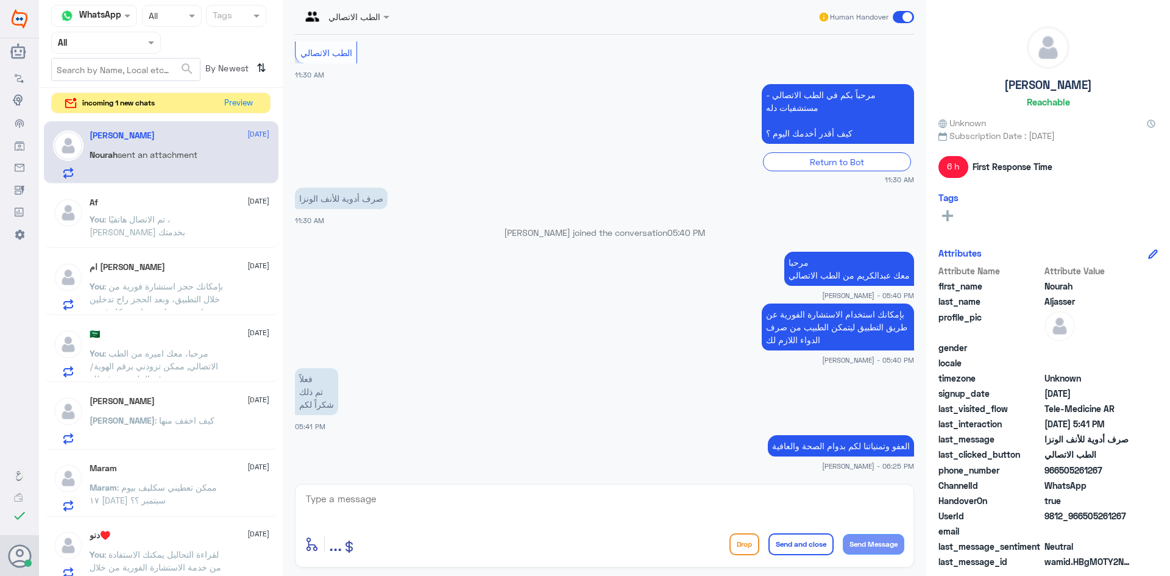
click at [147, 224] on span ": تم الاتصال هاتفيًا ، [PERSON_NAME] بخدمتك" at bounding box center [138, 225] width 96 height 23
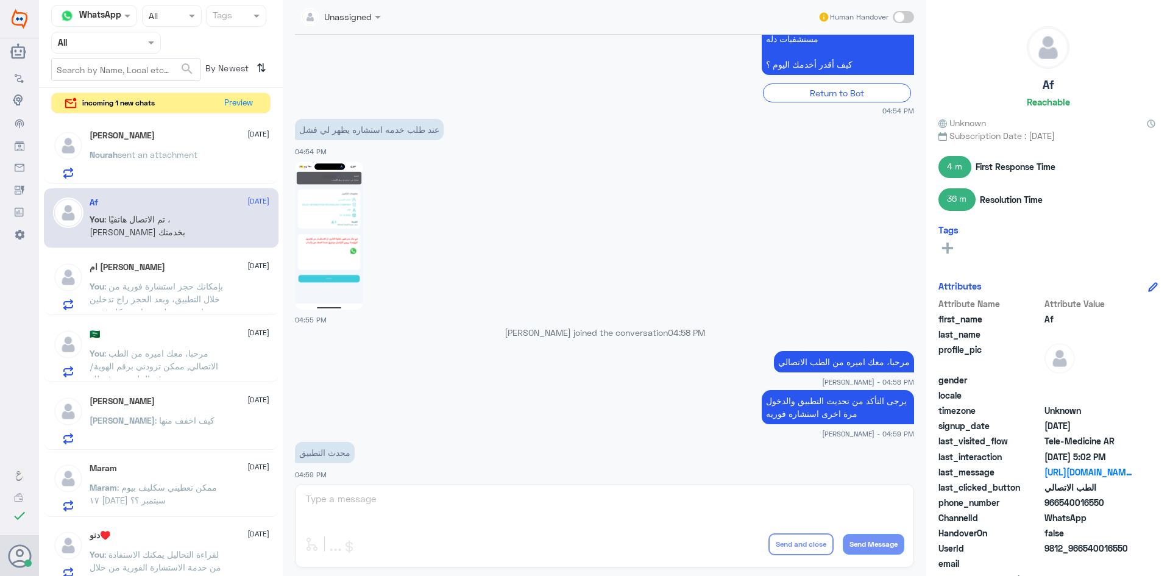
scroll to position [278, 0]
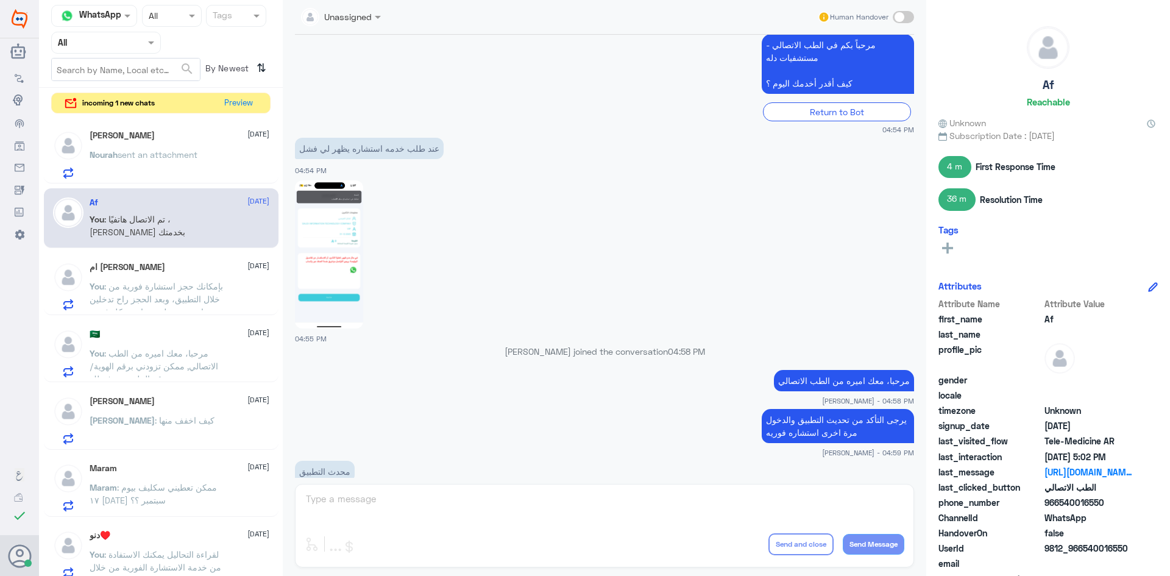
click at [337, 273] on img at bounding box center [329, 254] width 68 height 148
click at [183, 202] on div "Af [DATE]" at bounding box center [180, 202] width 180 height 10
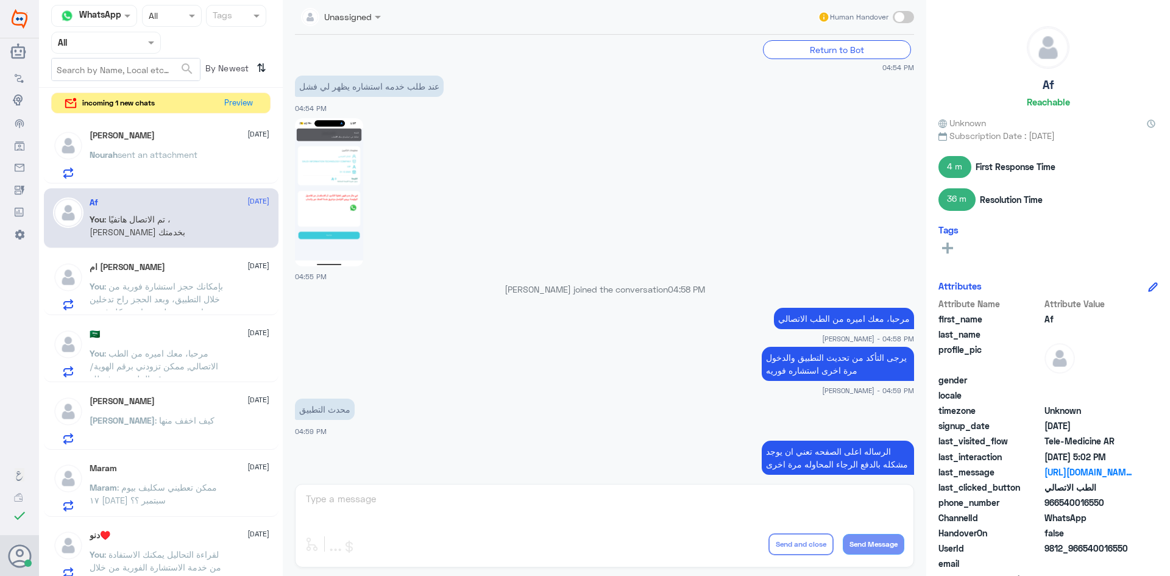
scroll to position [461, 0]
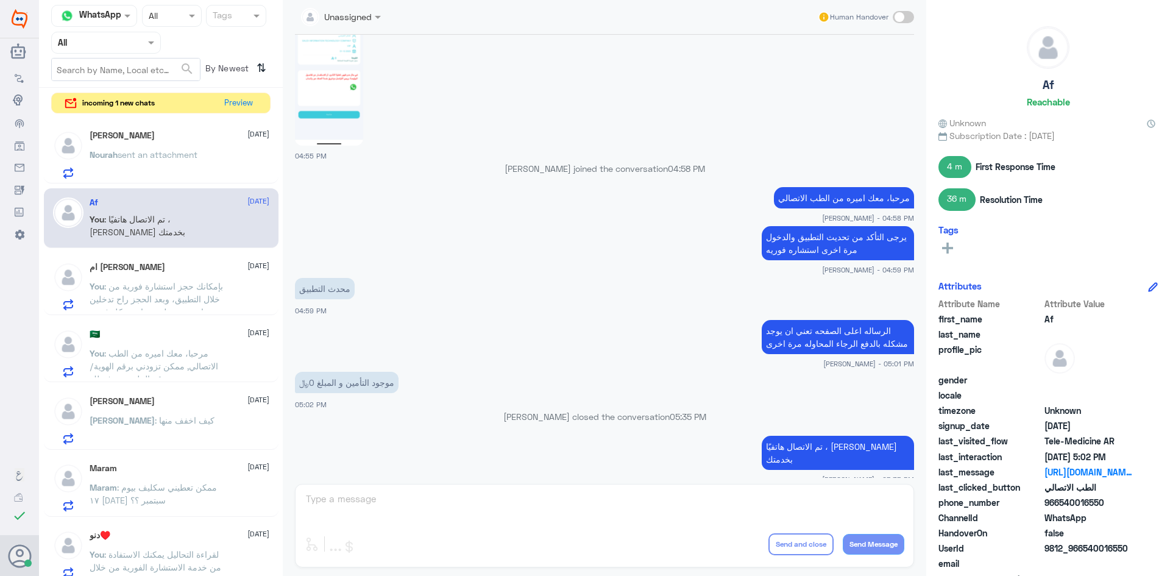
click at [361, 69] on img at bounding box center [329, 72] width 68 height 148
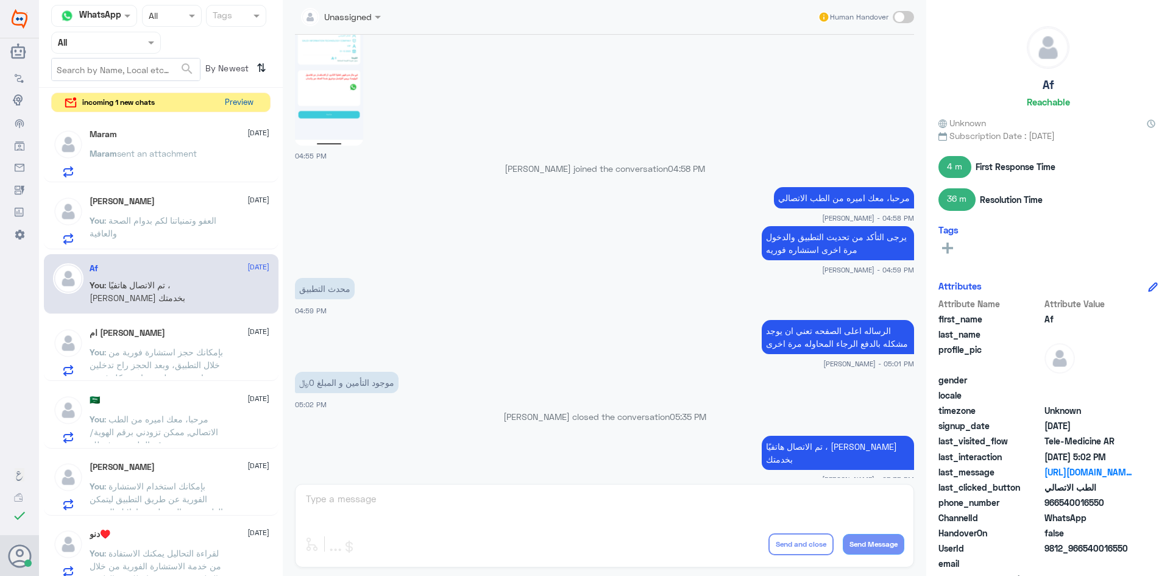
click at [238, 101] on button "Preview" at bounding box center [239, 102] width 38 height 19
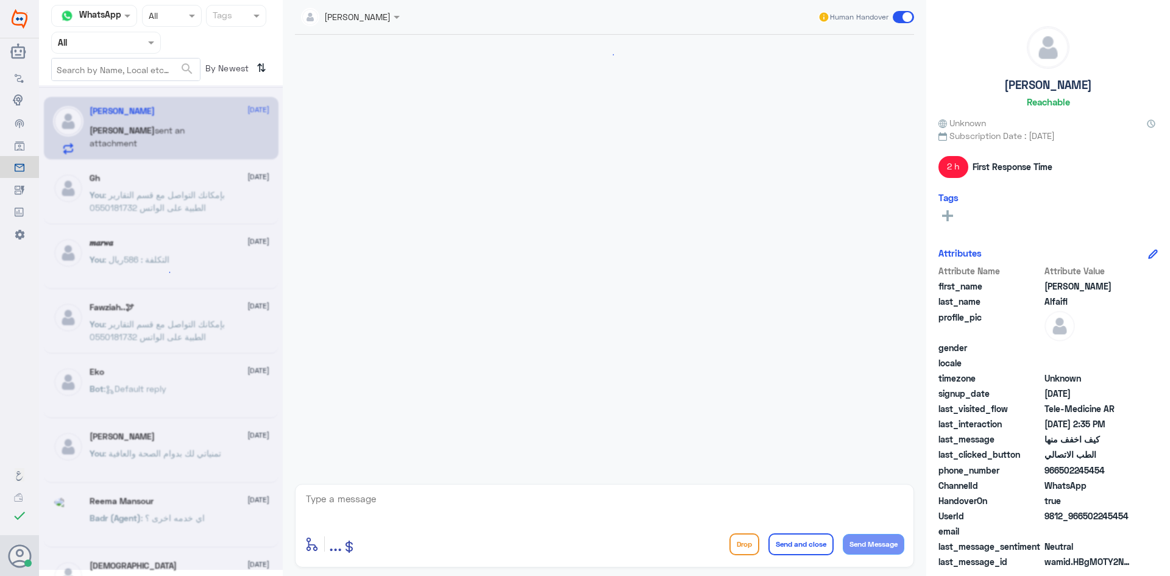
scroll to position [934, 0]
